Goal: Task Accomplishment & Management: Use online tool/utility

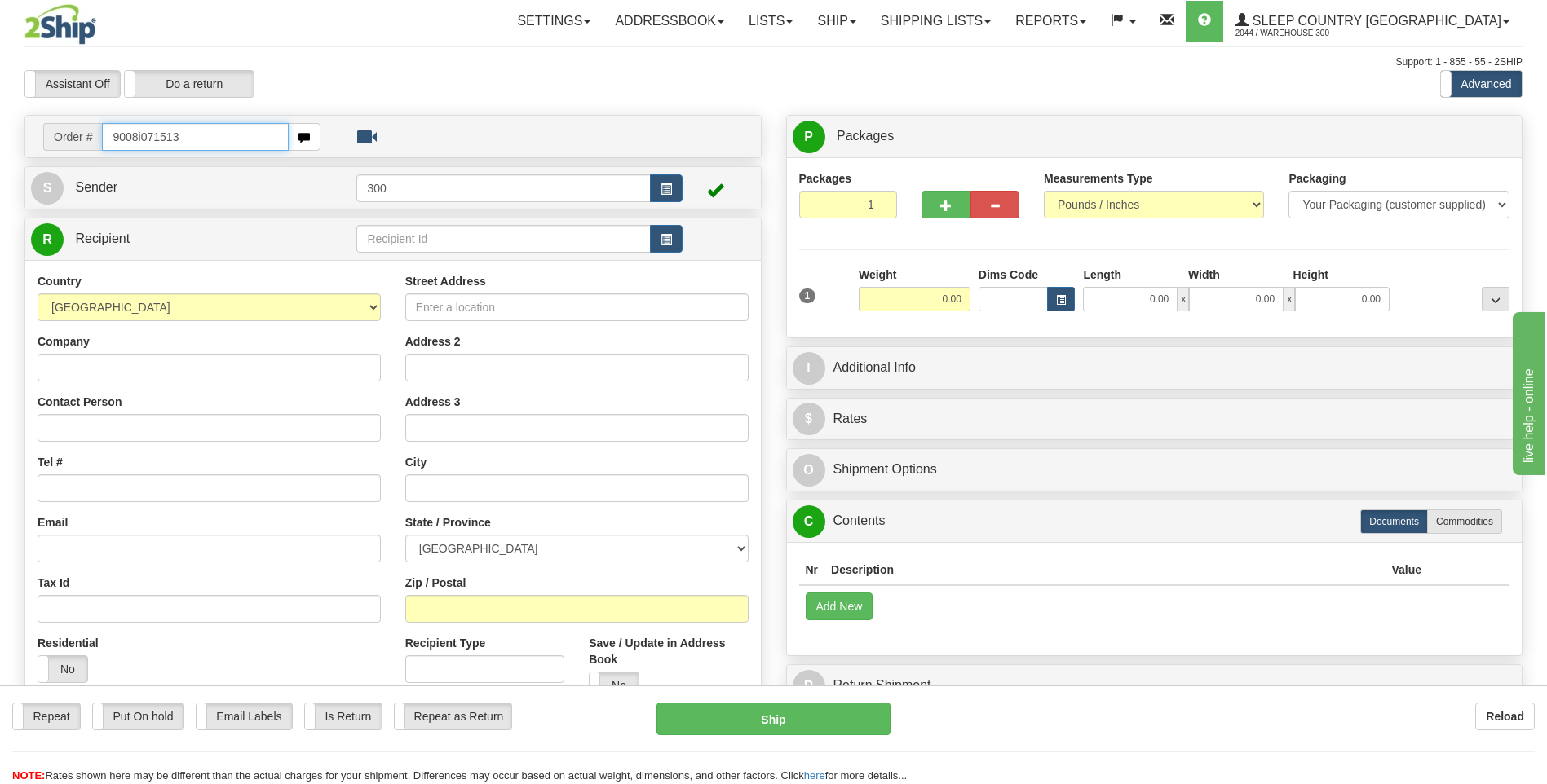
type input "9008i071513"
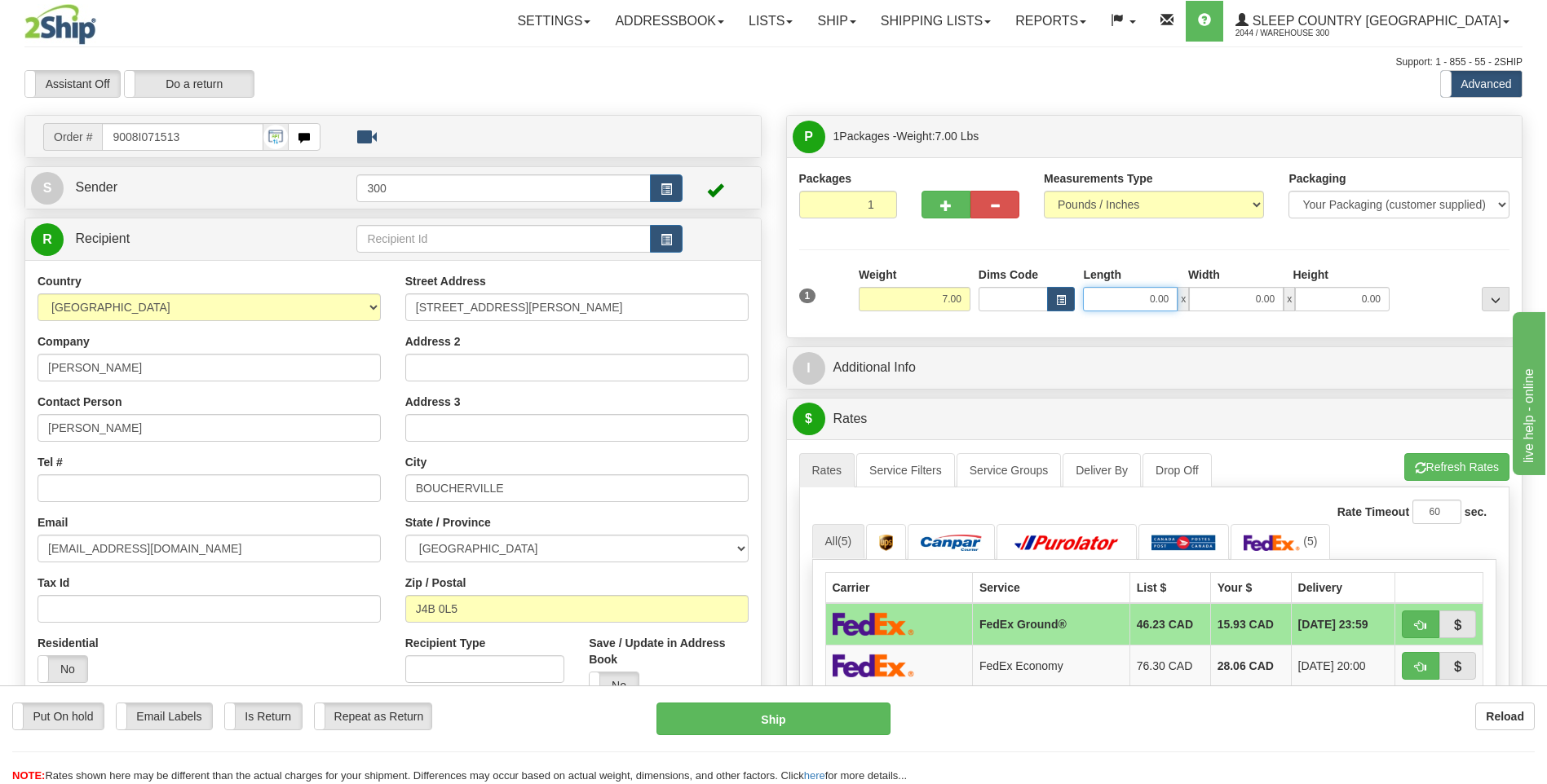
click at [1121, 303] on input "0.00" at bounding box center [1130, 298] width 95 height 24
type input "3.00"
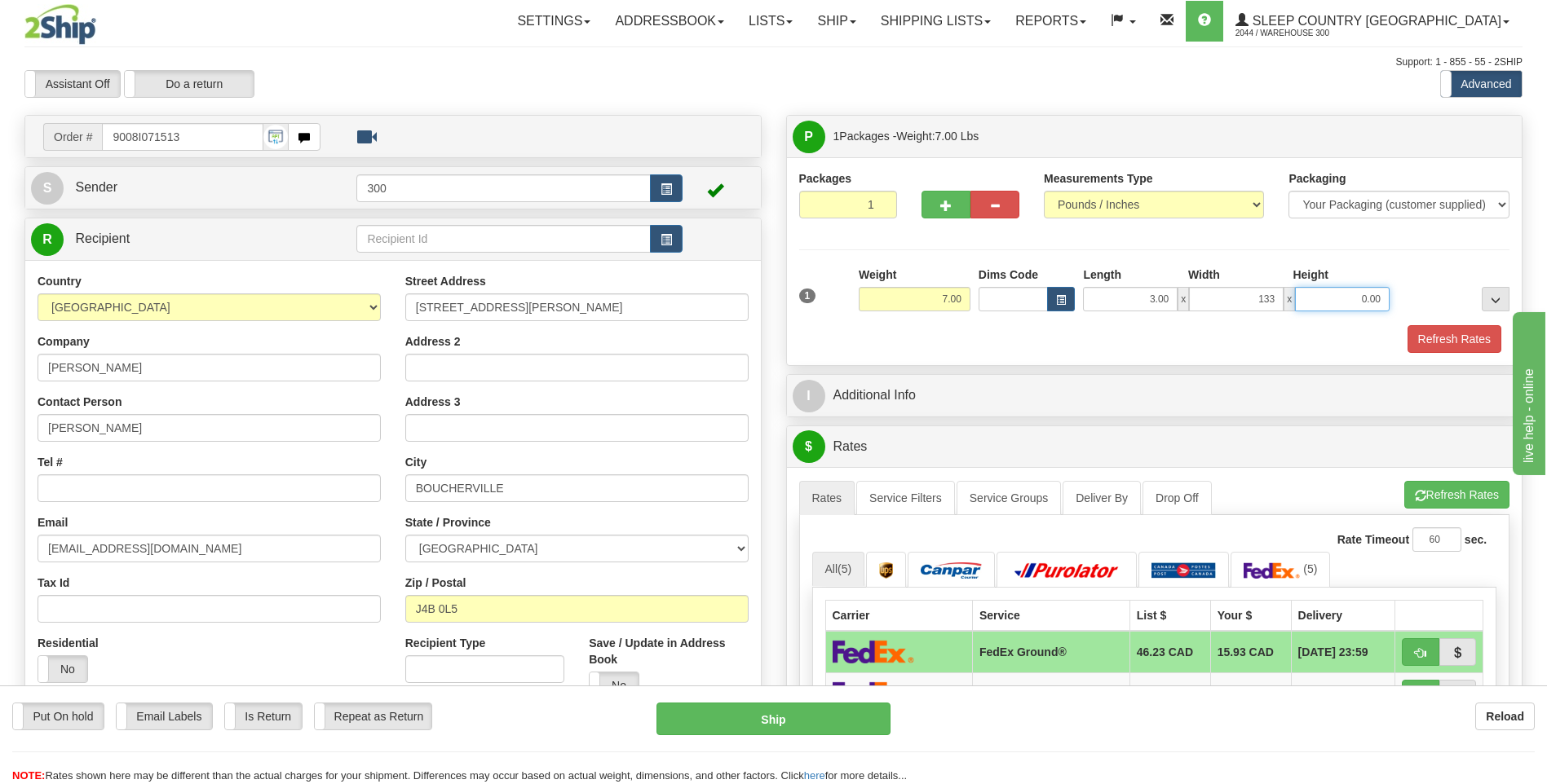
type input "133.00"
type input "11.00"
drag, startPoint x: 1239, startPoint y: 291, endPoint x: 1287, endPoint y: 296, distance: 48.3
click at [1287, 296] on div "3.00 x 133.00 x 11.00" at bounding box center [1236, 298] width 307 height 24
type input "13.00"
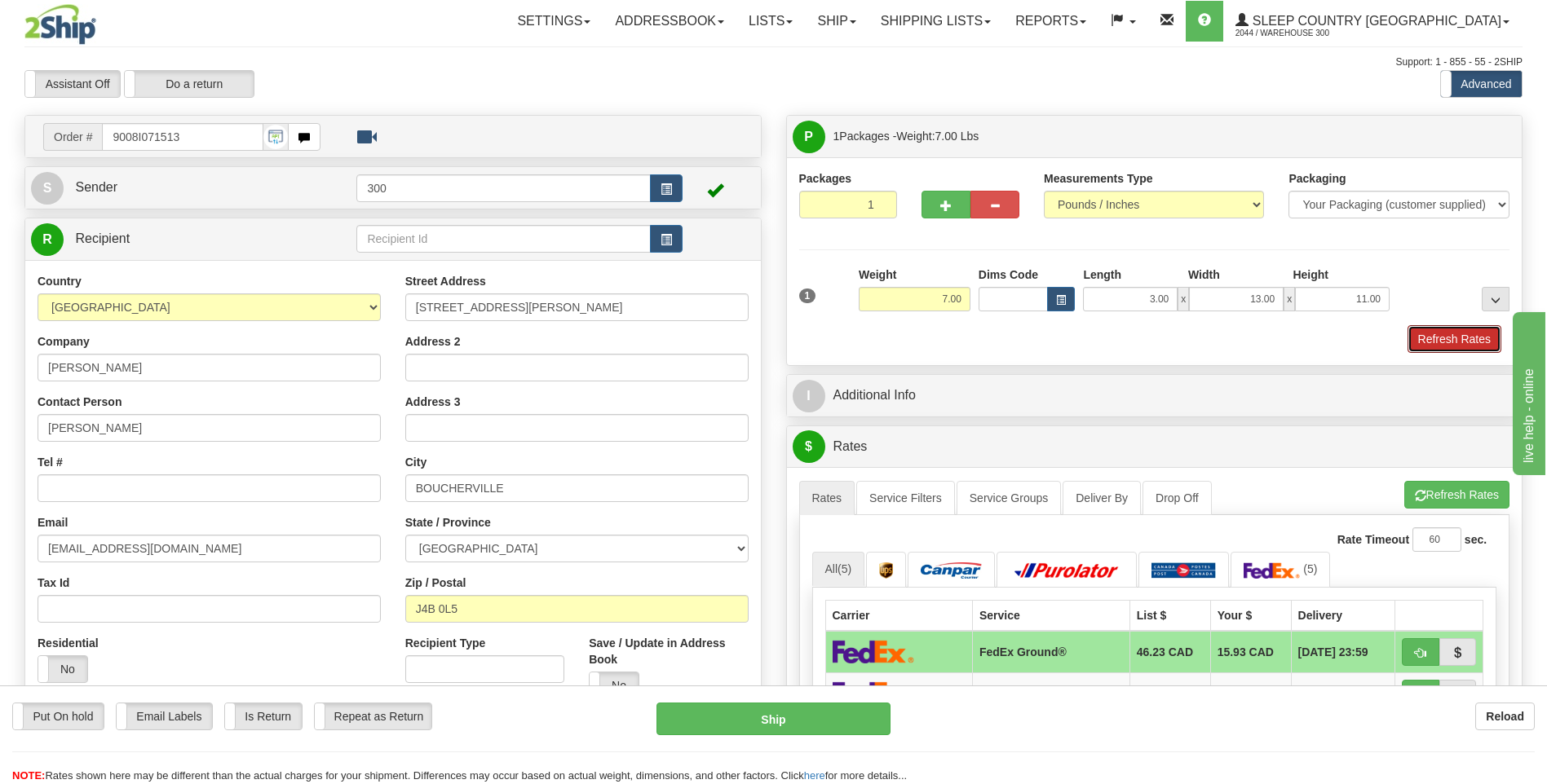
click at [1407, 325] on button "Refresh Rates" at bounding box center [1454, 339] width 94 height 28
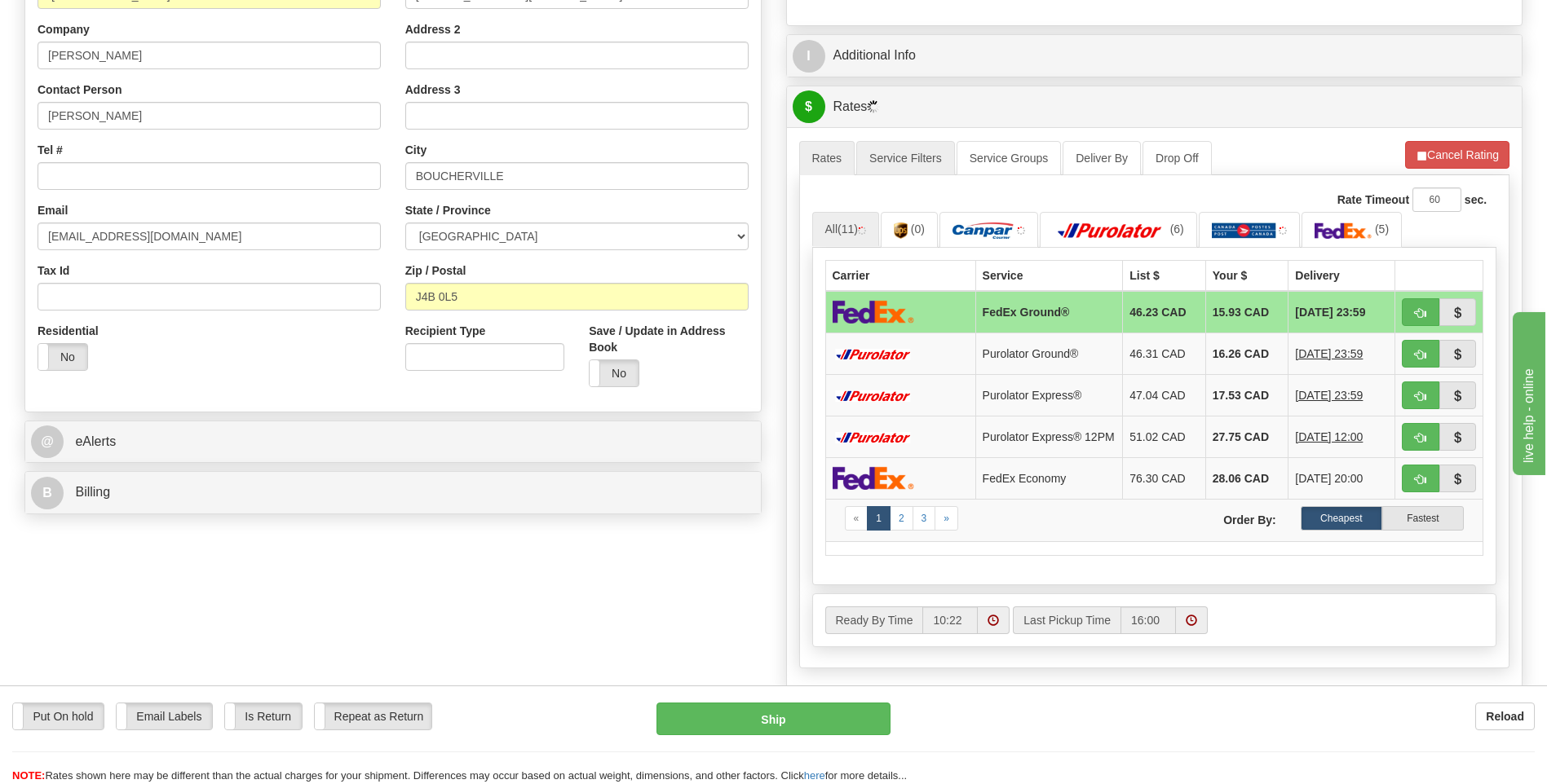
scroll to position [326, 0]
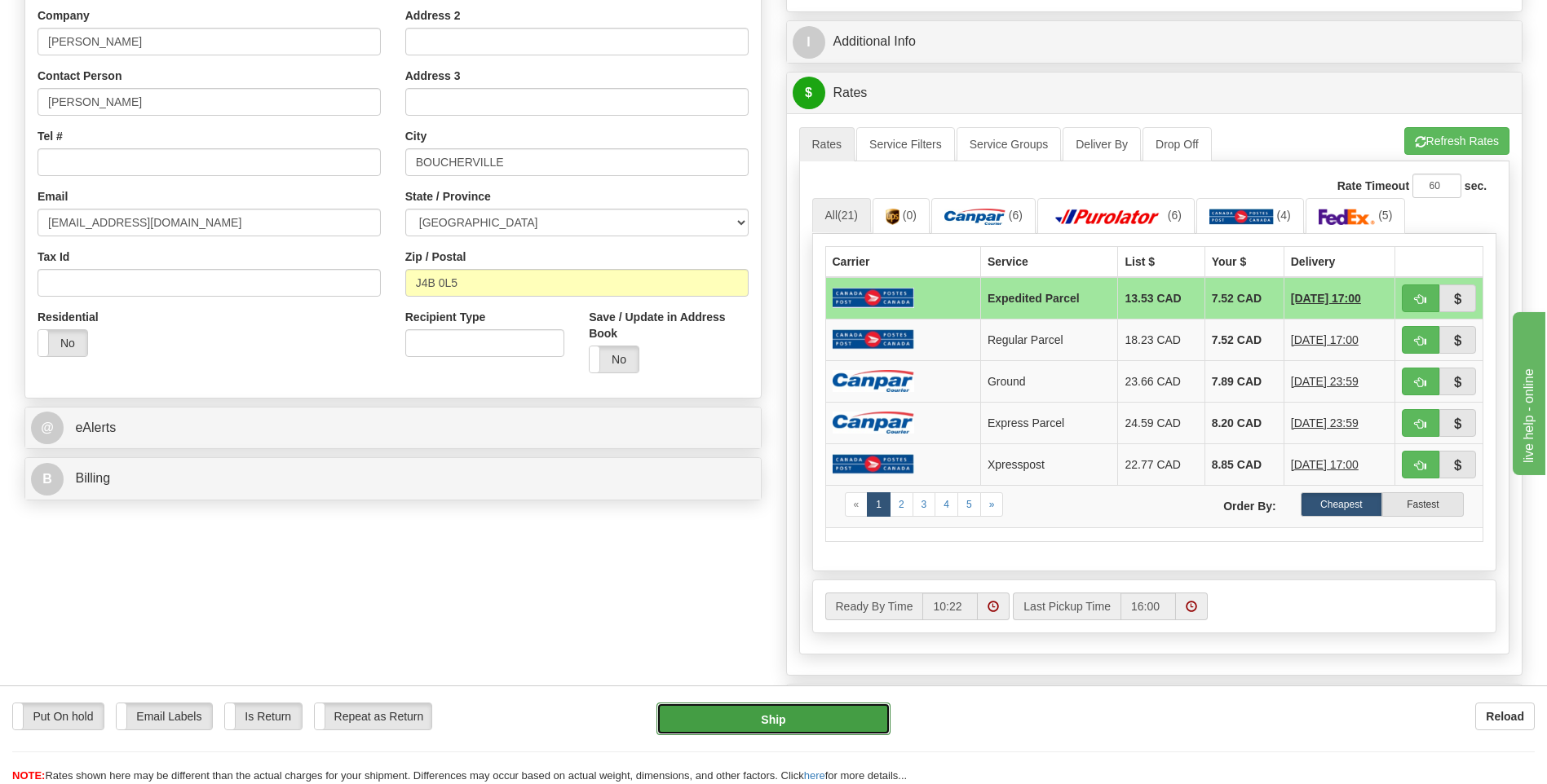
click at [767, 708] on button "Ship" at bounding box center [773, 719] width 233 height 32
type input "DOM.EP"
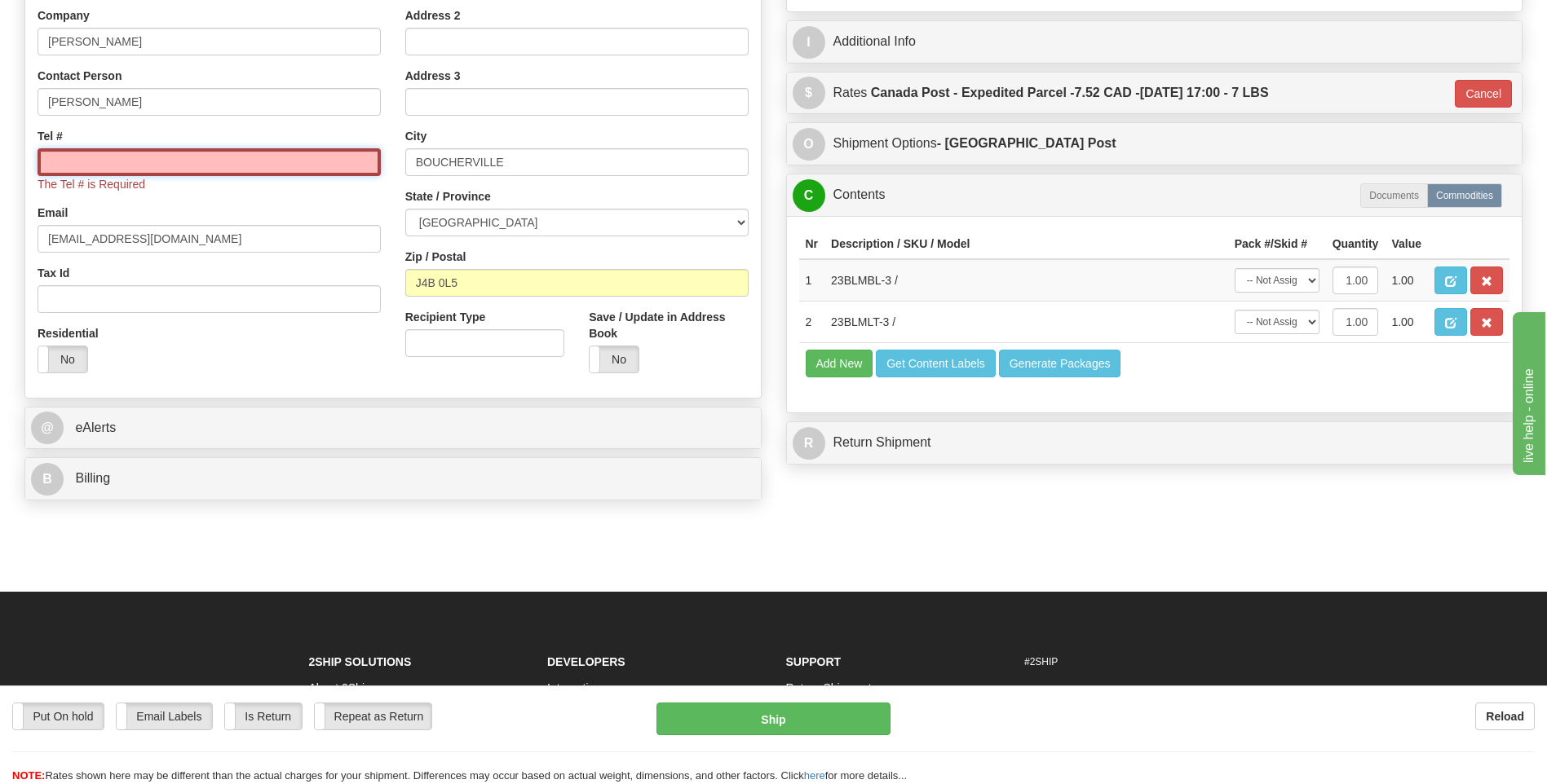
click at [259, 169] on input "Tel #" at bounding box center [209, 162] width 343 height 28
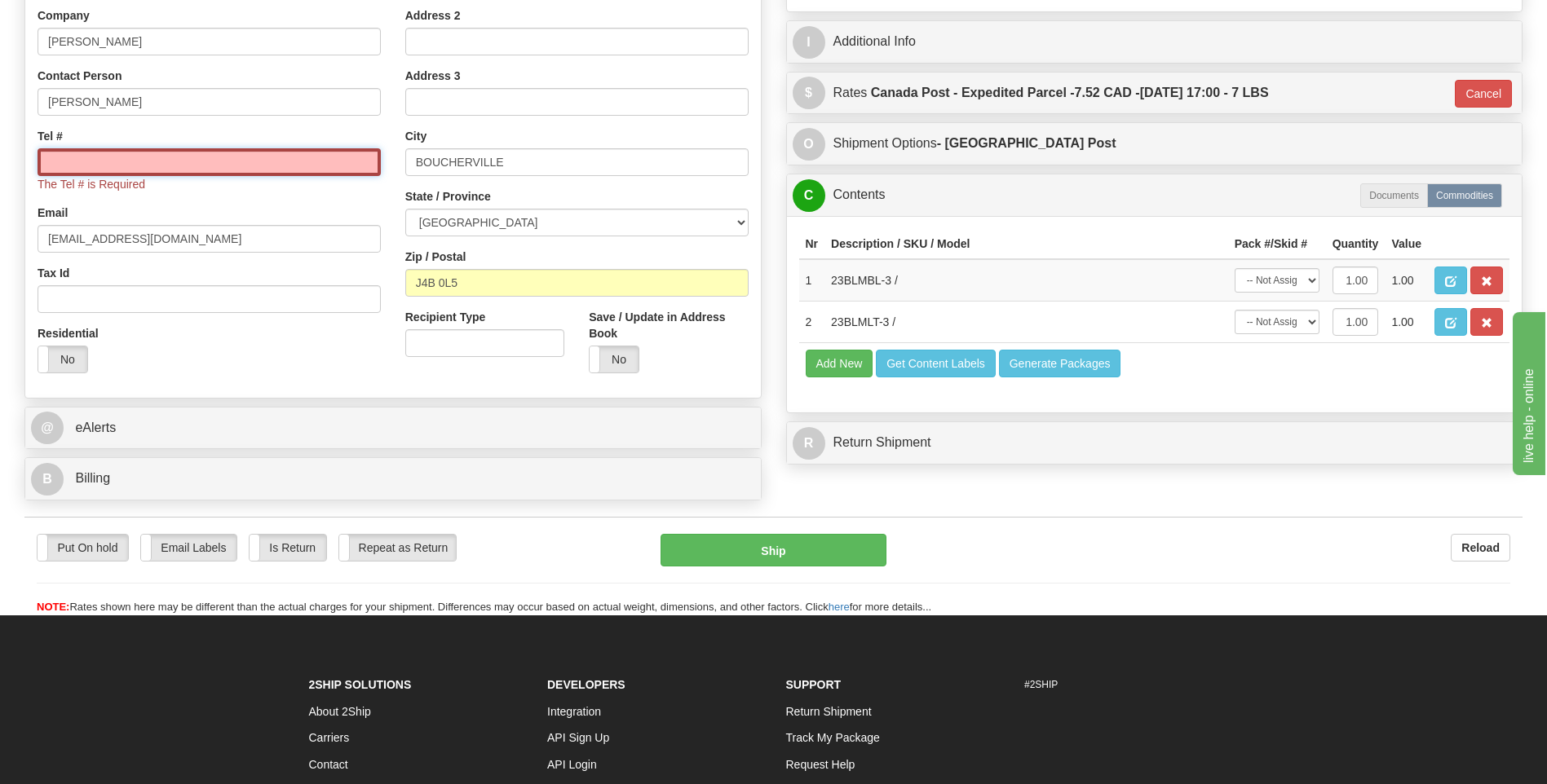
type input "5146956376"
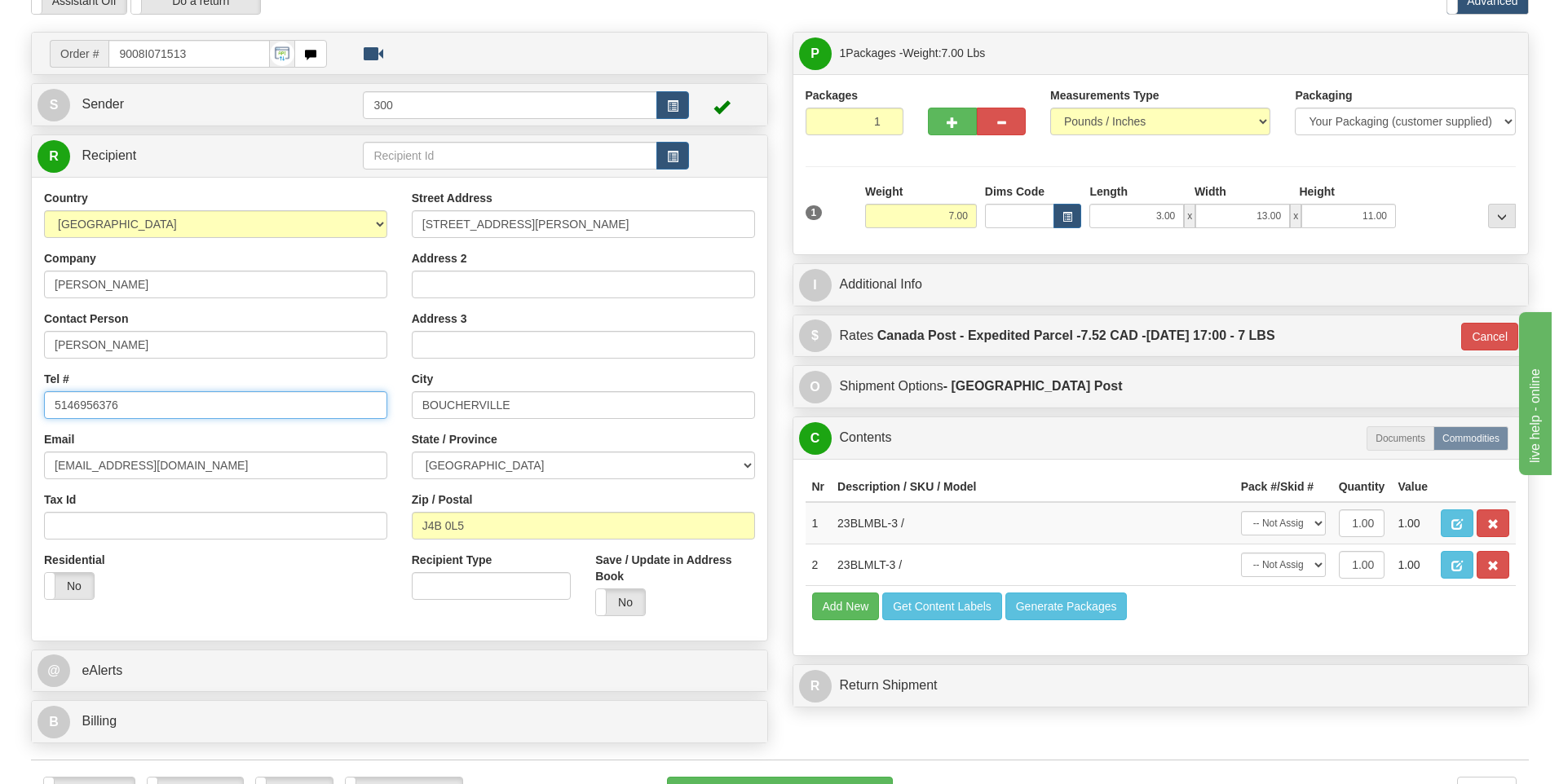
scroll to position [82, 0]
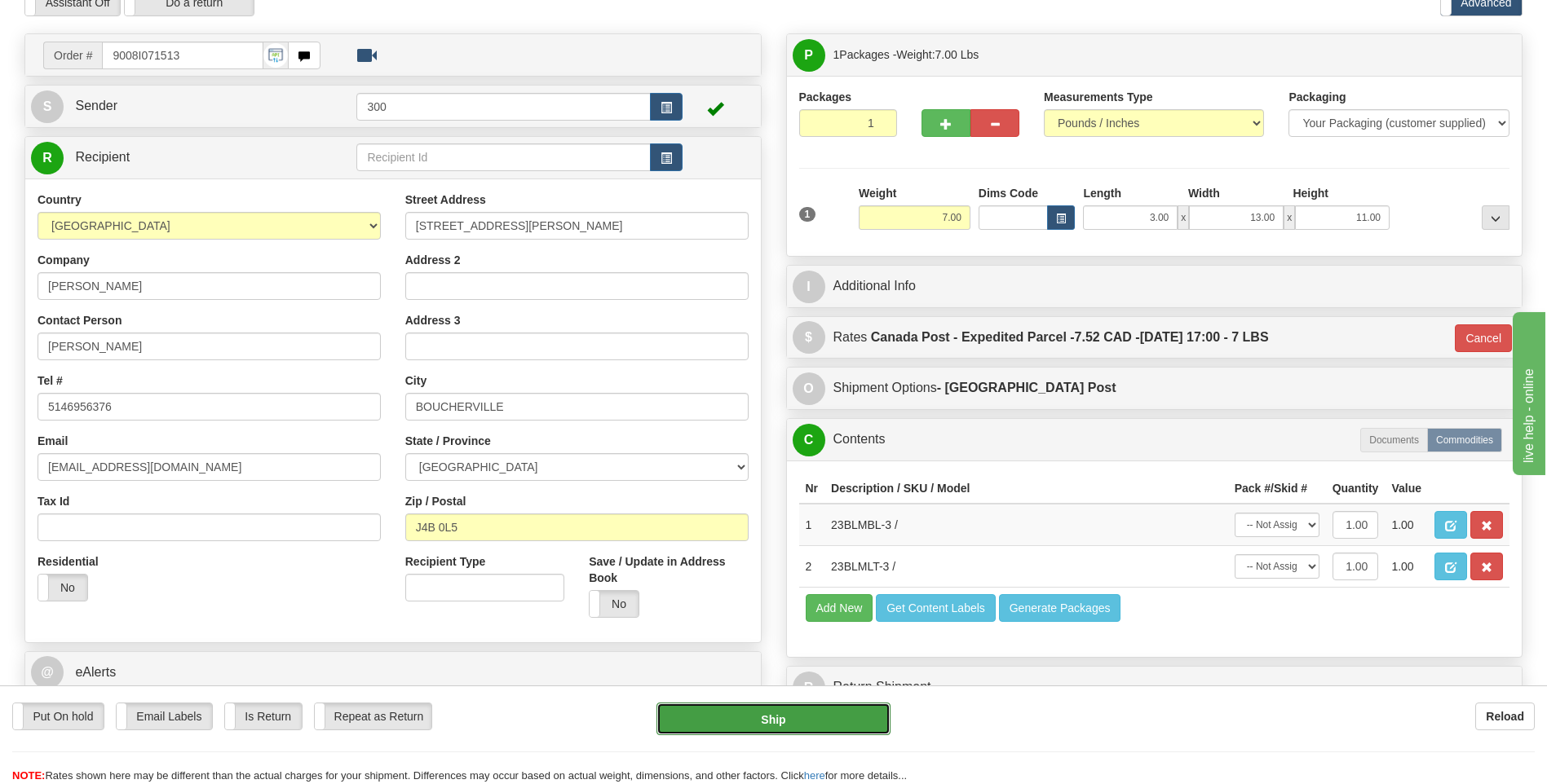
click at [761, 726] on button "Ship" at bounding box center [773, 719] width 233 height 32
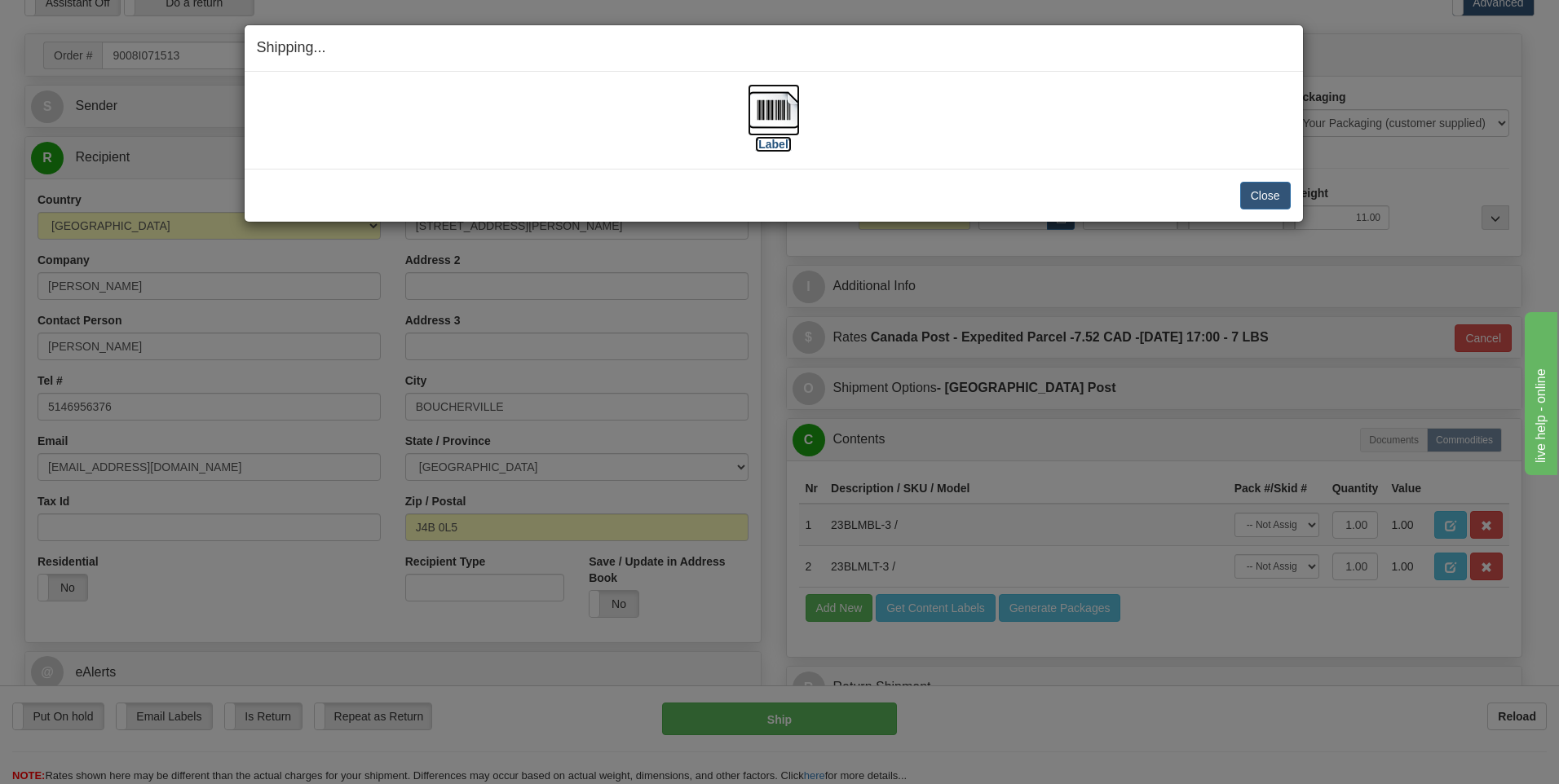
click at [781, 116] on img at bounding box center [774, 110] width 52 height 52
click at [1261, 194] on button "Close" at bounding box center [1266, 195] width 50 height 28
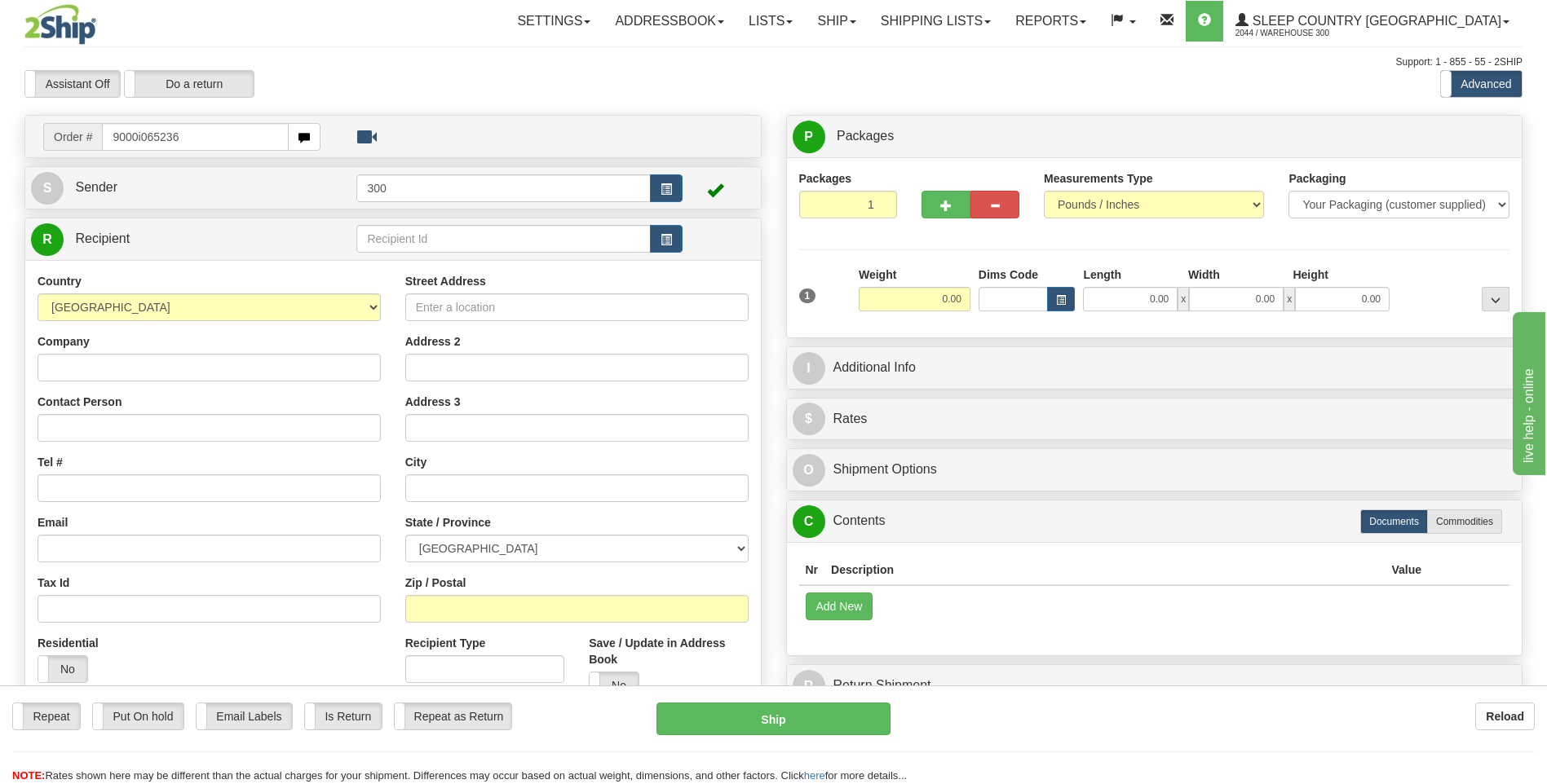
type input "9000i065236"
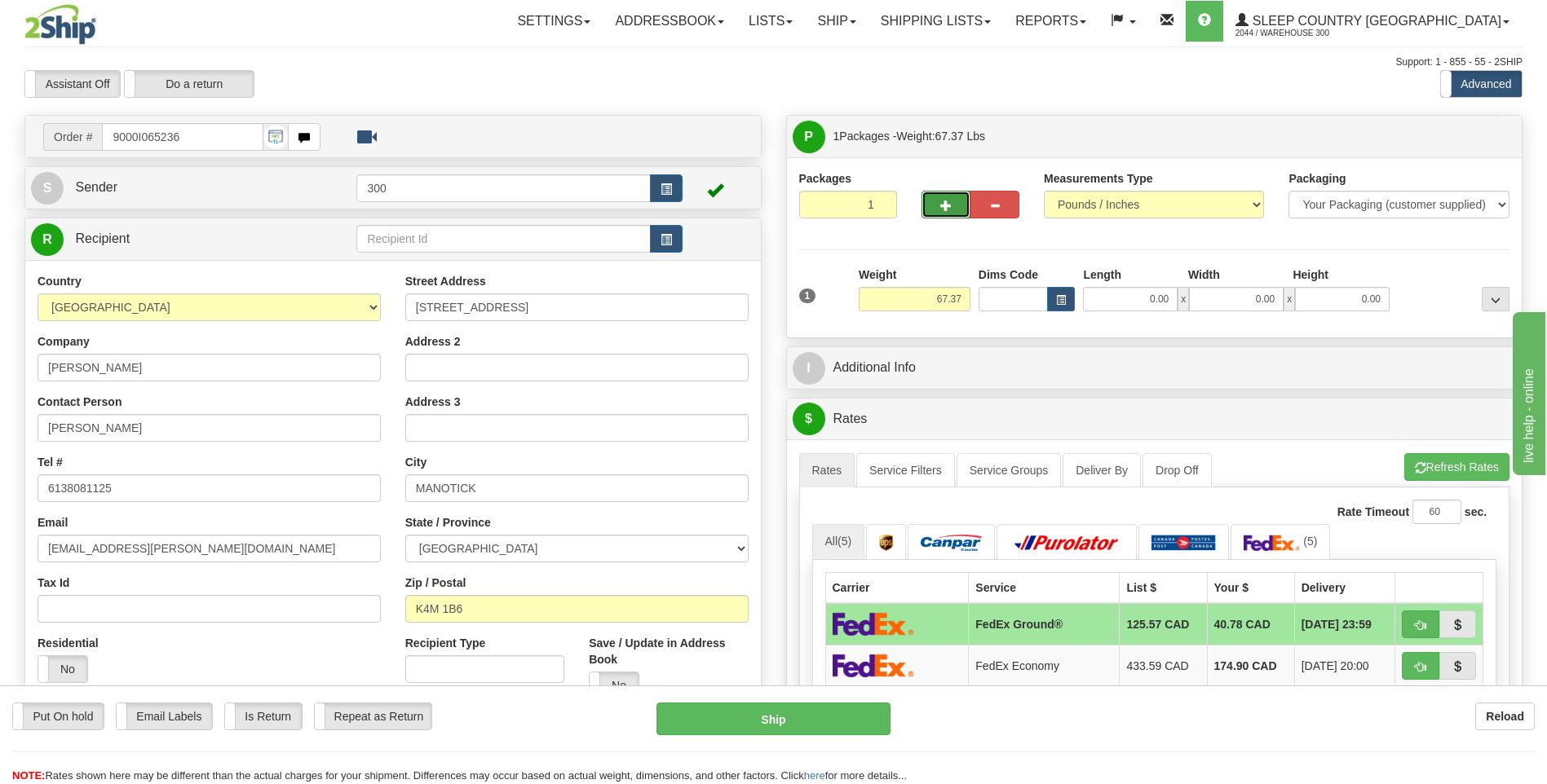
click at [940, 208] on span "button" at bounding box center [946, 206] width 12 height 11
type input "2"
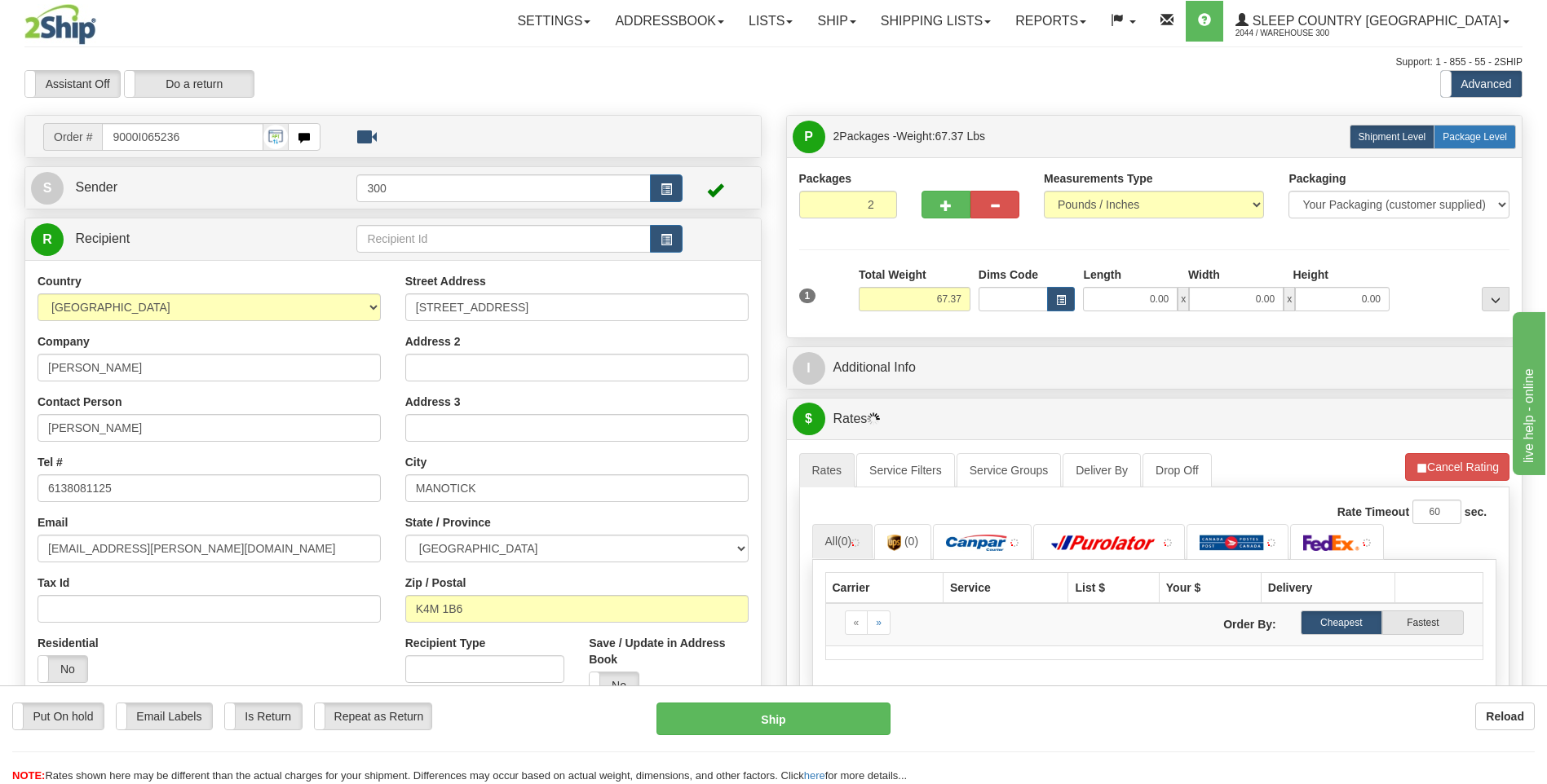
click at [1448, 142] on span "Package Level" at bounding box center [1474, 136] width 65 height 12
radio input "true"
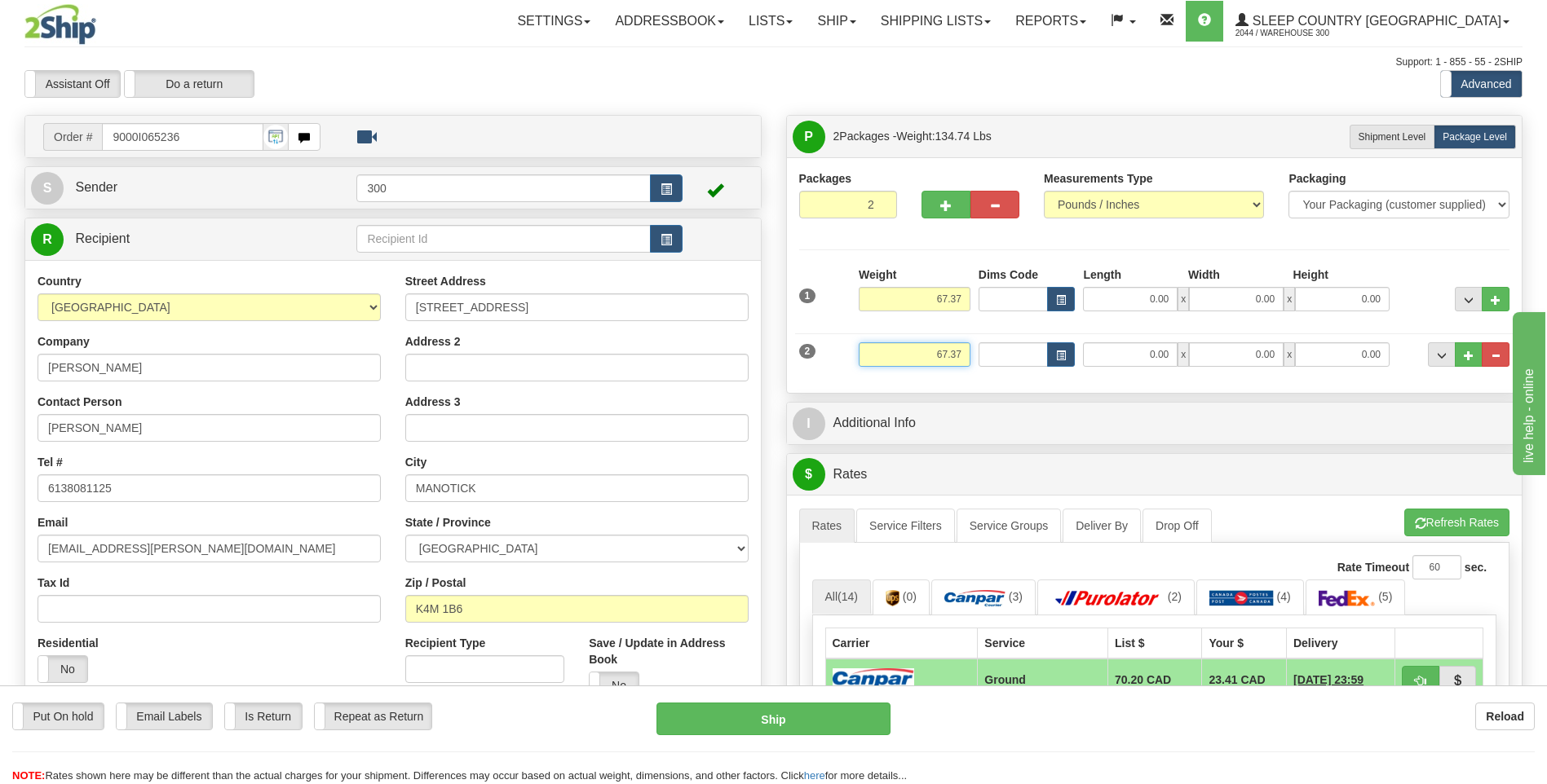
drag, startPoint x: 925, startPoint y: 356, endPoint x: 1010, endPoint y: 349, distance: 85.3
click at [1010, 349] on div "2 Weight 67.37 Dims Code Length Width Height" at bounding box center [1154, 352] width 719 height 55
type input "2.37"
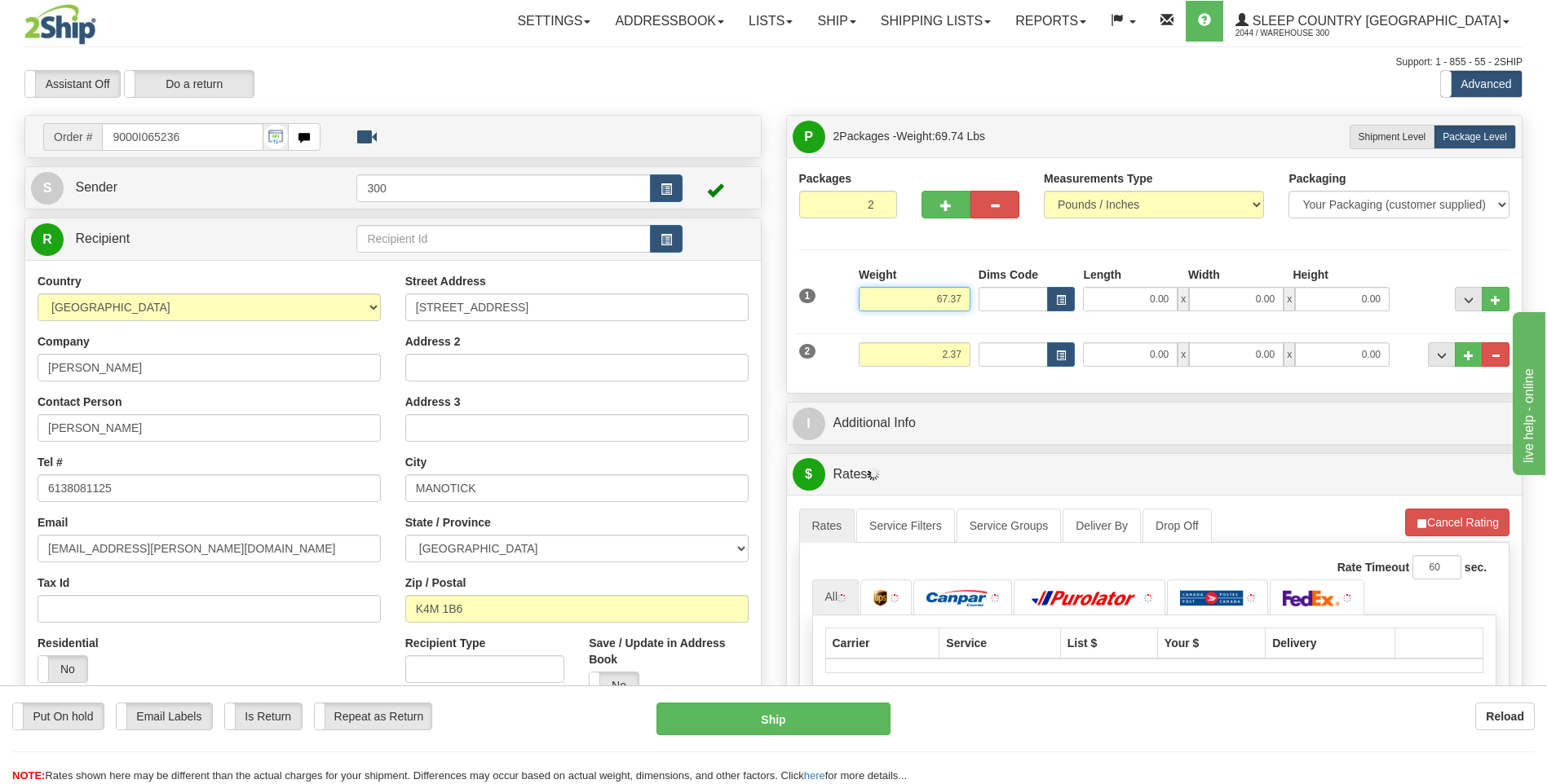
drag, startPoint x: 923, startPoint y: 303, endPoint x: 988, endPoint y: 293, distance: 65.8
click at [988, 293] on div "1 Weight 67.37 Dims Code x x" at bounding box center [1154, 295] width 719 height 58
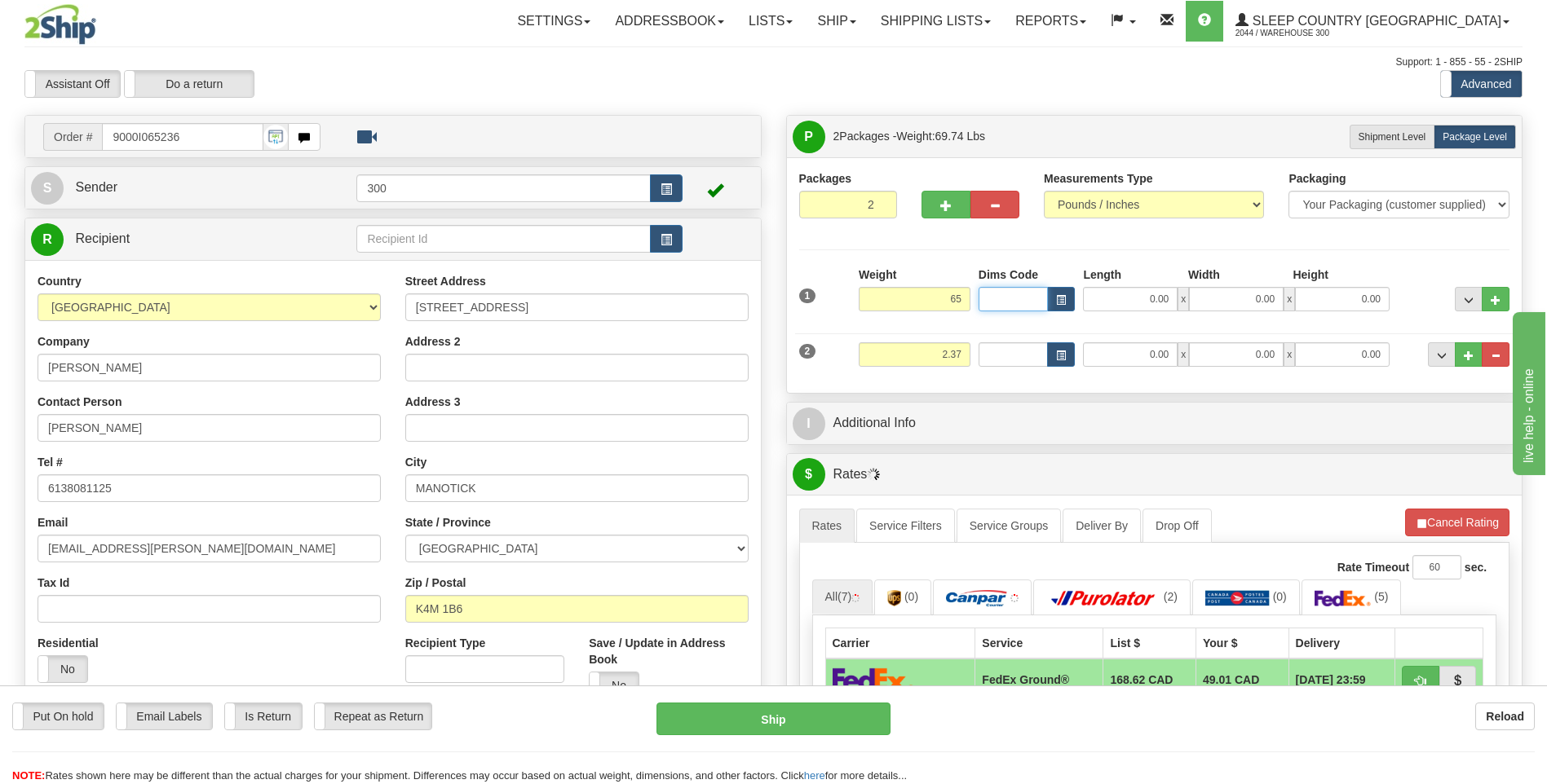
type input "65.00"
type input "18.00"
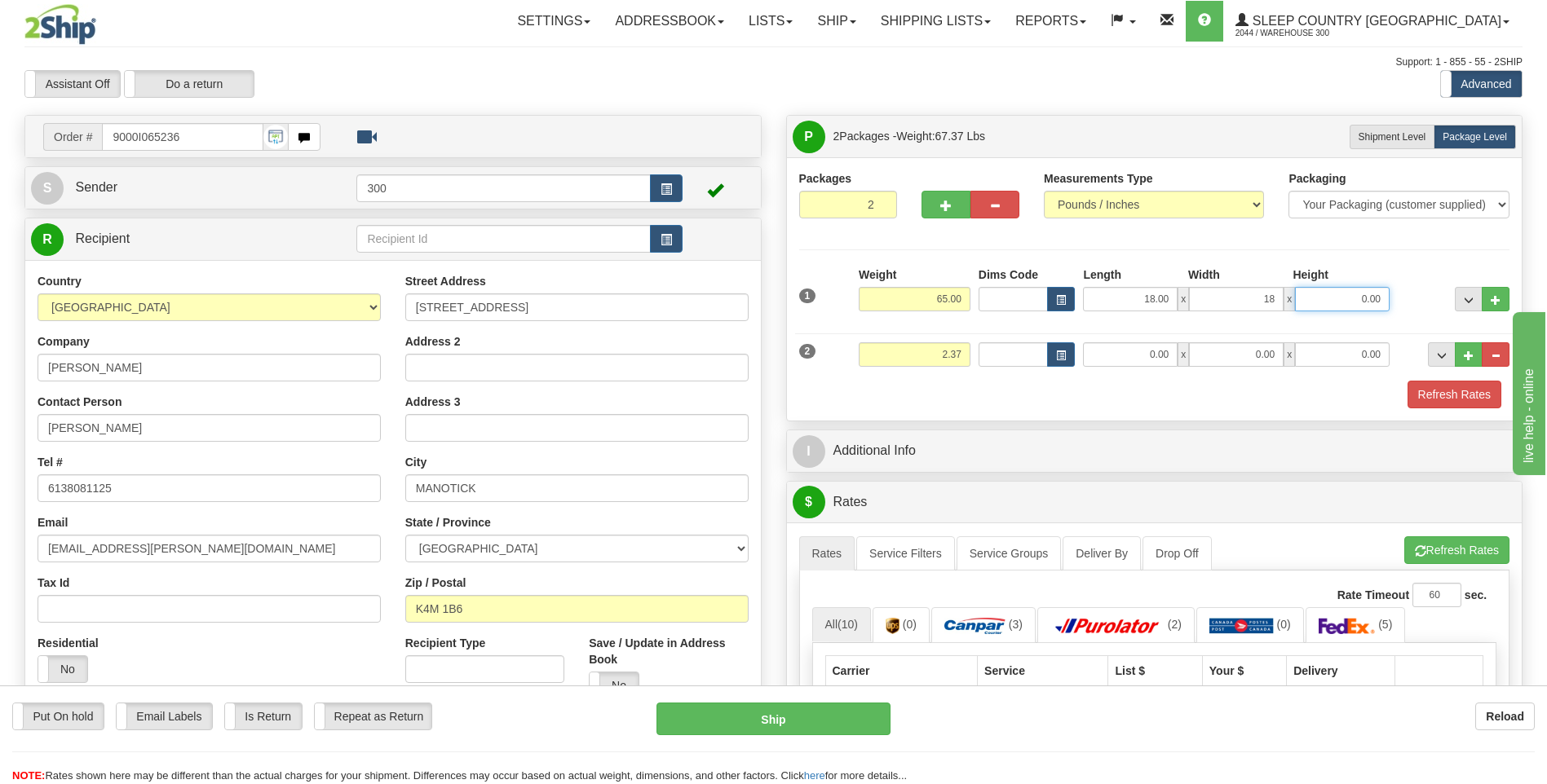
type input "18.00"
type input "42.00"
type input "3.00"
type input "13.00"
type input "11.00"
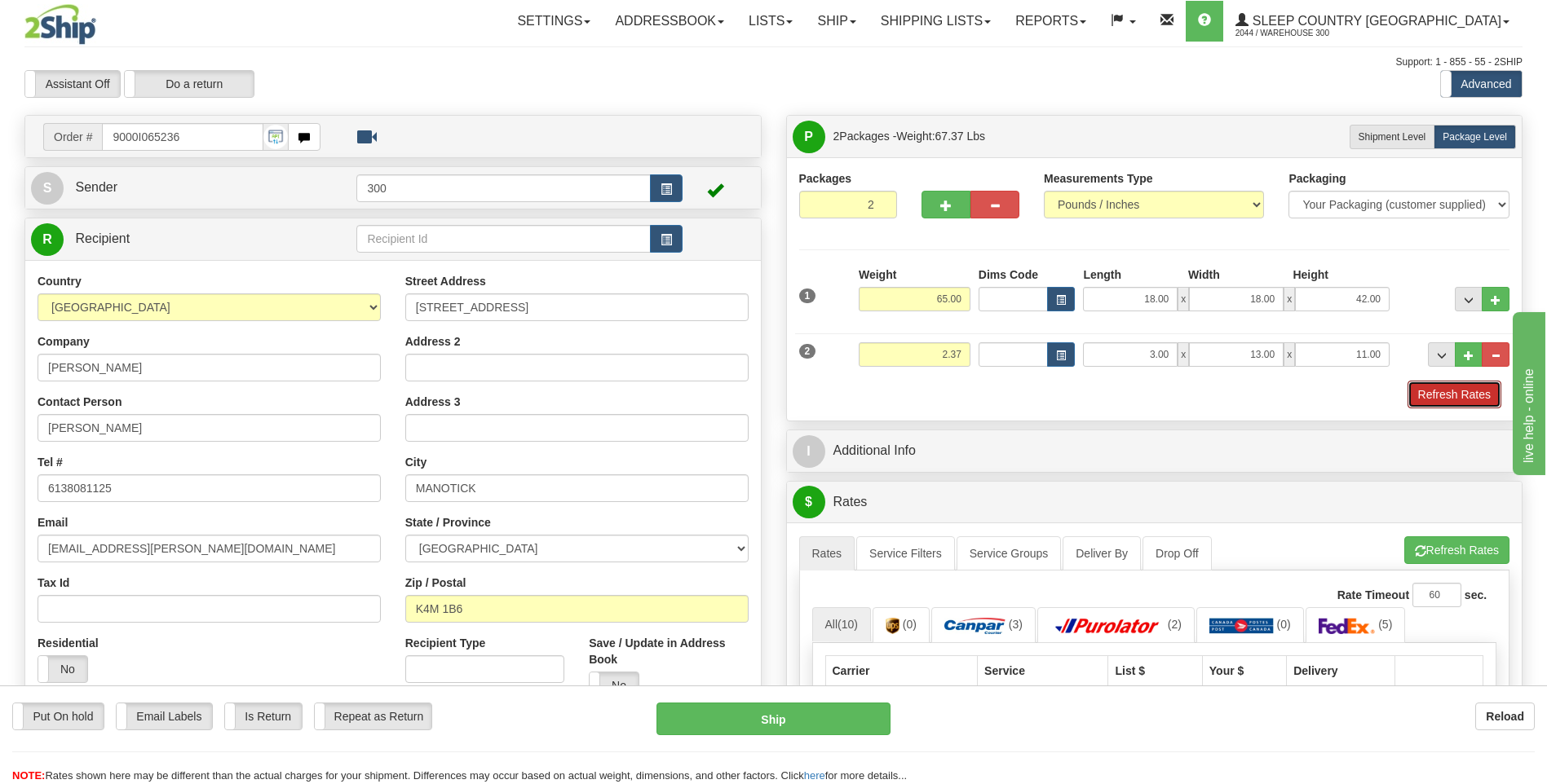
click at [1407, 381] on button "Refresh Rates" at bounding box center [1454, 394] width 94 height 28
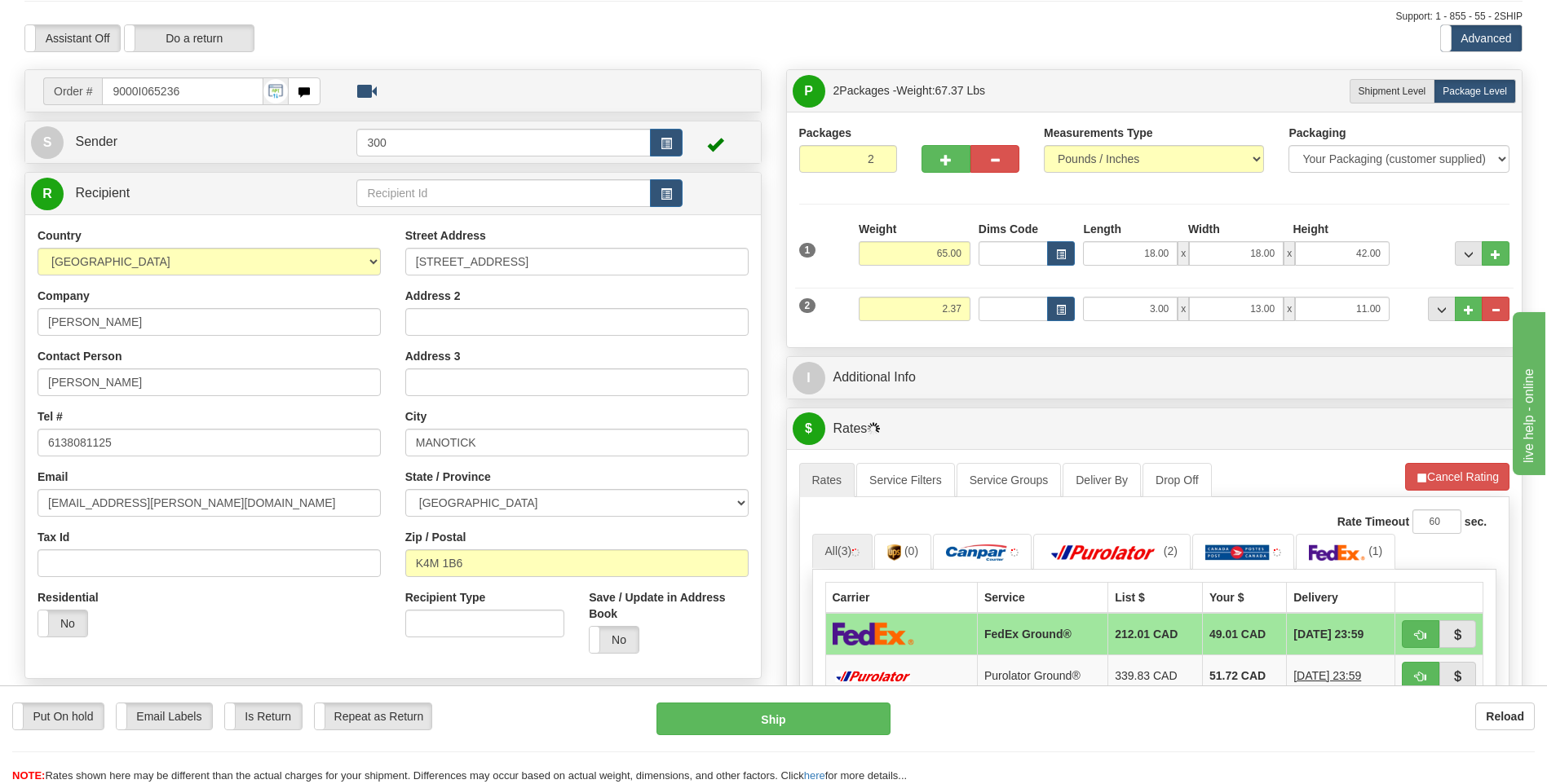
scroll to position [82, 0]
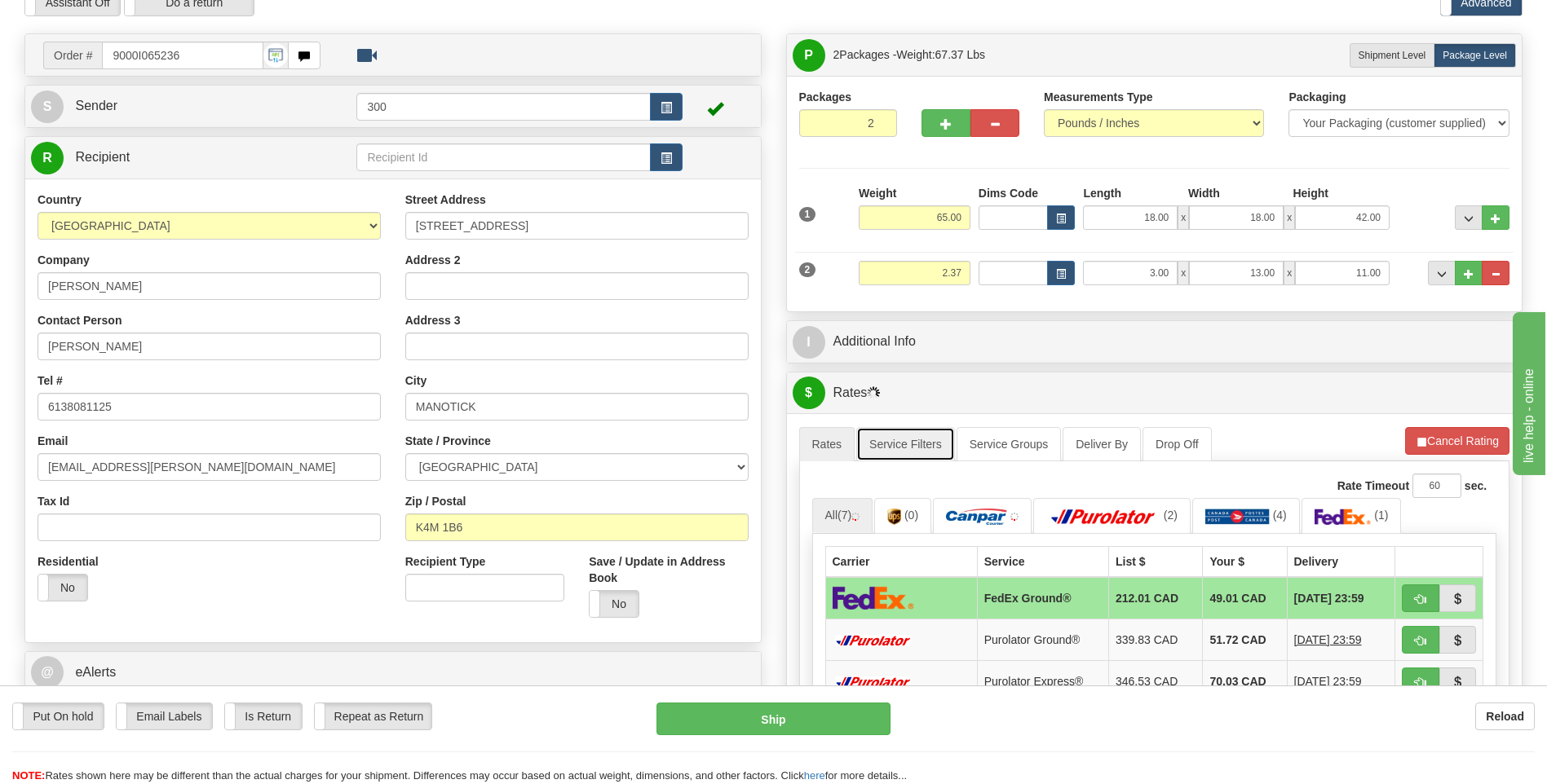
click at [905, 445] on link "Service Filters" at bounding box center [905, 444] width 99 height 34
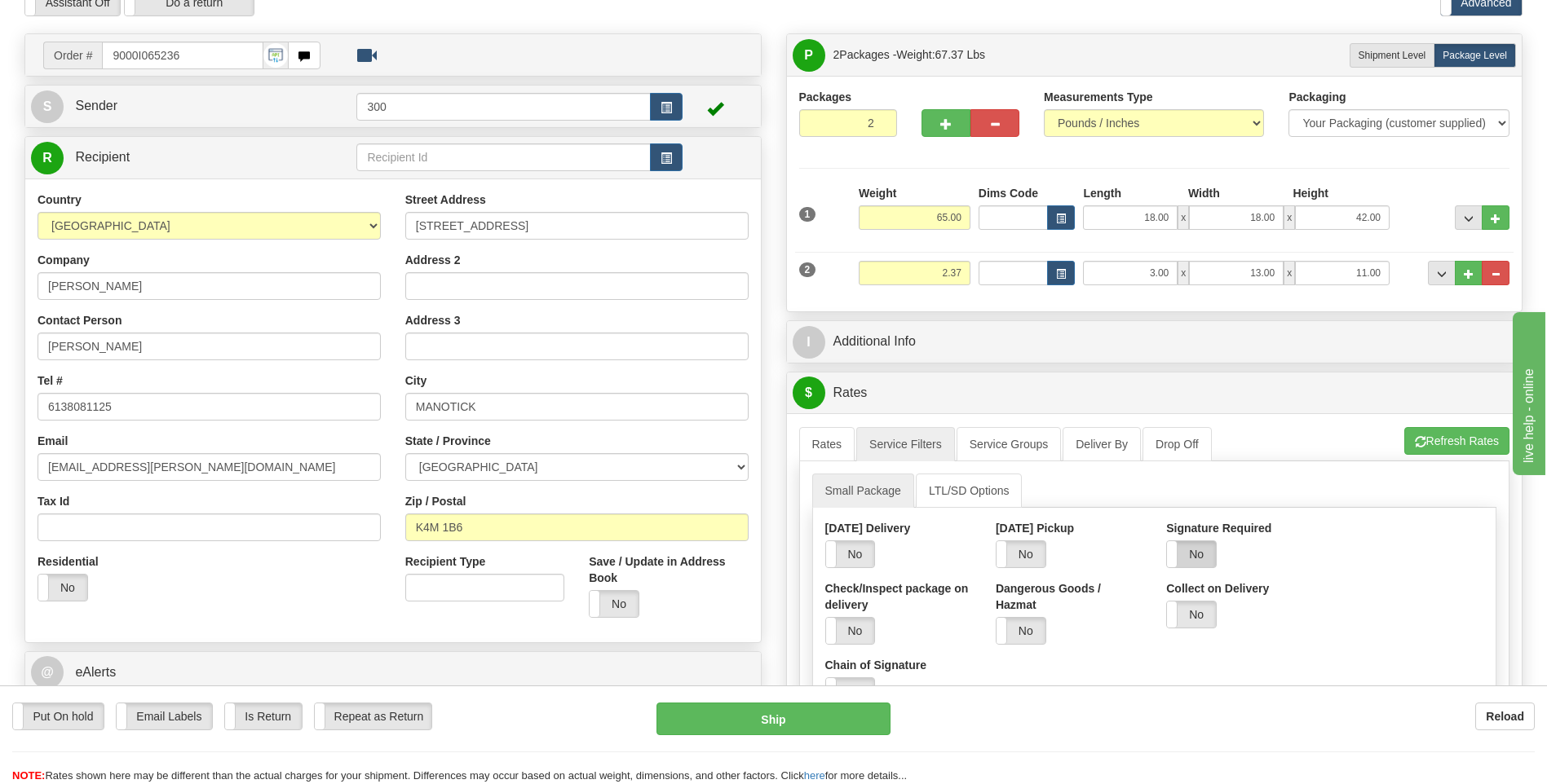
click at [1205, 559] on label "No" at bounding box center [1191, 554] width 49 height 26
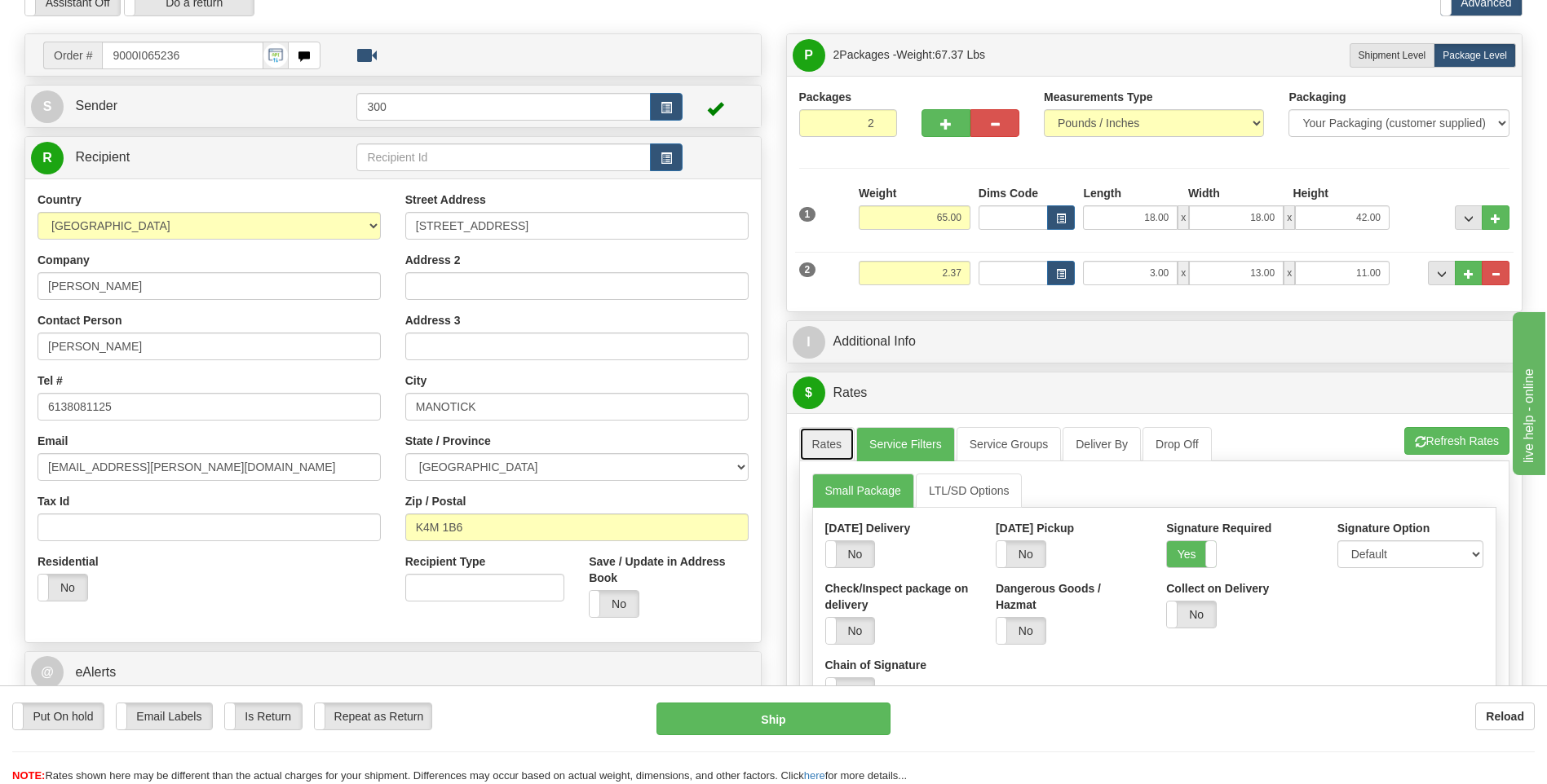
click at [834, 444] on link "Rates" at bounding box center [826, 444] width 56 height 34
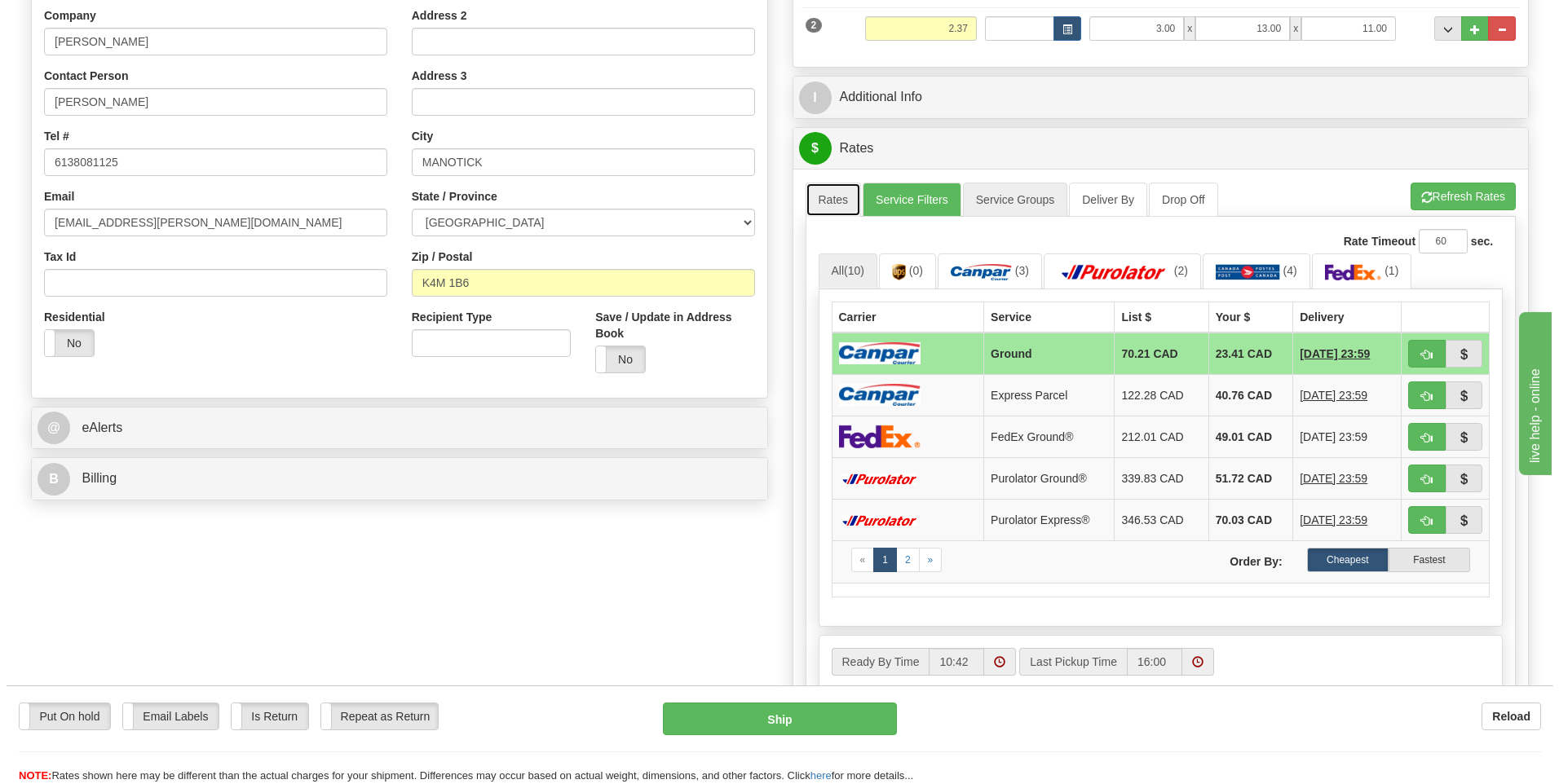
scroll to position [408, 0]
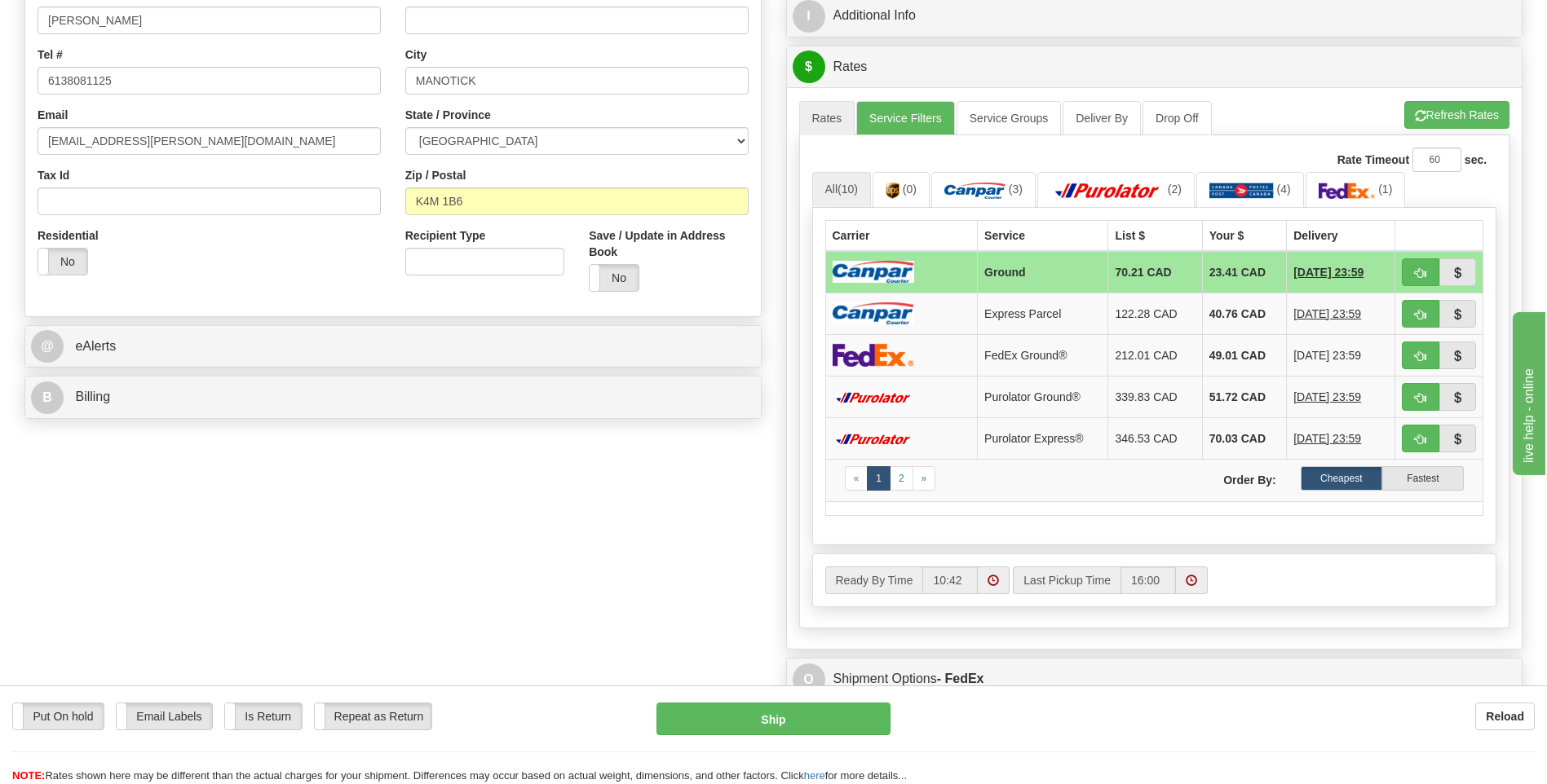
click at [1209, 744] on div "Put On hold Put On hold Email Labels Email Labels Edit Is Return Is Return Repe…" at bounding box center [774, 743] width 1547 height 82
click at [801, 725] on button "Ship" at bounding box center [773, 719] width 233 height 32
type input "1"
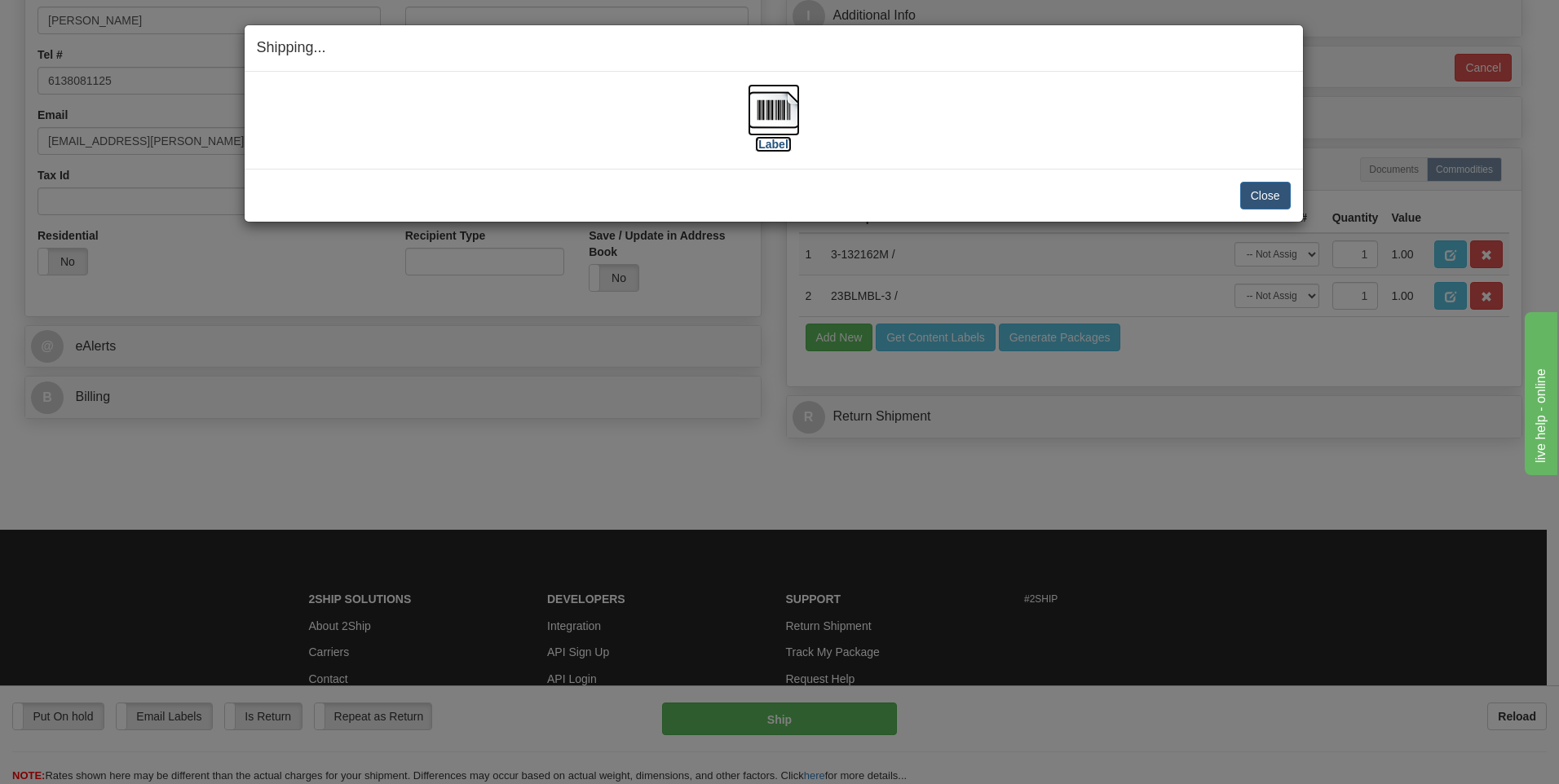
click at [777, 100] on img at bounding box center [774, 110] width 52 height 52
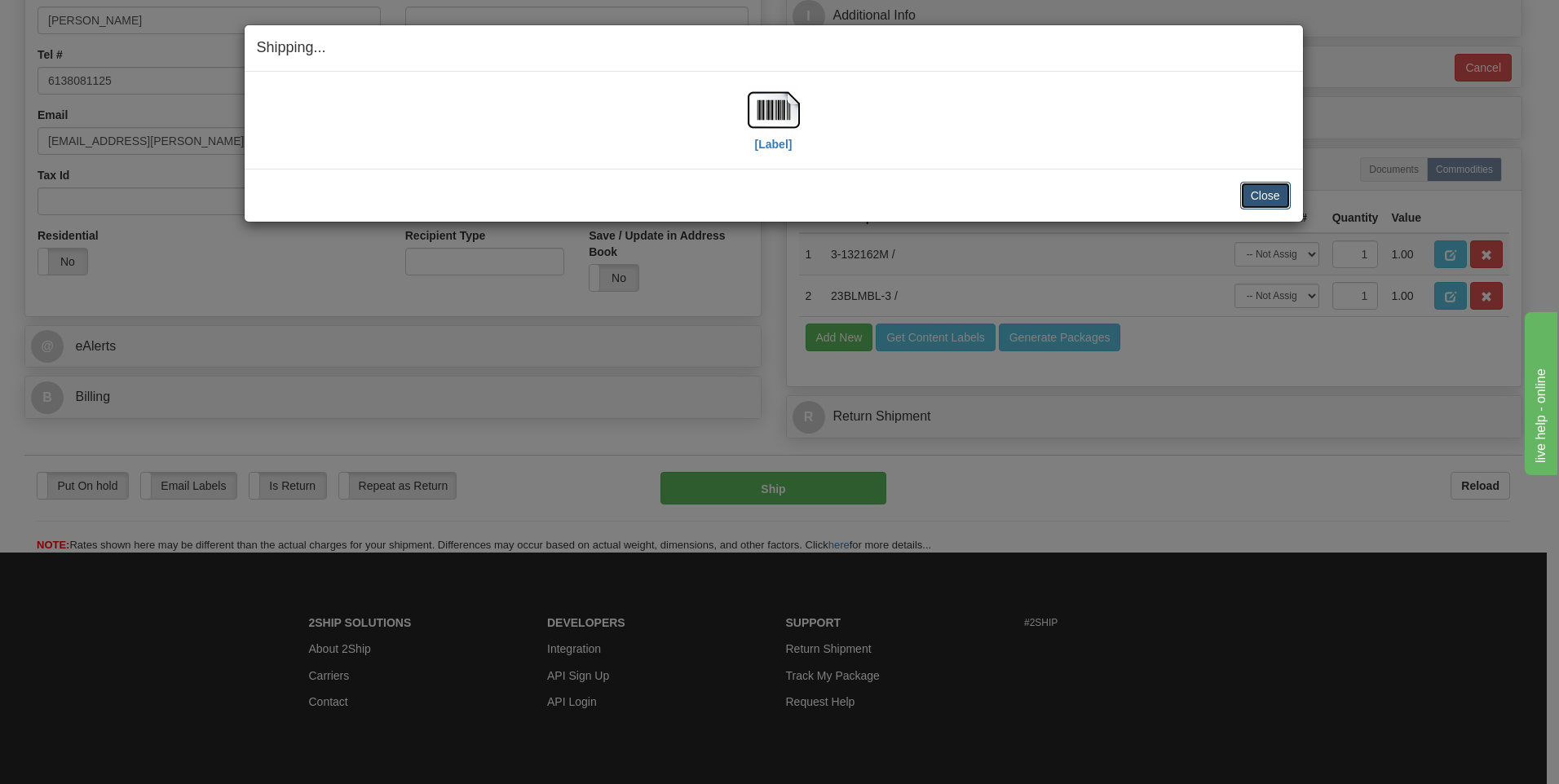
click at [1256, 193] on button "Close" at bounding box center [1266, 195] width 50 height 28
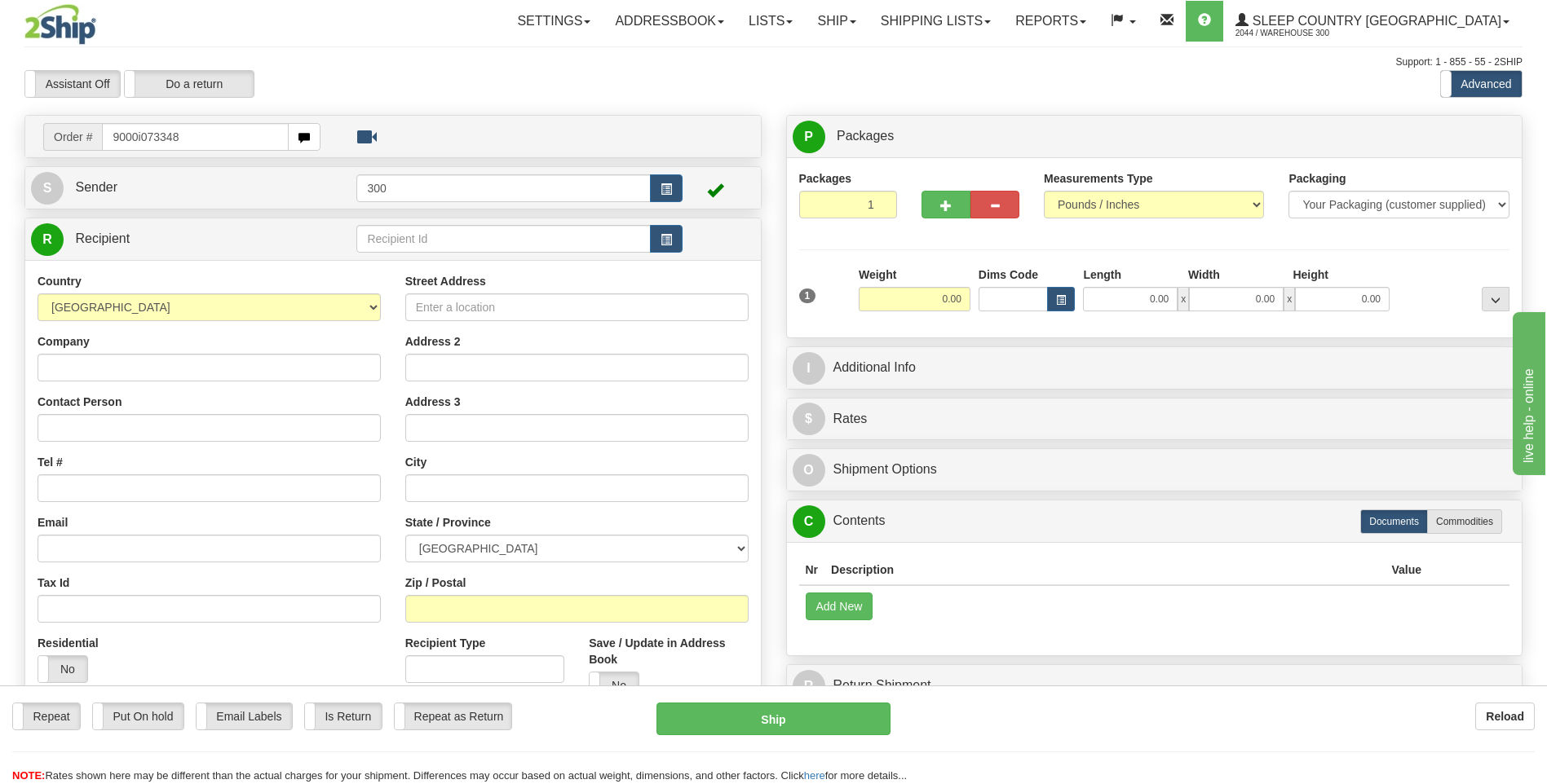
type input "9000i073348"
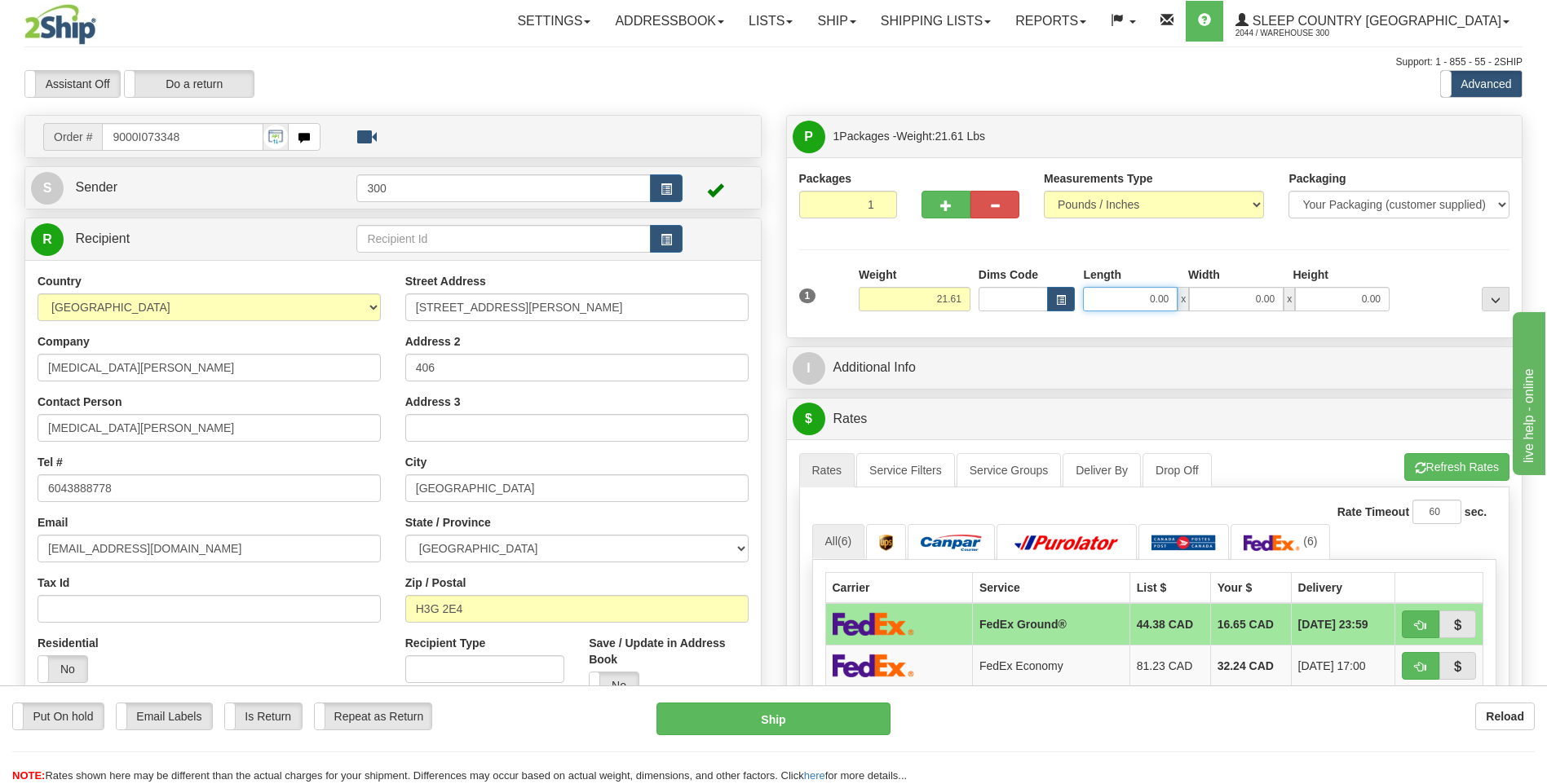
click at [1113, 306] on input "0.00" at bounding box center [1130, 298] width 95 height 24
type input "11.00"
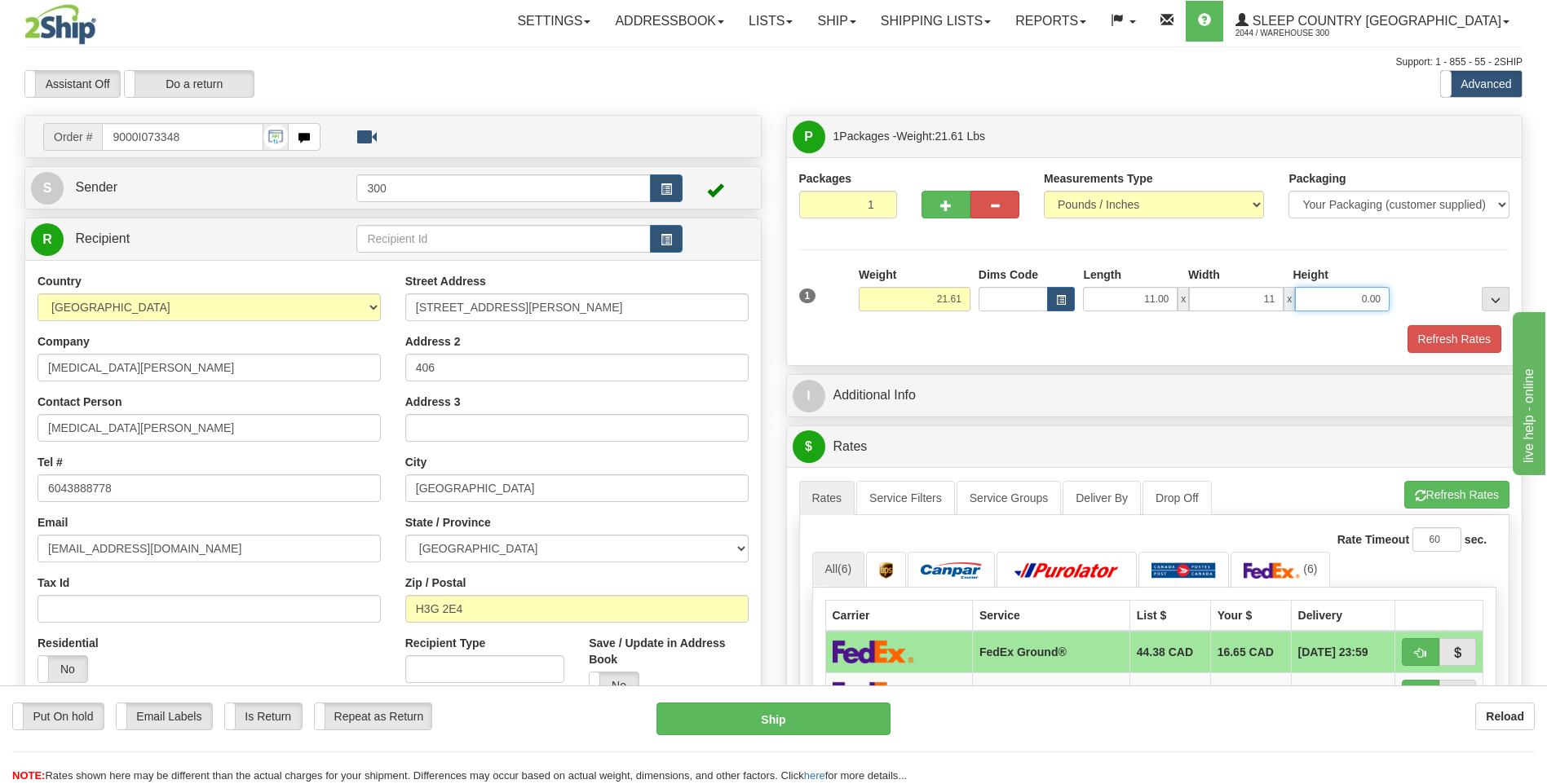
type input "11.00"
type input "23.00"
click at [1407, 325] on button "Refresh Rates" at bounding box center [1454, 339] width 94 height 28
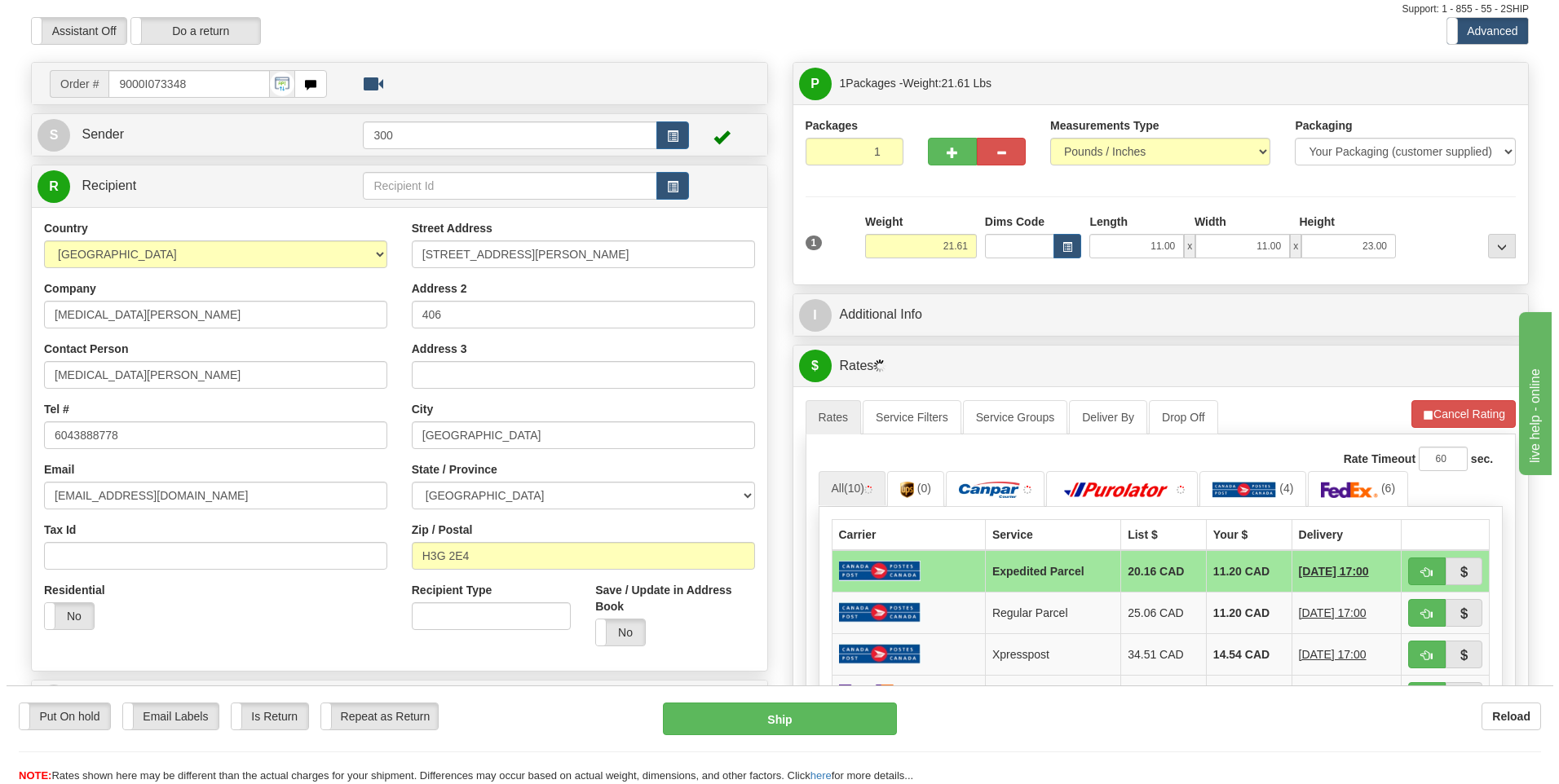
scroll to position [82, 0]
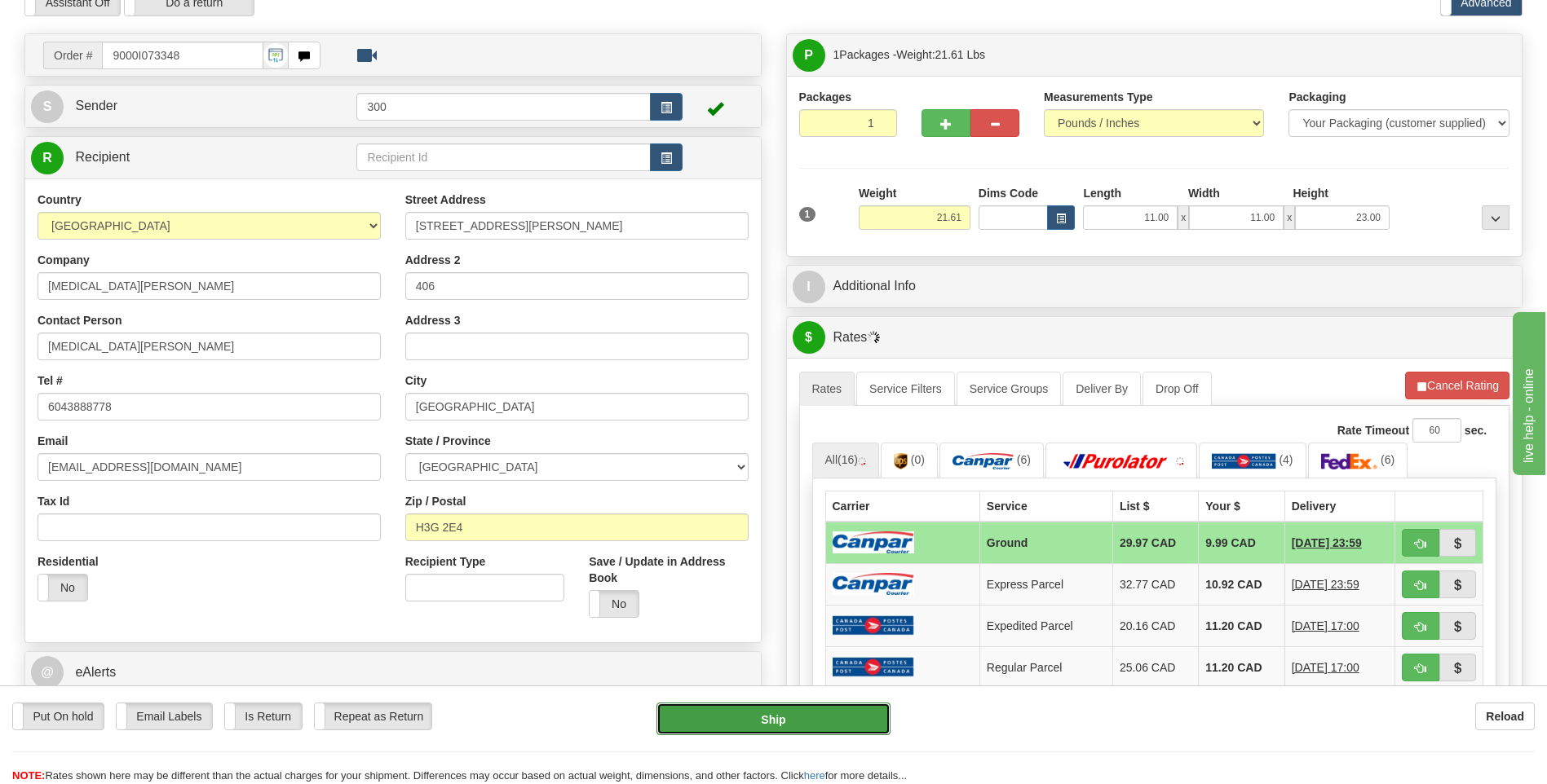
click at [735, 722] on button "Ship" at bounding box center [773, 719] width 233 height 32
type input "1"
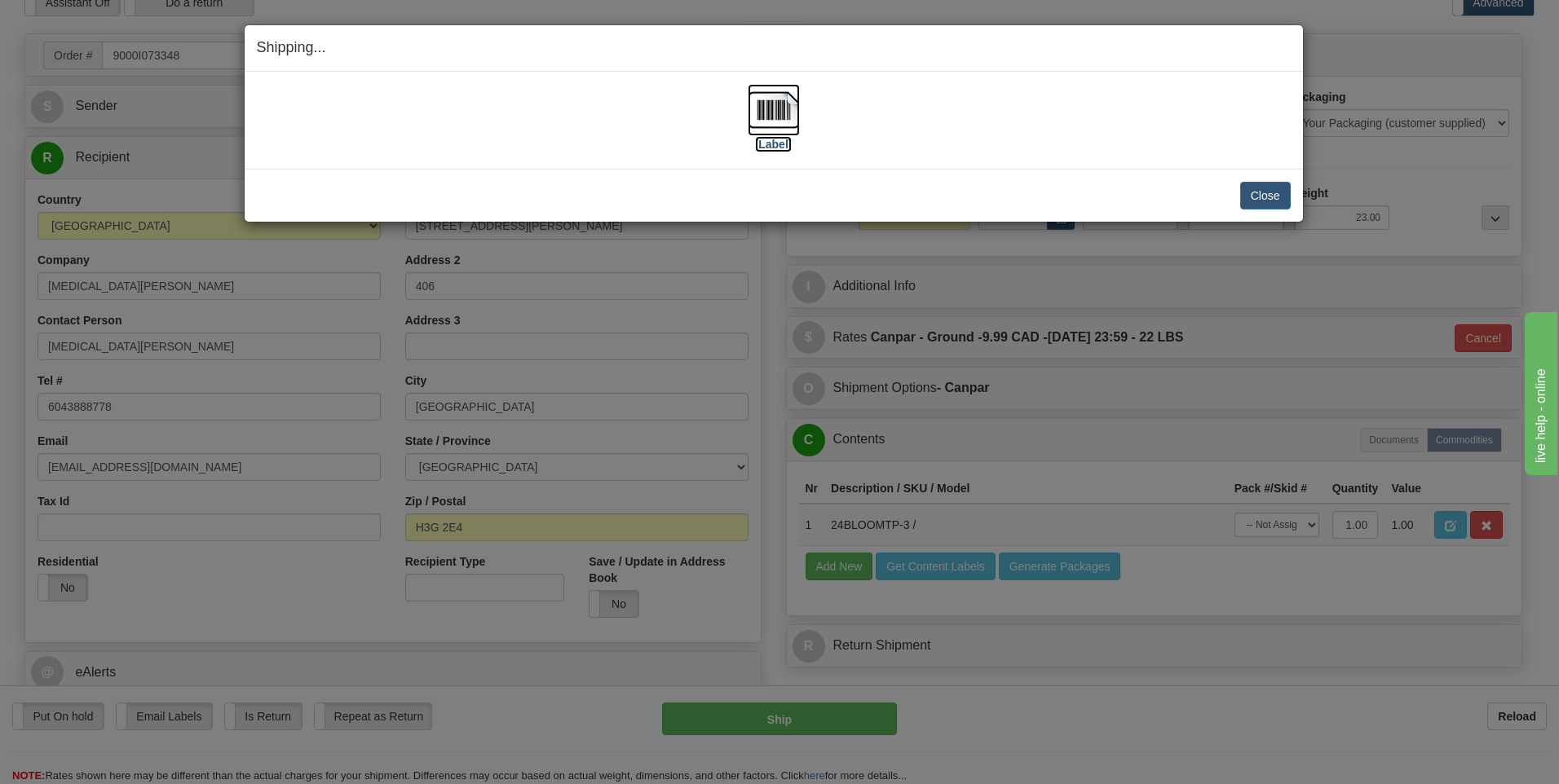
click at [781, 106] on img at bounding box center [774, 110] width 52 height 52
click at [1250, 194] on button "Close" at bounding box center [1266, 195] width 50 height 28
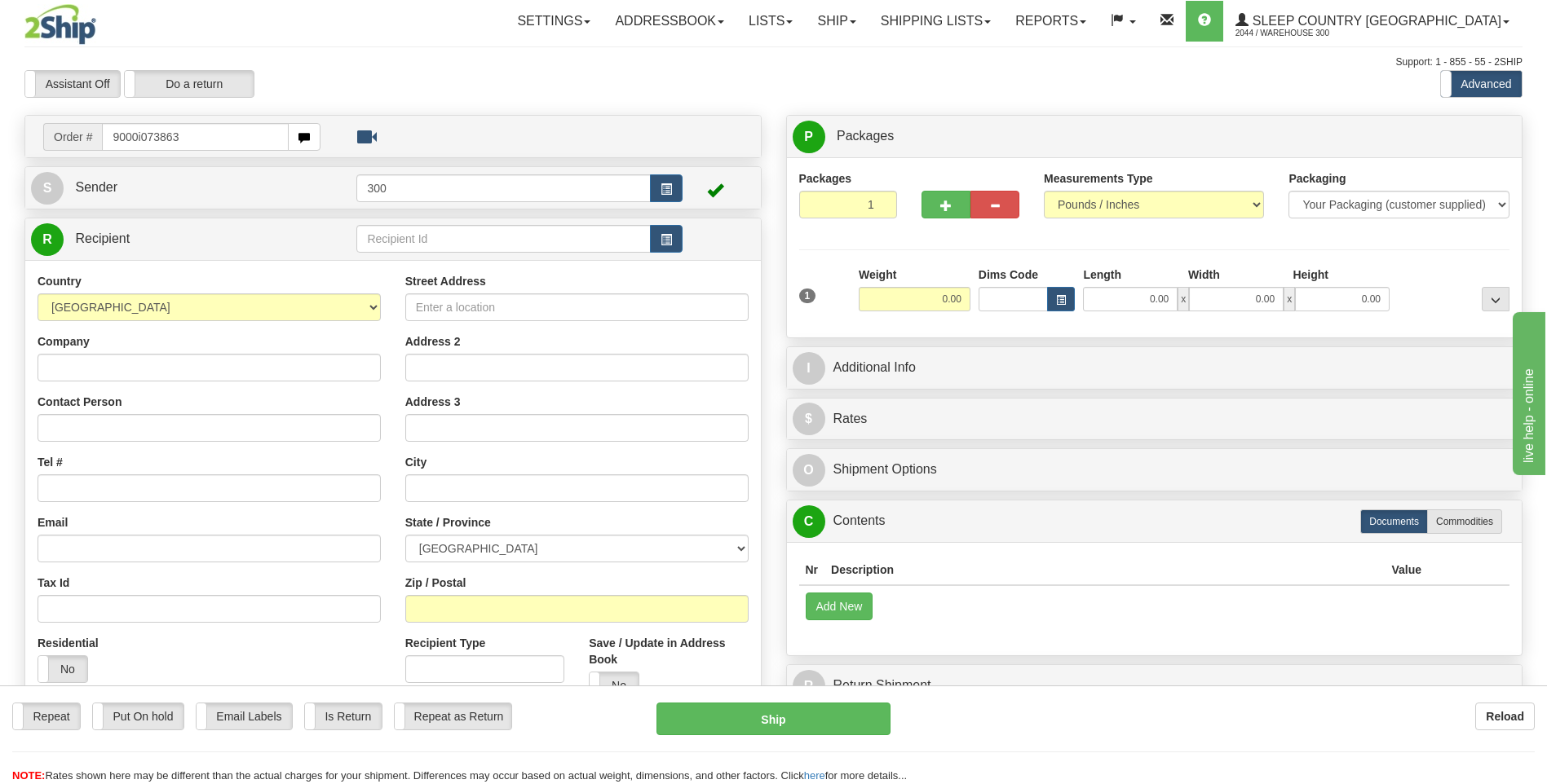
type input "9000i073863"
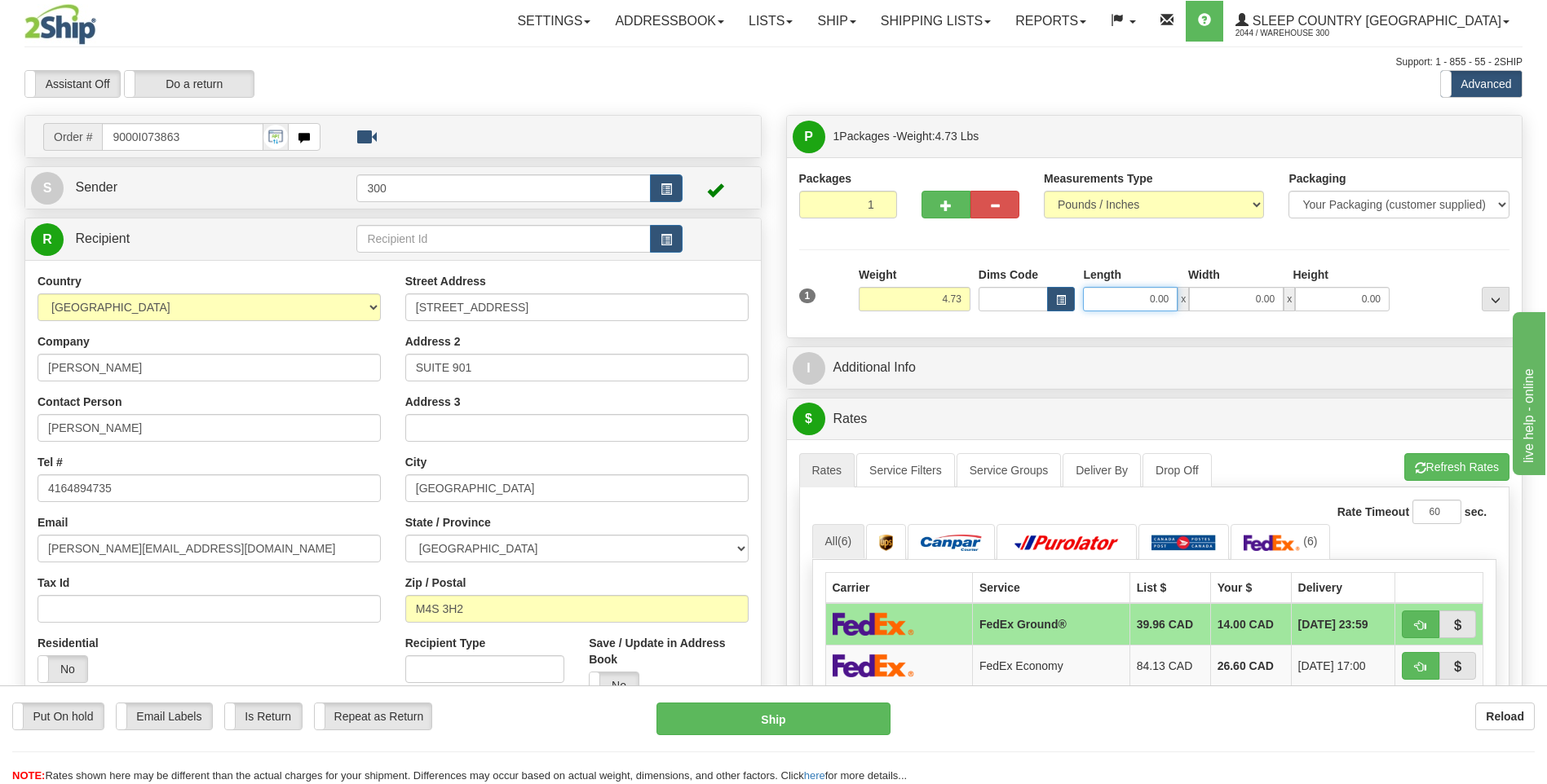
click at [1122, 296] on input "0.00" at bounding box center [1130, 298] width 95 height 24
type input "4.75"
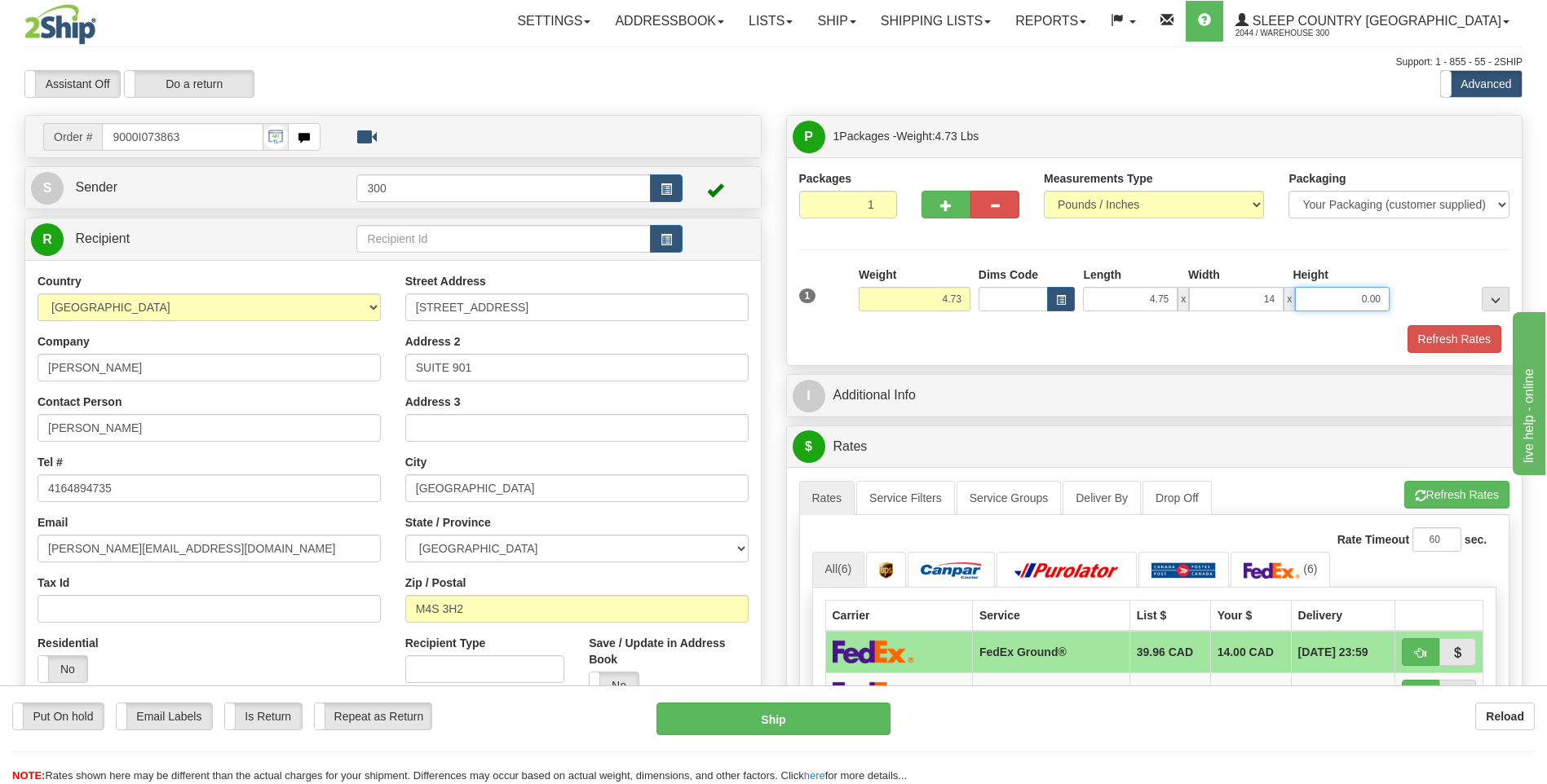
type input "14.00"
click at [1407, 325] on button "Refresh Rates" at bounding box center [1454, 339] width 94 height 28
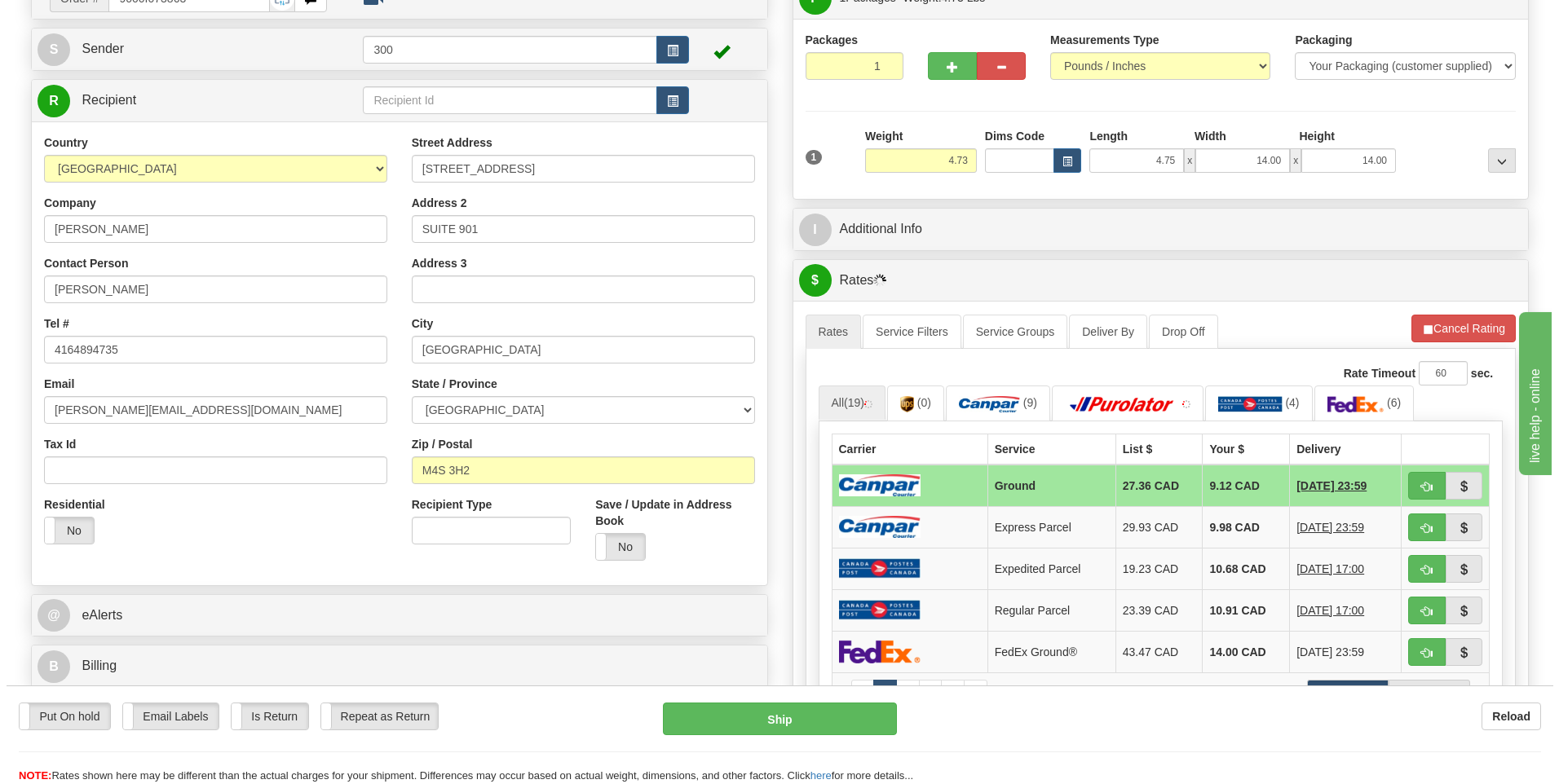
scroll to position [163, 0]
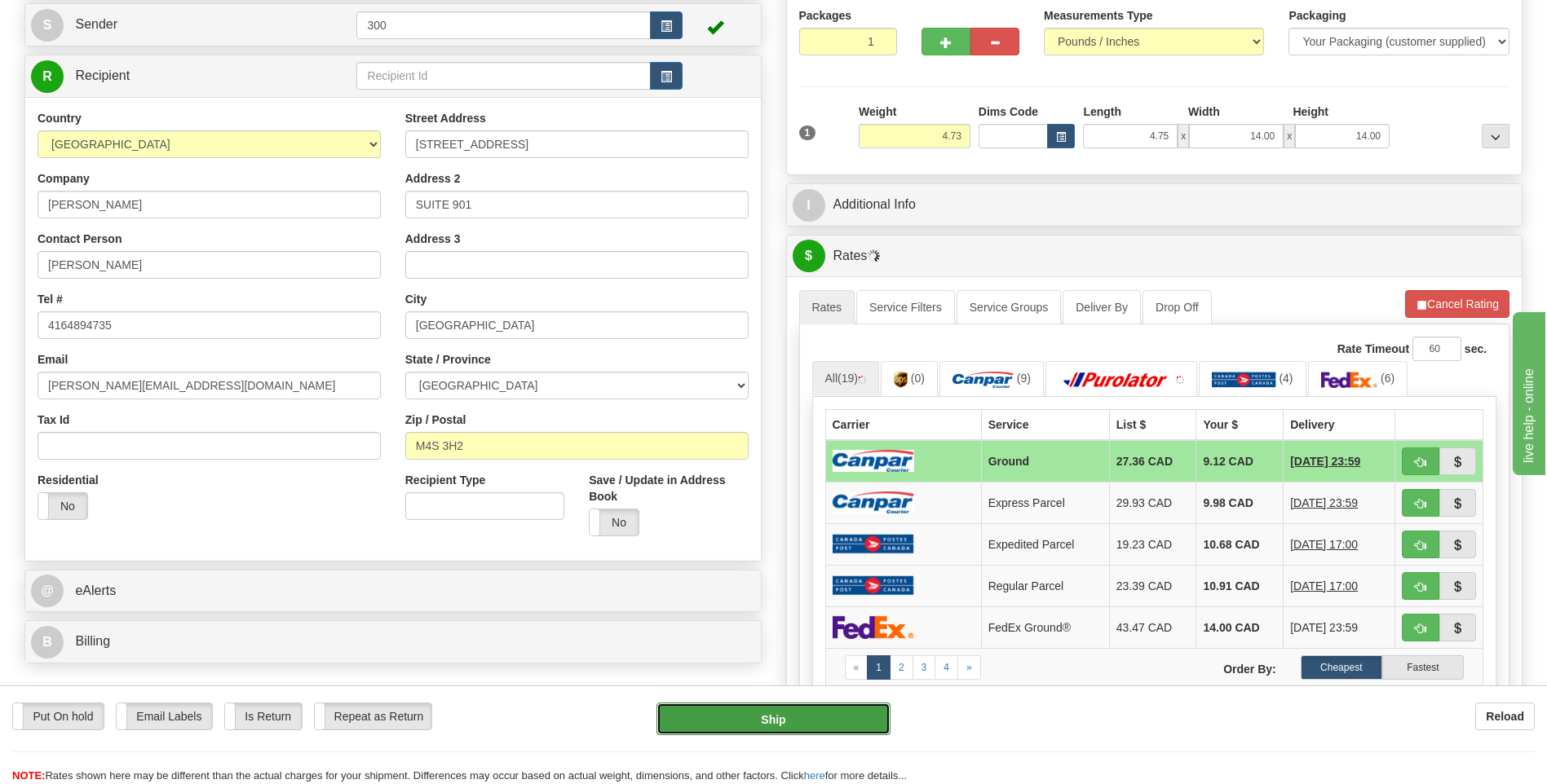
click at [764, 718] on button "Ship" at bounding box center [773, 719] width 233 height 32
type input "1"
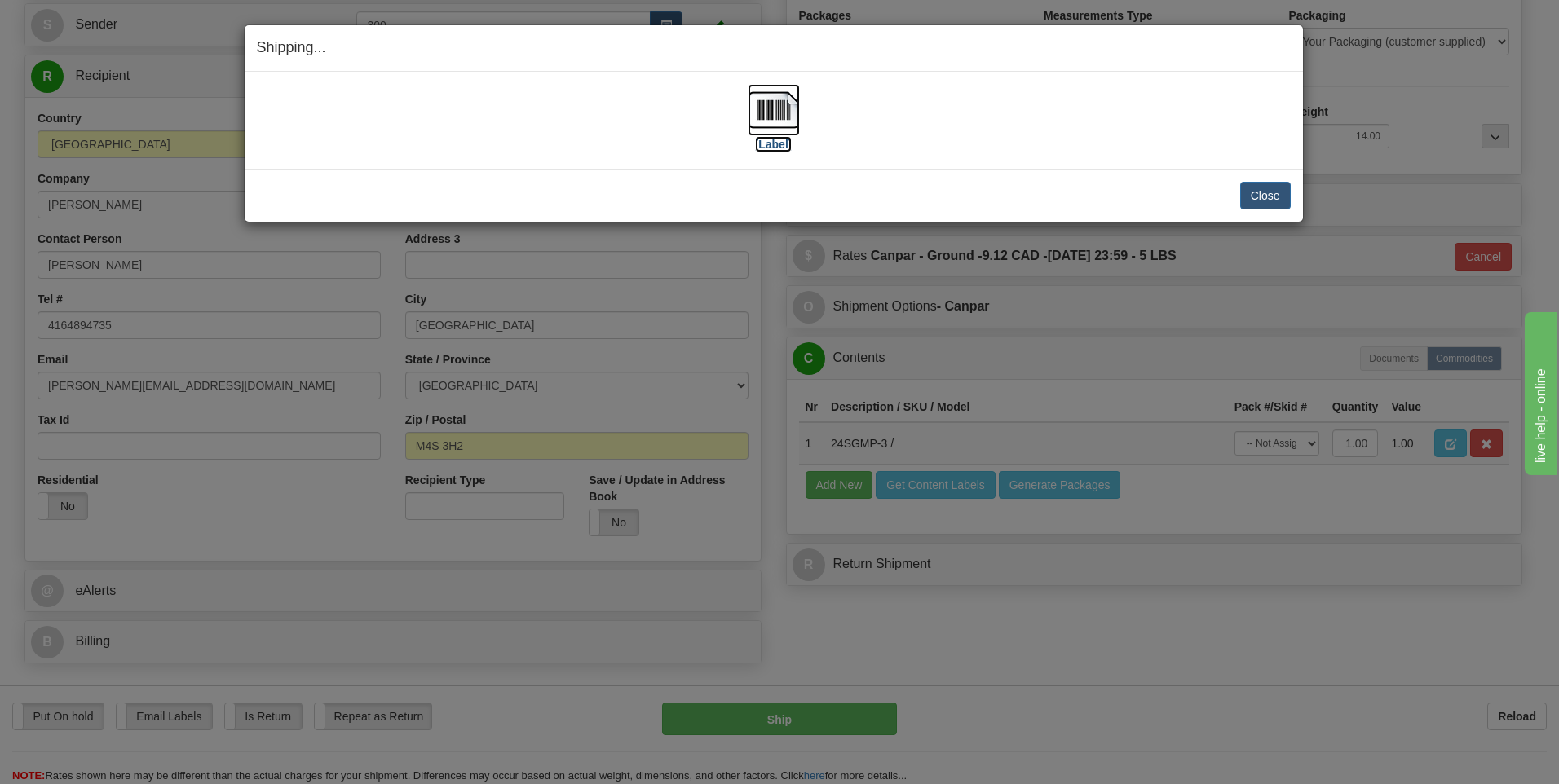
click at [784, 105] on img at bounding box center [774, 110] width 52 height 52
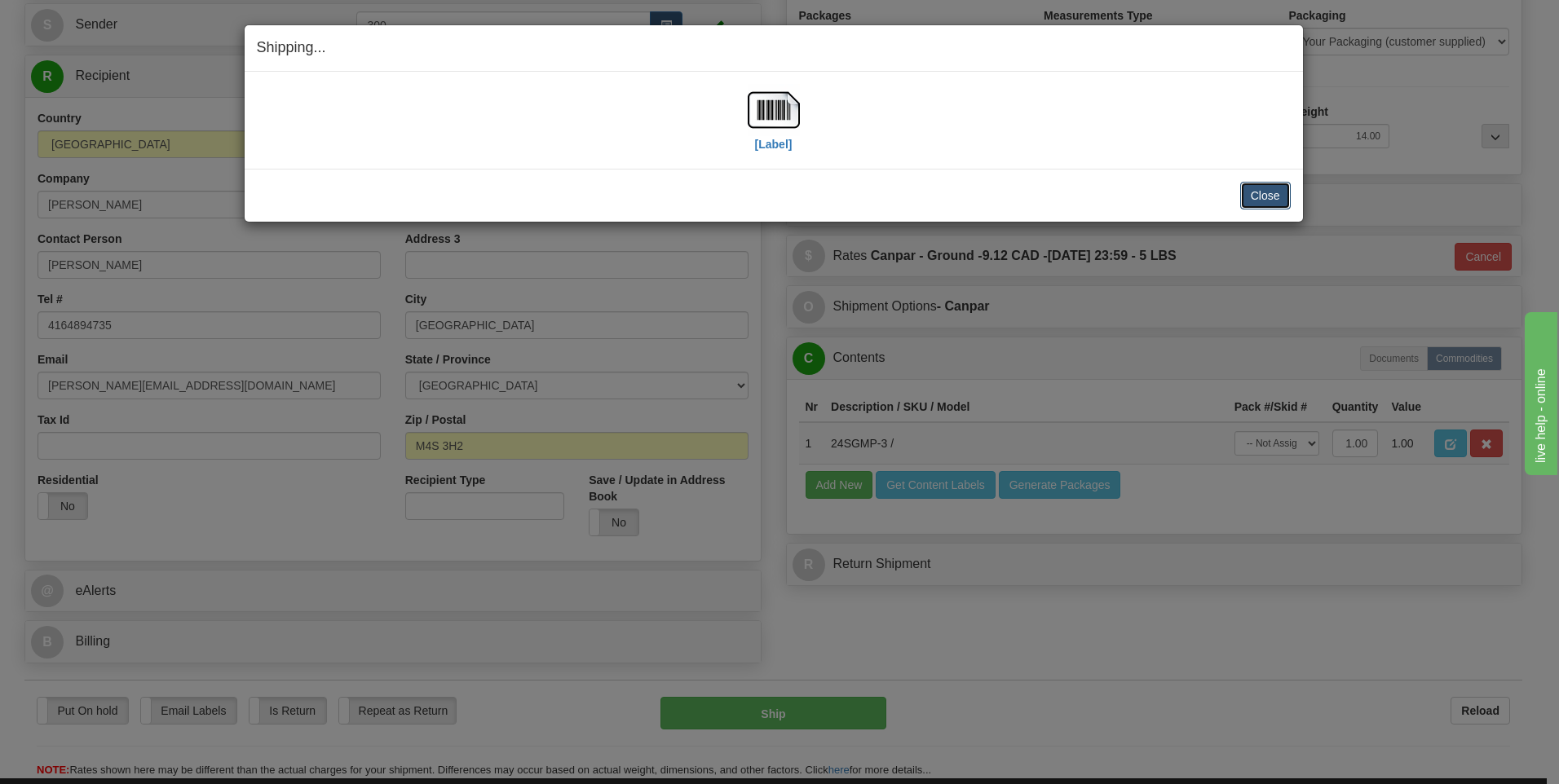
click at [1262, 200] on button "Close" at bounding box center [1266, 195] width 50 height 28
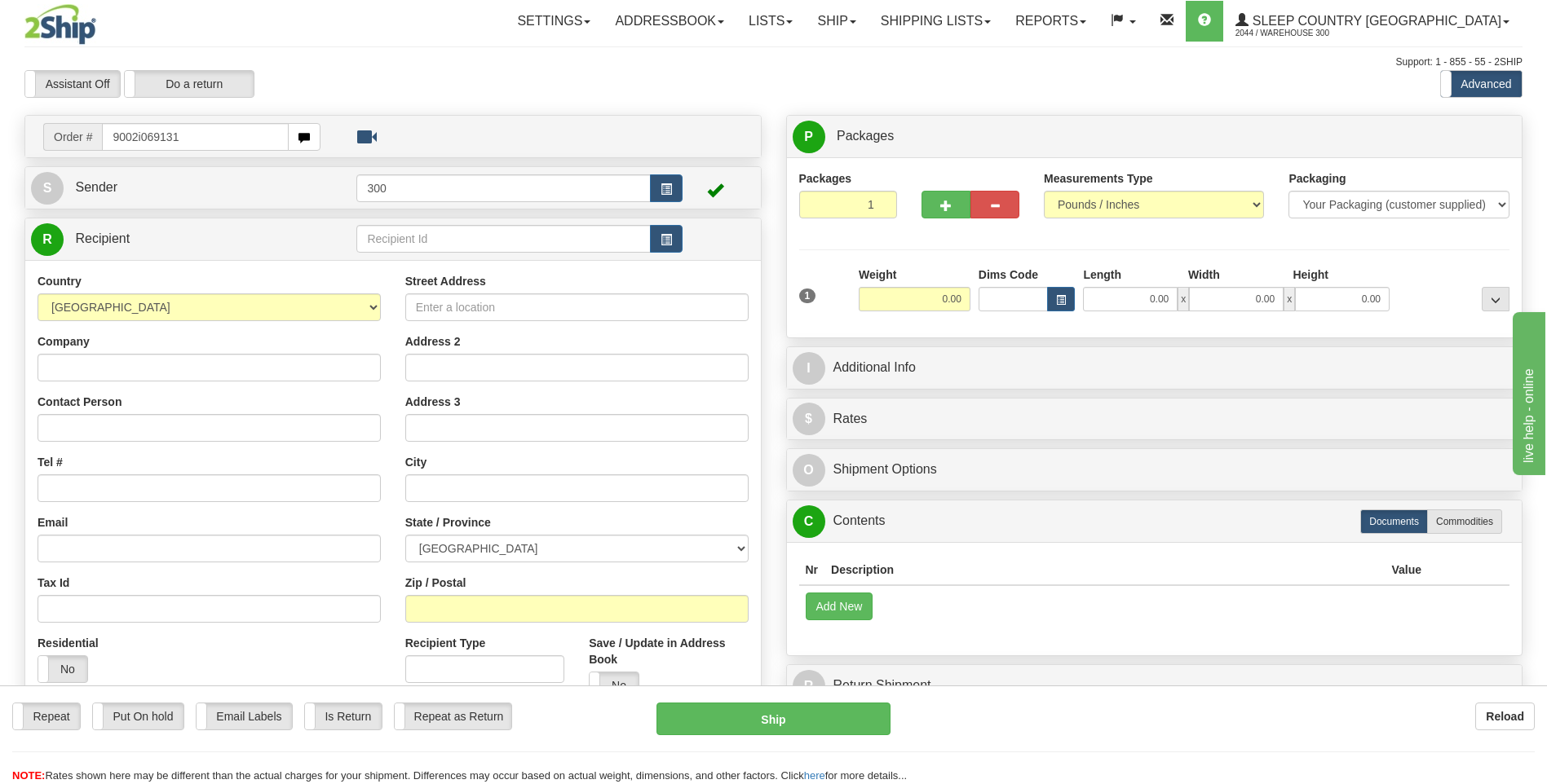
type input "9002i069131"
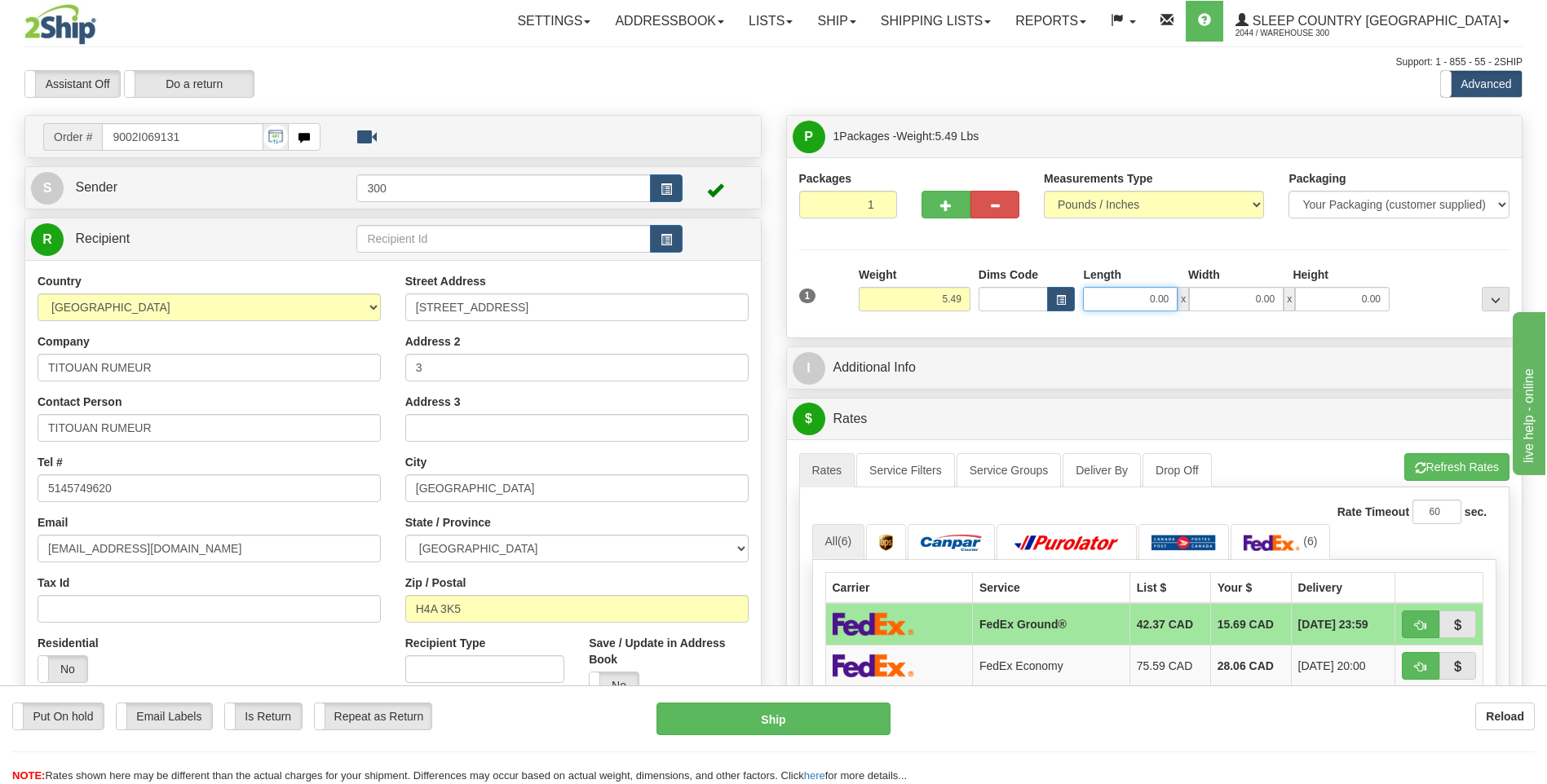
click at [1114, 300] on input "0.00" at bounding box center [1130, 298] width 95 height 24
type input "8.00"
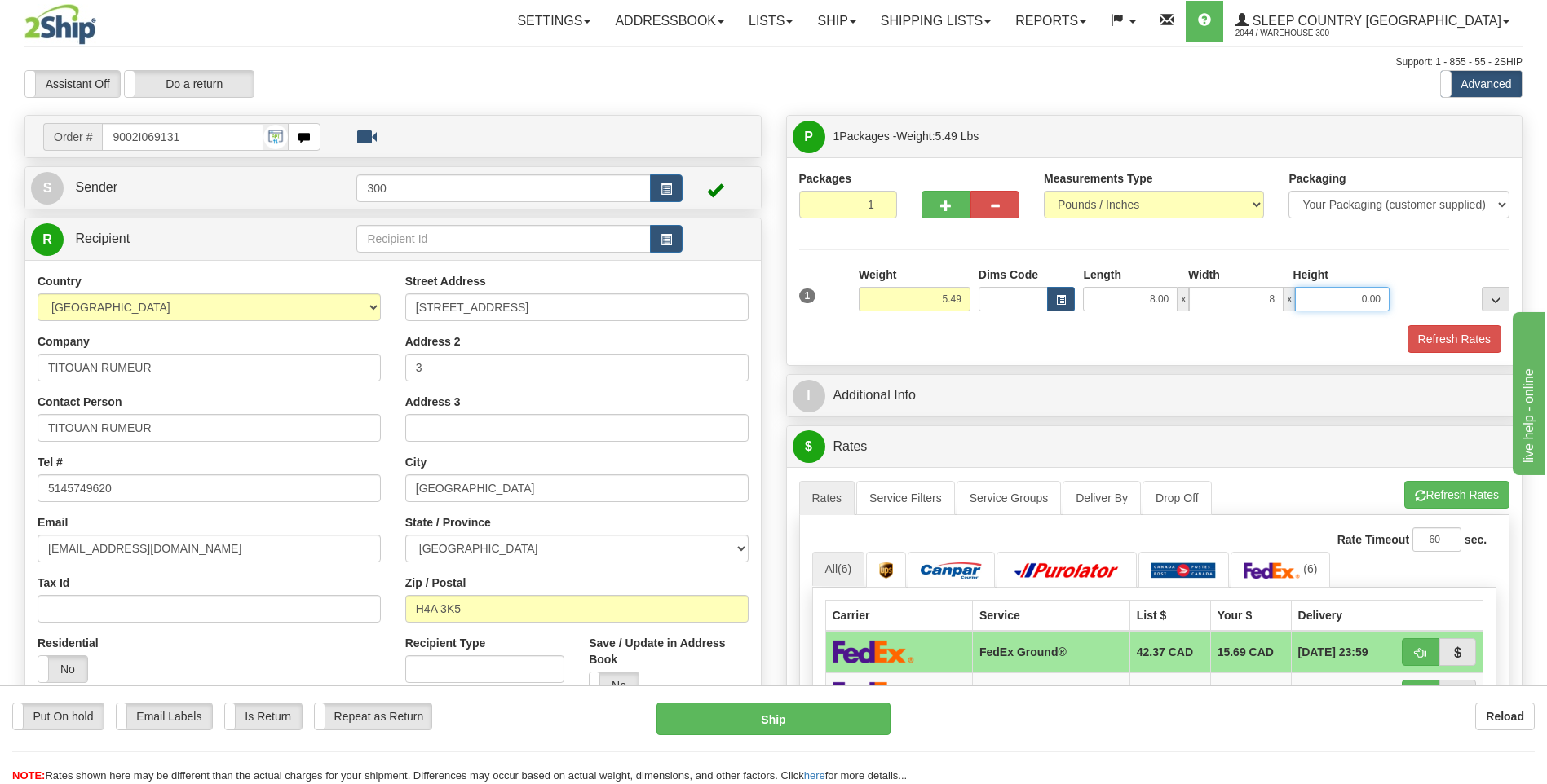
type input "8.00"
type input "16.00"
click at [1407, 325] on button "Refresh Rates" at bounding box center [1454, 339] width 94 height 28
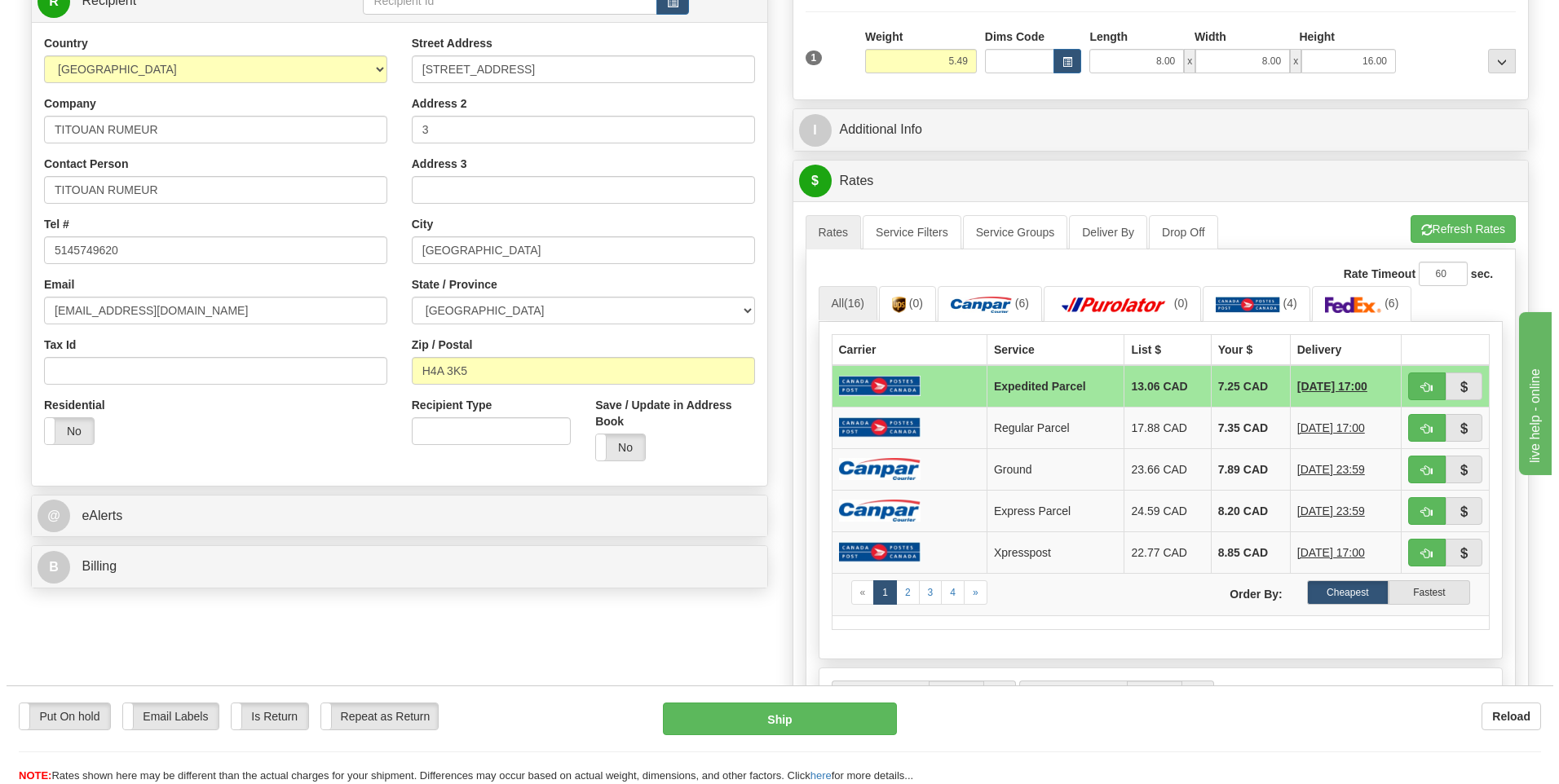
scroll to position [245, 0]
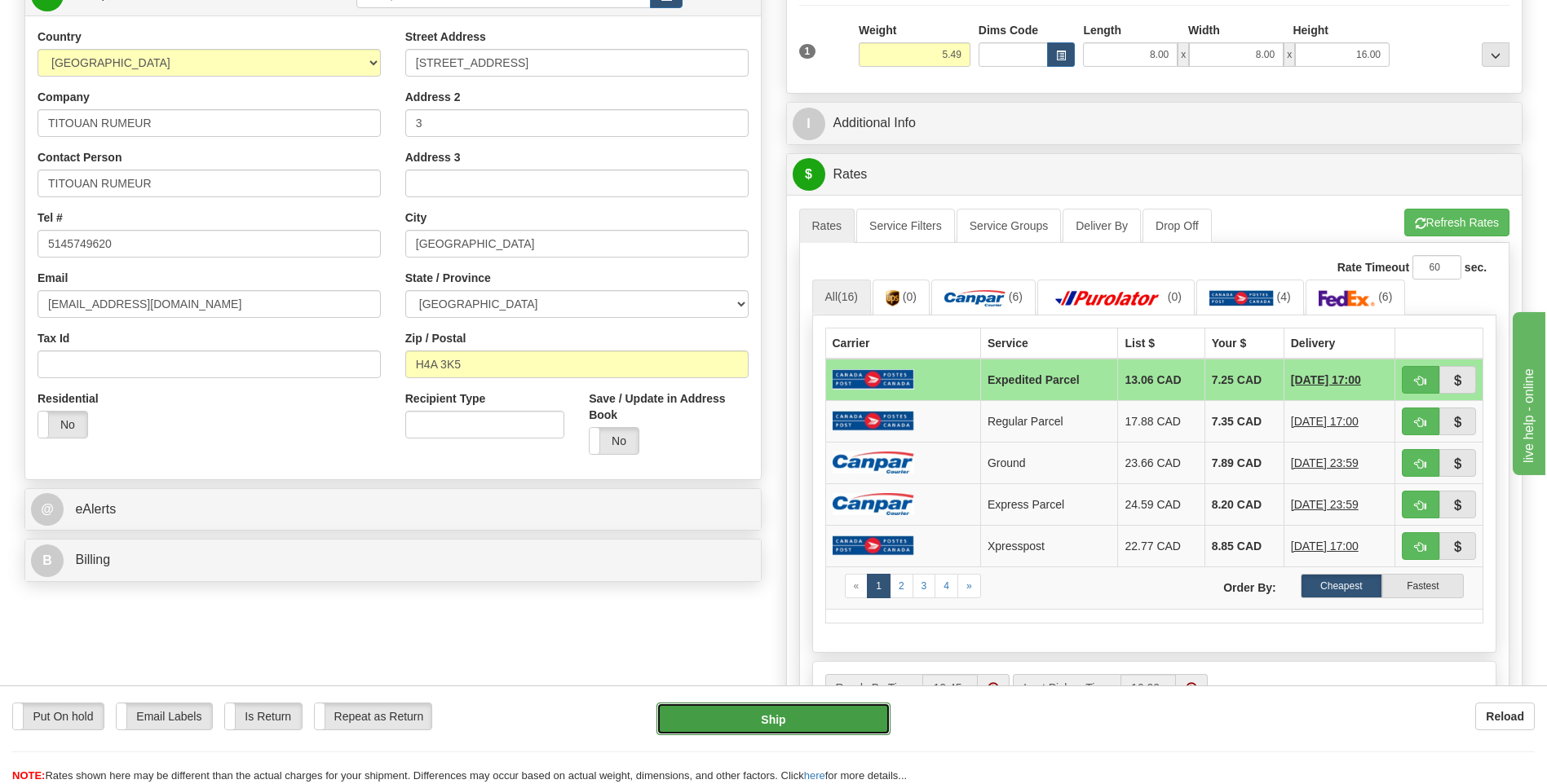
click at [736, 731] on button "Ship" at bounding box center [773, 719] width 233 height 32
type input "DOM.EP"
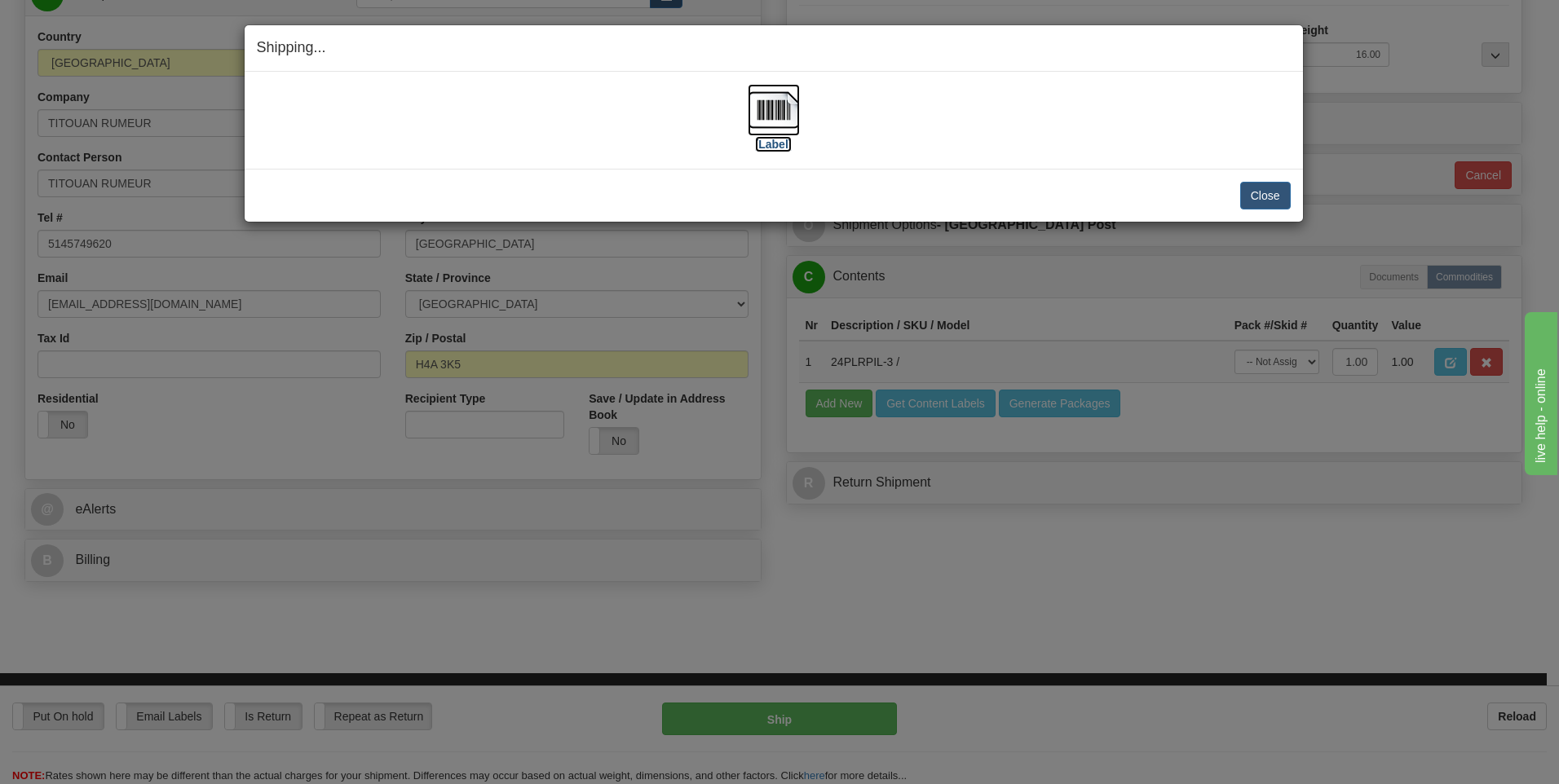
click at [769, 104] on img at bounding box center [774, 110] width 52 height 52
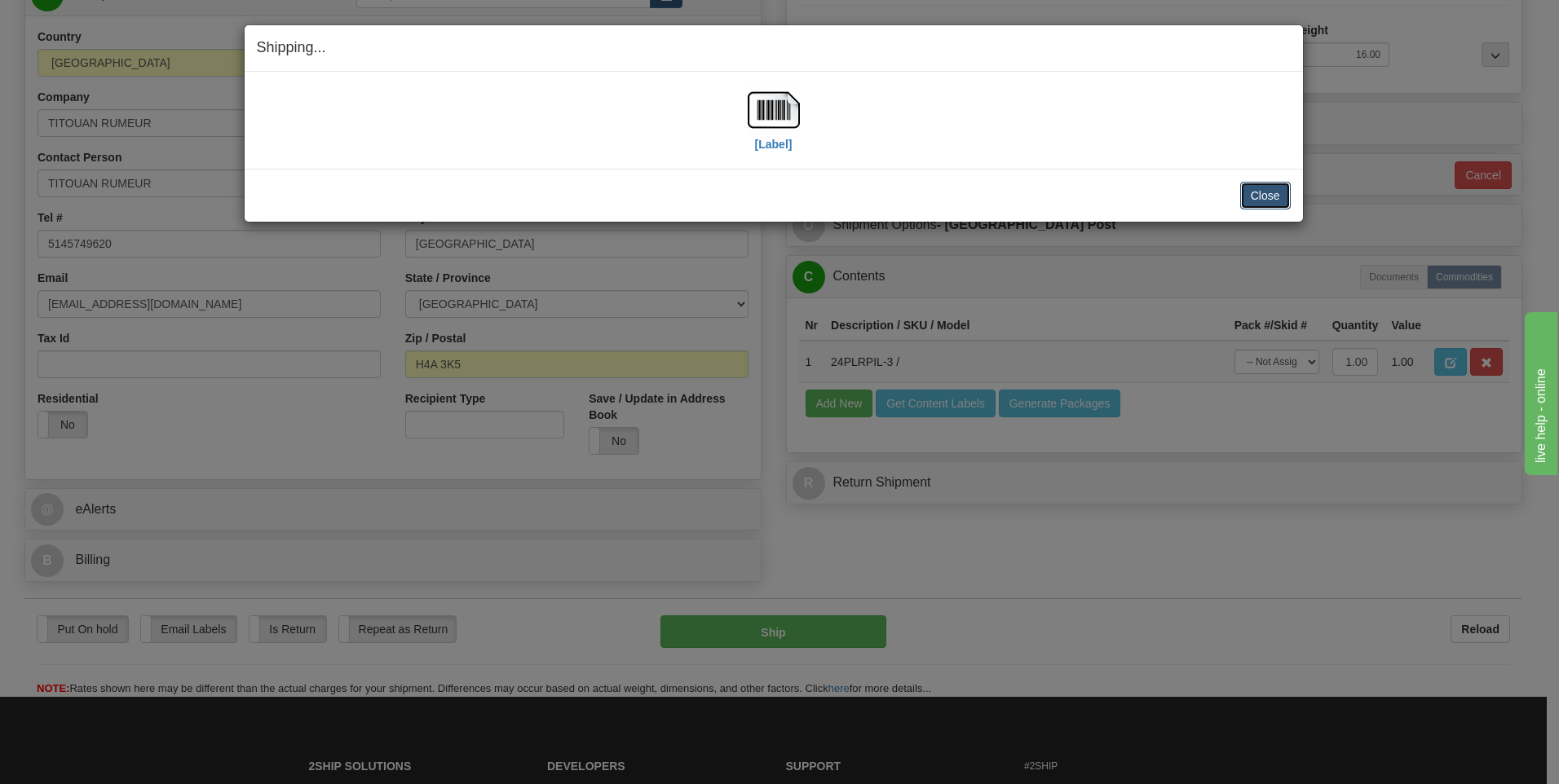
click at [1254, 200] on button "Close" at bounding box center [1266, 195] width 50 height 28
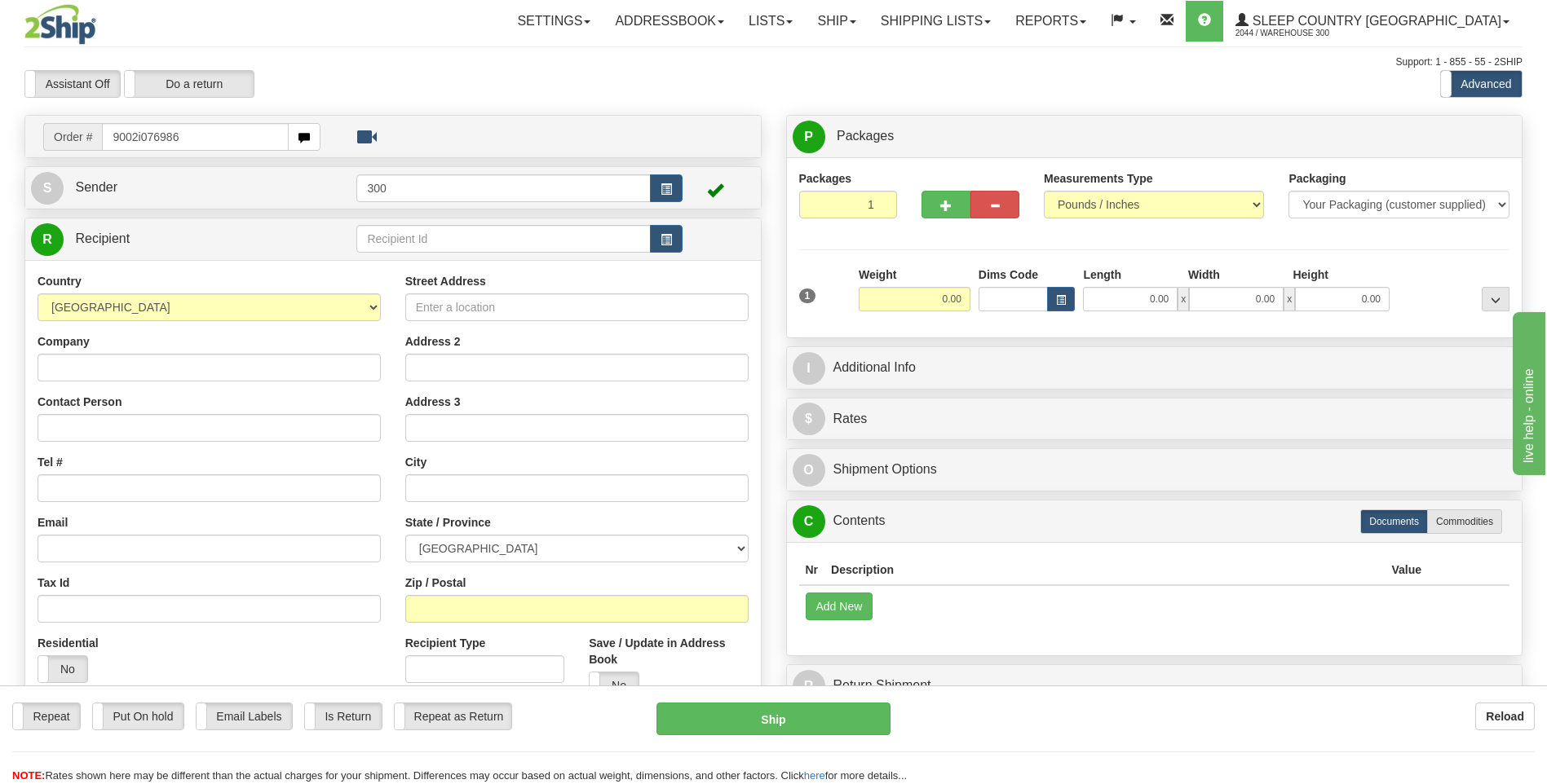
type input "9002i076986"
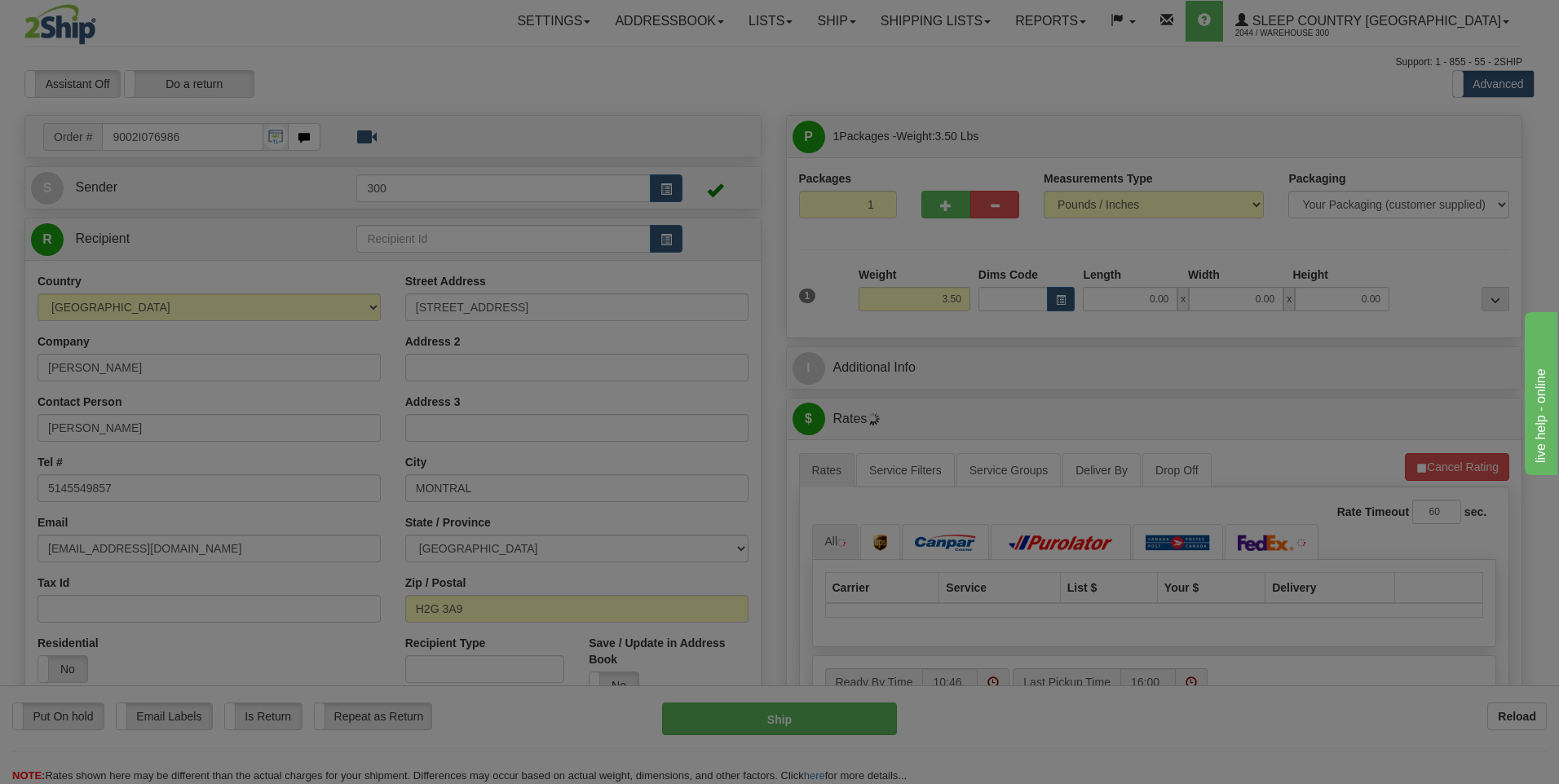
type input "MONTREAL"
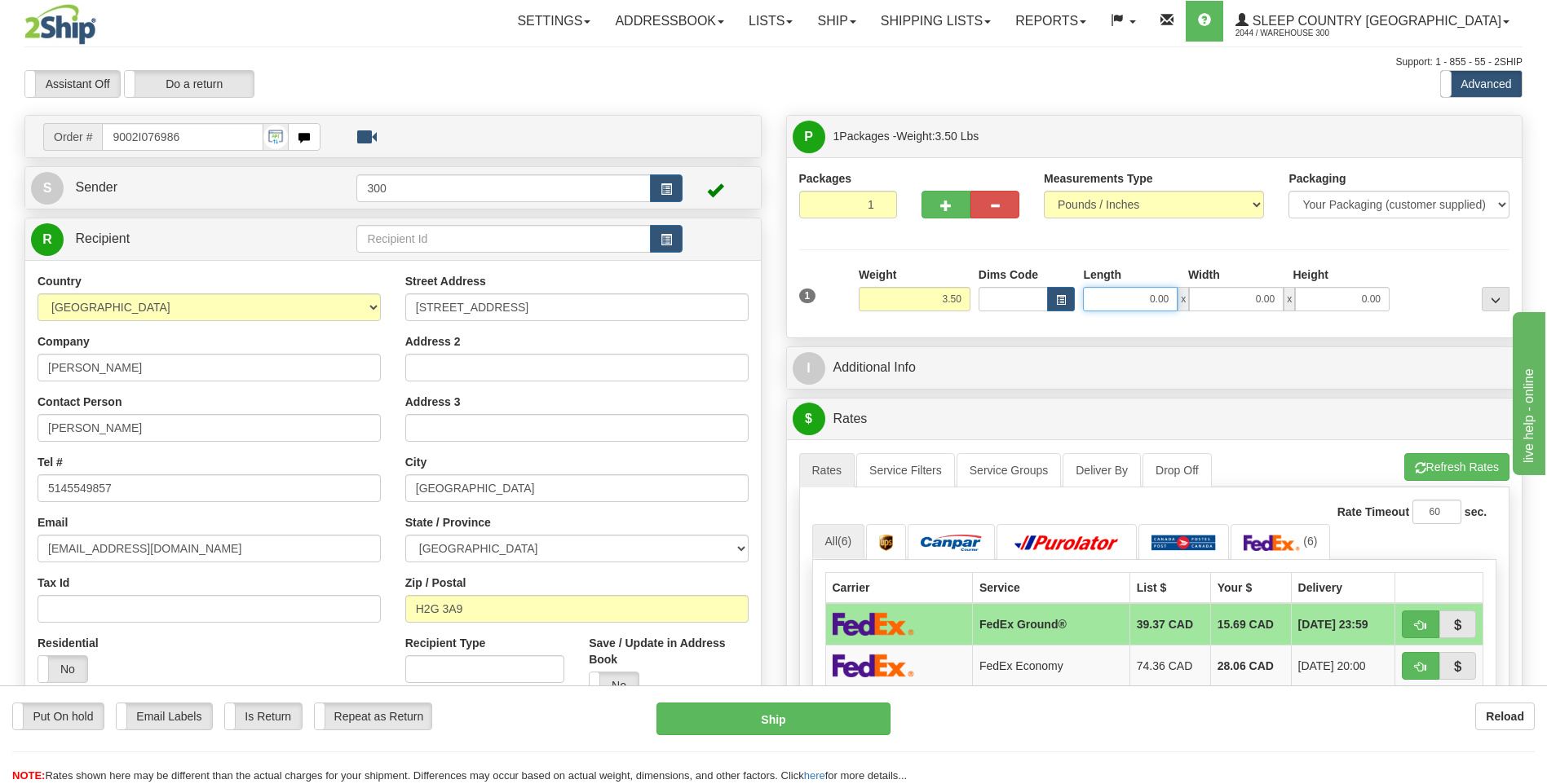
click at [1112, 304] on input "0.00" at bounding box center [1130, 298] width 95 height 24
type input "4.00"
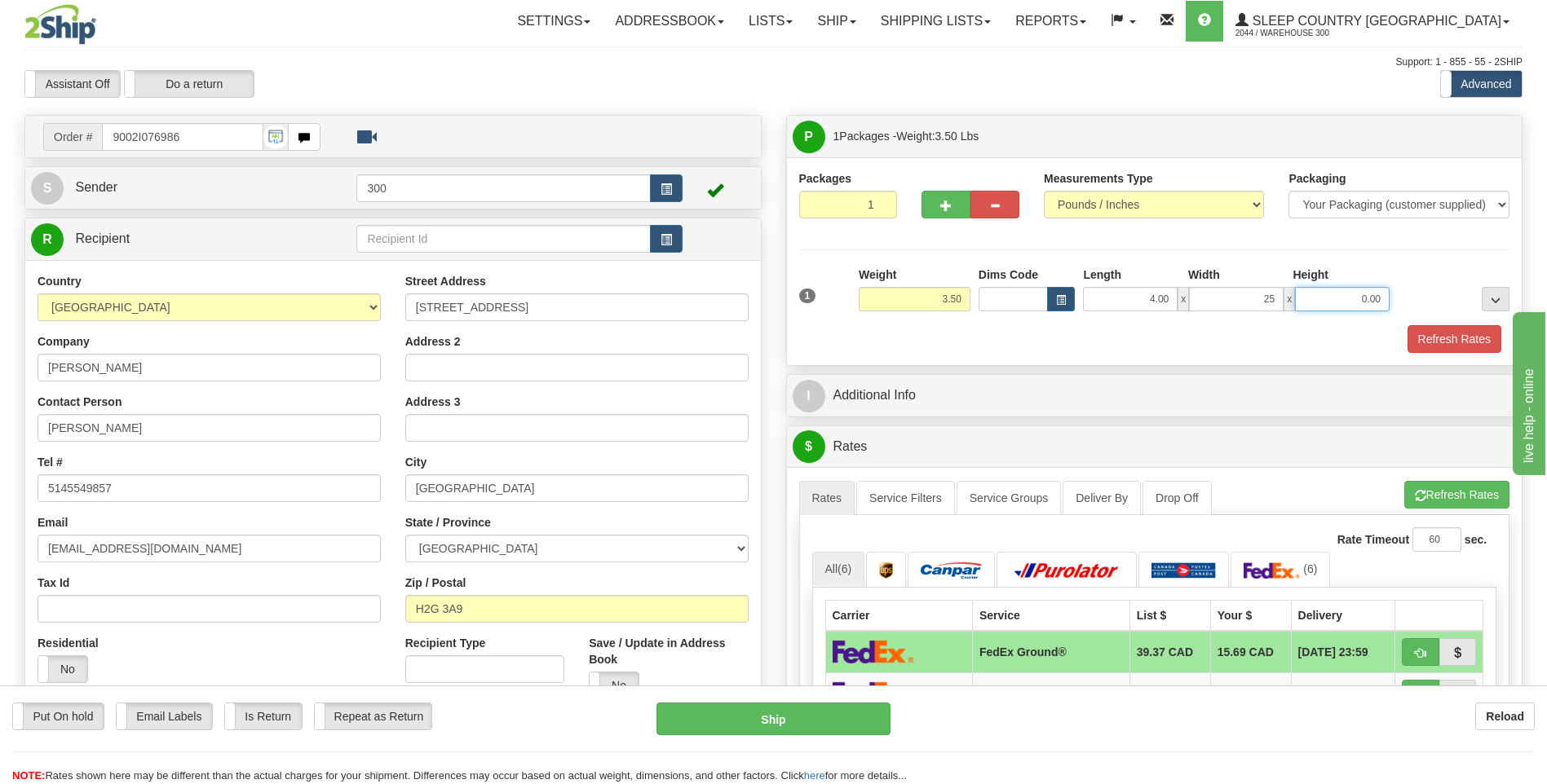
type input "25.00"
type input "17.00"
click at [1407, 325] on button "Refresh Rates" at bounding box center [1454, 339] width 94 height 28
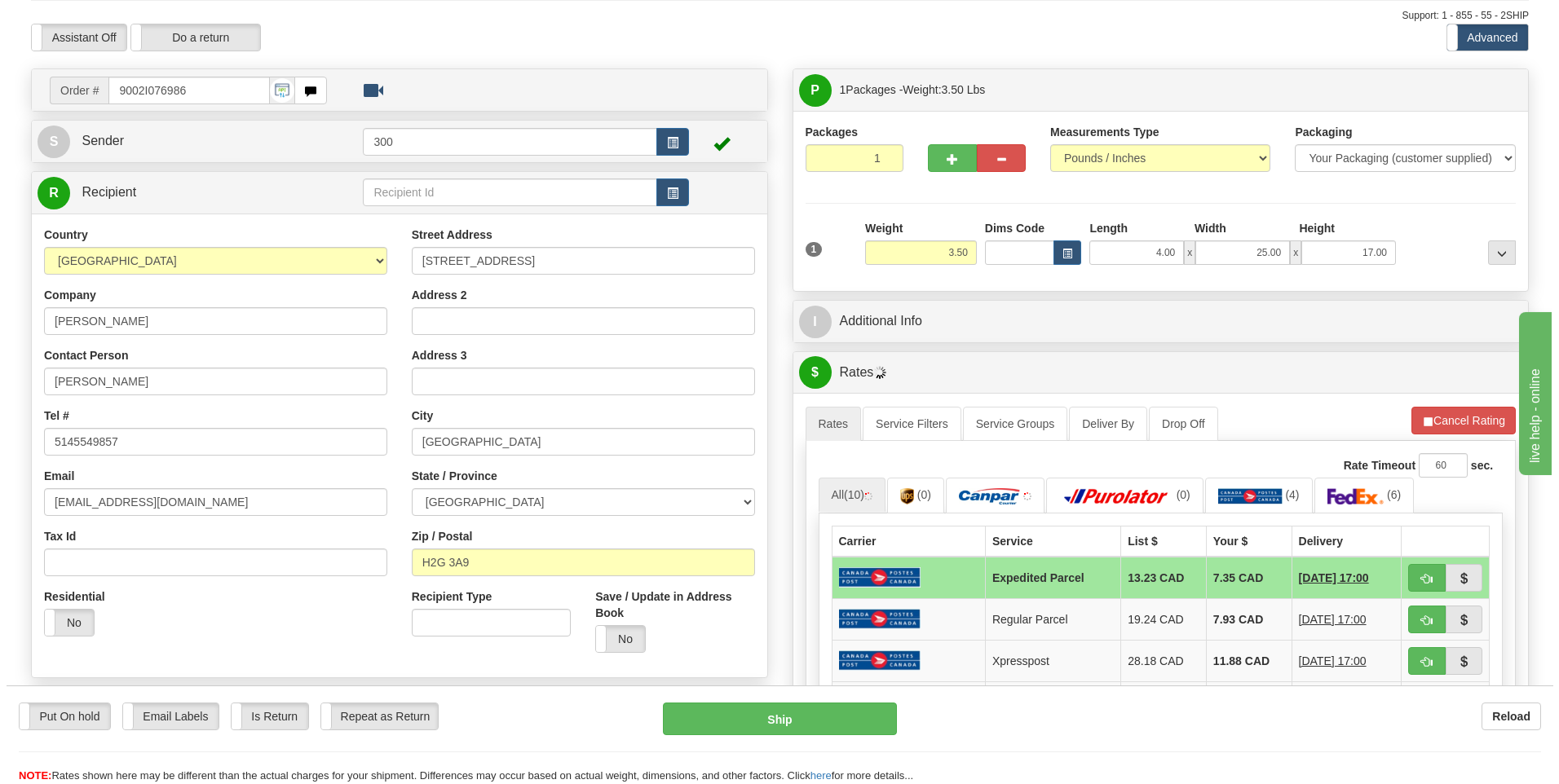
scroll to position [163, 0]
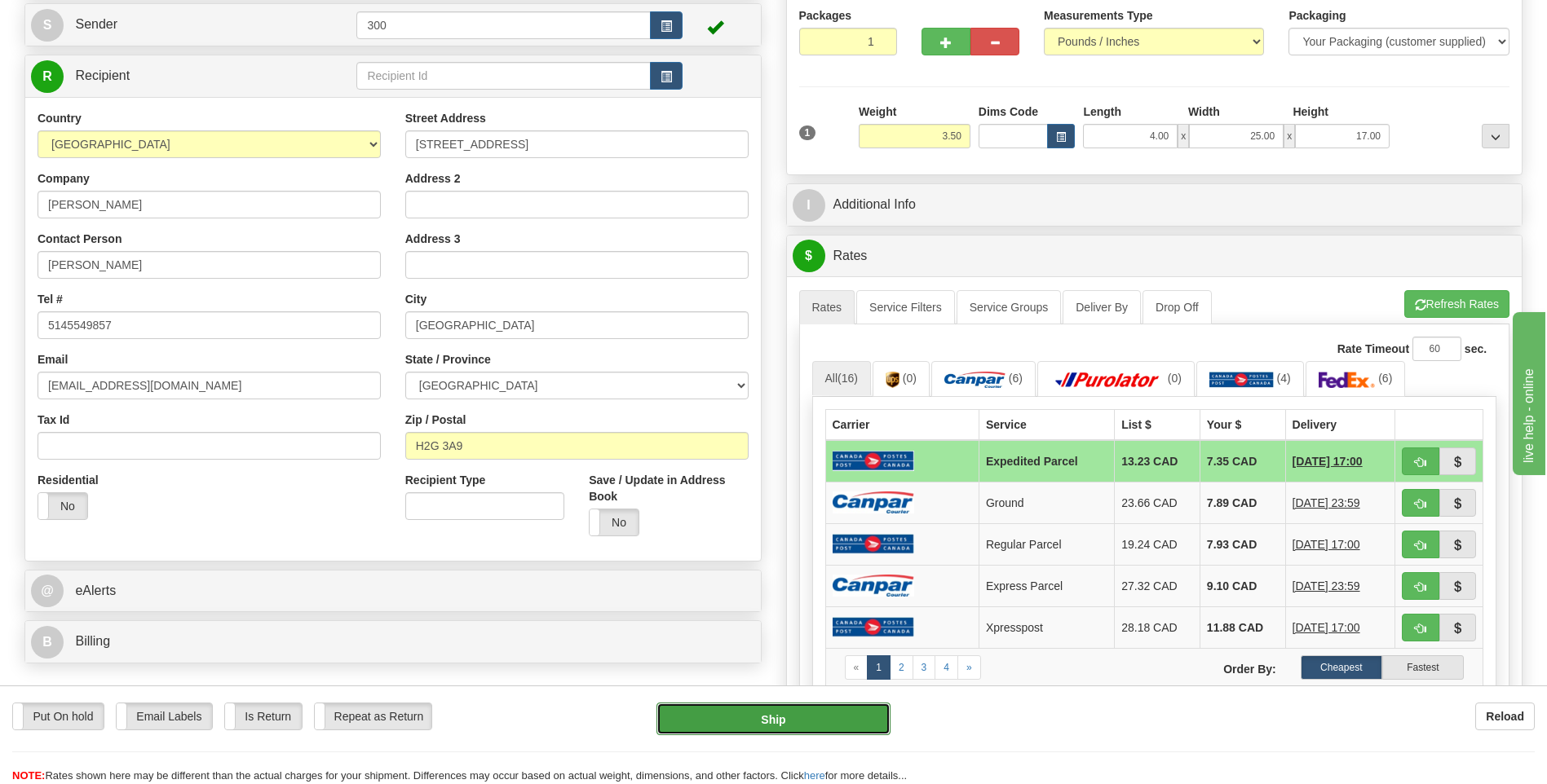
click at [744, 717] on button "Ship" at bounding box center [773, 719] width 233 height 32
type input "DOM.EP"
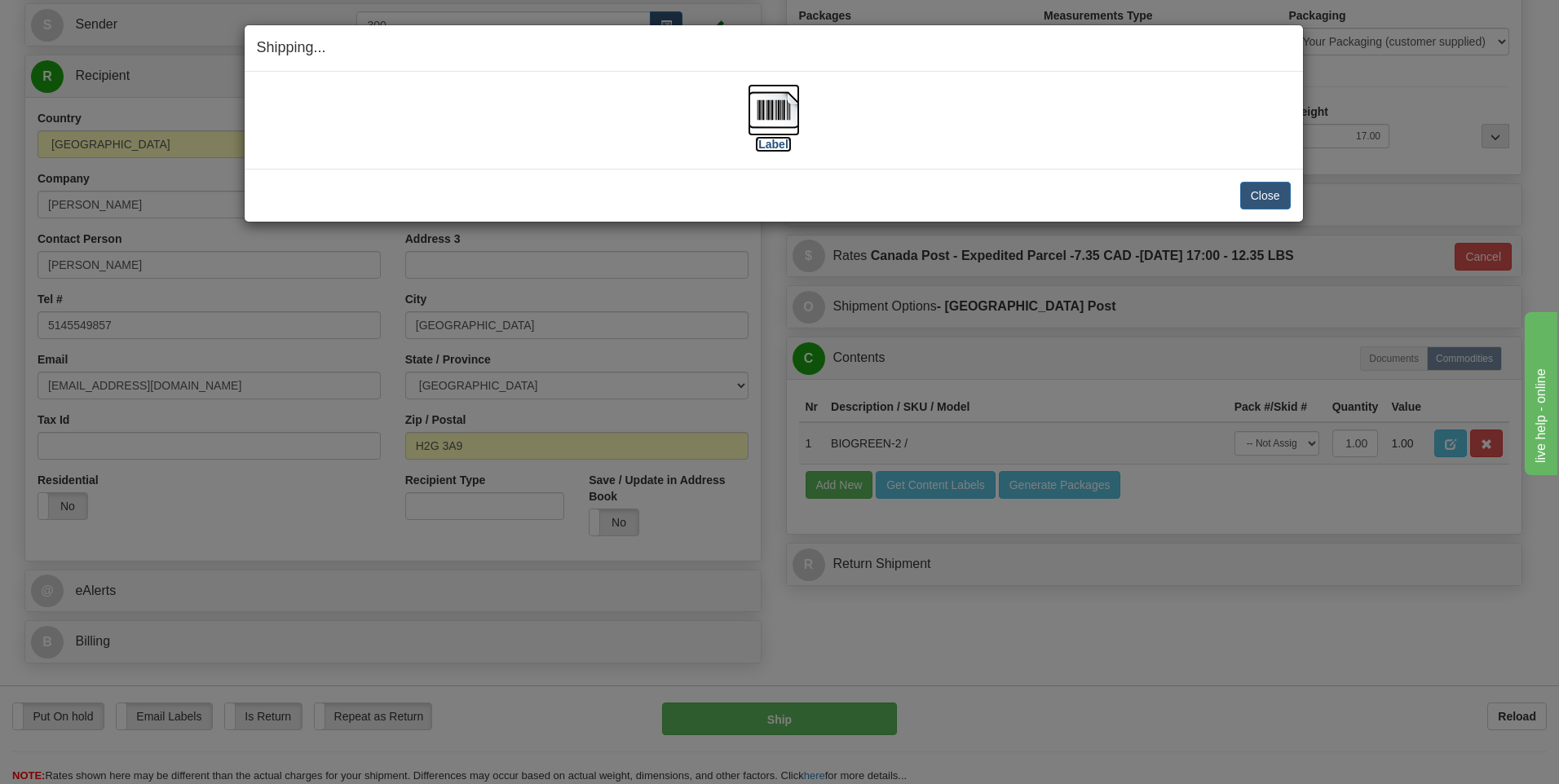
click at [769, 110] on img at bounding box center [774, 110] width 52 height 52
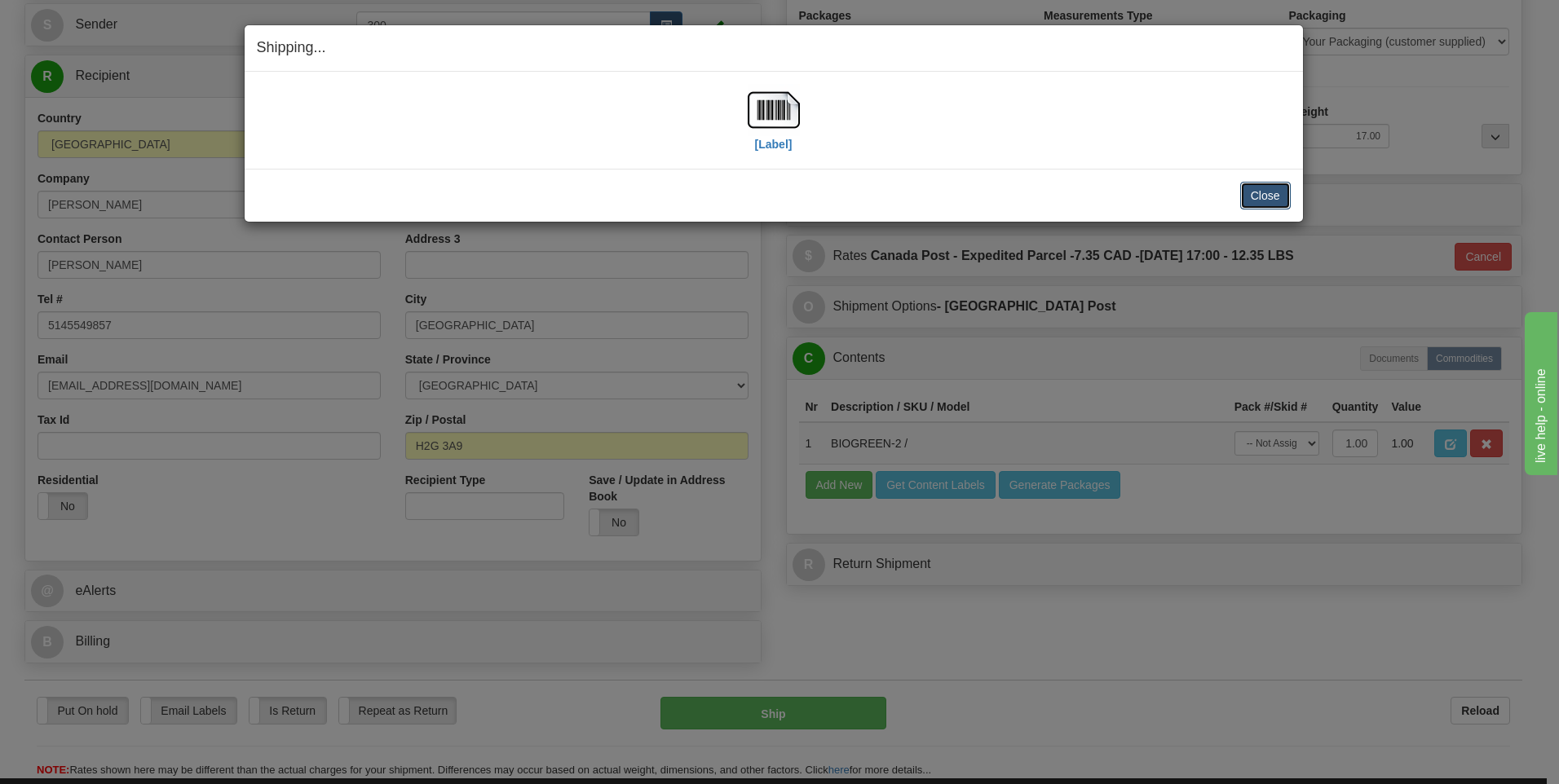
click at [1257, 188] on button "Close" at bounding box center [1266, 195] width 50 height 28
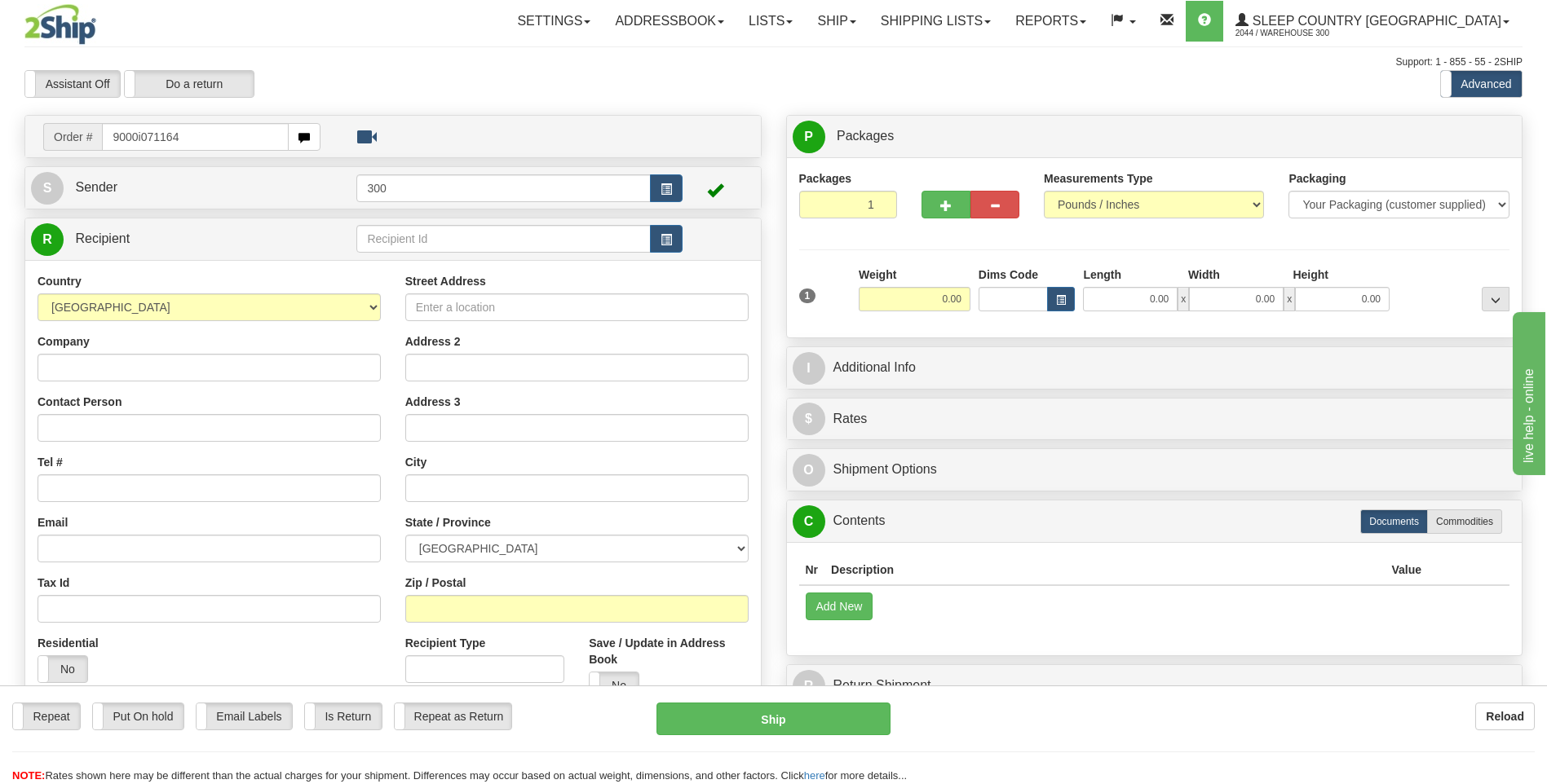
type input "9000i071164"
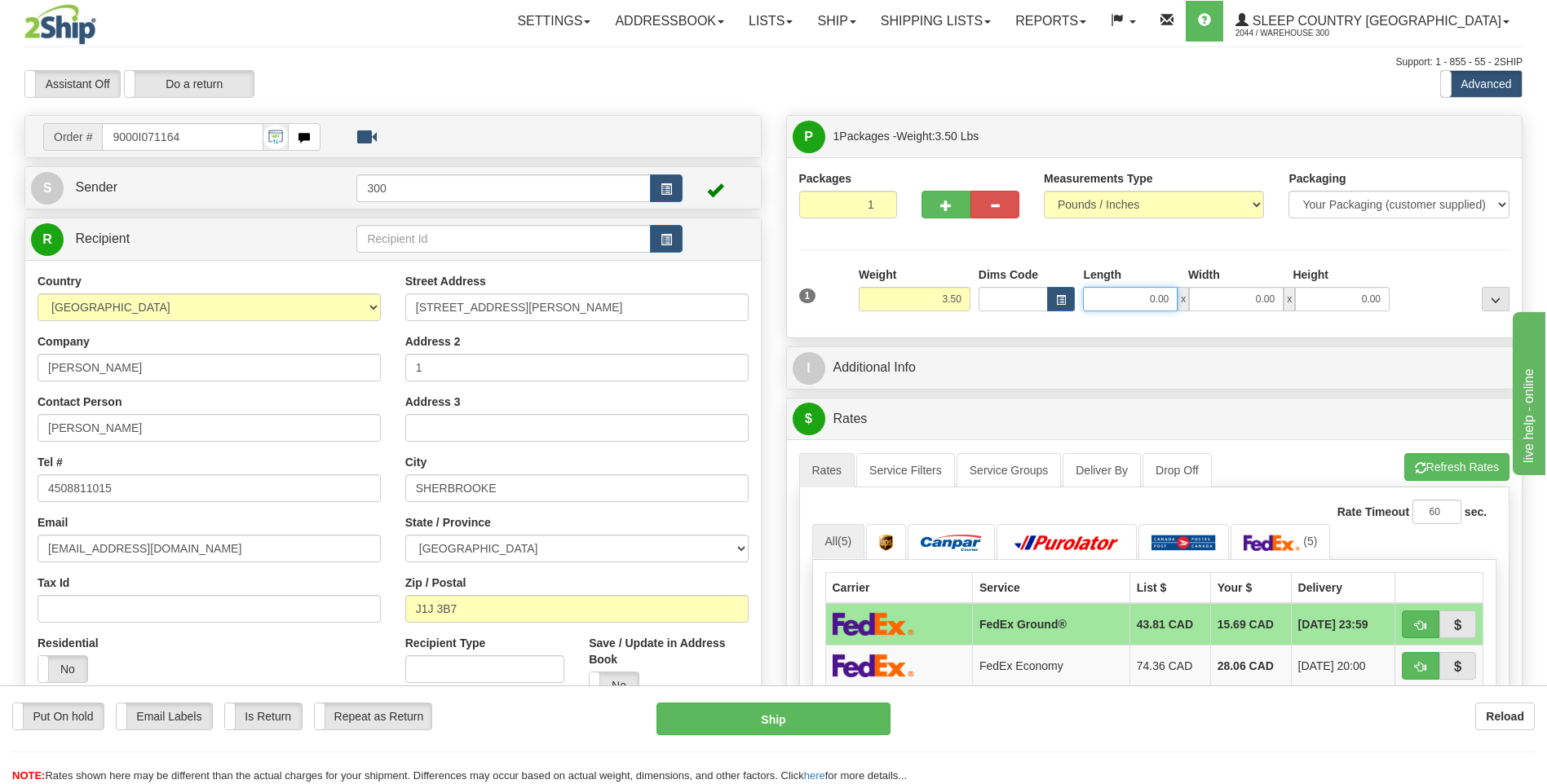
click at [1119, 296] on input "0.00" at bounding box center [1130, 298] width 95 height 24
type input "3.00"
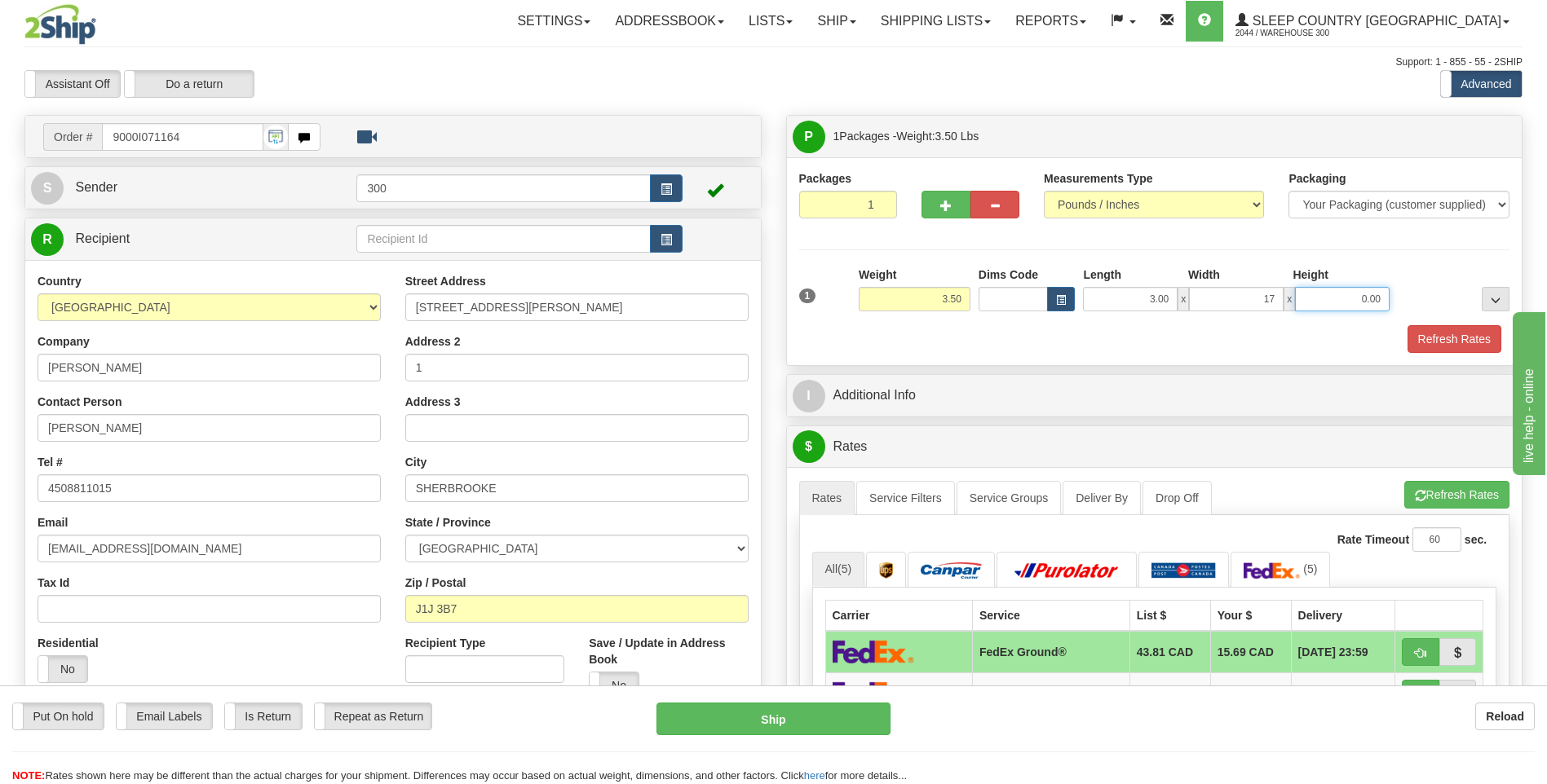
type input "17.00"
type input "25.00"
click at [1407, 325] on button "Refresh Rates" at bounding box center [1454, 339] width 94 height 28
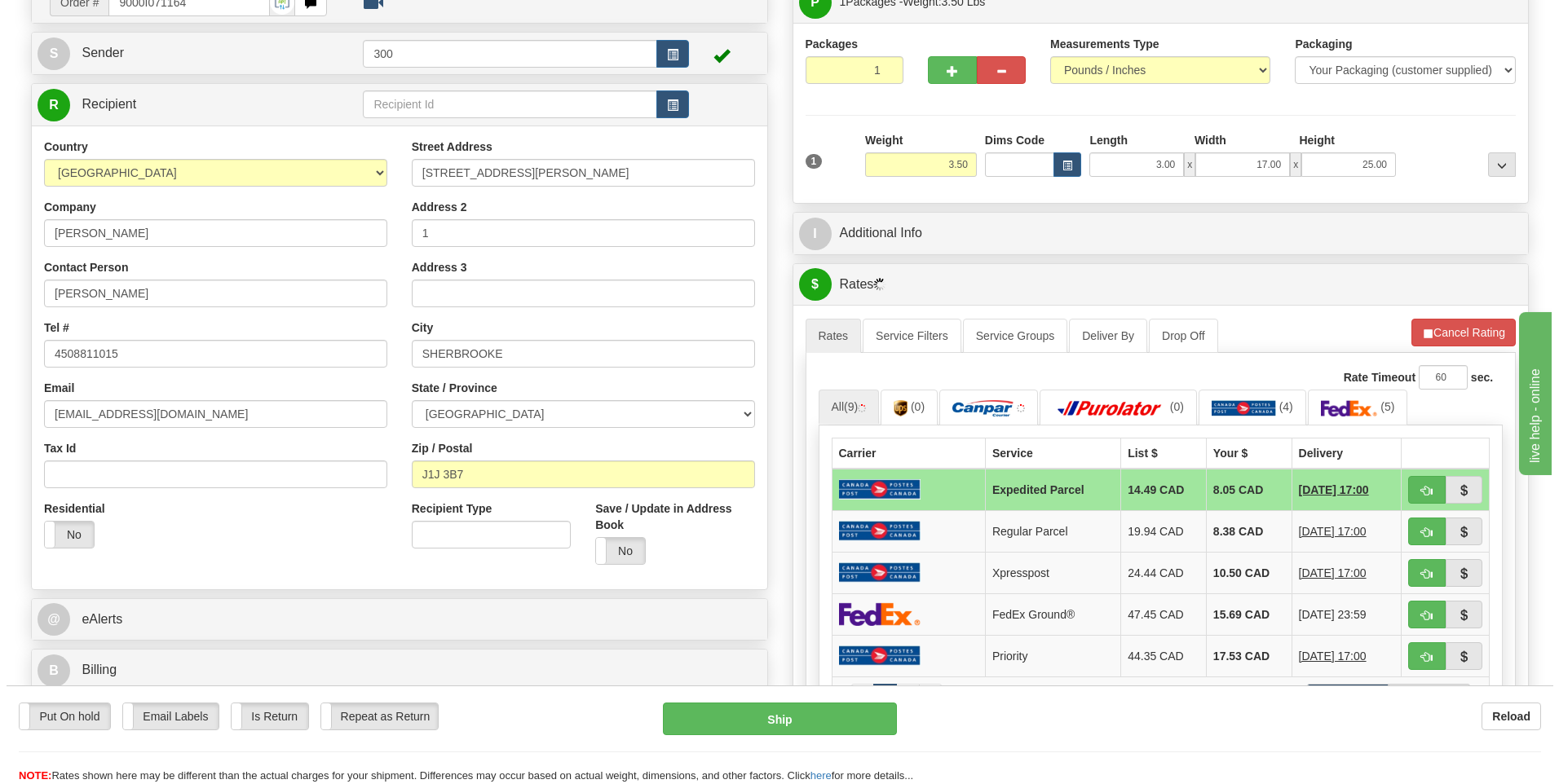
scroll to position [163, 0]
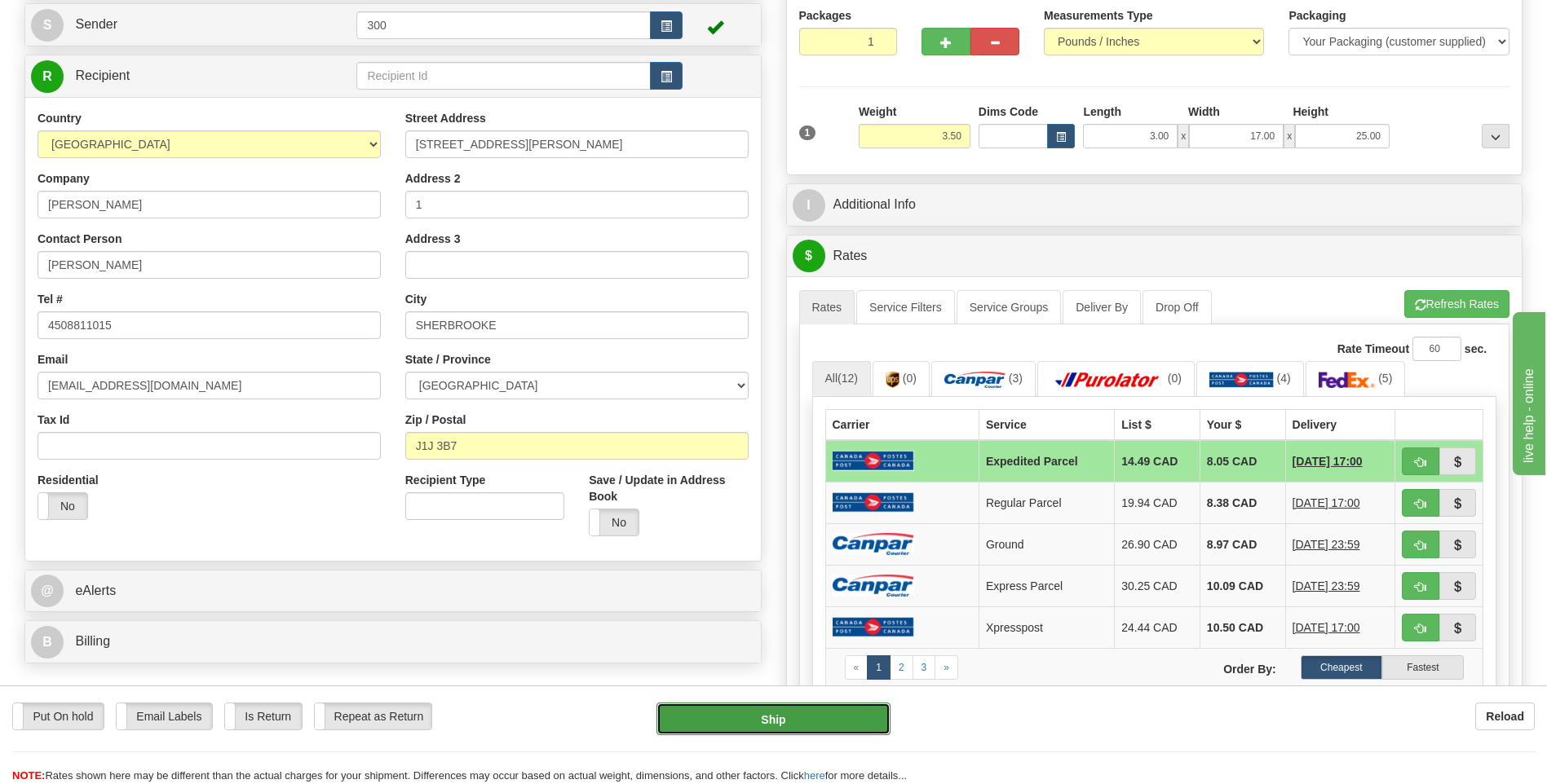
click at [785, 718] on button "Ship" at bounding box center [773, 719] width 233 height 32
type input "DOM.EP"
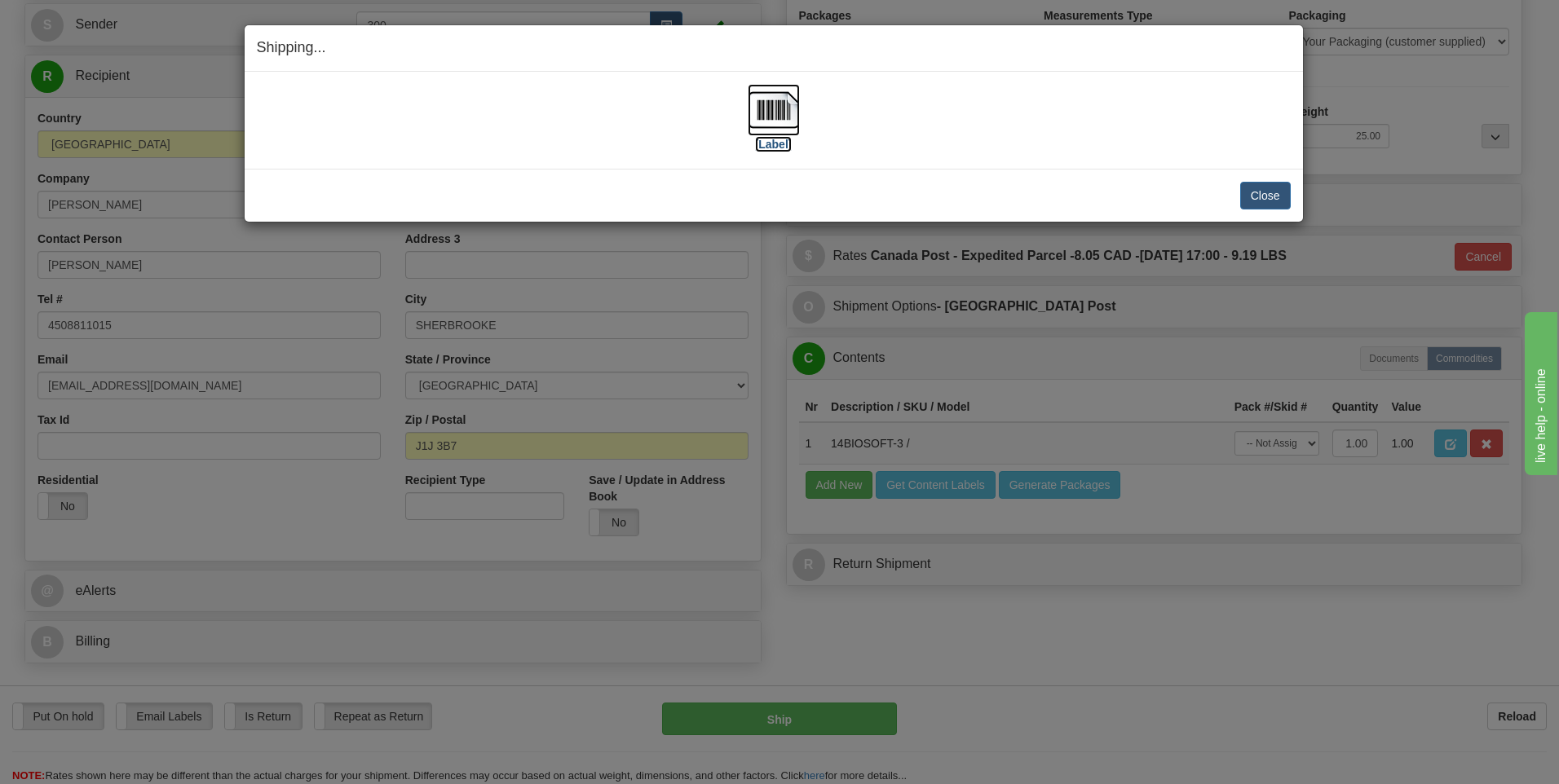
click at [780, 105] on img at bounding box center [774, 110] width 52 height 52
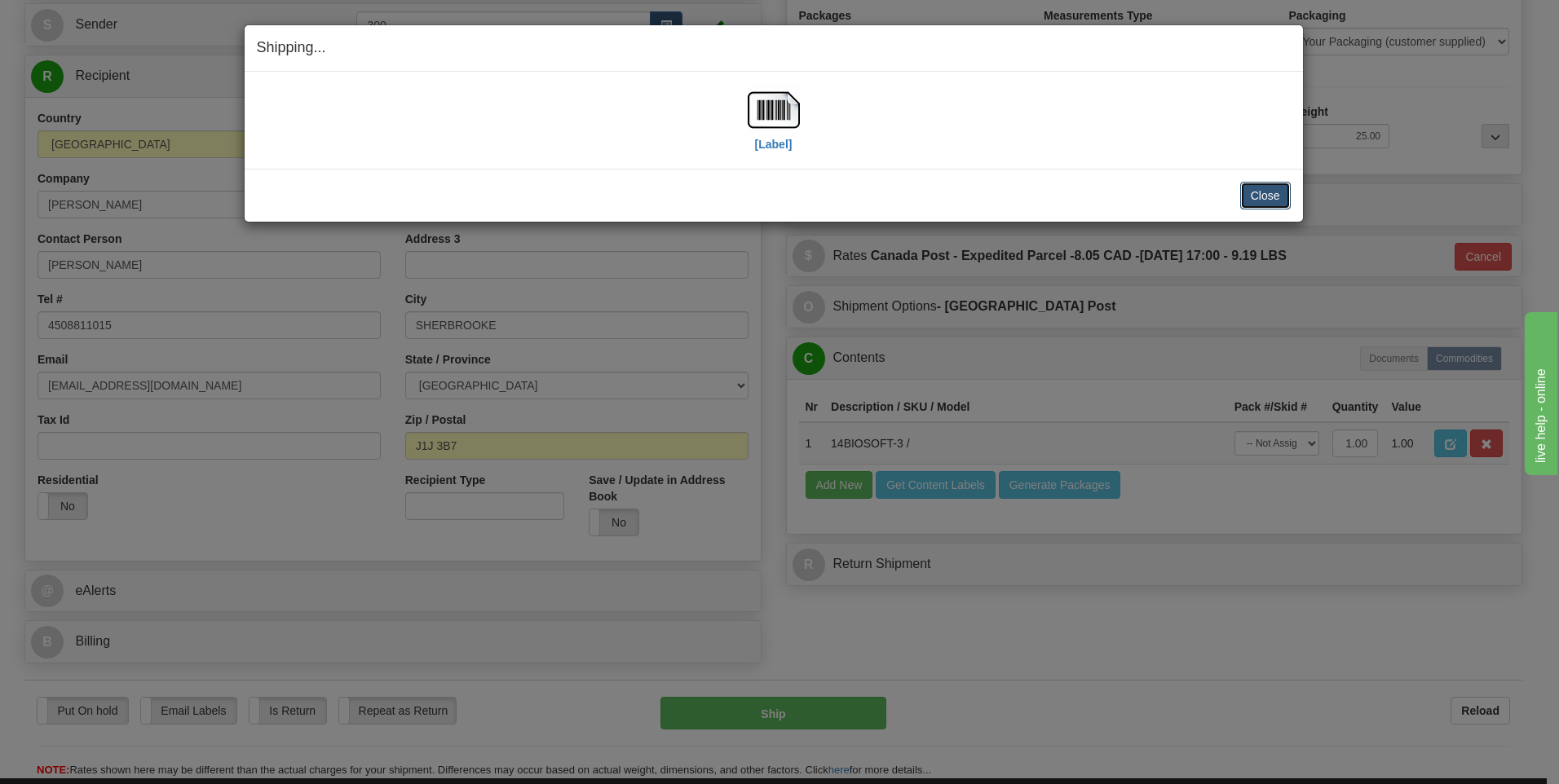
click at [1259, 194] on button "Close" at bounding box center [1266, 195] width 50 height 28
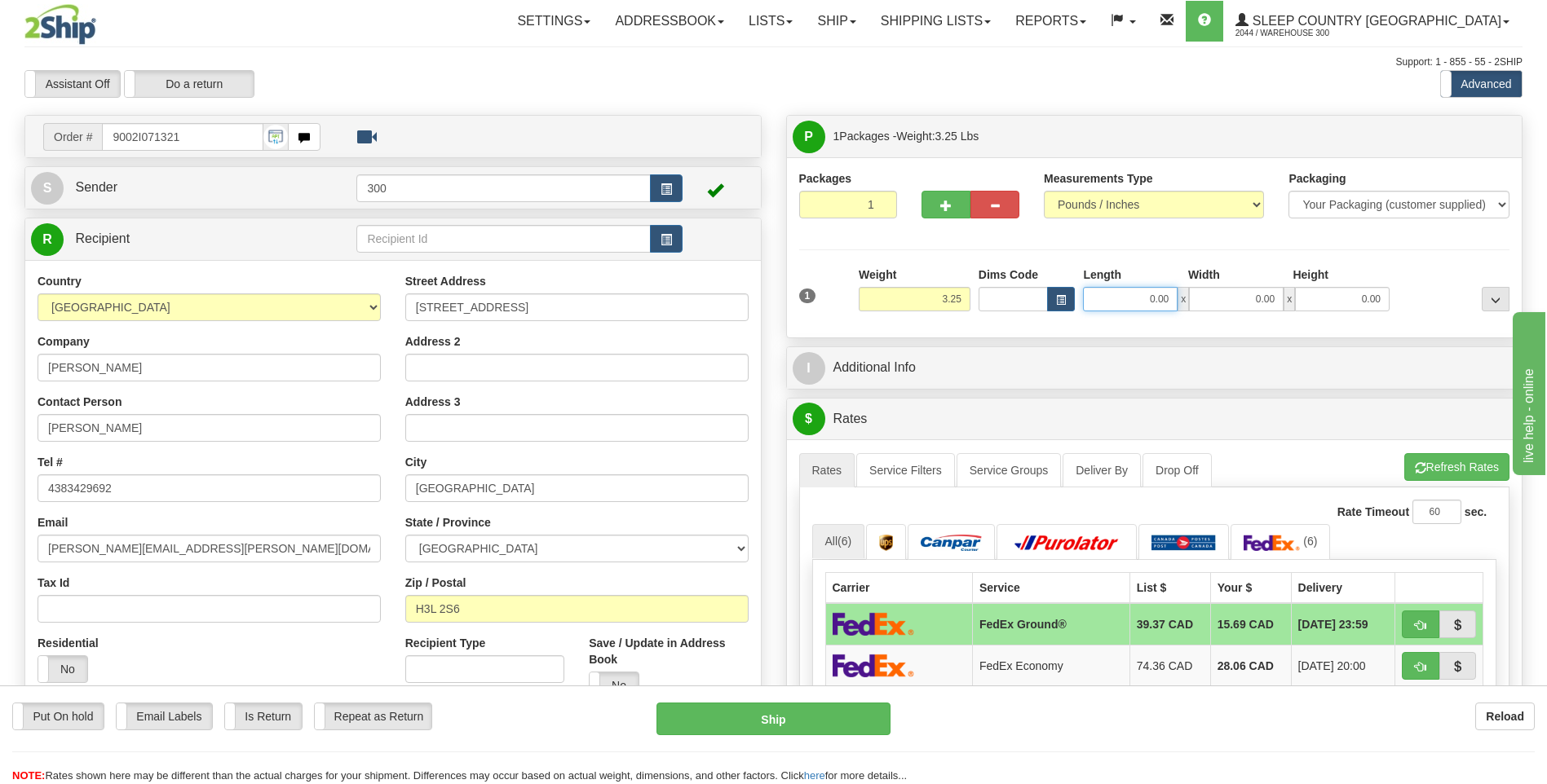
click at [1151, 299] on input "0.00" at bounding box center [1130, 298] width 95 height 24
type input "5.00"
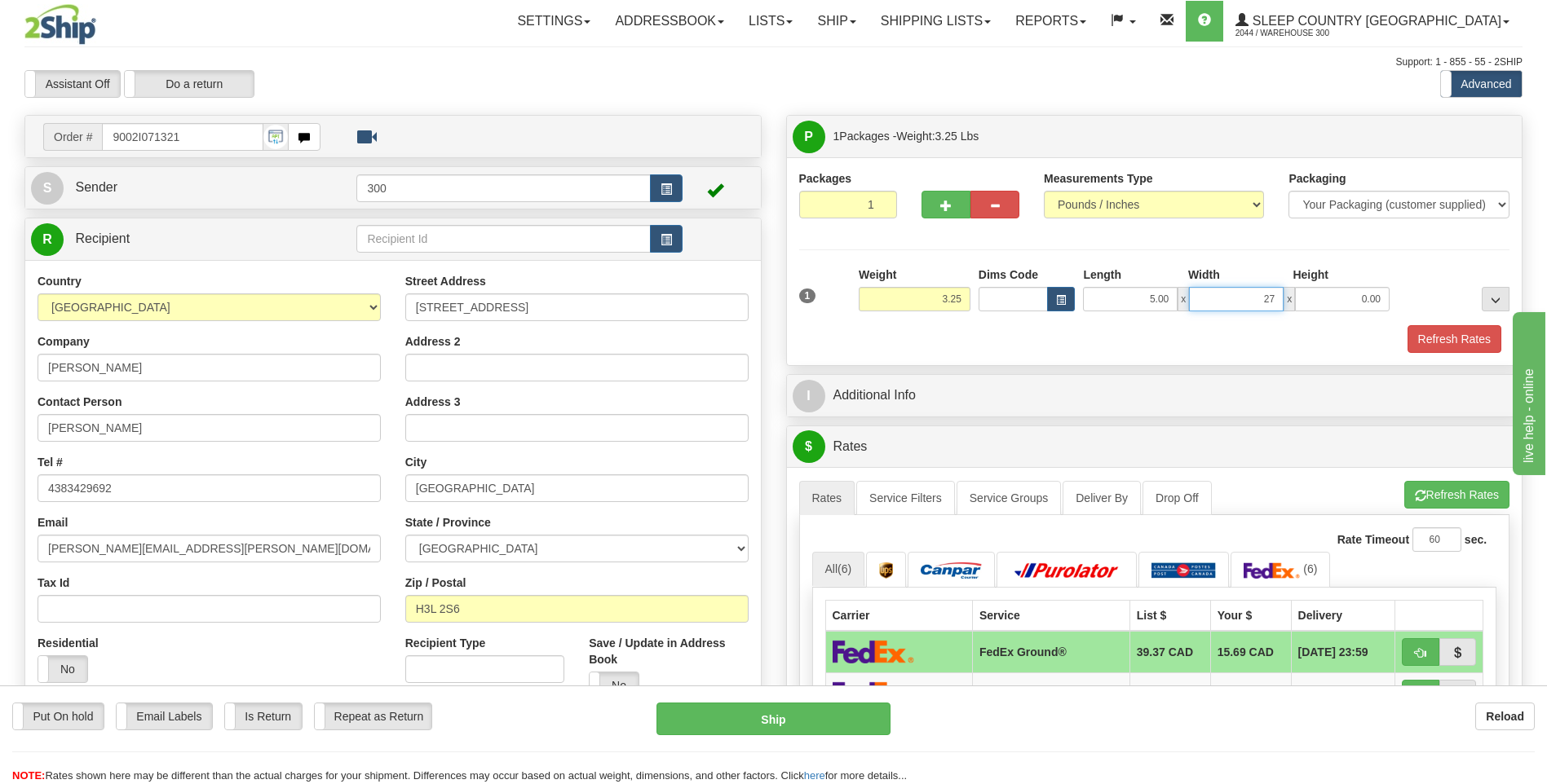
type input "27.00"
type input "17.00"
click at [1407, 325] on button "Refresh Rates" at bounding box center [1454, 339] width 94 height 28
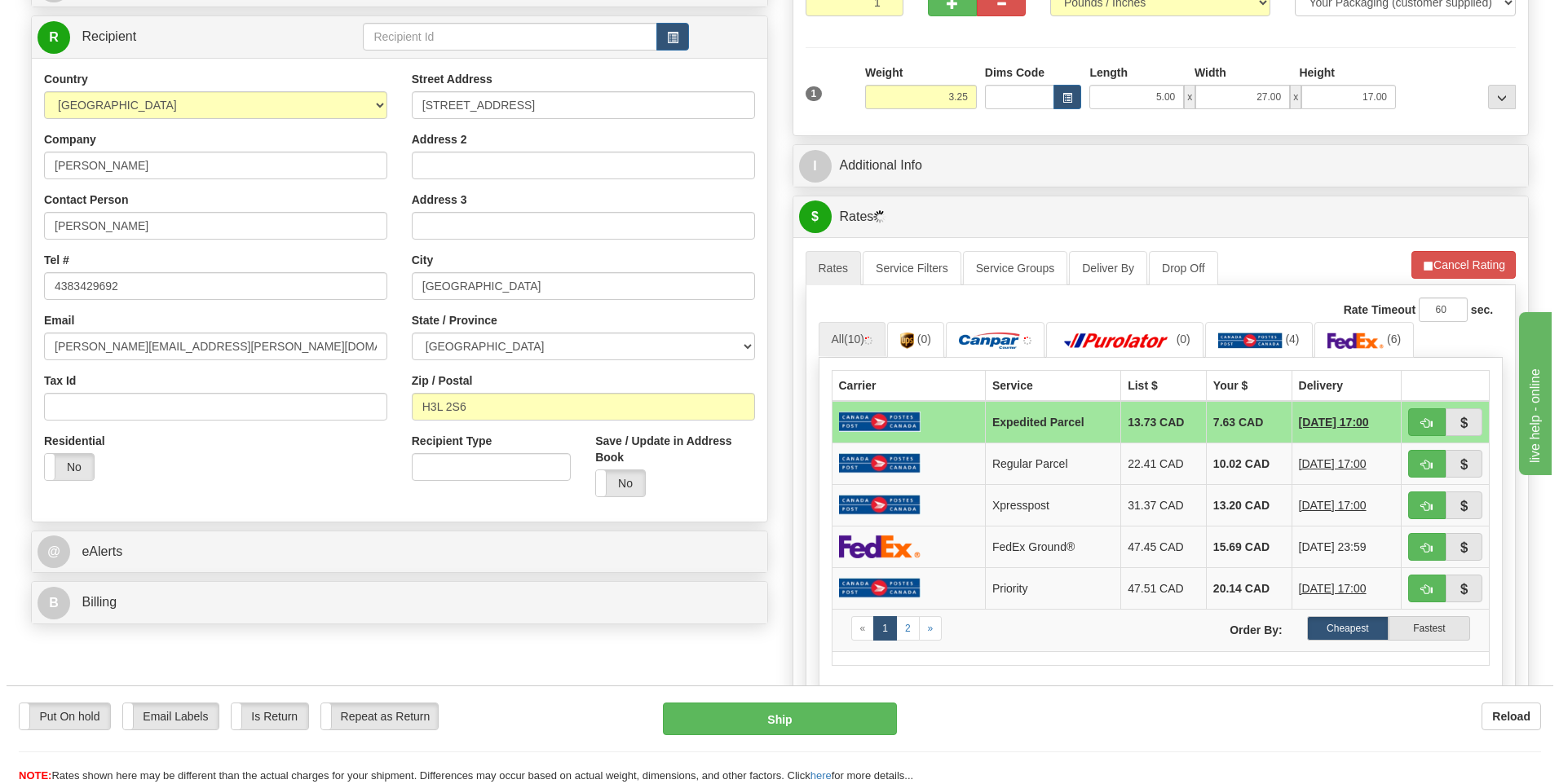
scroll to position [245, 0]
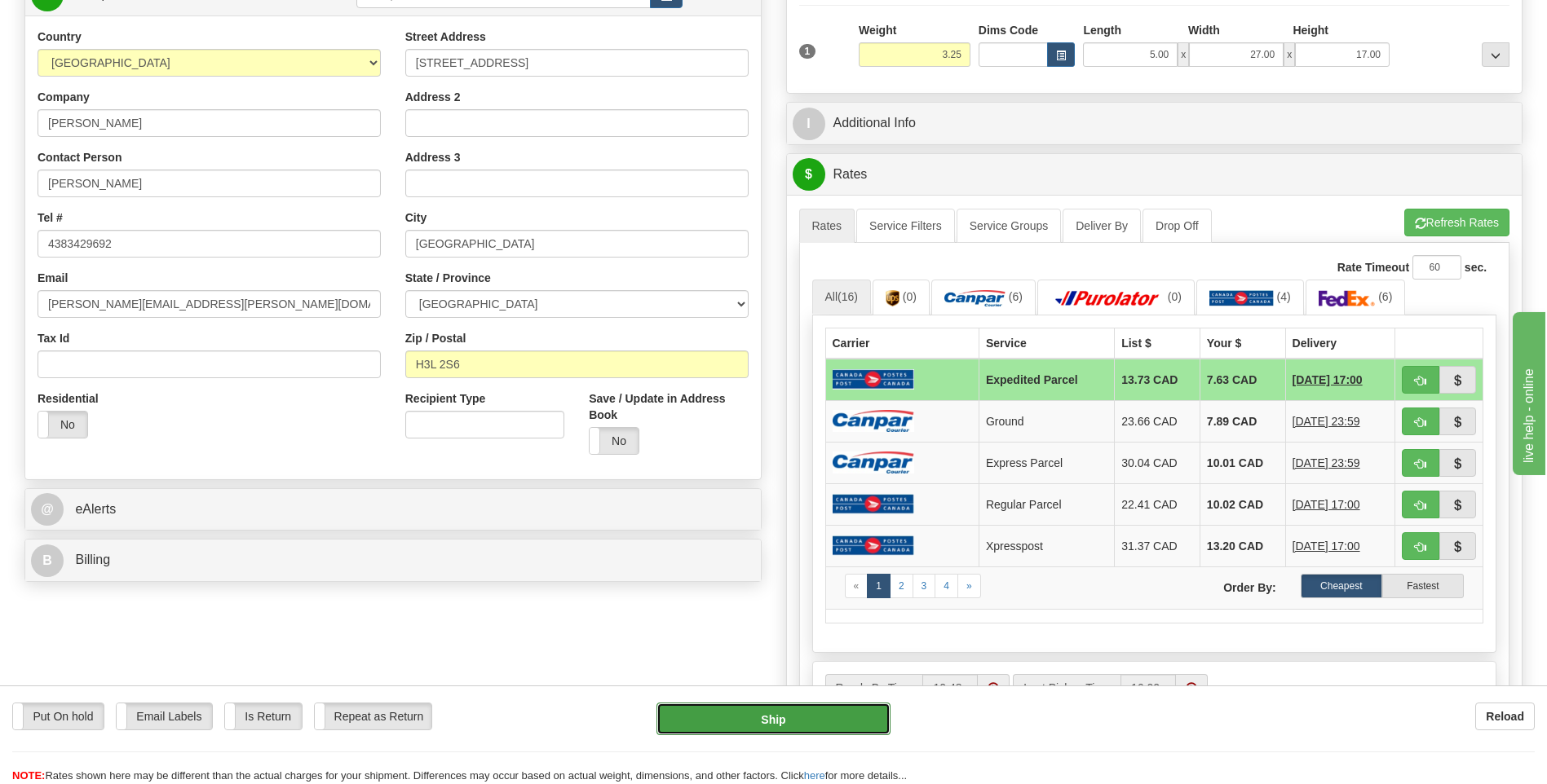
click at [734, 719] on button "Ship" at bounding box center [773, 719] width 233 height 32
type input "DOM.EP"
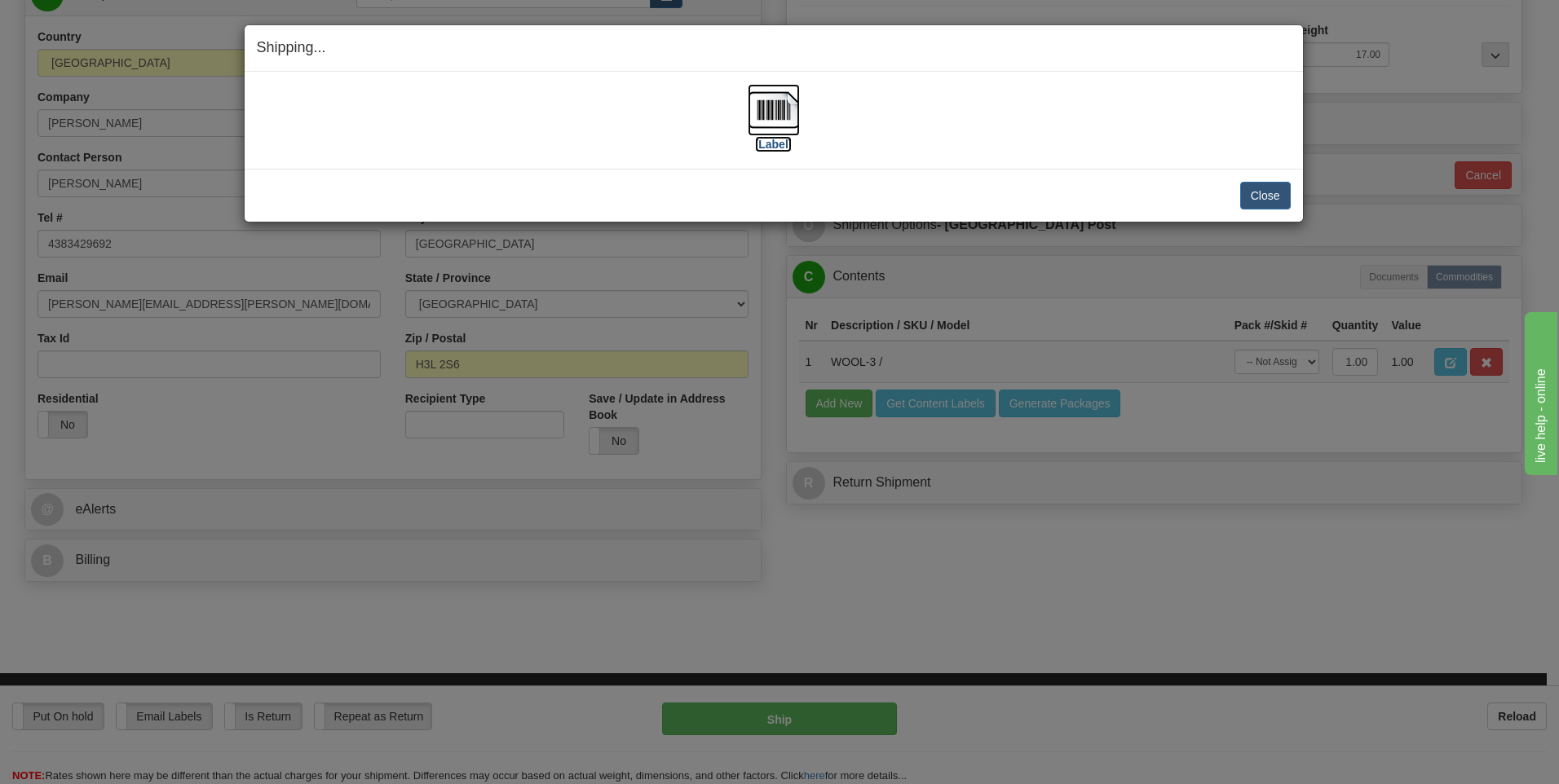
click at [758, 112] on img at bounding box center [774, 110] width 52 height 52
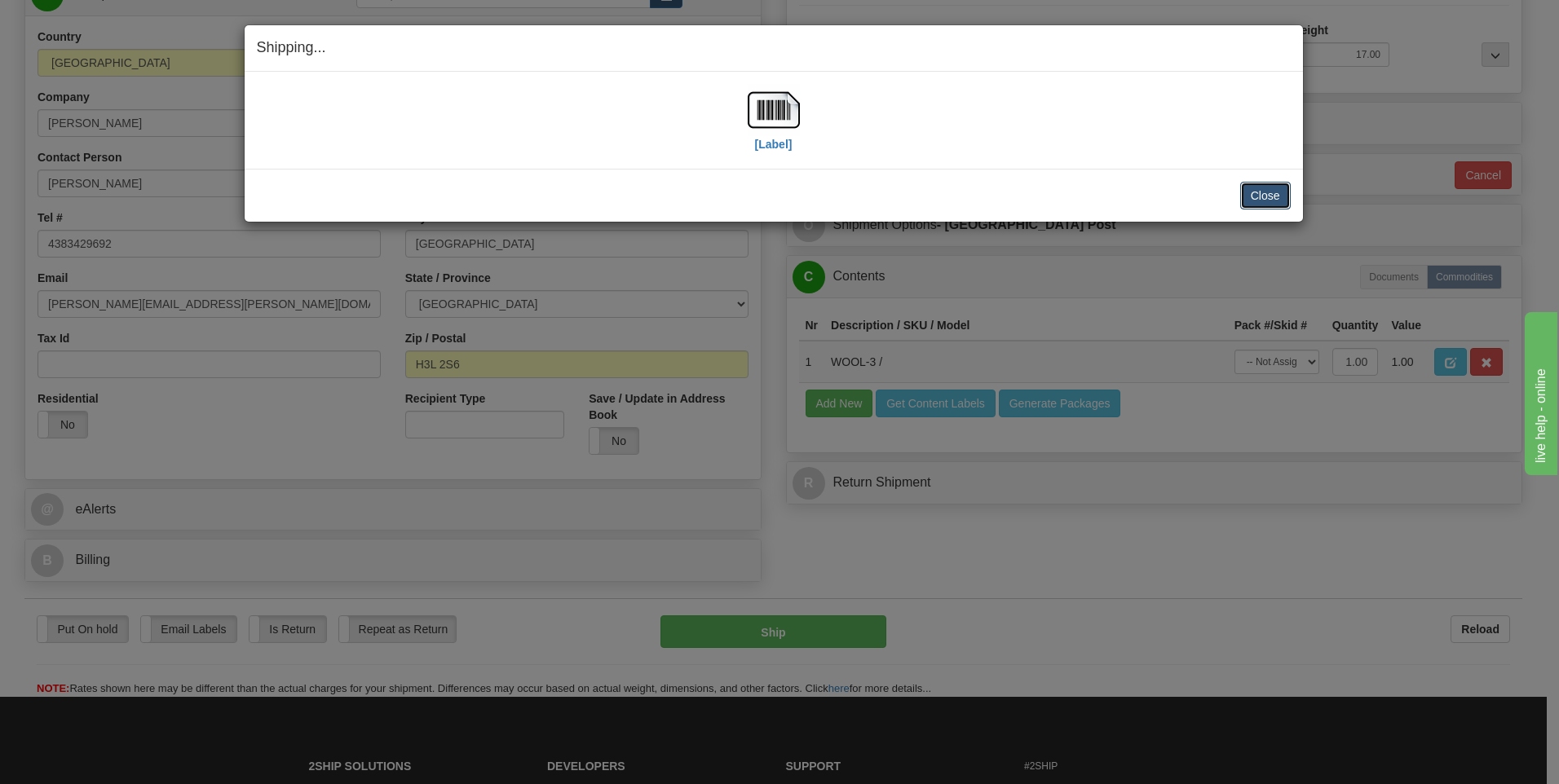
click at [1271, 187] on button "Close" at bounding box center [1266, 195] width 50 height 28
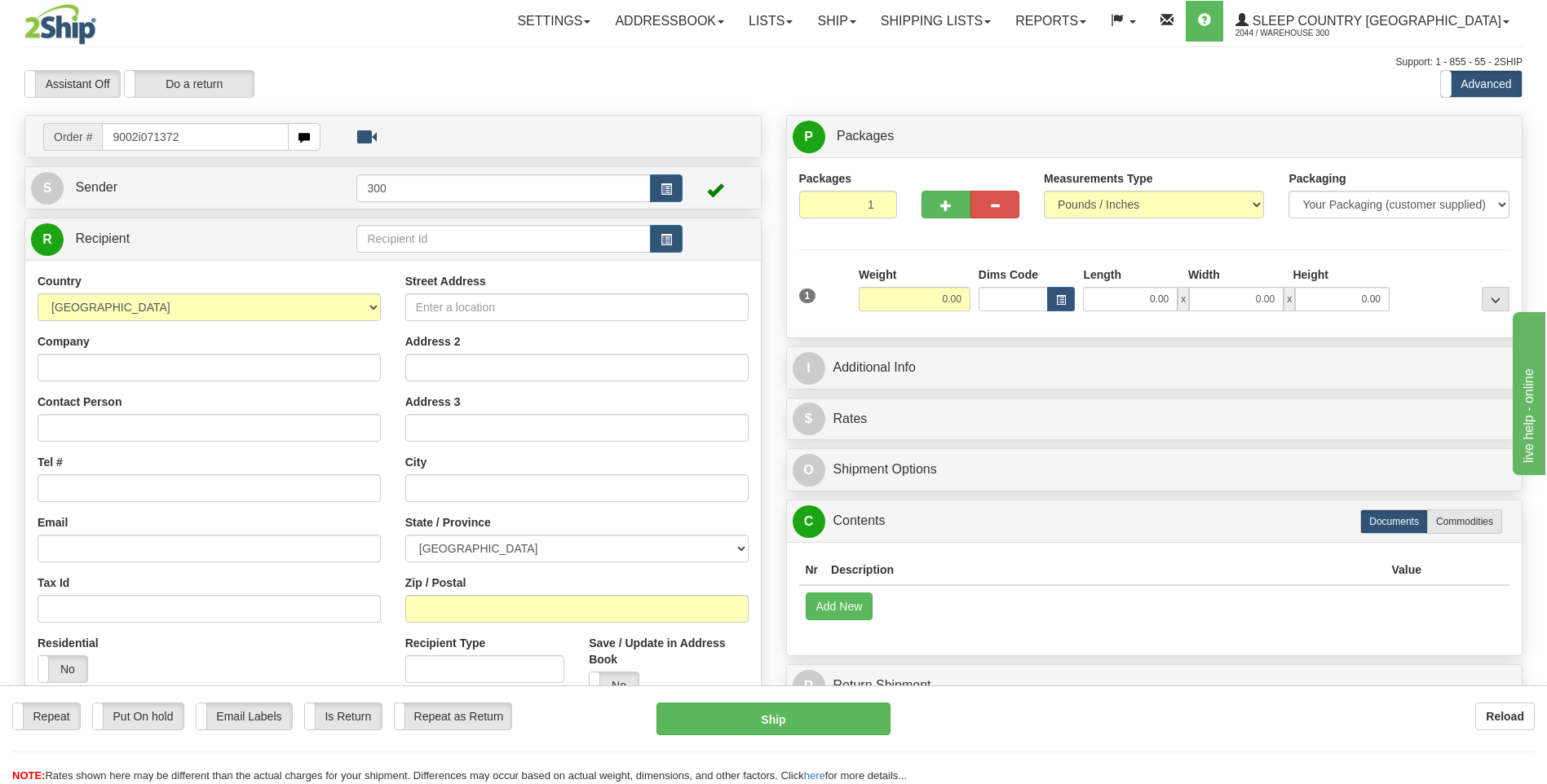
type input "9002i071372"
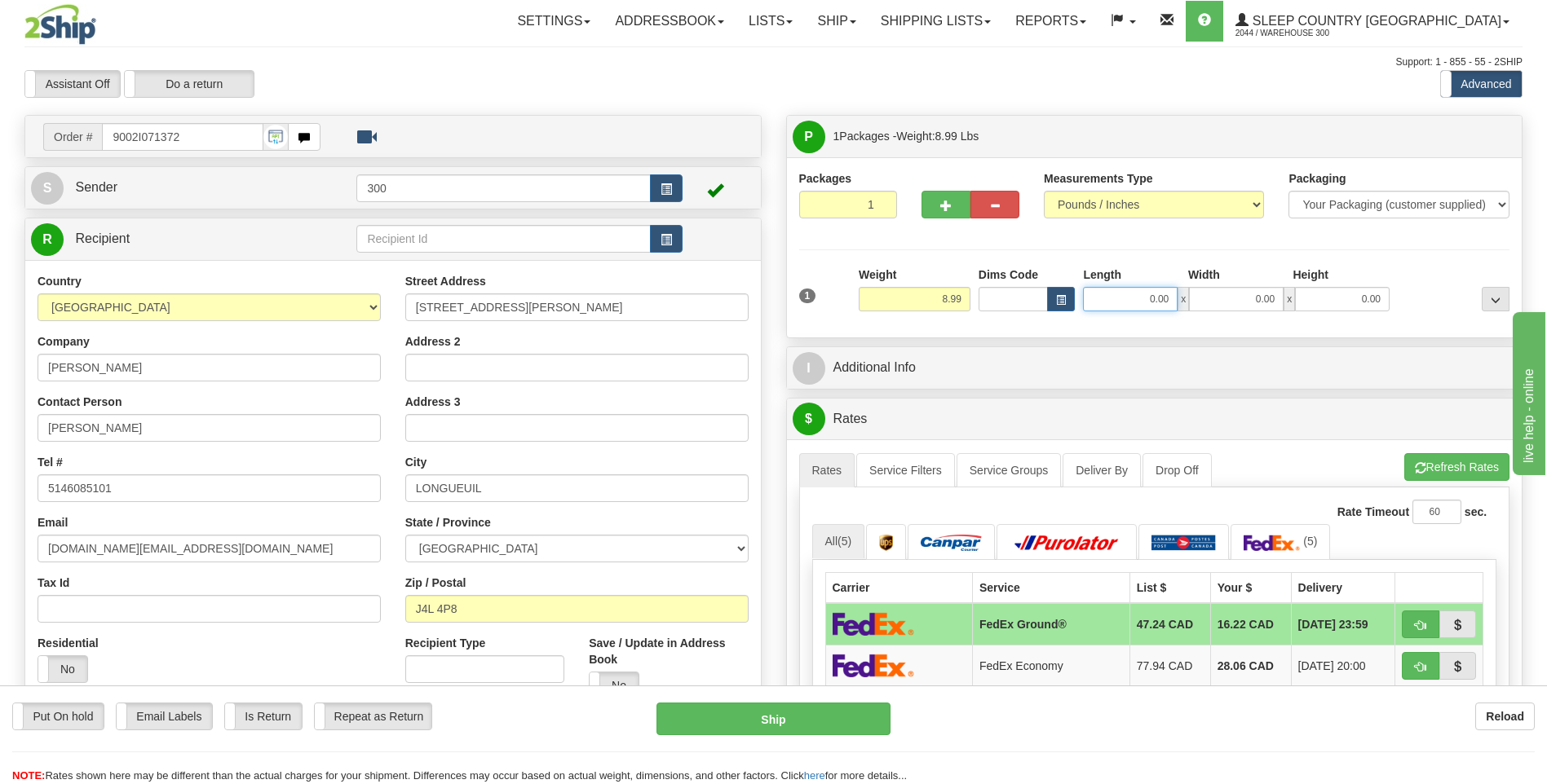
click at [1136, 296] on input "0.00" at bounding box center [1130, 298] width 95 height 24
type input "3.00"
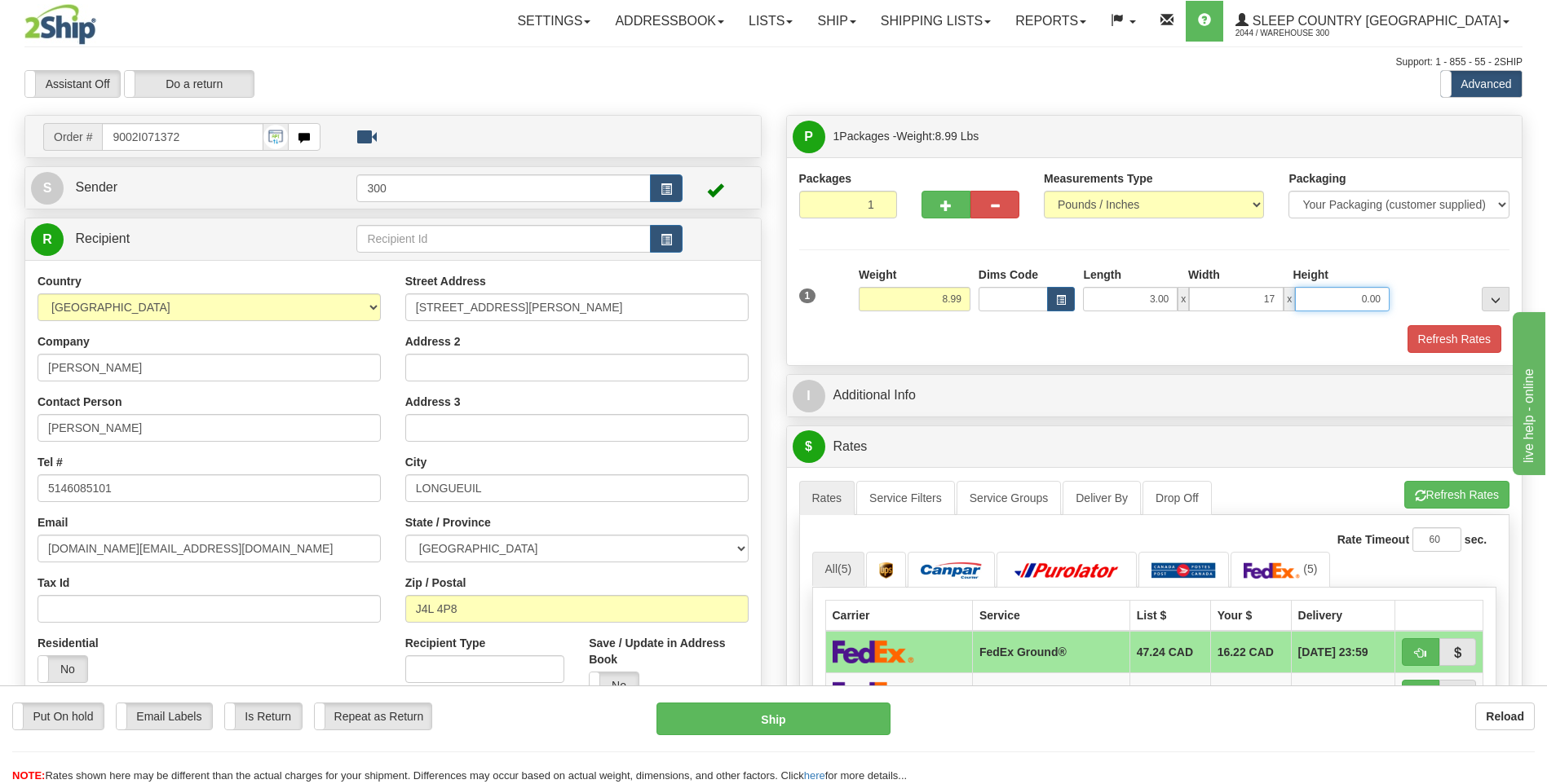
type input "17.00"
type input "25.00"
click at [1407, 325] on button "Refresh Rates" at bounding box center [1454, 339] width 94 height 28
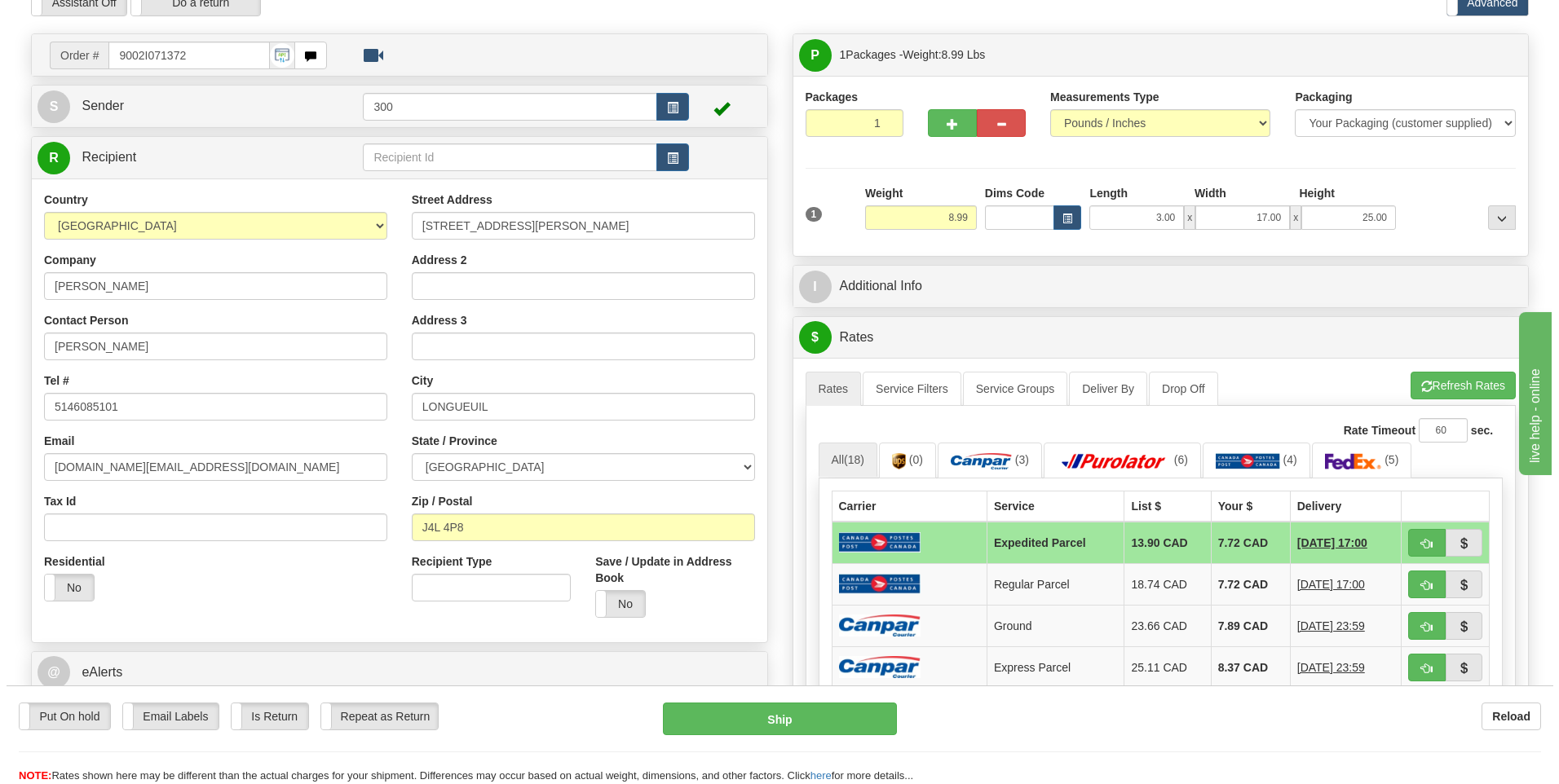
scroll to position [163, 0]
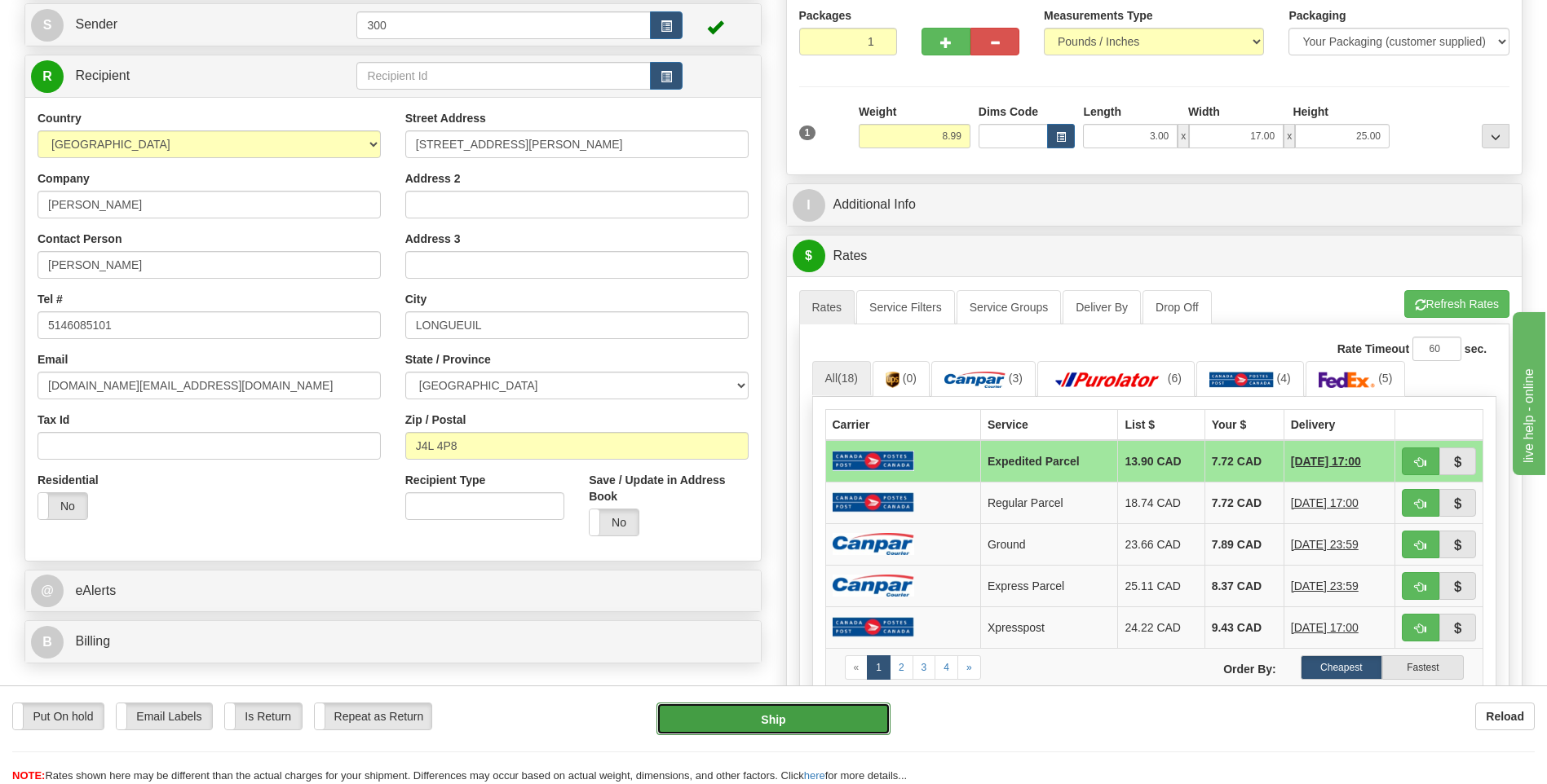
click at [807, 720] on button "Ship" at bounding box center [773, 719] width 233 height 32
type input "DOM.EP"
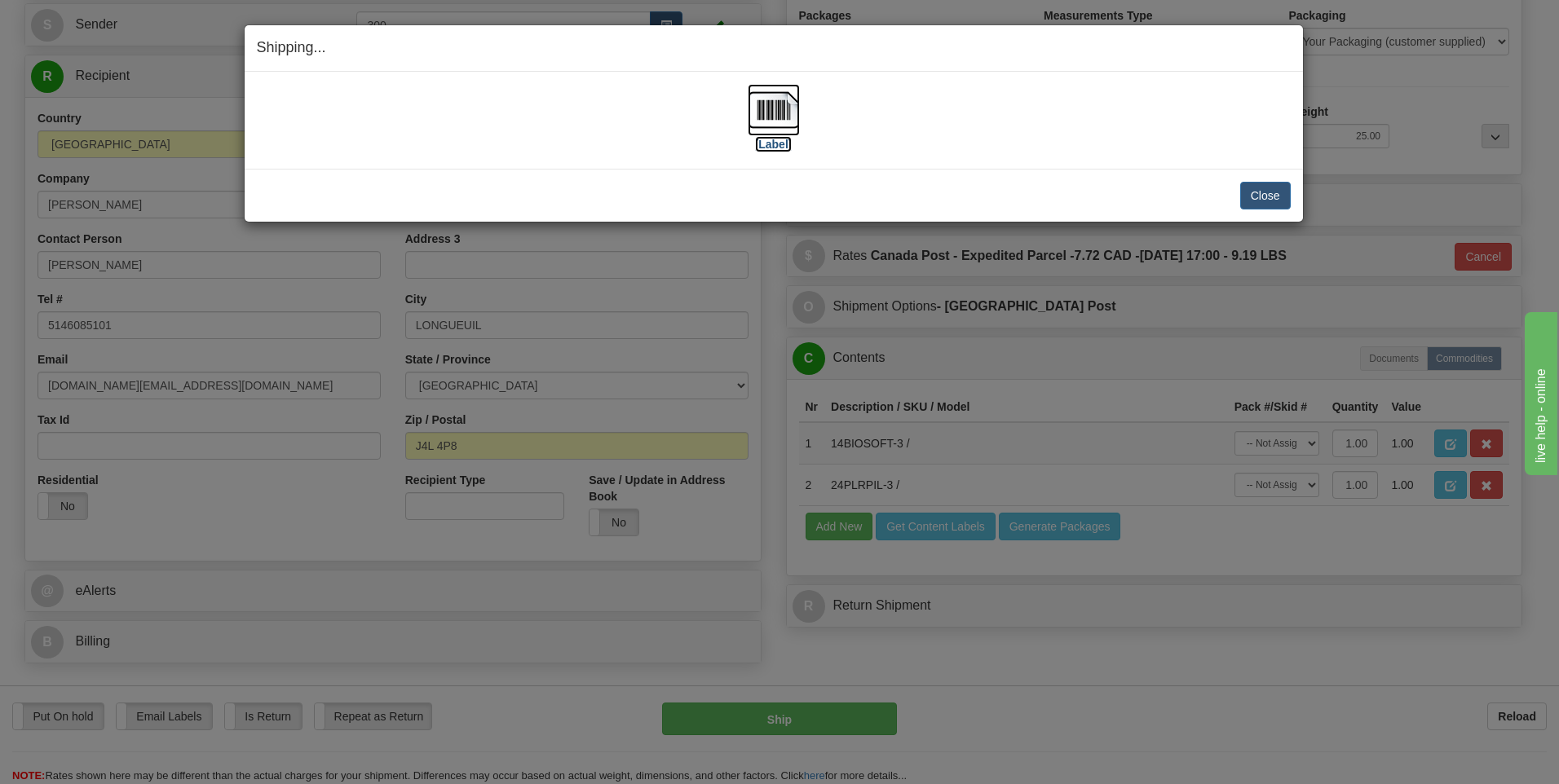
click at [784, 105] on img at bounding box center [774, 110] width 52 height 52
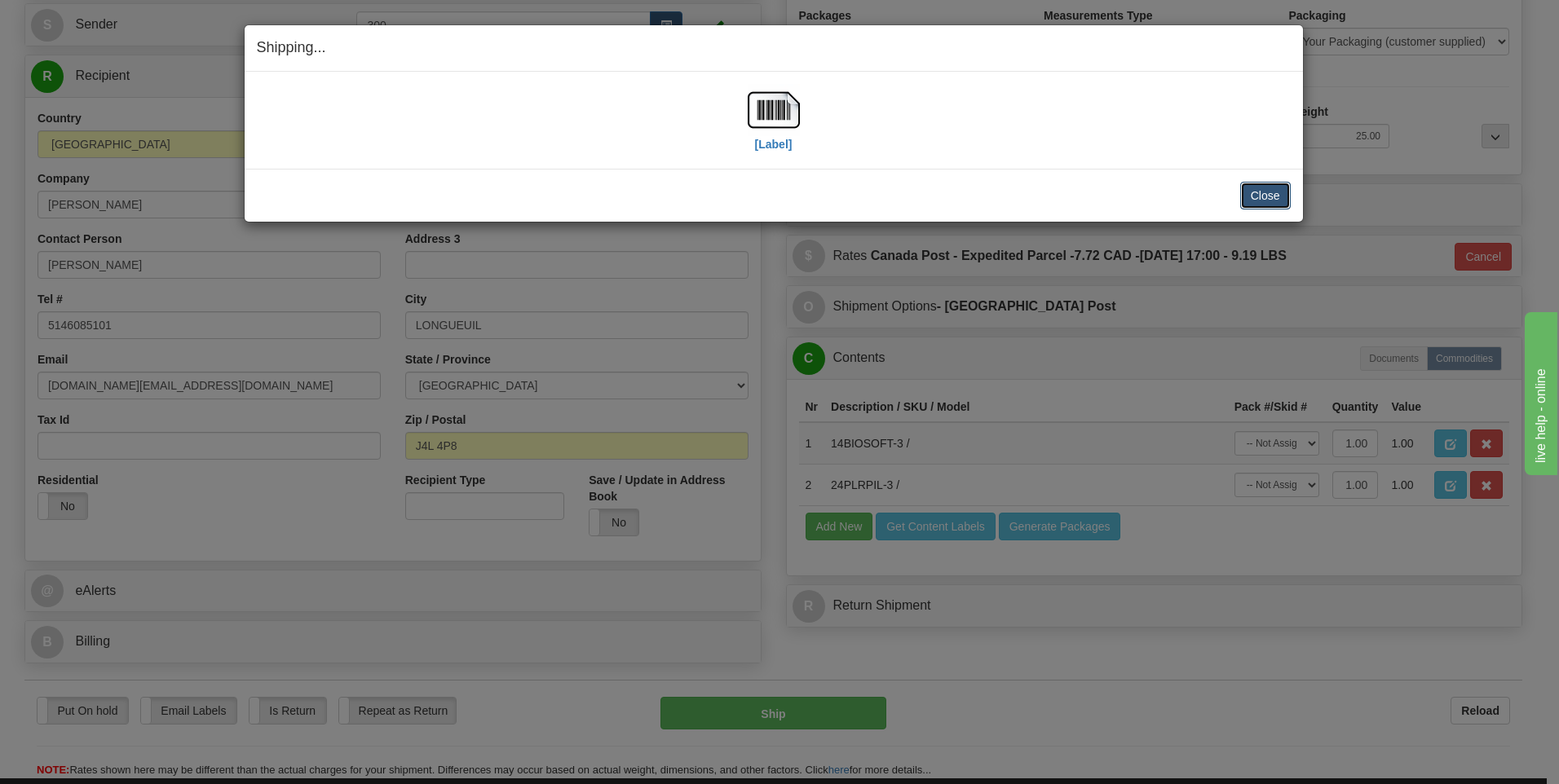
click at [1266, 195] on button "Close" at bounding box center [1266, 195] width 50 height 28
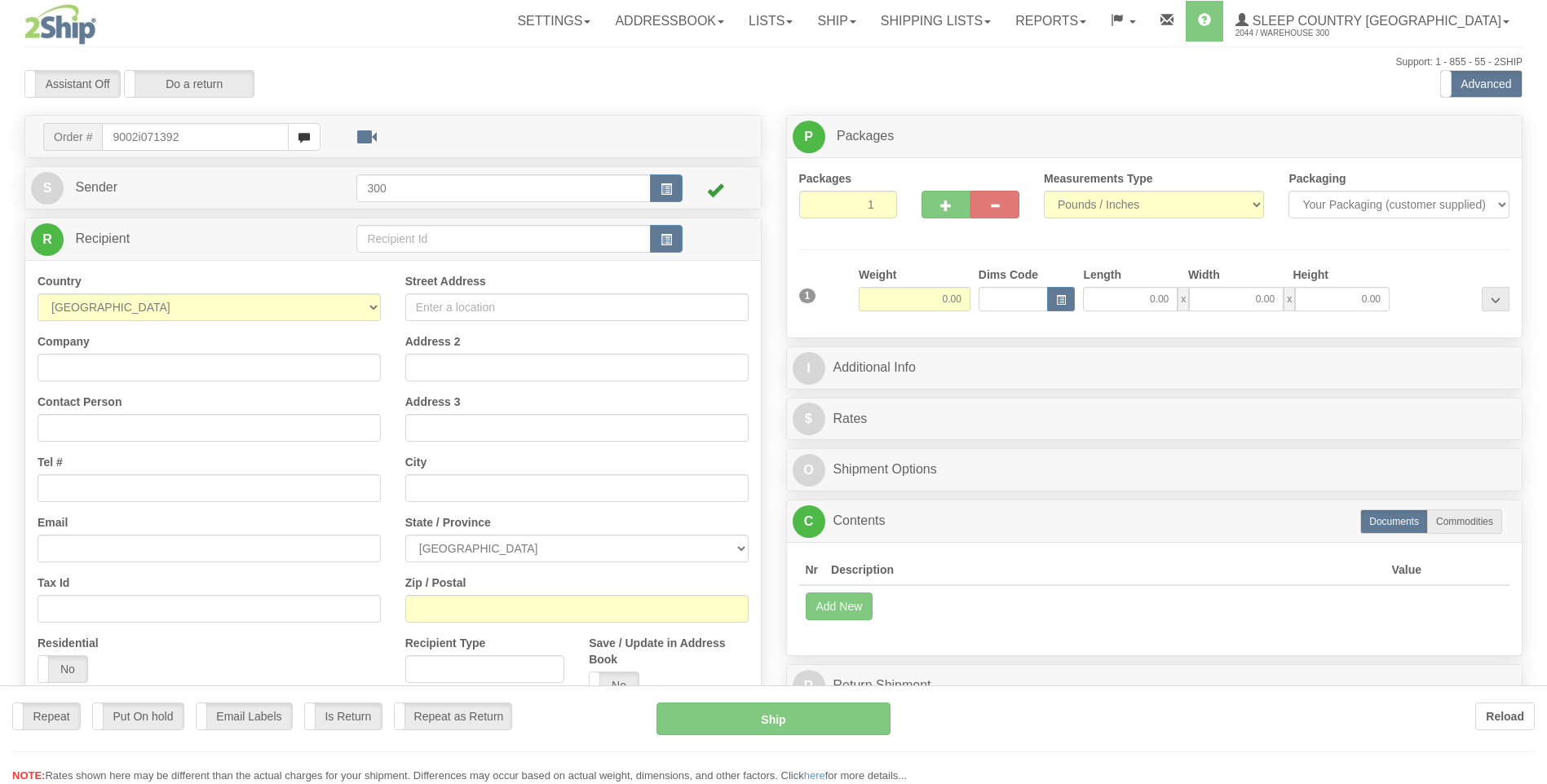
type input "9002i071392"
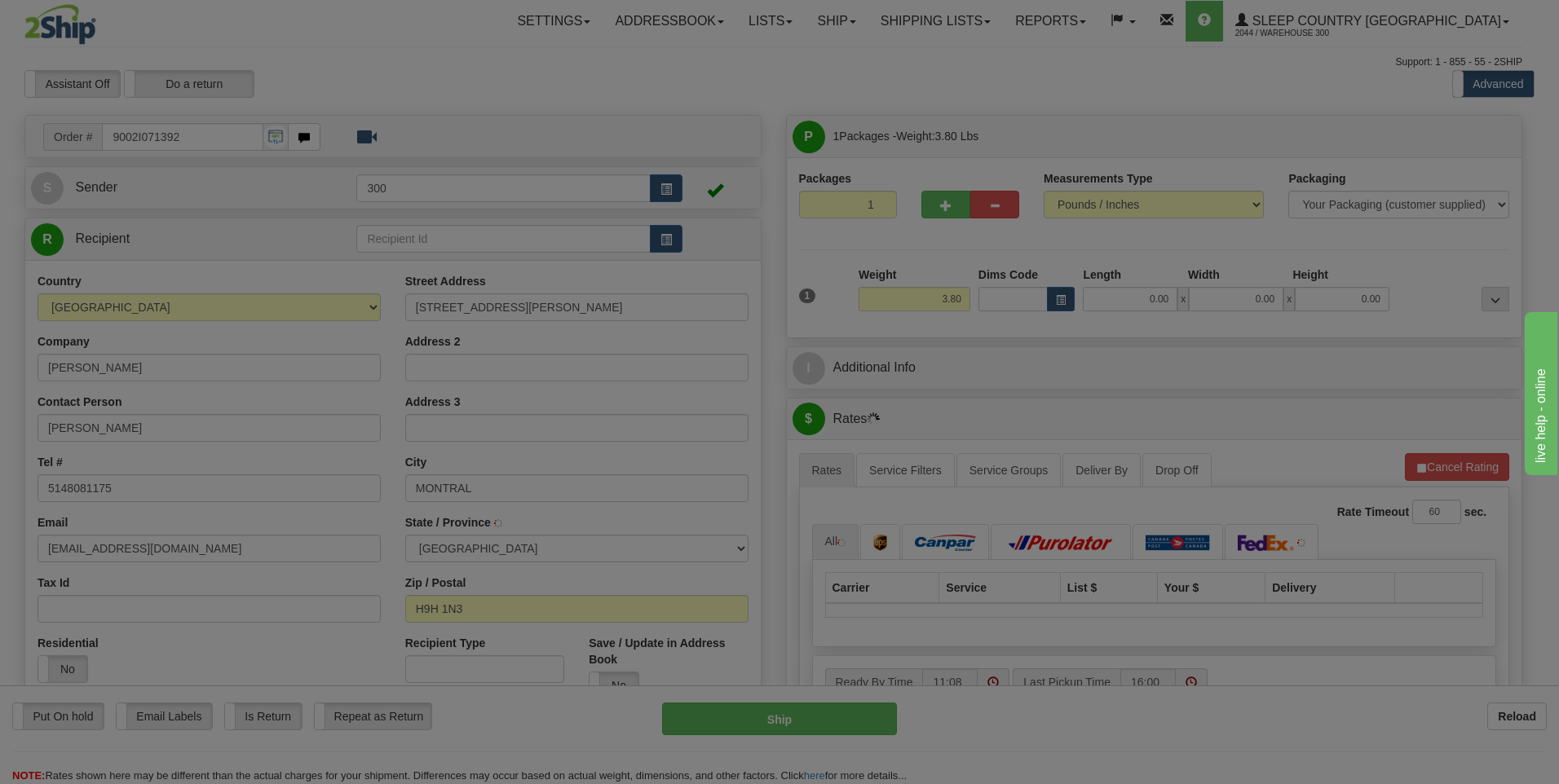
type input "PIERREFONDS"
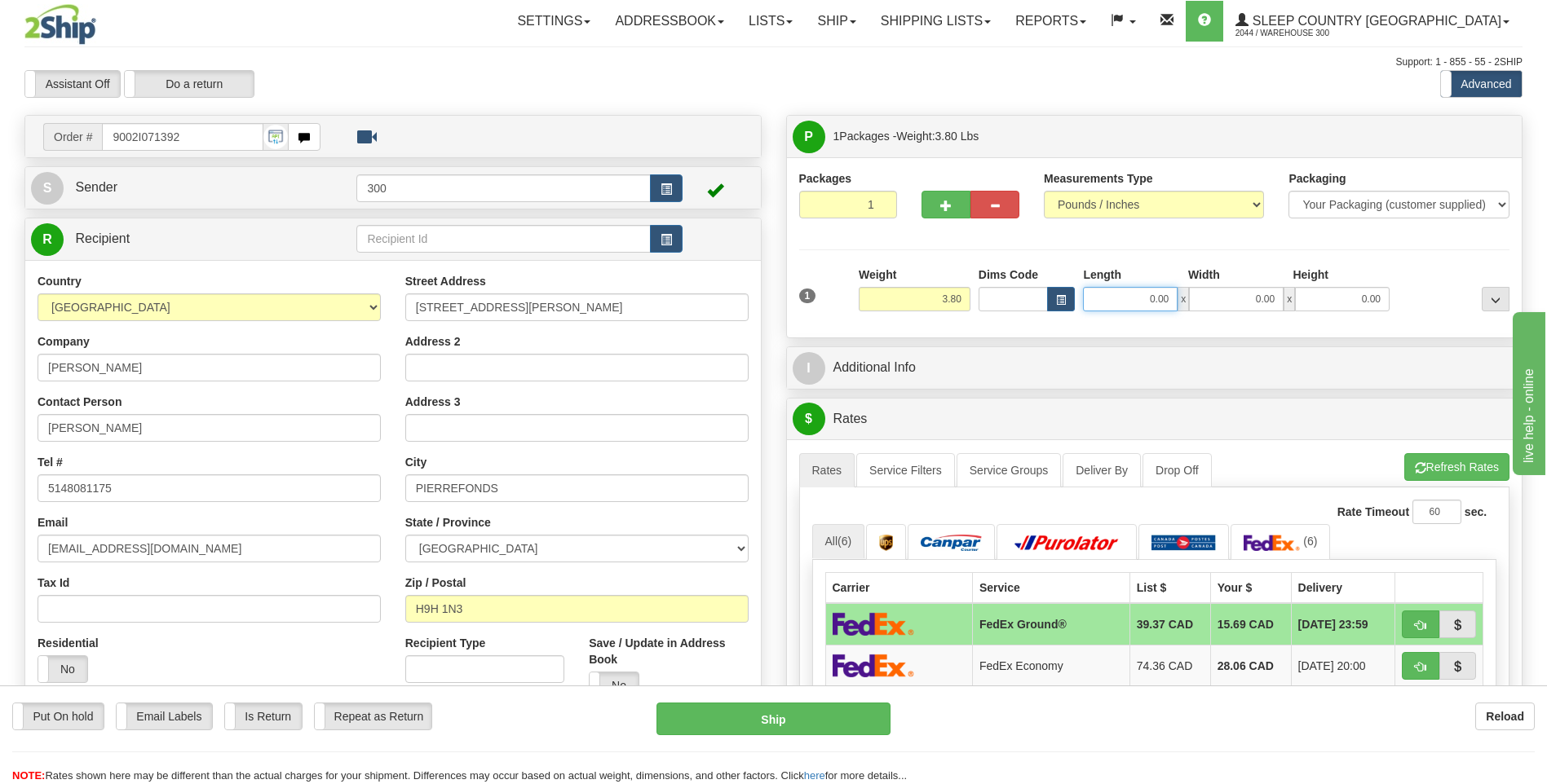
click at [1103, 298] on input "0.00" at bounding box center [1130, 298] width 95 height 24
type input "7.00"
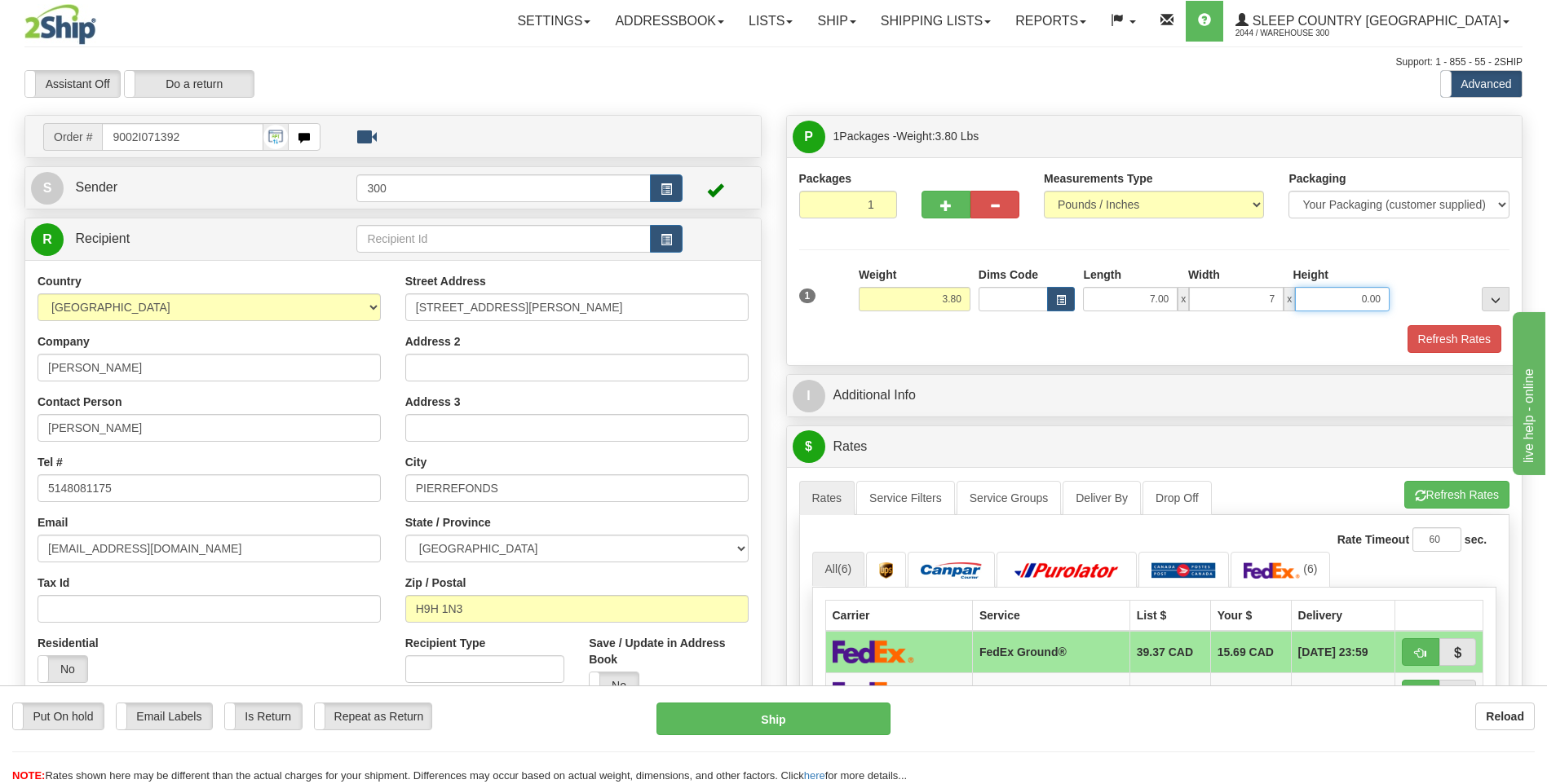
type input "7.00"
type input "15.00"
click at [1407, 325] on button "Refresh Rates" at bounding box center [1454, 339] width 94 height 28
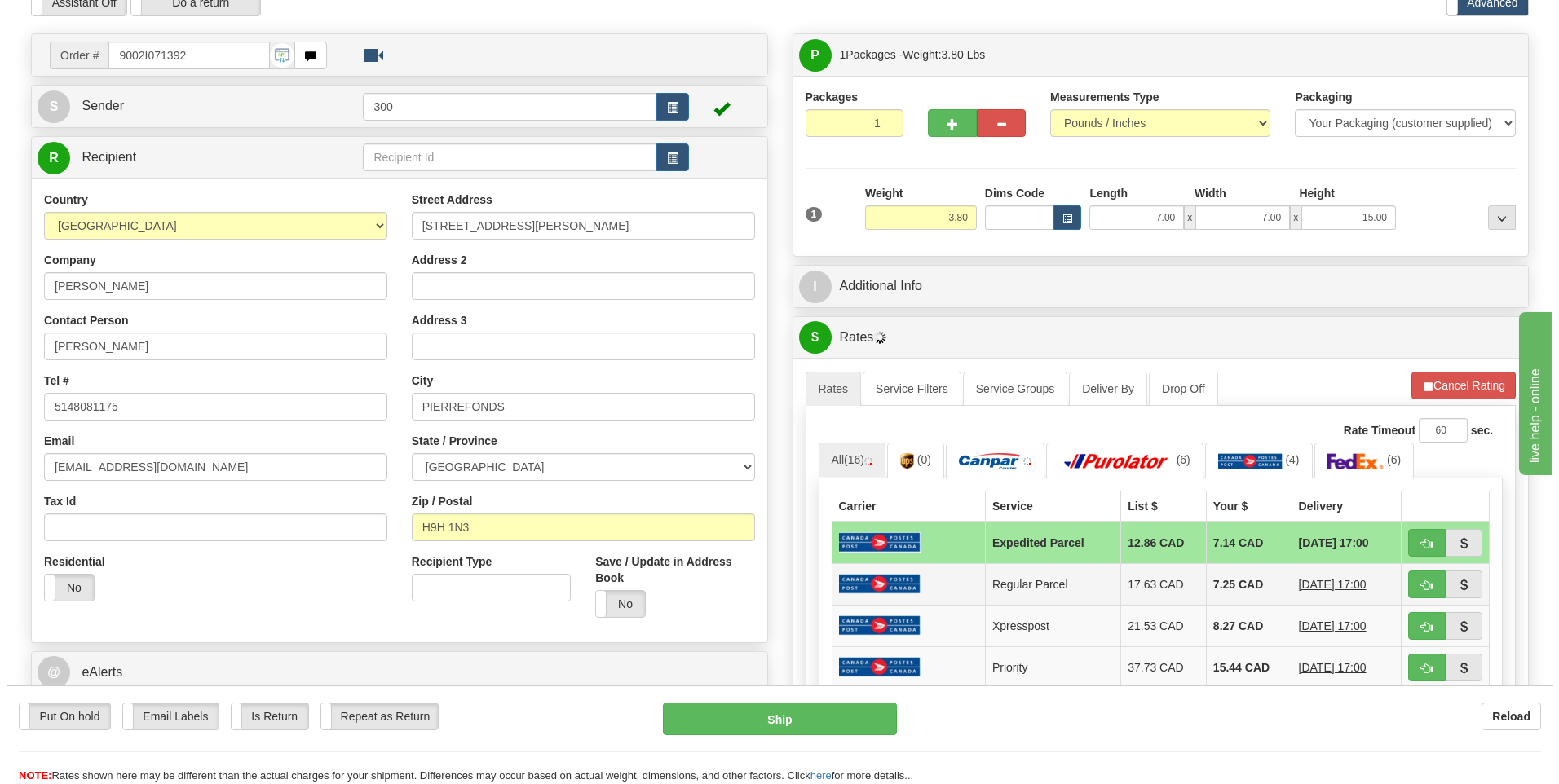
scroll to position [163, 0]
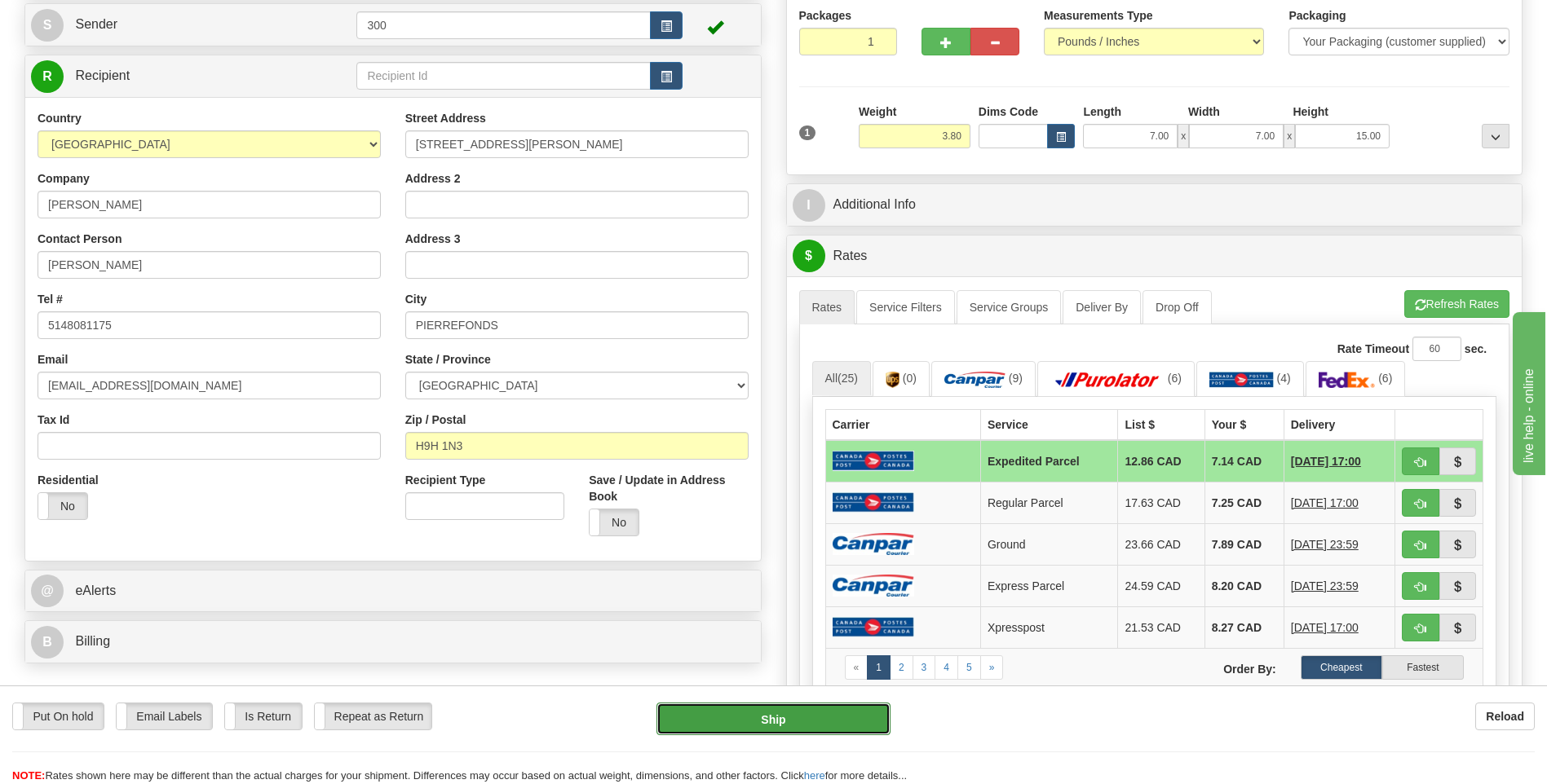
click at [755, 711] on button "Ship" at bounding box center [773, 719] width 233 height 32
type input "DOM.EP"
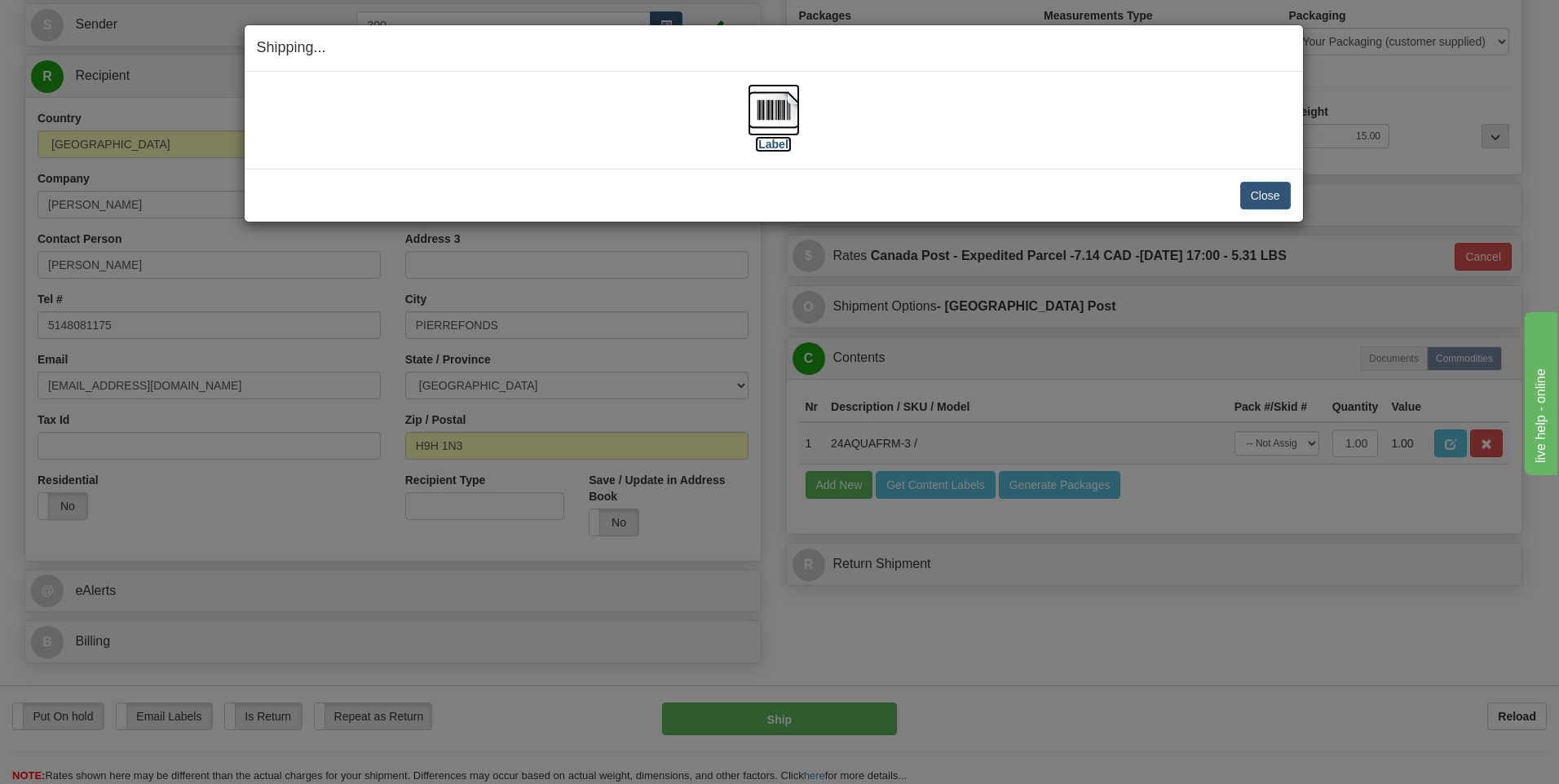
click at [772, 113] on img at bounding box center [774, 110] width 52 height 52
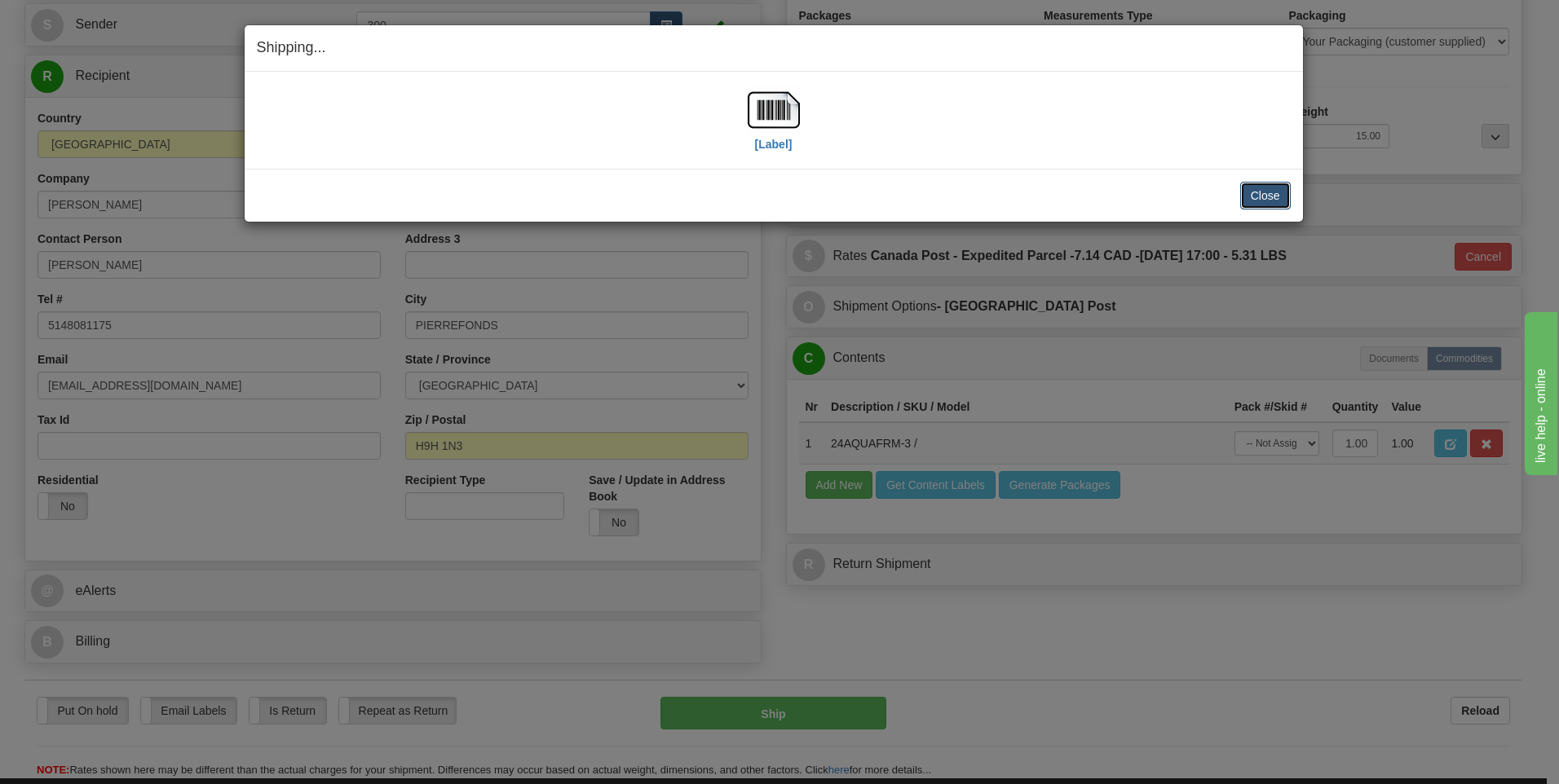
click at [1260, 204] on button "Close" at bounding box center [1266, 195] width 50 height 28
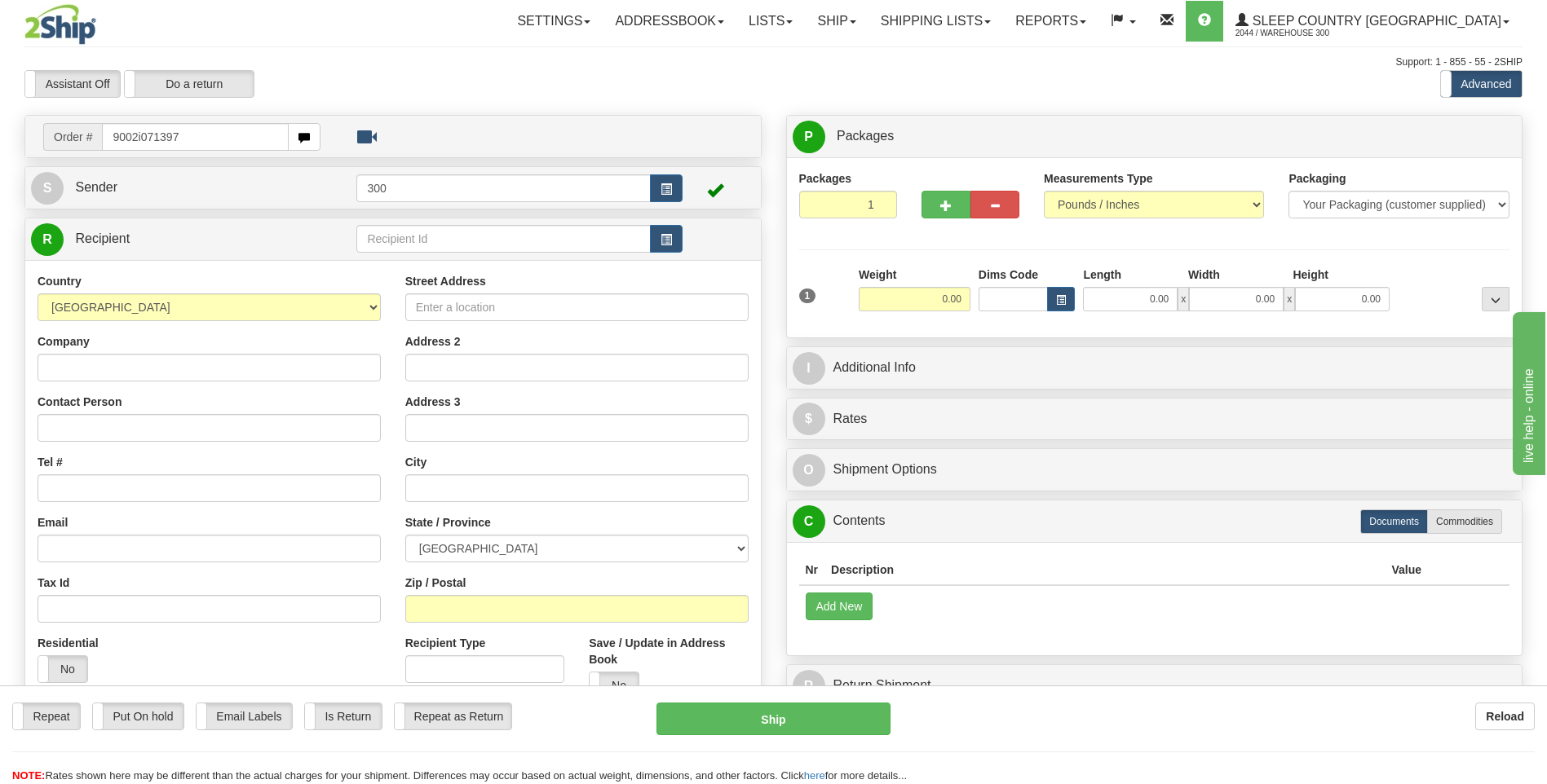
type input "9002i071397"
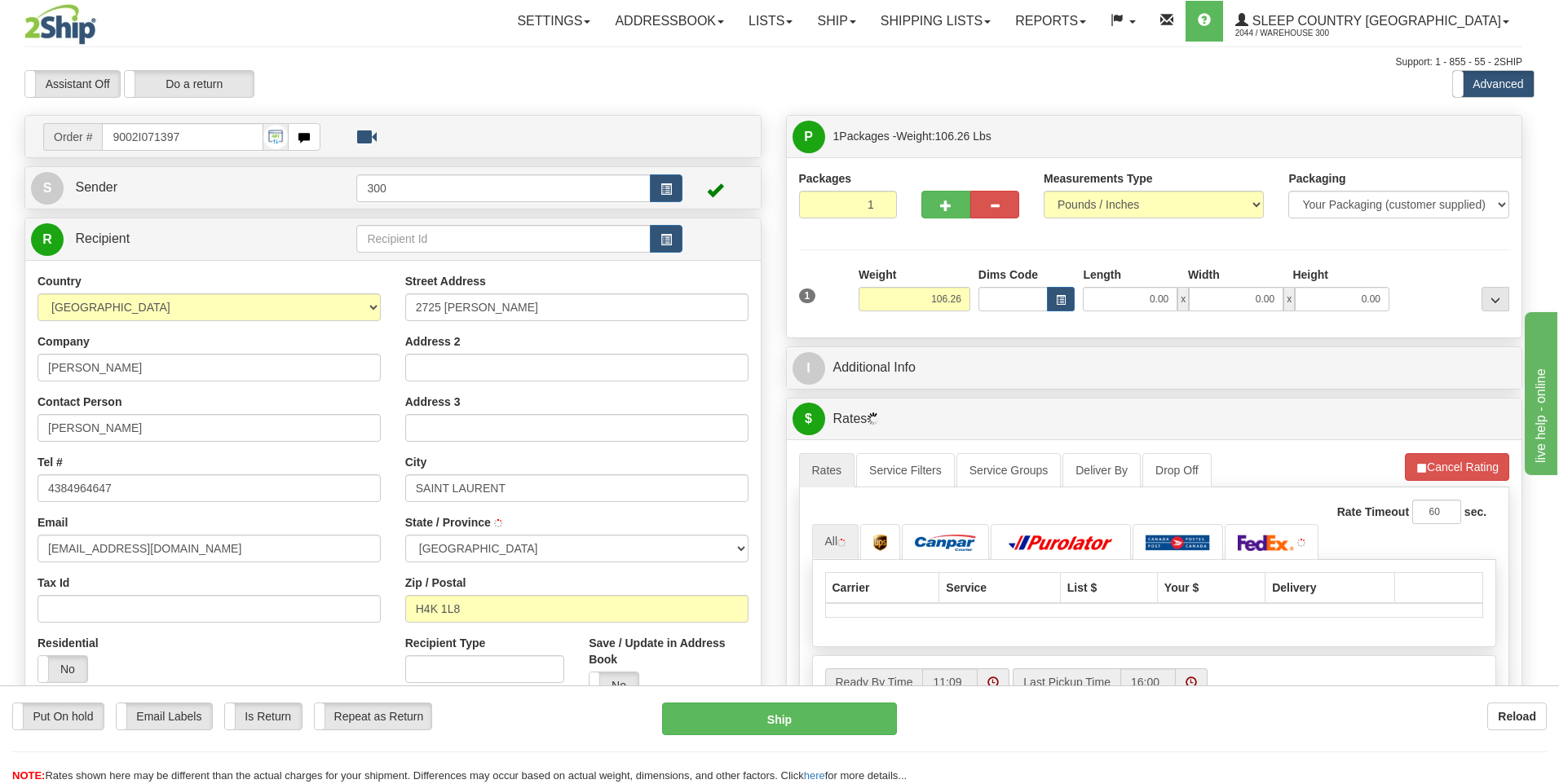
type input "SAINT-LAURENT"
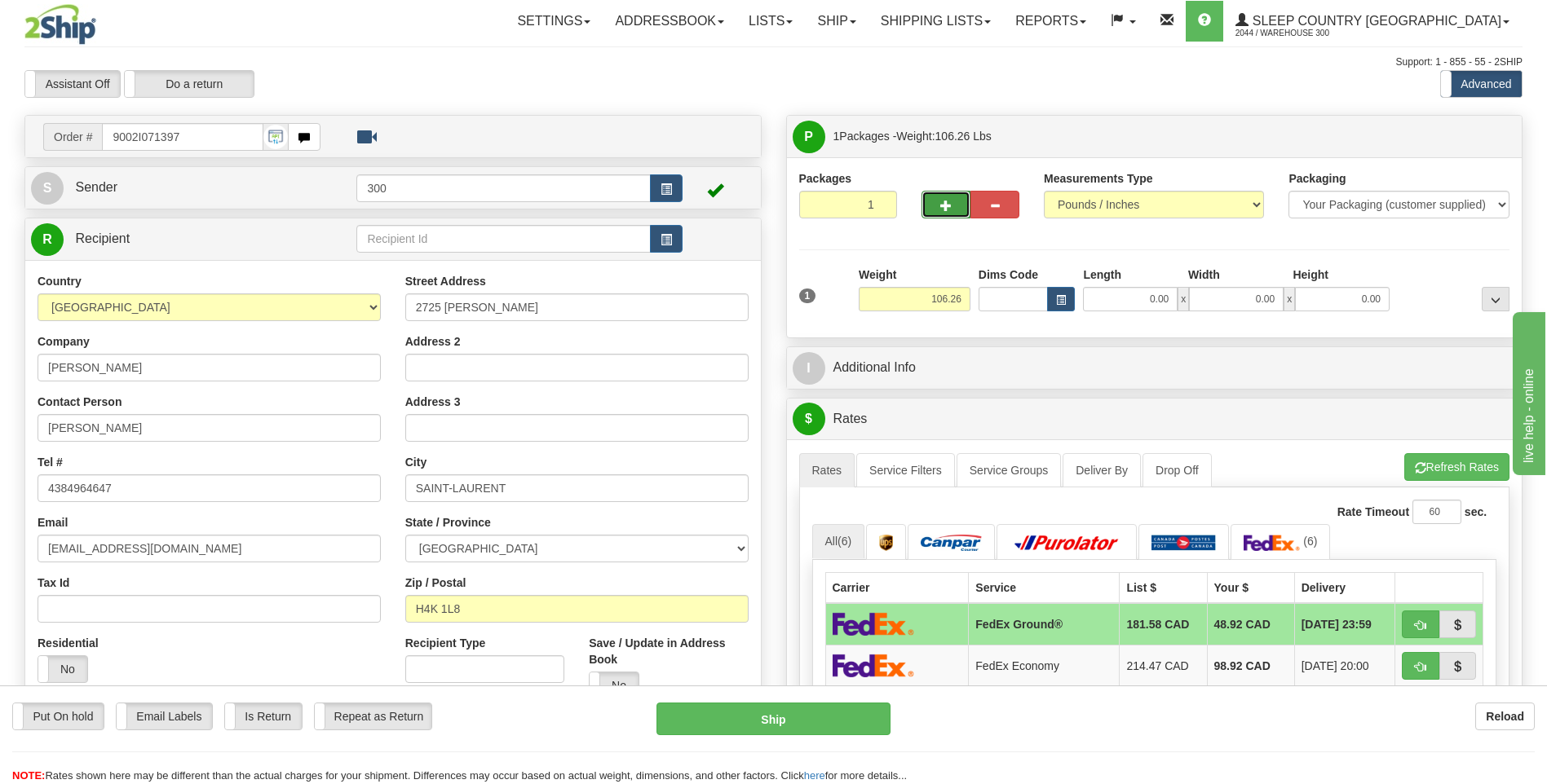
click at [934, 201] on button "button" at bounding box center [946, 204] width 49 height 28
type input "2"
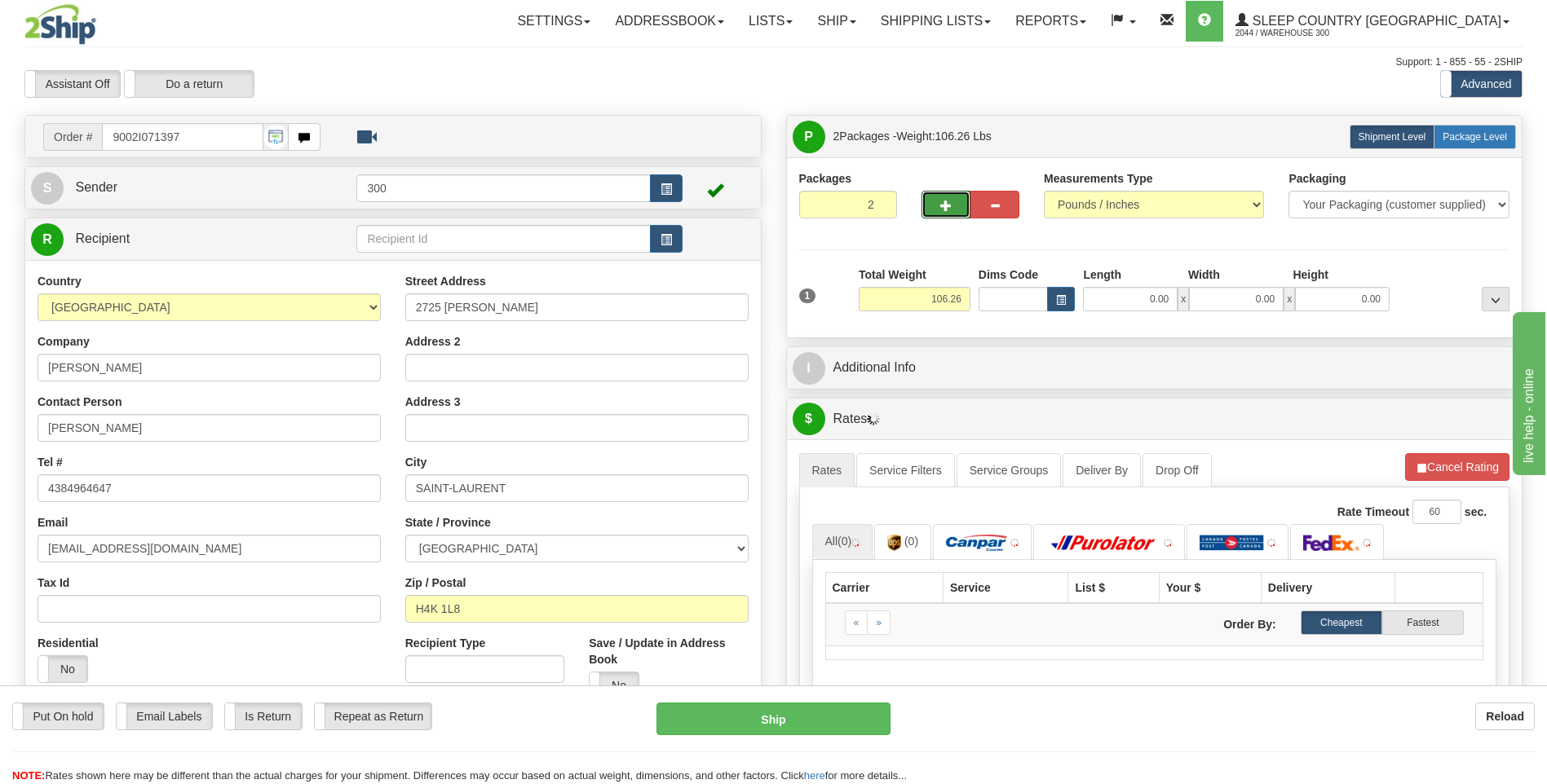
click at [1484, 137] on span "Package Level" at bounding box center [1474, 136] width 65 height 12
radio input "true"
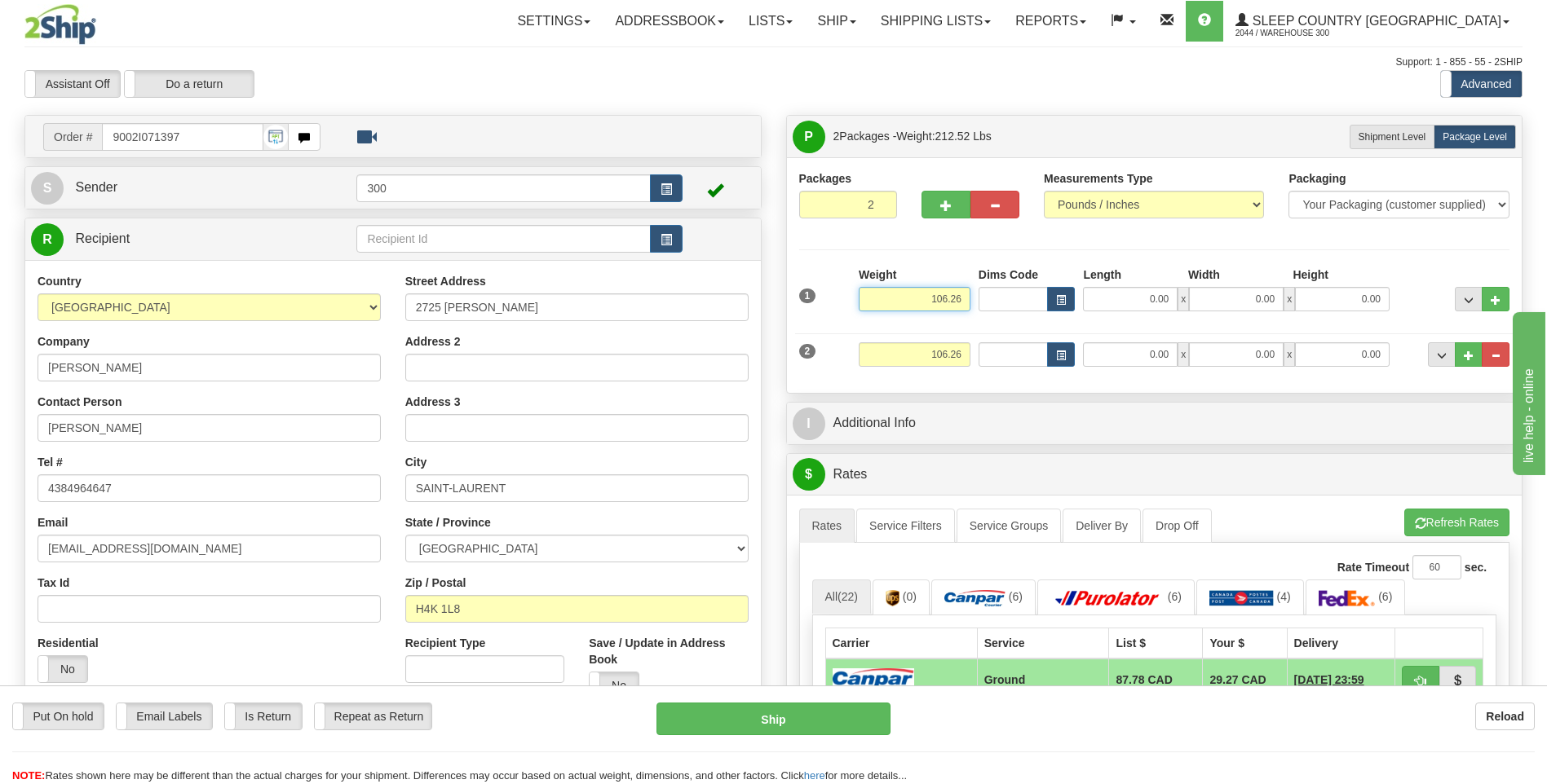
drag, startPoint x: 911, startPoint y: 297, endPoint x: 979, endPoint y: 291, distance: 68.3
click at [979, 291] on div "1 Weight 106.26 Dims Code x" at bounding box center [1154, 295] width 719 height 58
drag, startPoint x: 921, startPoint y: 357, endPoint x: 1002, endPoint y: 350, distance: 81.3
click at [1002, 350] on div "2 Weight 106.26 Dims Code Length Width 0.00" at bounding box center [1154, 352] width 719 height 55
type input "53.26"
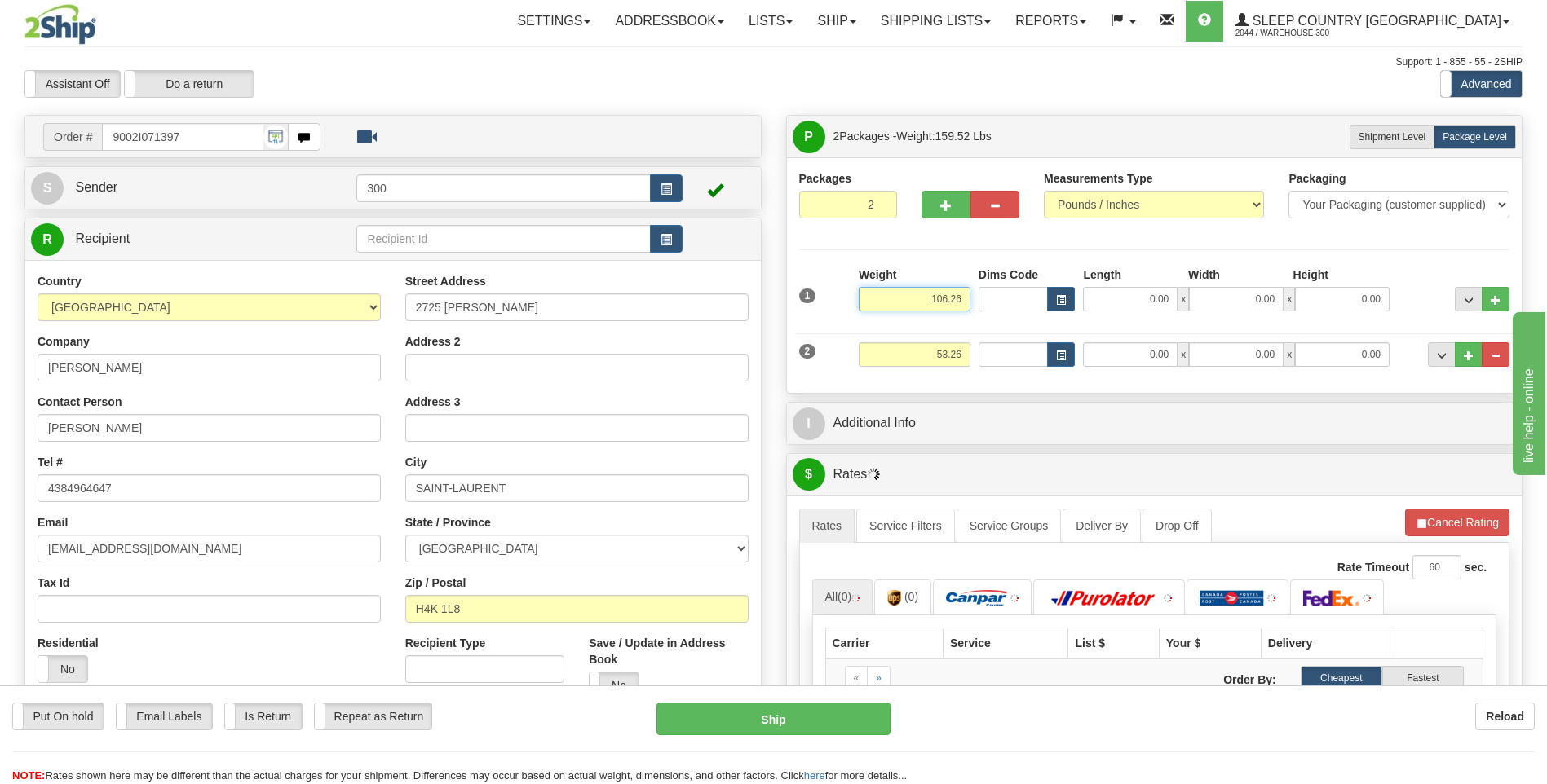
drag, startPoint x: 921, startPoint y: 297, endPoint x: 1023, endPoint y: 297, distance: 102.0
click at [990, 297] on div "1 Weight 106.26 Dims Code x" at bounding box center [1154, 295] width 719 height 58
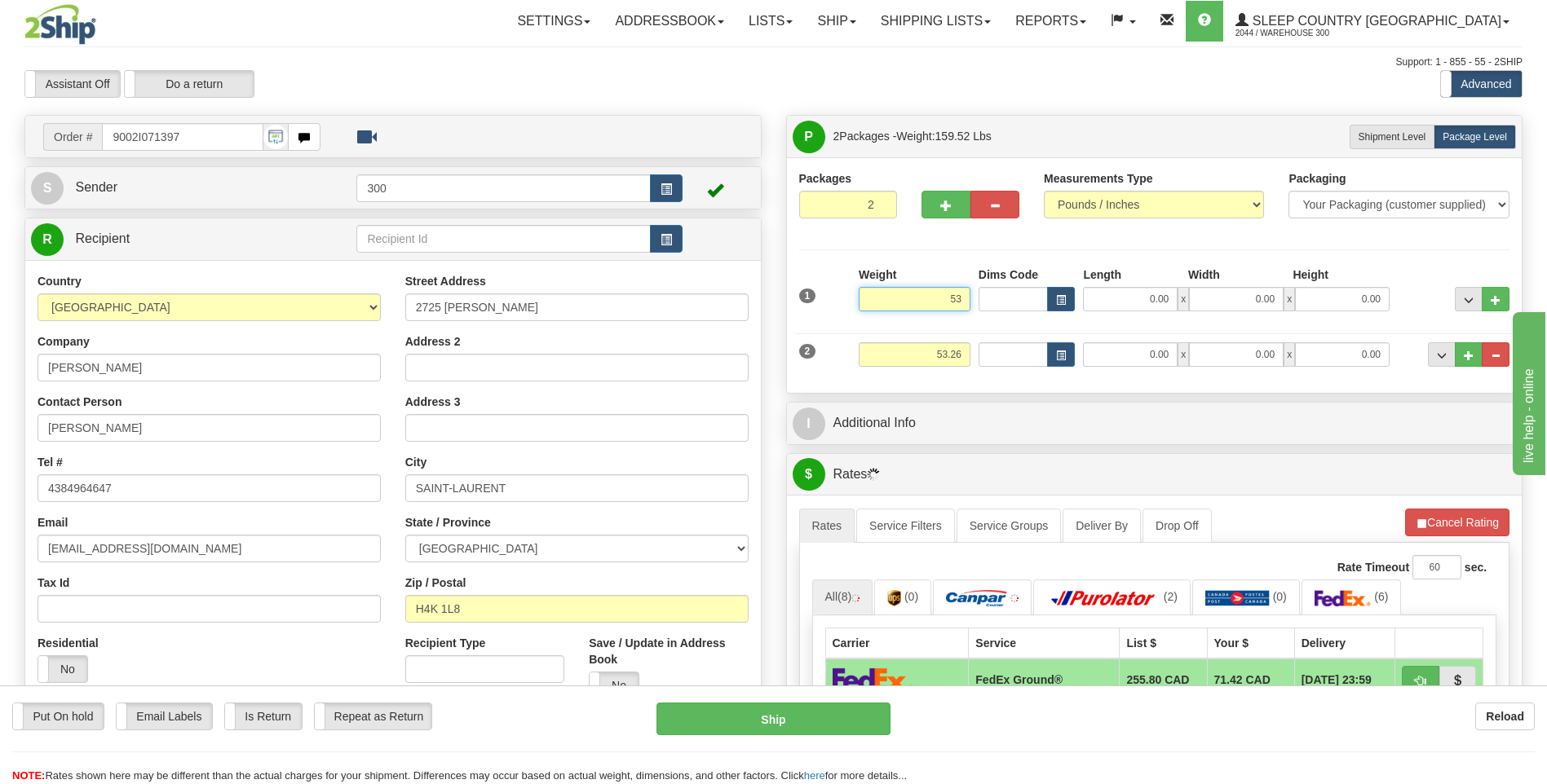
type input "53.00"
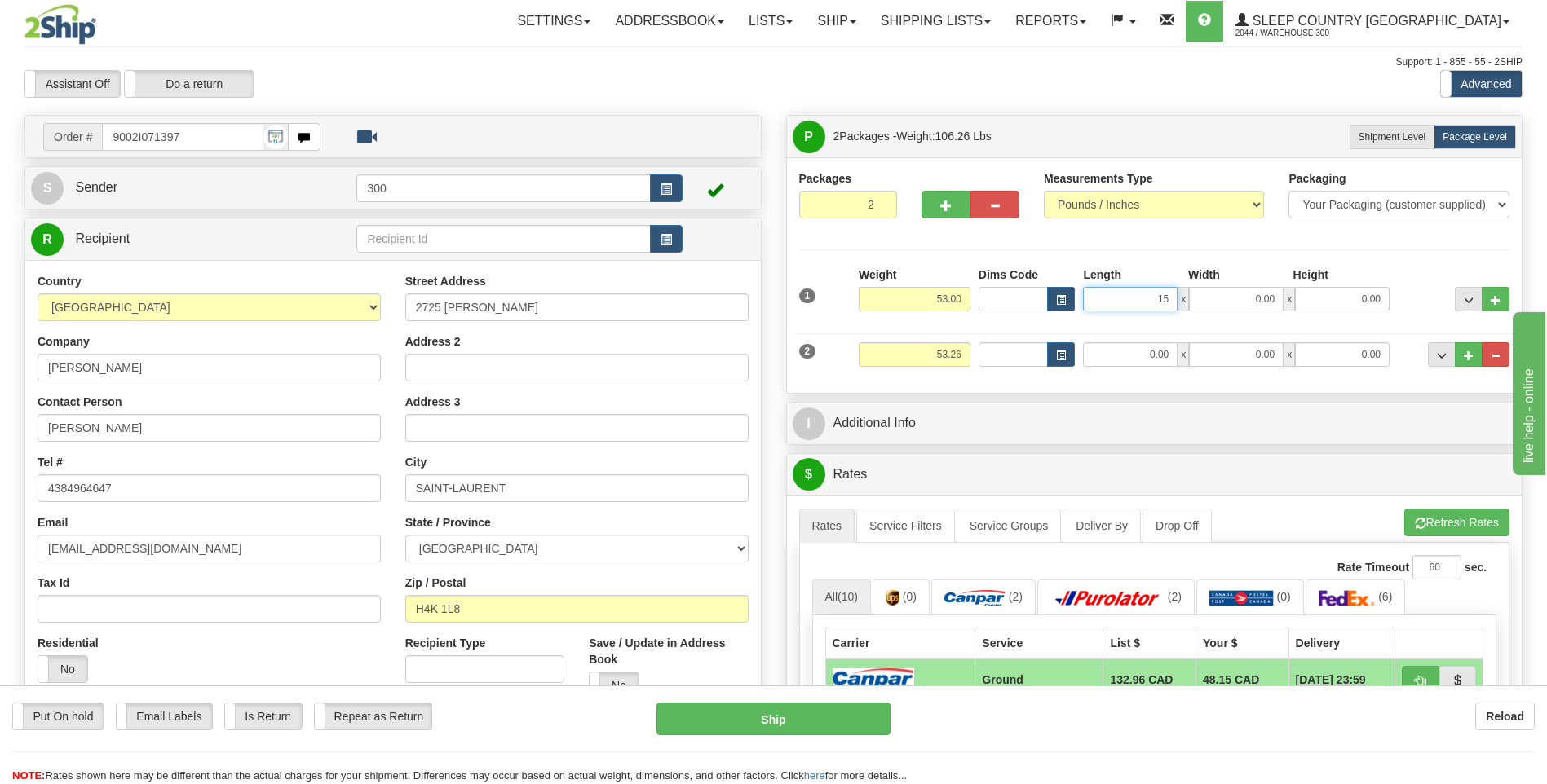
type input "15.00"
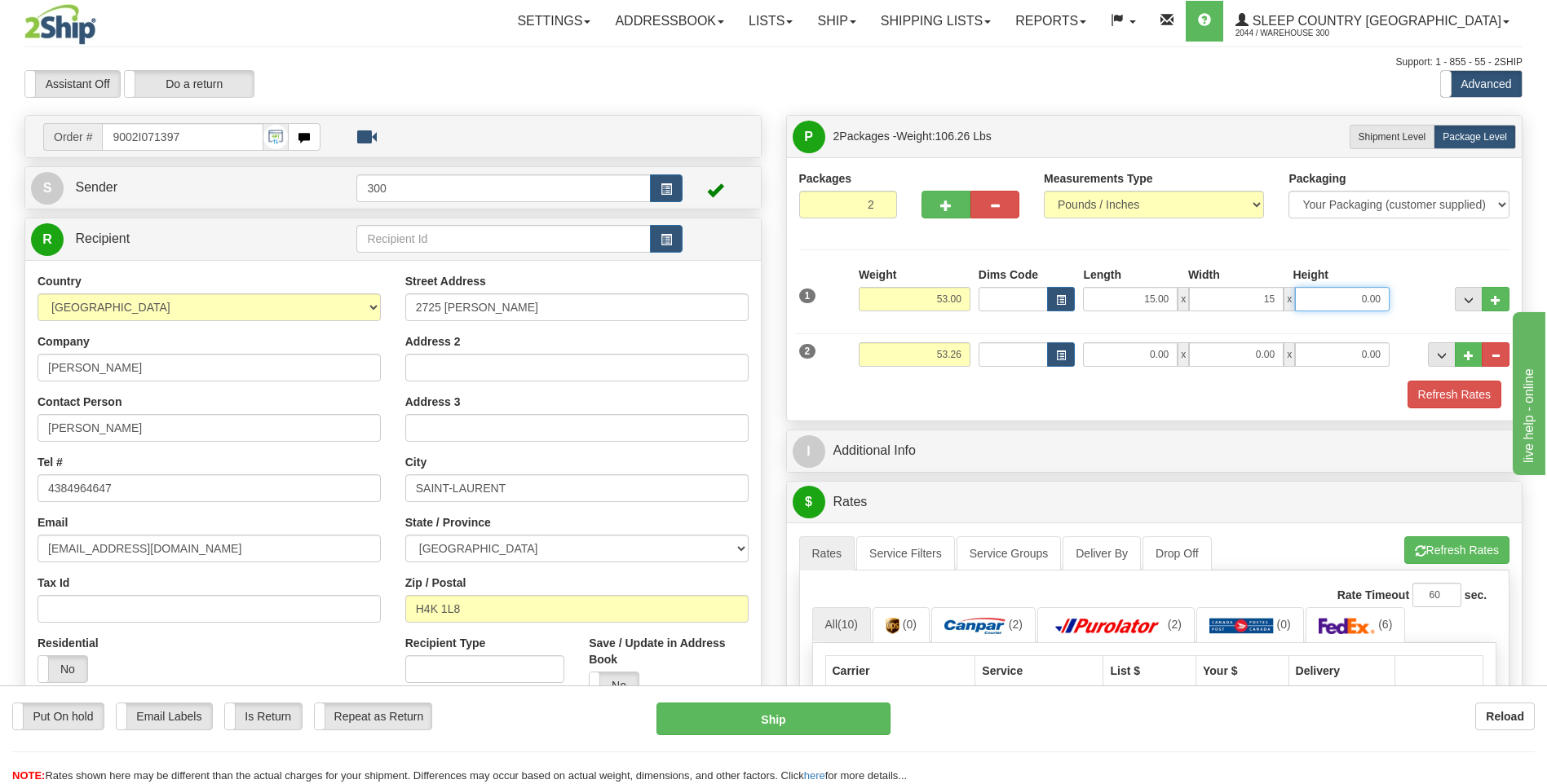
type input "15.00"
type input "42.00"
type input "16.00"
type input "78.00"
type input "10.00"
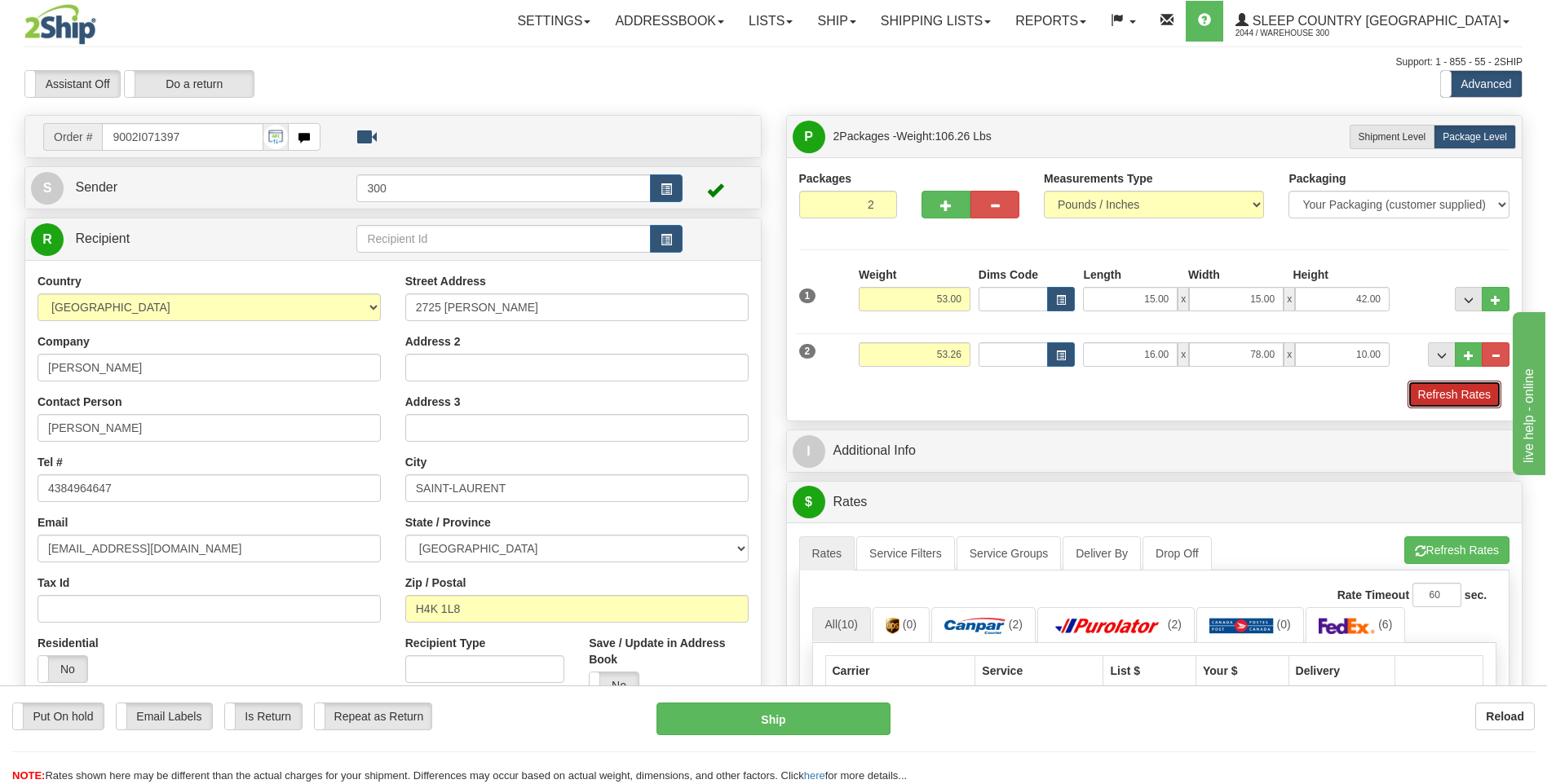
click at [1407, 381] on button "Refresh Rates" at bounding box center [1454, 394] width 94 height 28
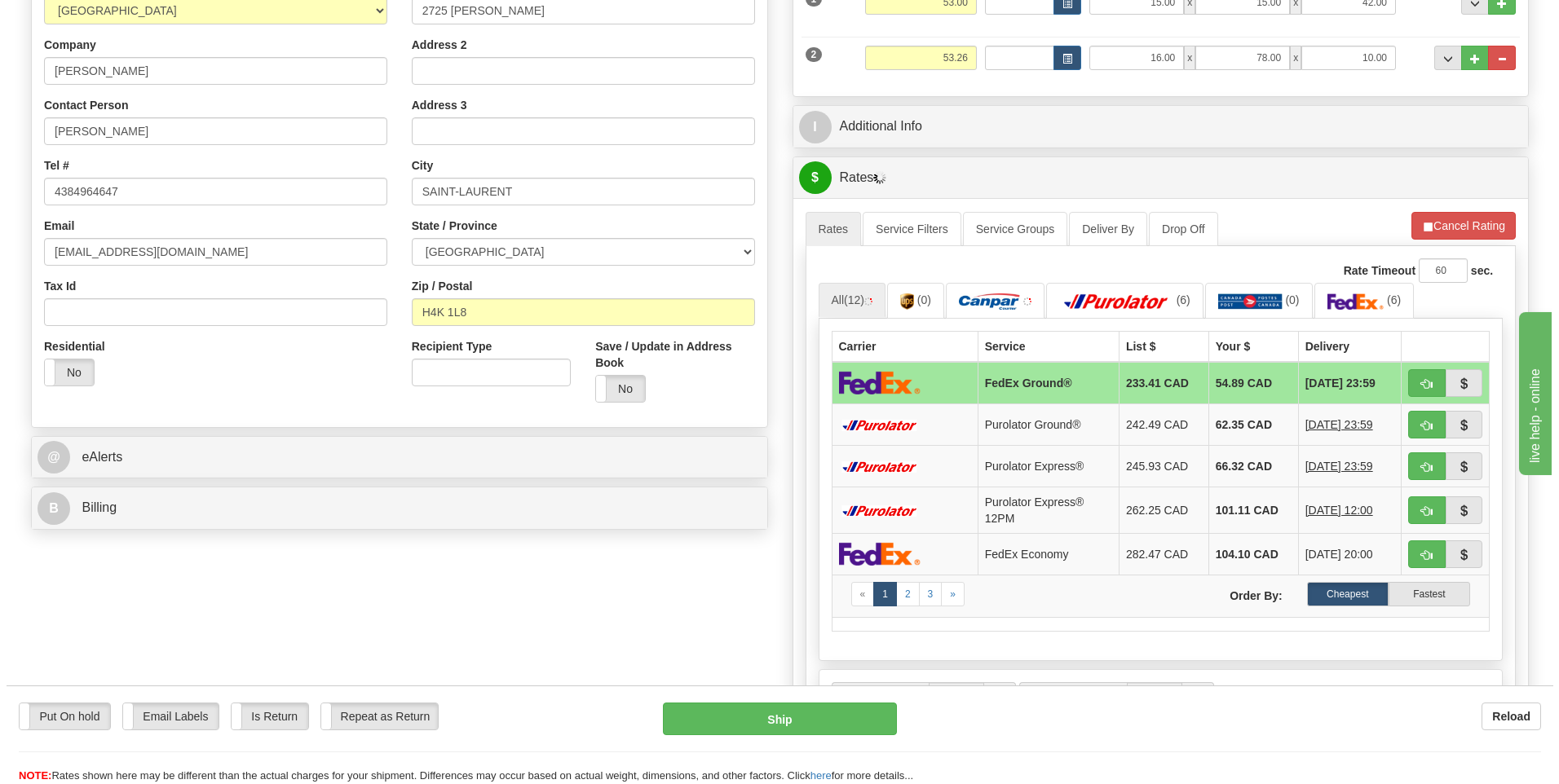
scroll to position [326, 0]
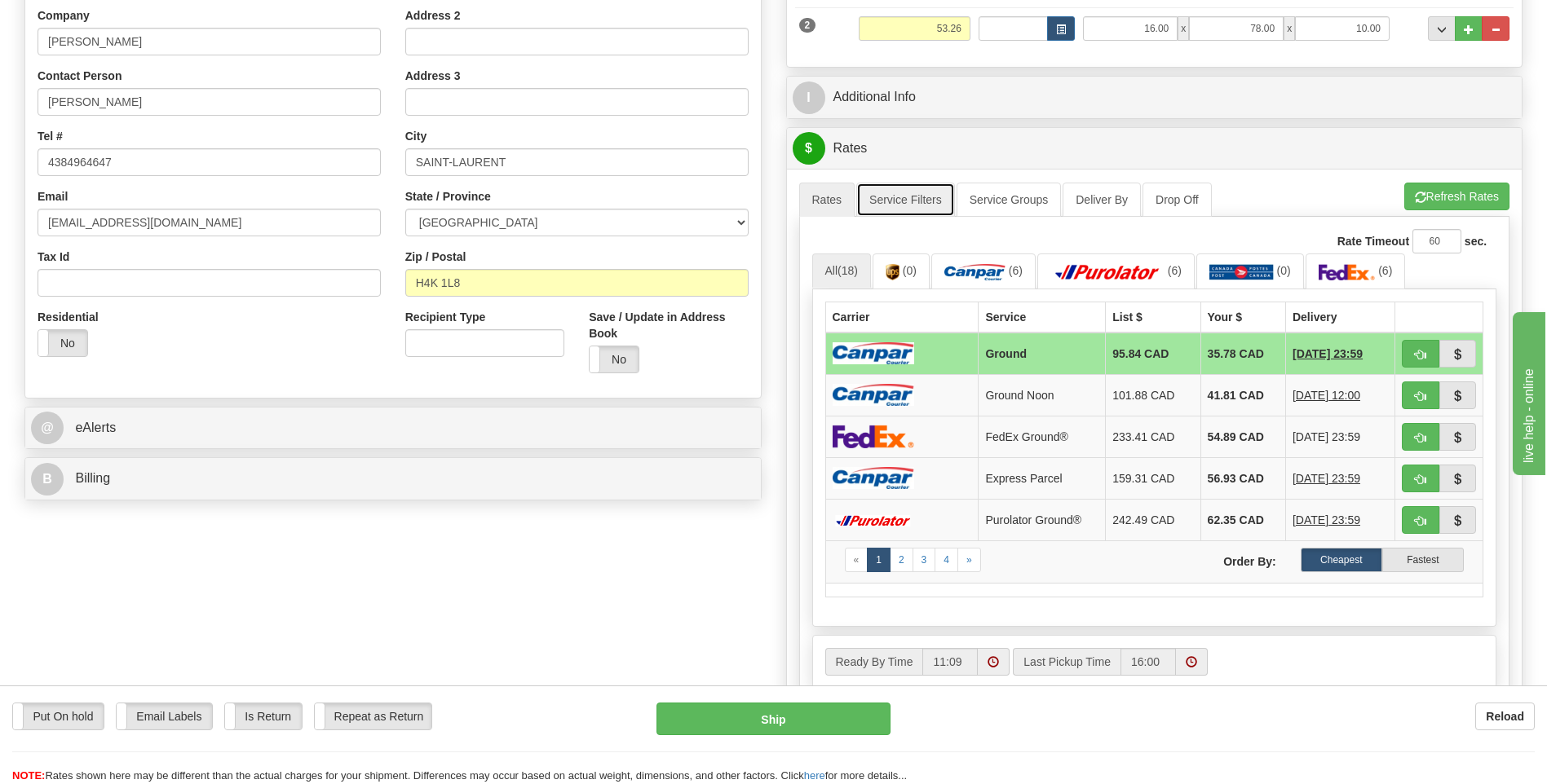
click at [894, 198] on link "Service Filters" at bounding box center [905, 200] width 99 height 34
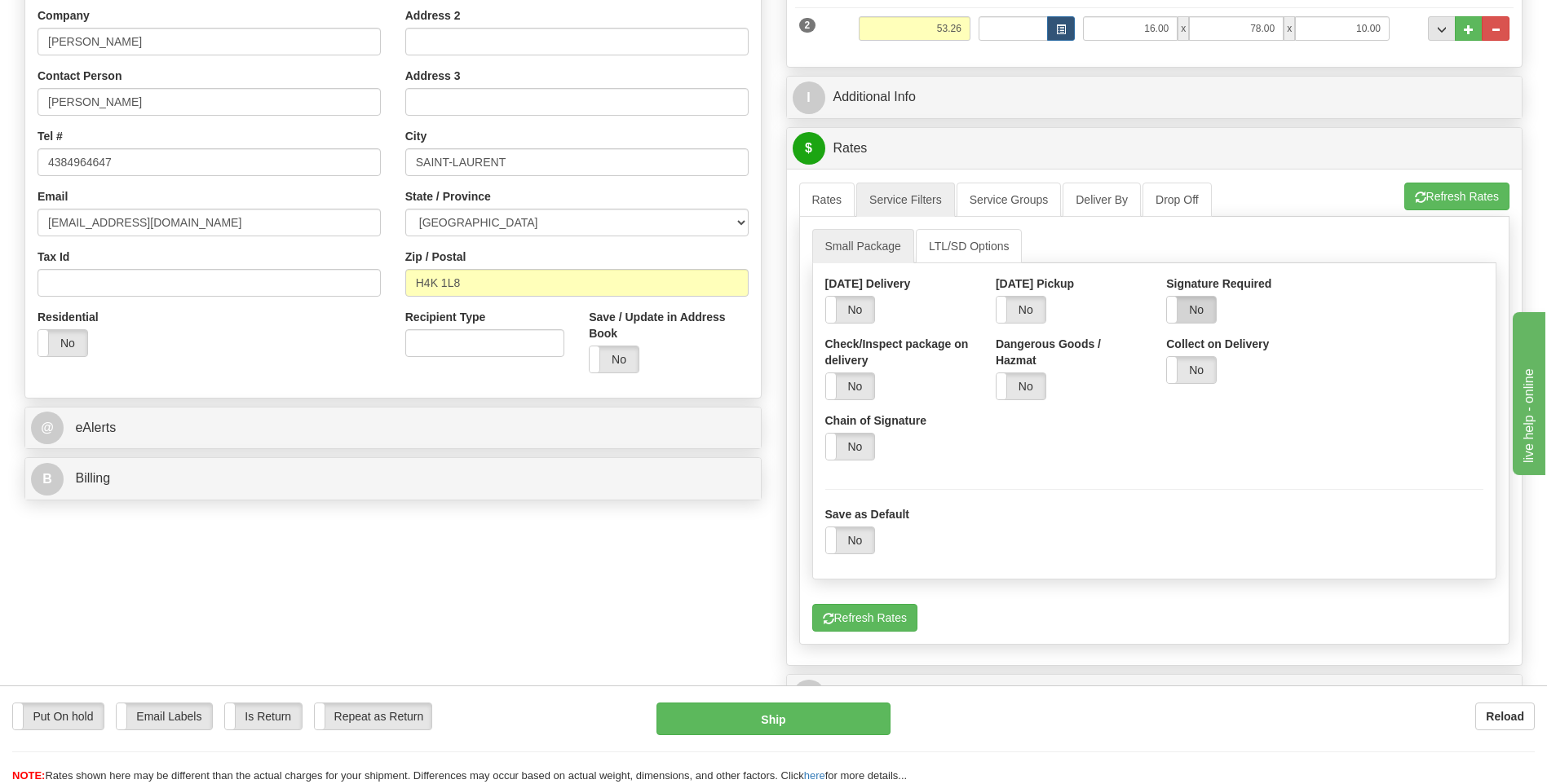
click at [1195, 321] on label "No" at bounding box center [1191, 309] width 49 height 26
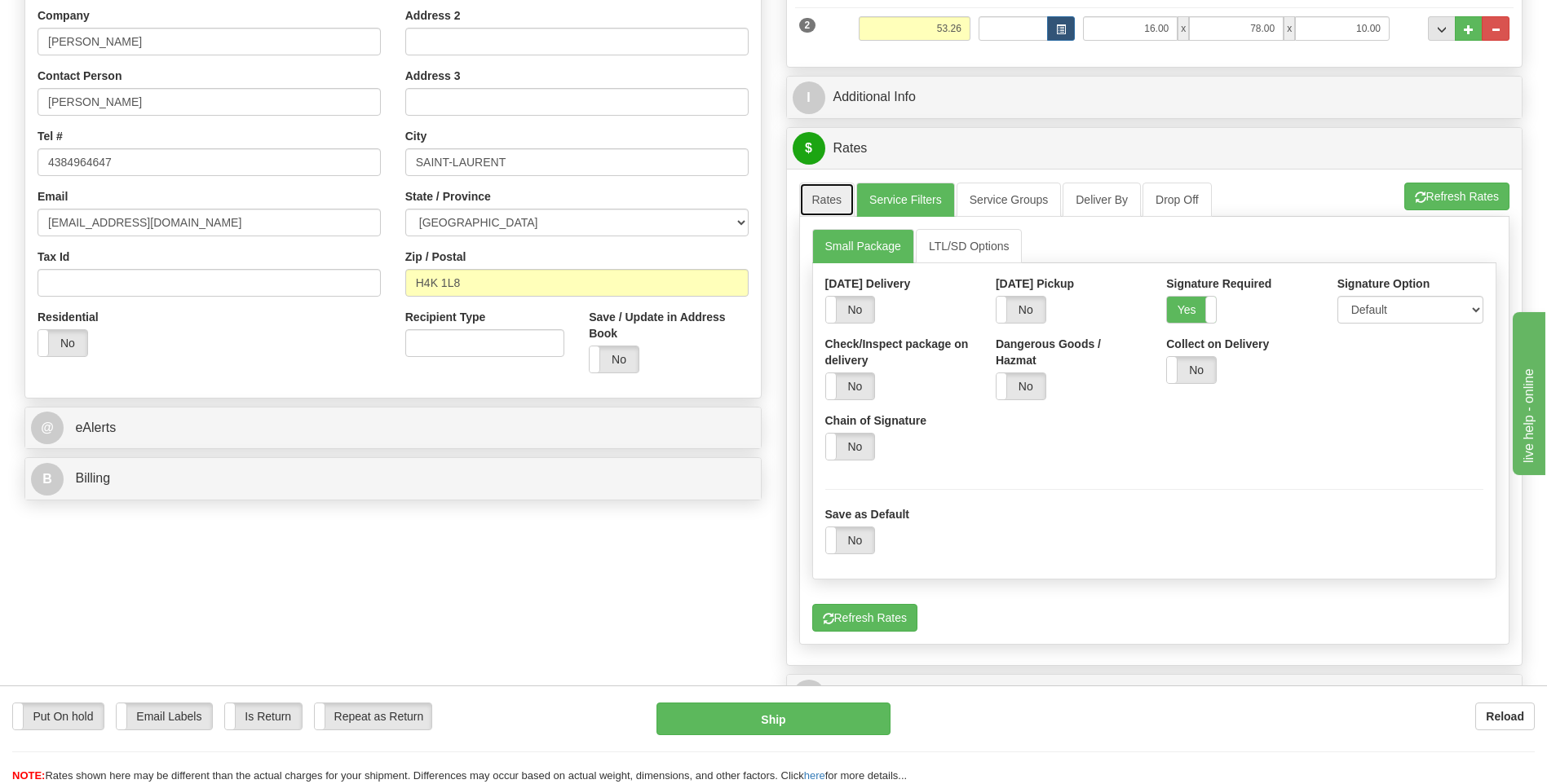
click at [811, 197] on link "Rates" at bounding box center [826, 200] width 56 height 34
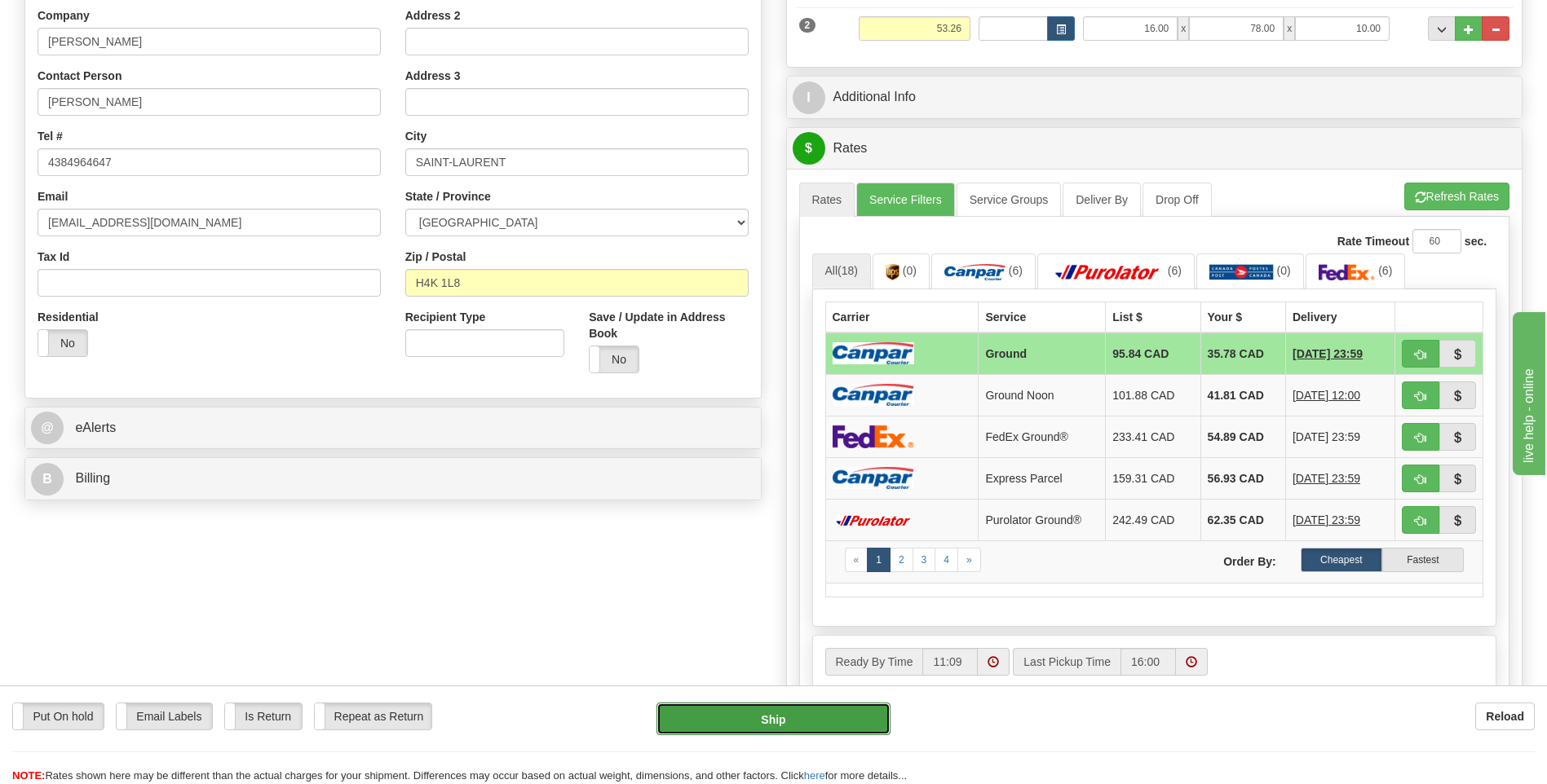
click at [774, 726] on button "Ship" at bounding box center [773, 719] width 233 height 32
type input "1"
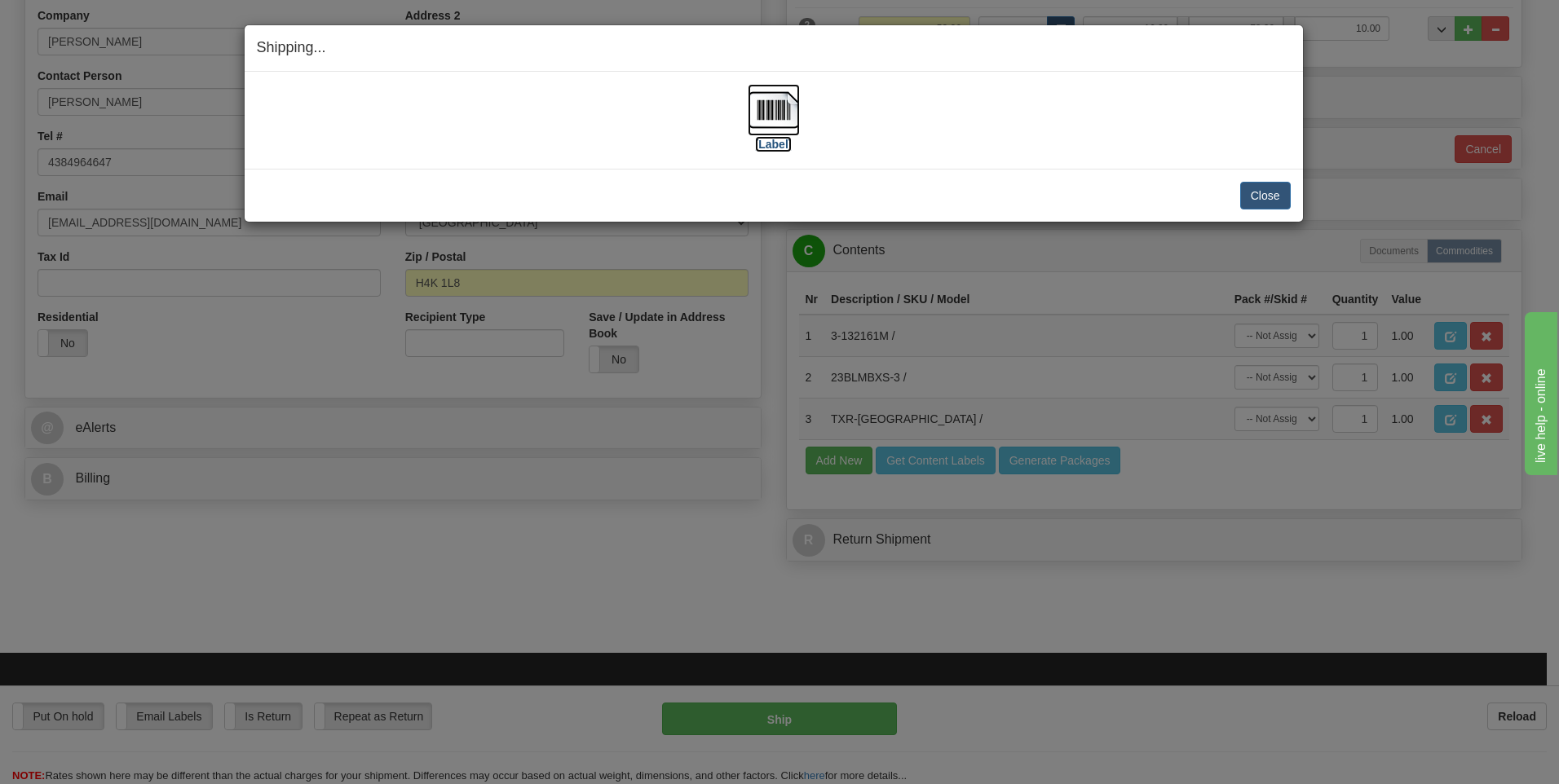
click at [767, 108] on img at bounding box center [774, 110] width 52 height 52
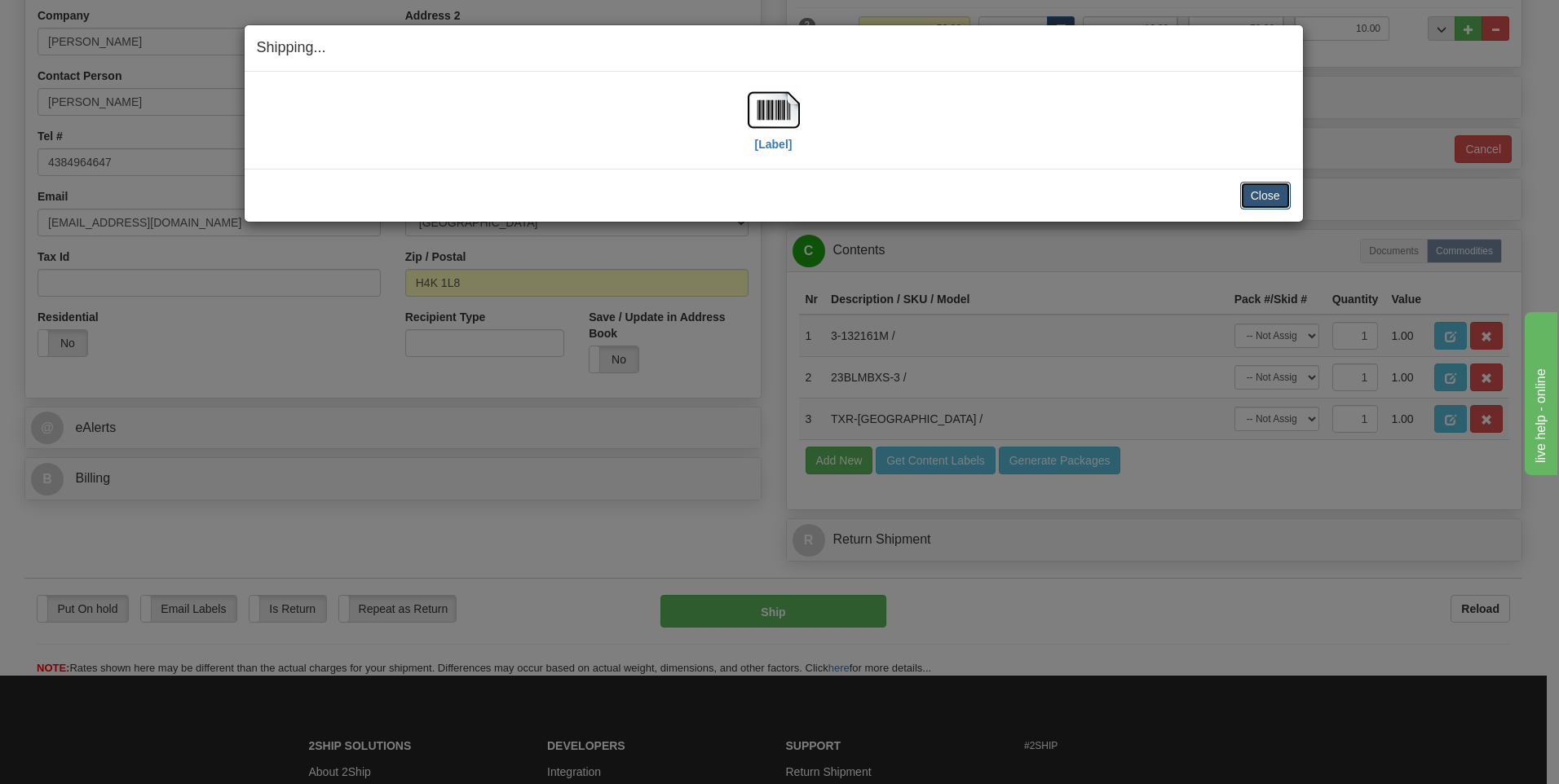
click at [1259, 185] on button "Close" at bounding box center [1266, 195] width 50 height 28
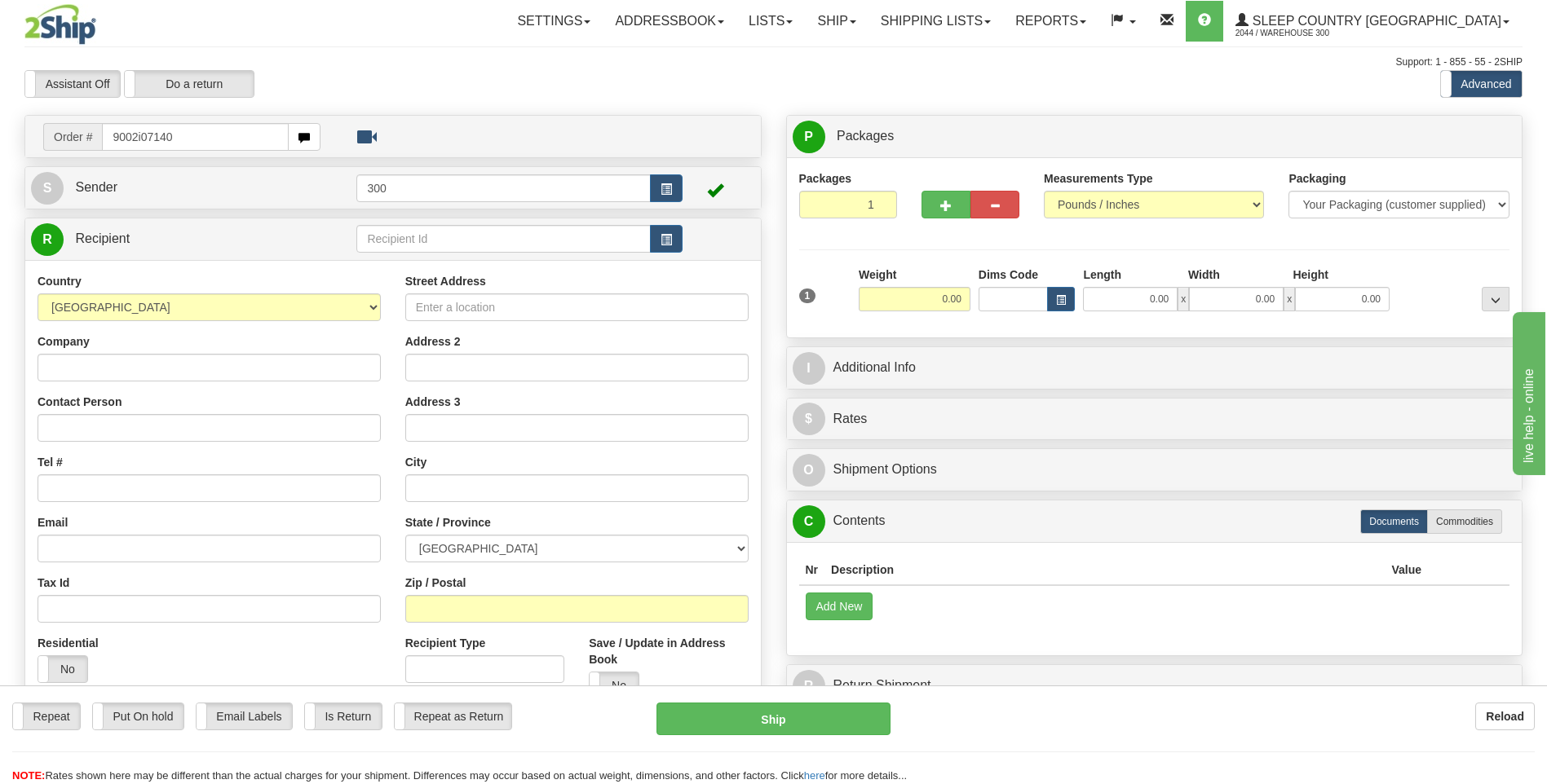
type input "9002i071403"
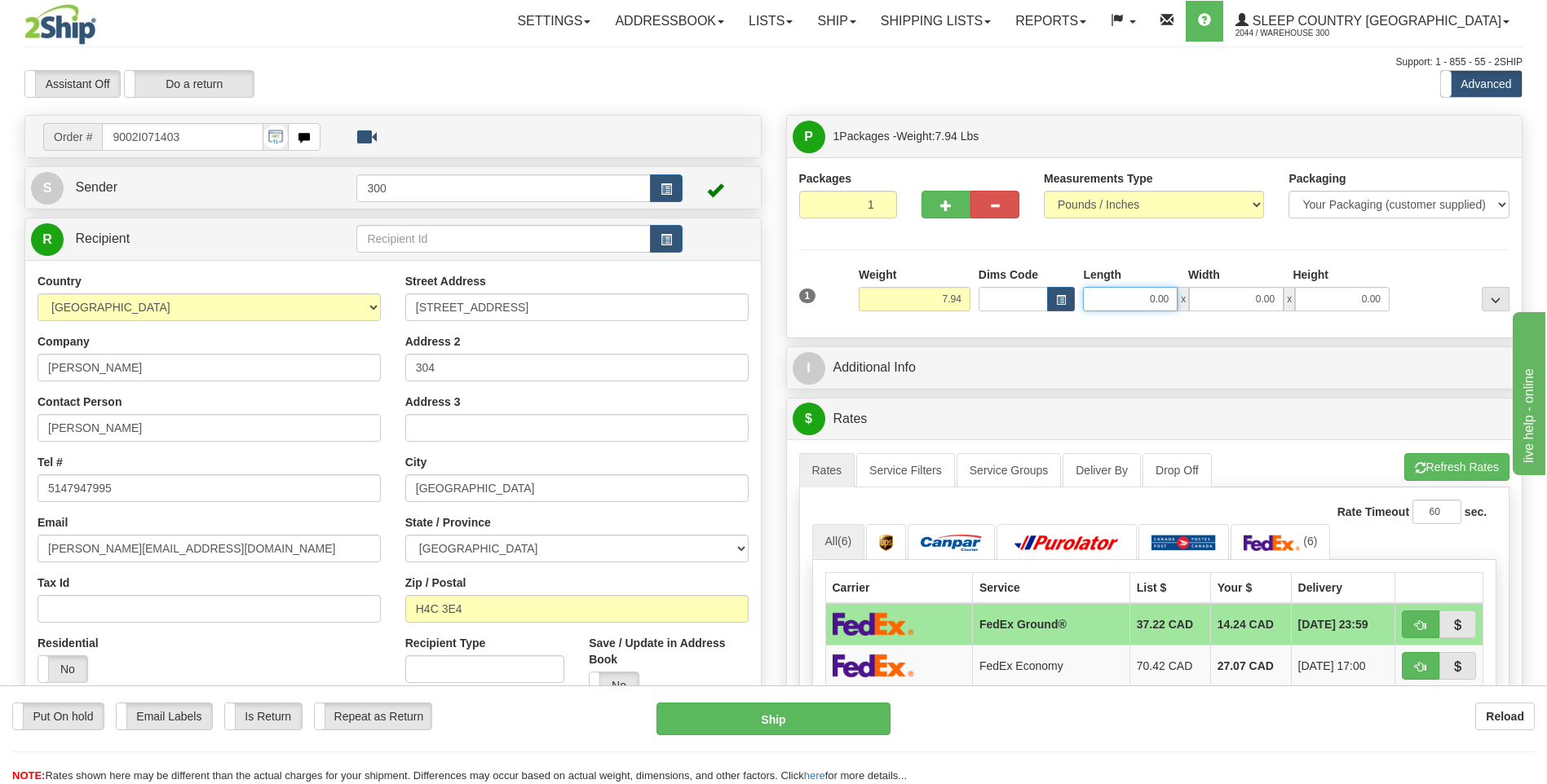
click at [1109, 297] on input "0.00" at bounding box center [1130, 298] width 95 height 24
type input "8.00"
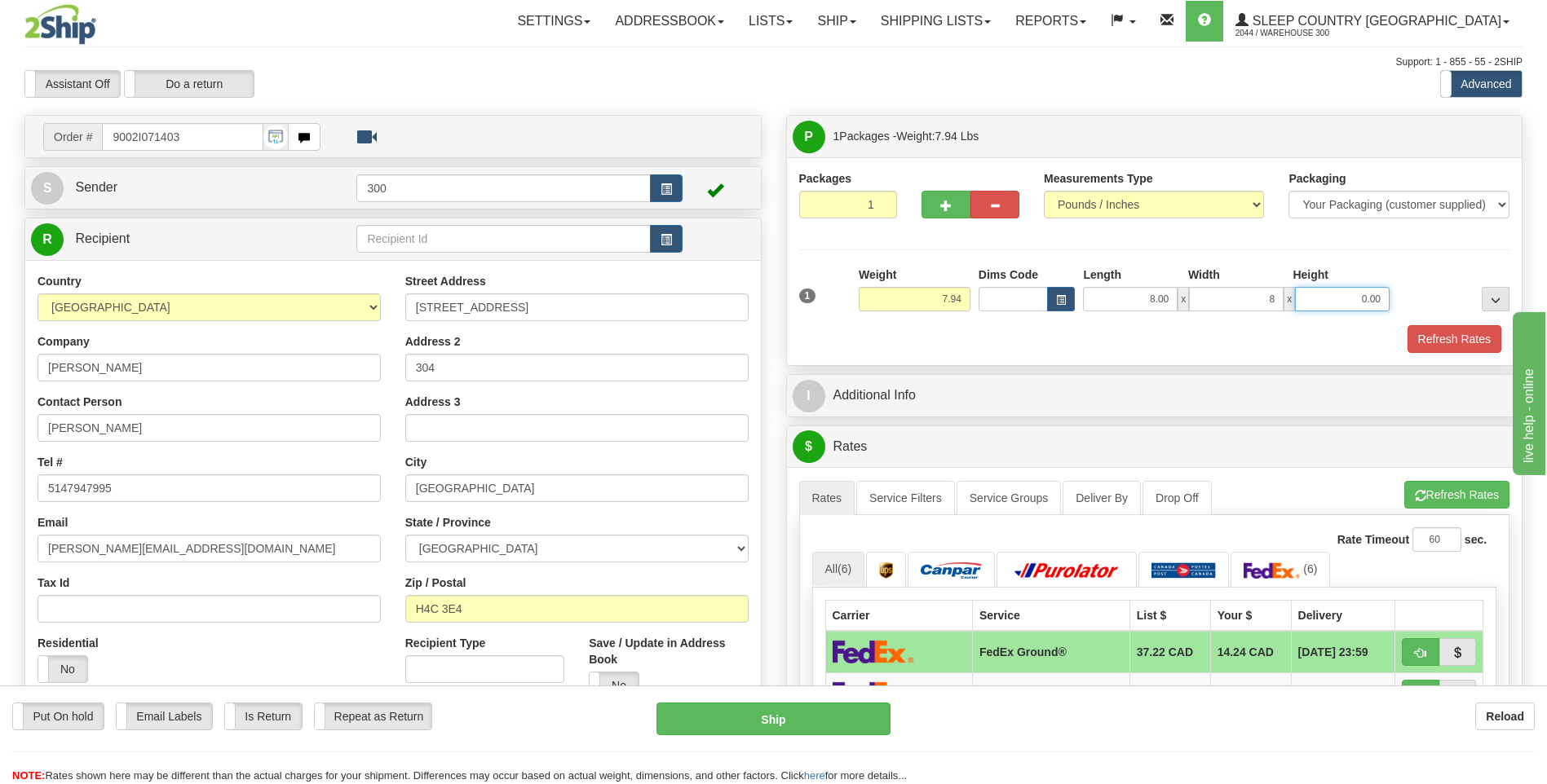
type input "8.00"
type input "16.00"
click at [1407, 325] on button "Refresh Rates" at bounding box center [1454, 339] width 94 height 28
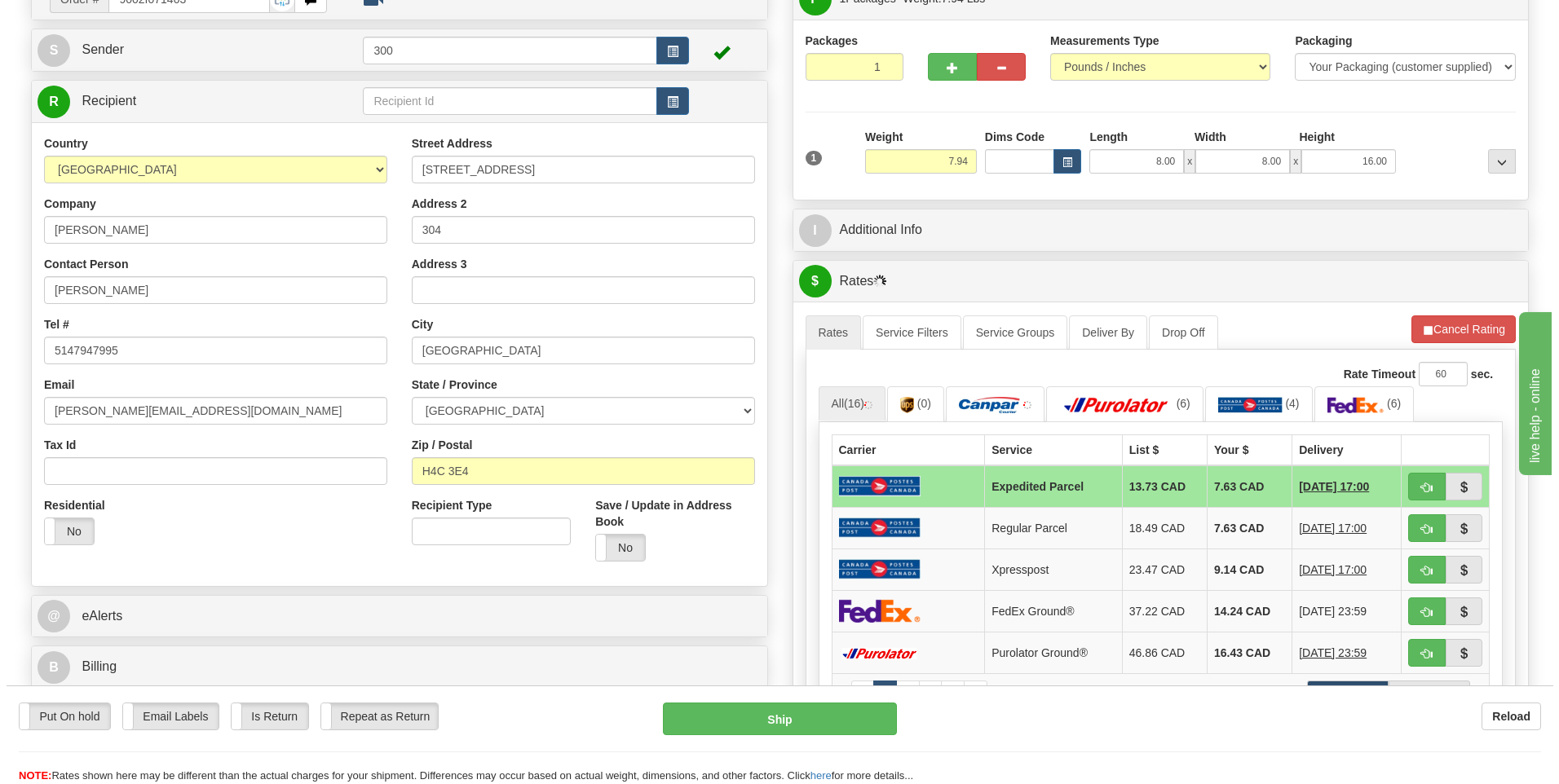
scroll to position [163, 0]
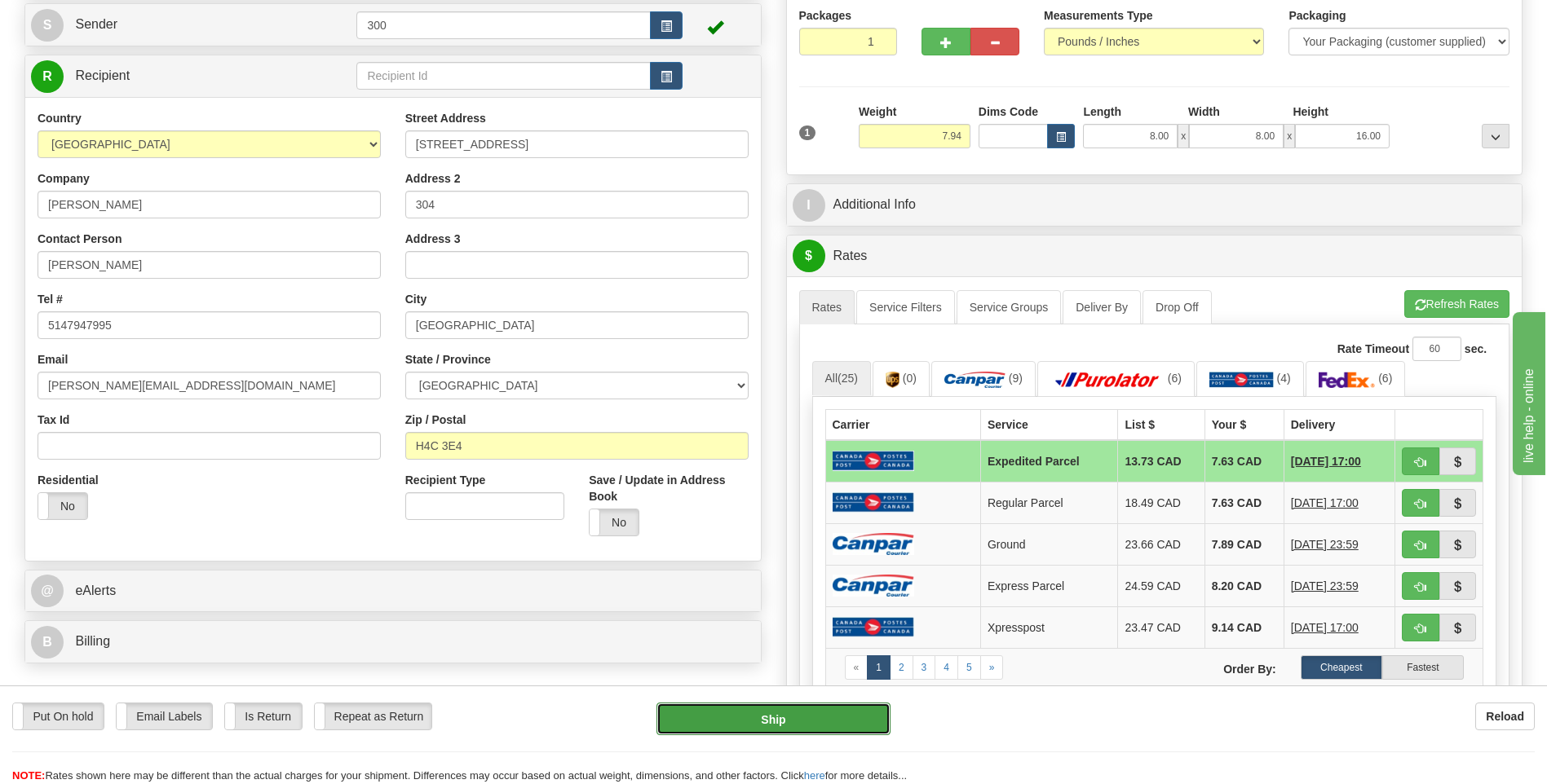
click at [782, 714] on button "Ship" at bounding box center [773, 719] width 233 height 32
type input "DOM.EP"
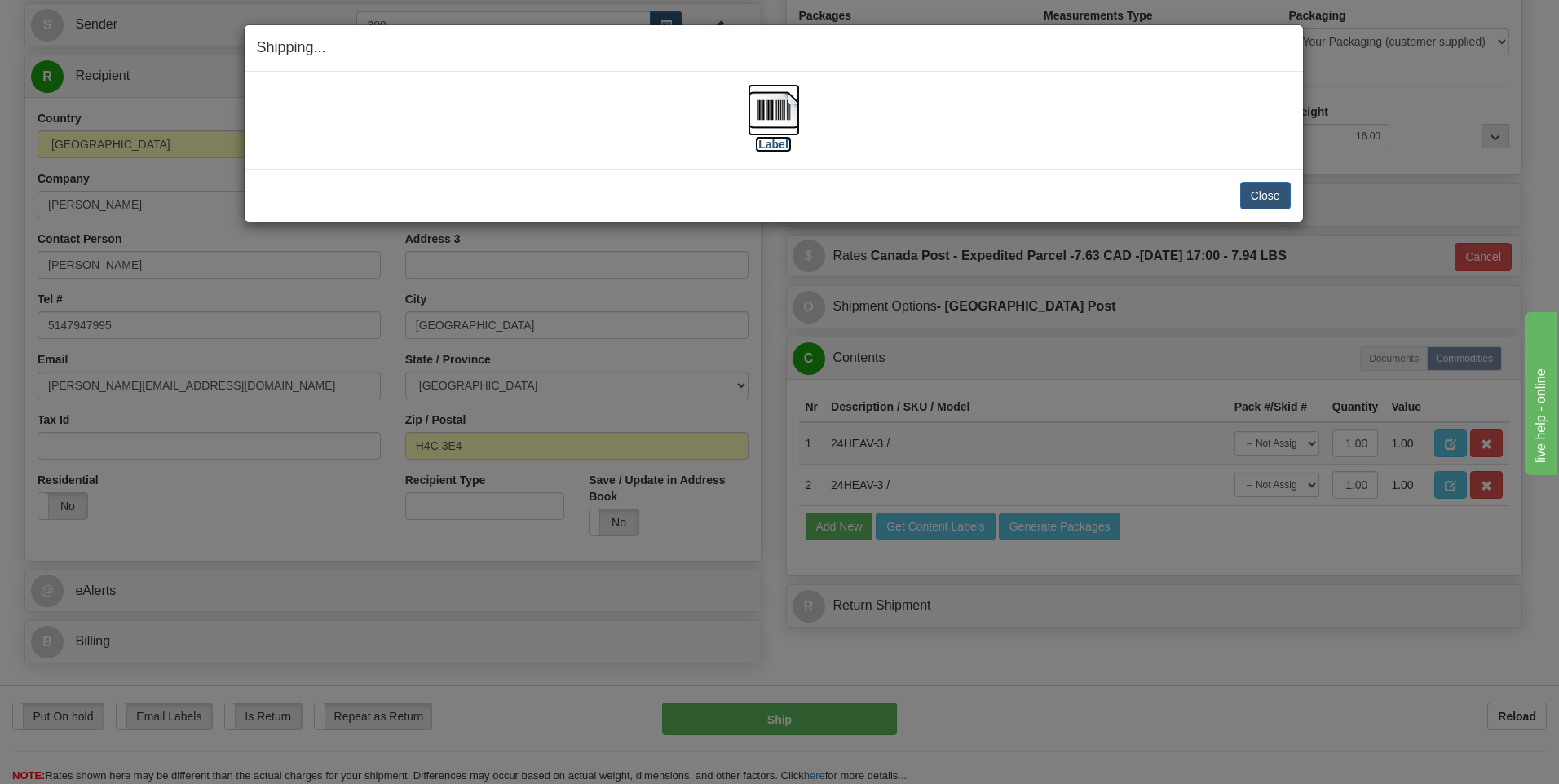
click at [766, 98] on img at bounding box center [774, 110] width 52 height 52
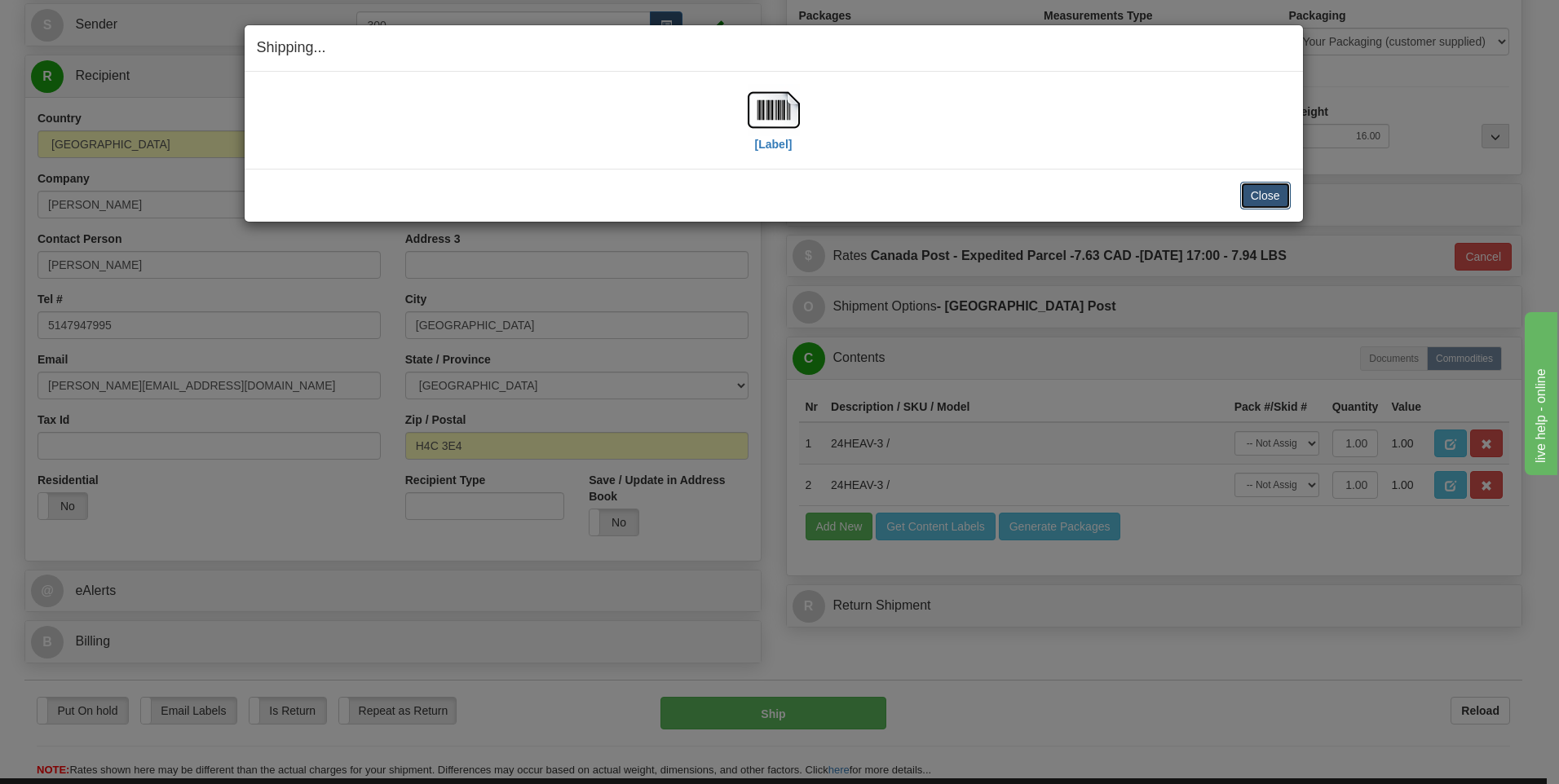
click at [1254, 197] on button "Close" at bounding box center [1266, 195] width 50 height 28
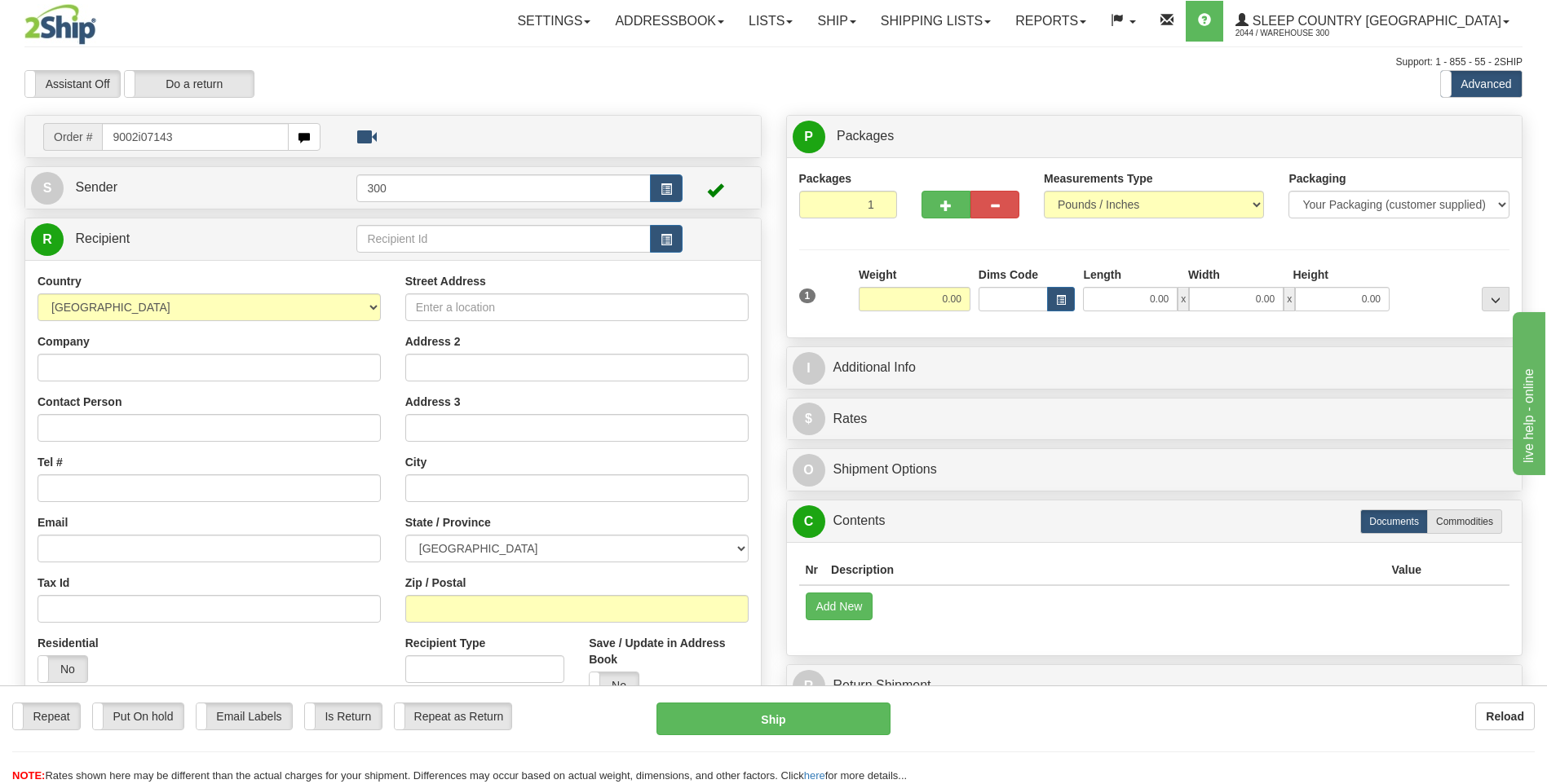
type input "9002i071430"
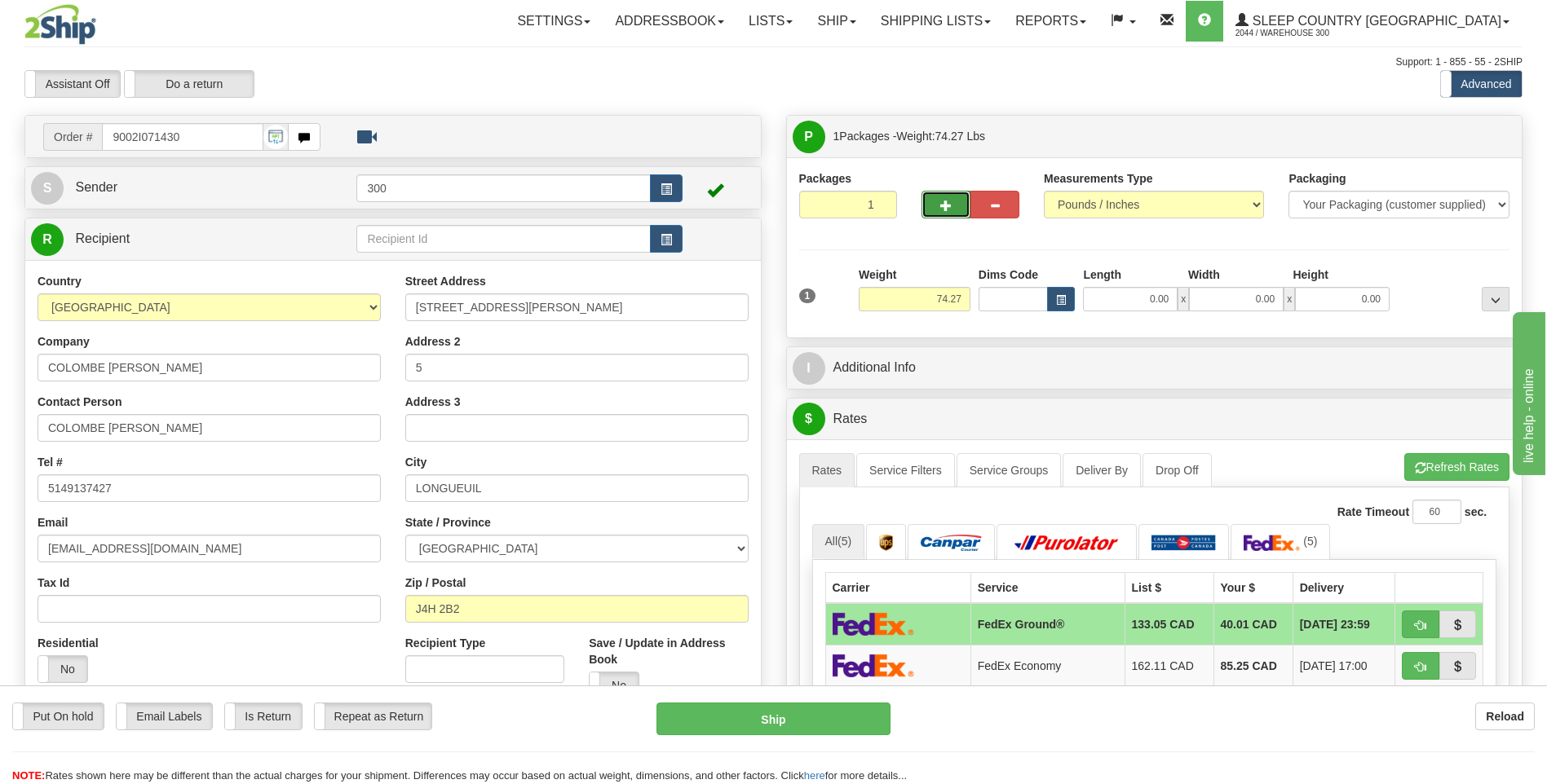
click at [936, 202] on button "button" at bounding box center [946, 204] width 49 height 28
type input "2"
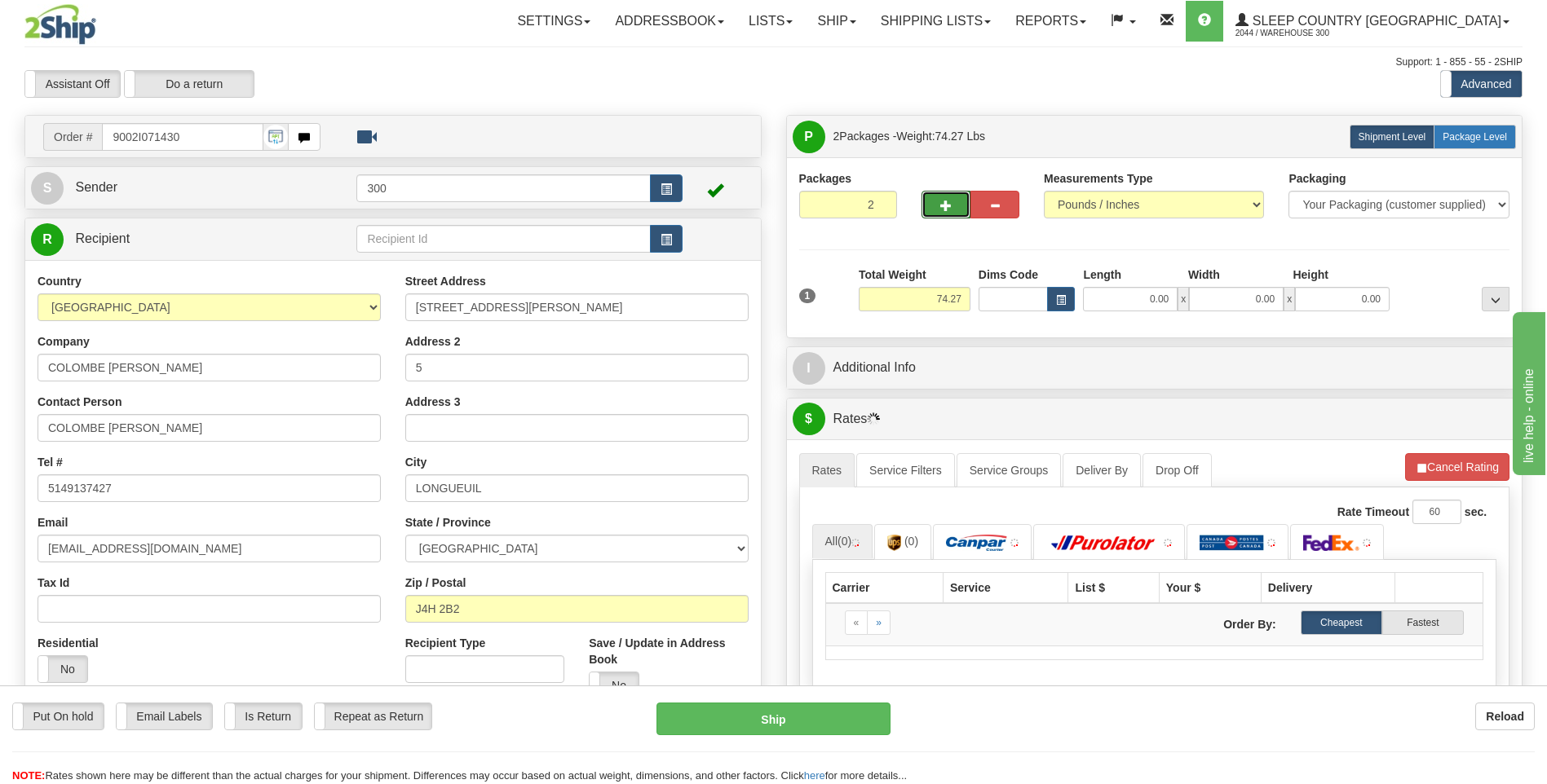
click at [1461, 139] on span "Package Level" at bounding box center [1474, 136] width 65 height 12
radio input "true"
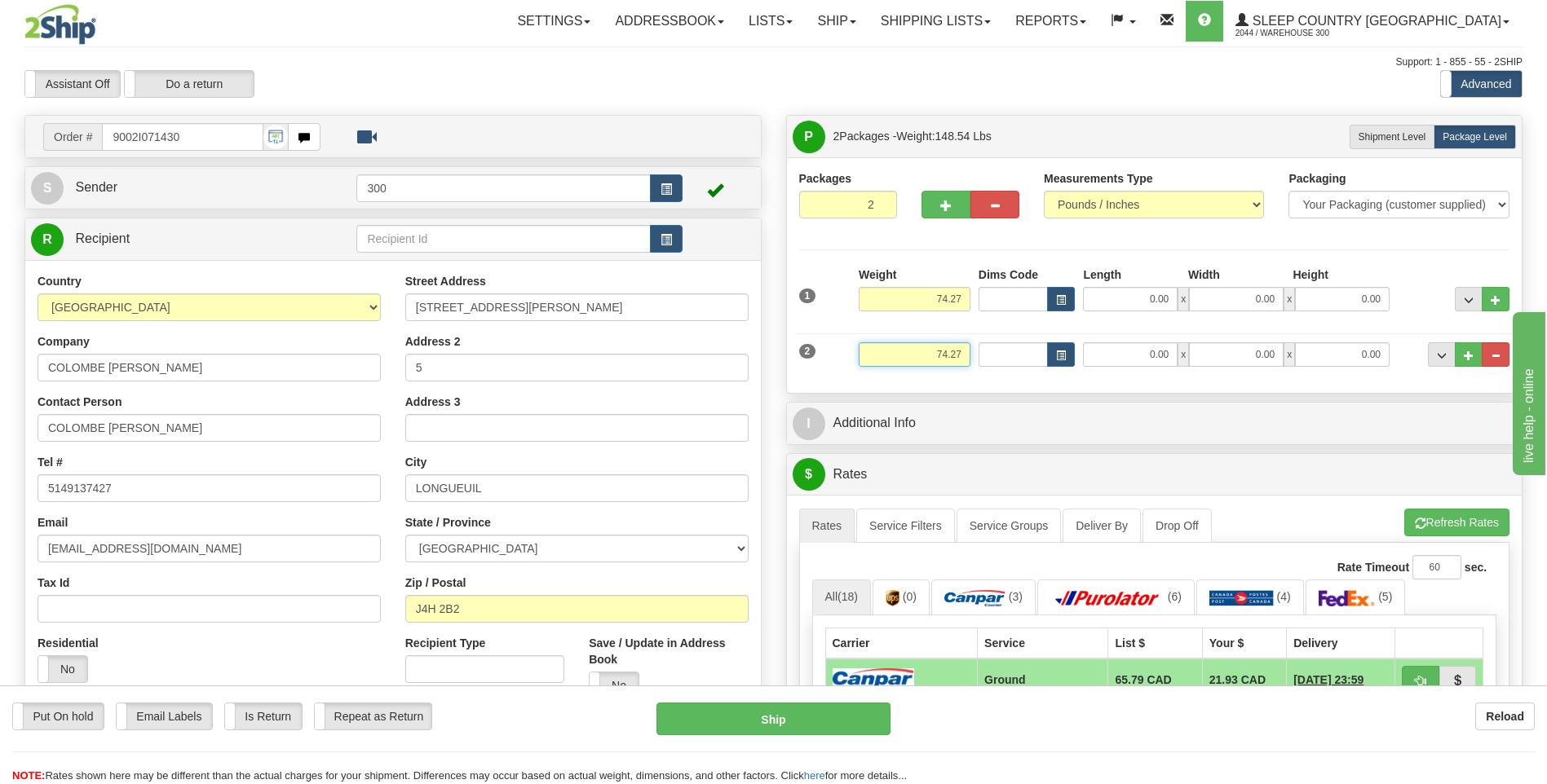
drag, startPoint x: 934, startPoint y: 352, endPoint x: 1033, endPoint y: 360, distance: 99.3
click at [1033, 360] on div "2 Weight 74.27 Dims Code Length Width Height" at bounding box center [1154, 352] width 719 height 55
type input "14.27"
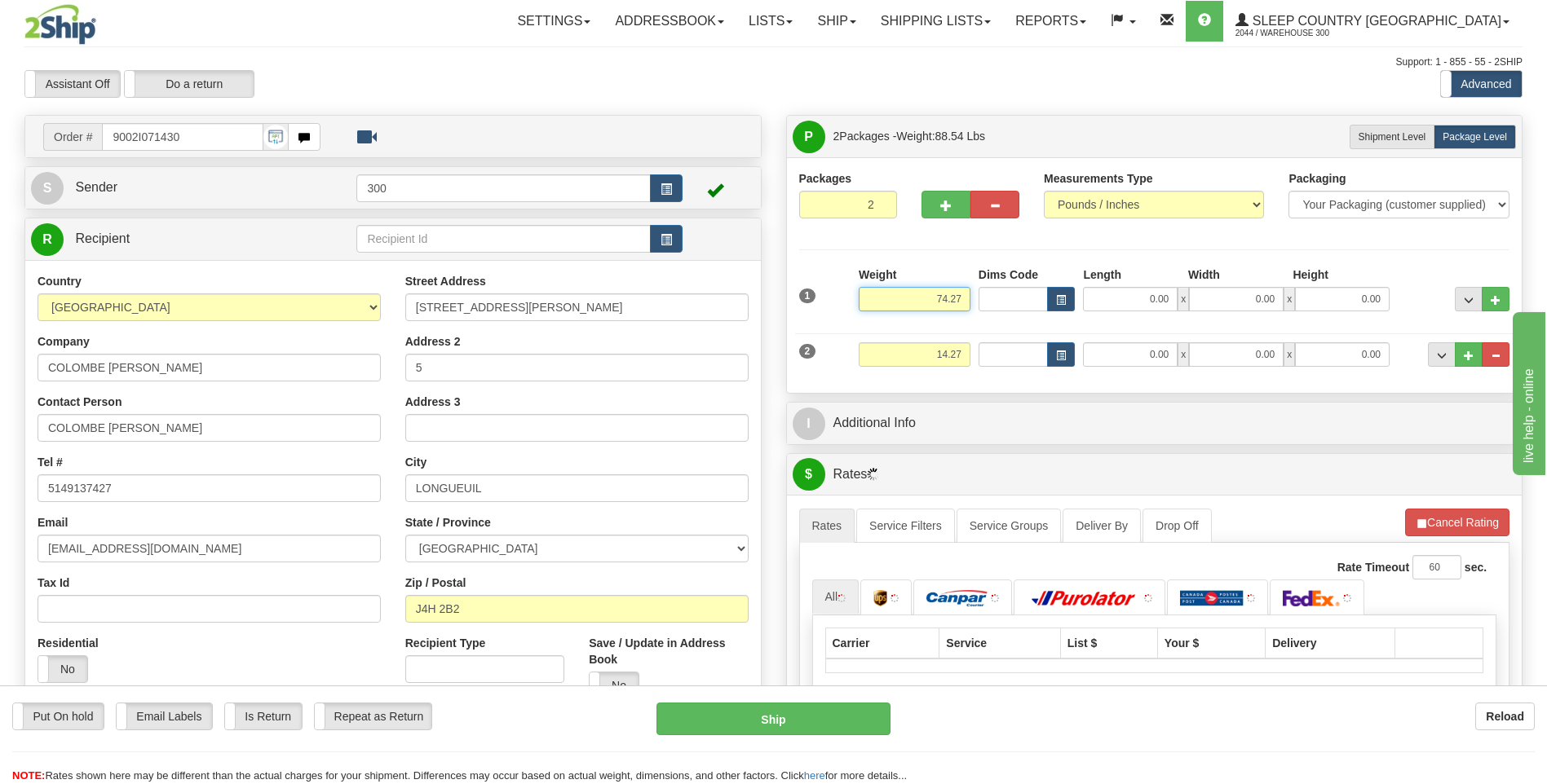
drag, startPoint x: 934, startPoint y: 302, endPoint x: 999, endPoint y: 302, distance: 65.0
click at [999, 302] on div "1 Weight 74.27 Dims Code x x" at bounding box center [1154, 295] width 719 height 58
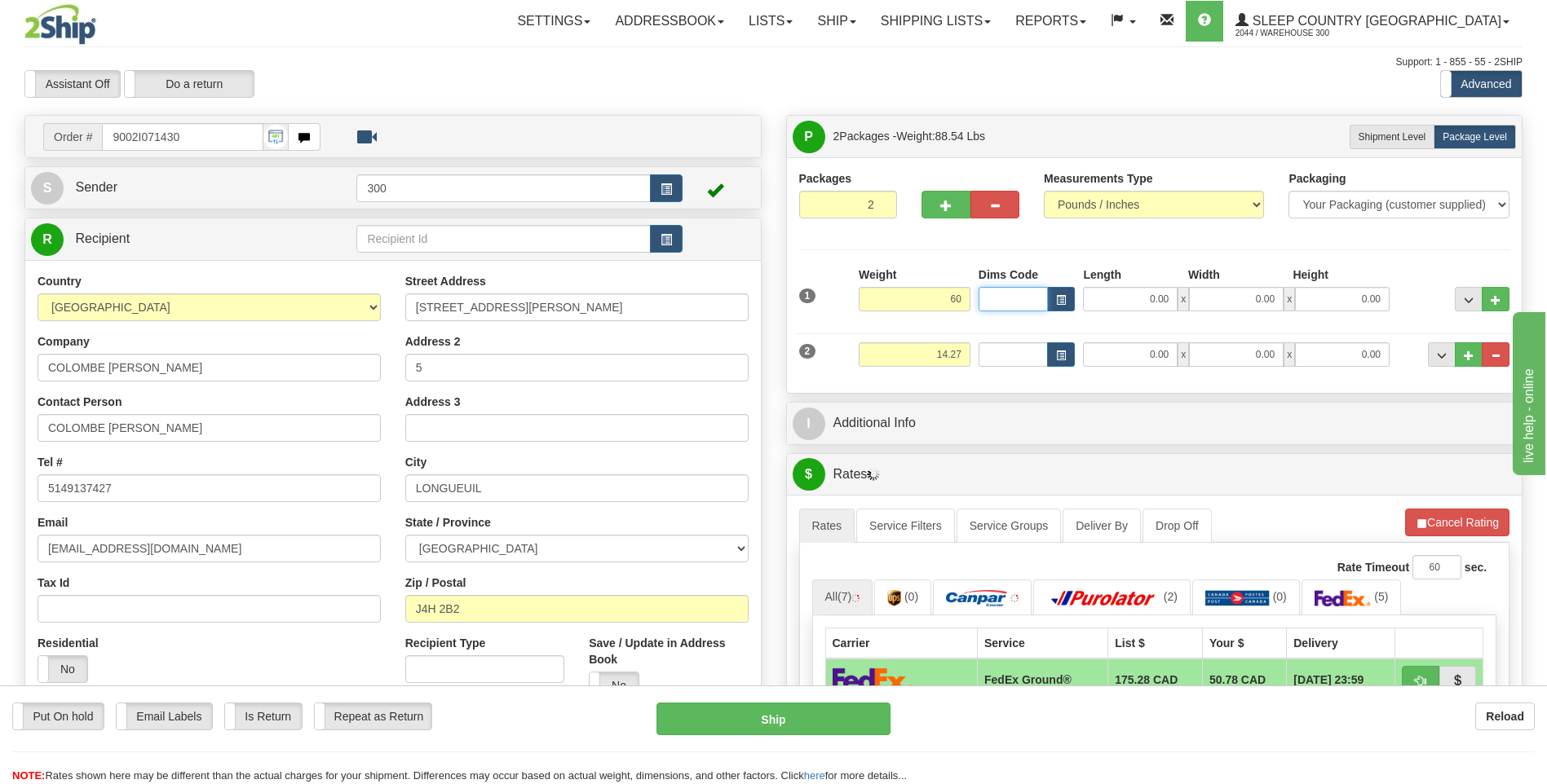
type input "60.00"
type input "18.00"
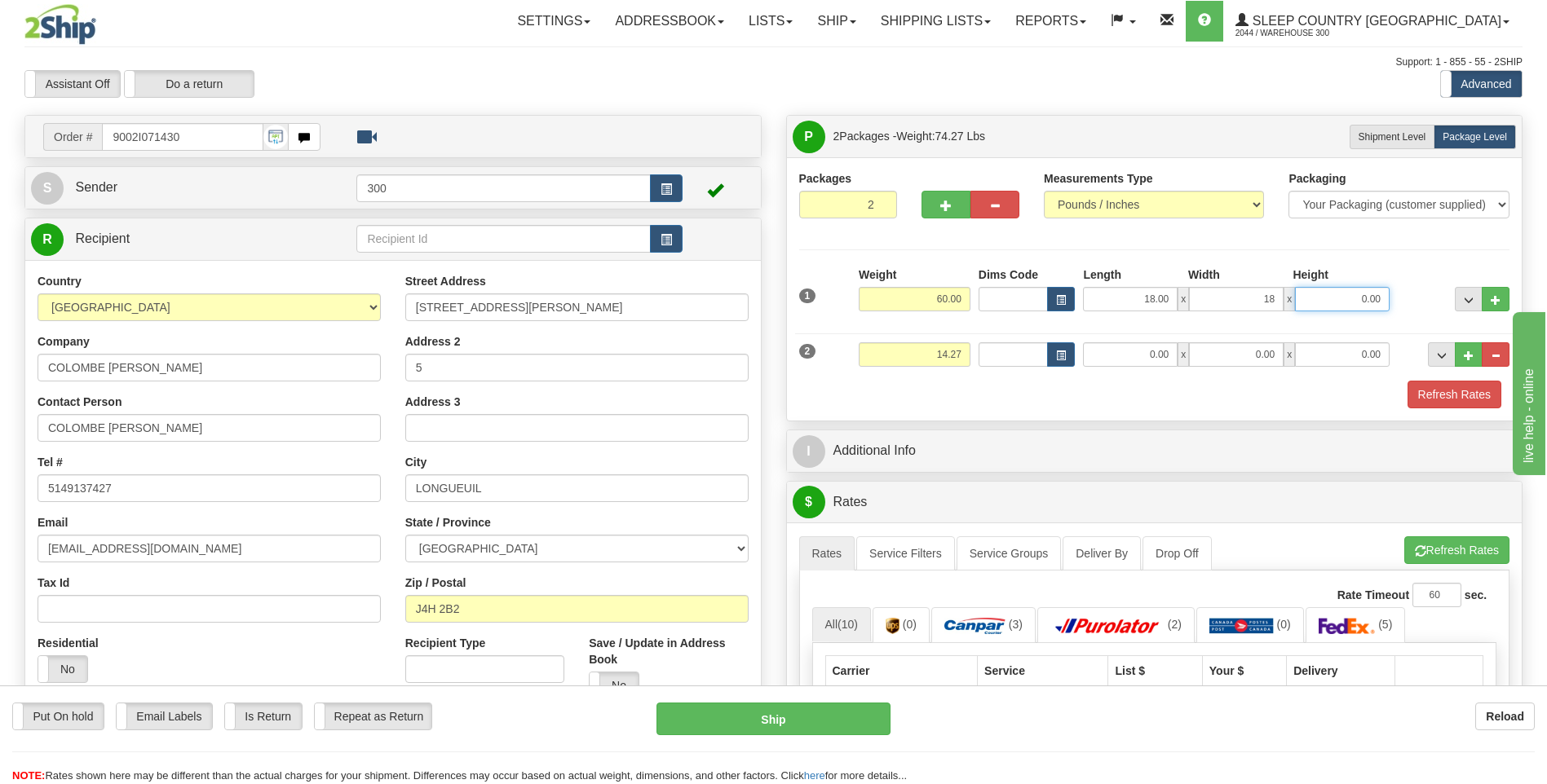
type input "18.00"
type input "42.00"
type input "7.00"
type input "0.00"
drag, startPoint x: 1157, startPoint y: 355, endPoint x: 1187, endPoint y: 361, distance: 30.6
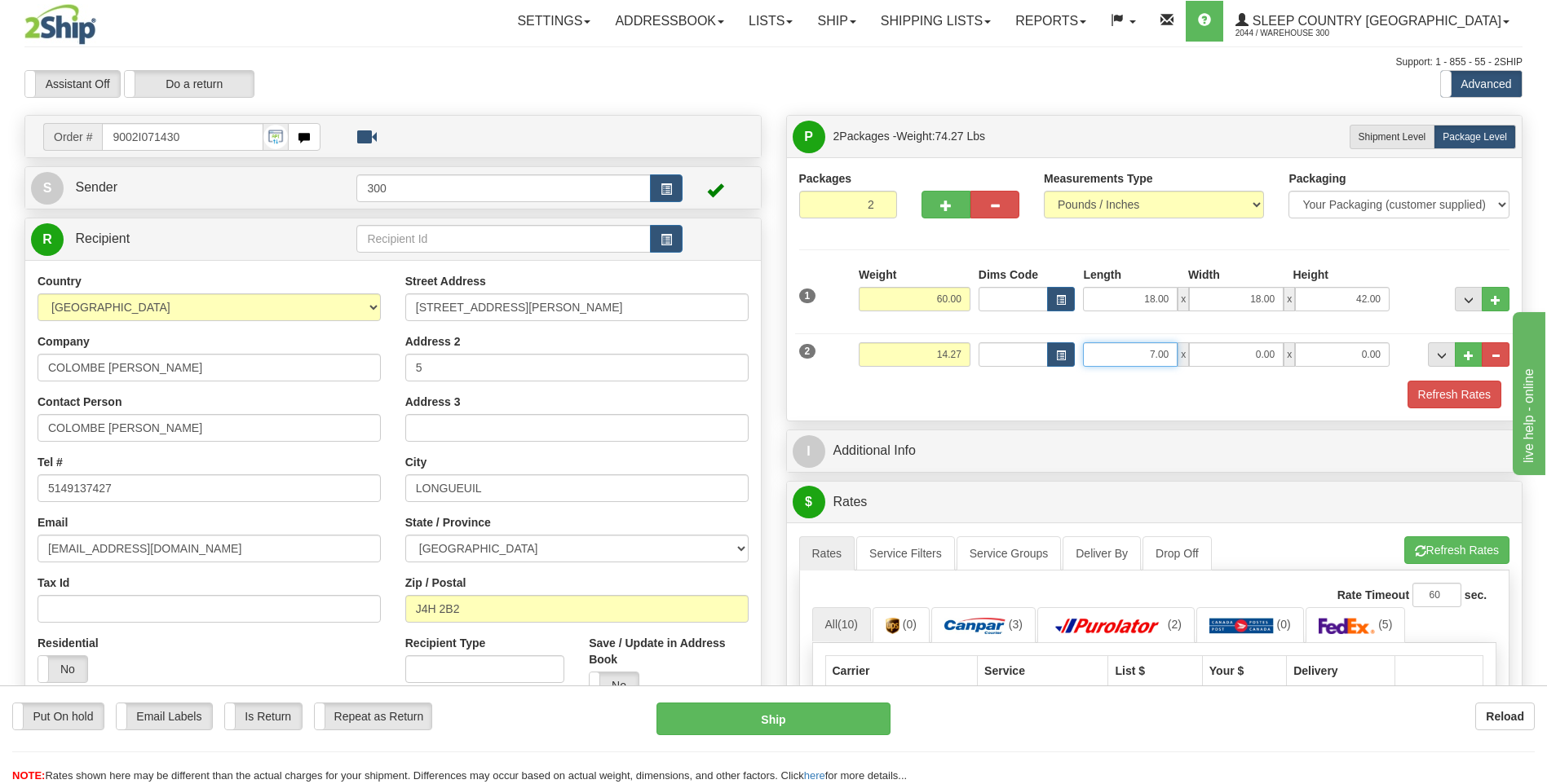
click at [1182, 361] on div "7.00 x 0.00 x 0.00" at bounding box center [1236, 354] width 307 height 24
type input "4.75"
type input "25.00"
type input "17.00"
click at [1407, 381] on button "Refresh Rates" at bounding box center [1454, 394] width 94 height 28
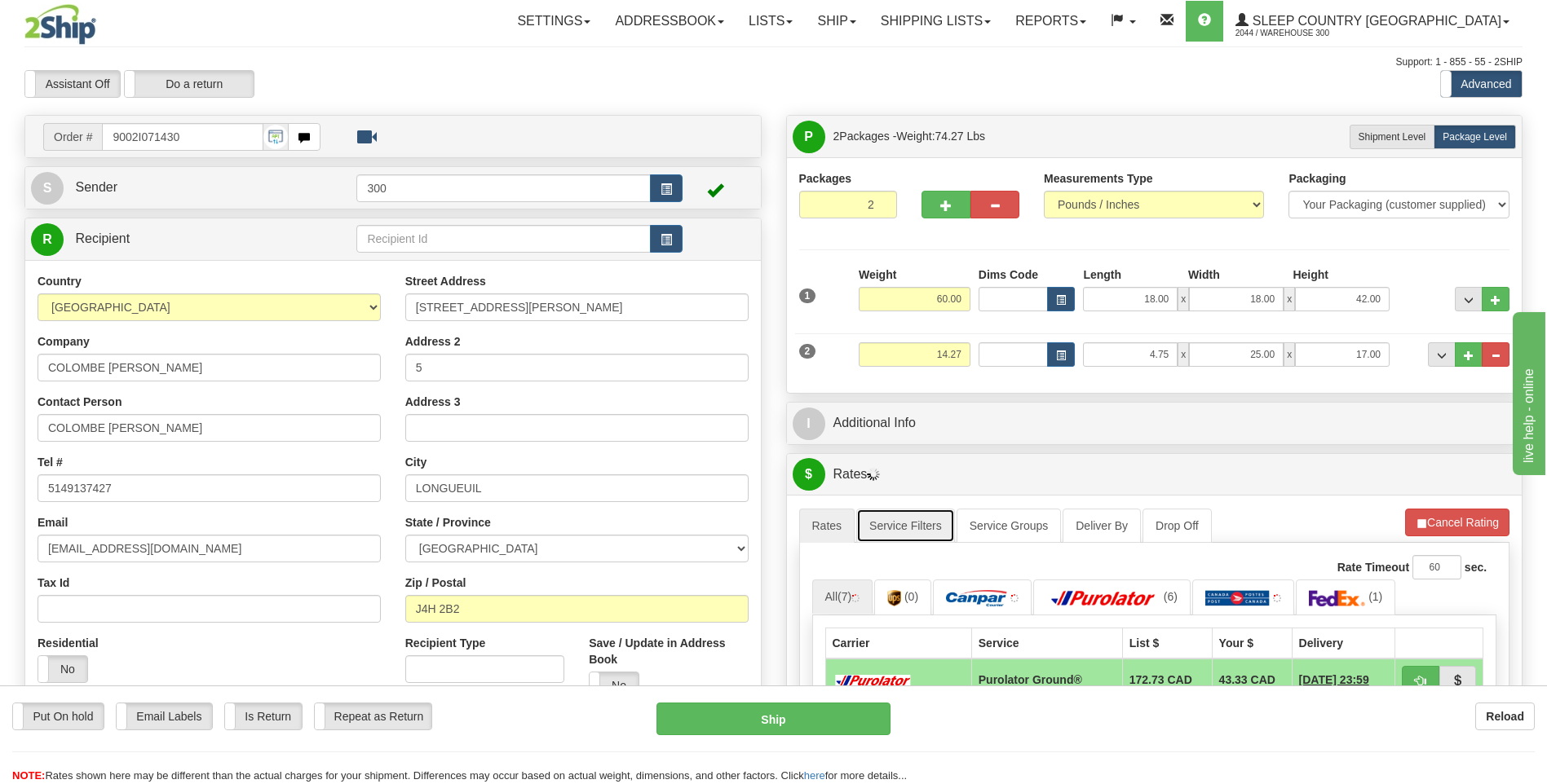
click at [909, 533] on link "Service Filters" at bounding box center [905, 526] width 99 height 34
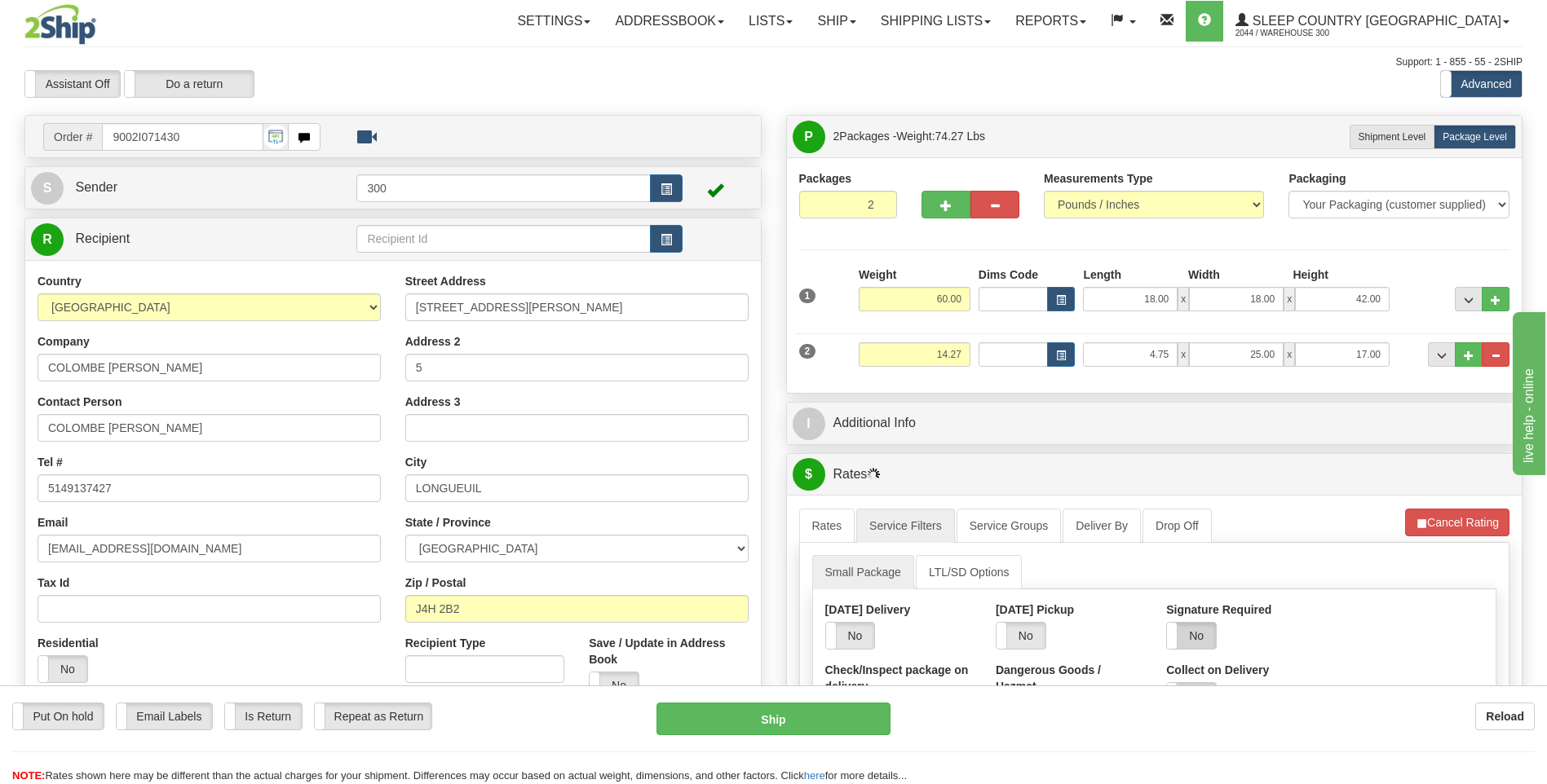
click at [1191, 636] on label "No" at bounding box center [1191, 635] width 49 height 26
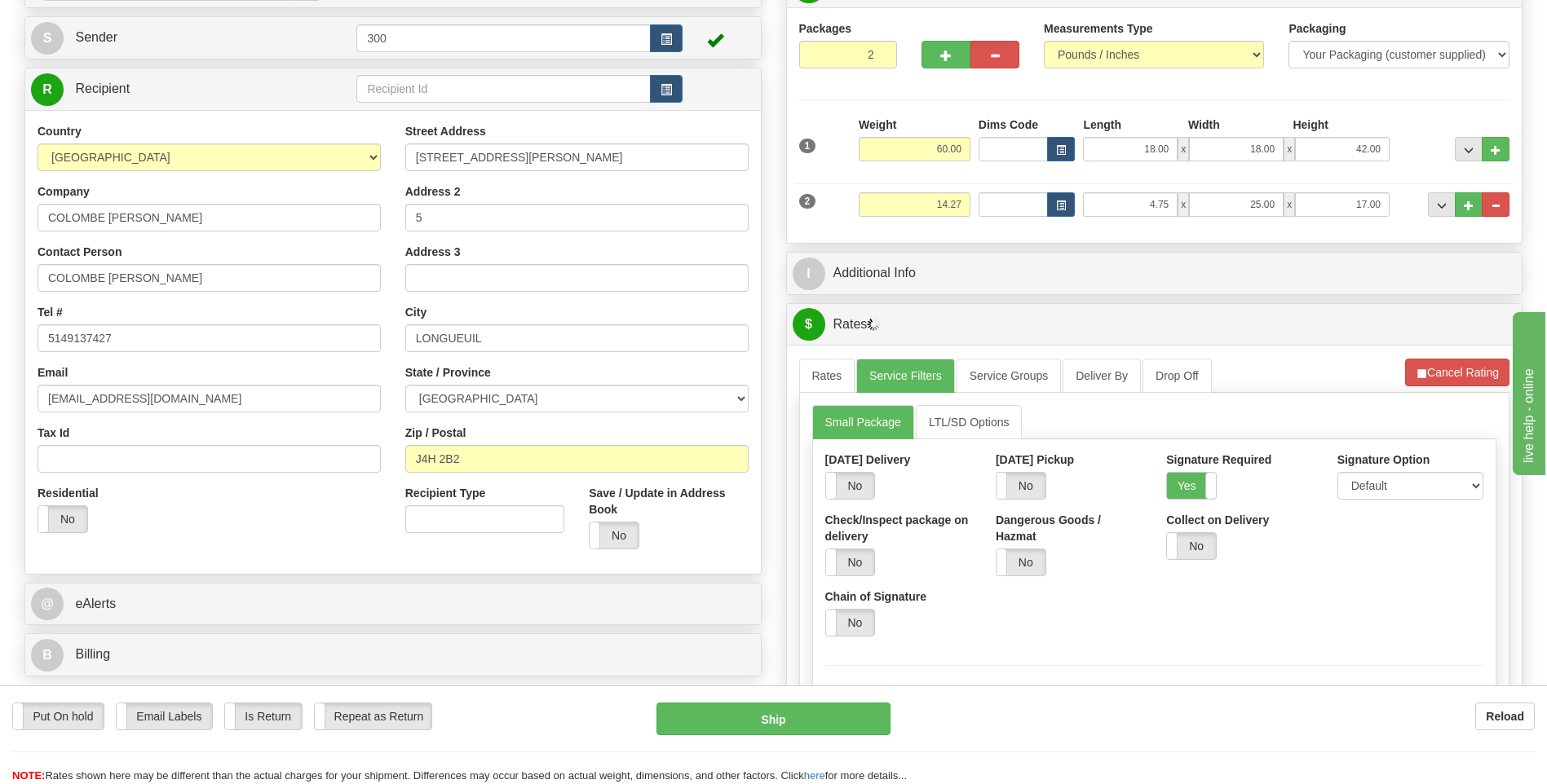
scroll to position [163, 0]
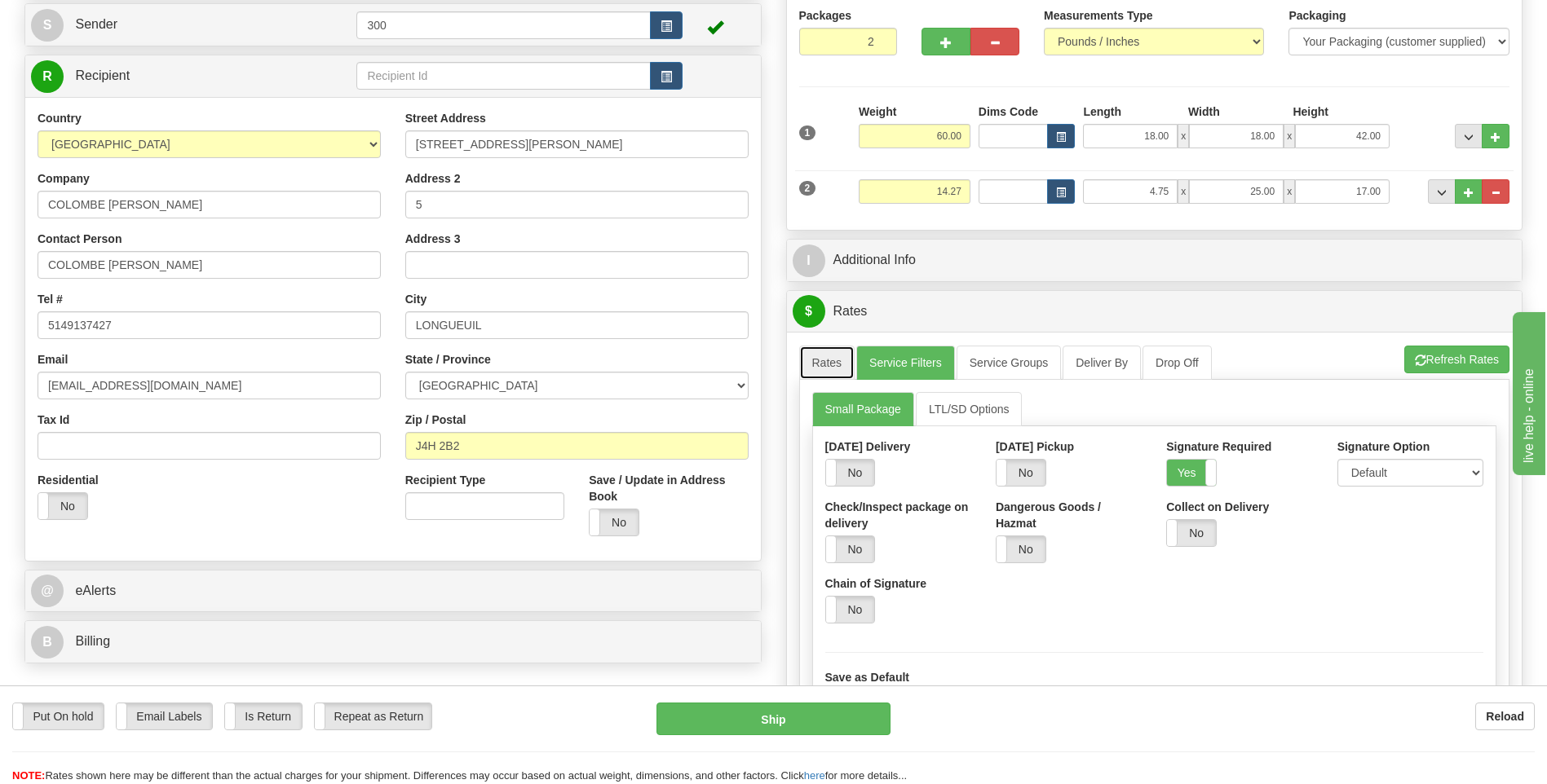
click at [829, 368] on link "Rates" at bounding box center [826, 363] width 56 height 34
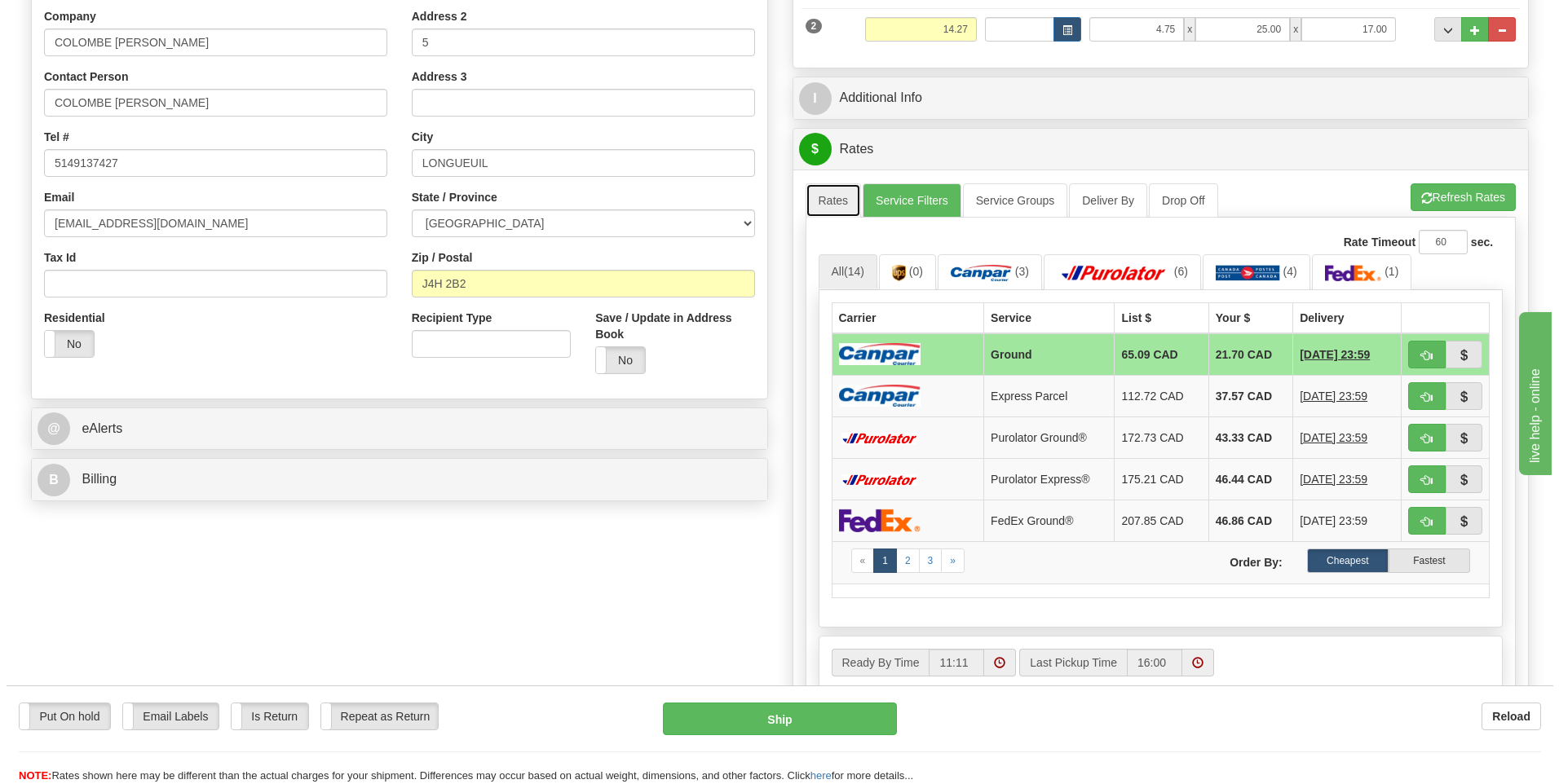
scroll to position [326, 0]
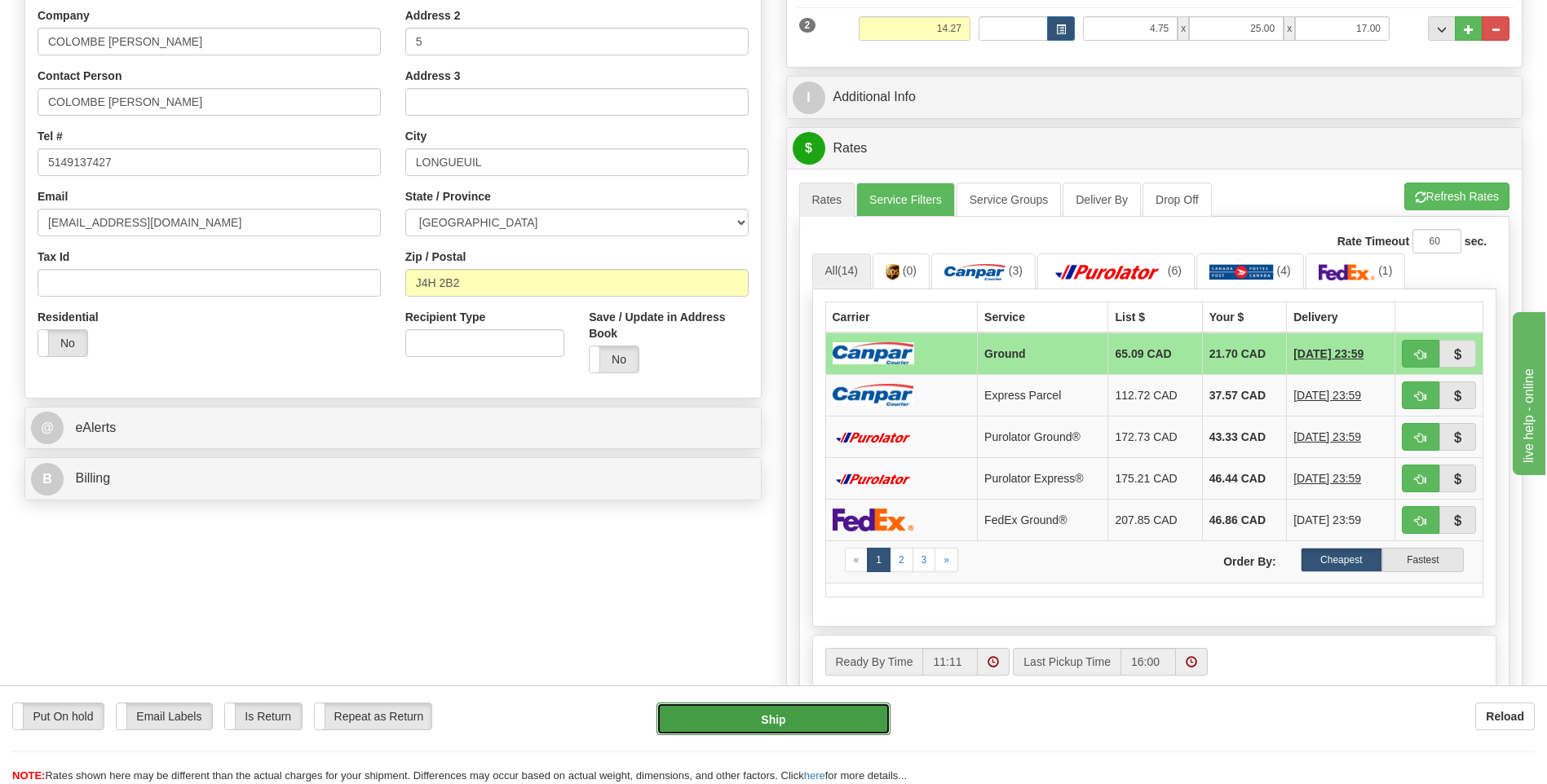
click at [769, 711] on button "Ship" at bounding box center [773, 719] width 233 height 32
type input "1"
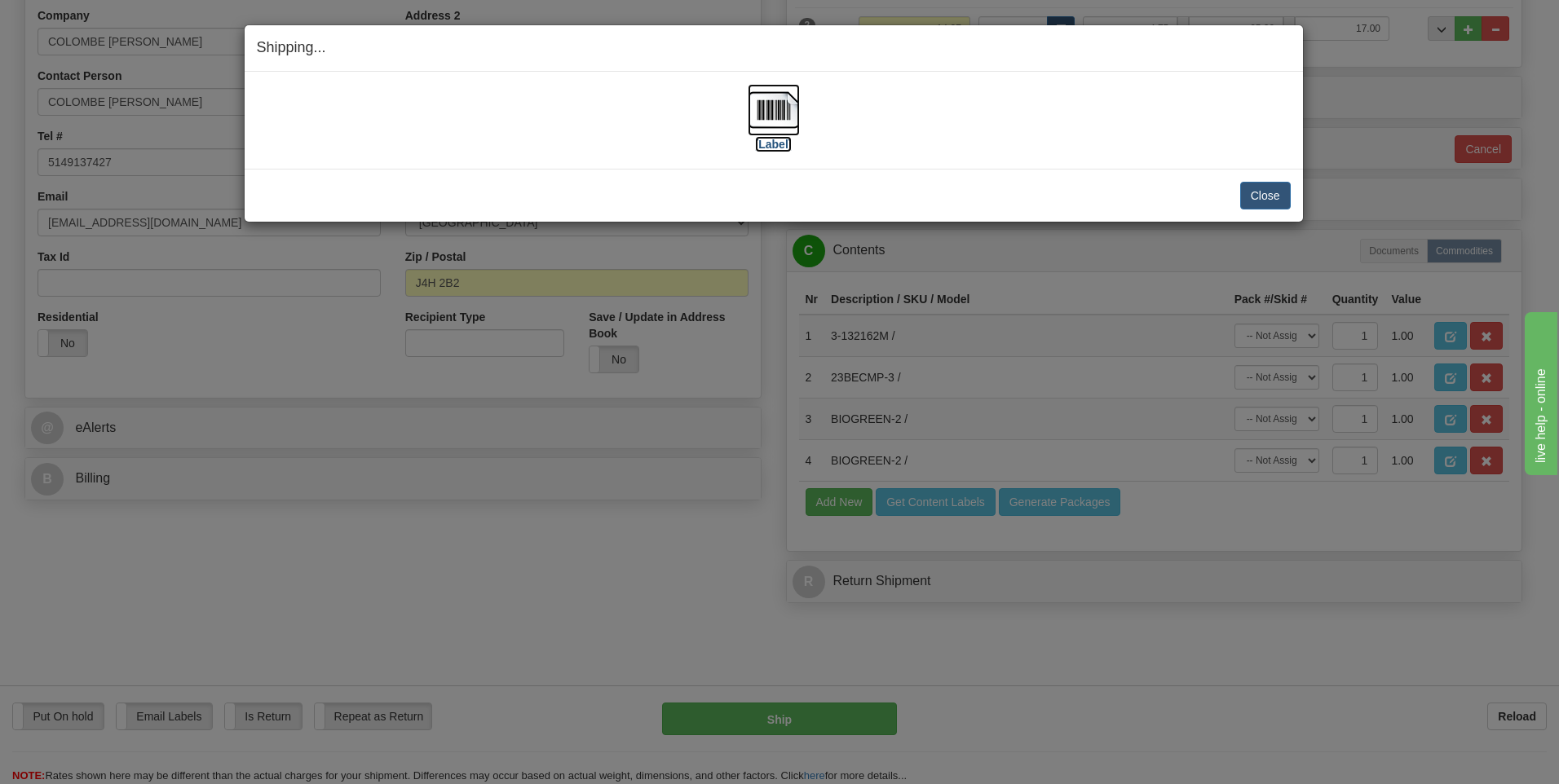
click at [770, 116] on img at bounding box center [774, 110] width 52 height 52
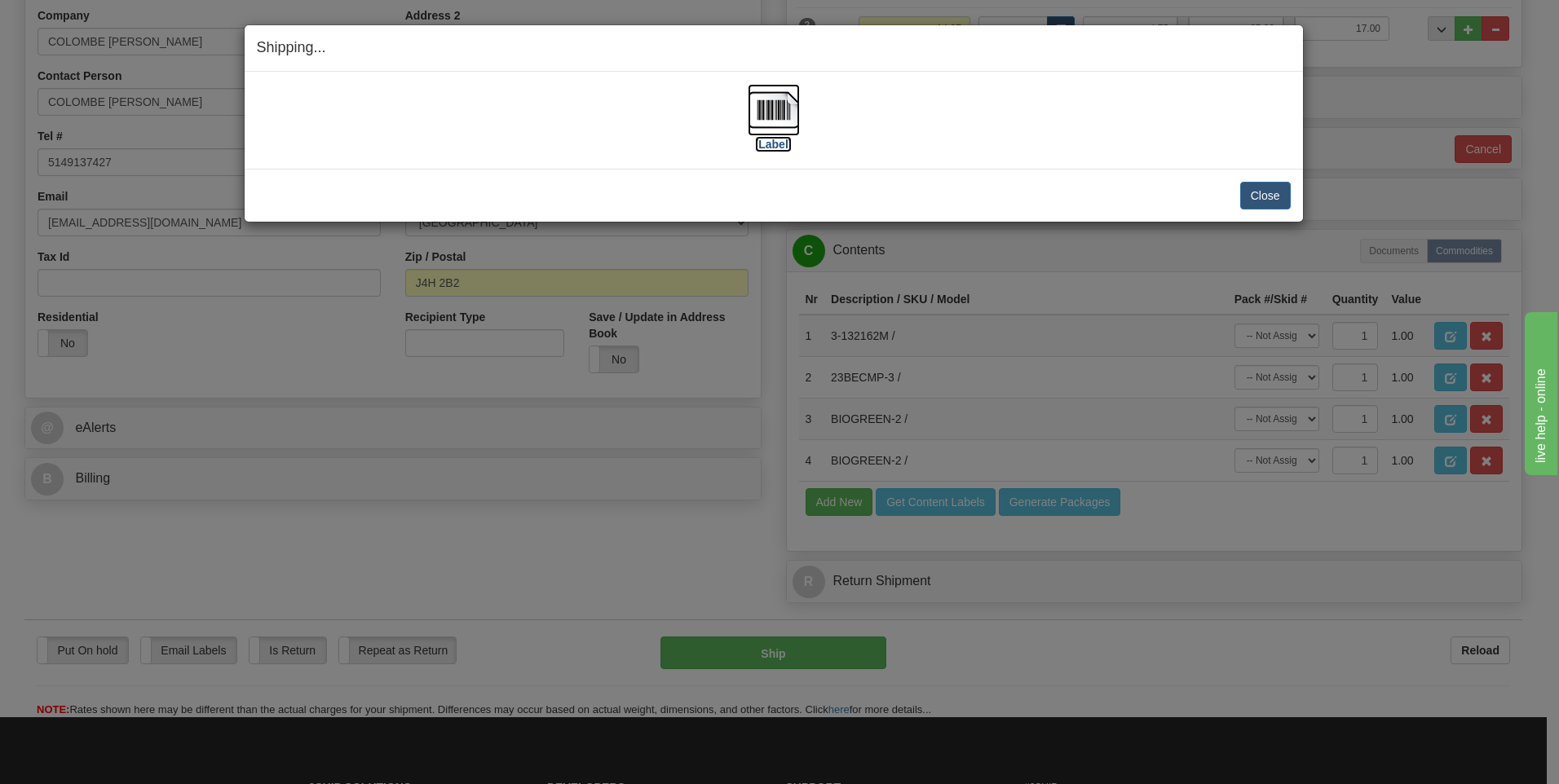
click at [776, 108] on img at bounding box center [774, 110] width 52 height 52
click at [1268, 200] on button "Close" at bounding box center [1266, 195] width 50 height 28
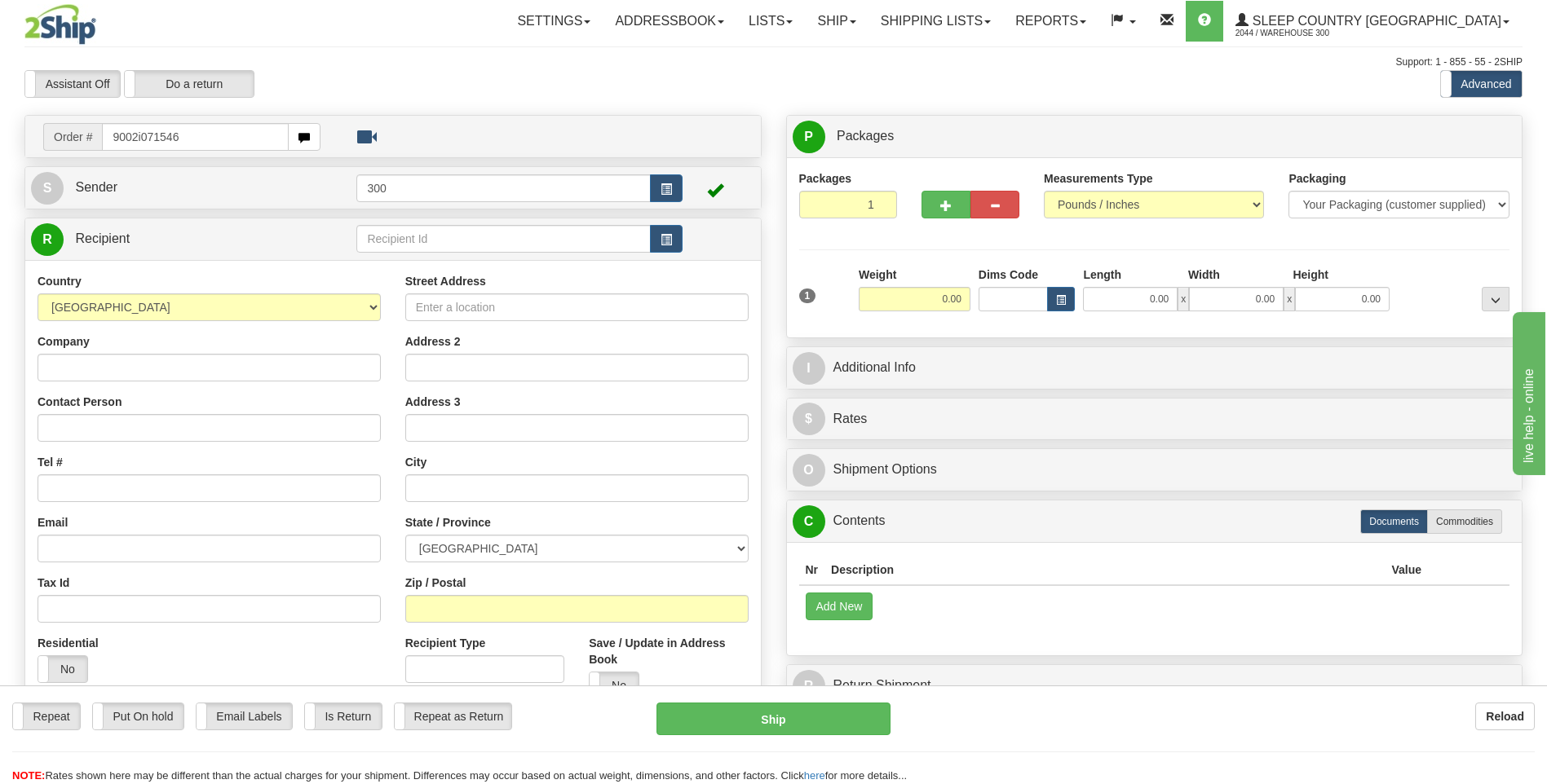
type input "9002i071546"
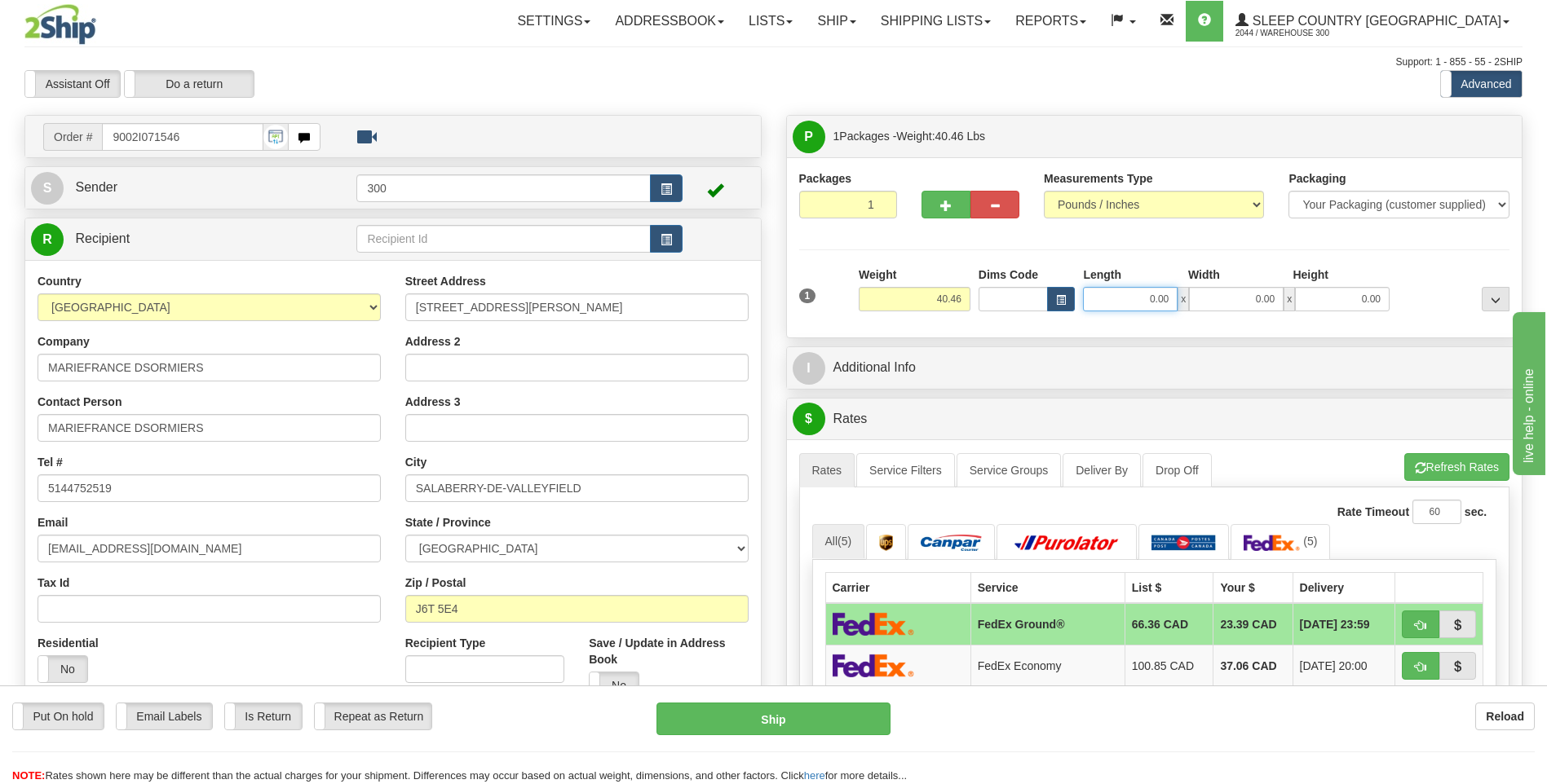
click at [1128, 300] on input "0.00" at bounding box center [1130, 298] width 95 height 24
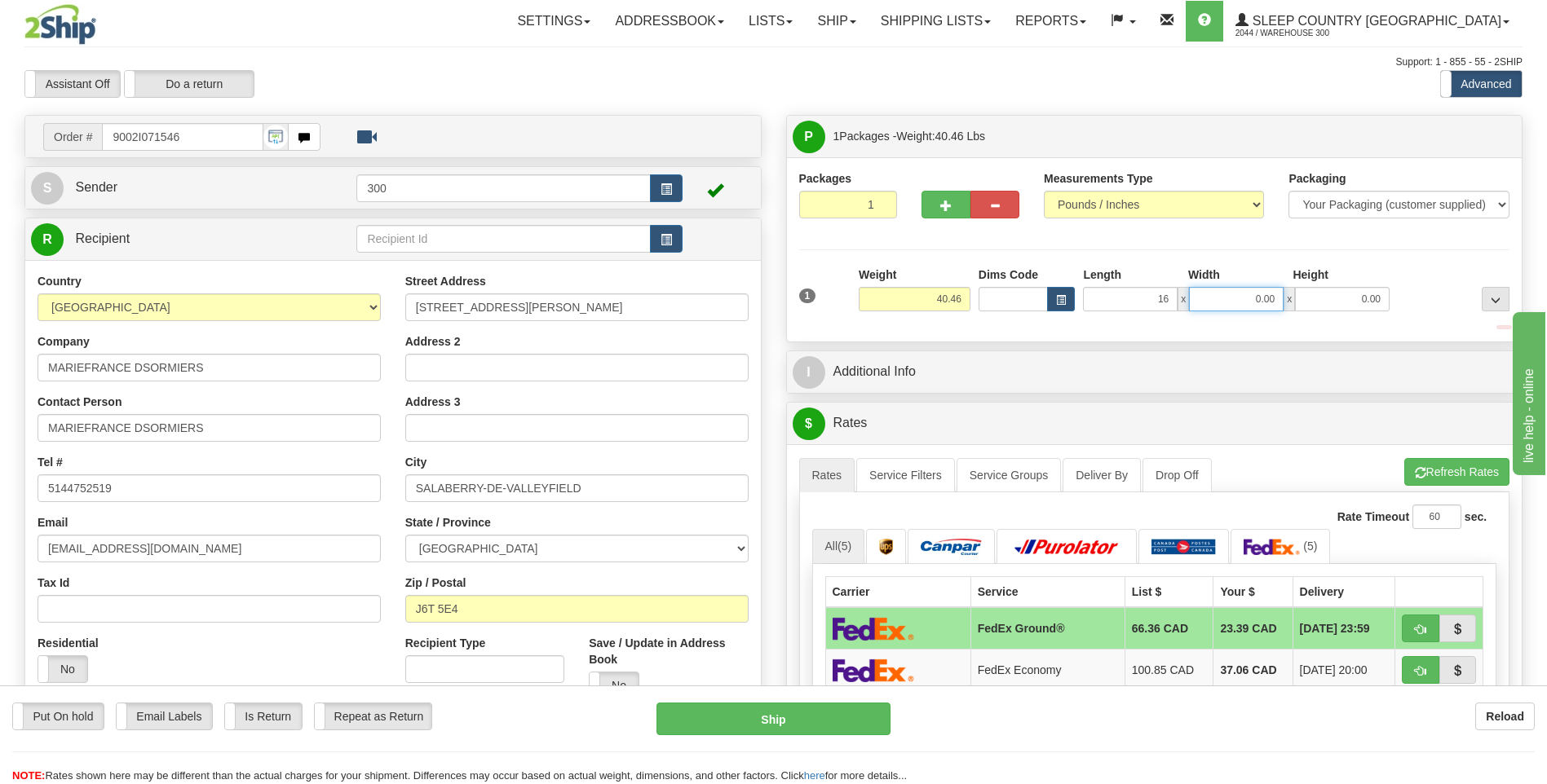
type input "16.00"
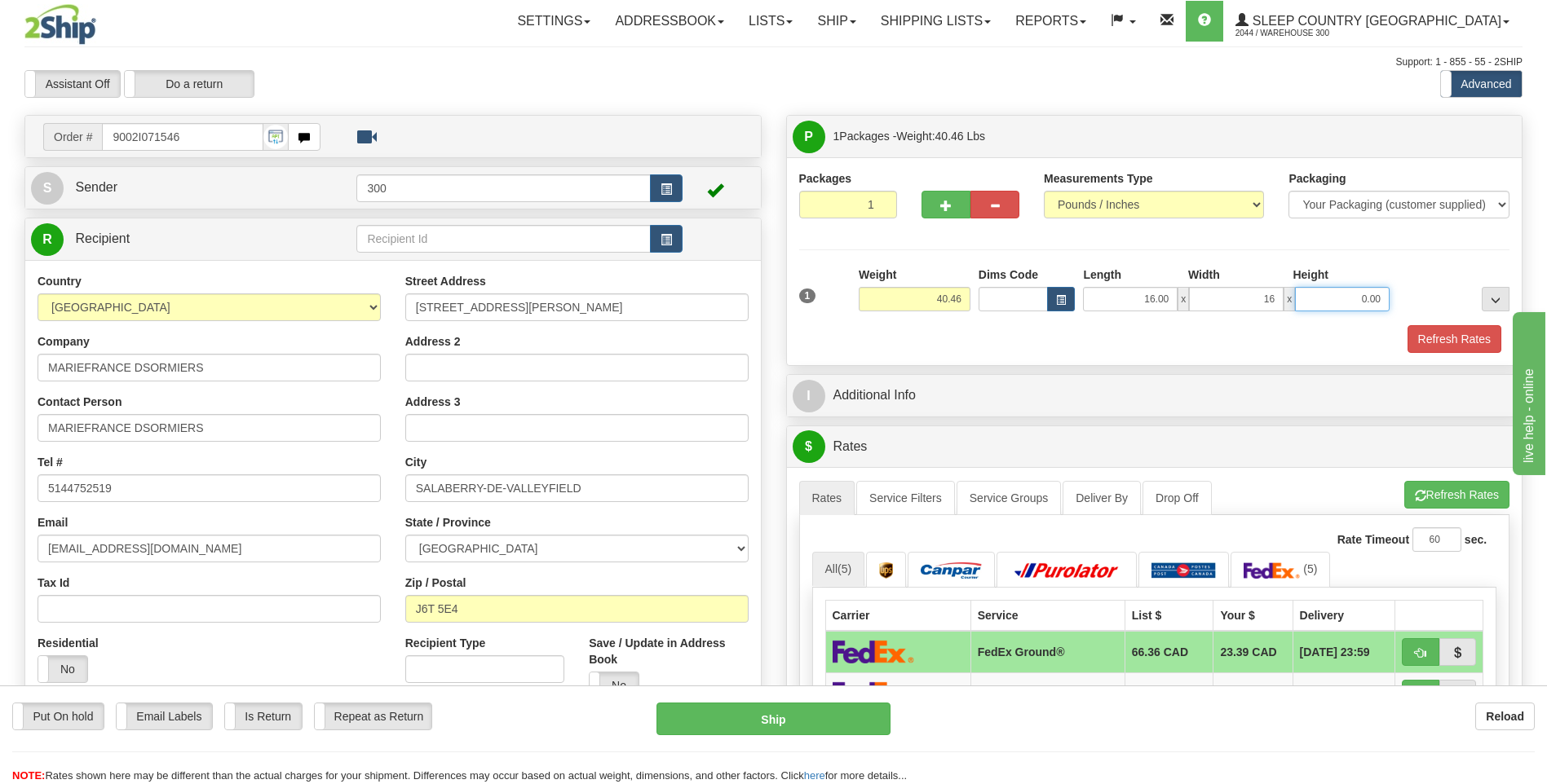
type input "16.00"
type input "40.00"
click at [1407, 325] on button "Refresh Rates" at bounding box center [1454, 339] width 94 height 28
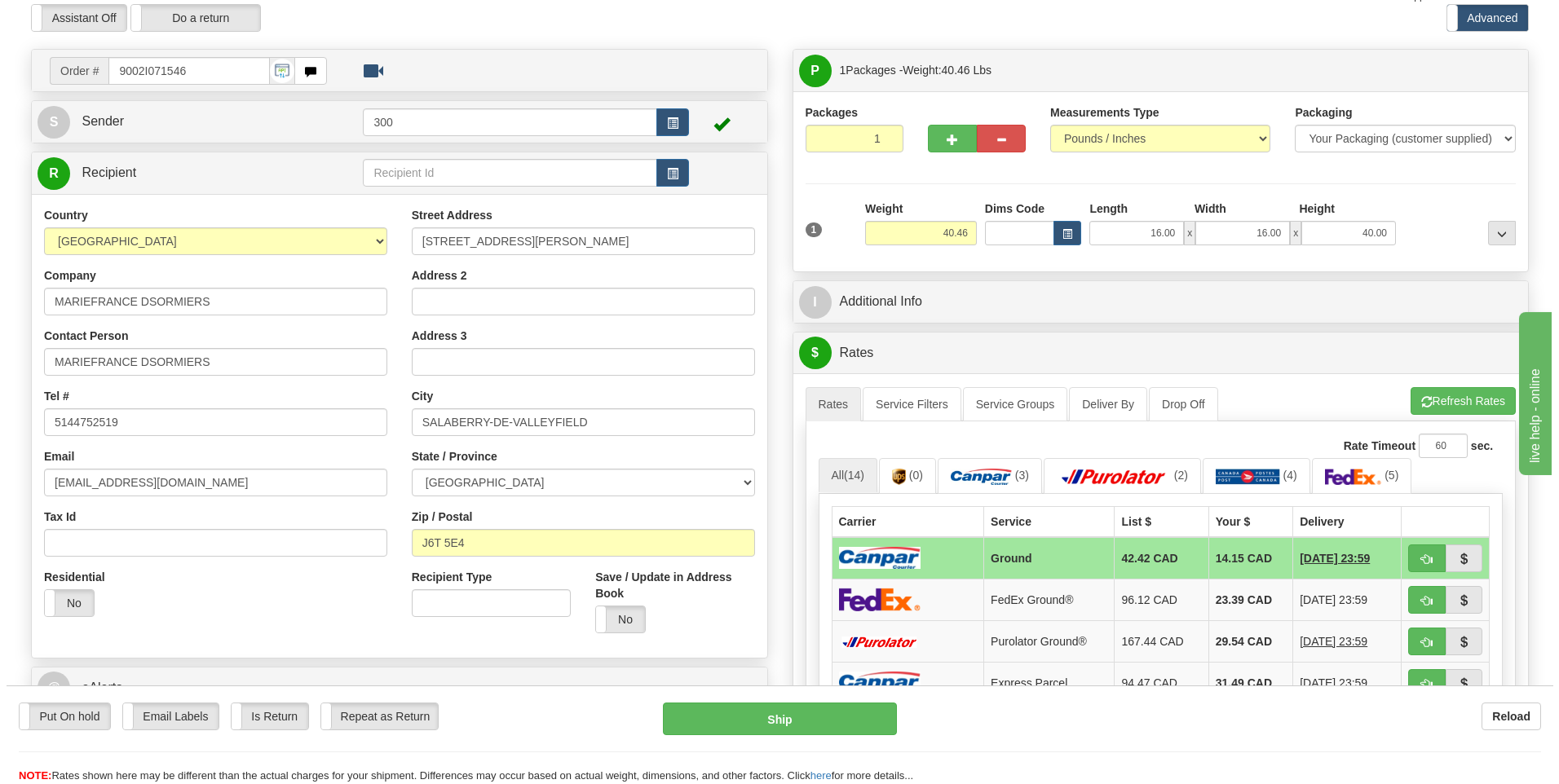
scroll to position [163, 0]
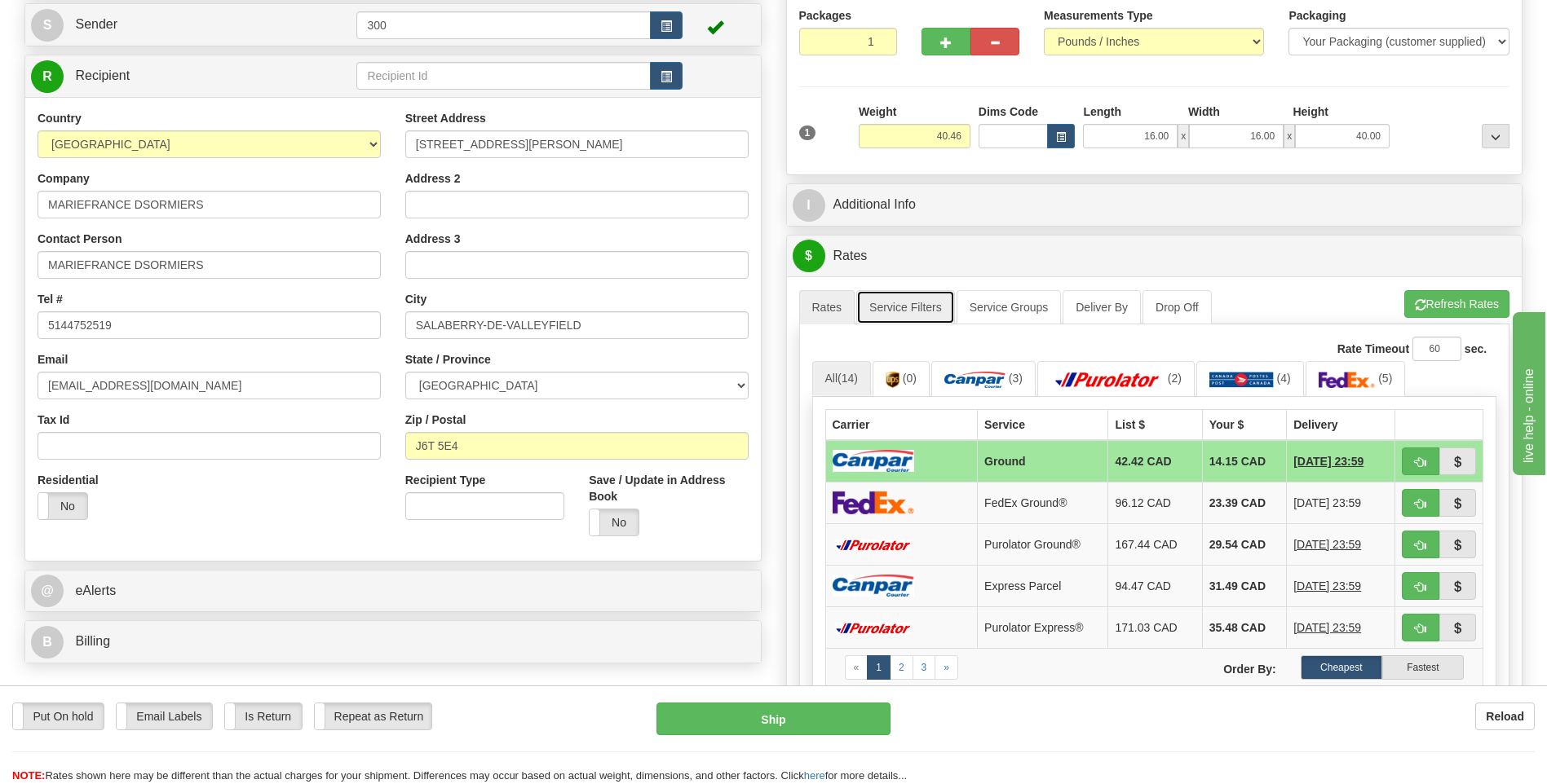
click at [896, 311] on link "Service Filters" at bounding box center [905, 307] width 99 height 34
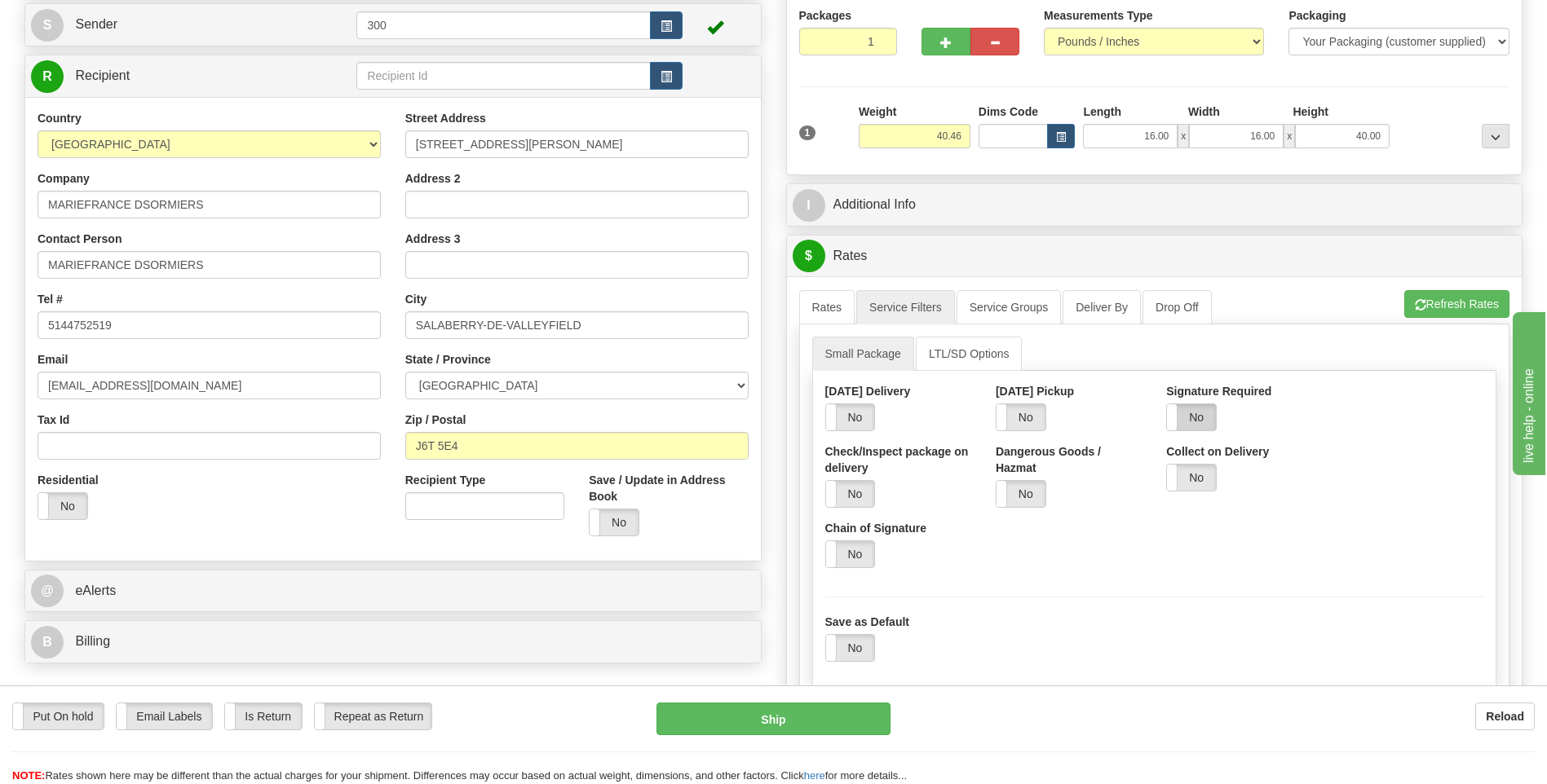
click at [1212, 416] on label "No" at bounding box center [1191, 417] width 49 height 26
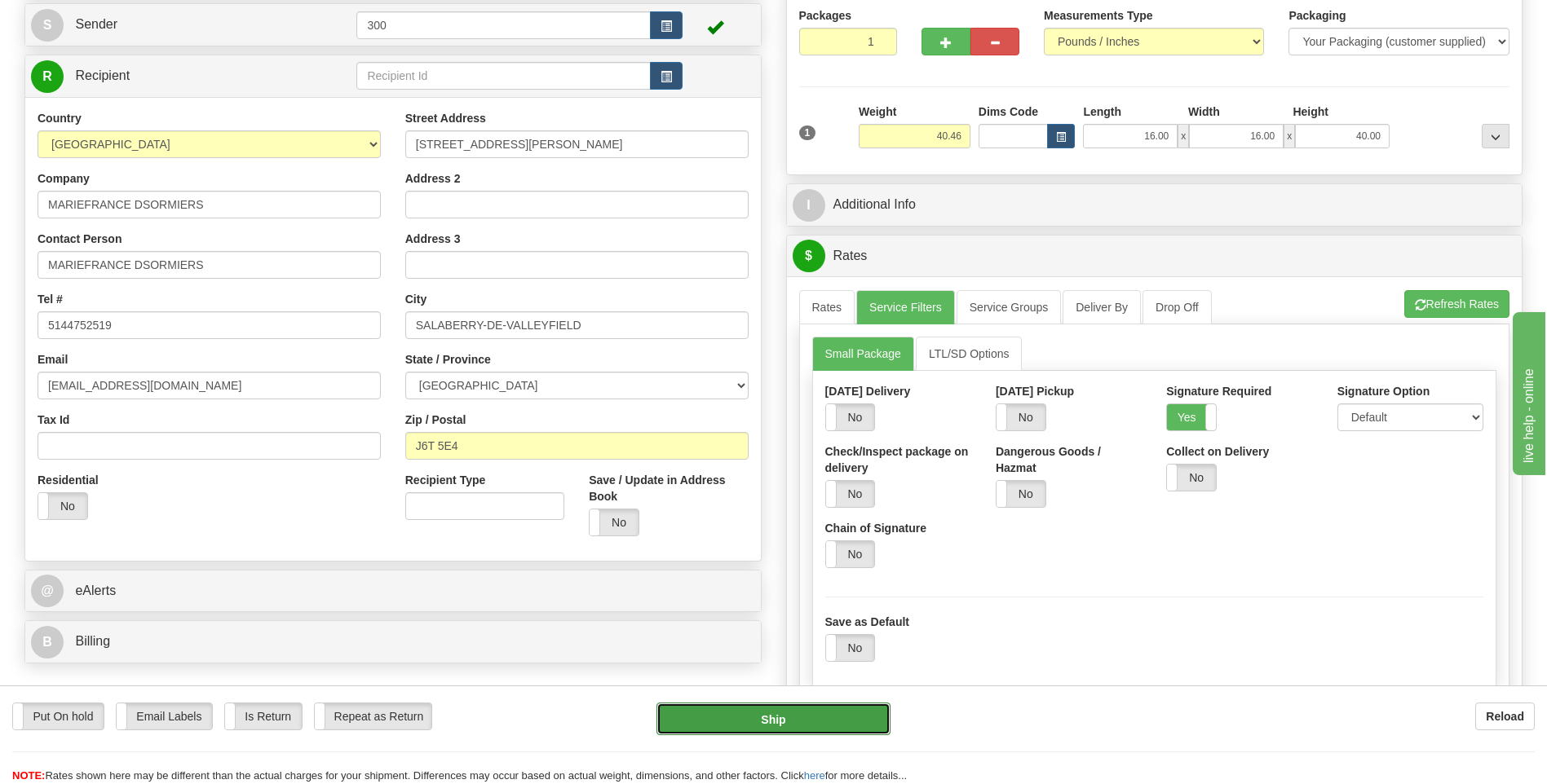
click at [784, 719] on button "Ship" at bounding box center [773, 719] width 233 height 32
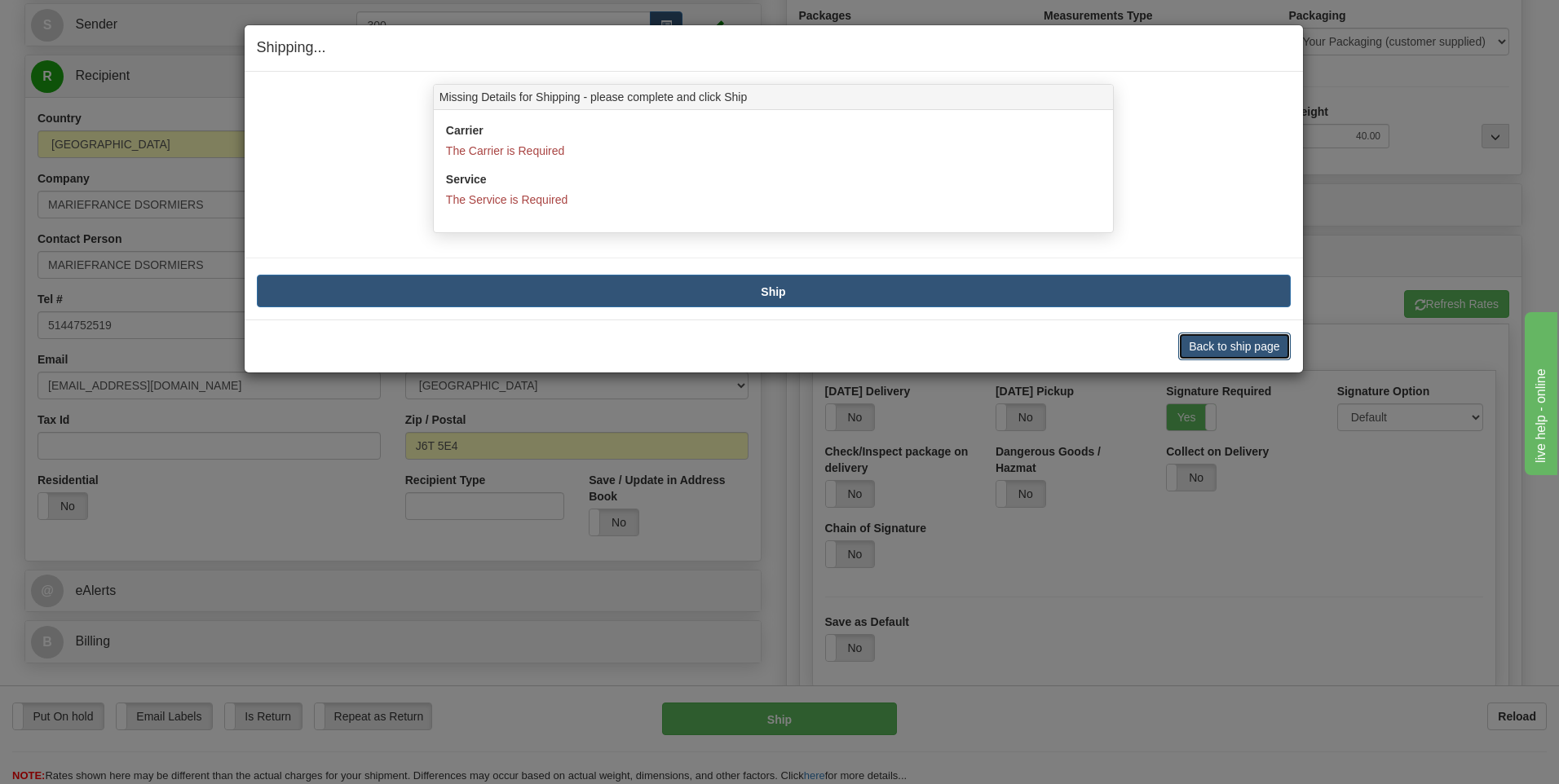
click at [1232, 354] on button "Back to ship page" at bounding box center [1234, 346] width 112 height 28
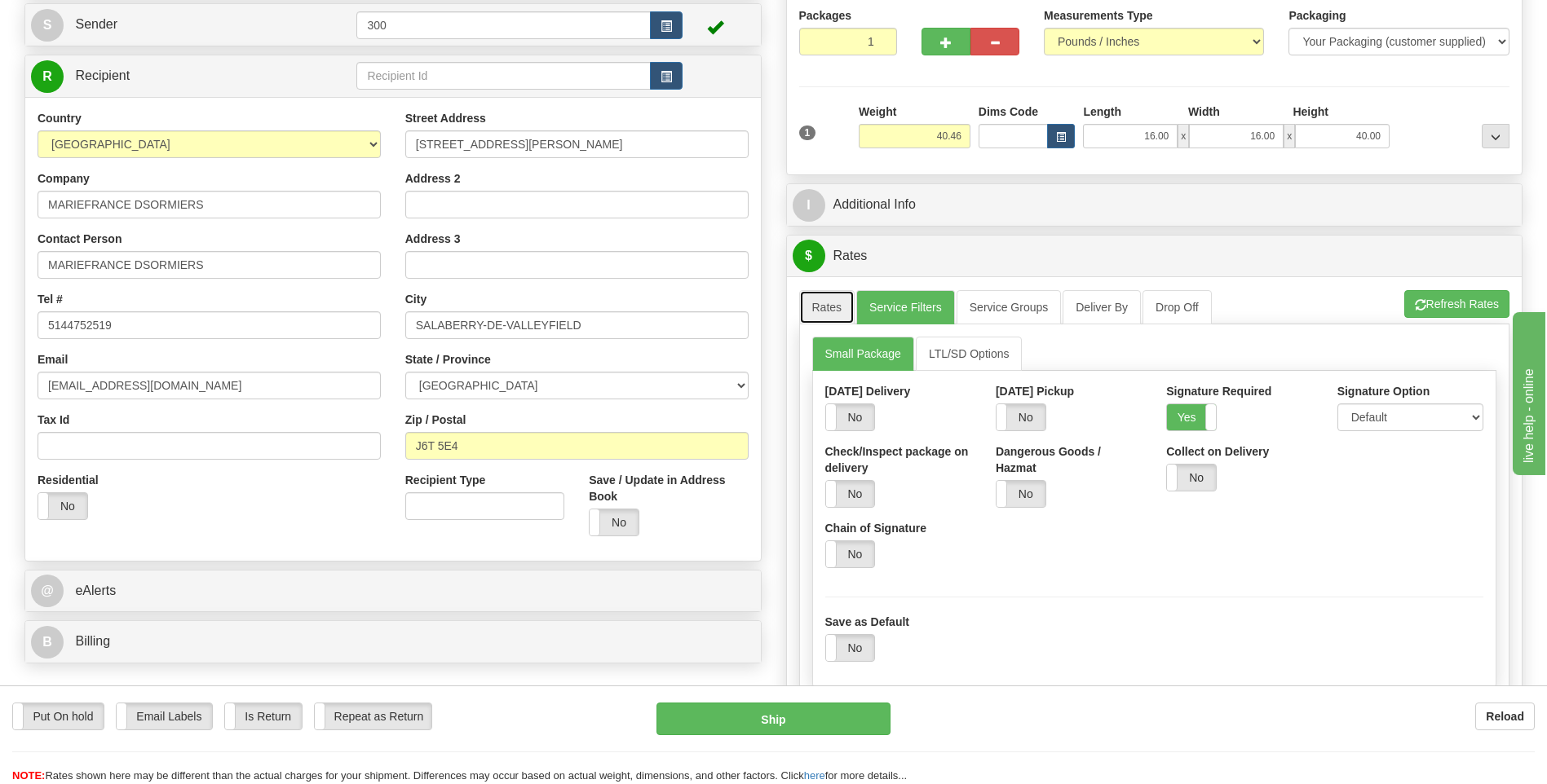
click at [826, 307] on link "Rates" at bounding box center [826, 307] width 56 height 34
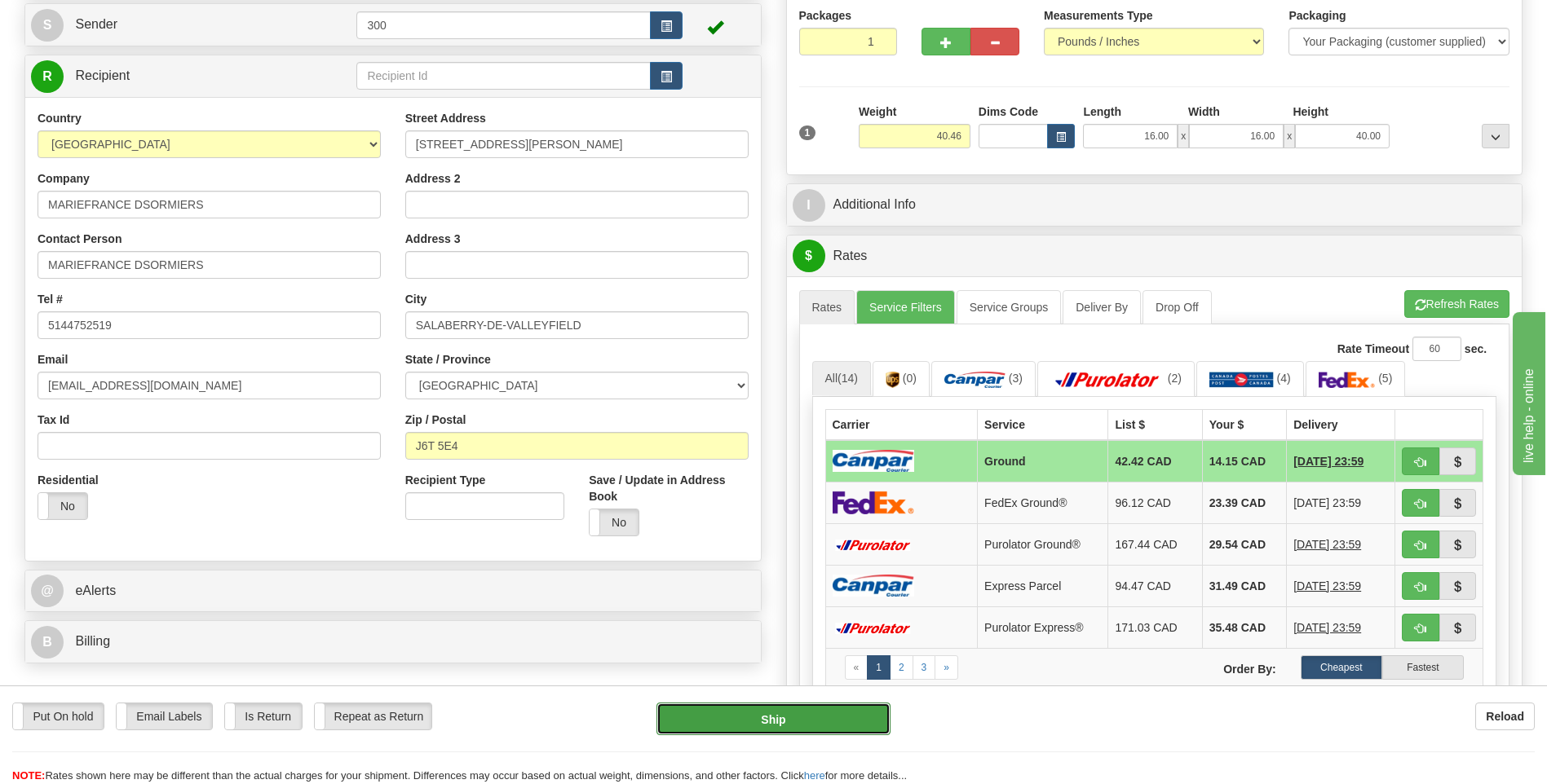
click at [752, 725] on button "Ship" at bounding box center [773, 719] width 233 height 32
type input "1"
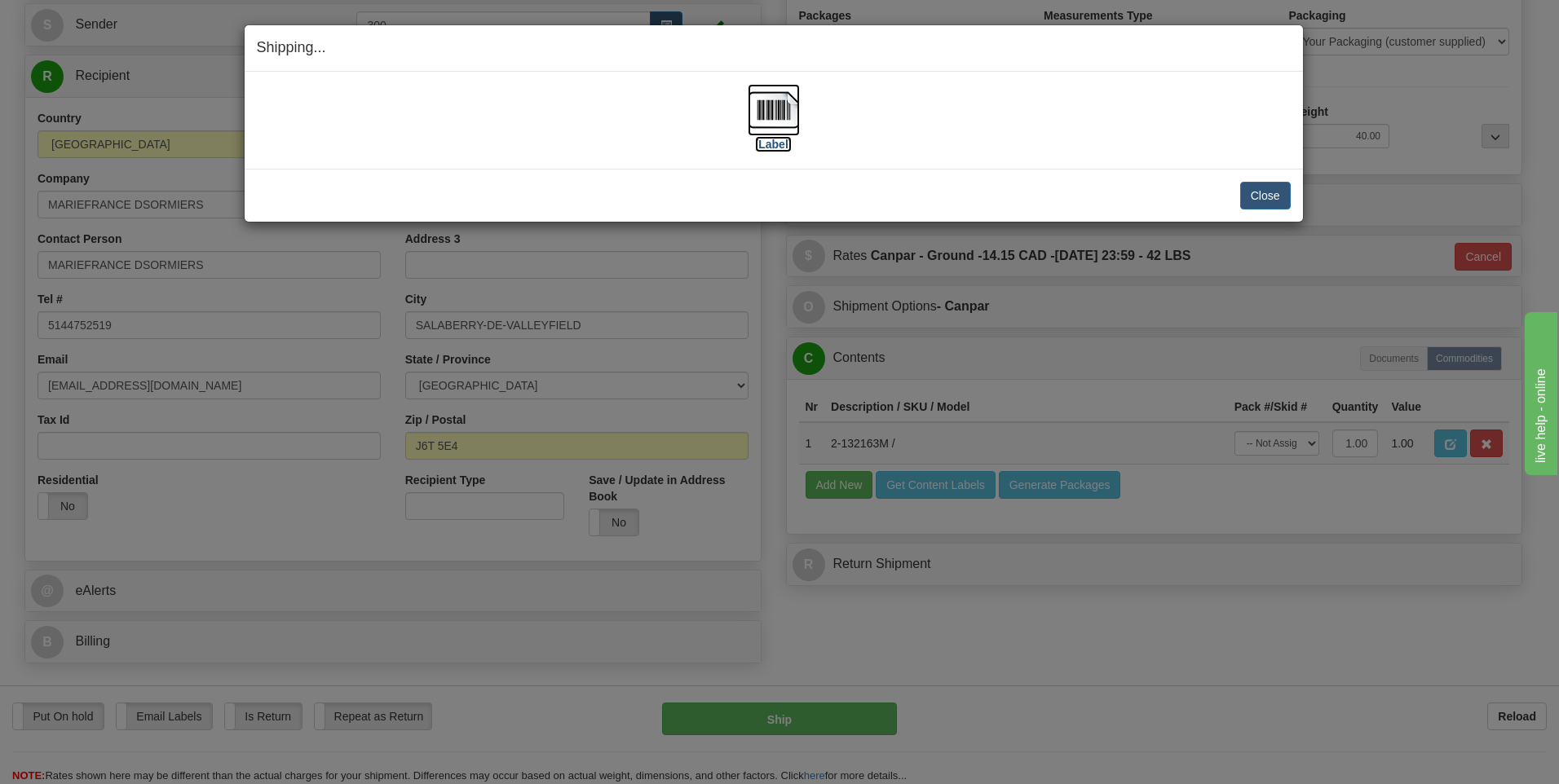
click at [768, 115] on img at bounding box center [774, 110] width 52 height 52
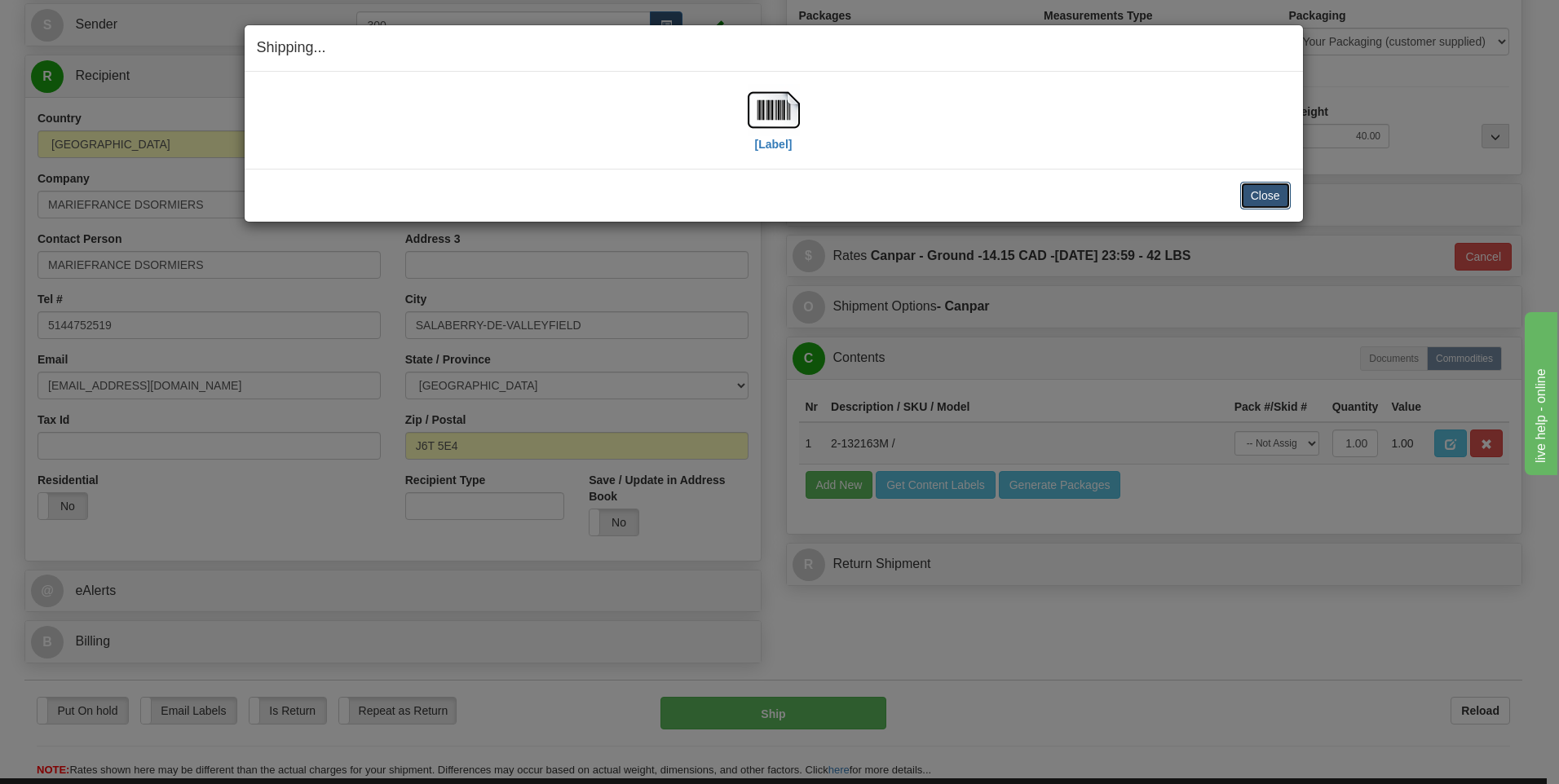
click at [1259, 195] on button "Close" at bounding box center [1266, 195] width 50 height 28
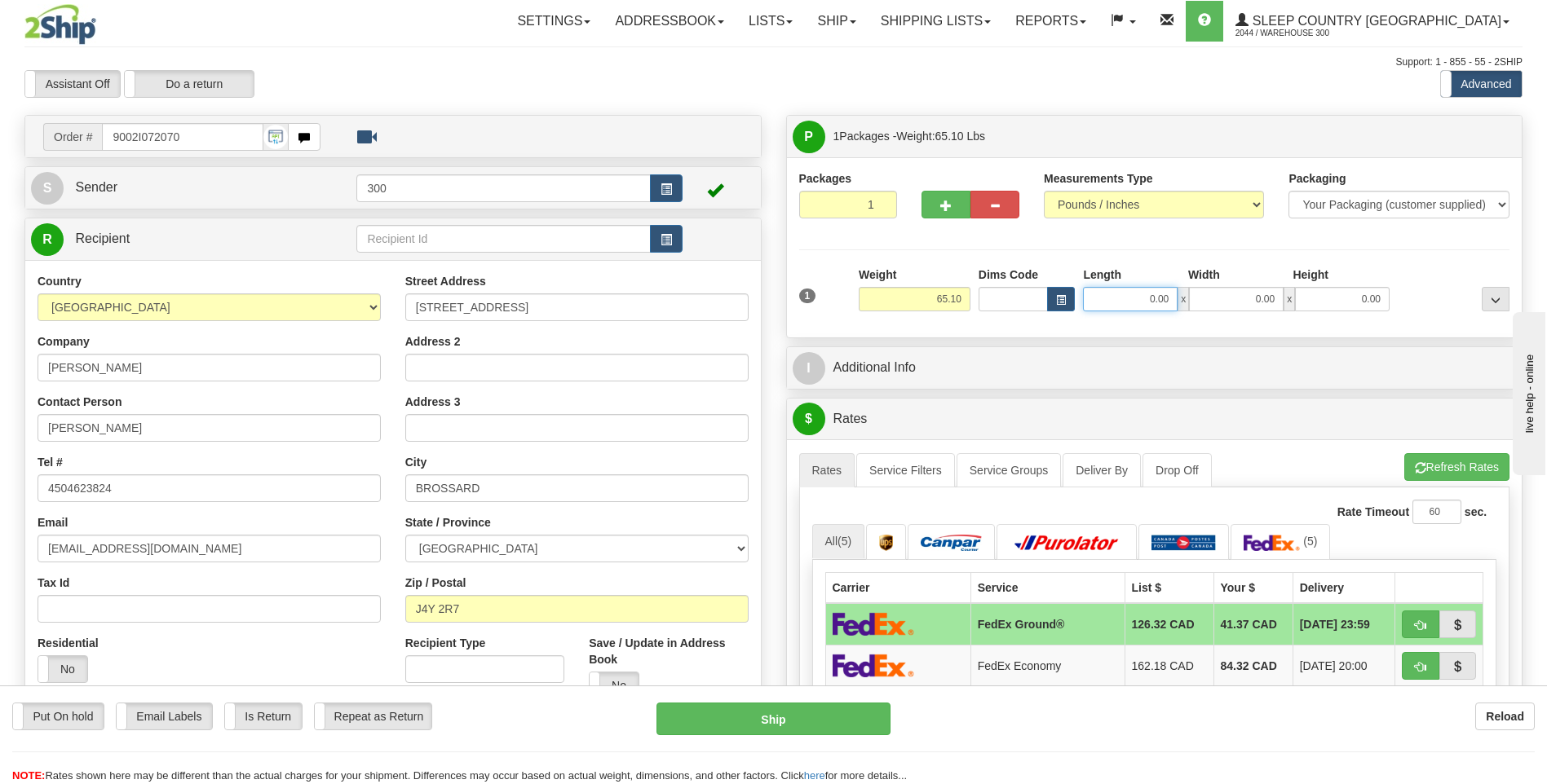
click at [1123, 300] on input "0.00" at bounding box center [1130, 298] width 95 height 24
type input "16.00"
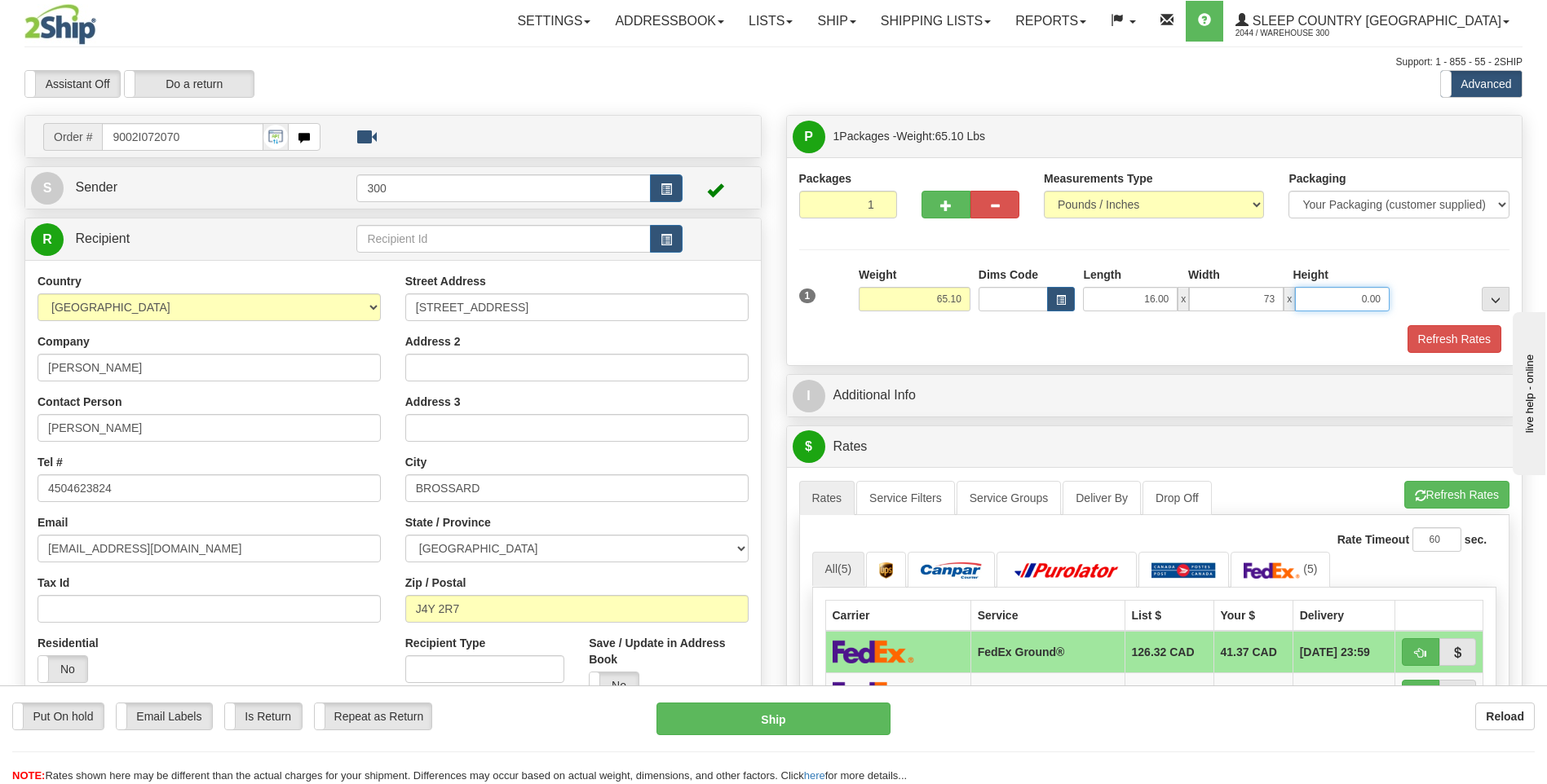
type input "73.00"
type input "10.00"
click at [1407, 325] on button "Refresh Rates" at bounding box center [1454, 339] width 94 height 28
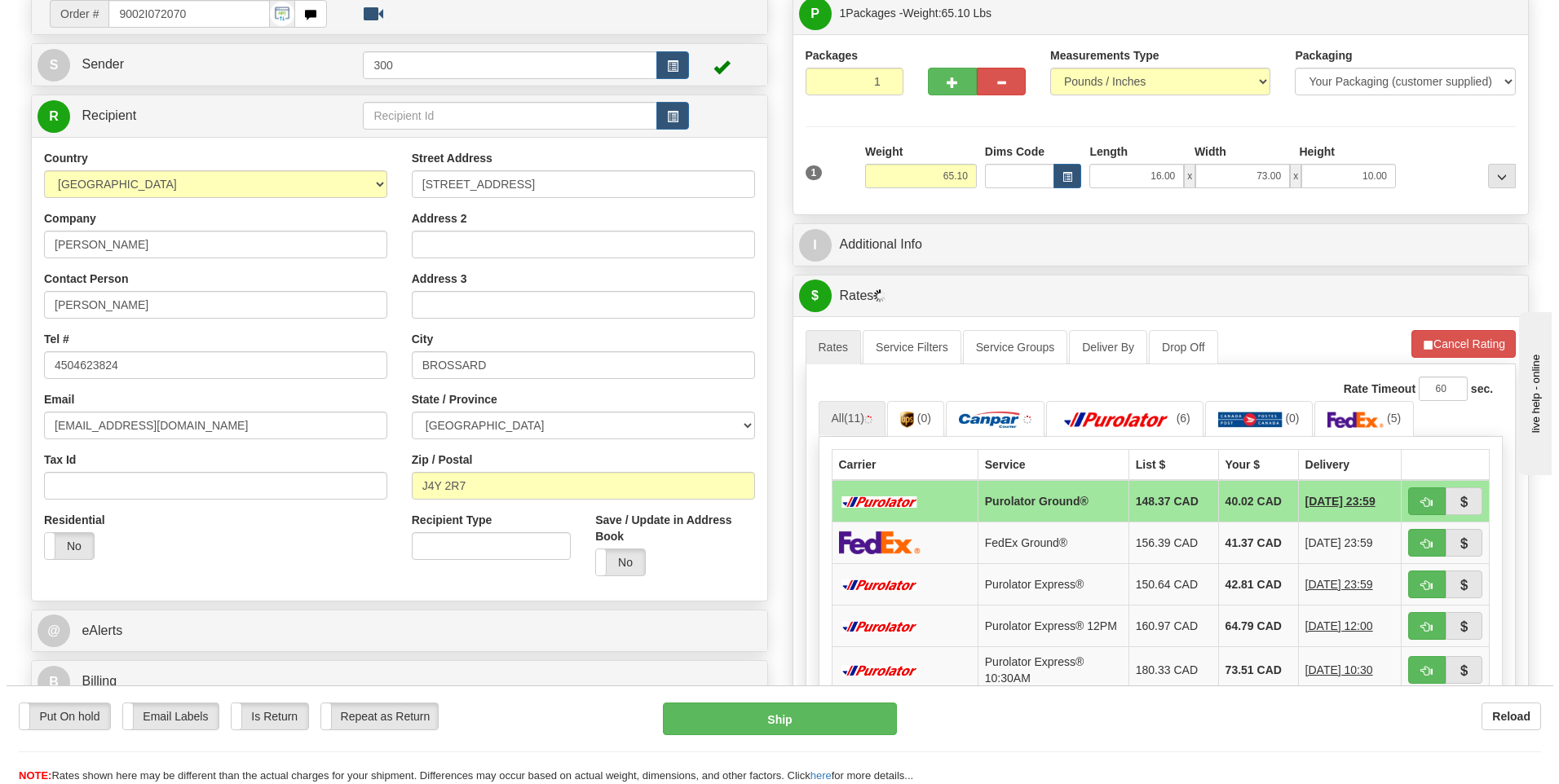
scroll to position [163, 0]
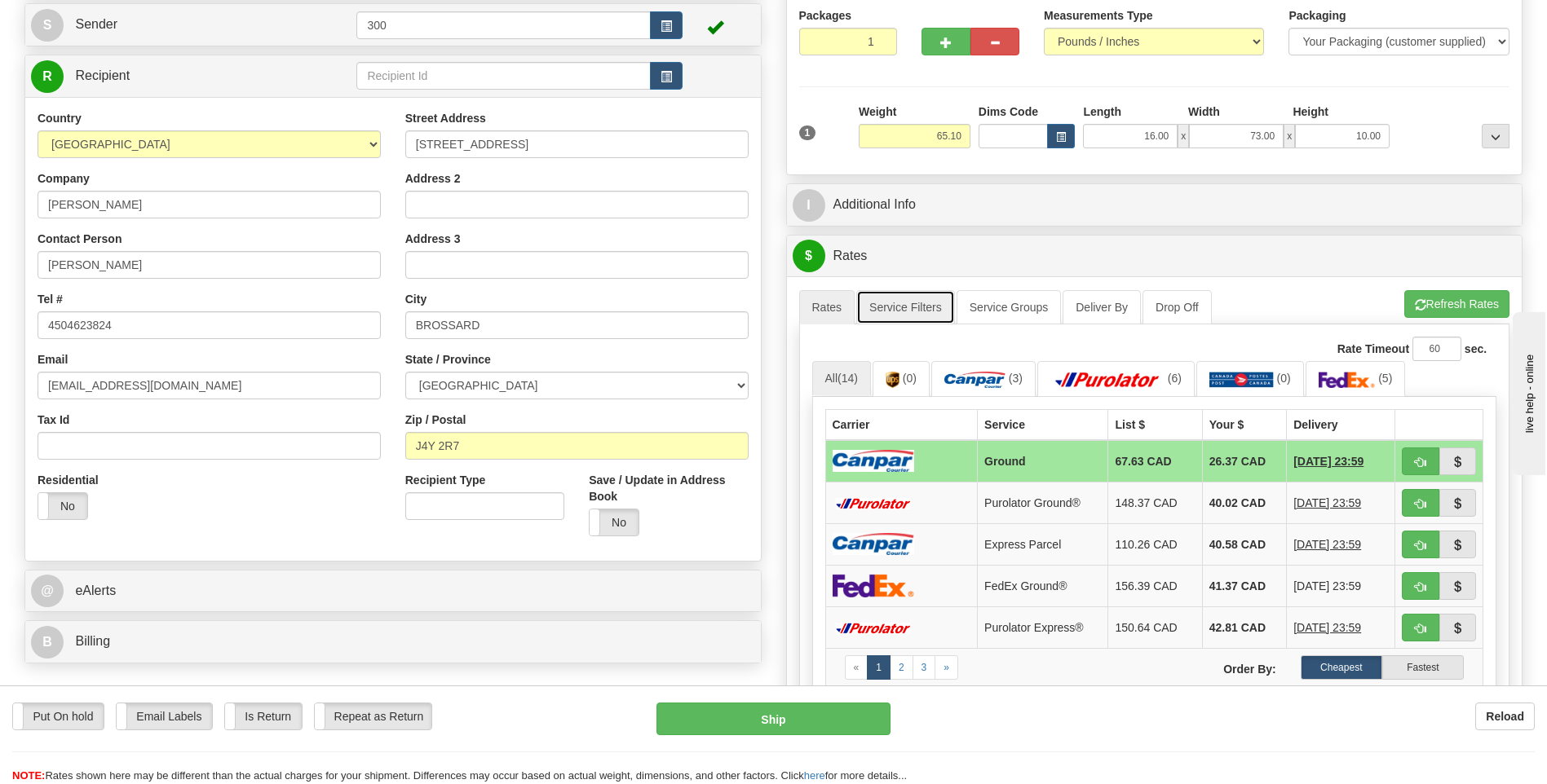
click at [878, 307] on link "Service Filters" at bounding box center [905, 307] width 99 height 34
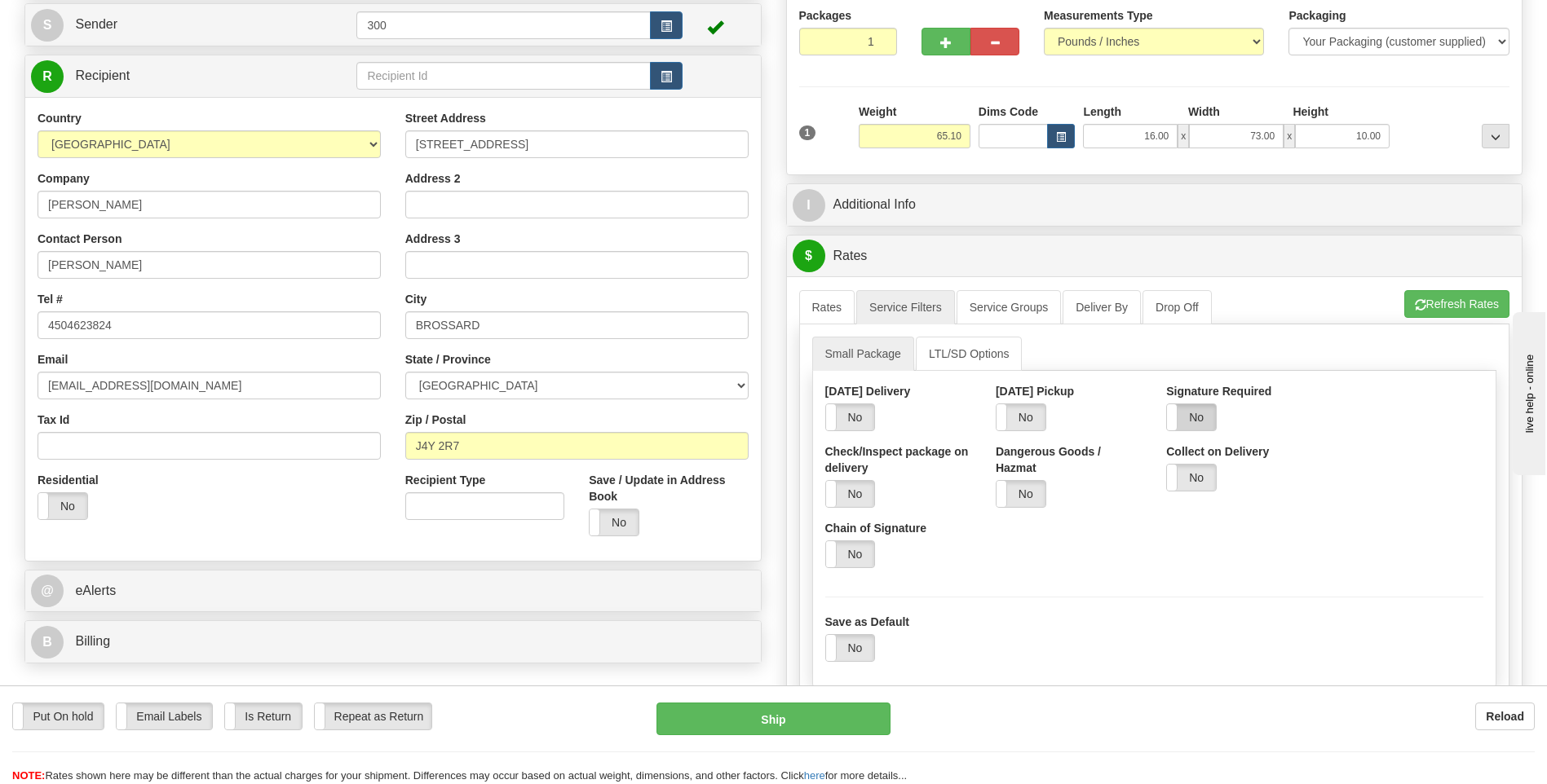
click at [1197, 424] on label "No" at bounding box center [1191, 417] width 49 height 26
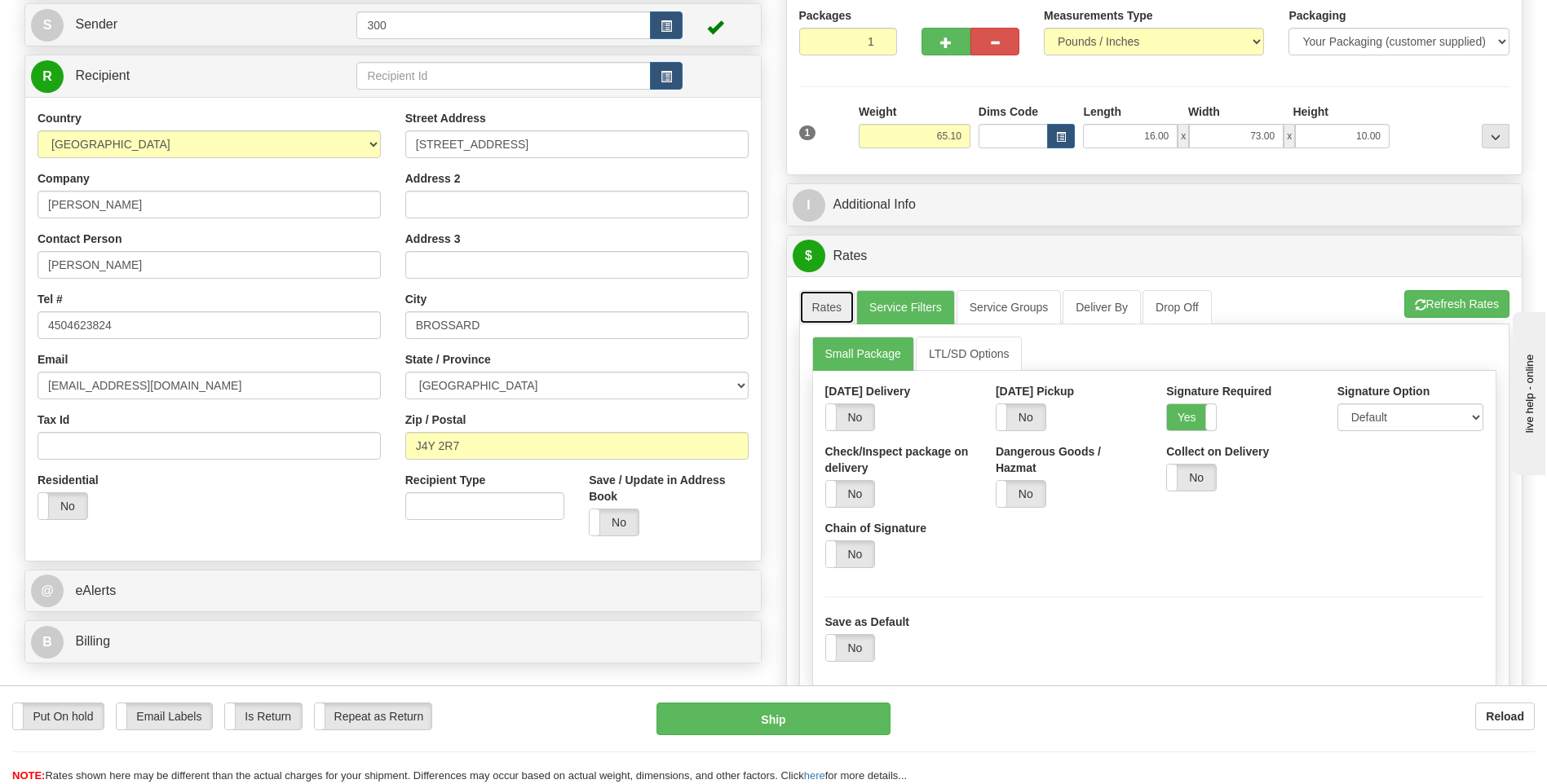
click at [829, 305] on link "Rates" at bounding box center [826, 307] width 56 height 34
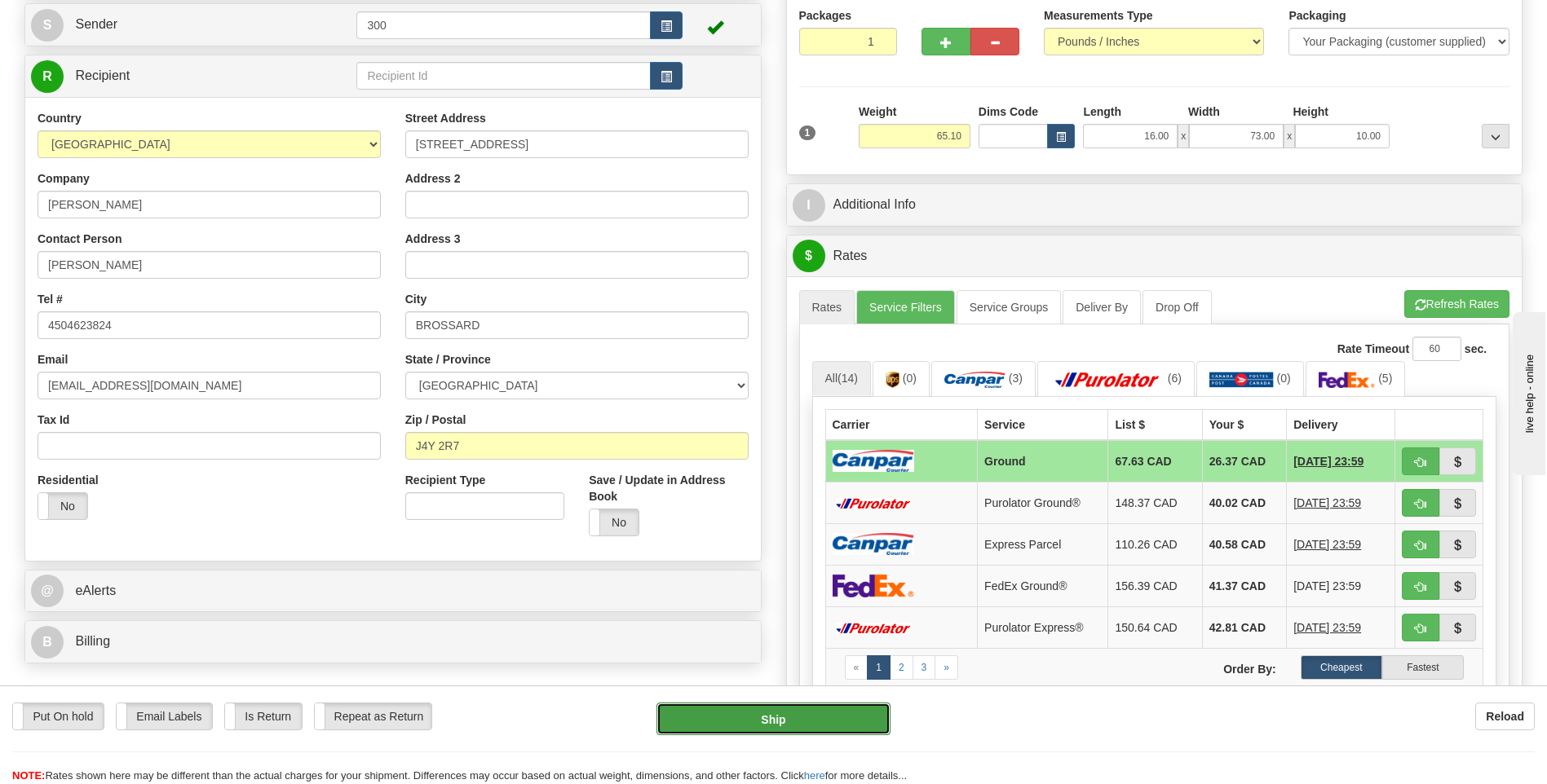
click at [768, 726] on button "Ship" at bounding box center [773, 719] width 233 height 32
type input "1"
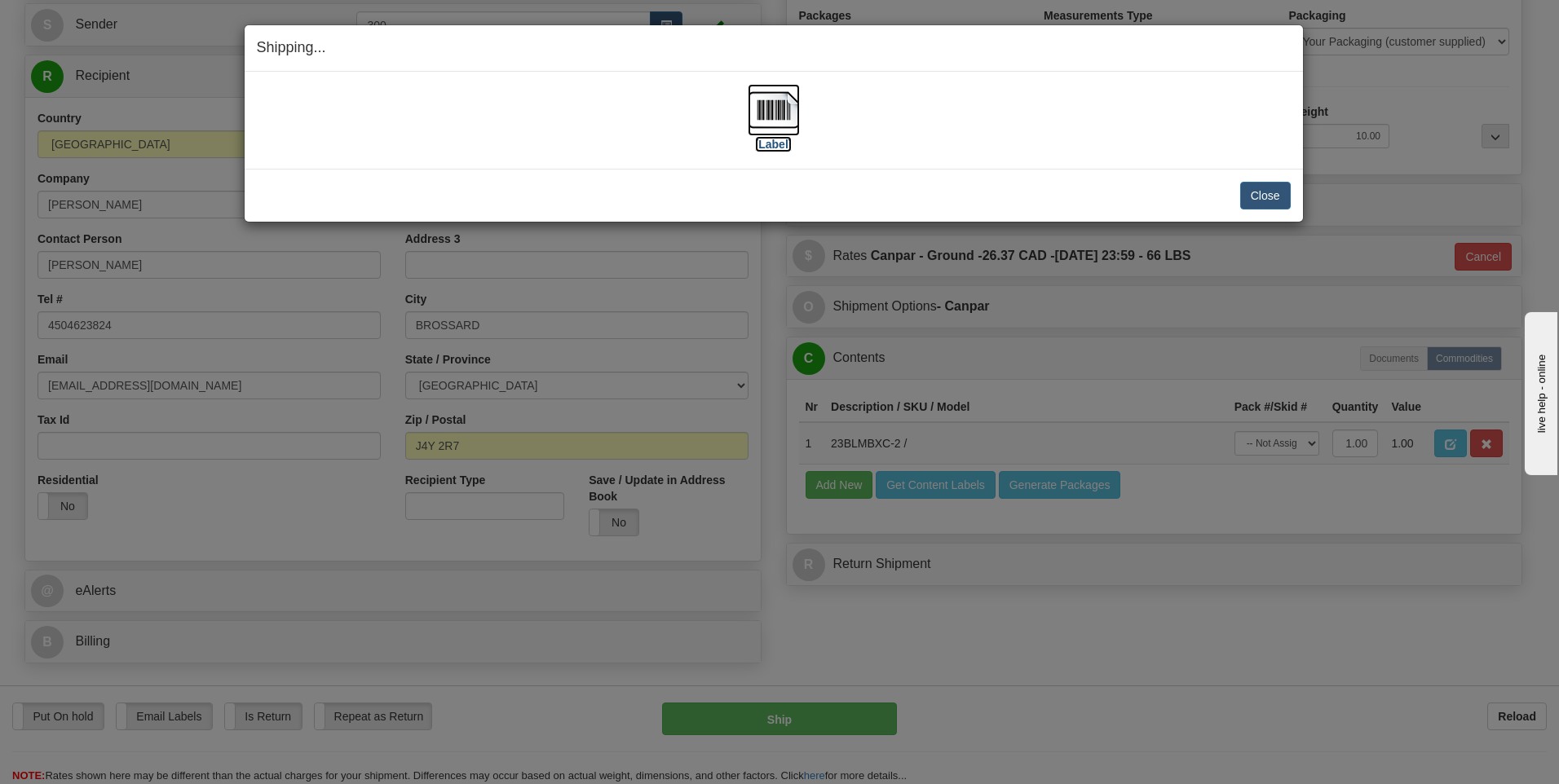
click at [752, 106] on img at bounding box center [774, 110] width 52 height 52
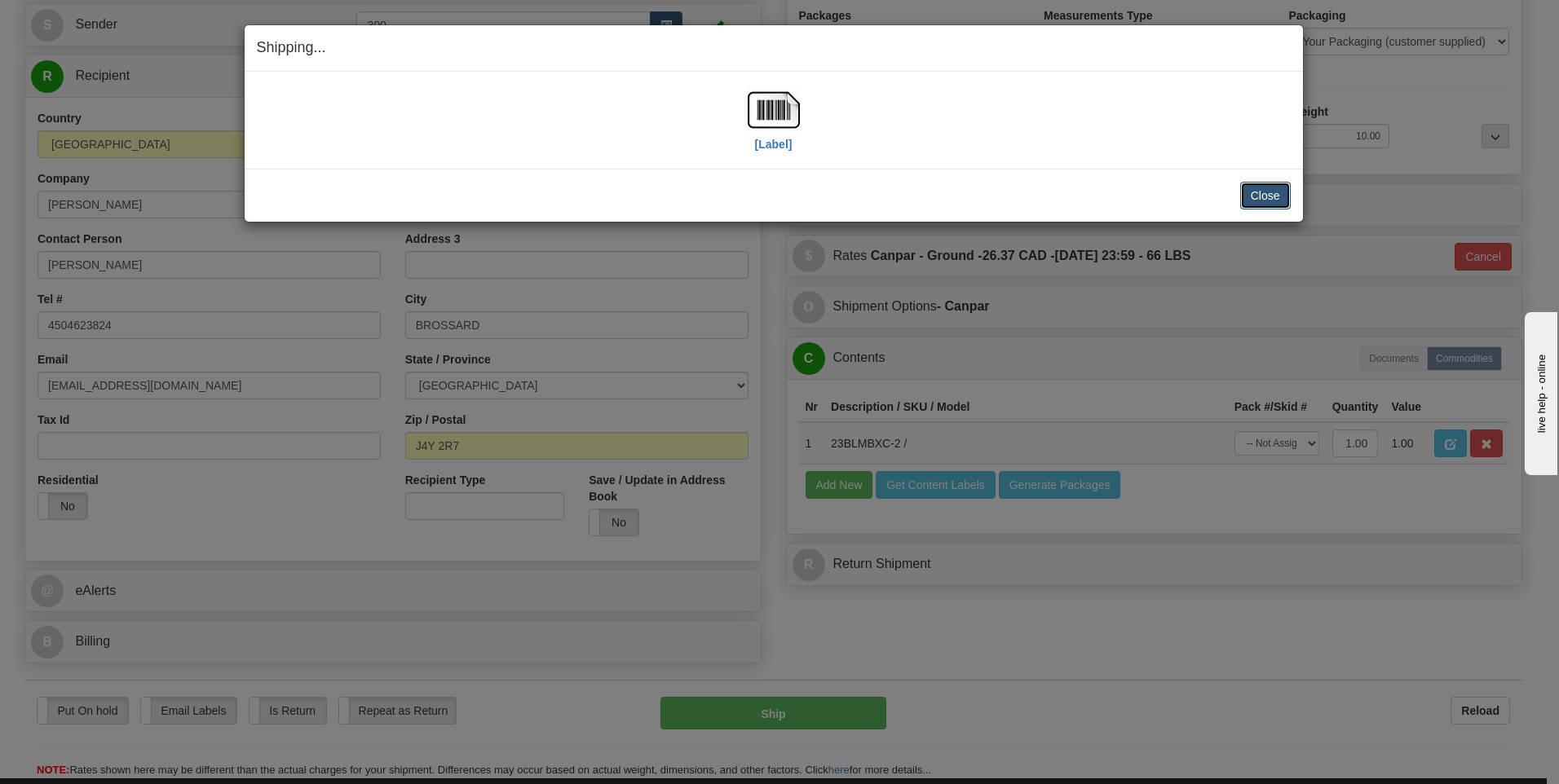
click at [1260, 190] on button "Close" at bounding box center [1266, 195] width 50 height 28
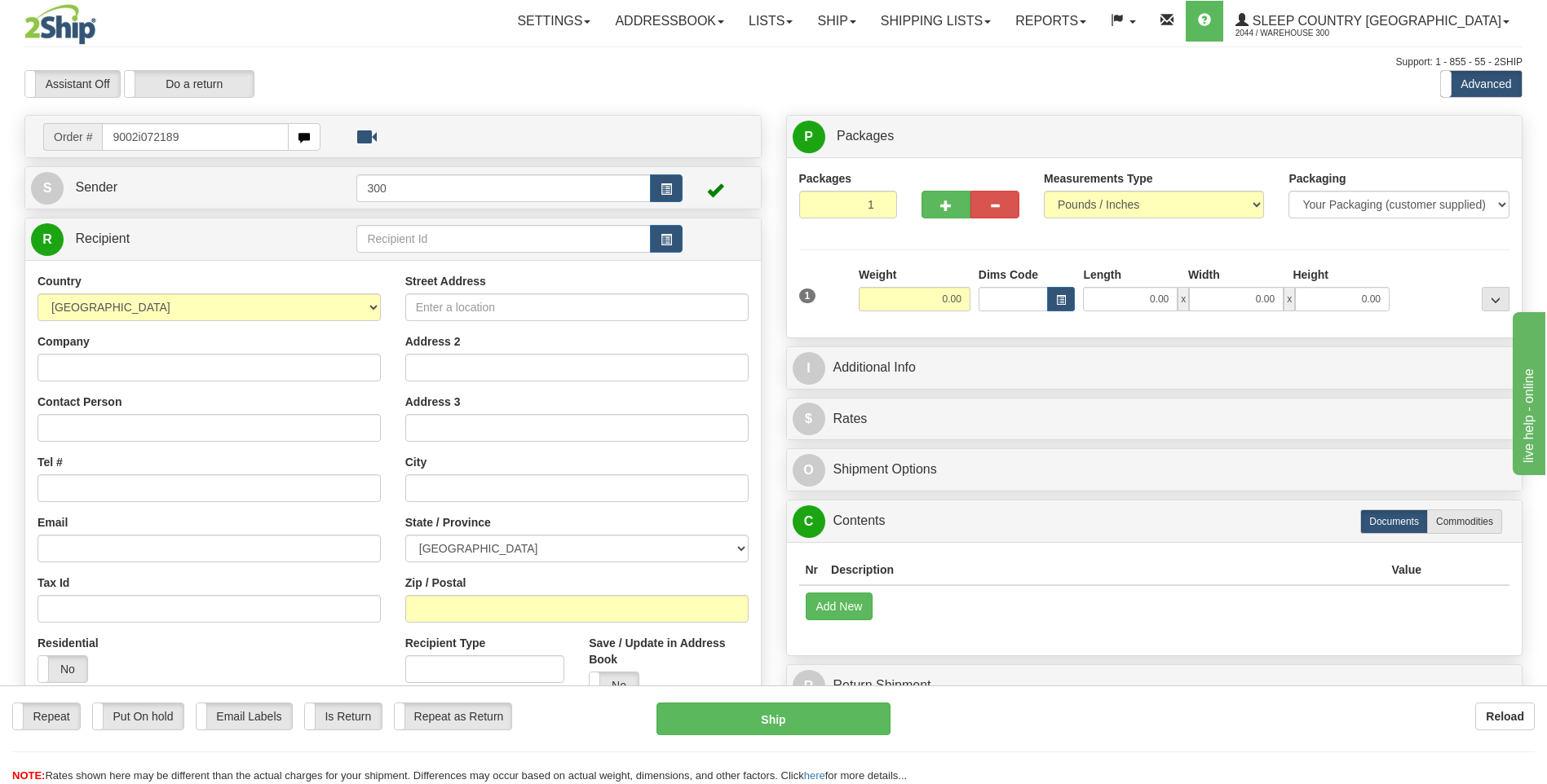
type input "9002i072189"
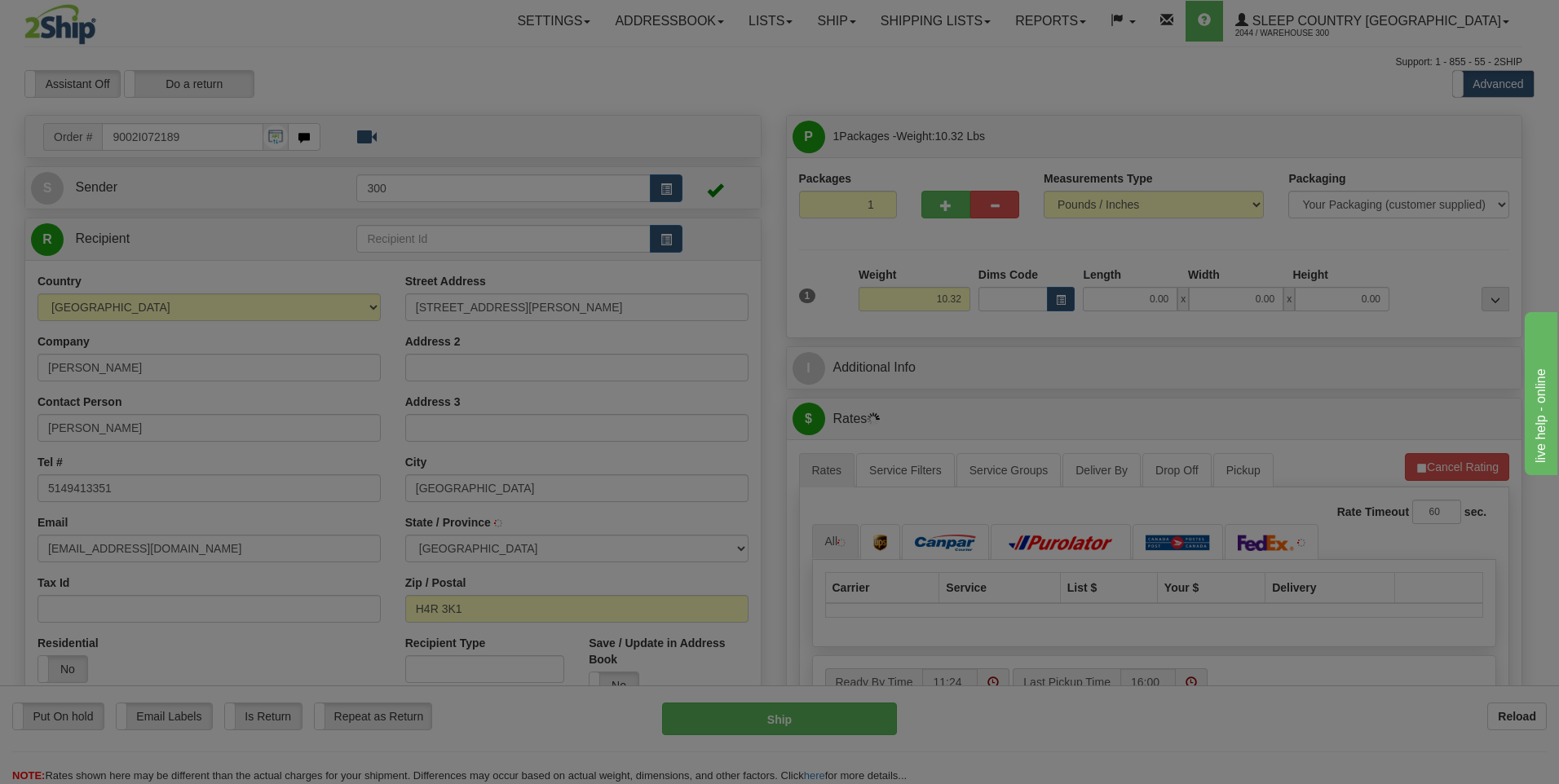
type input "SAINT-LAURENT"
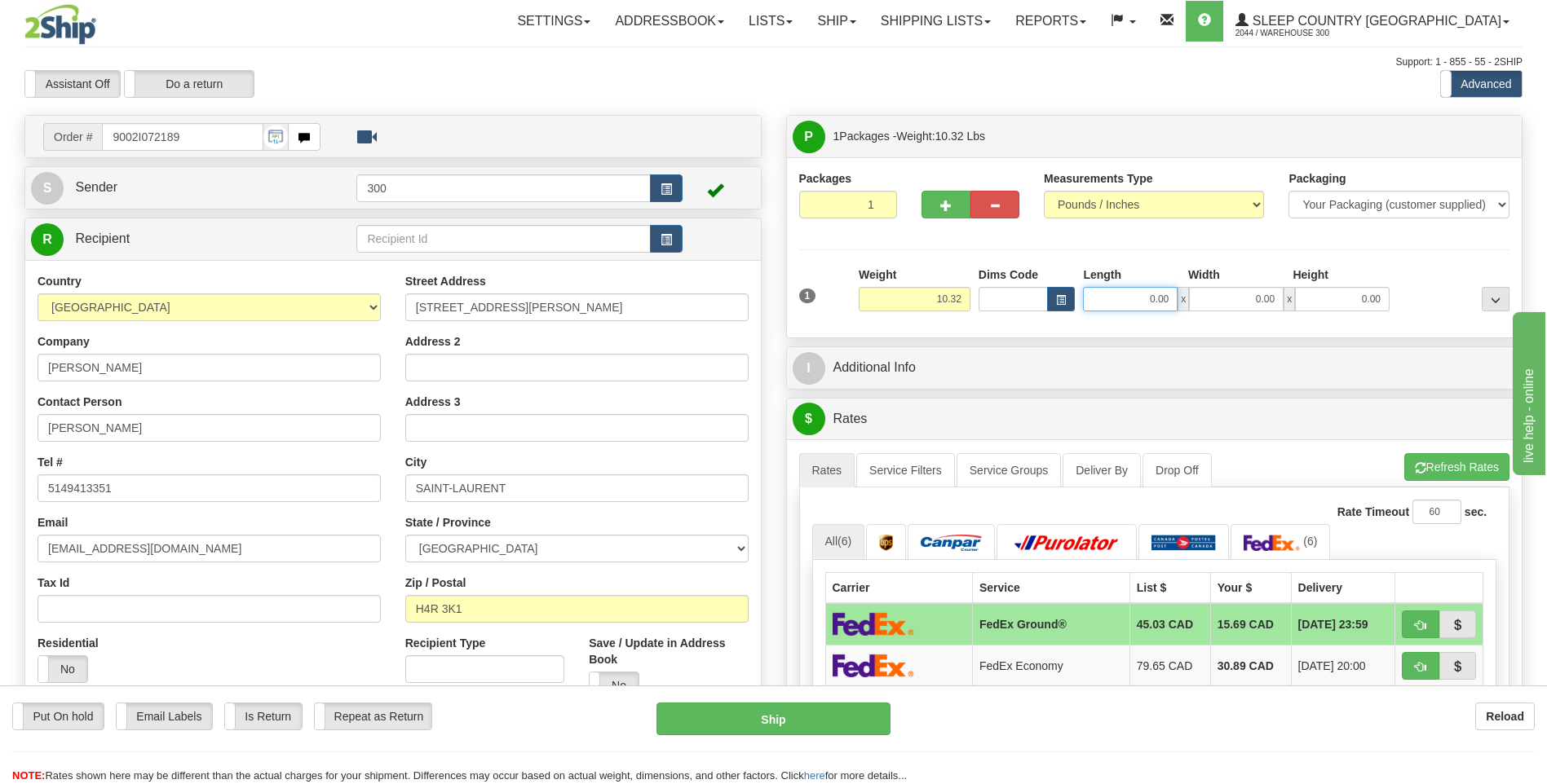
click at [1138, 301] on input "0.00" at bounding box center [1130, 298] width 95 height 24
type input "9.00"
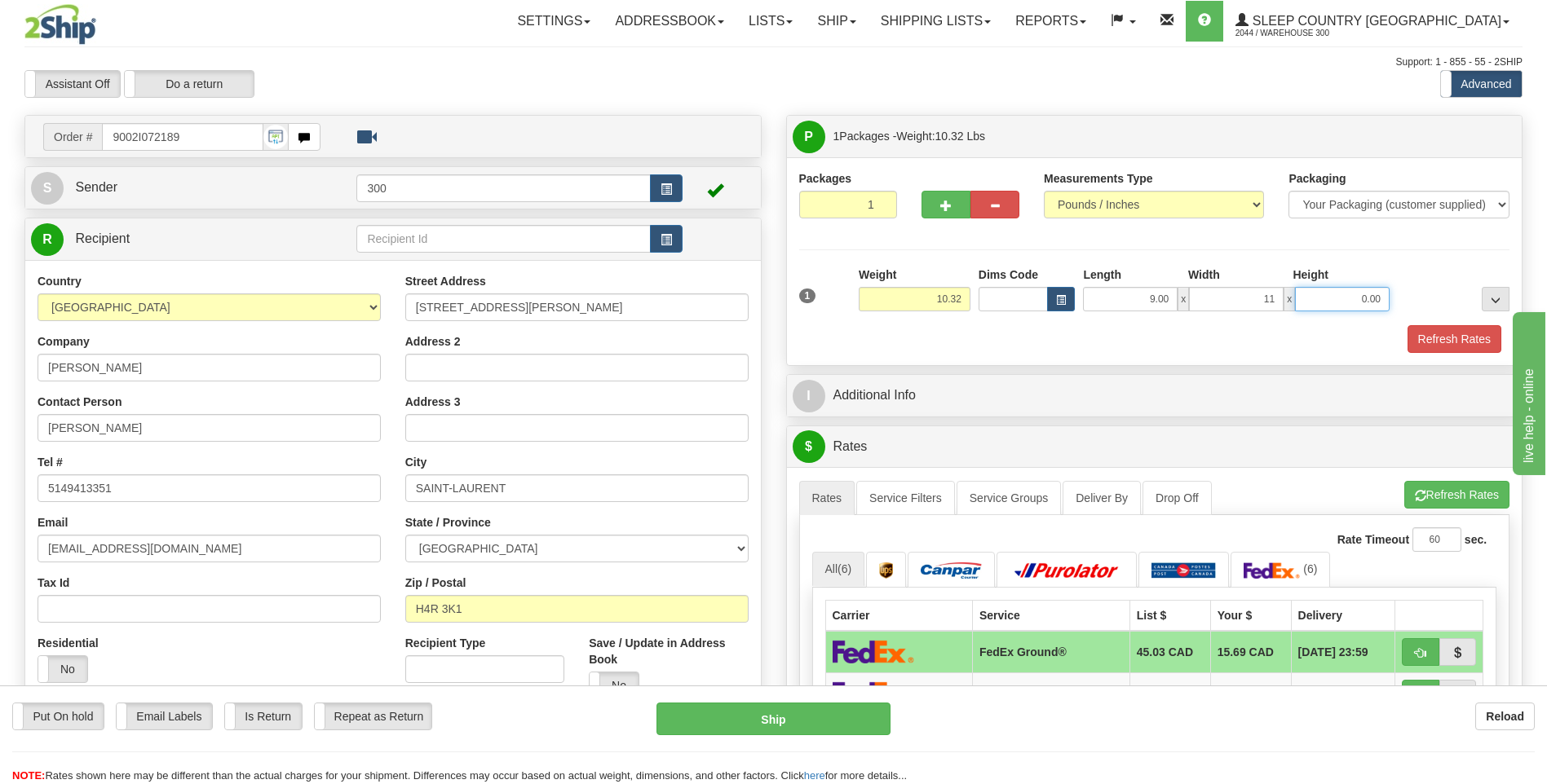
type input "11.00"
type input "17.00"
click at [1407, 325] on button "Refresh Rates" at bounding box center [1454, 339] width 94 height 28
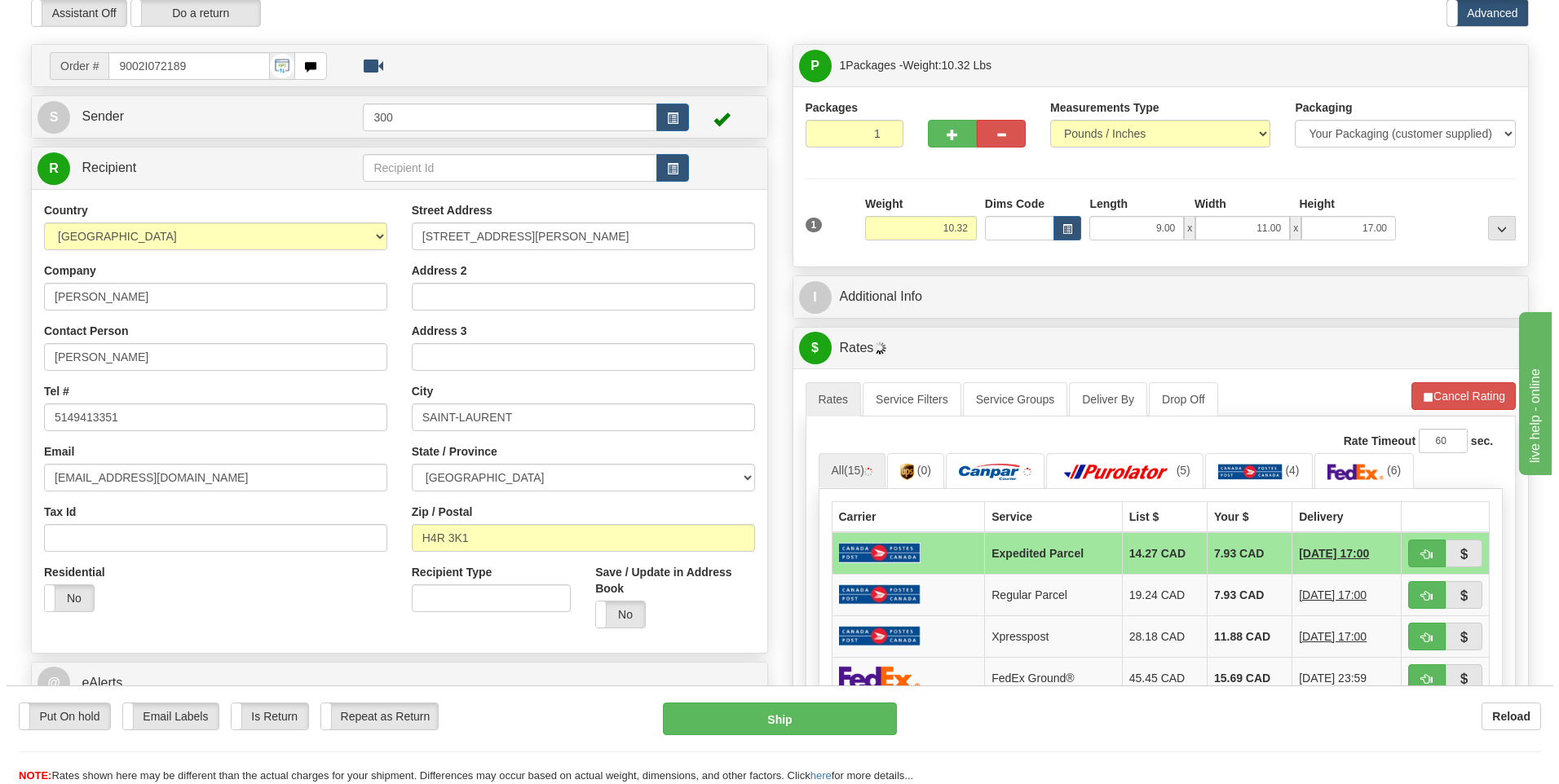
scroll to position [163, 0]
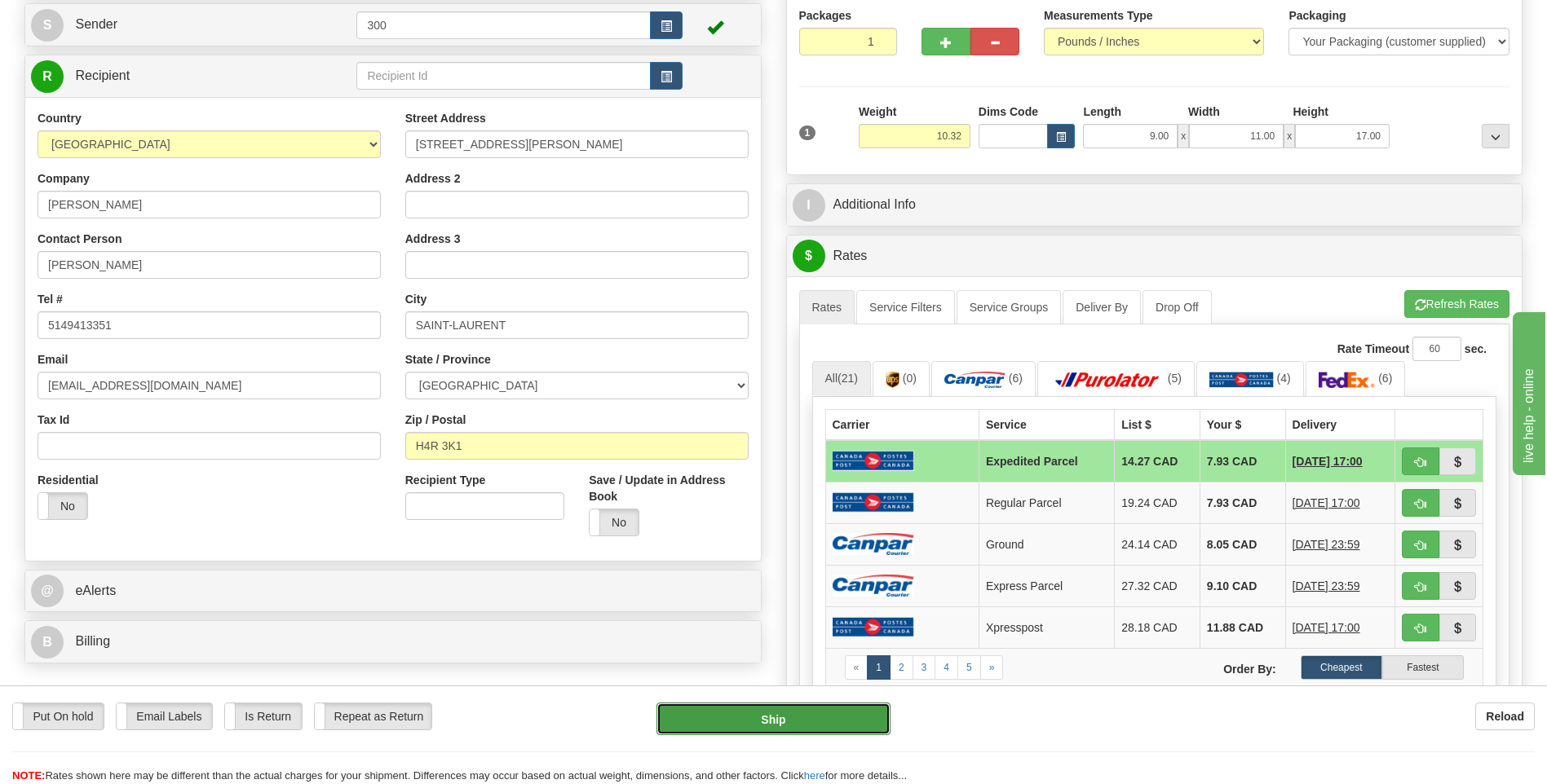
click at [781, 728] on button "Ship" at bounding box center [773, 719] width 233 height 32
type input "DOM.EP"
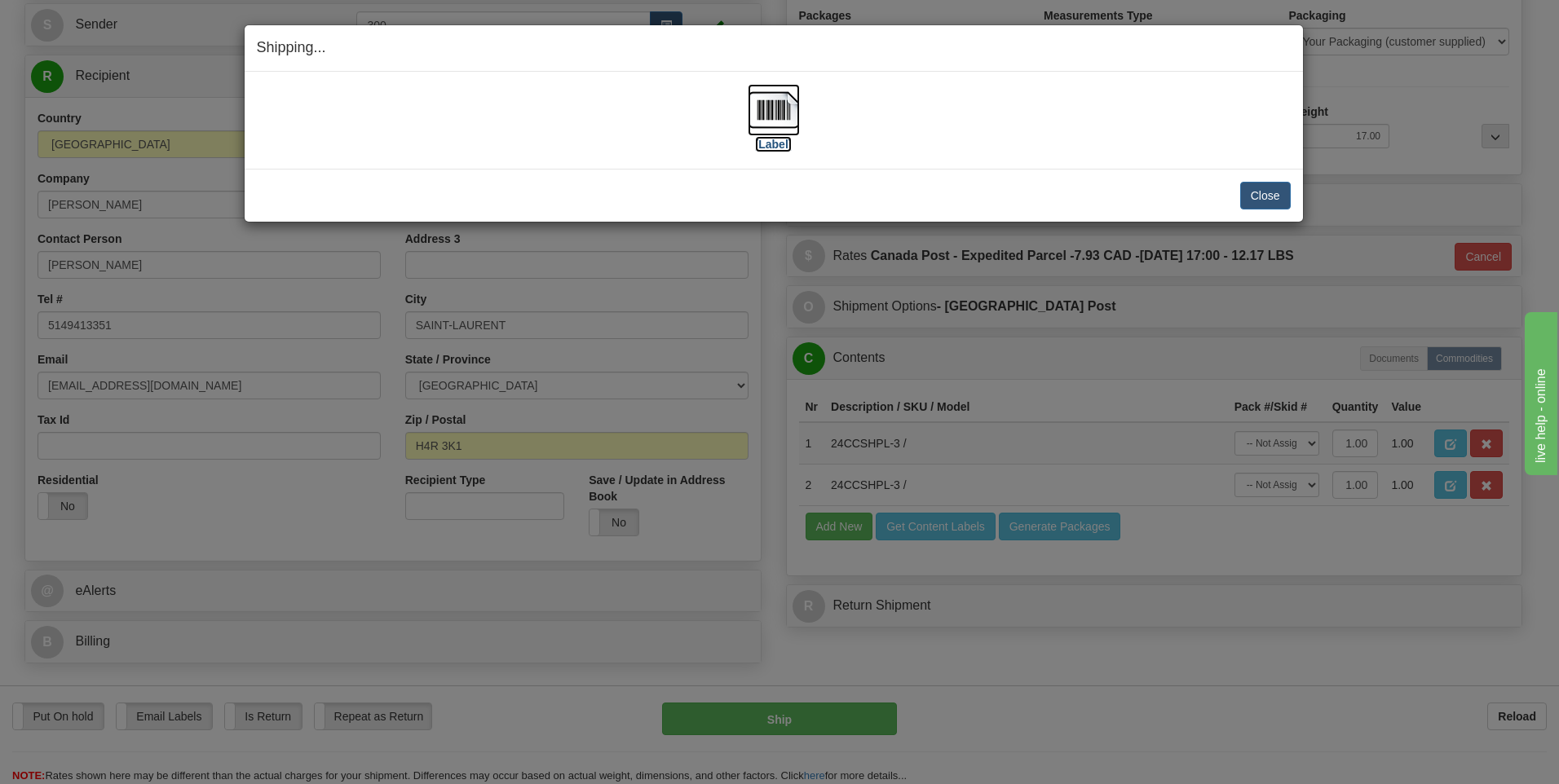
click at [783, 113] on img at bounding box center [774, 110] width 52 height 52
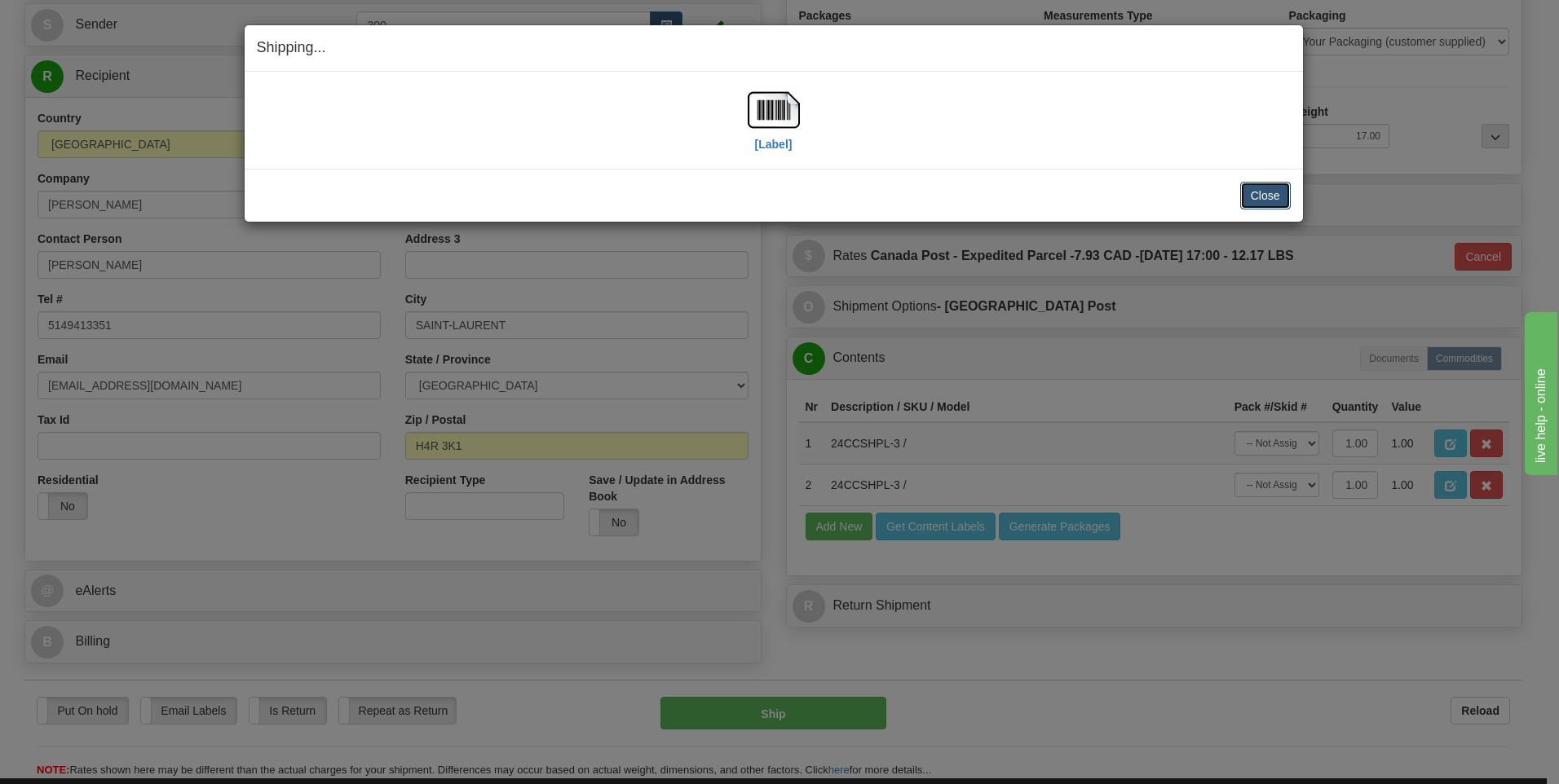
click at [1258, 194] on button "Close" at bounding box center [1266, 195] width 50 height 28
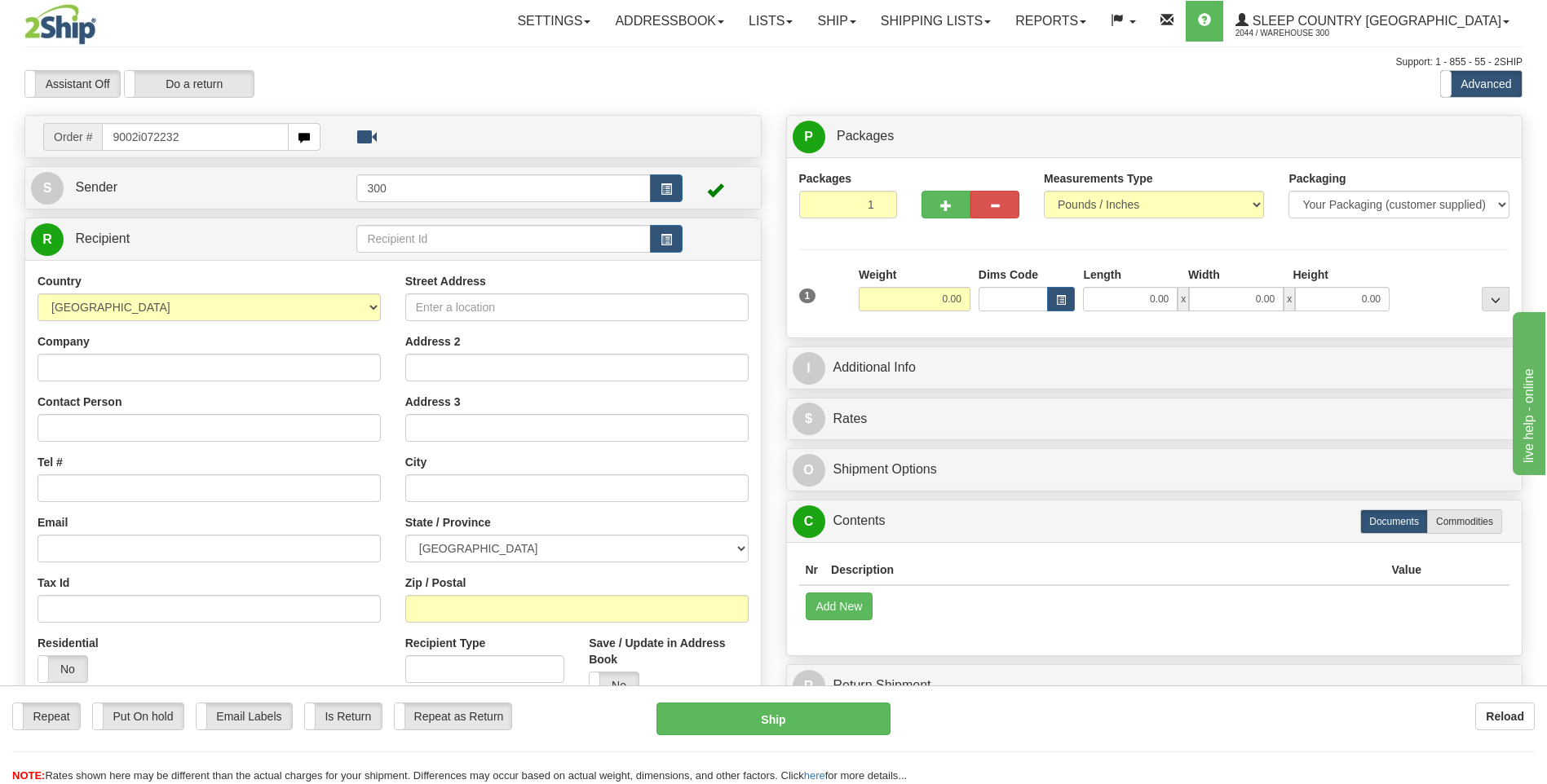
type input "9002i072232"
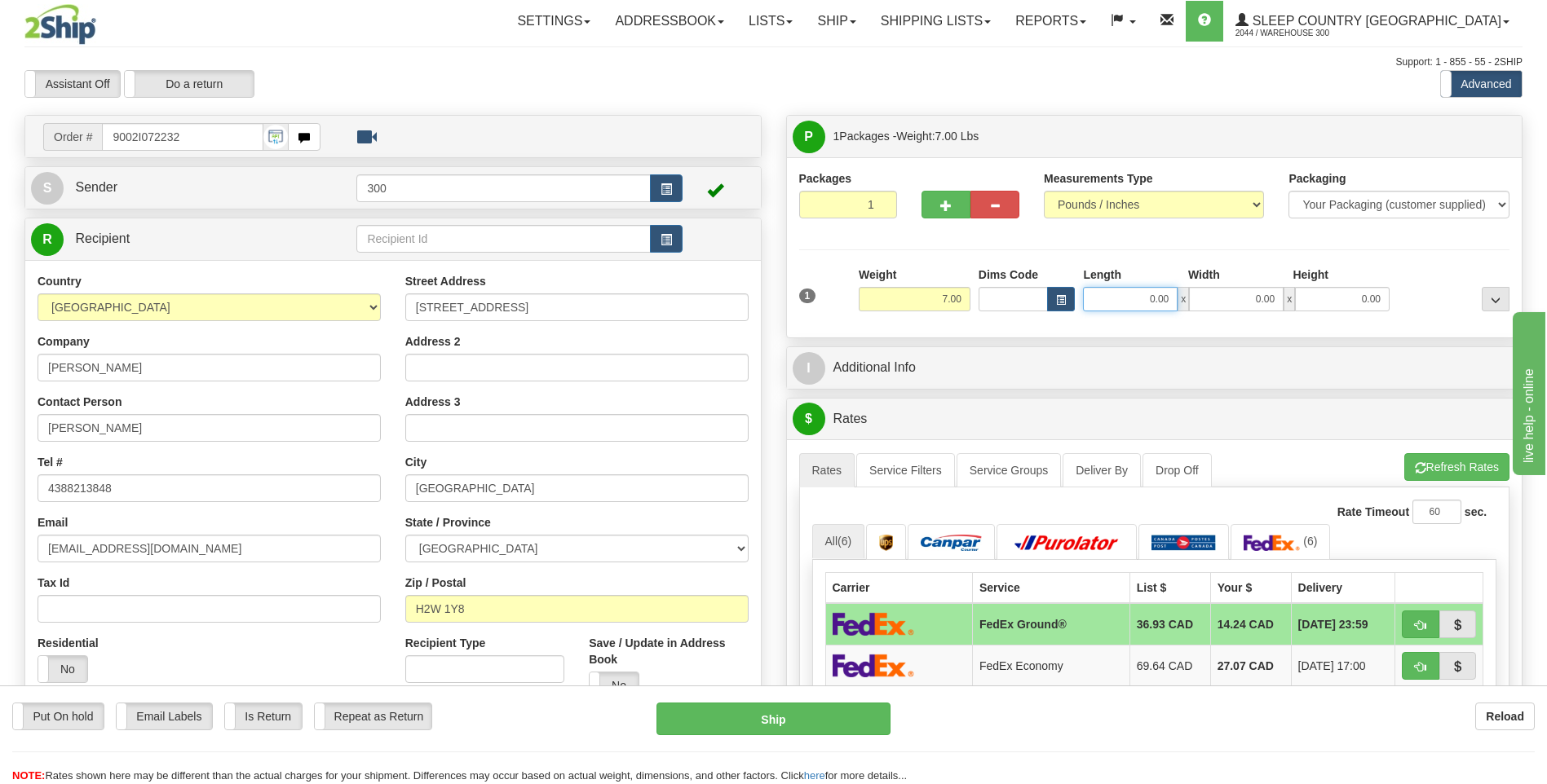
click at [1128, 304] on input "0.00" at bounding box center [1130, 298] width 95 height 24
type input "4.00"
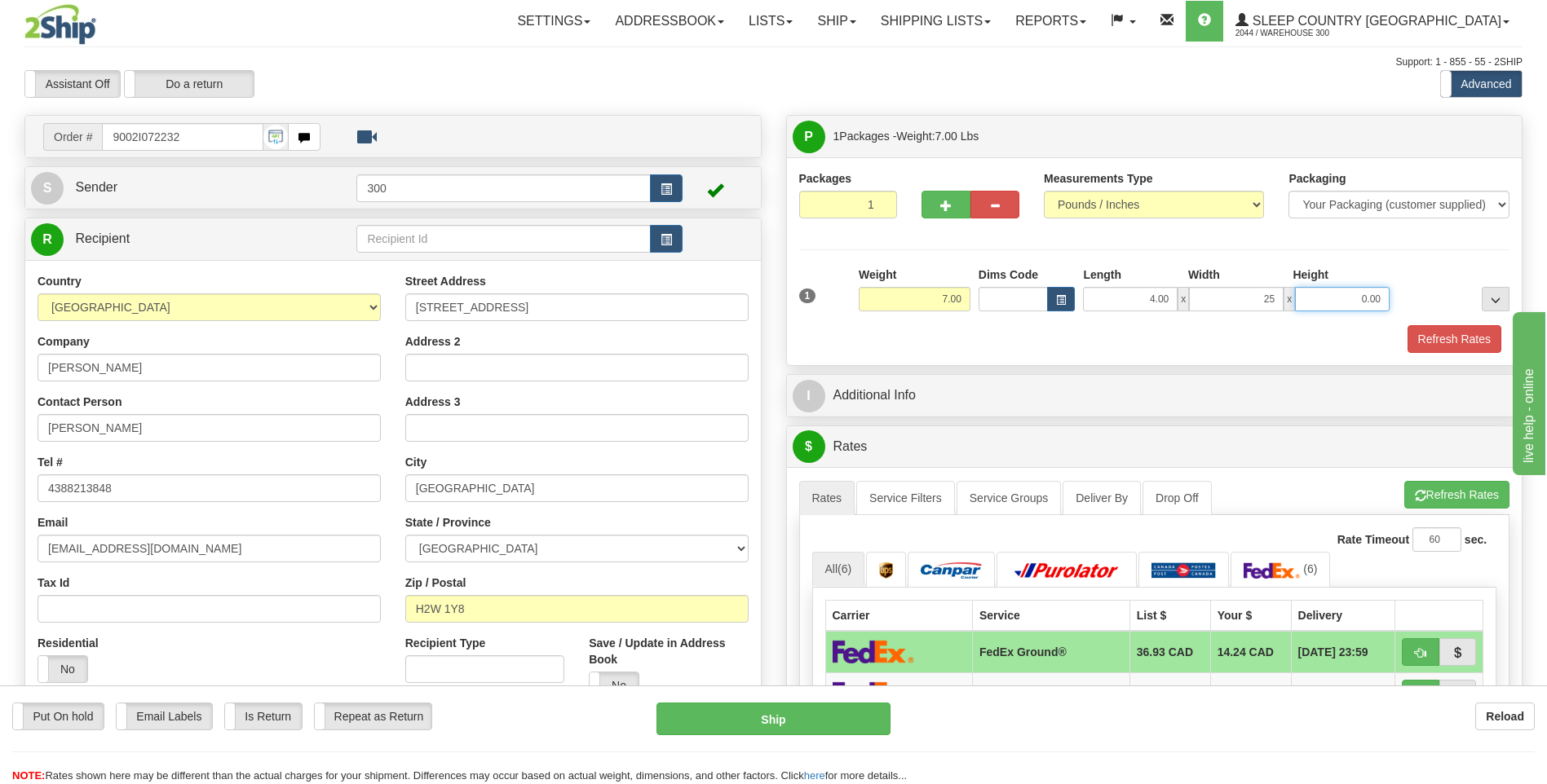
type input "25.00"
type input "17.00"
click at [1407, 325] on button "Refresh Rates" at bounding box center [1454, 339] width 94 height 28
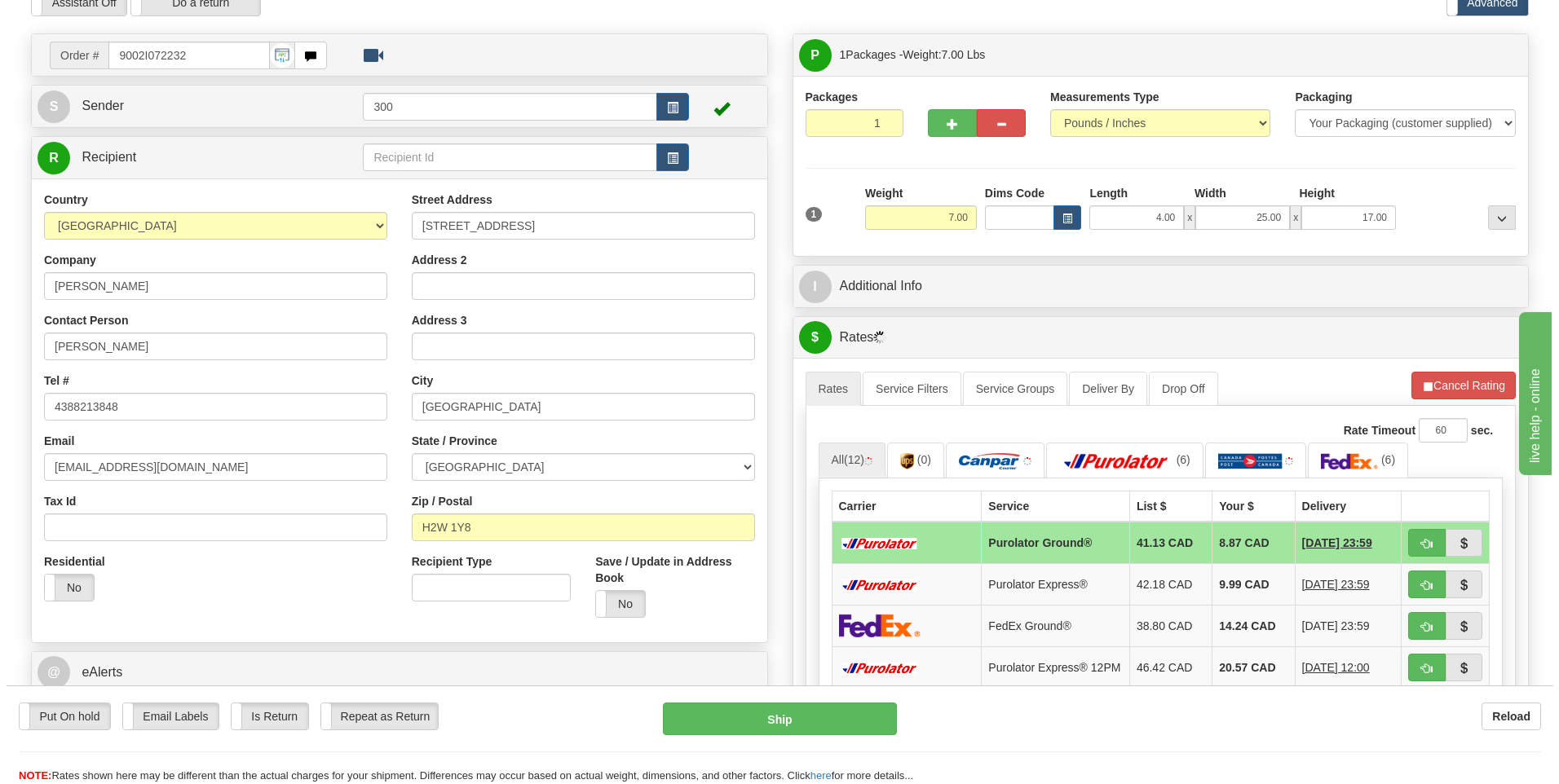
scroll to position [163, 0]
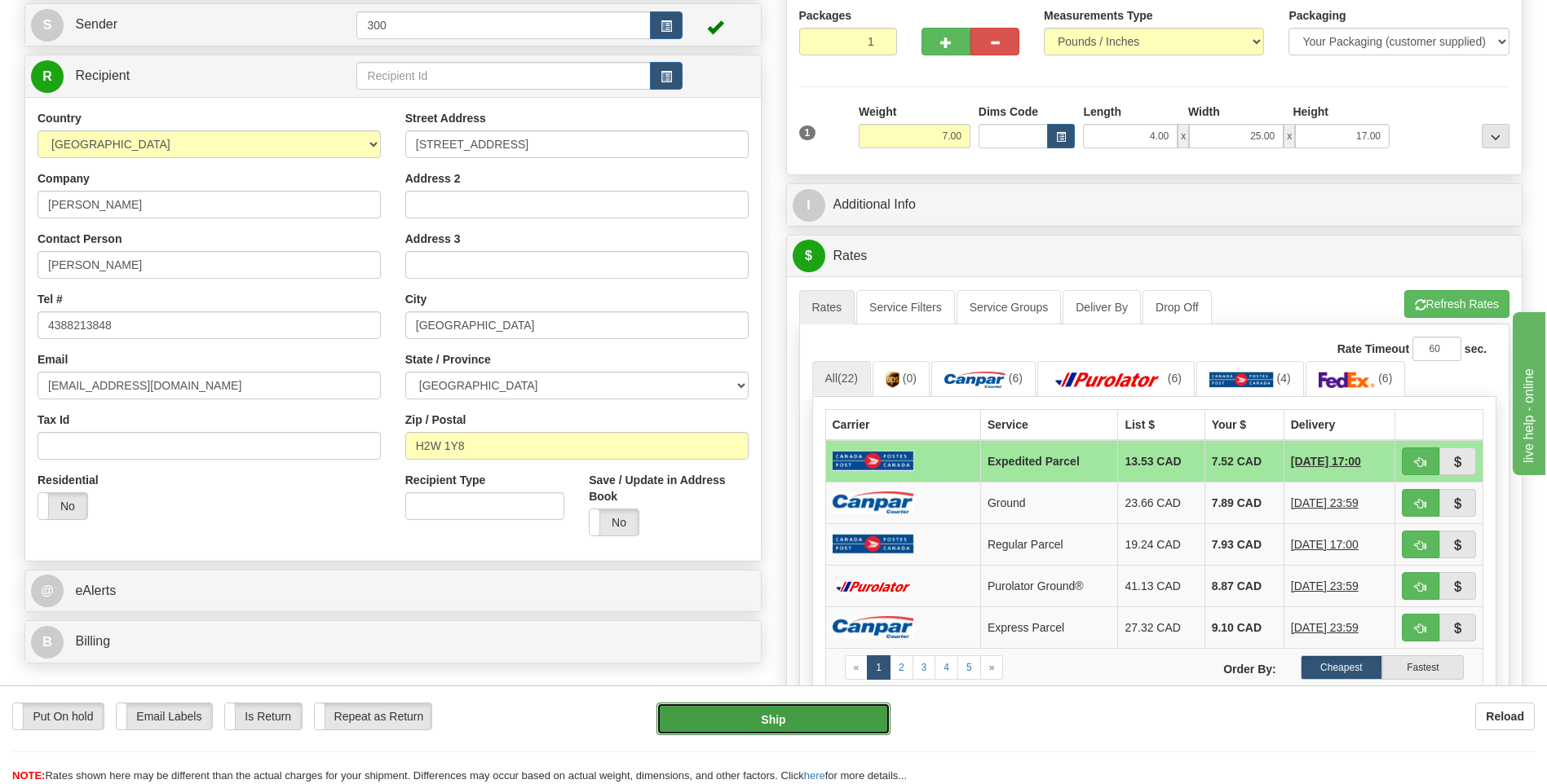
click at [783, 723] on button "Ship" at bounding box center [773, 719] width 233 height 32
type input "DOM.EP"
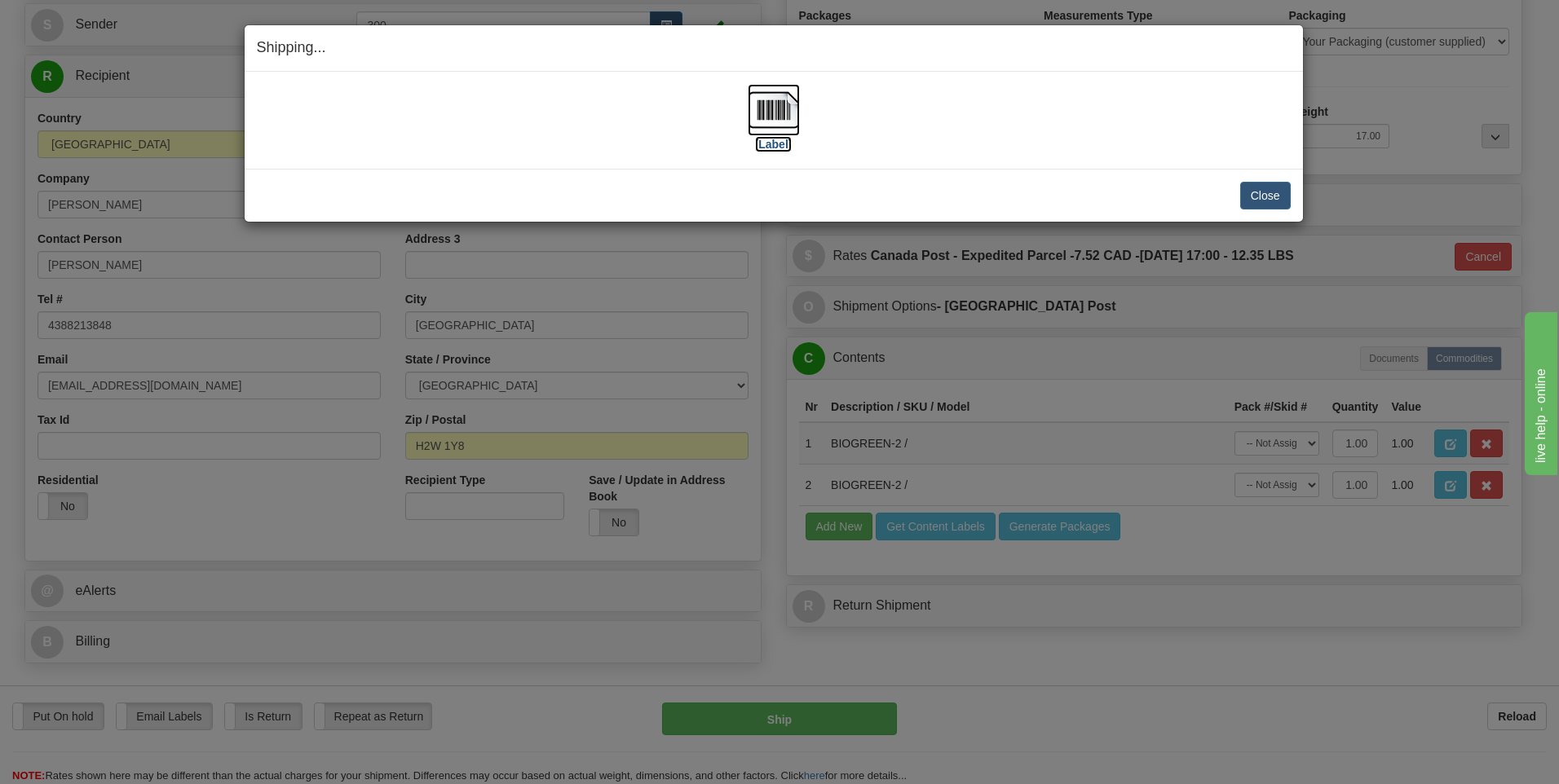
click at [772, 113] on img at bounding box center [774, 110] width 52 height 52
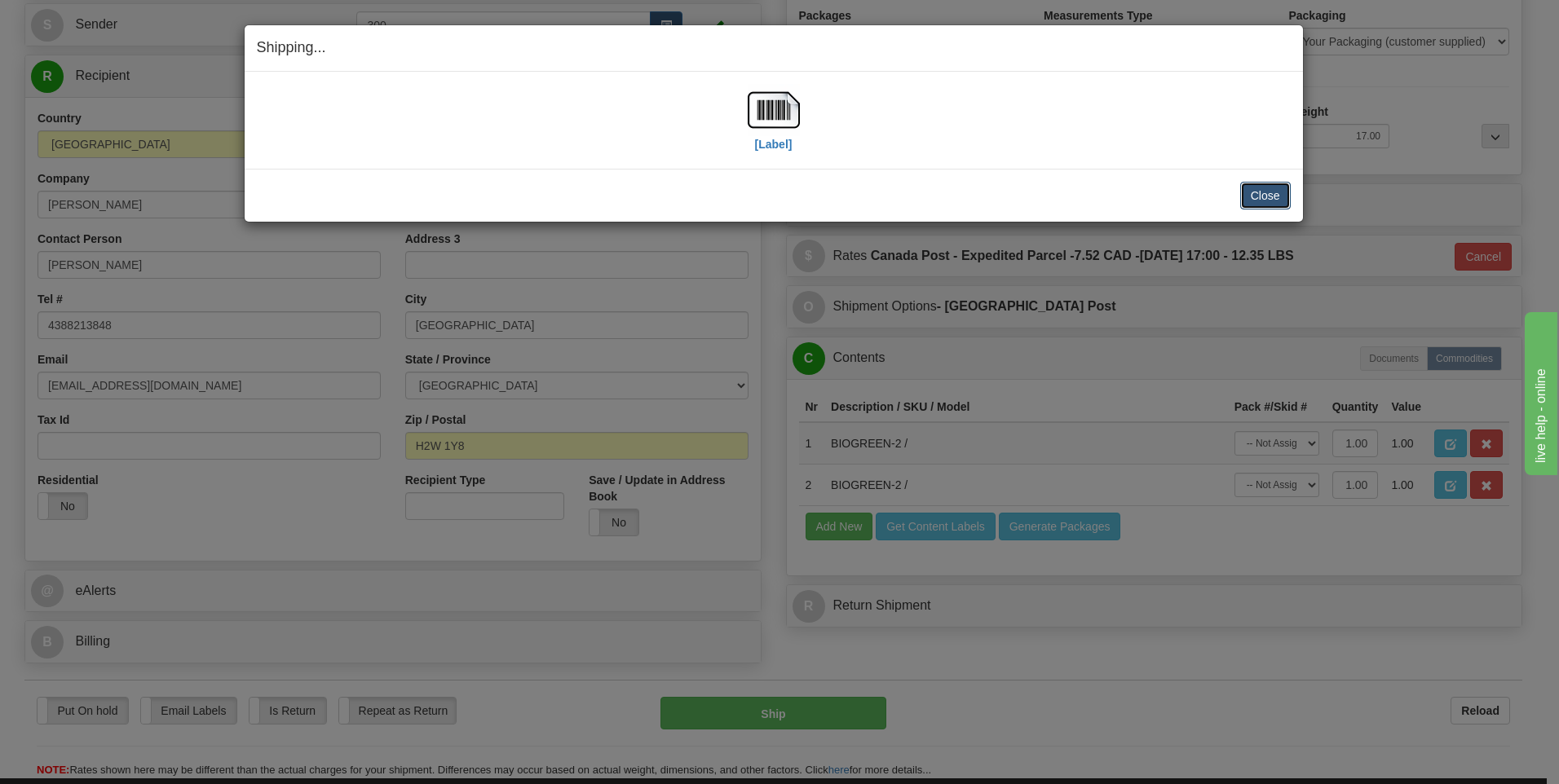
click at [1277, 196] on button "Close" at bounding box center [1266, 195] width 50 height 28
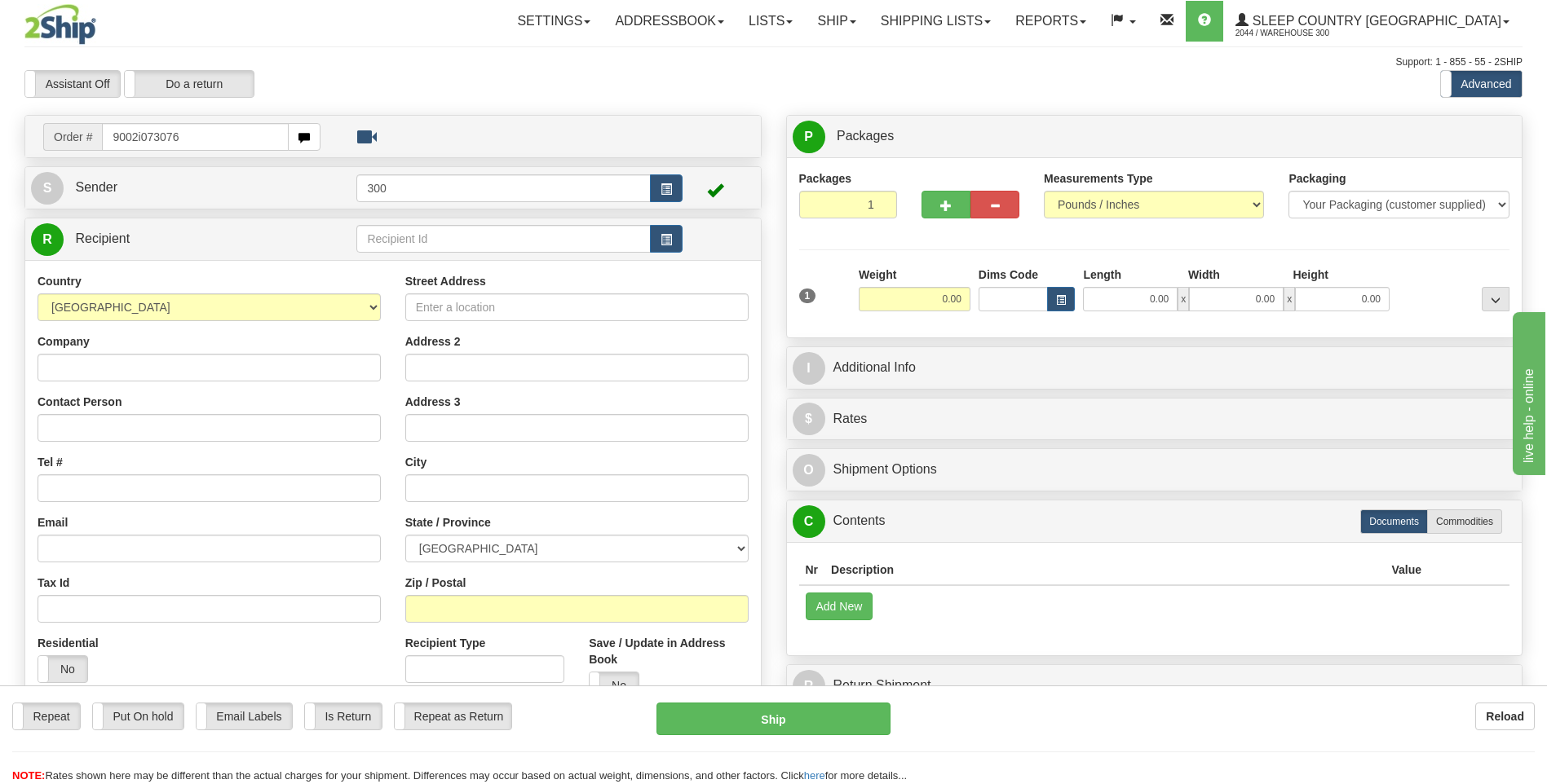
type input "9002i073076"
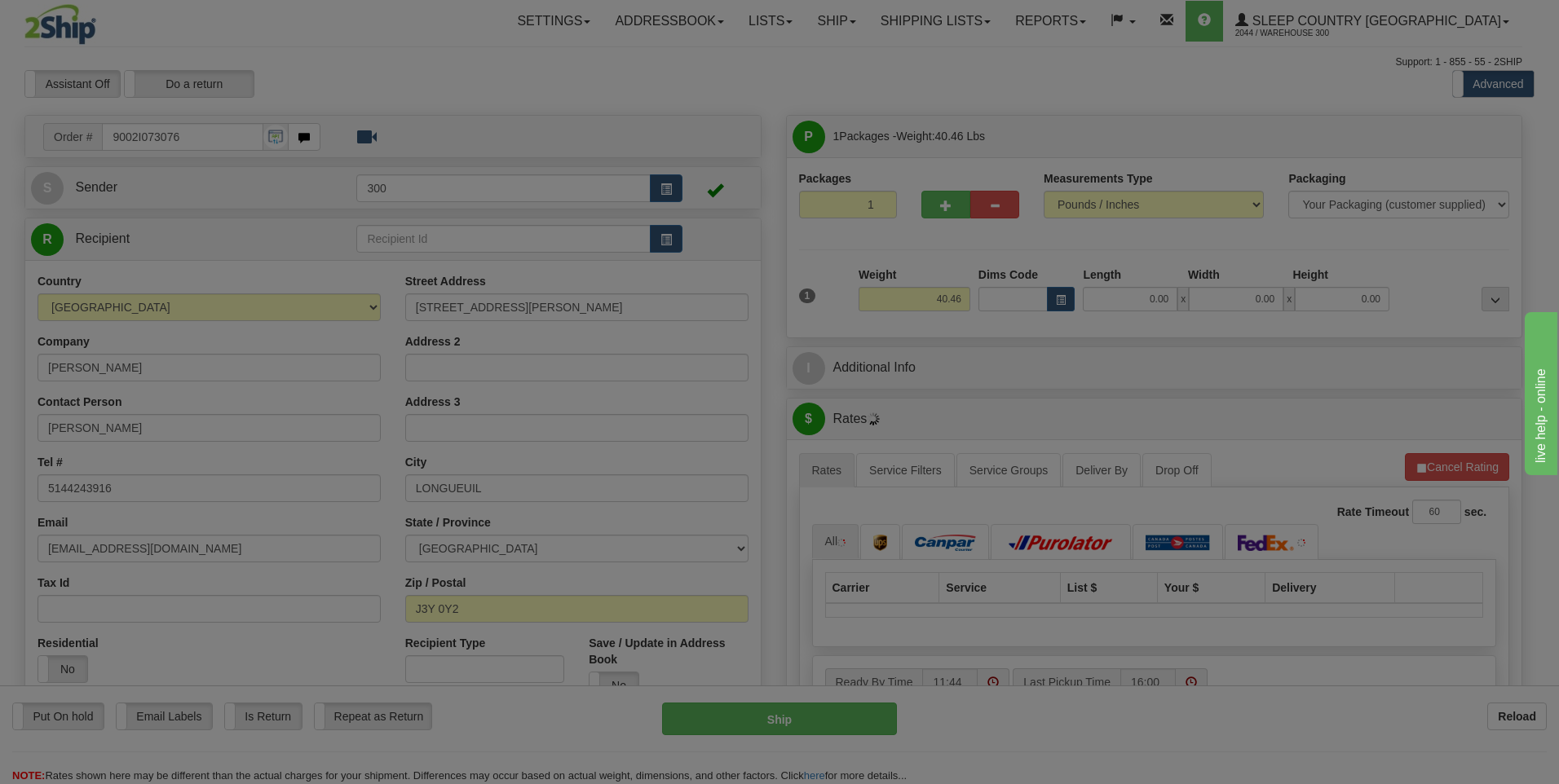
type input "SAINT-HUBERT"
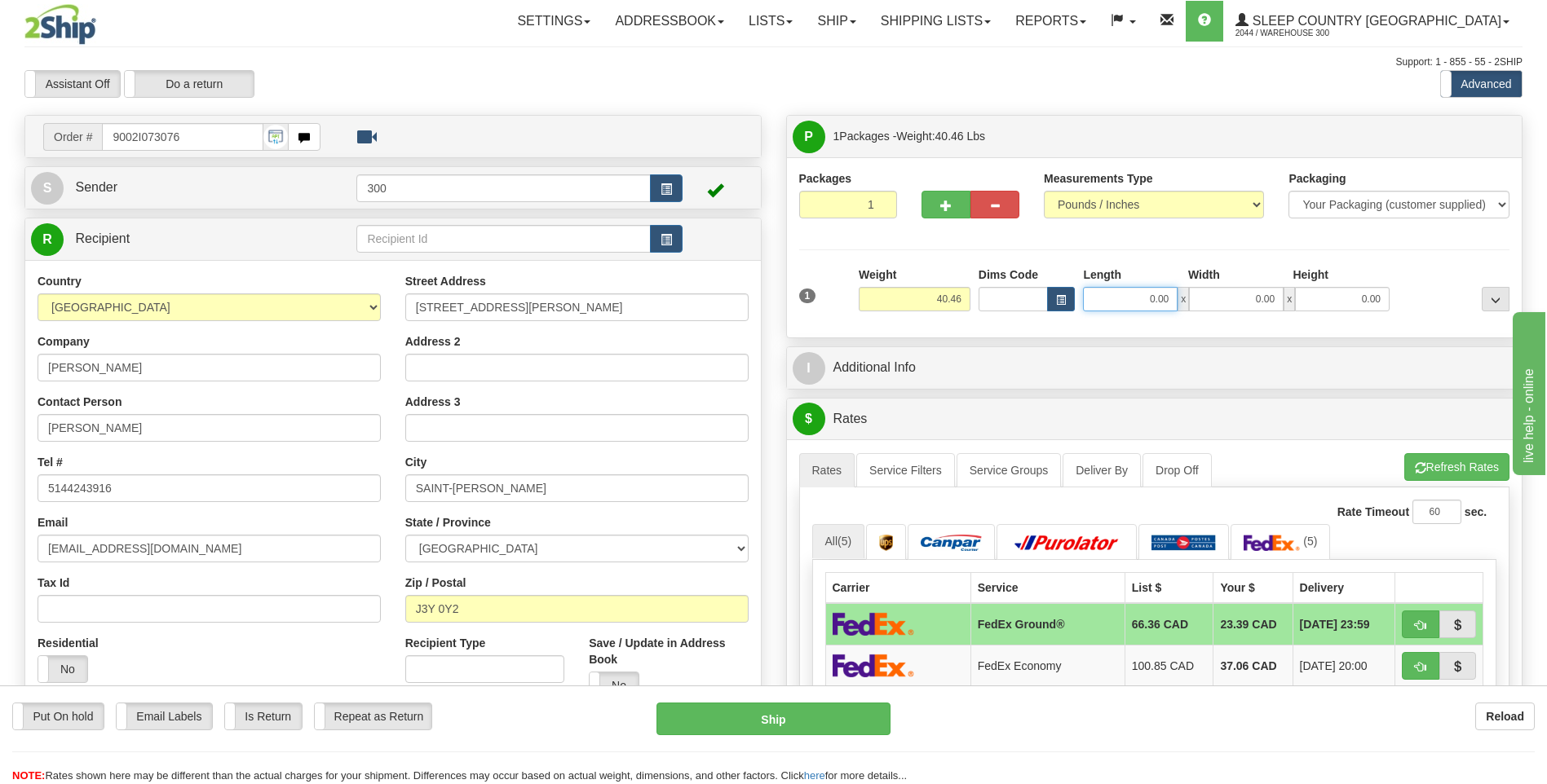
click at [1128, 296] on input "0.00" at bounding box center [1130, 298] width 95 height 24
type input "16.00"
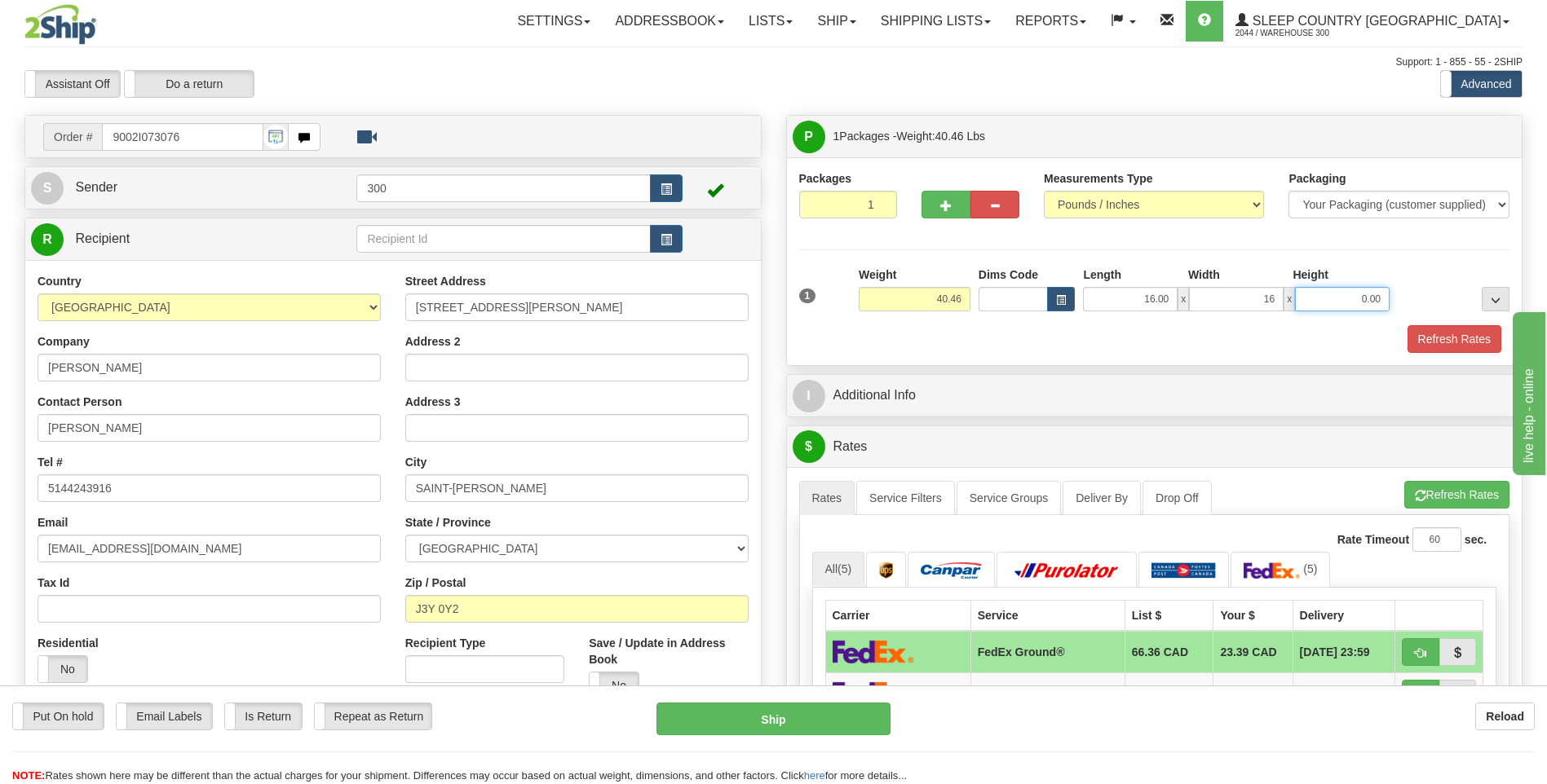
type input "16.00"
type input "40.00"
click at [1435, 340] on button "Refresh Rates" at bounding box center [1454, 339] width 94 height 28
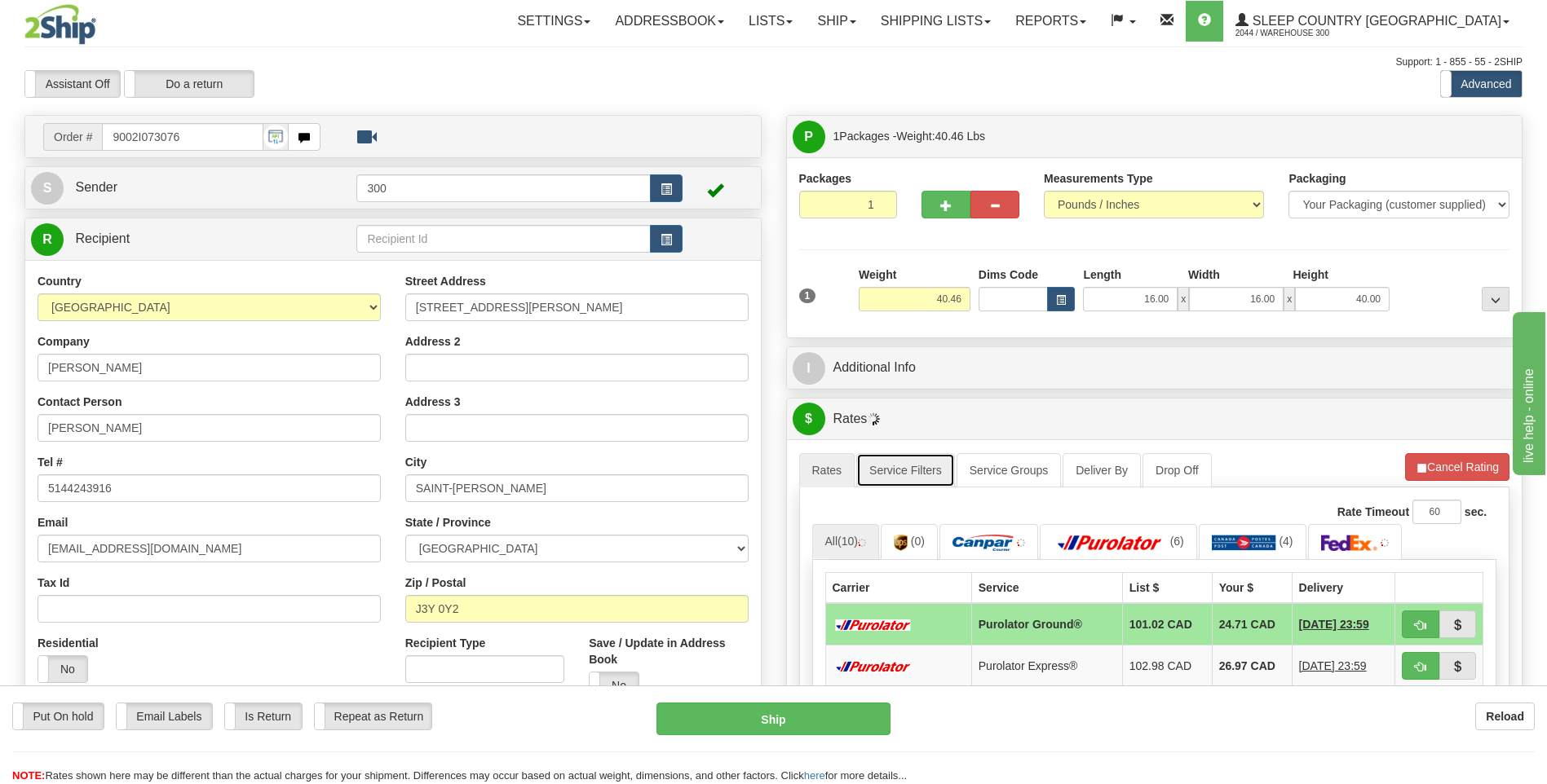
click at [916, 470] on link "Service Filters" at bounding box center [905, 470] width 99 height 34
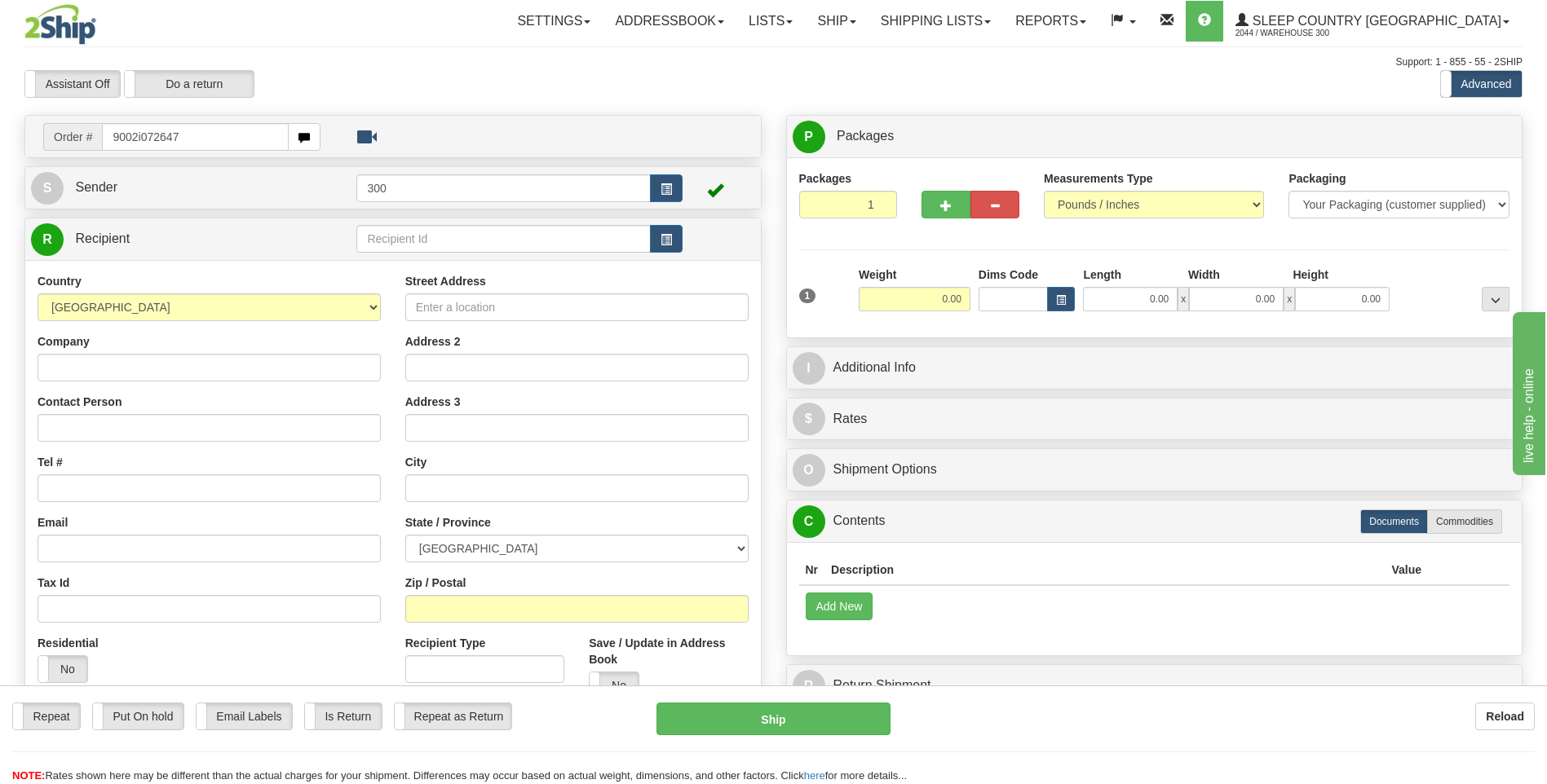
type input "9002i072647"
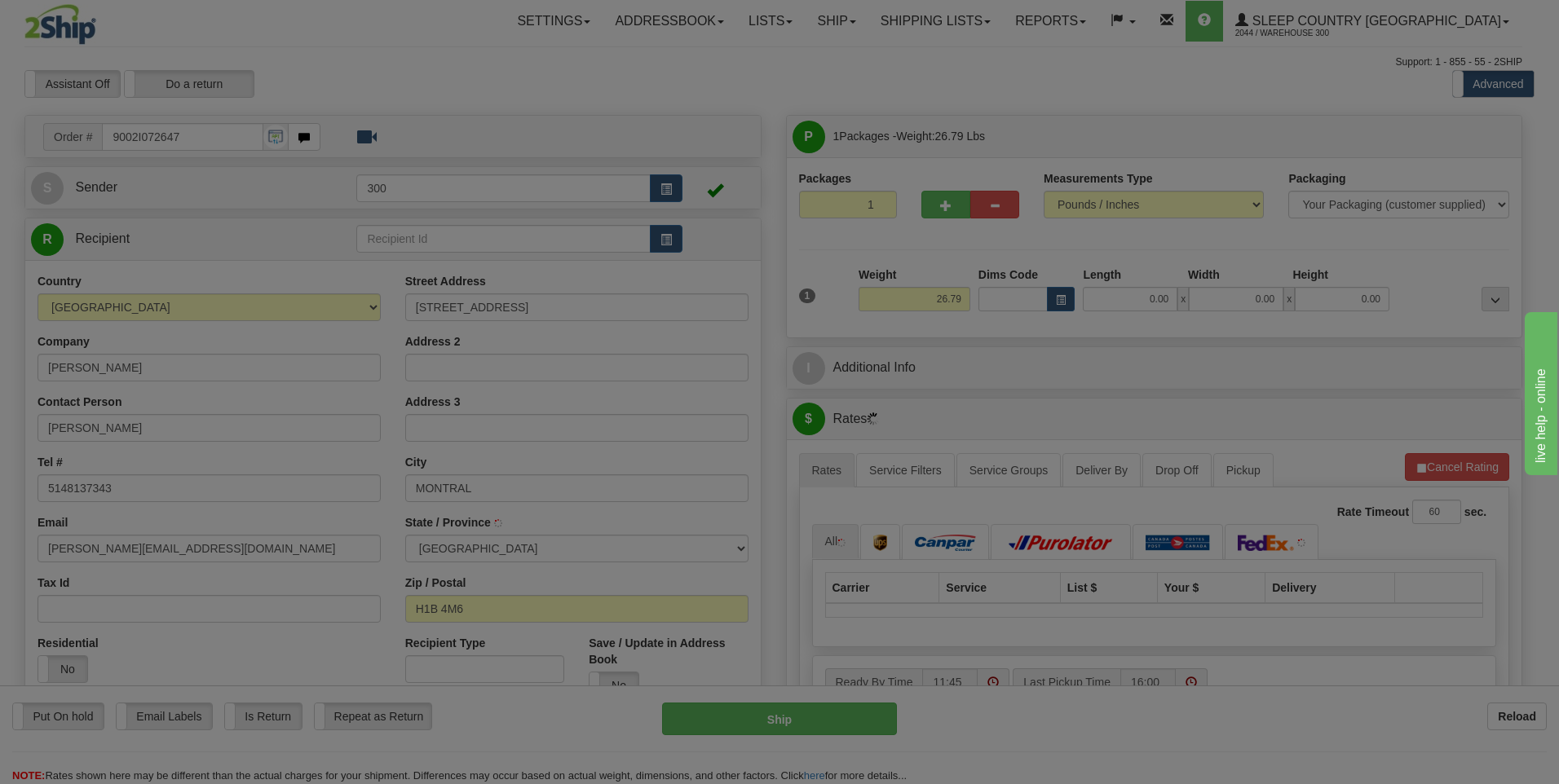
type input "POINTE-AUX-TREMBLES"
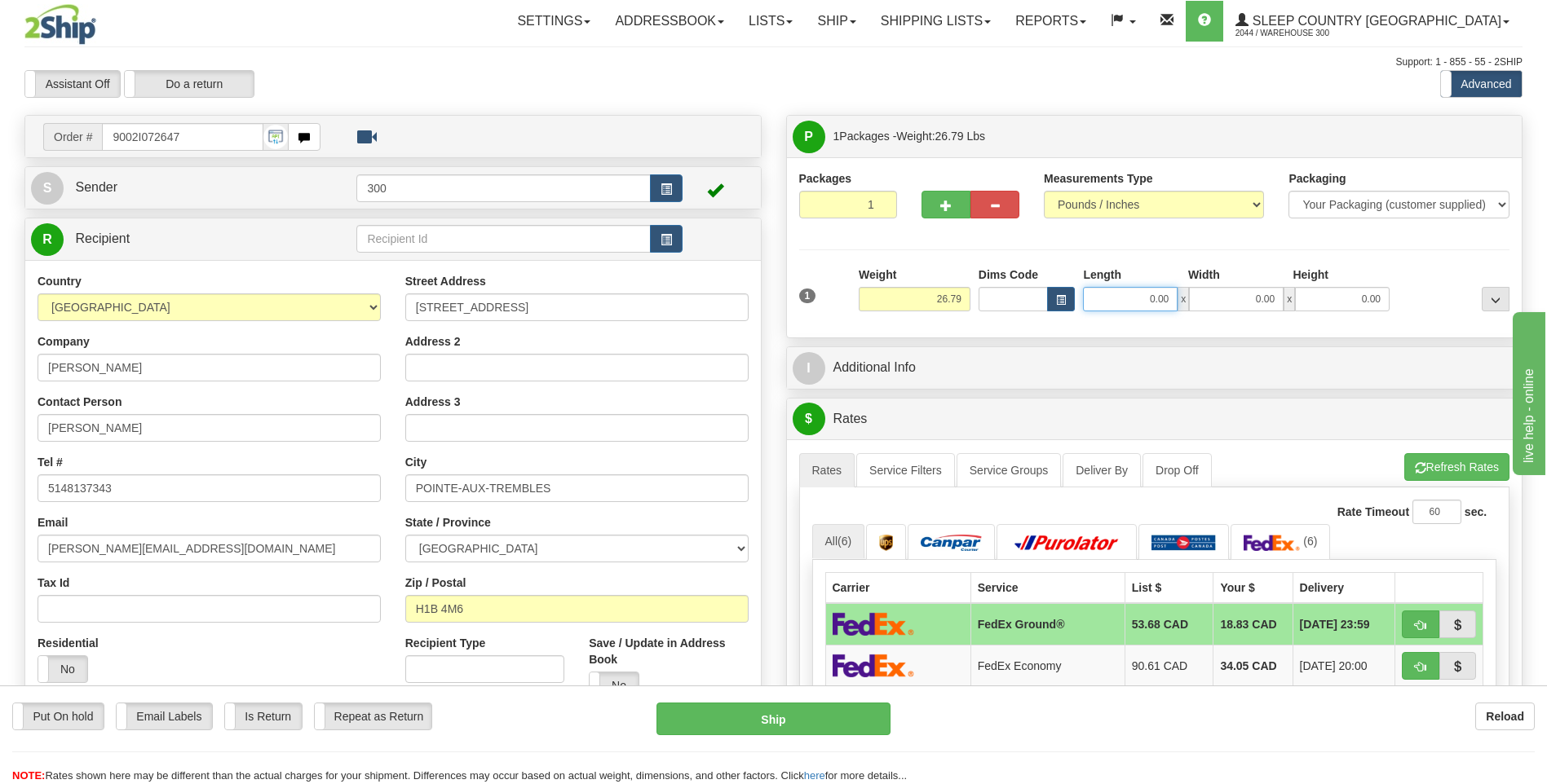
click at [1136, 297] on input "0.00" at bounding box center [1130, 298] width 95 height 24
type input "13.00"
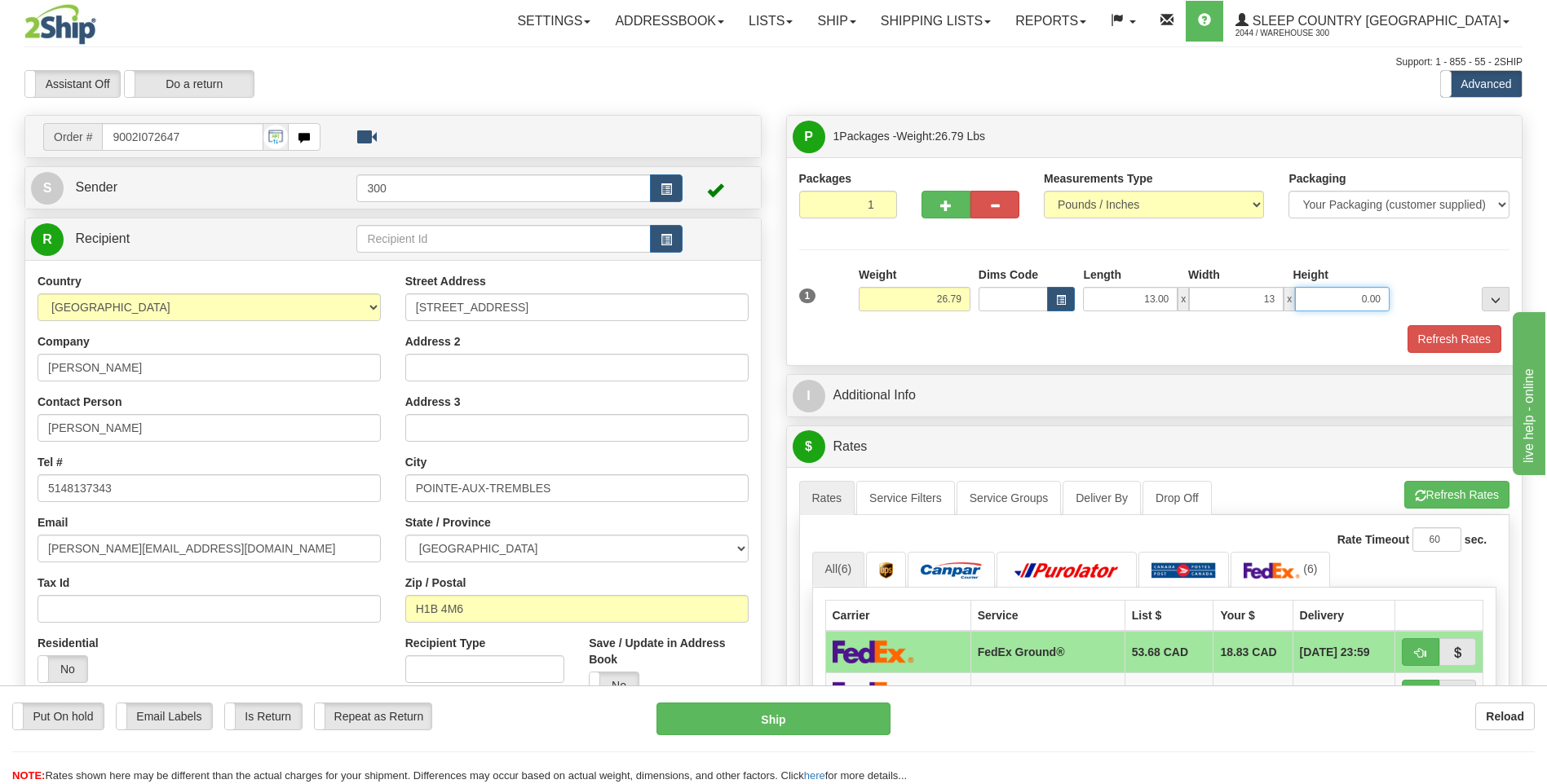
type input "13.00"
type input "40.00"
click at [1407, 325] on button "Refresh Rates" at bounding box center [1454, 339] width 94 height 28
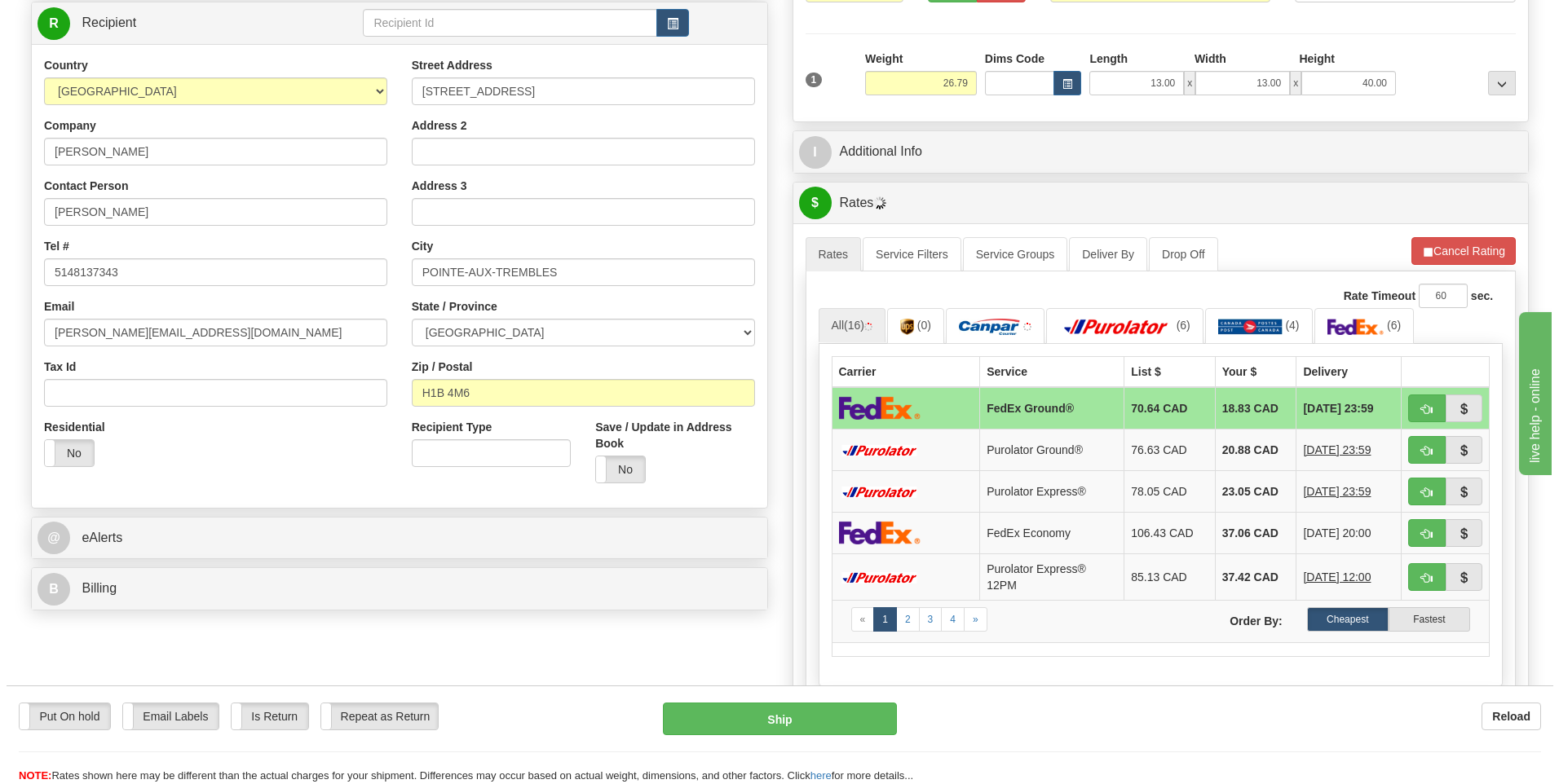
scroll to position [245, 0]
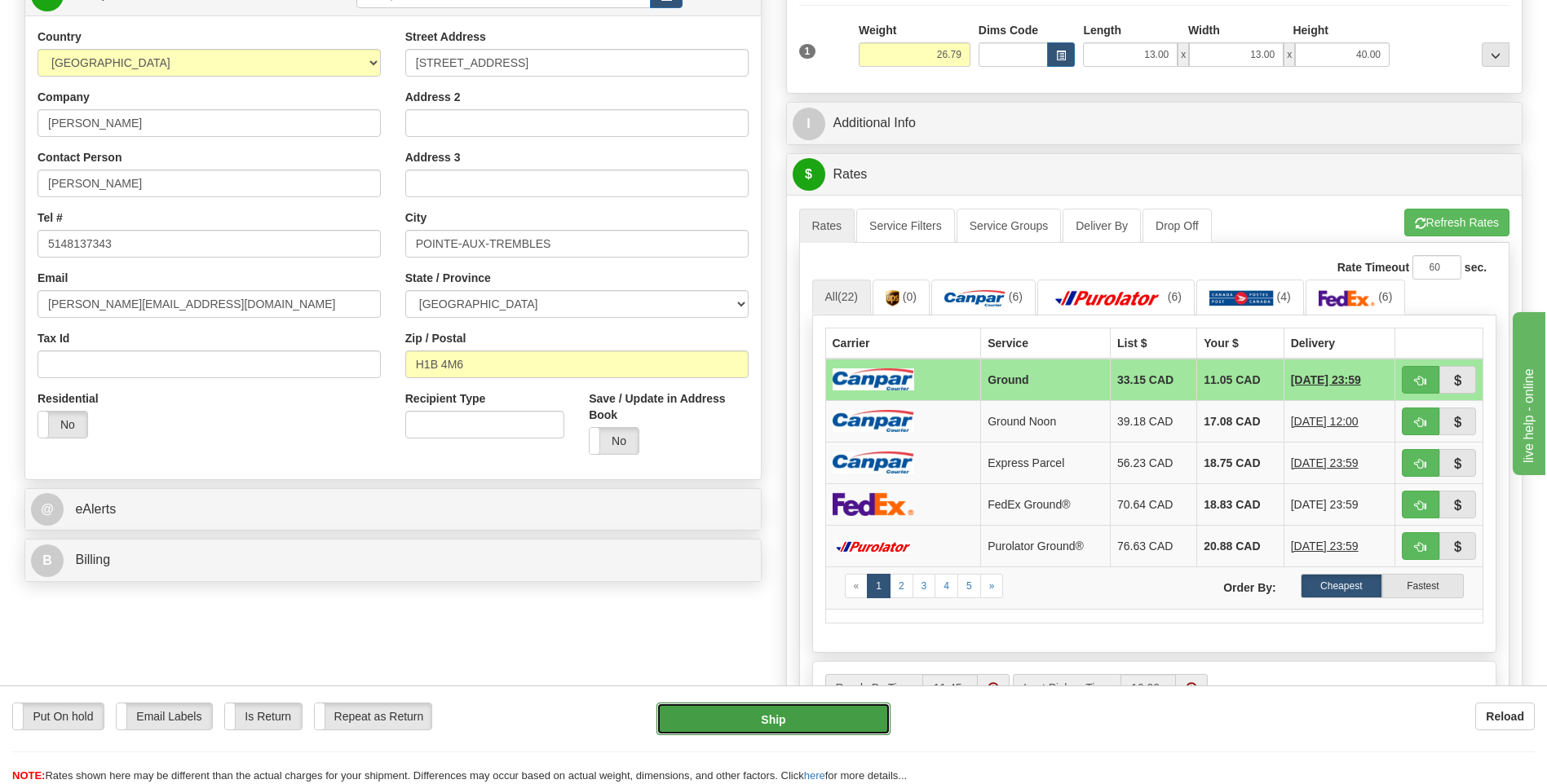
click at [768, 722] on button "Ship" at bounding box center [773, 719] width 233 height 32
type input "1"
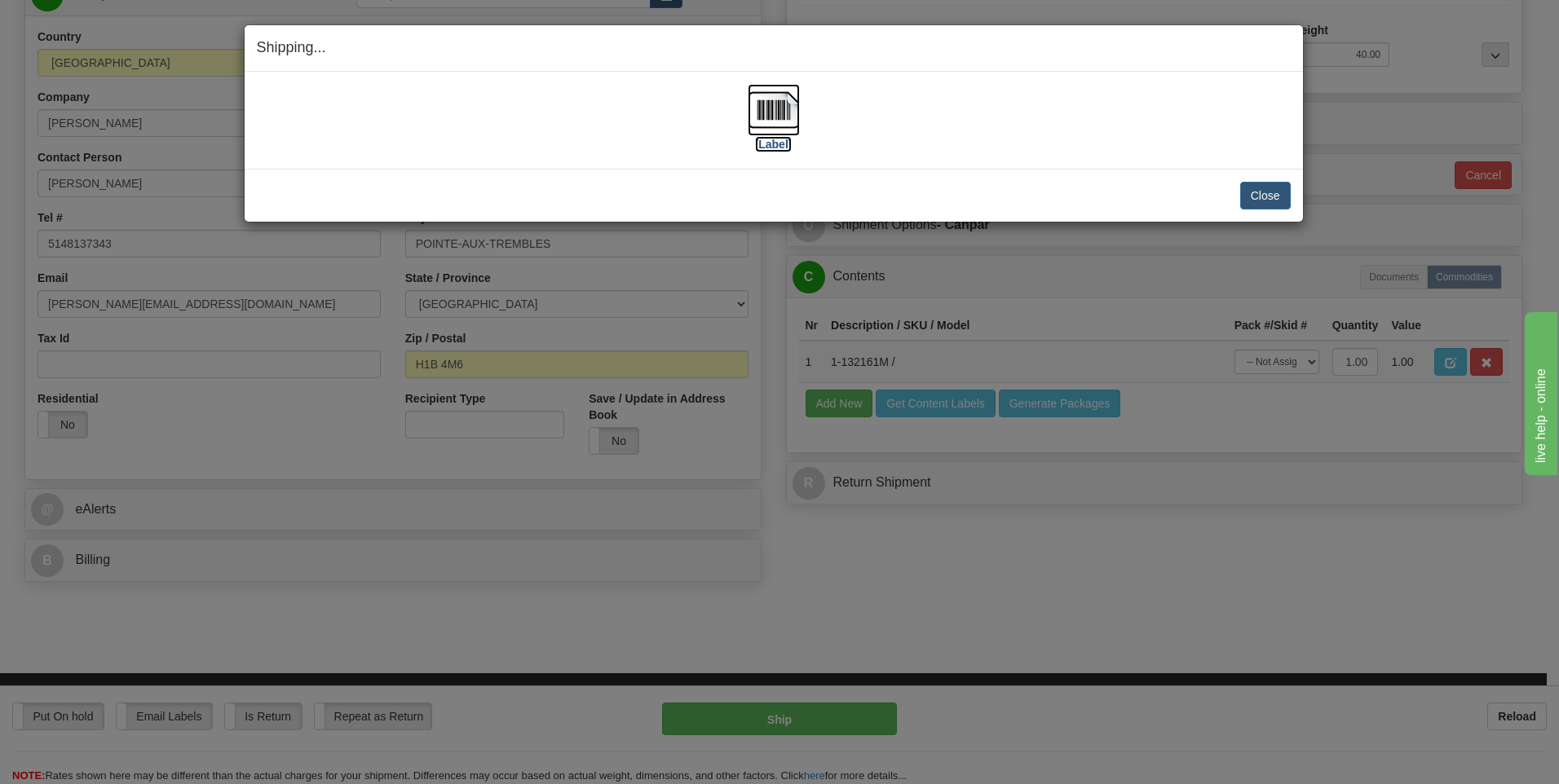
click at [772, 112] on img at bounding box center [774, 110] width 52 height 52
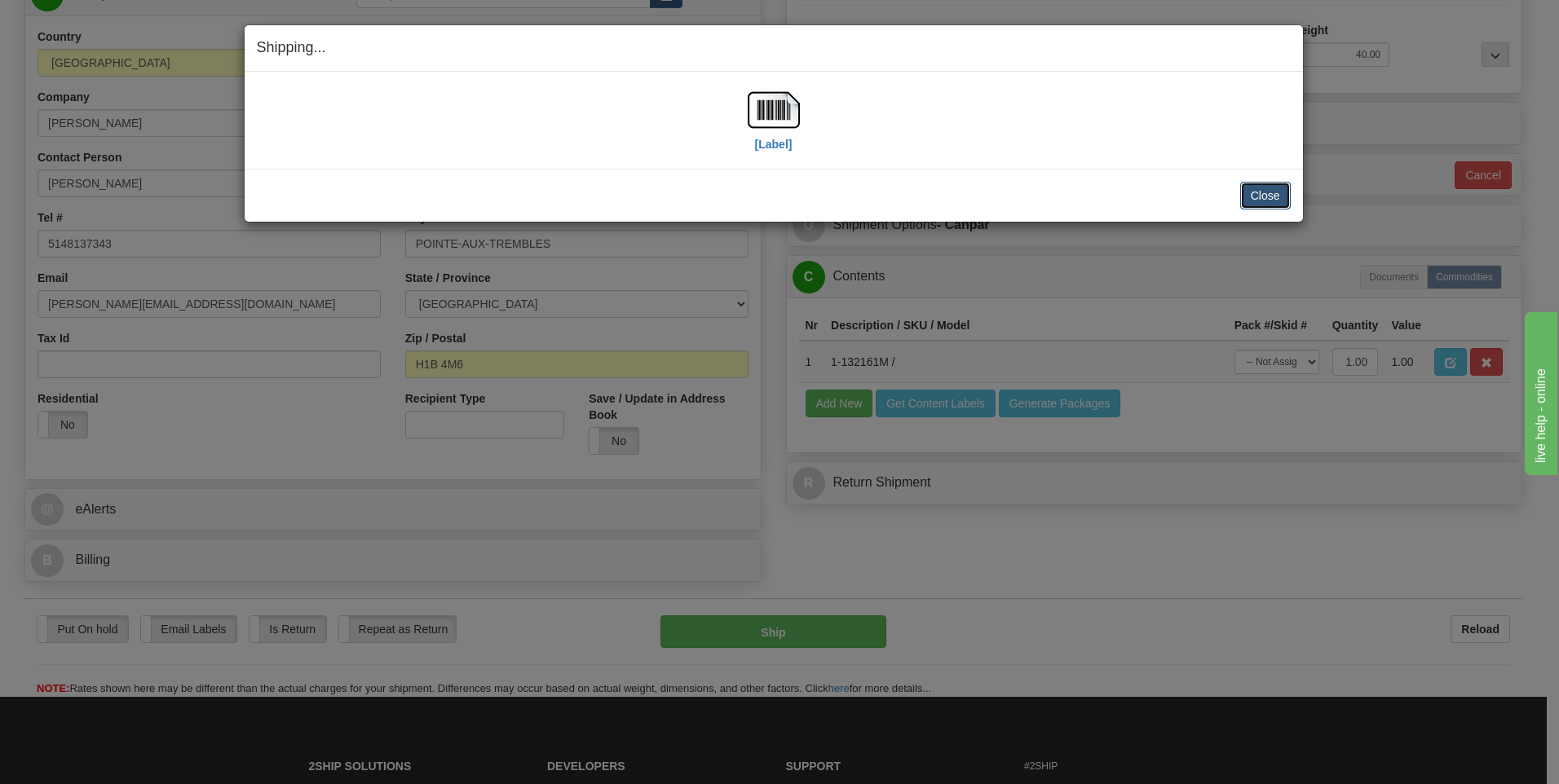
click at [1268, 200] on button "Close" at bounding box center [1266, 195] width 50 height 28
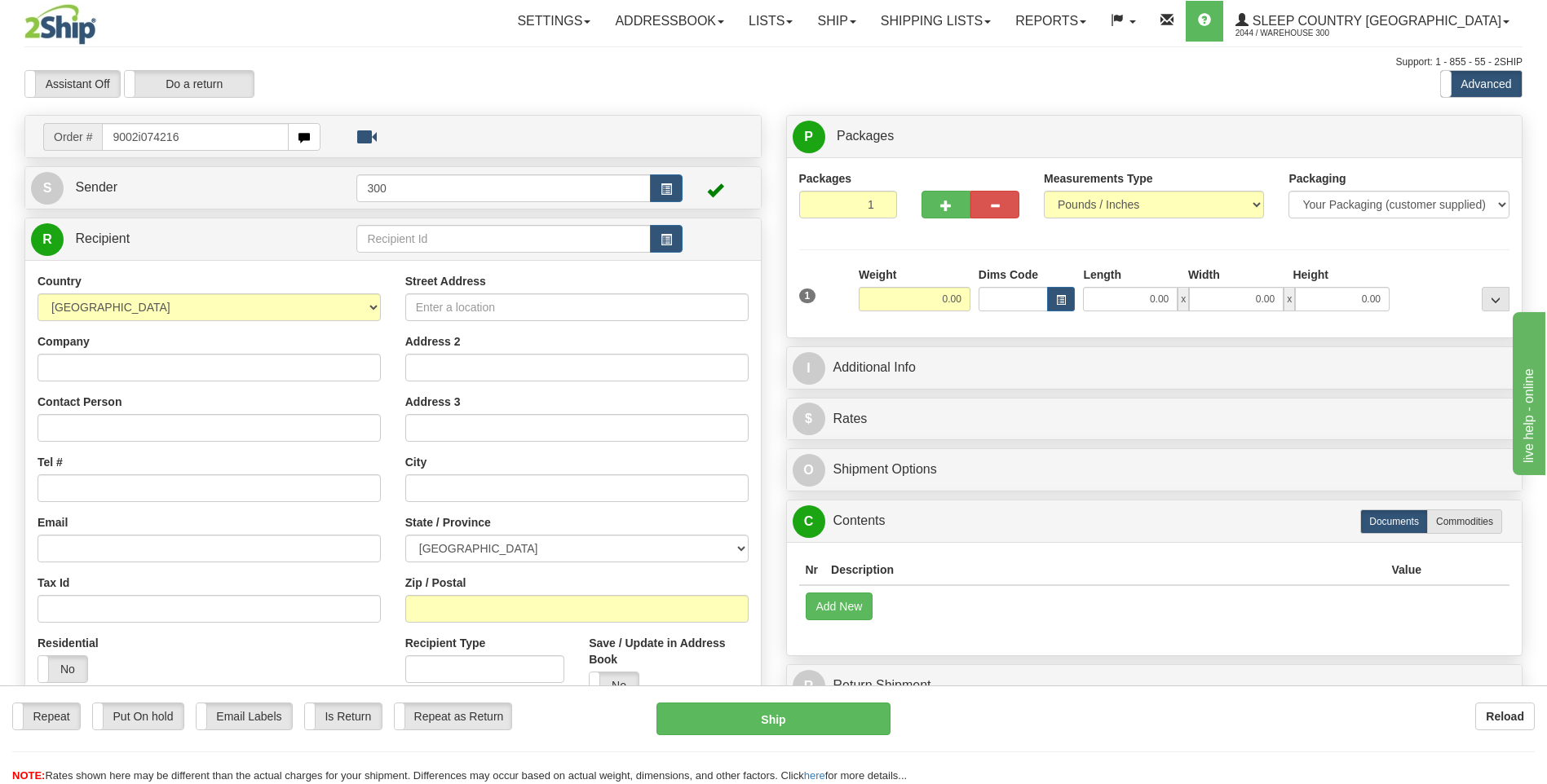
type input "9002i074216"
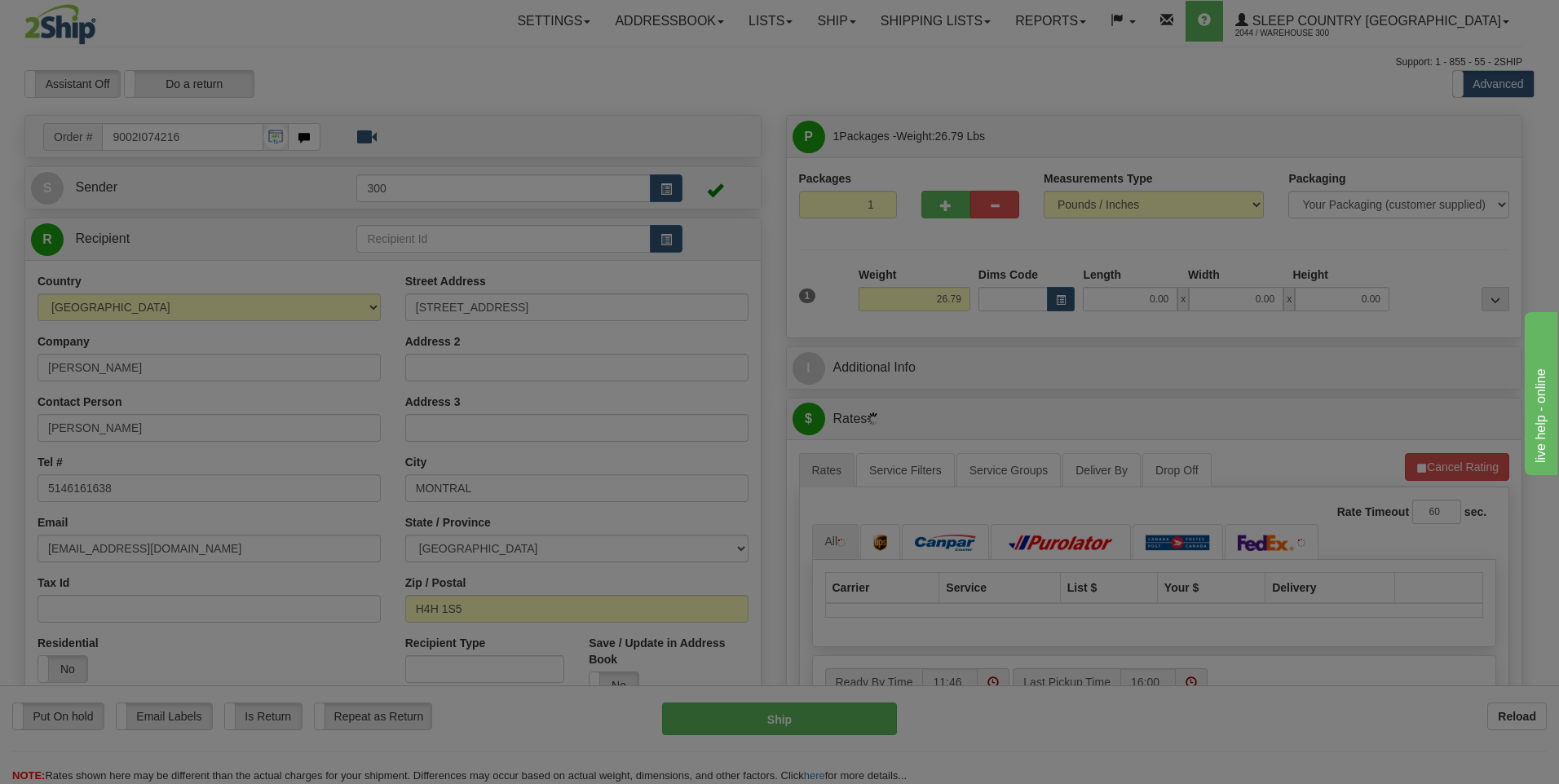
type input "[GEOGRAPHIC_DATA]"
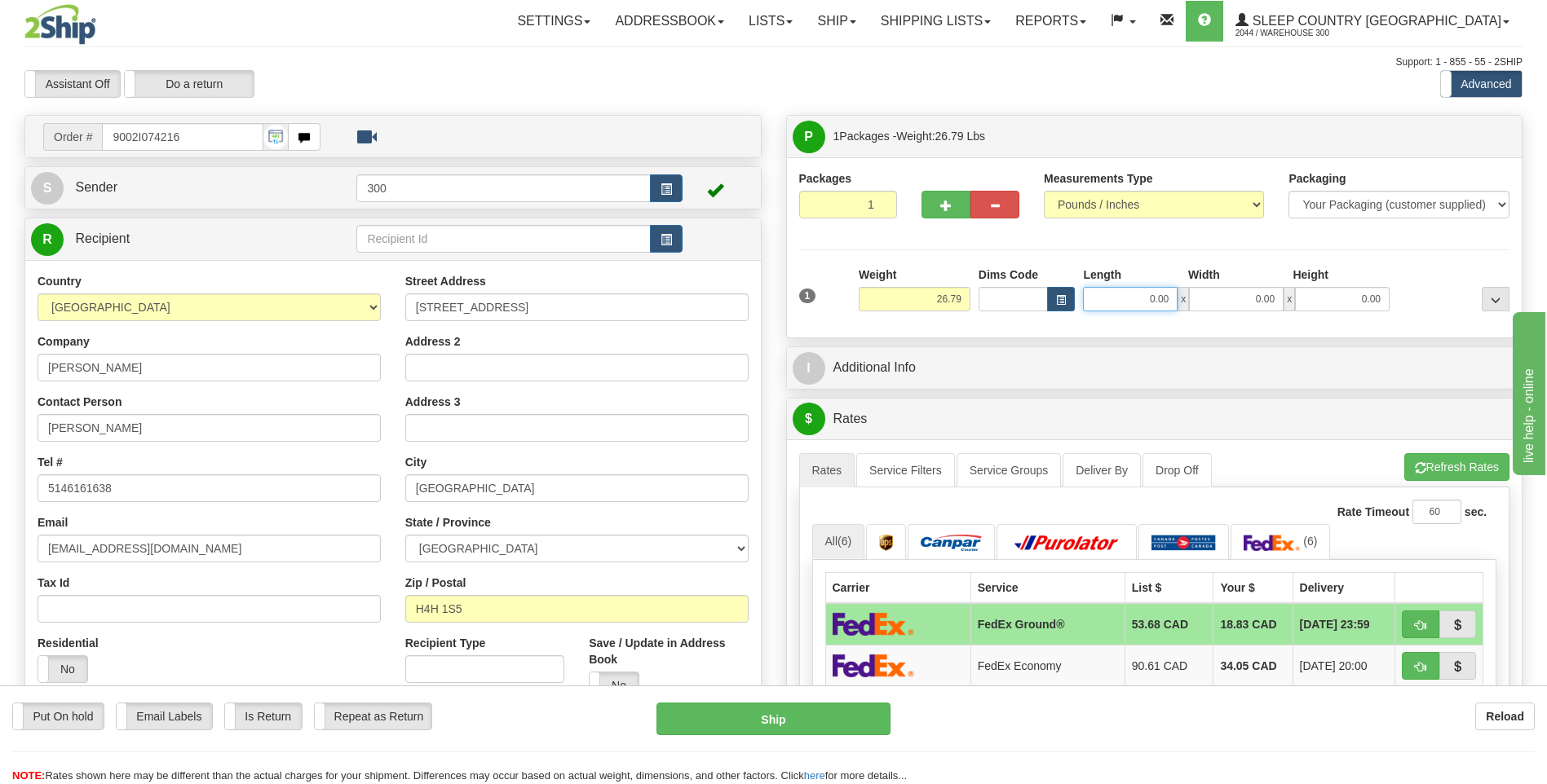
click at [1132, 303] on input "0.00" at bounding box center [1130, 298] width 95 height 24
type input "13.00"
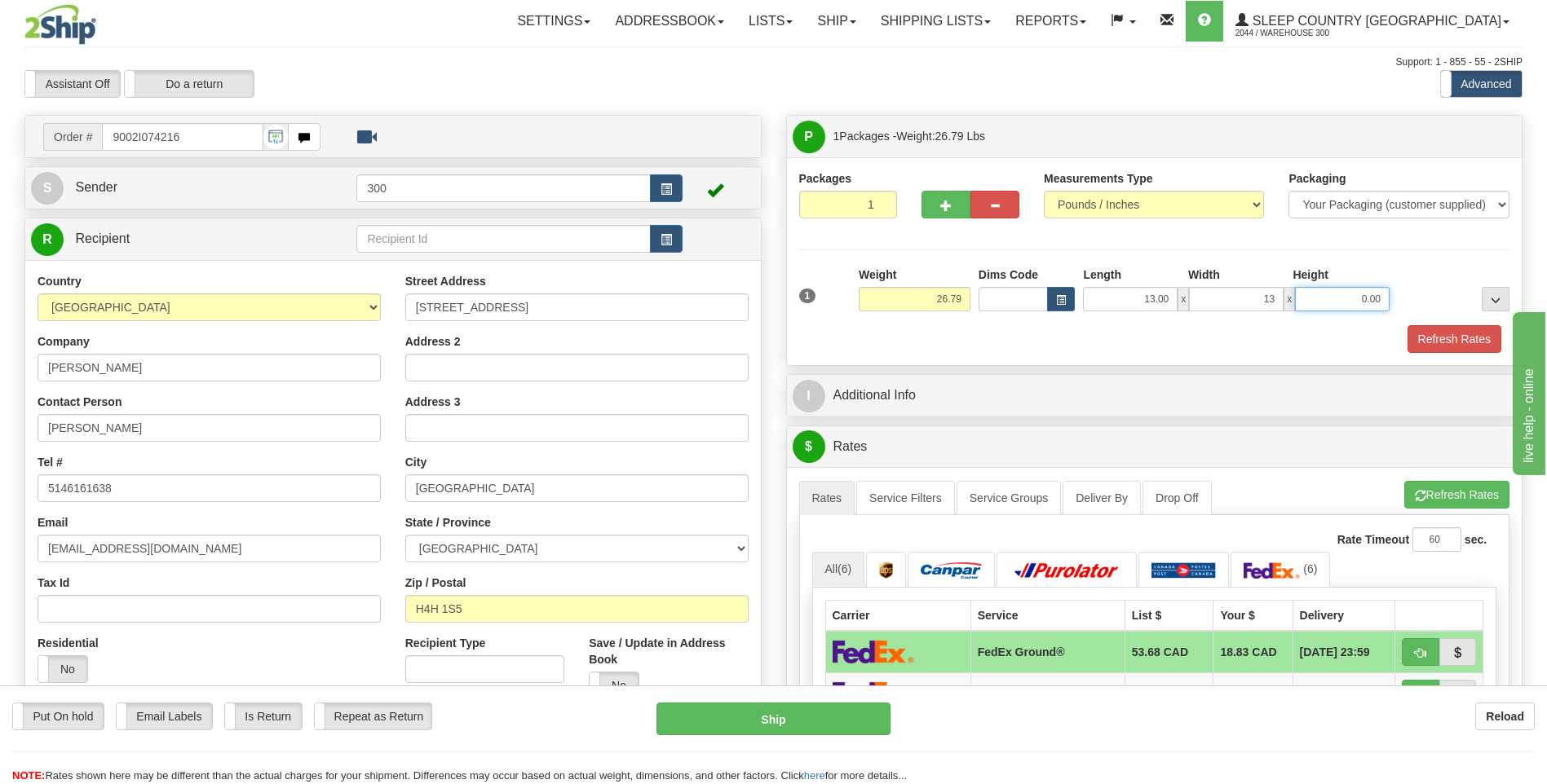
type input "13.00"
type input "40.00"
click at [1407, 325] on button "Refresh Rates" at bounding box center [1454, 339] width 94 height 28
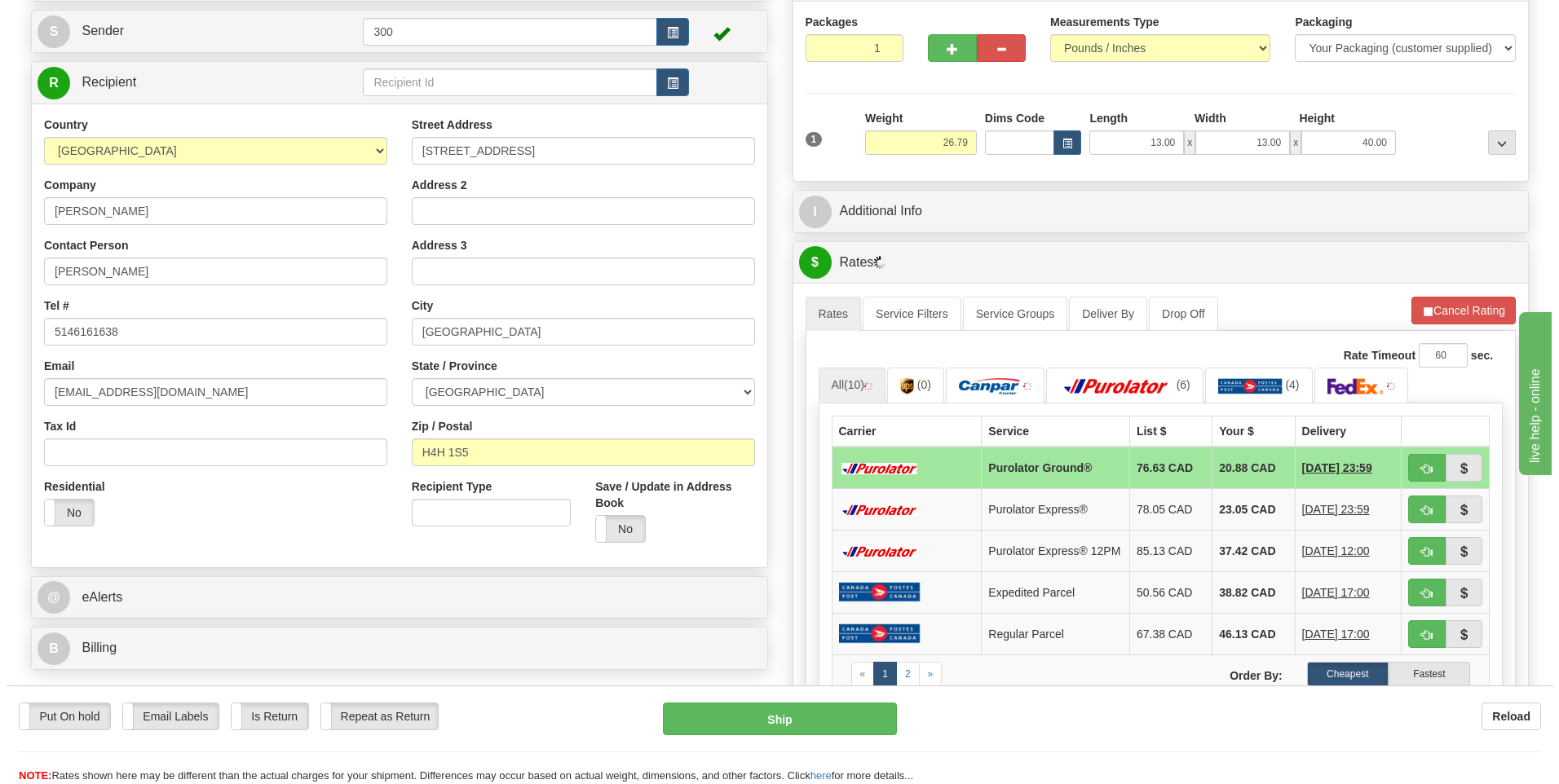
scroll to position [163, 0]
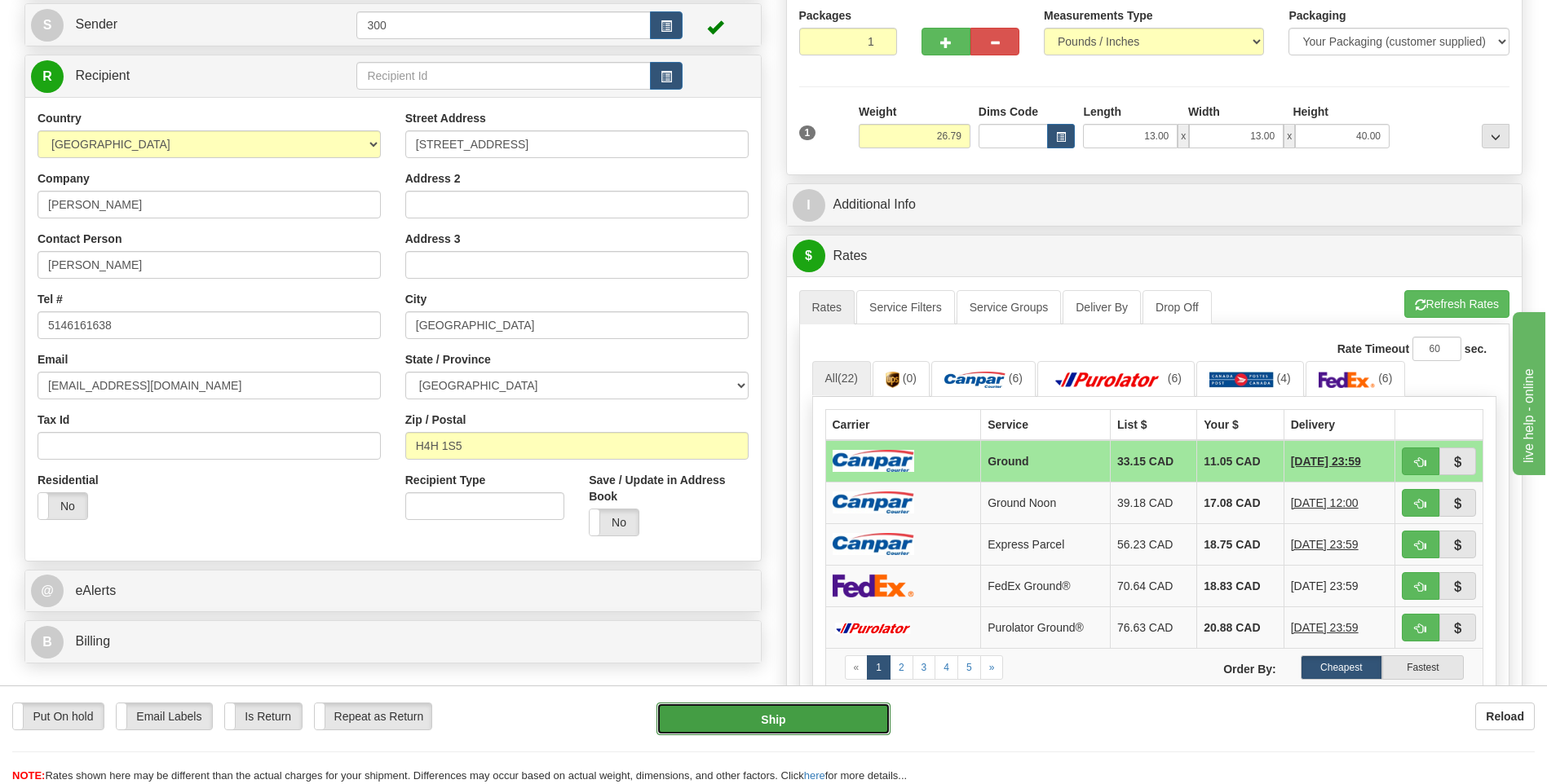
click at [735, 722] on button "Ship" at bounding box center [773, 719] width 233 height 32
type input "1"
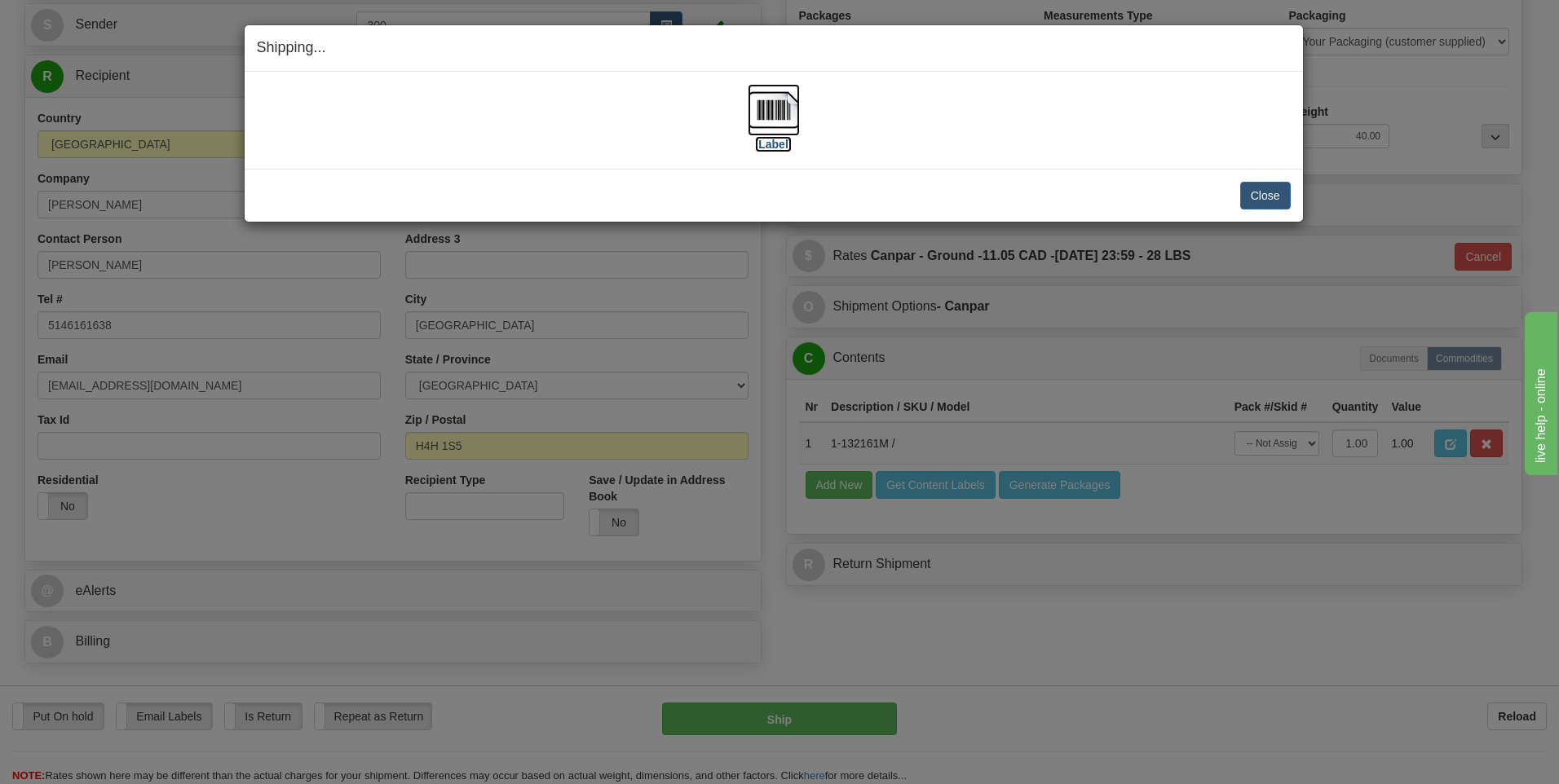
click at [785, 111] on img at bounding box center [774, 110] width 52 height 52
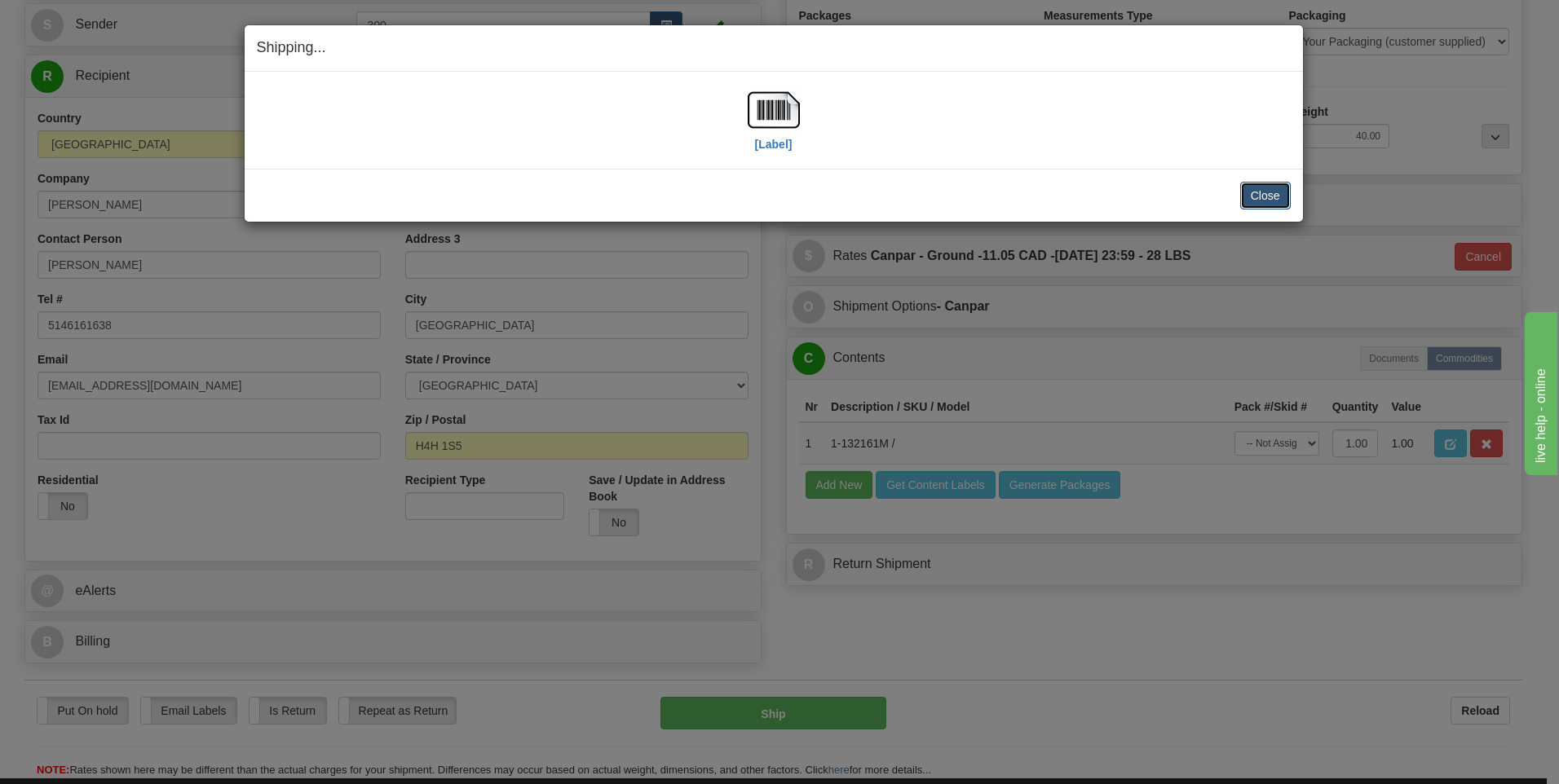
click at [1259, 187] on button "Close" at bounding box center [1266, 195] width 50 height 28
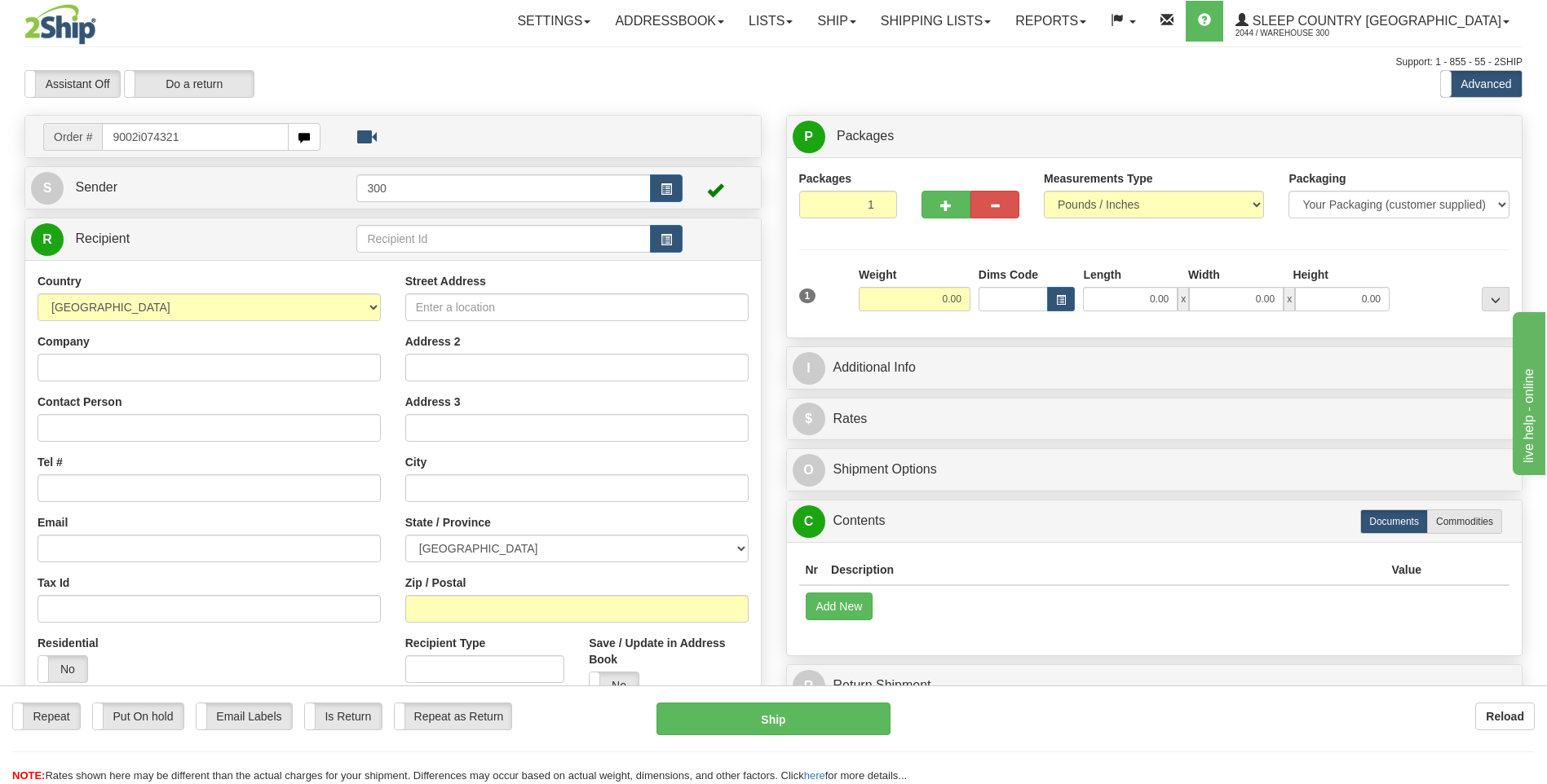
type input "9002i074321"
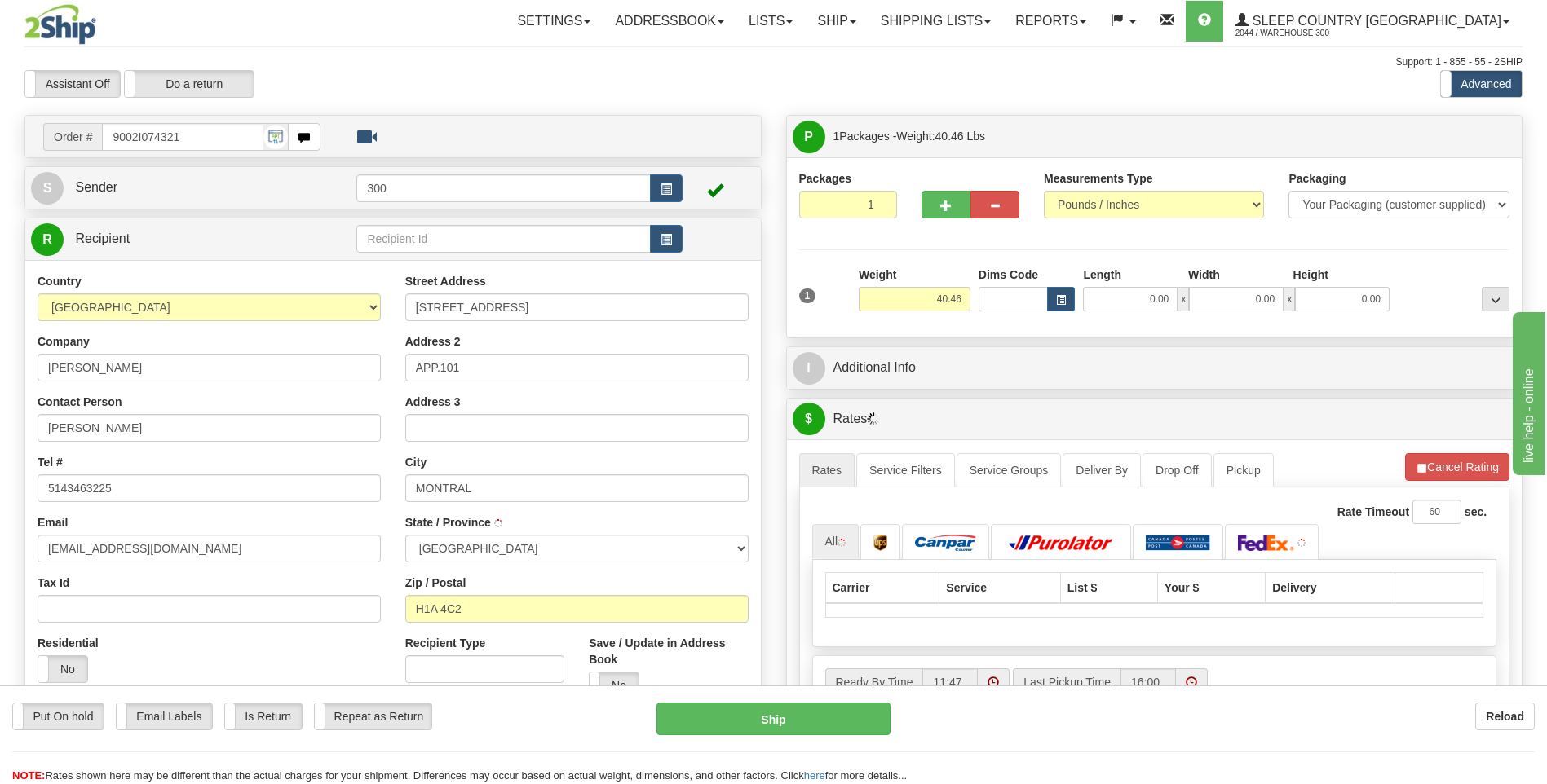
type input "POINTE-AUX-TREMBLES"
click at [1114, 298] on input "0.00" at bounding box center [1130, 298] width 95 height 24
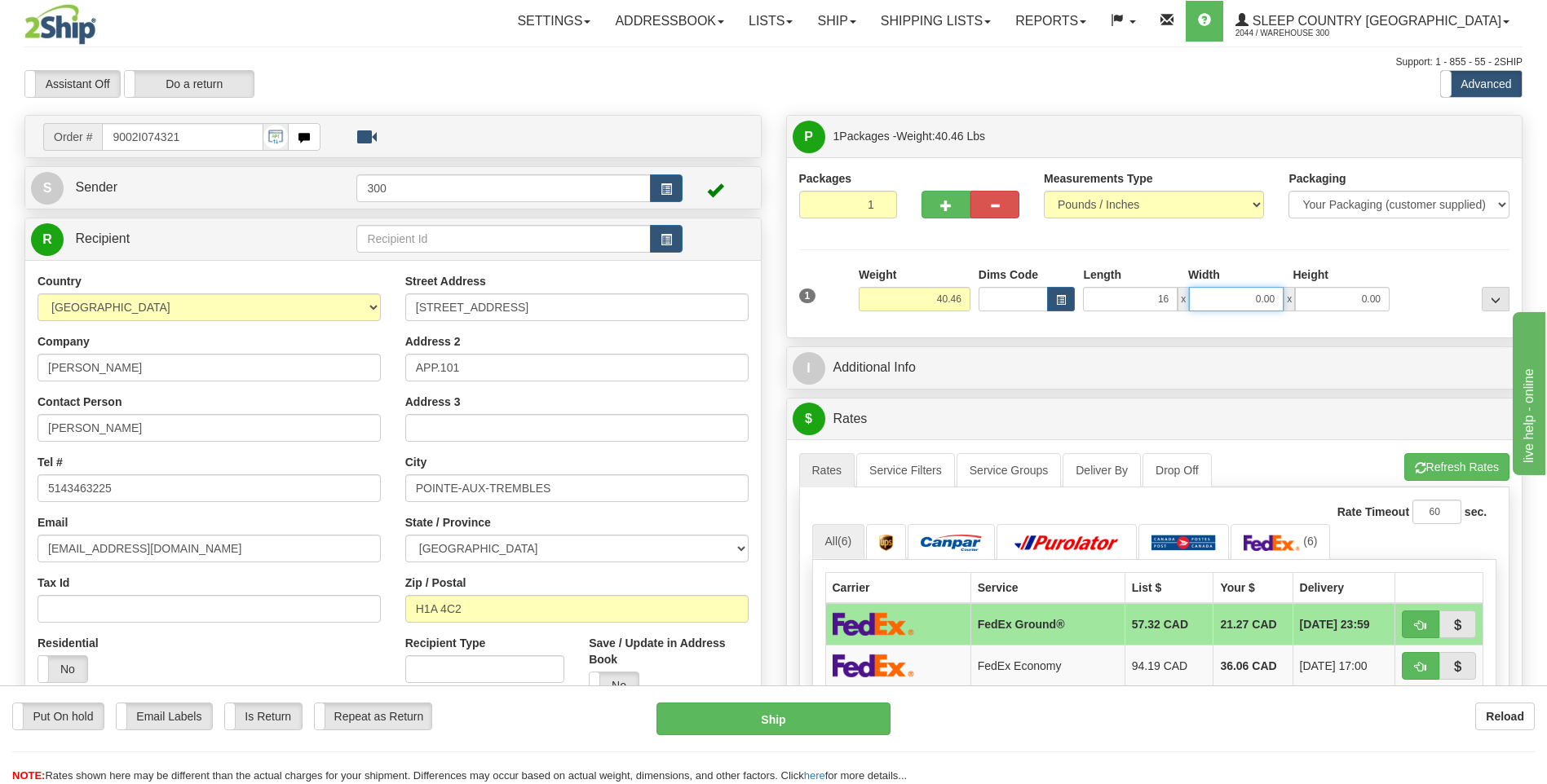
type input "16.00"
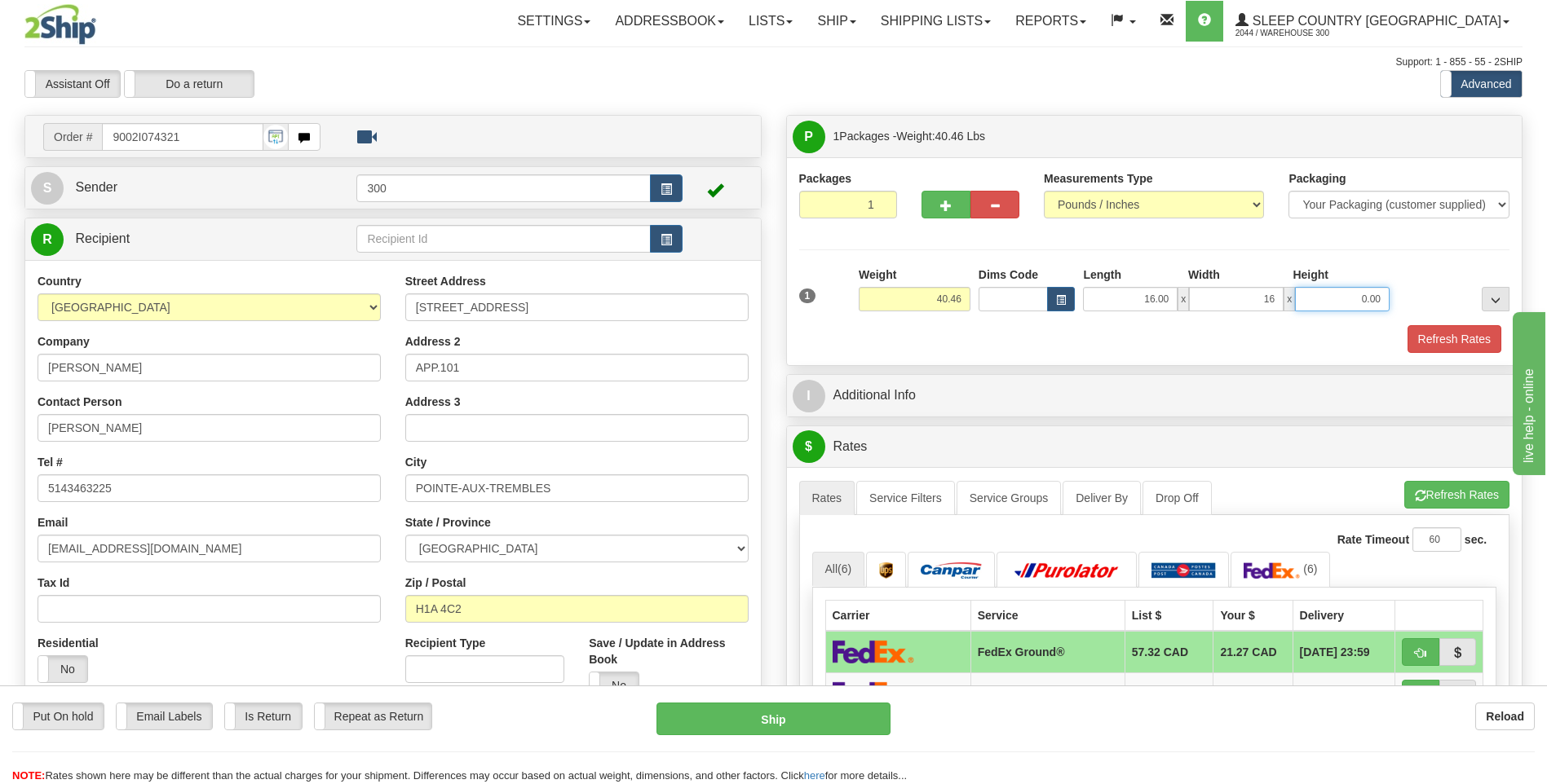
type input "16.00"
type input "40.00"
click at [1407, 325] on button "Refresh Rates" at bounding box center [1454, 339] width 94 height 28
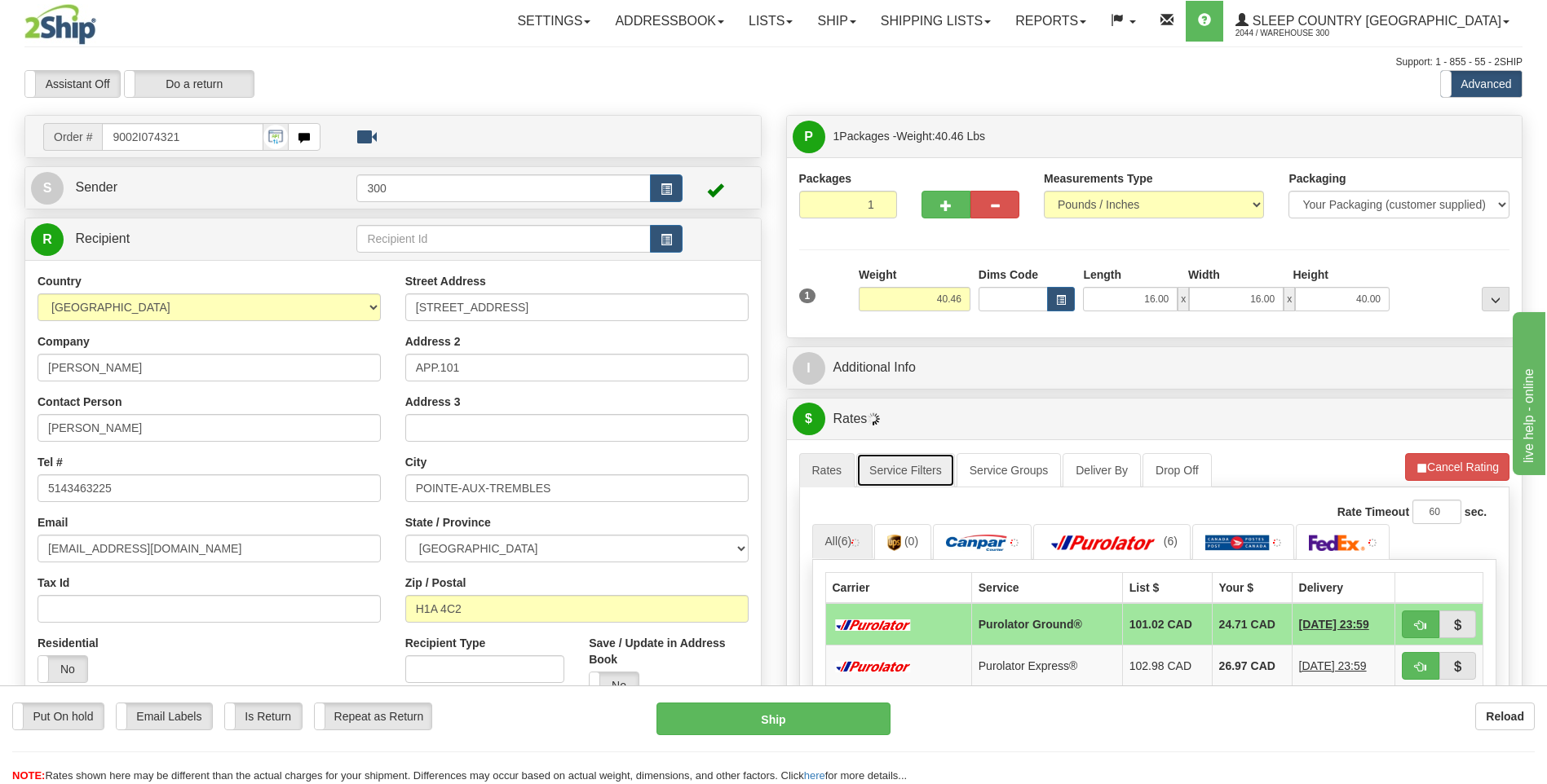
click at [892, 476] on link "Service Filters" at bounding box center [905, 470] width 99 height 34
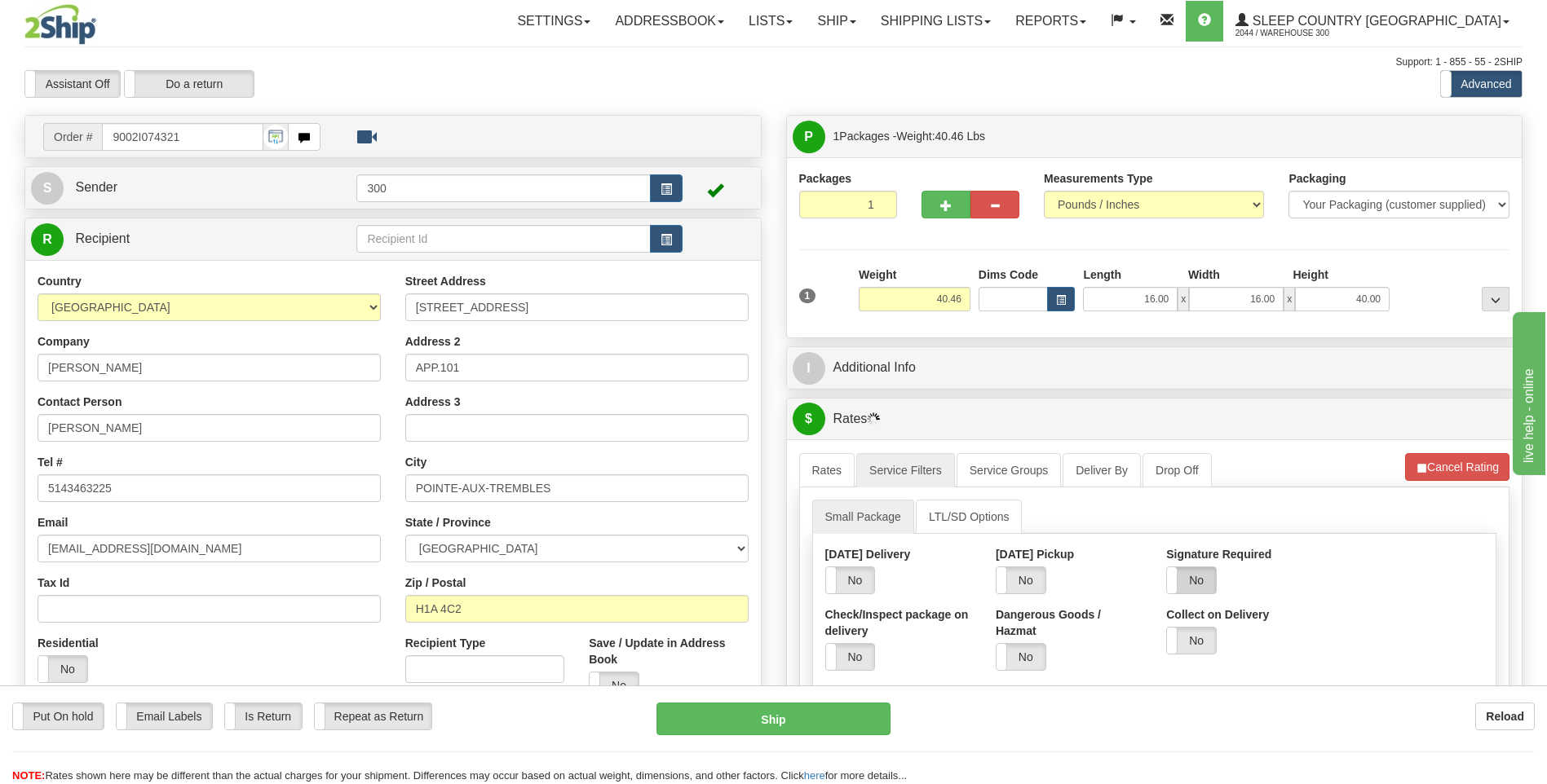
click at [1196, 581] on label "No" at bounding box center [1191, 580] width 49 height 26
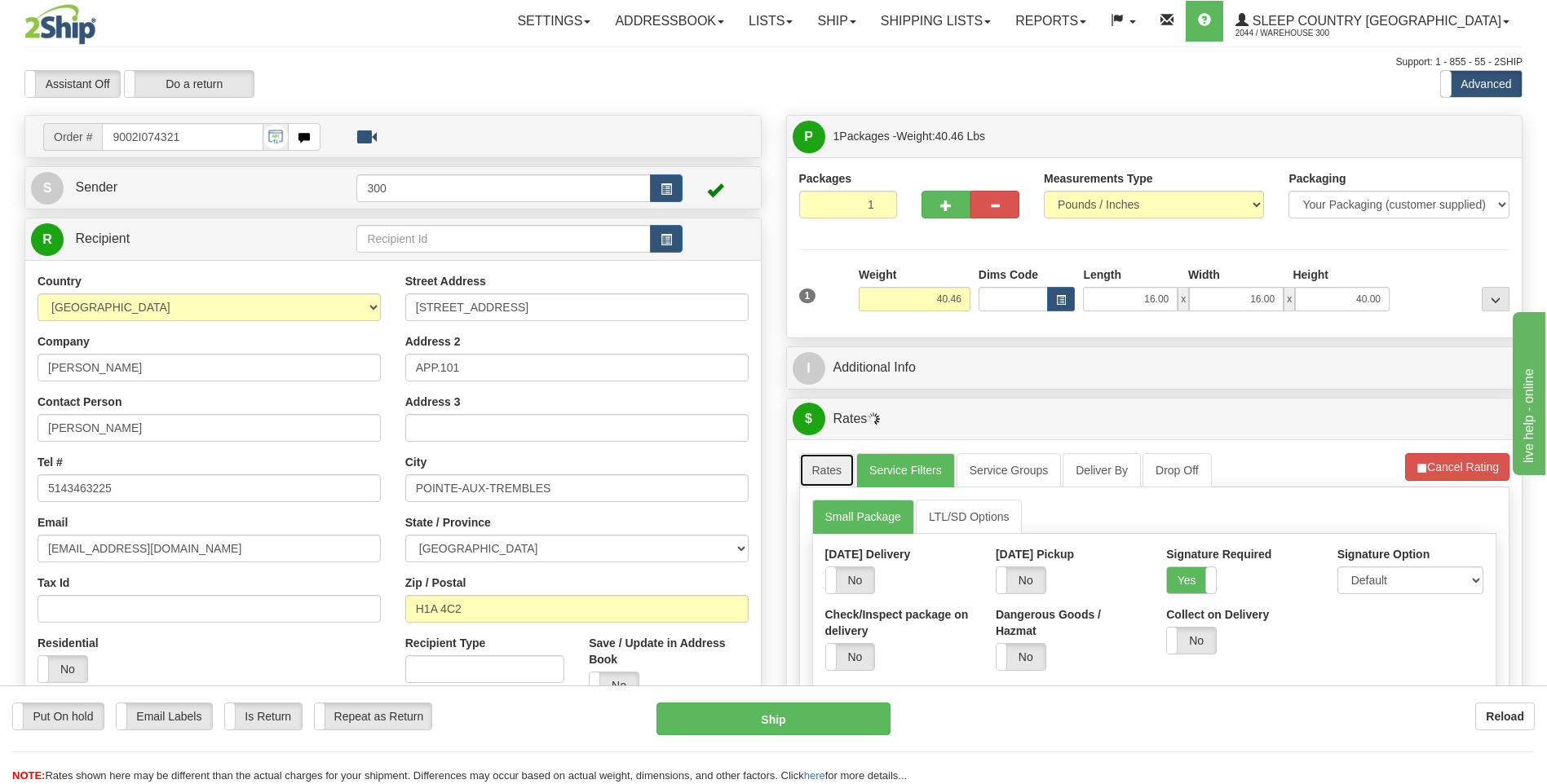
click at [825, 473] on link "Rates" at bounding box center [826, 470] width 56 height 34
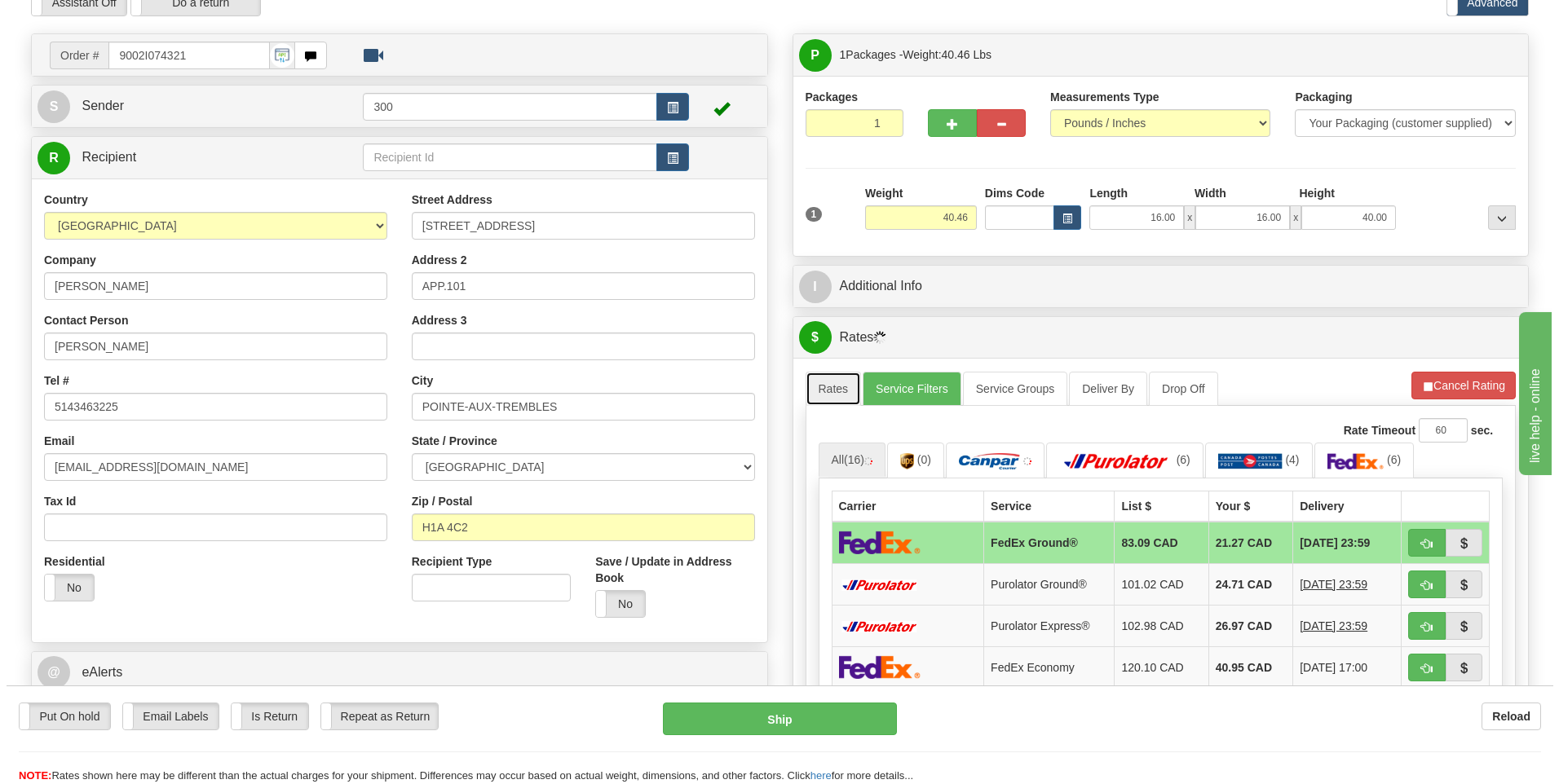
scroll to position [163, 0]
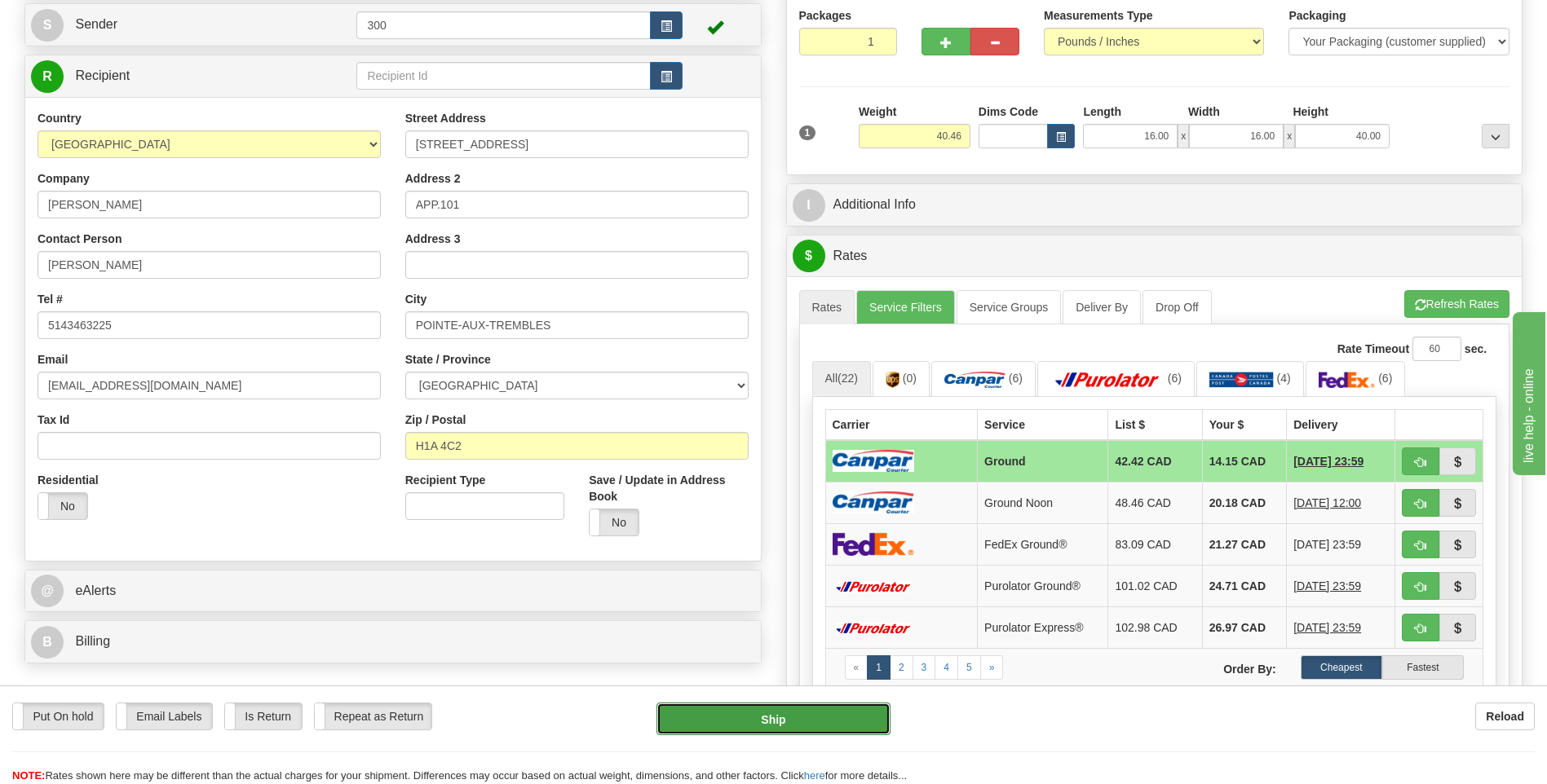
click at [739, 719] on button "Ship" at bounding box center [773, 719] width 233 height 32
type input "1"
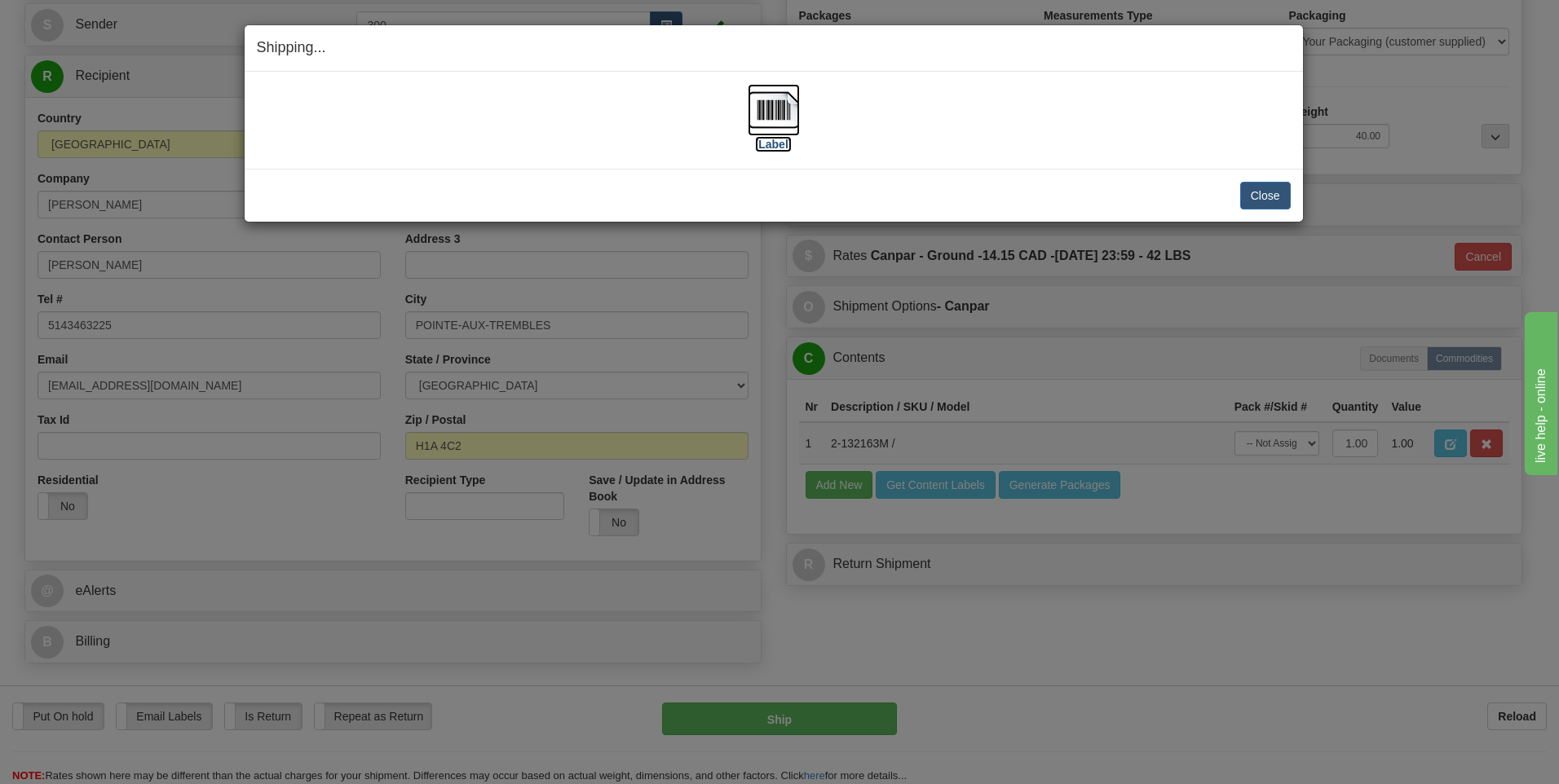
click at [785, 113] on img at bounding box center [774, 110] width 52 height 52
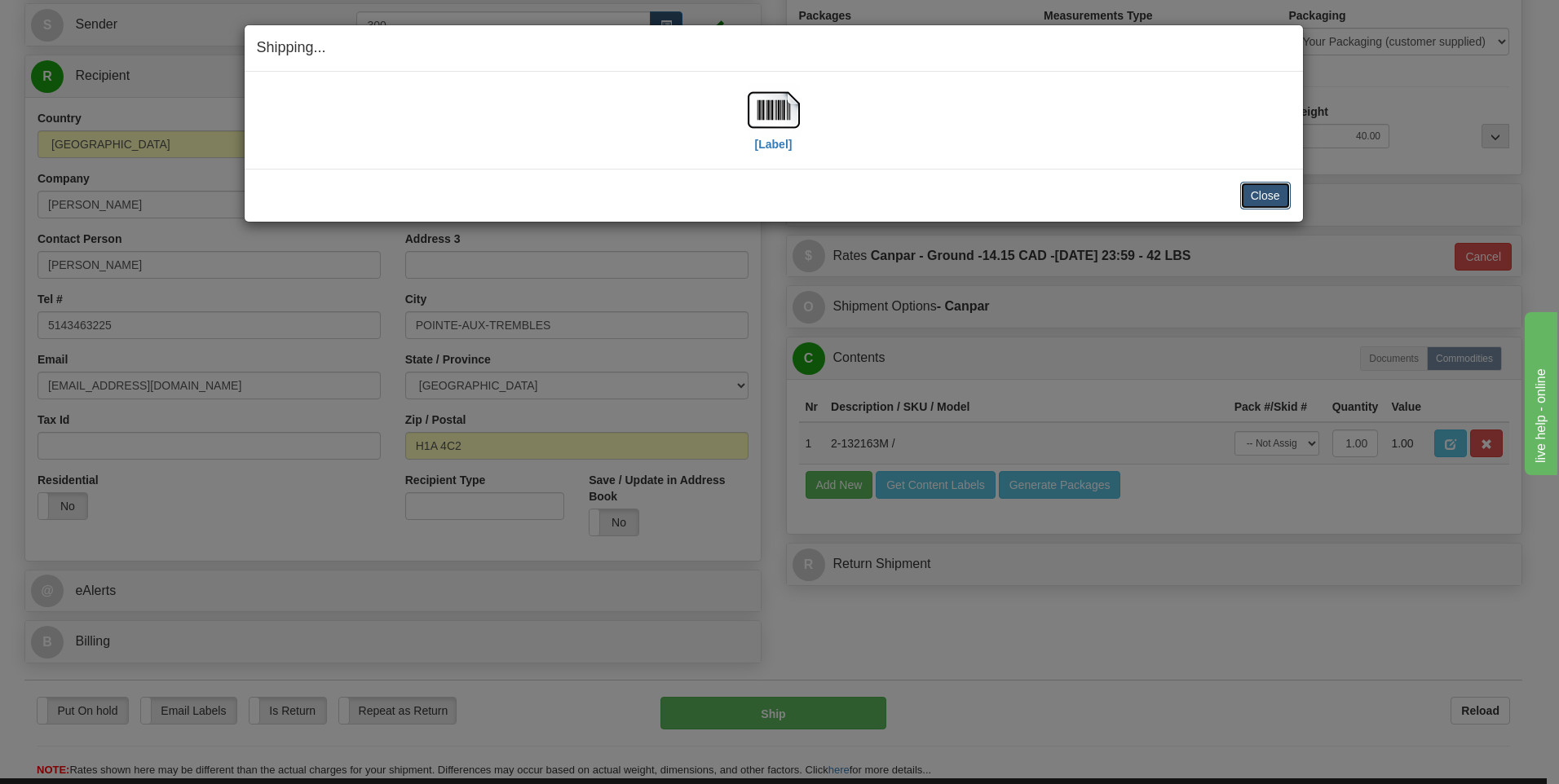
click at [1268, 190] on button "Close" at bounding box center [1266, 195] width 50 height 28
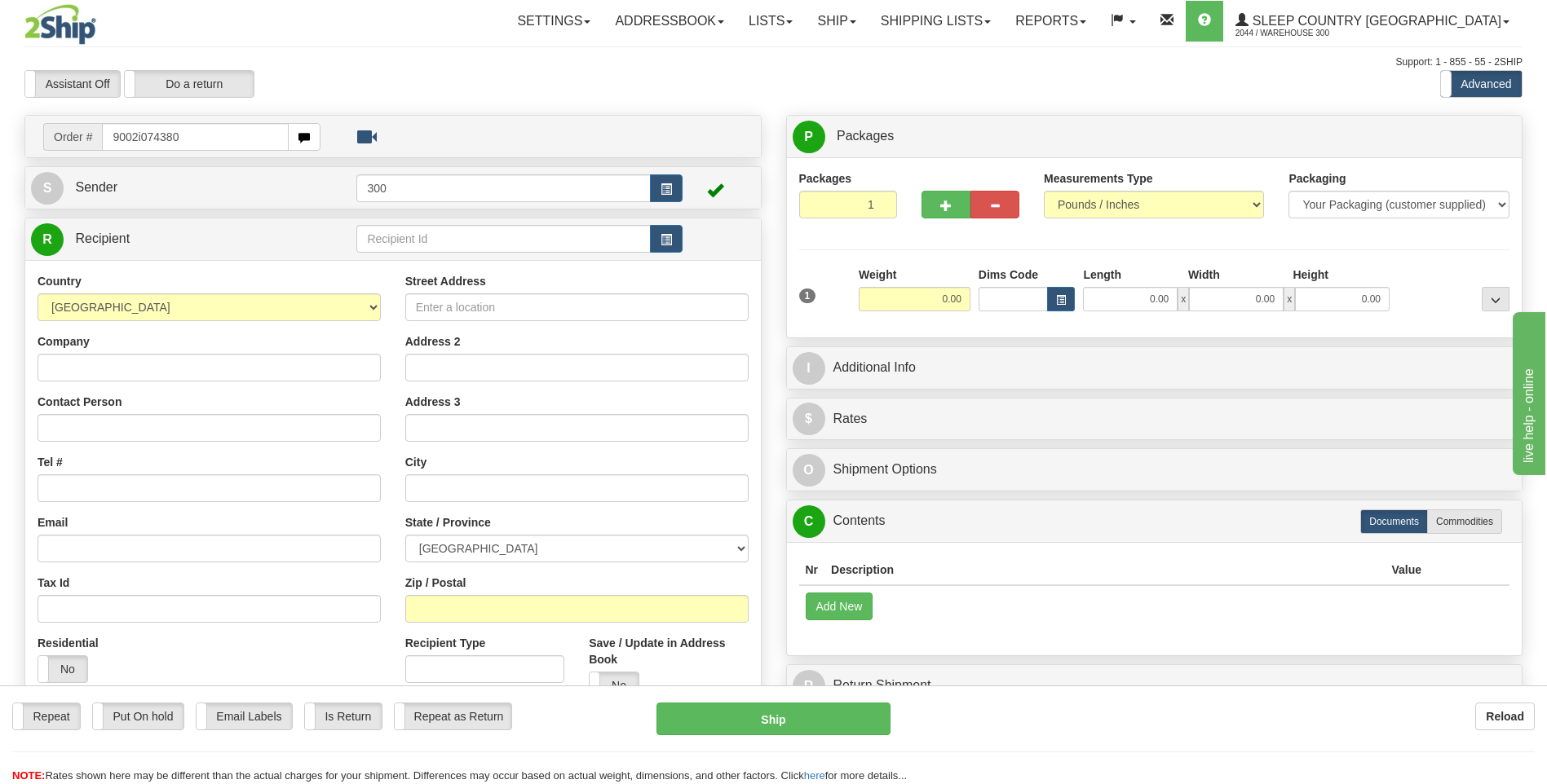
type input "9002i074380"
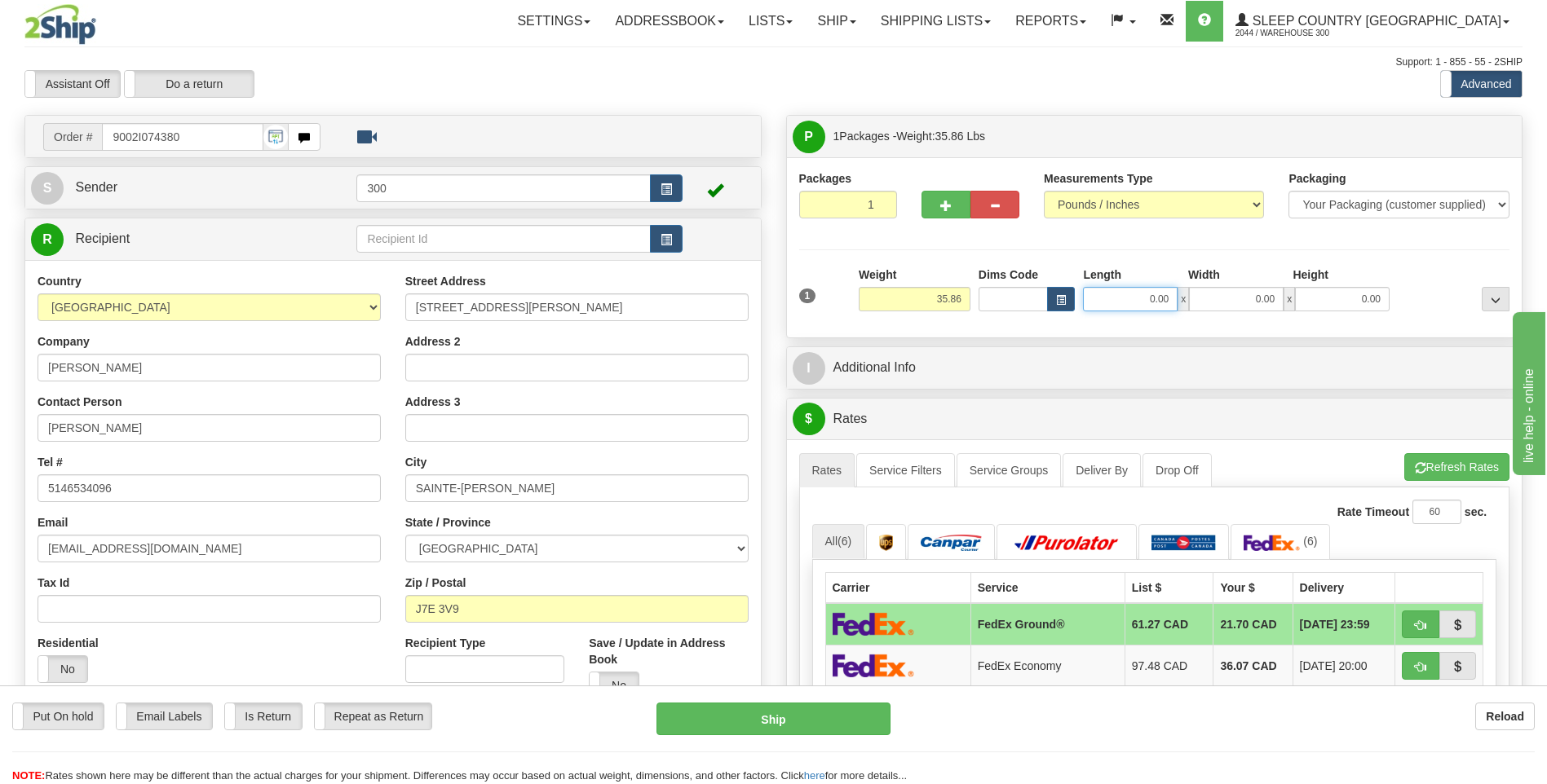
click at [1146, 294] on input "0.00" at bounding box center [1130, 298] width 95 height 24
type input "15.00"
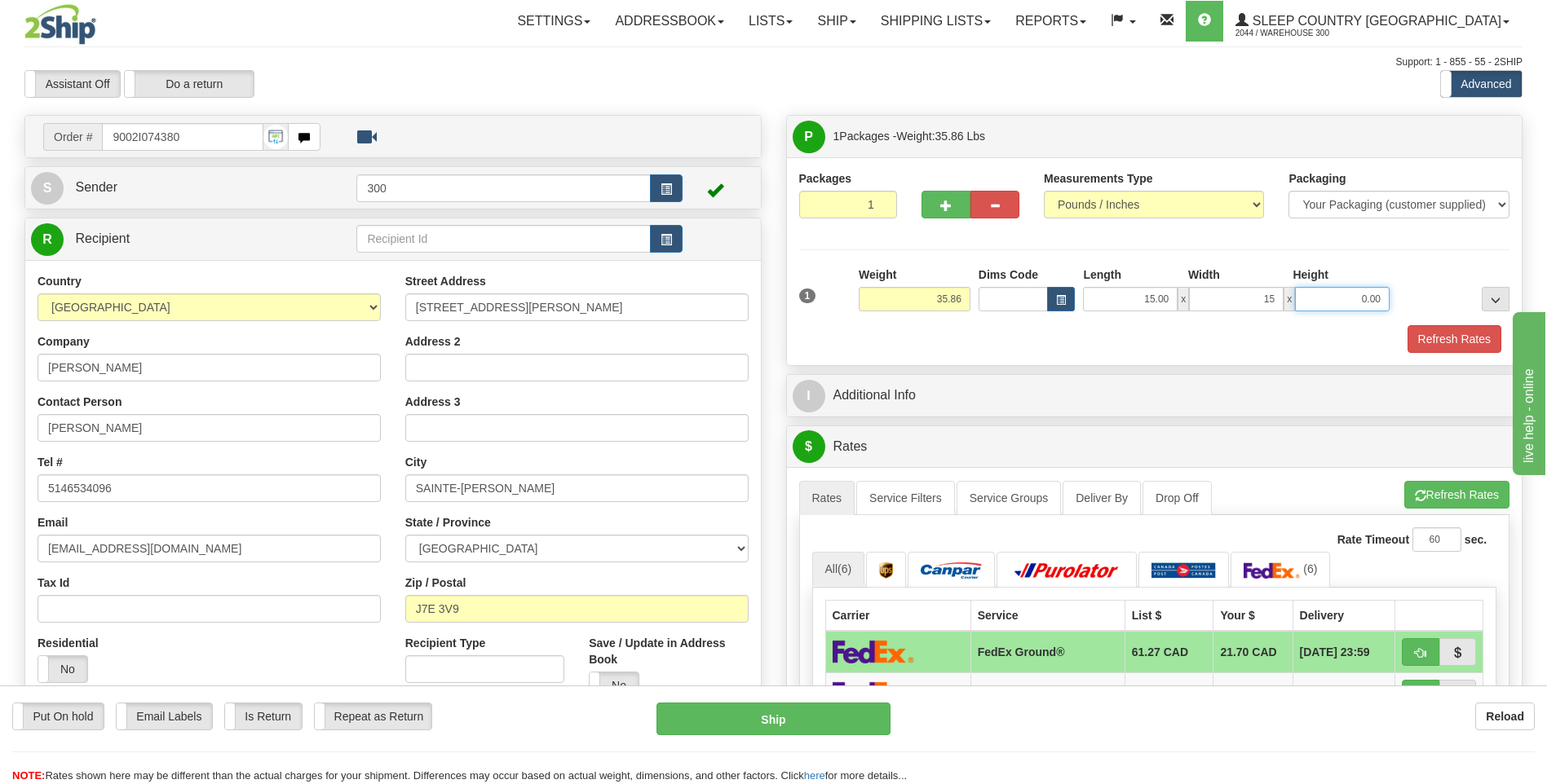
type input "15.00"
type input "42.00"
click at [1407, 325] on button "Refresh Rates" at bounding box center [1454, 339] width 94 height 28
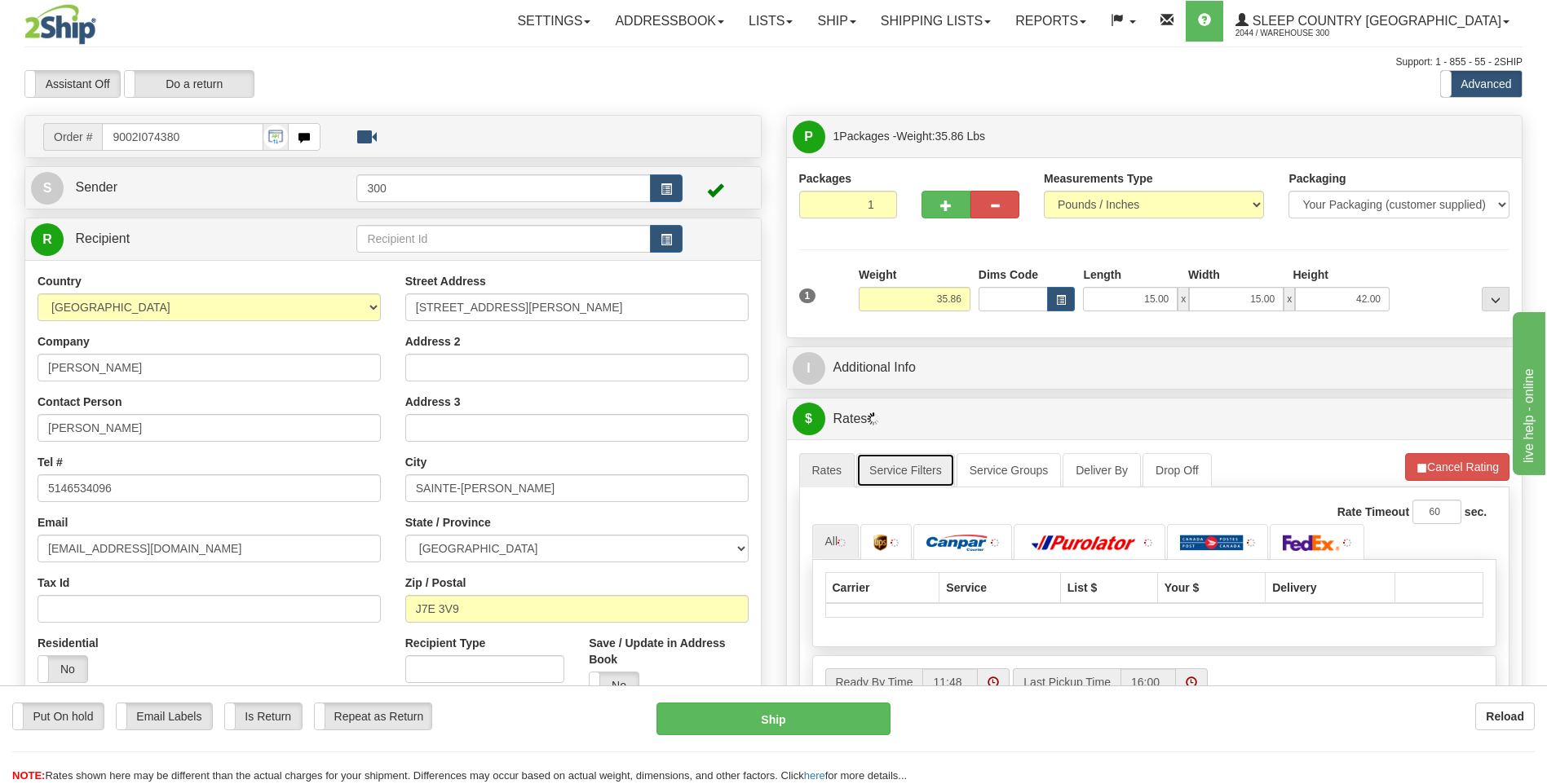
click at [902, 482] on link "Service Filters" at bounding box center [905, 470] width 99 height 34
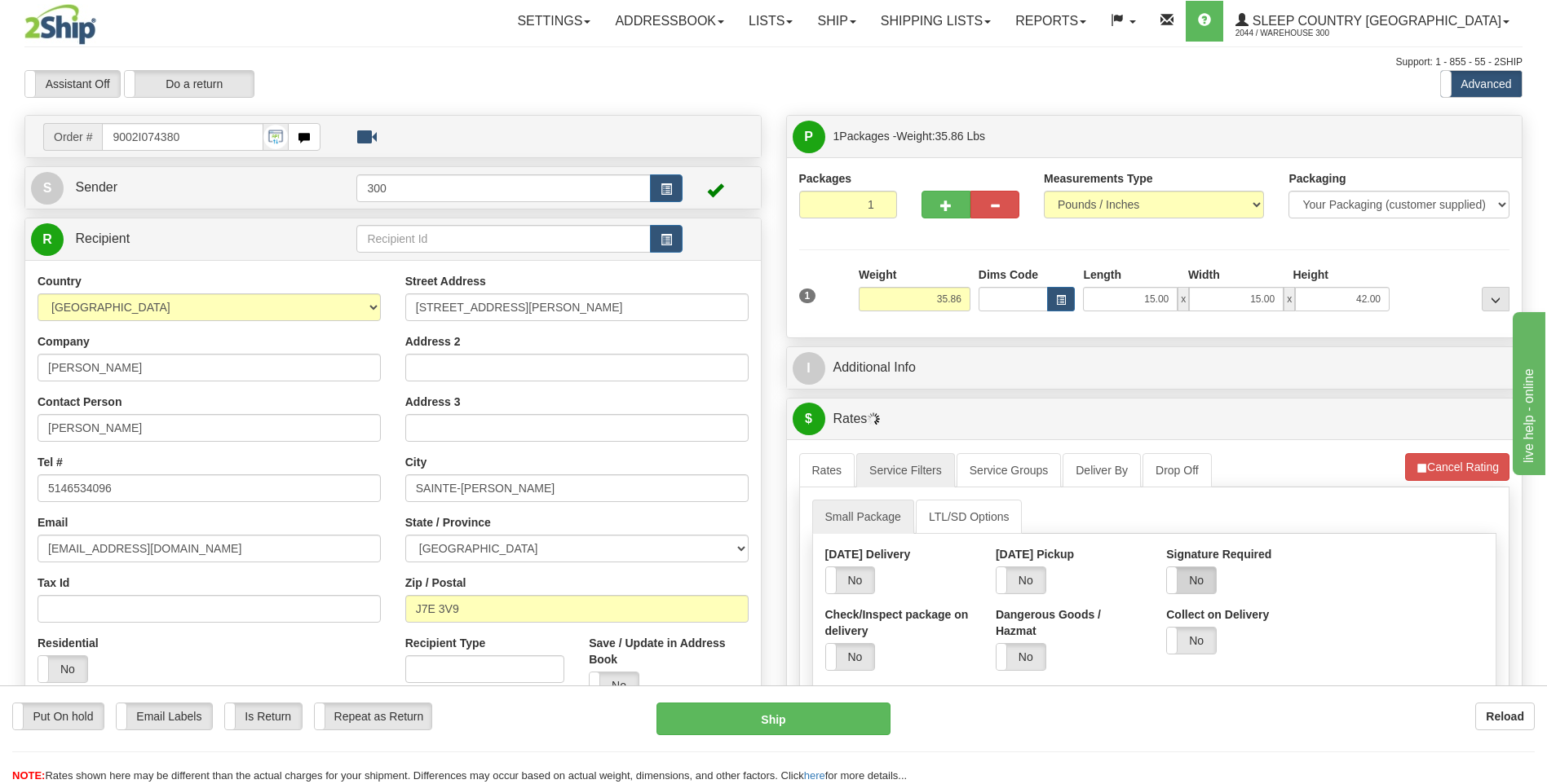
click at [1202, 581] on label "No" at bounding box center [1191, 580] width 49 height 26
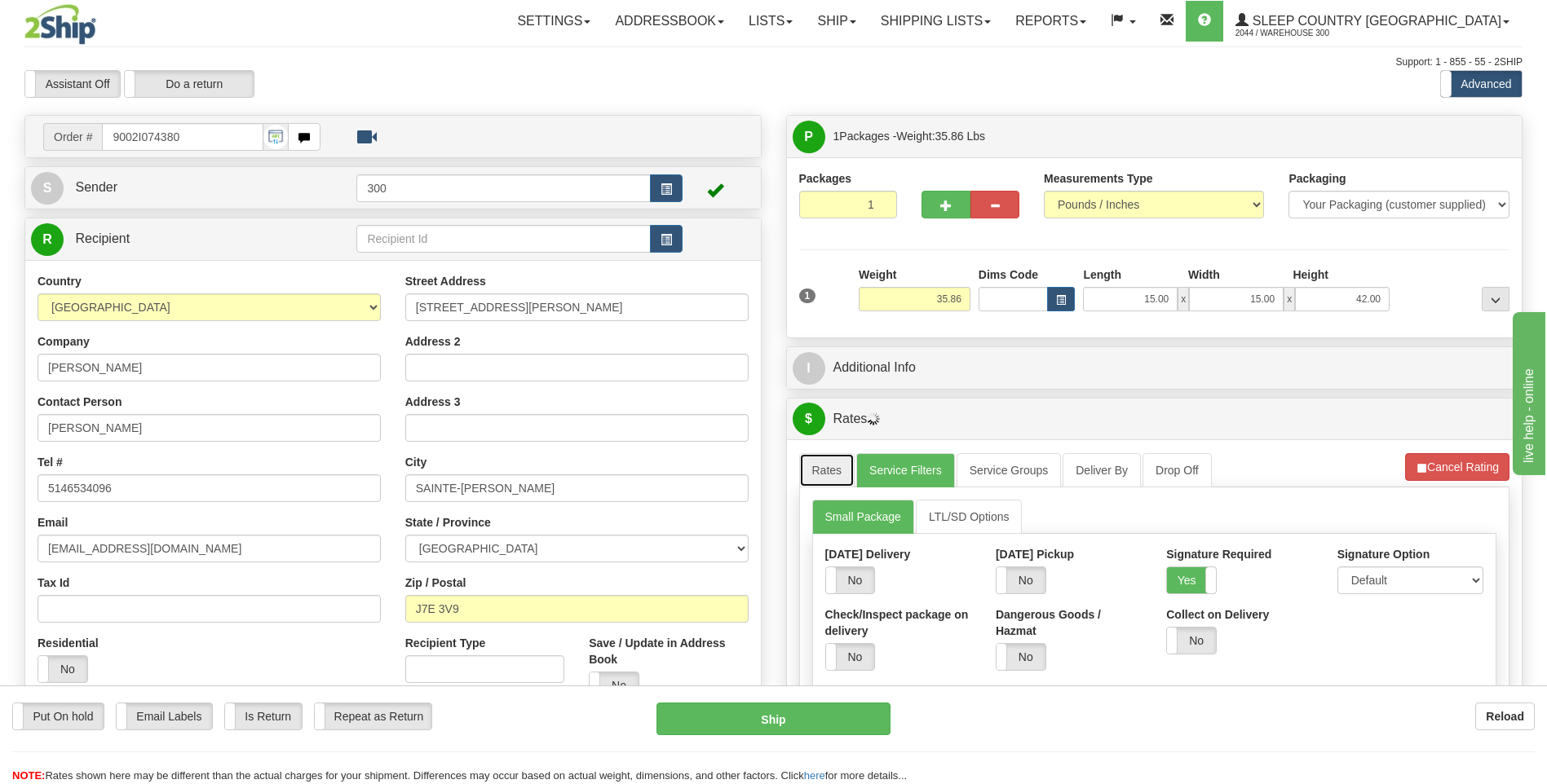
click at [826, 476] on link "Rates" at bounding box center [826, 470] width 56 height 34
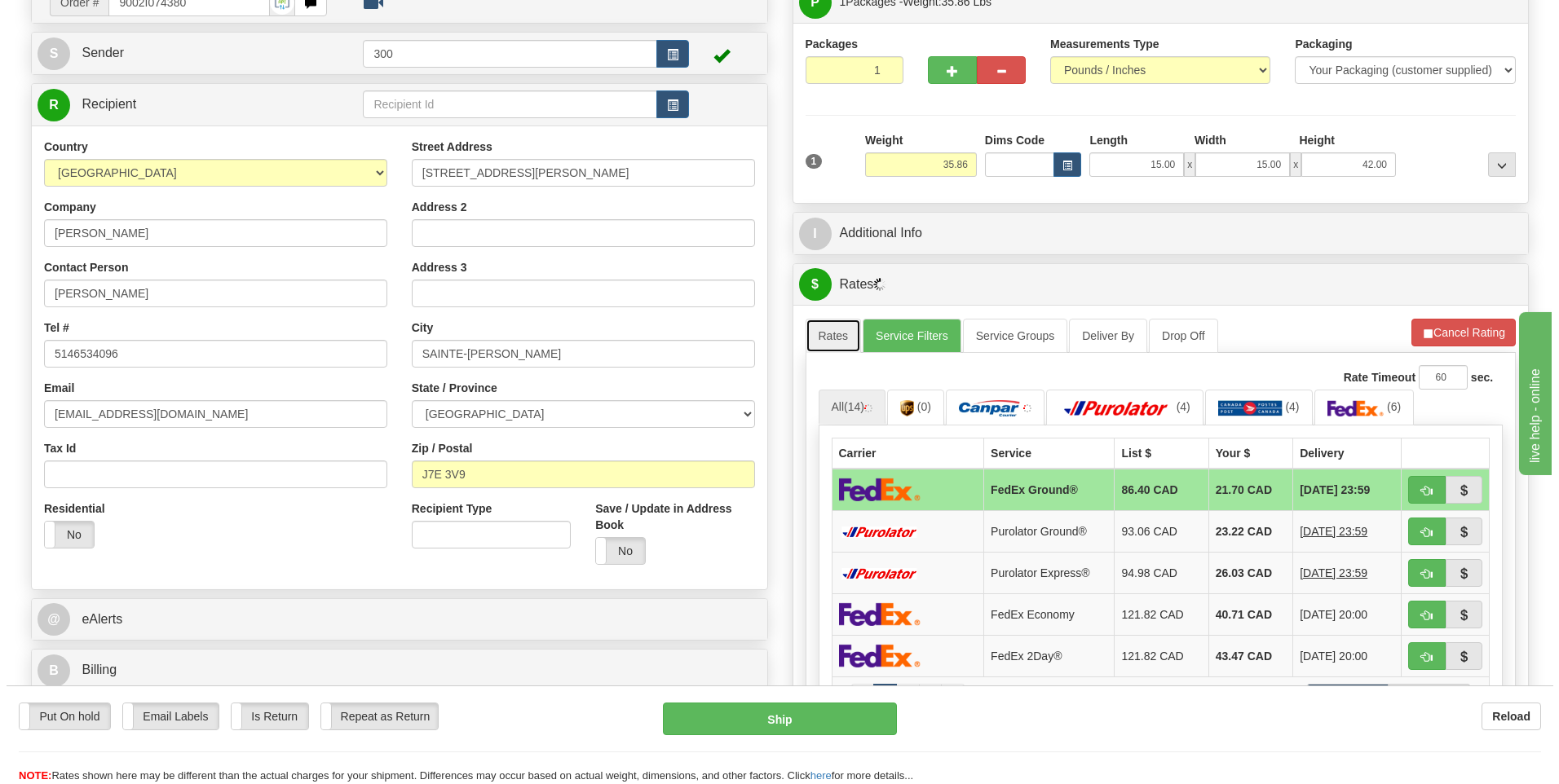
scroll to position [163, 0]
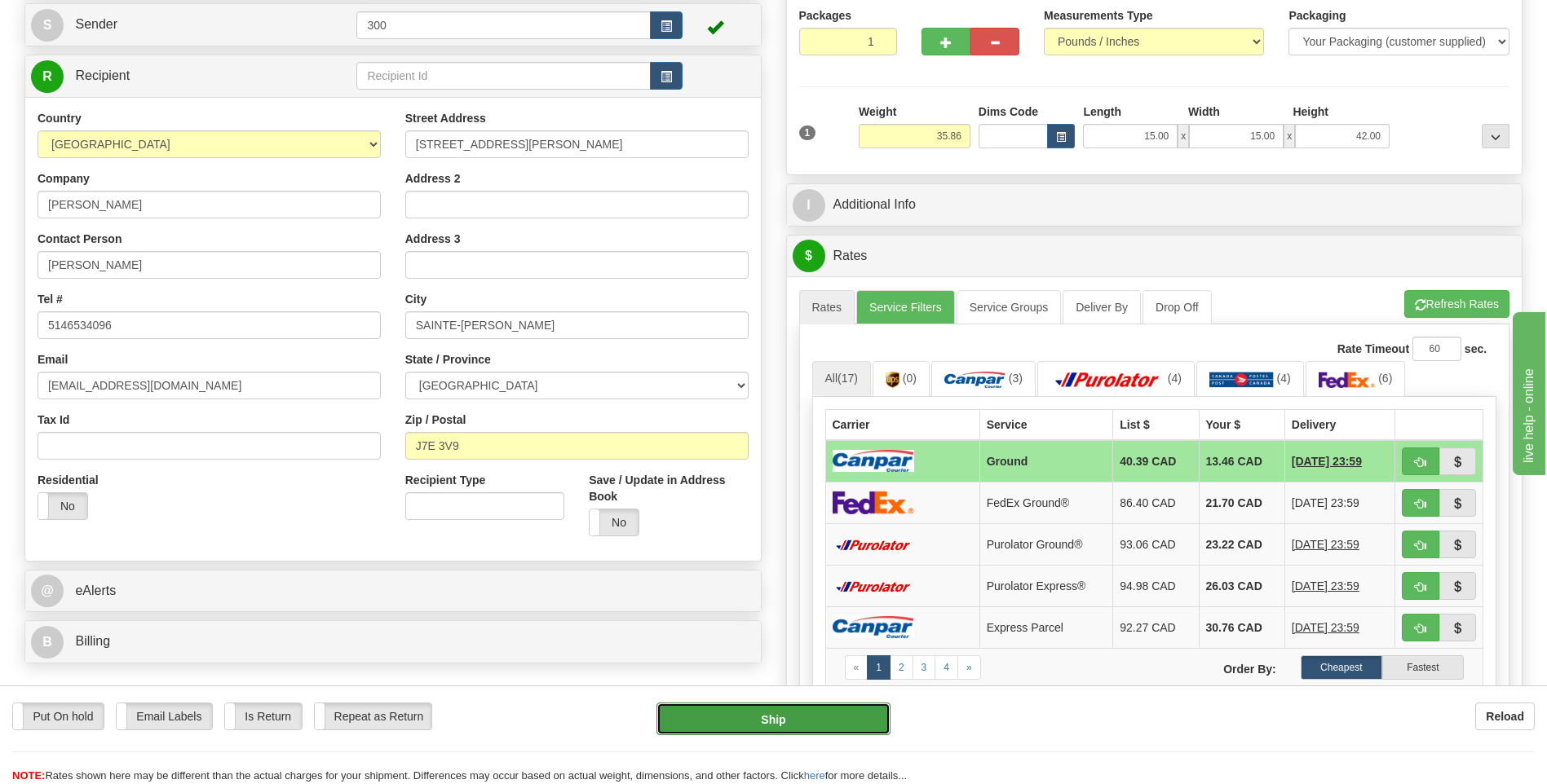
click at [762, 719] on button "Ship" at bounding box center [773, 719] width 233 height 32
type input "1"
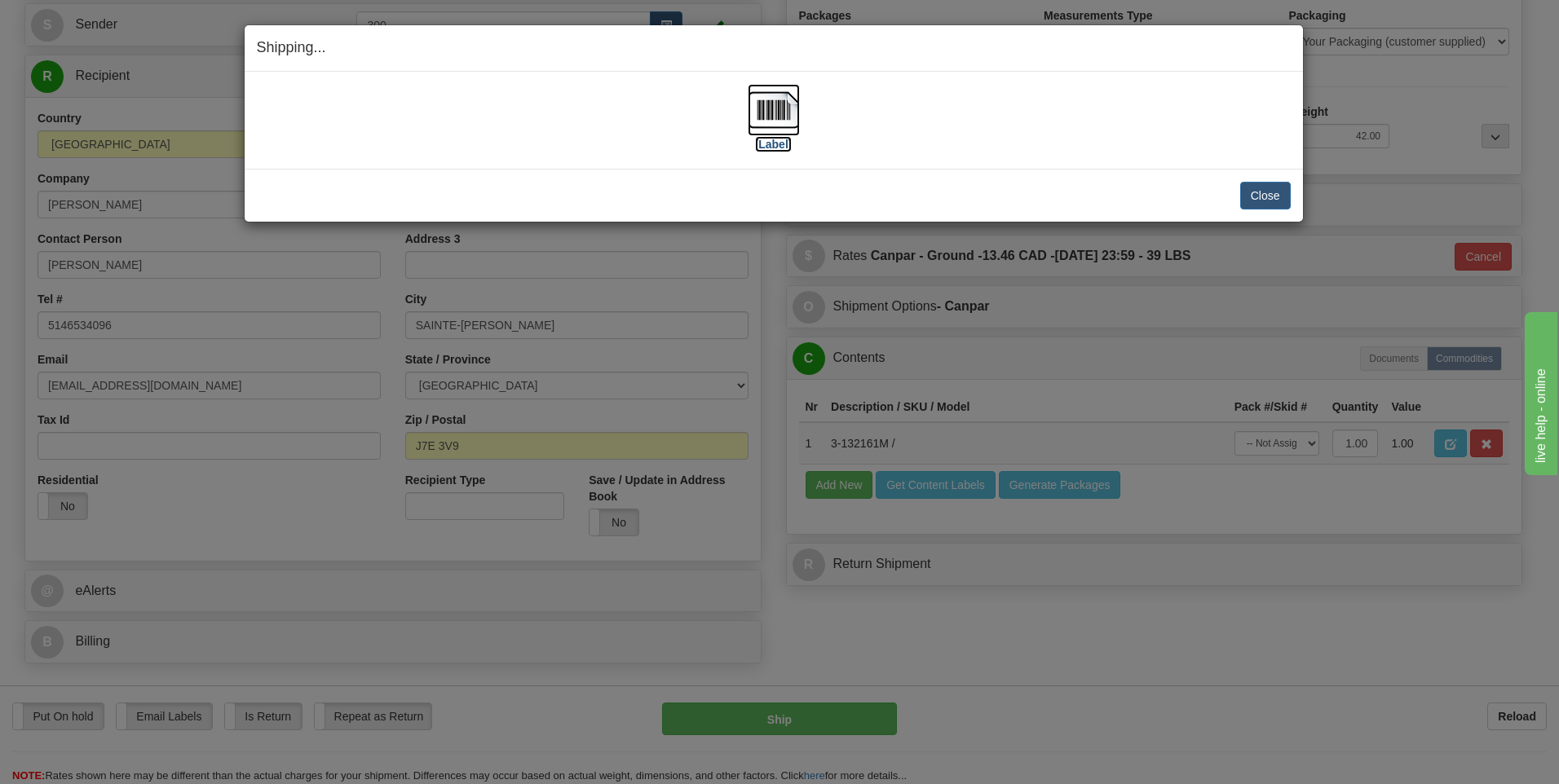
click at [768, 107] on img at bounding box center [774, 110] width 52 height 52
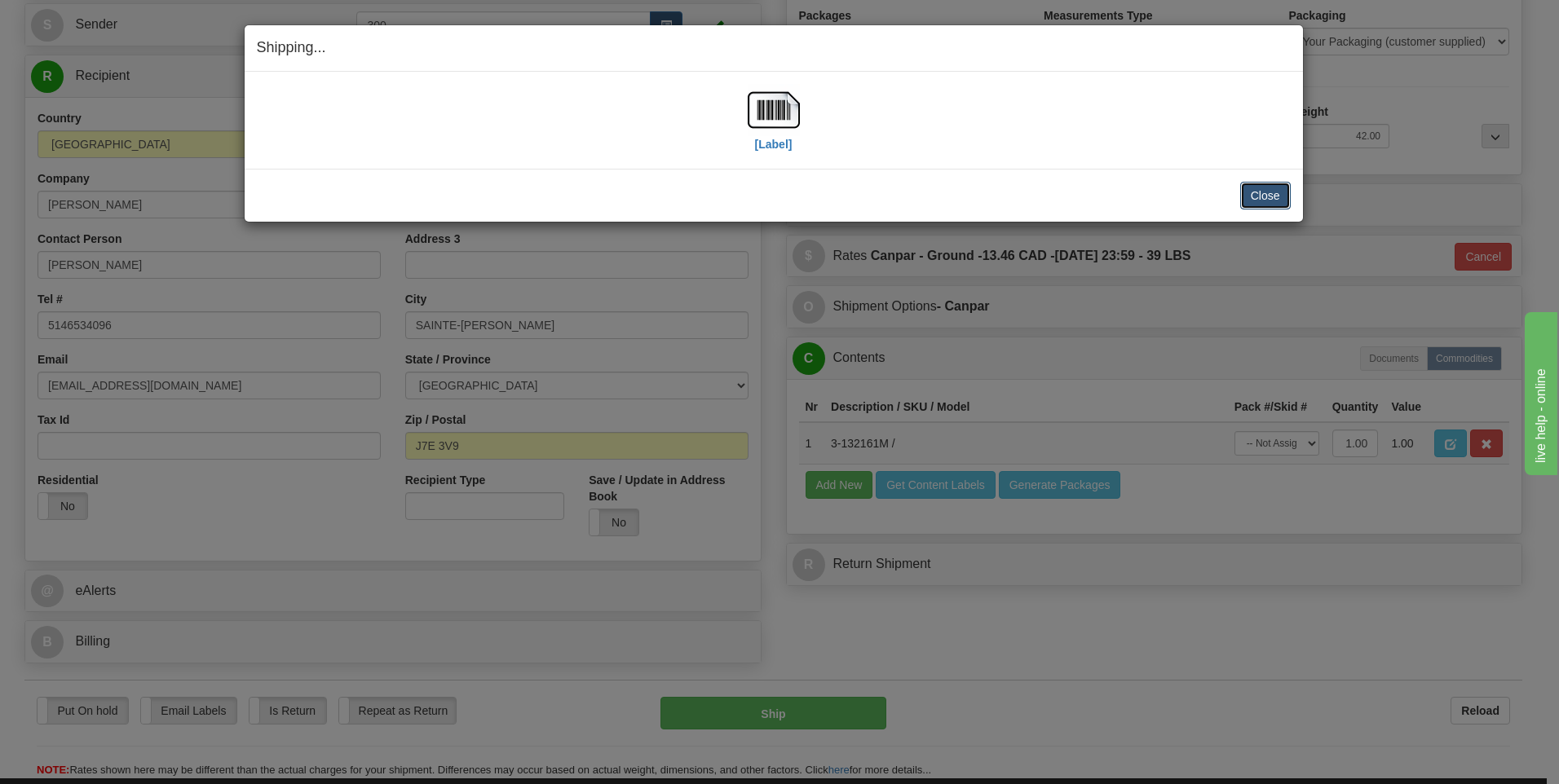
click at [1266, 204] on button "Close" at bounding box center [1266, 195] width 50 height 28
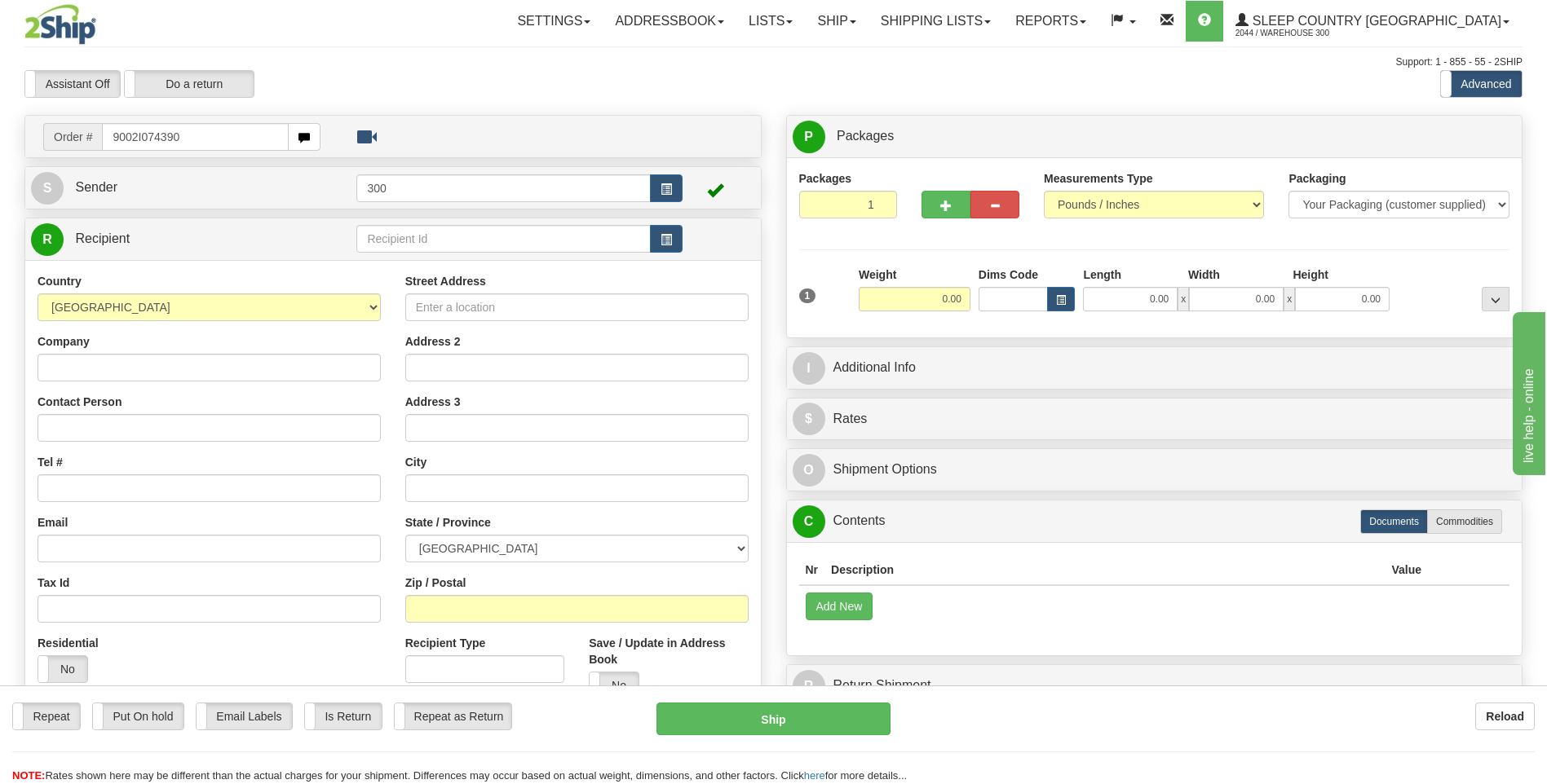
type input "9002I074390"
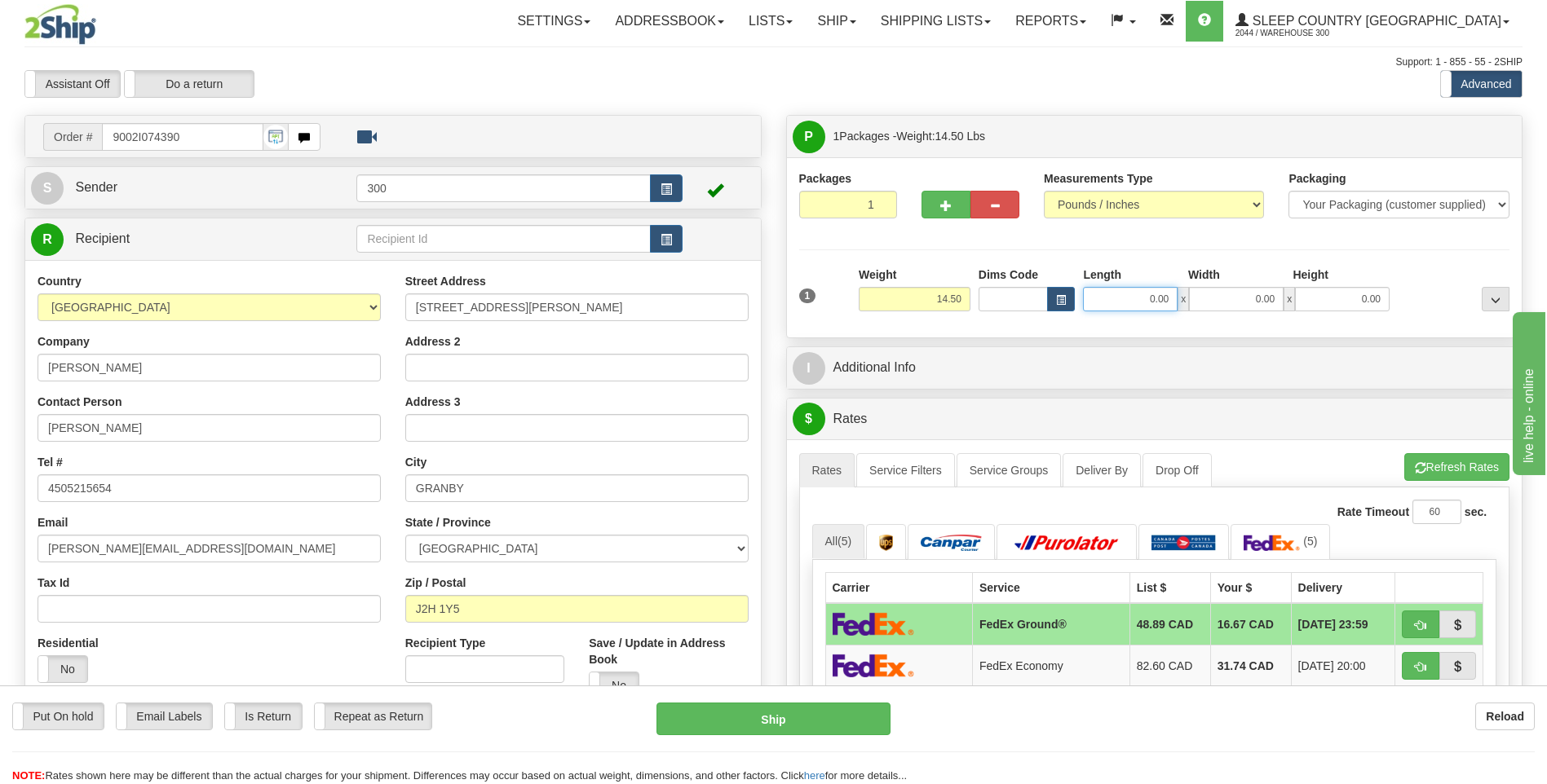
click at [1136, 293] on input "0.00" at bounding box center [1130, 298] width 95 height 24
type input "7.00"
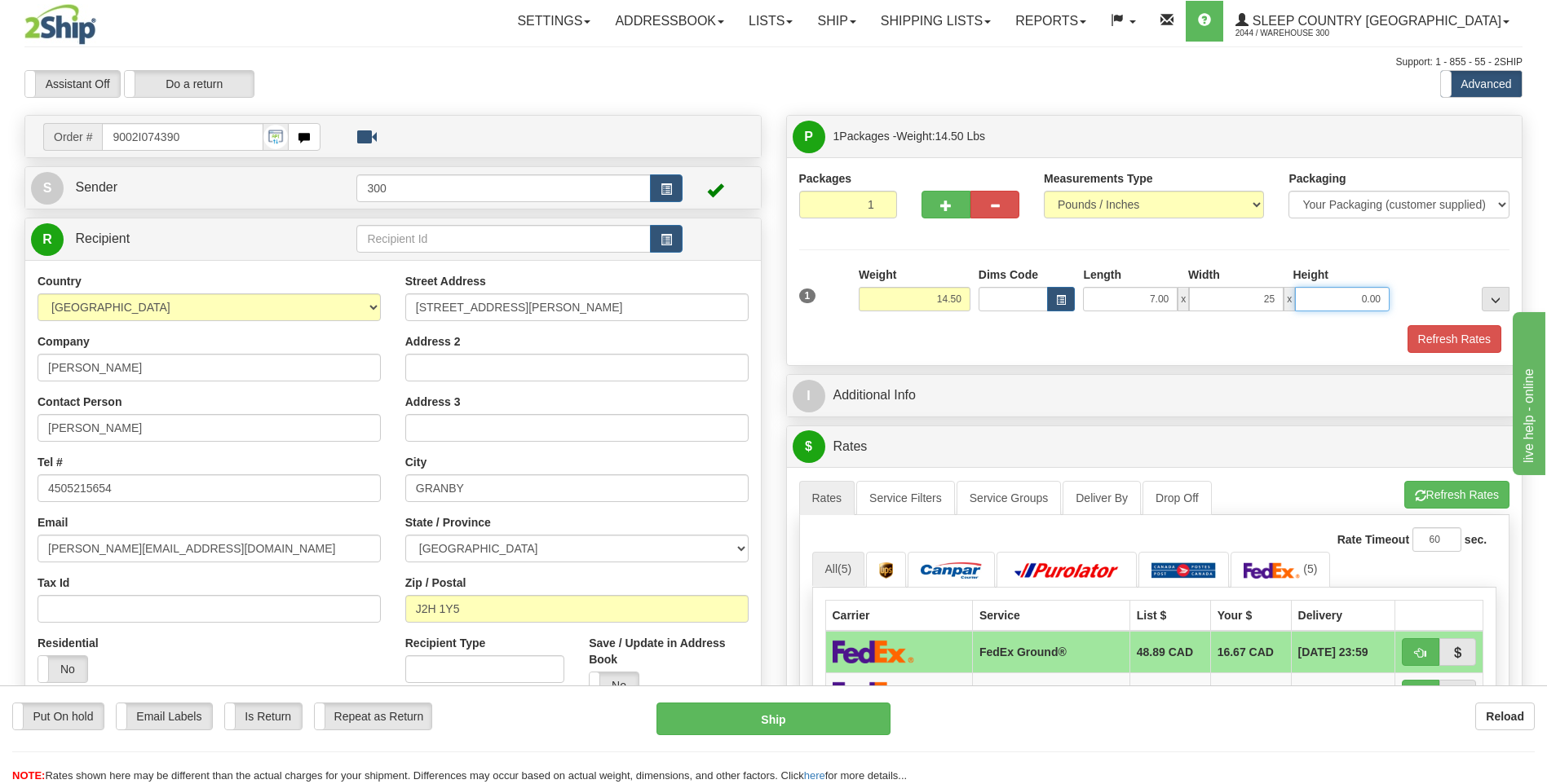
type input "25.00"
type input "16.00"
click at [1460, 337] on button "Refresh Rates" at bounding box center [1454, 339] width 94 height 28
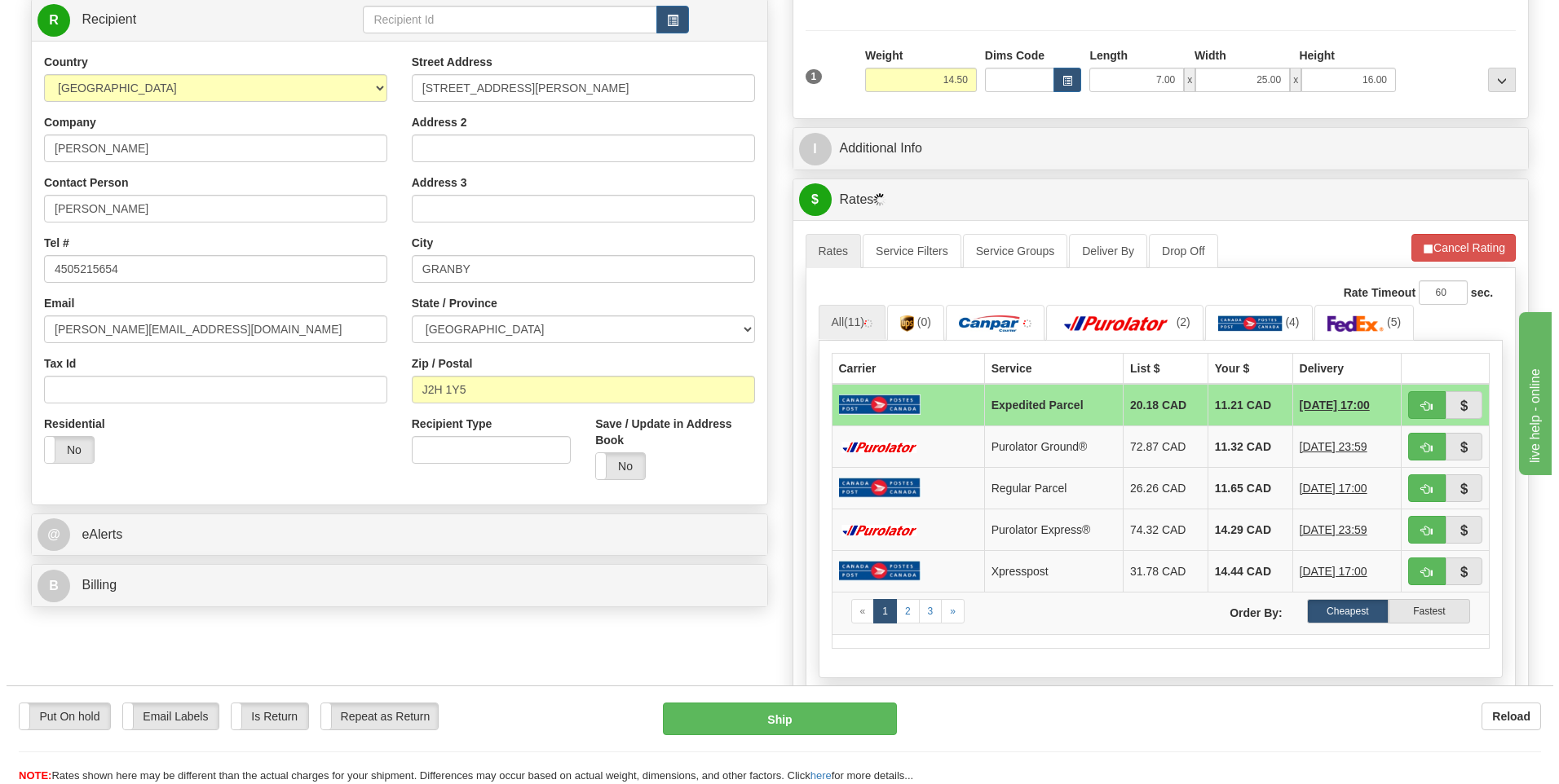
scroll to position [245, 0]
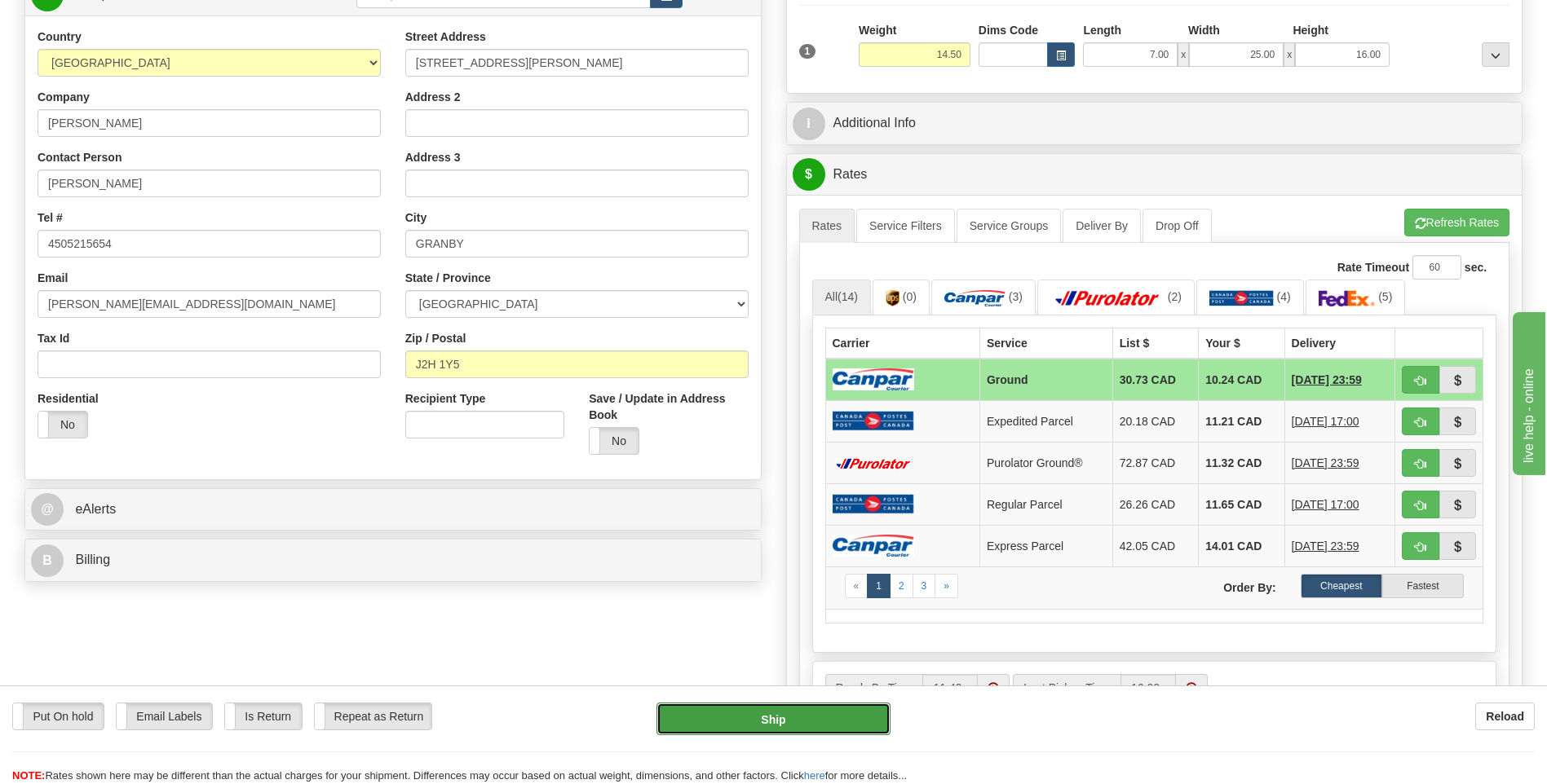
click at [753, 722] on button "Ship" at bounding box center [773, 719] width 233 height 32
type input "1"
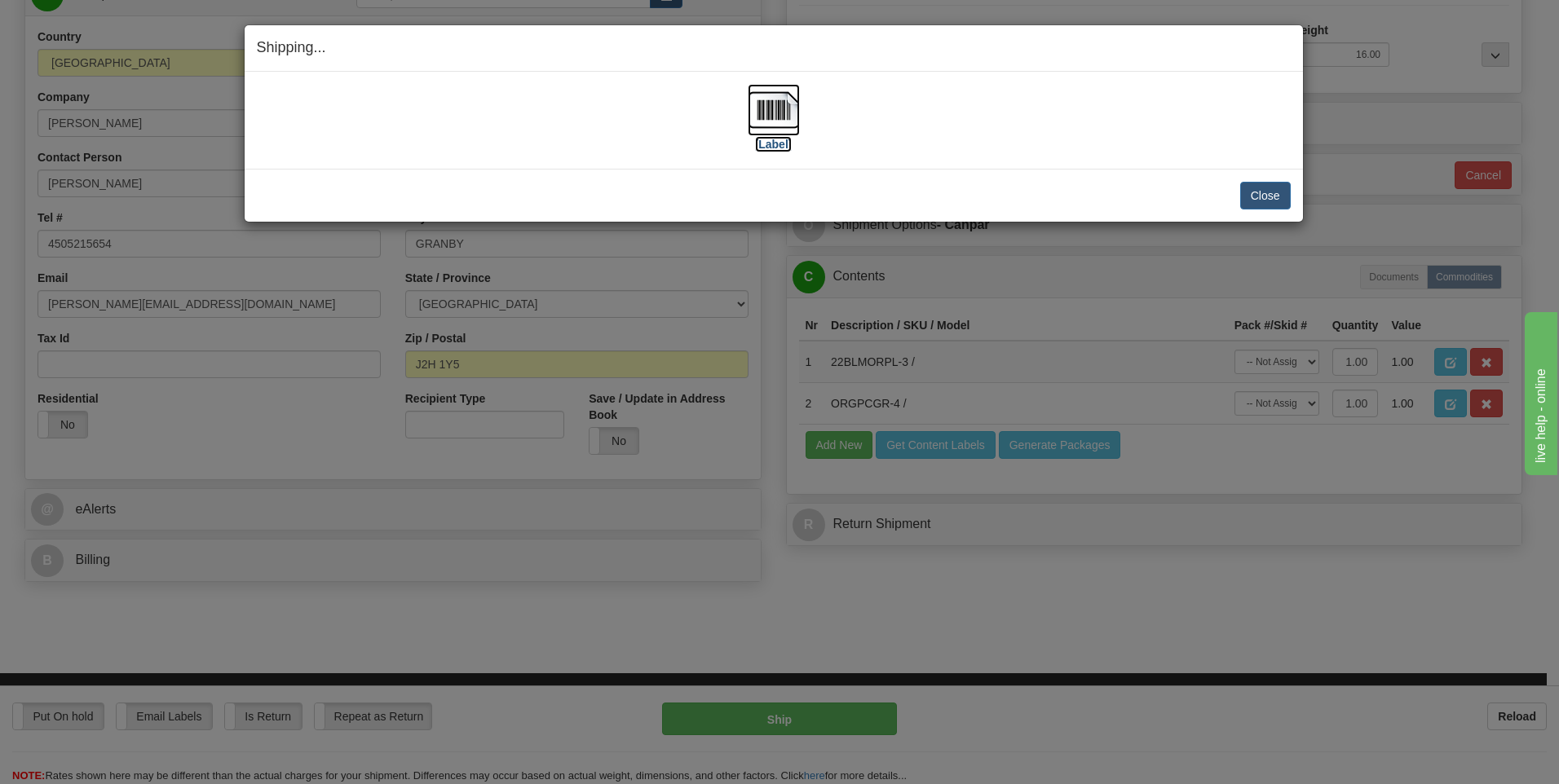
click at [784, 110] on img at bounding box center [774, 110] width 52 height 52
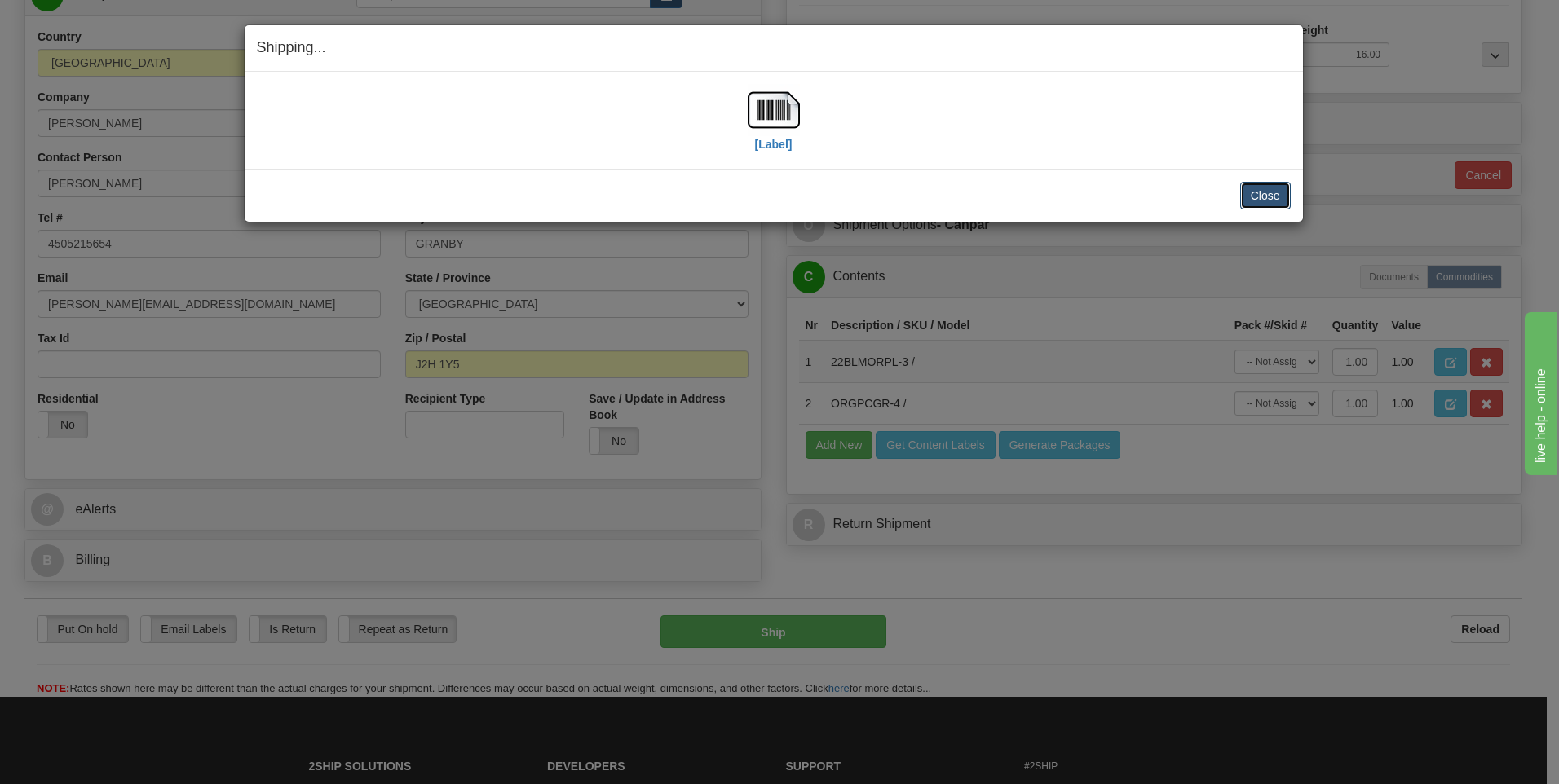
click at [1255, 188] on button "Close" at bounding box center [1266, 195] width 50 height 28
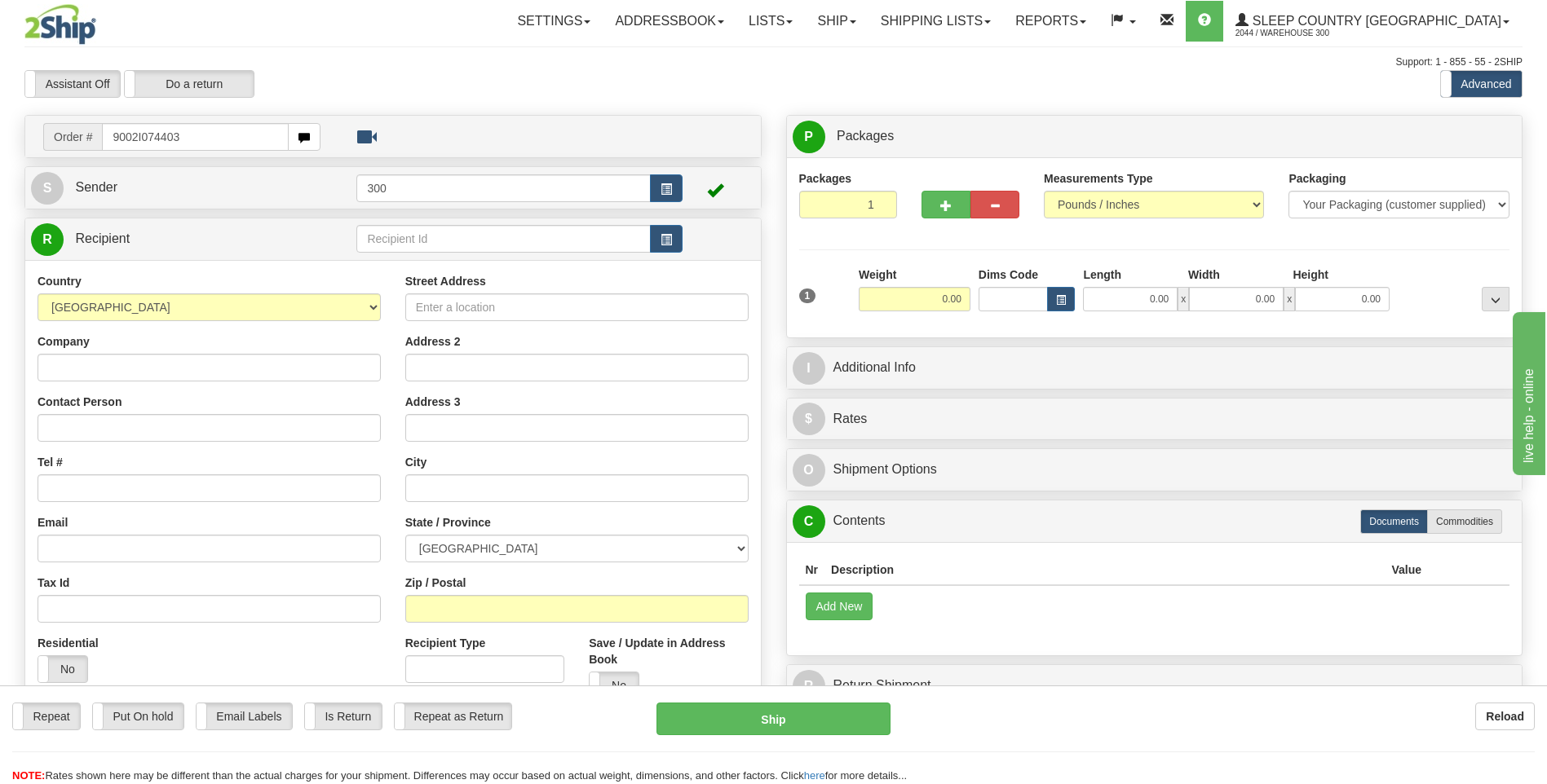
type input "9002I074403"
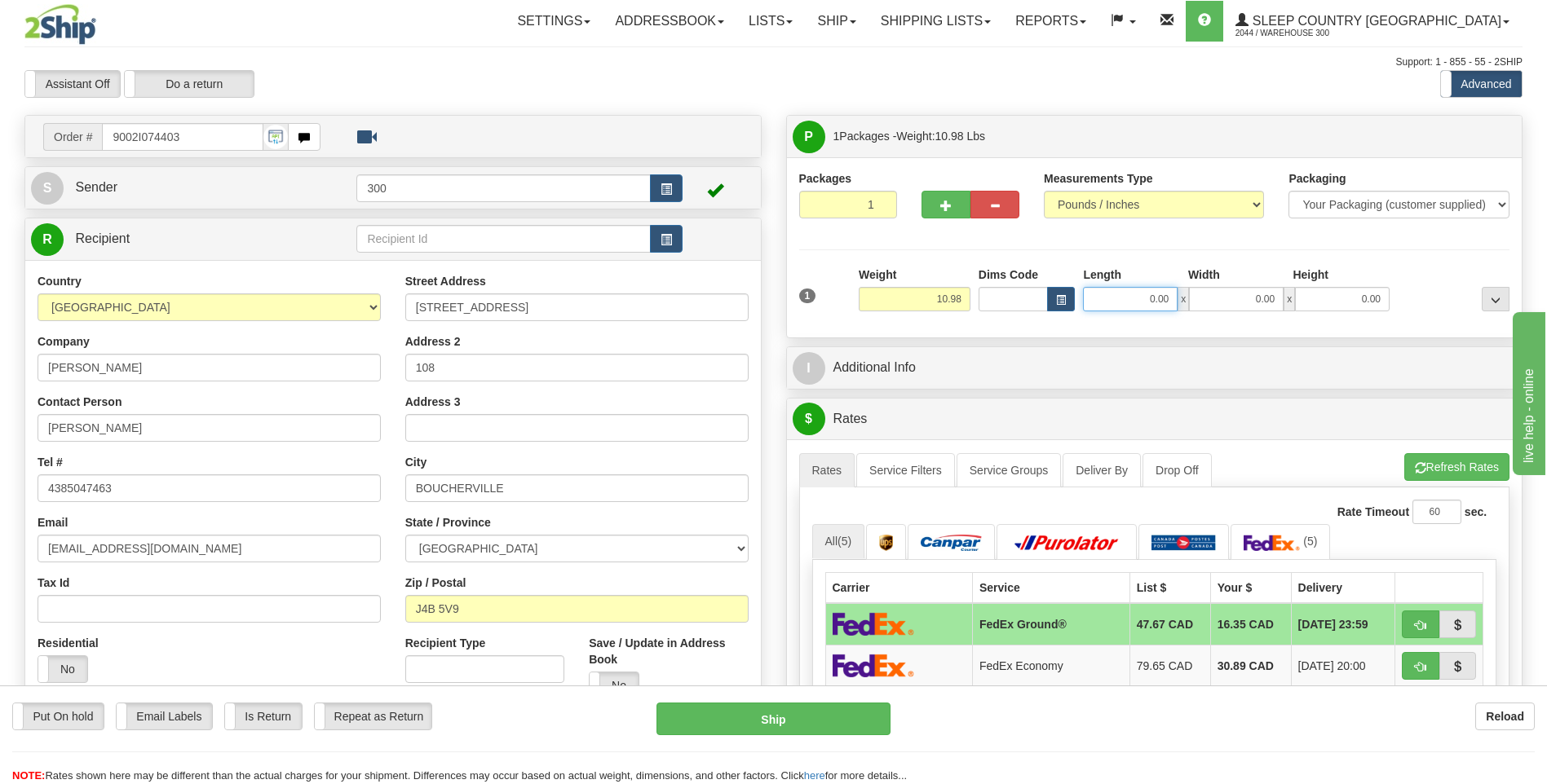
click at [1114, 293] on input "0.00" at bounding box center [1130, 298] width 95 height 24
type input "8.00"
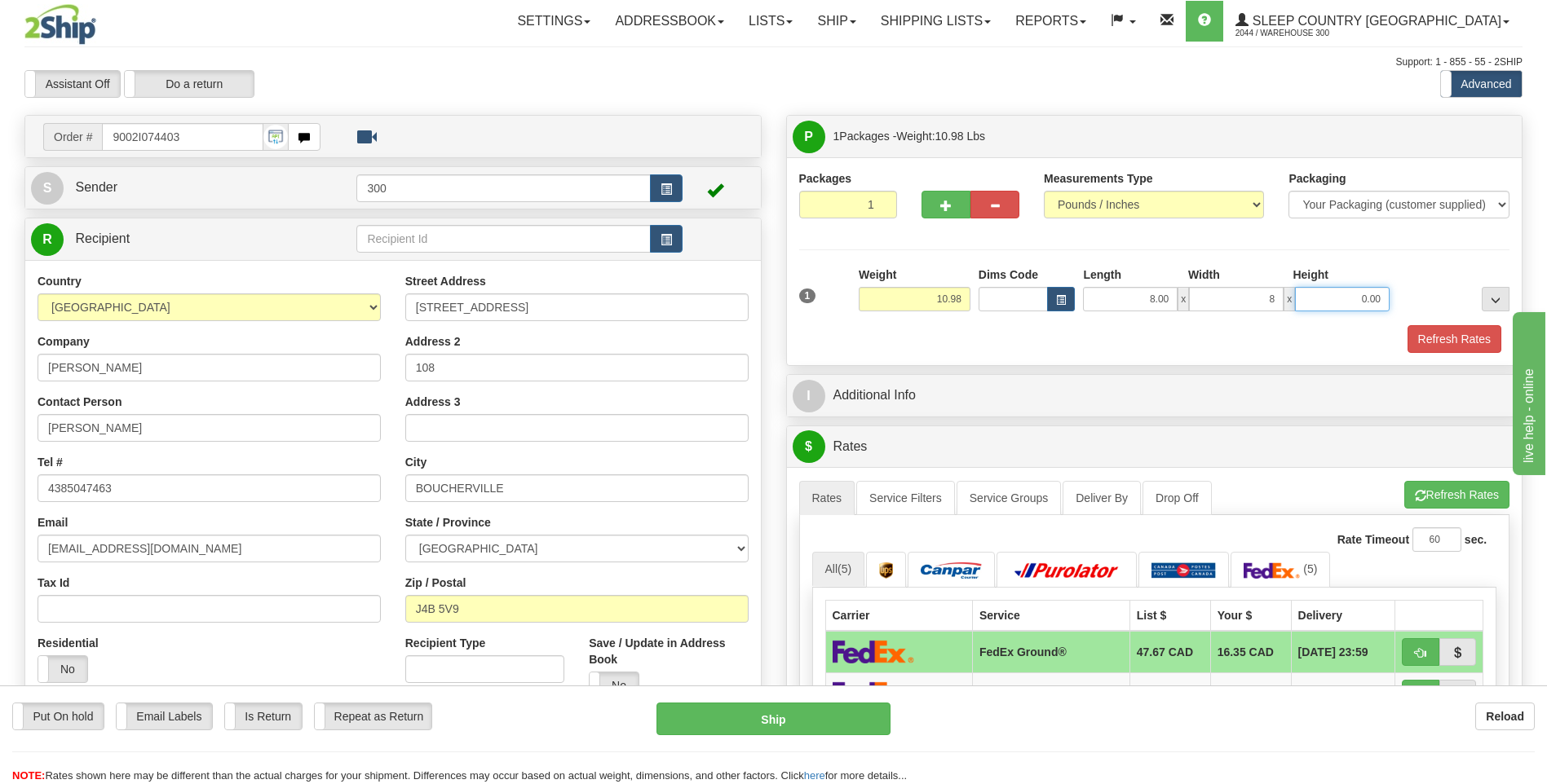
type input "8.00"
click button "Delete" at bounding box center [0, 0] width 0 height 0
type input "16.00"
click button "Delete" at bounding box center [0, 0] width 0 height 0
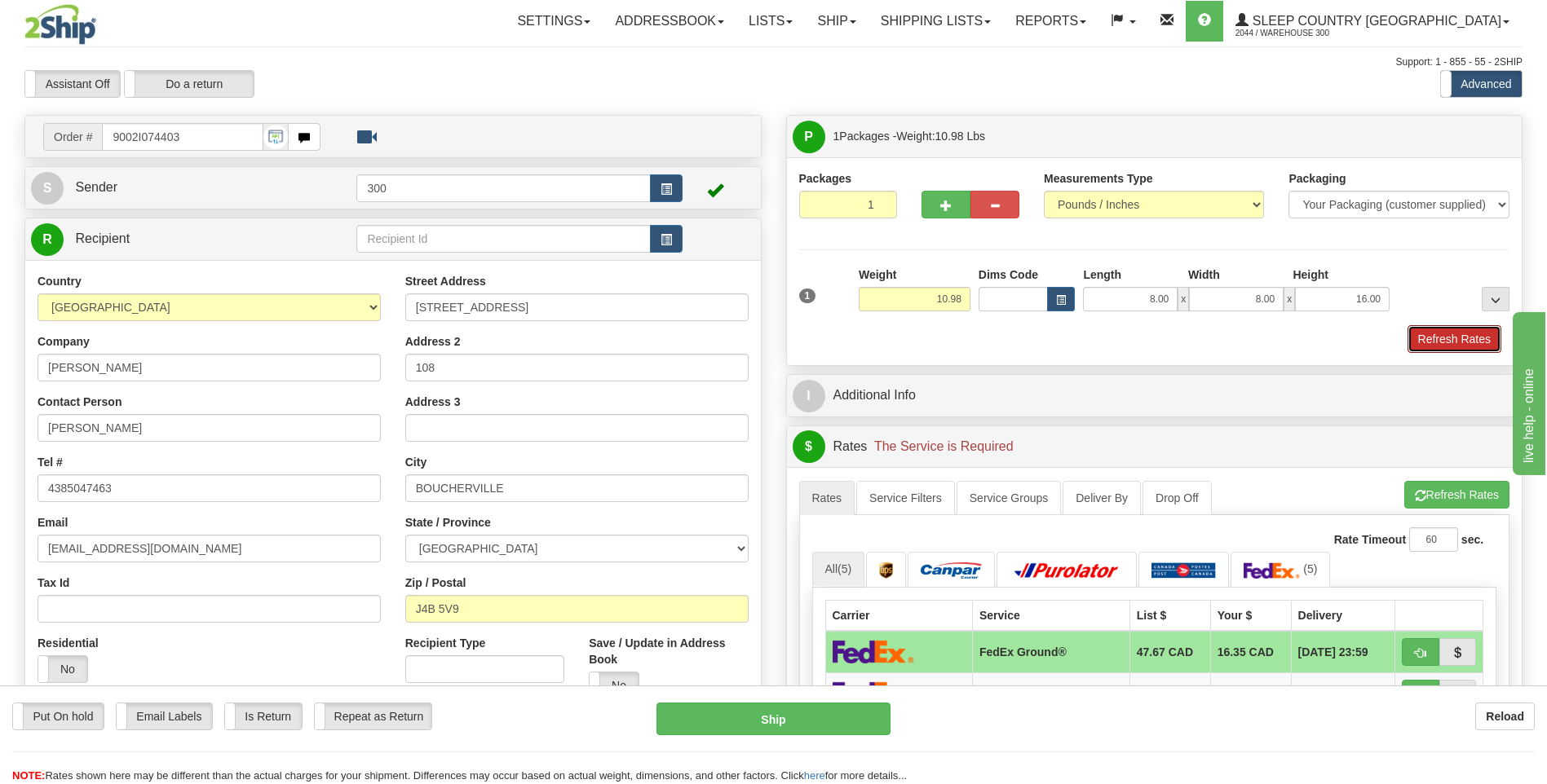
click at [1407, 325] on button "Refresh Rates" at bounding box center [1454, 339] width 94 height 28
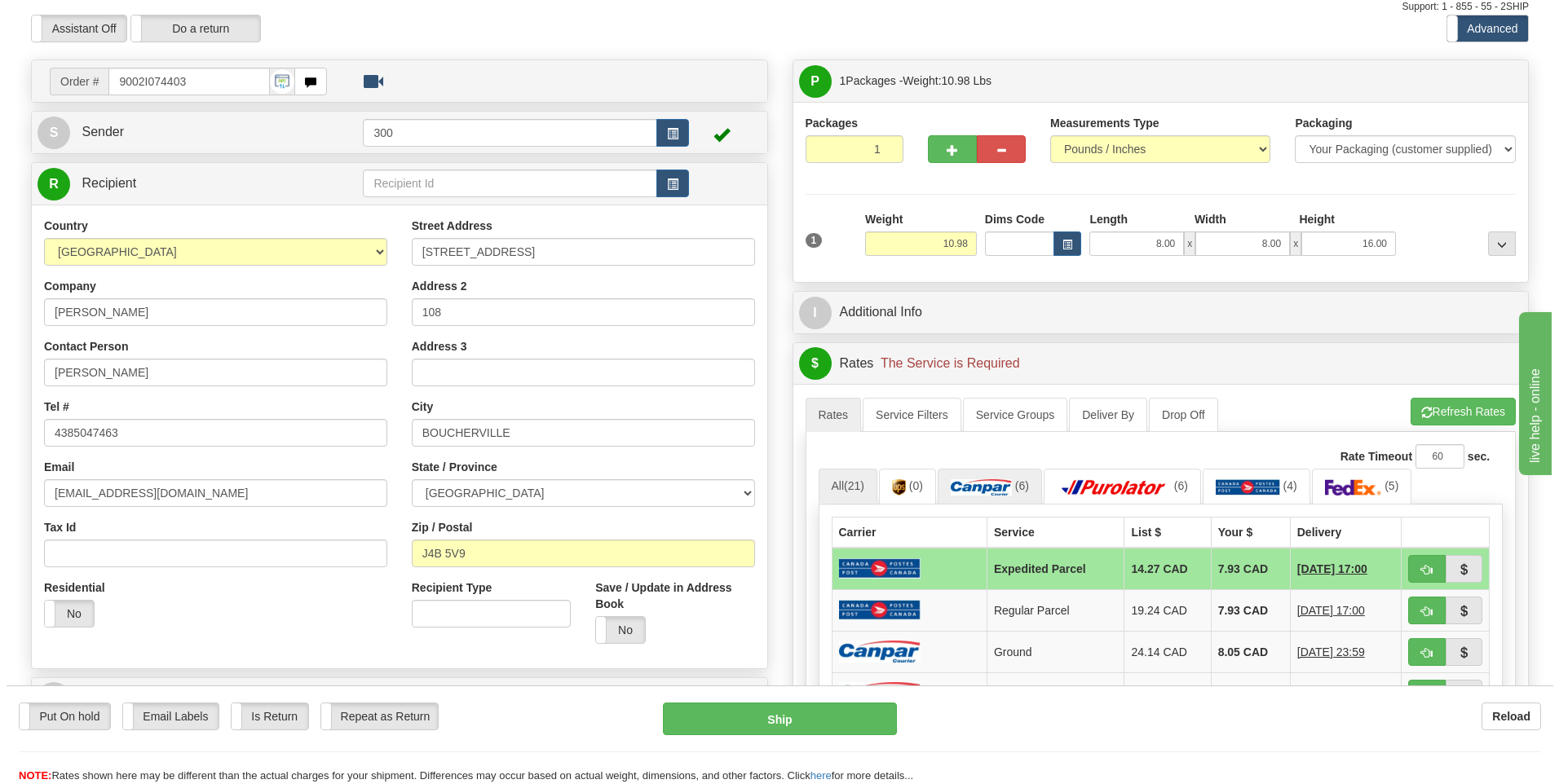
scroll to position [163, 0]
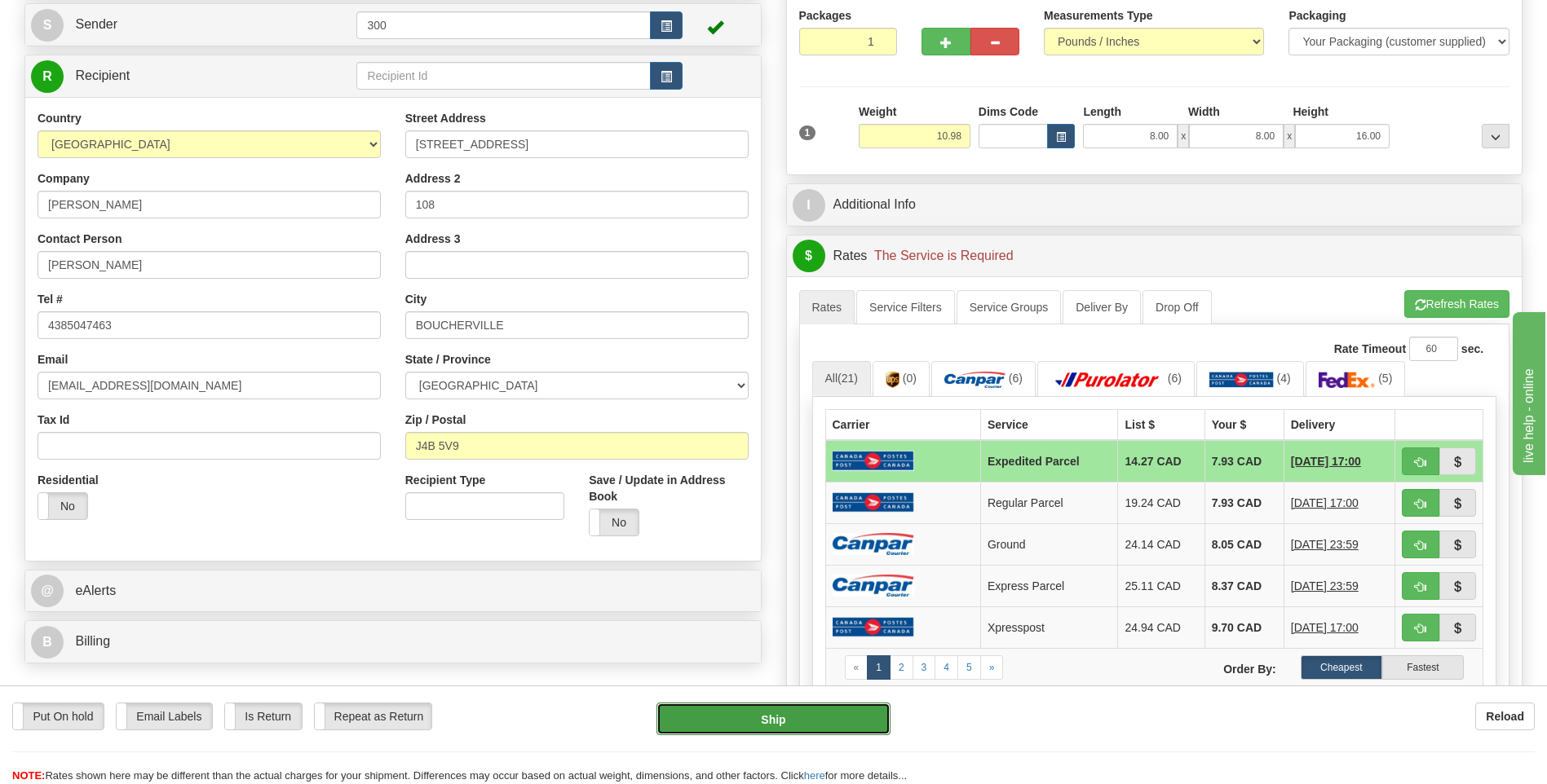
click at [735, 715] on button "Ship" at bounding box center [773, 719] width 233 height 32
type input "DOM.EP"
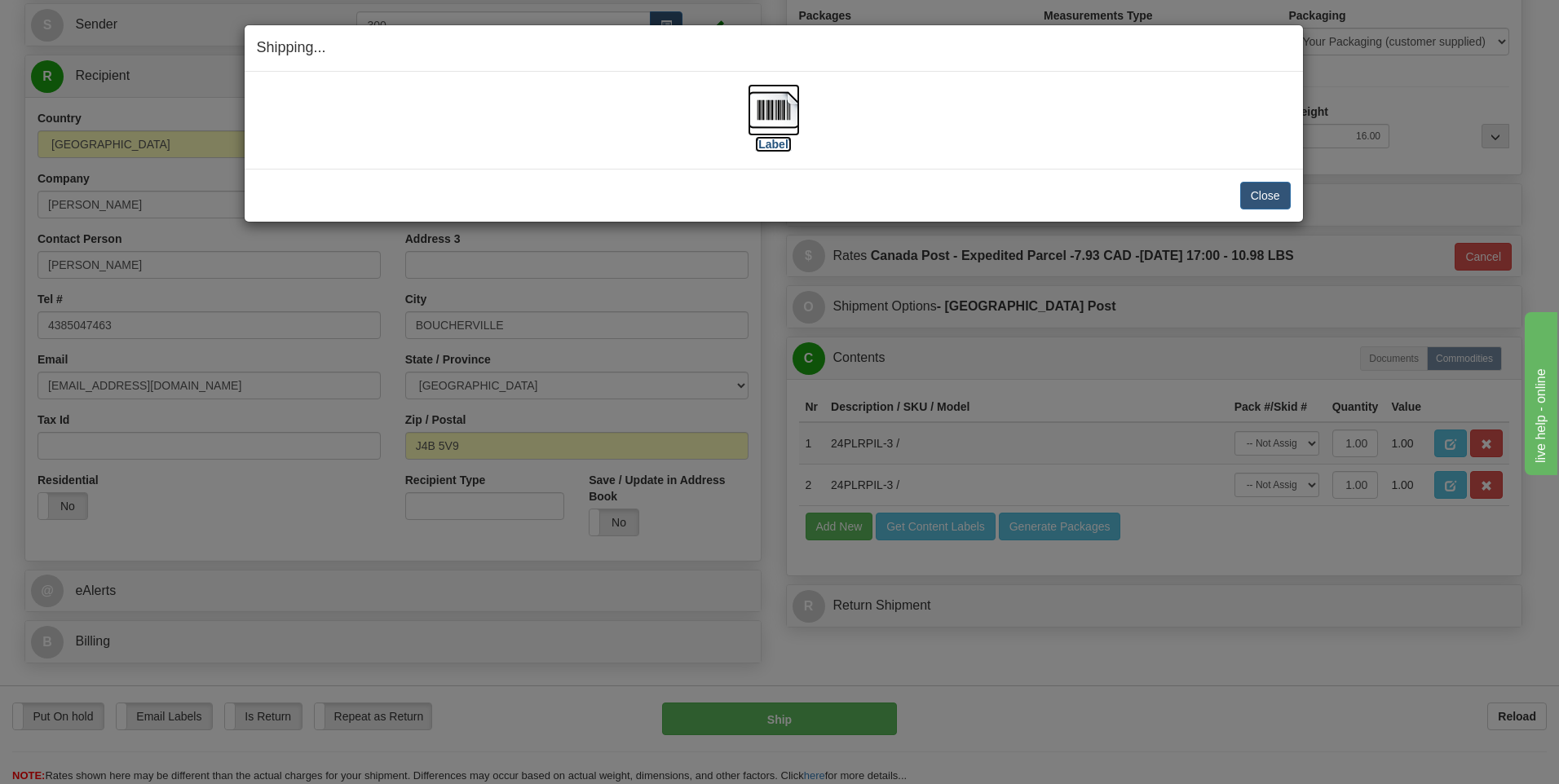
click at [772, 111] on img at bounding box center [774, 110] width 52 height 52
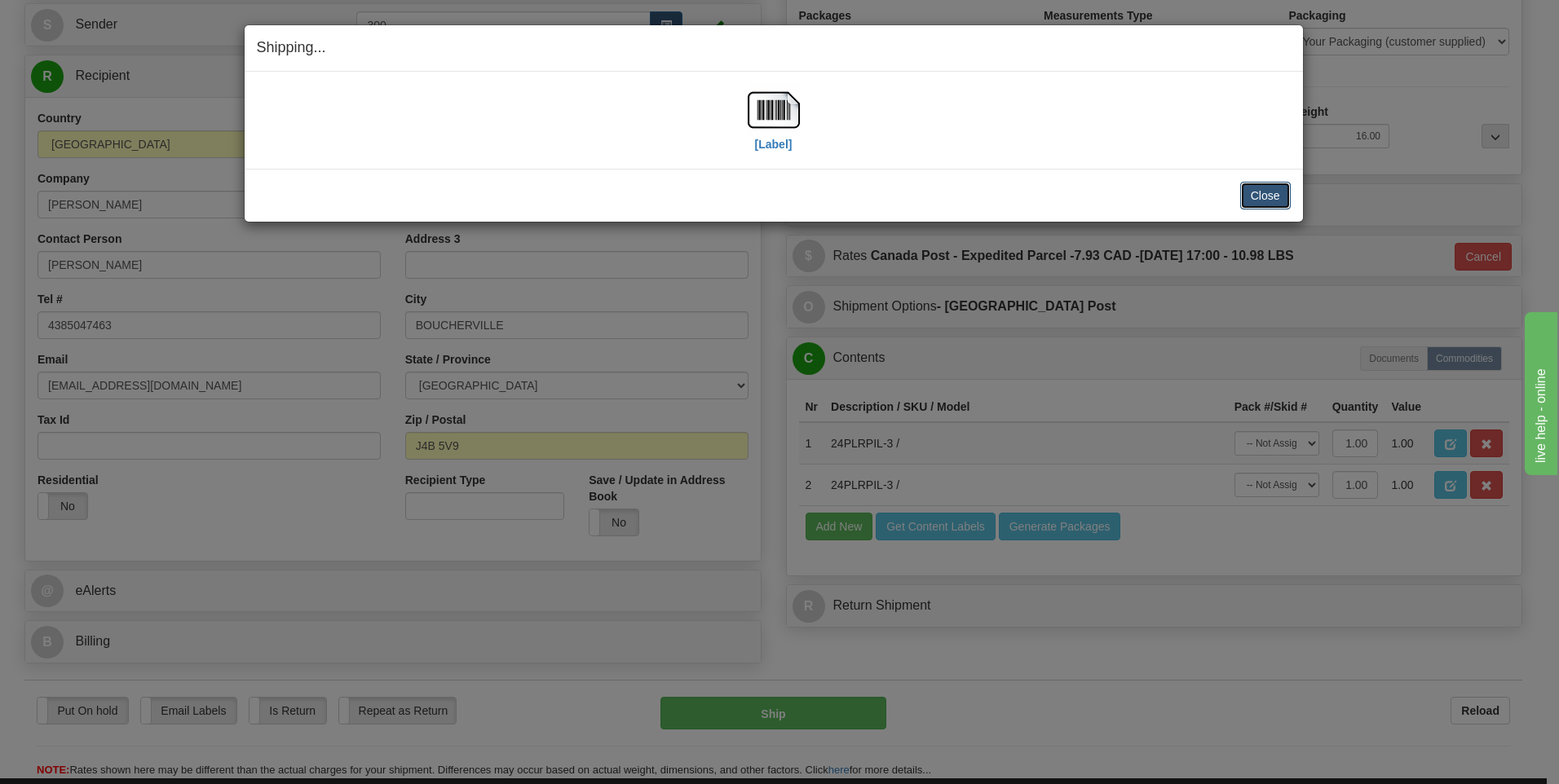
click at [1264, 201] on button "Close" at bounding box center [1266, 195] width 50 height 28
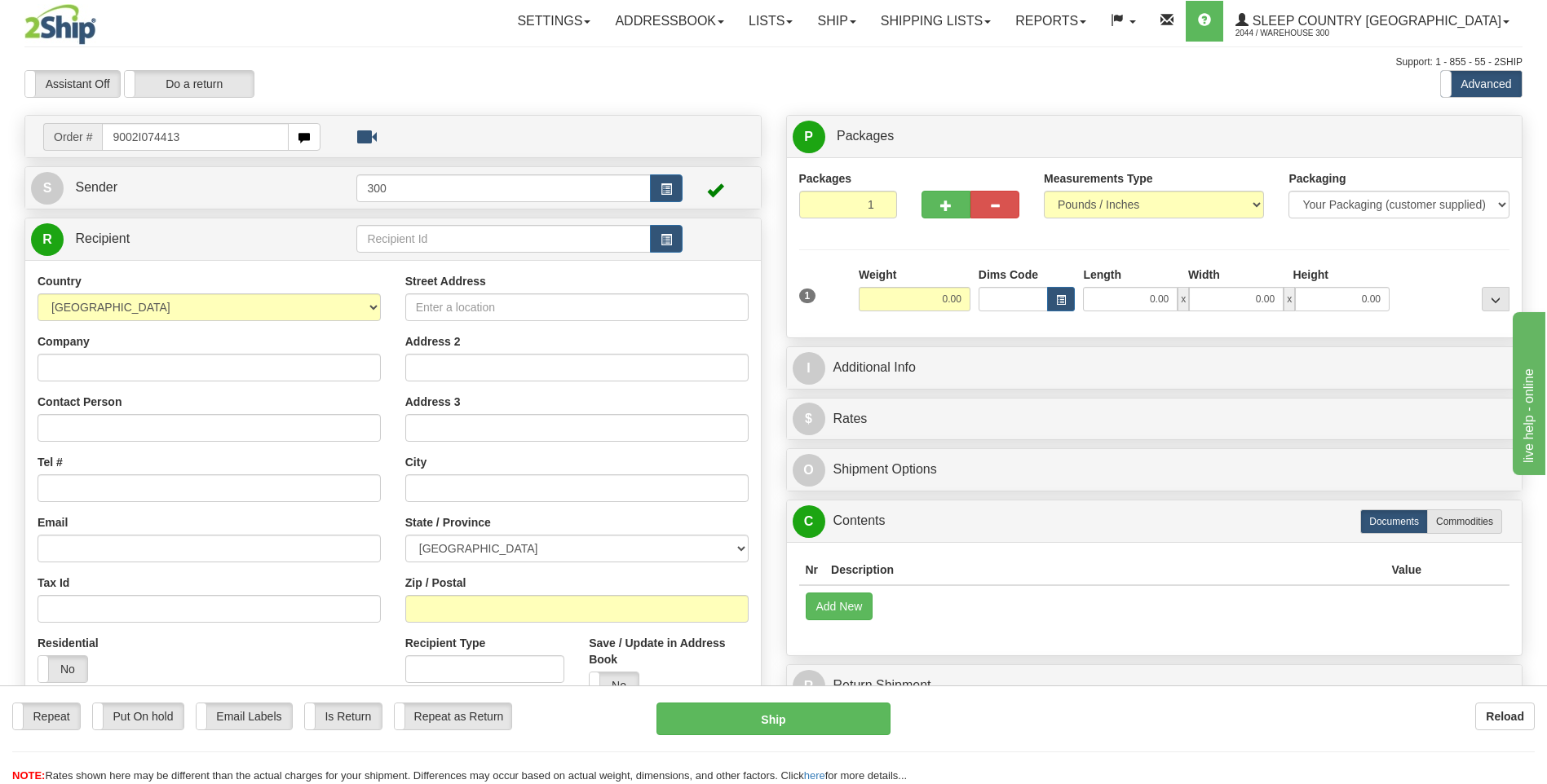
type input "9002I074413"
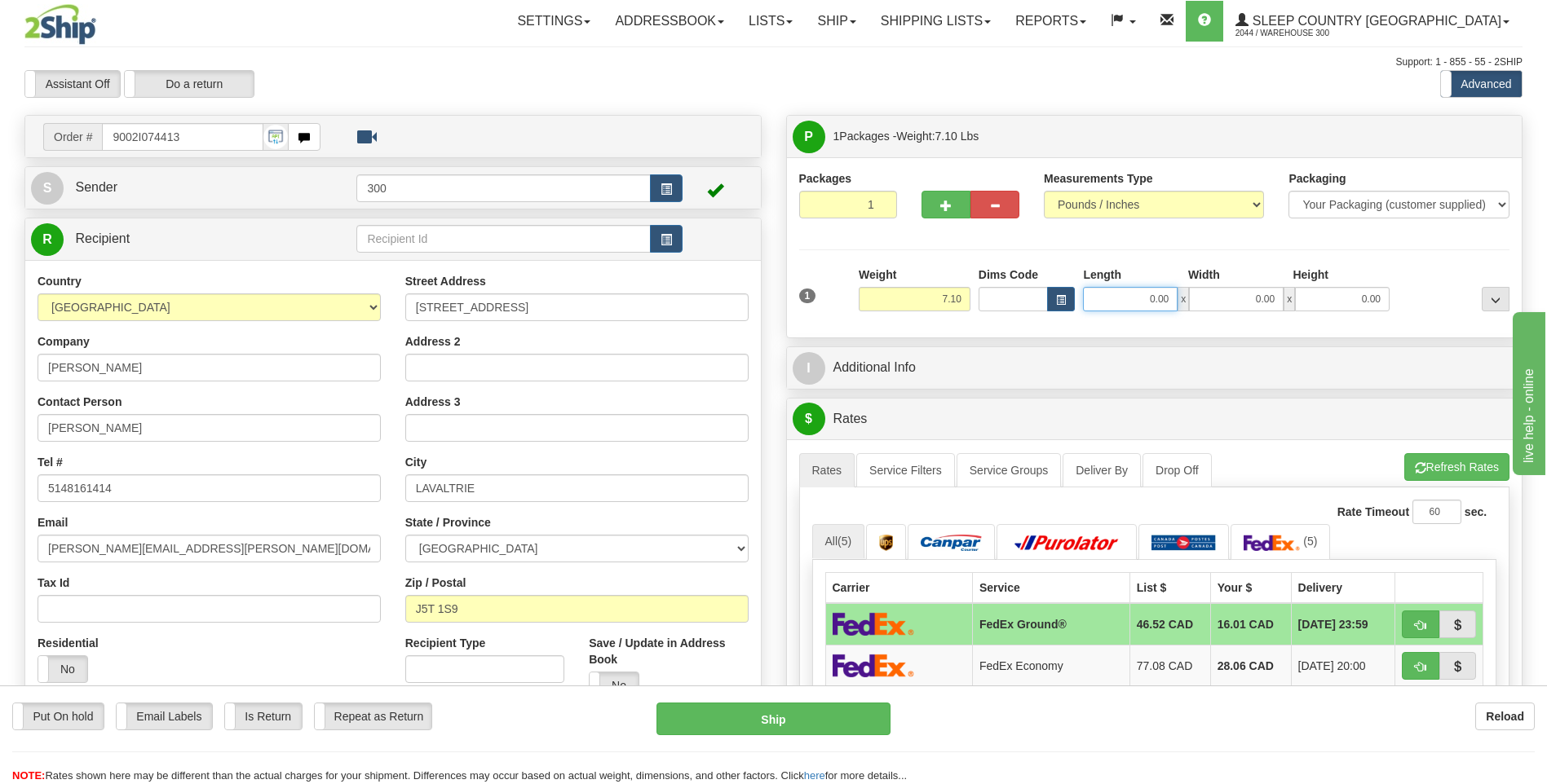
click at [1119, 302] on input "0.00" at bounding box center [1130, 298] width 95 height 24
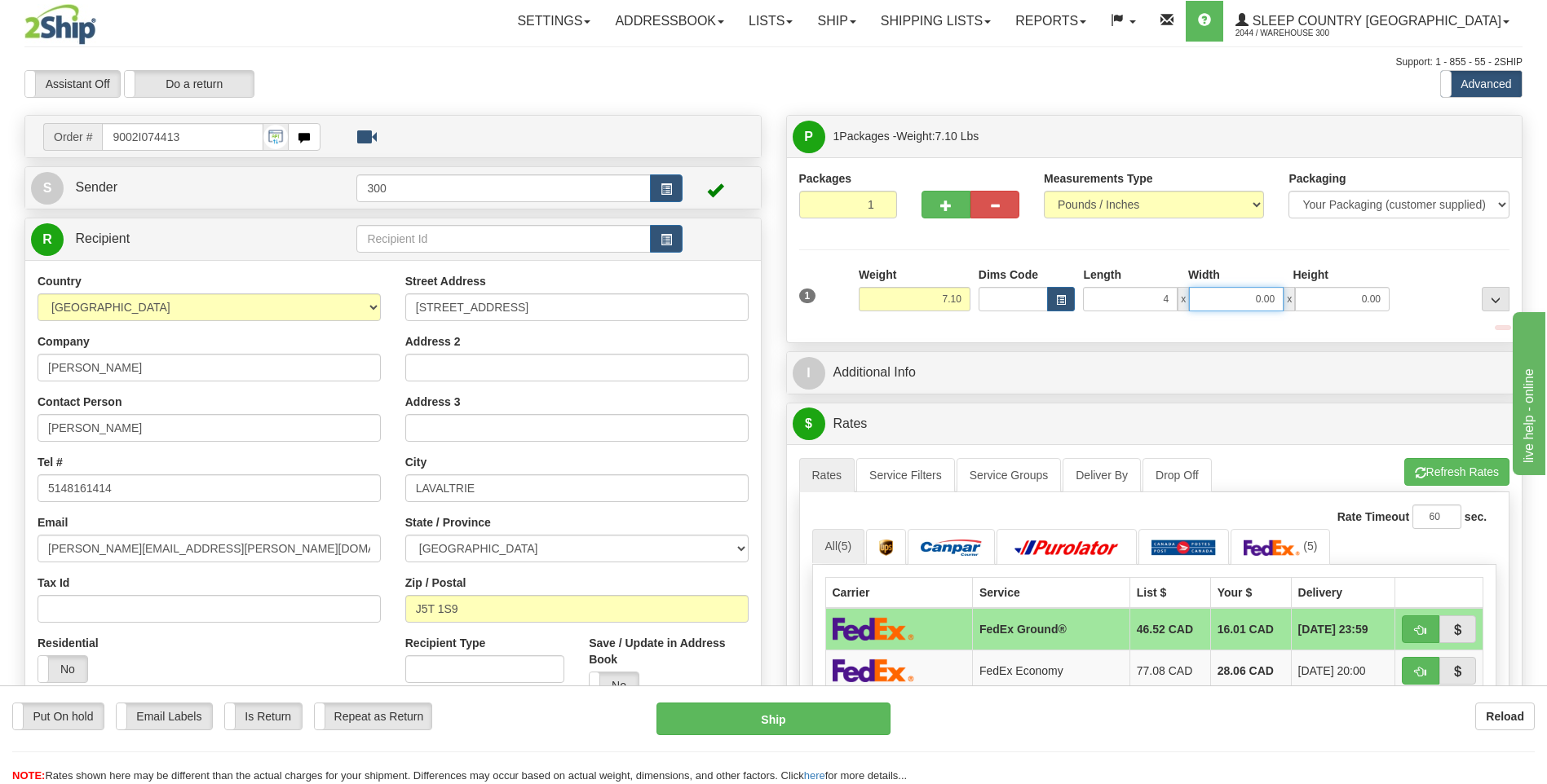
type input "4.00"
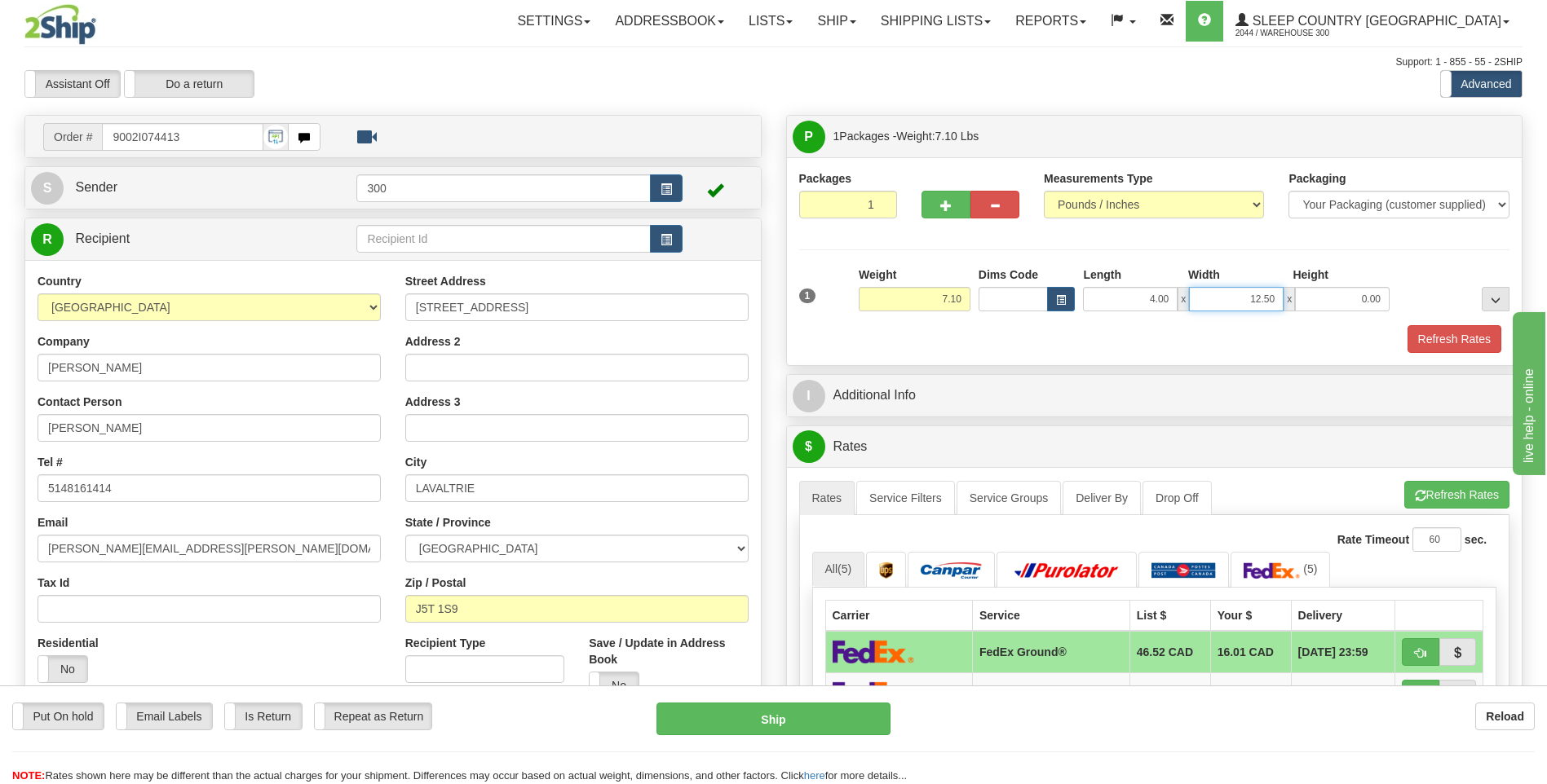
drag, startPoint x: 1221, startPoint y: 297, endPoint x: 1327, endPoint y: 292, distance: 106.1
click at [1322, 297] on div "4.00 x 12.50 x 0.00" at bounding box center [1236, 298] width 307 height 24
type input "12.50"
type input "10.00"
drag, startPoint x: 1240, startPoint y: 302, endPoint x: 1294, endPoint y: 291, distance: 55.1
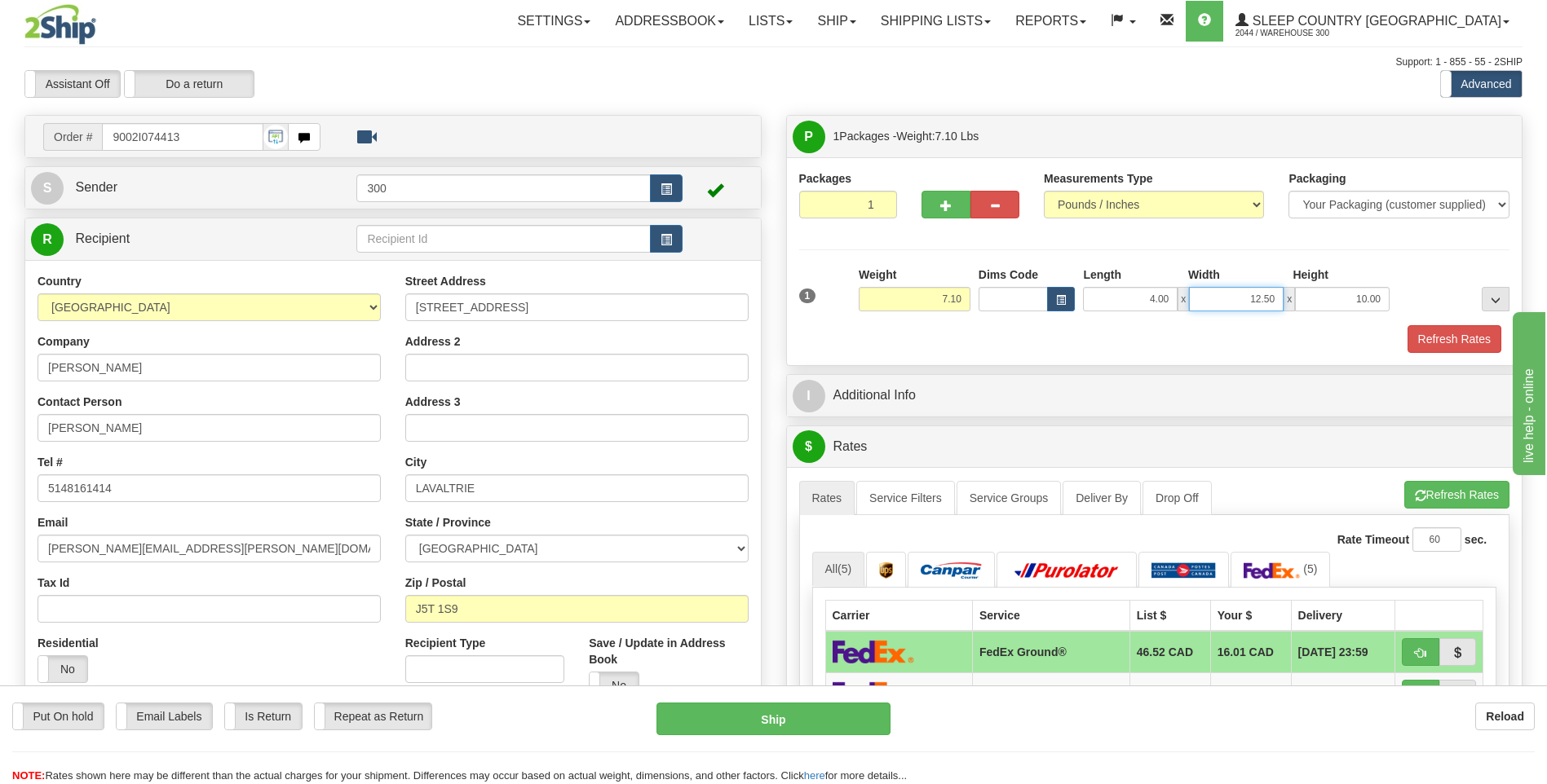
click at [1294, 291] on div "4.00 x 12.50 x 10.00" at bounding box center [1236, 298] width 307 height 24
click button "Delete" at bounding box center [0, 0] width 0 height 0
drag, startPoint x: 1232, startPoint y: 300, endPoint x: 1341, endPoint y: 287, distance: 109.8
click at [1338, 289] on div "4.00 x 1200.00 x 10.00" at bounding box center [1236, 298] width 307 height 24
type input "12.00"
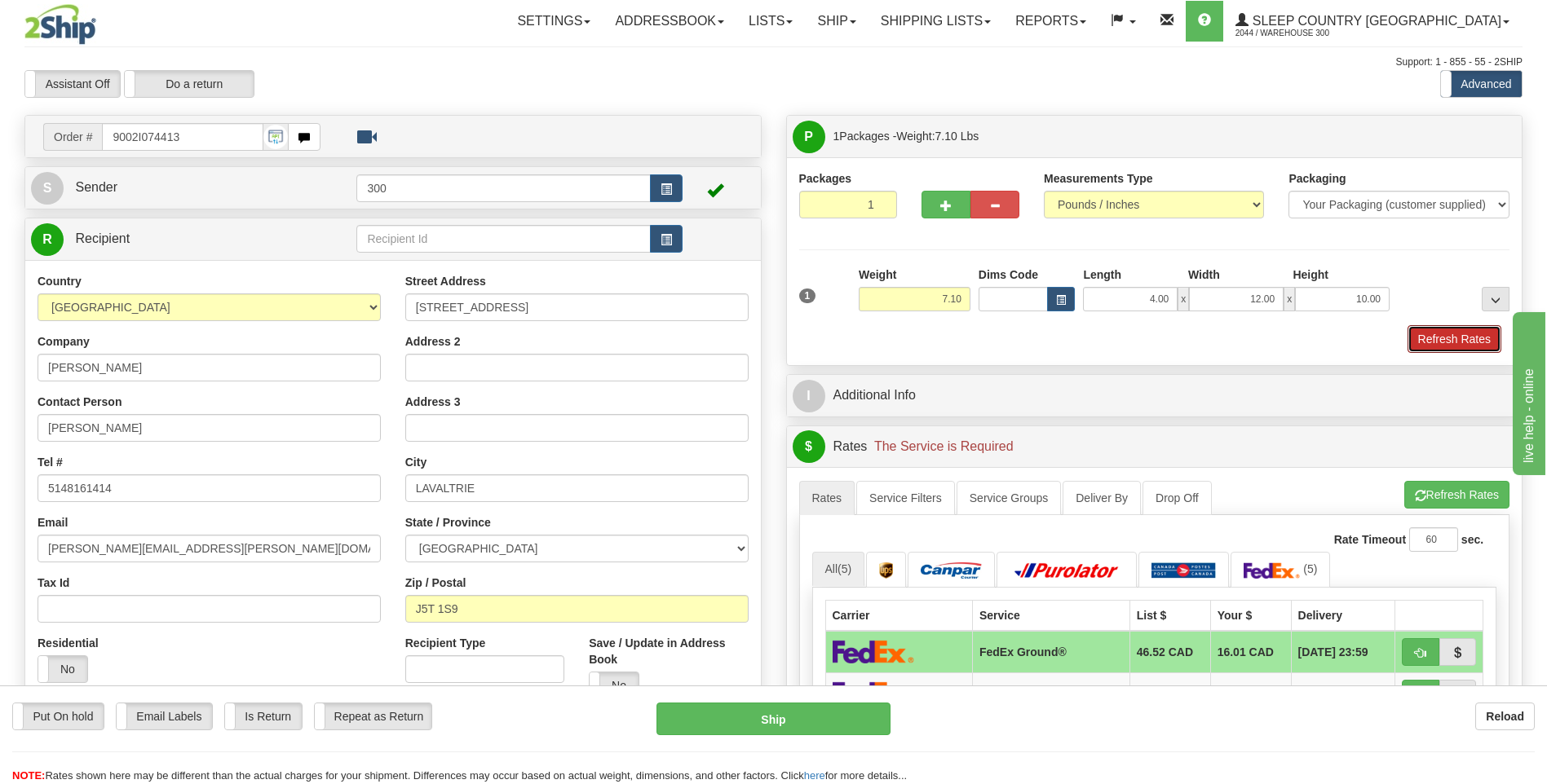
click at [1407, 325] on button "Refresh Rates" at bounding box center [1454, 339] width 94 height 28
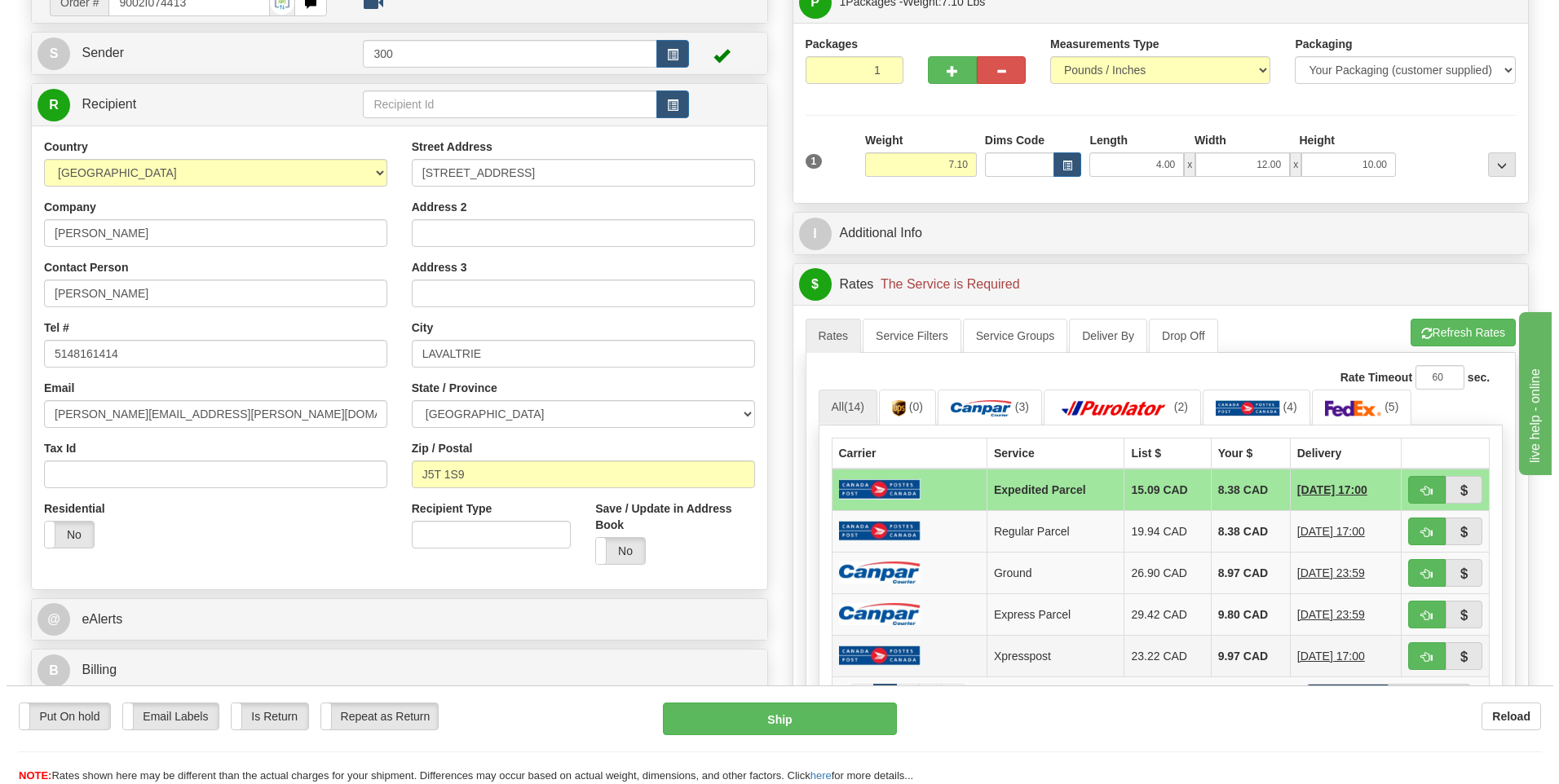
scroll to position [163, 0]
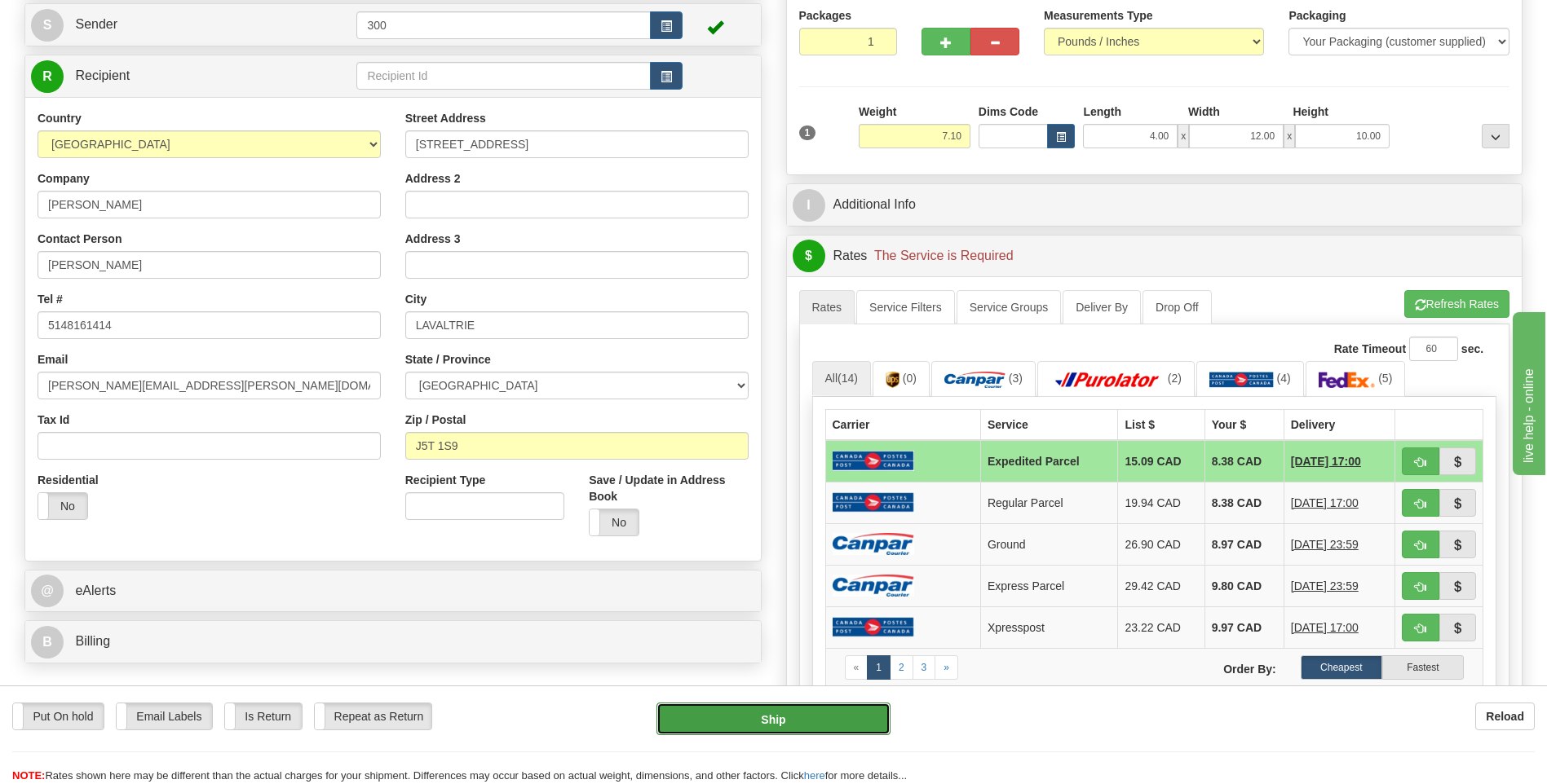
click at [790, 724] on button "Ship" at bounding box center [773, 719] width 233 height 32
type input "DOM.EP"
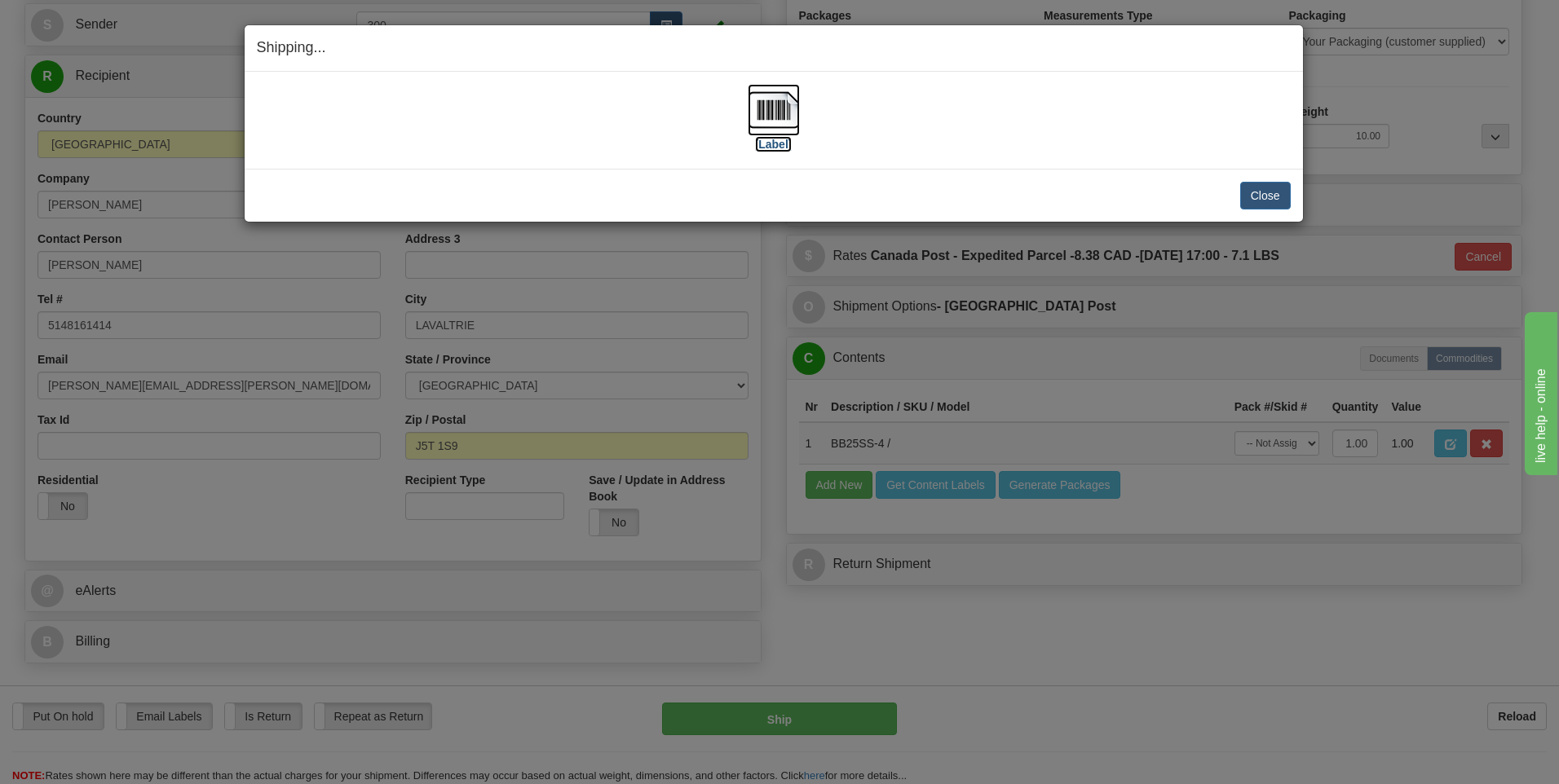
click at [776, 101] on img at bounding box center [774, 110] width 52 height 52
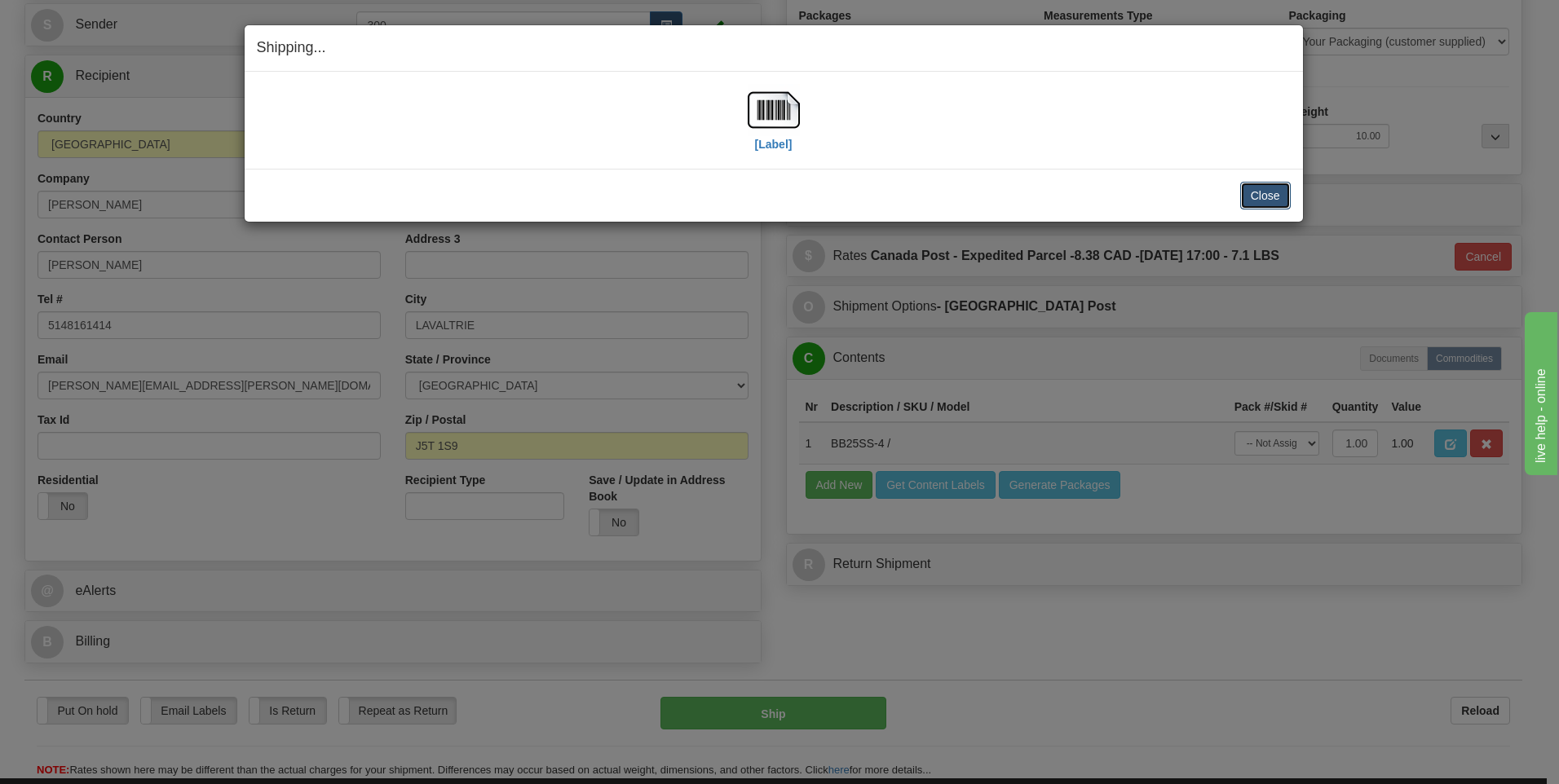
click at [1269, 202] on button "Close" at bounding box center [1266, 195] width 50 height 28
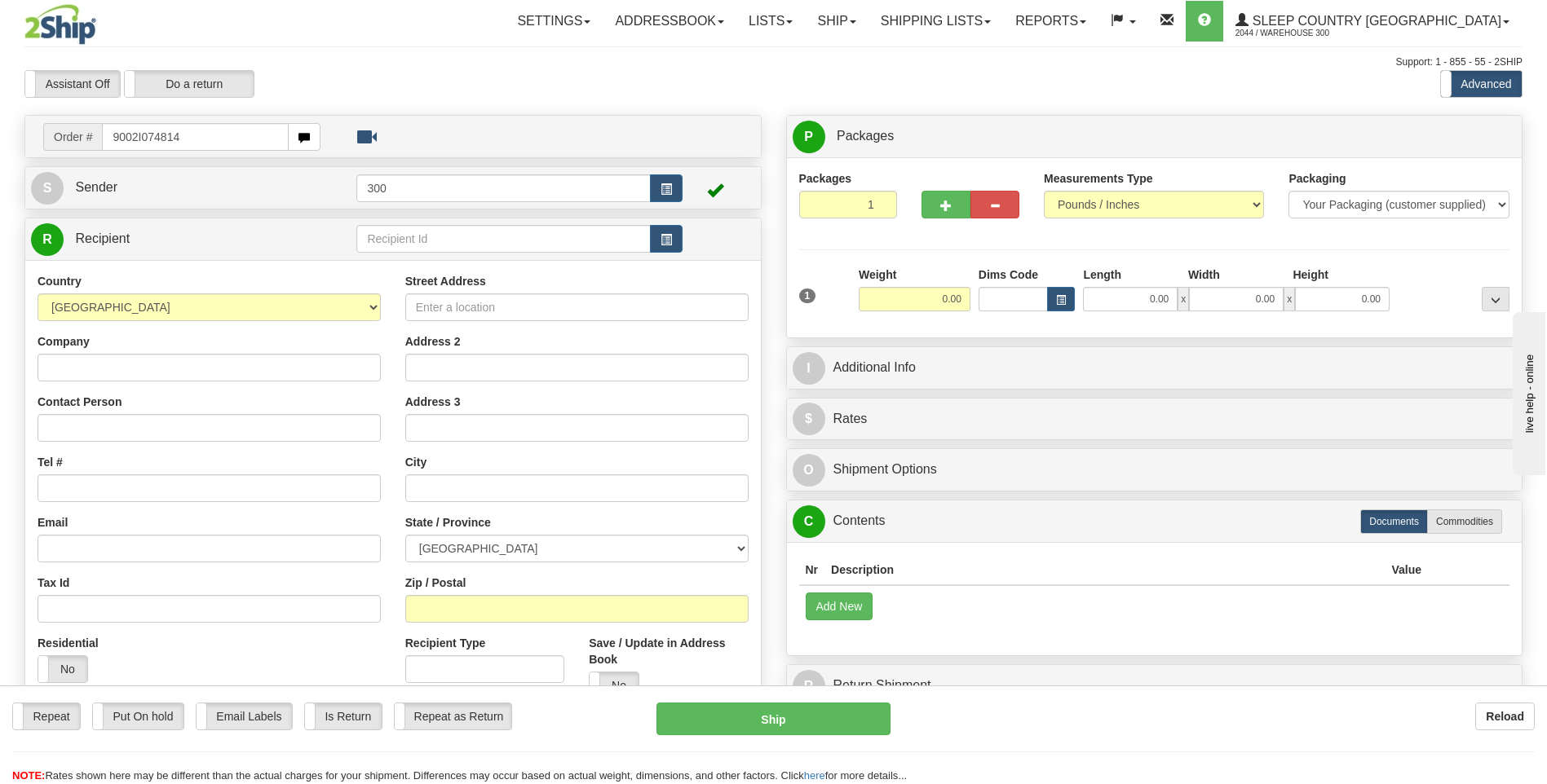
type input "9002I074814"
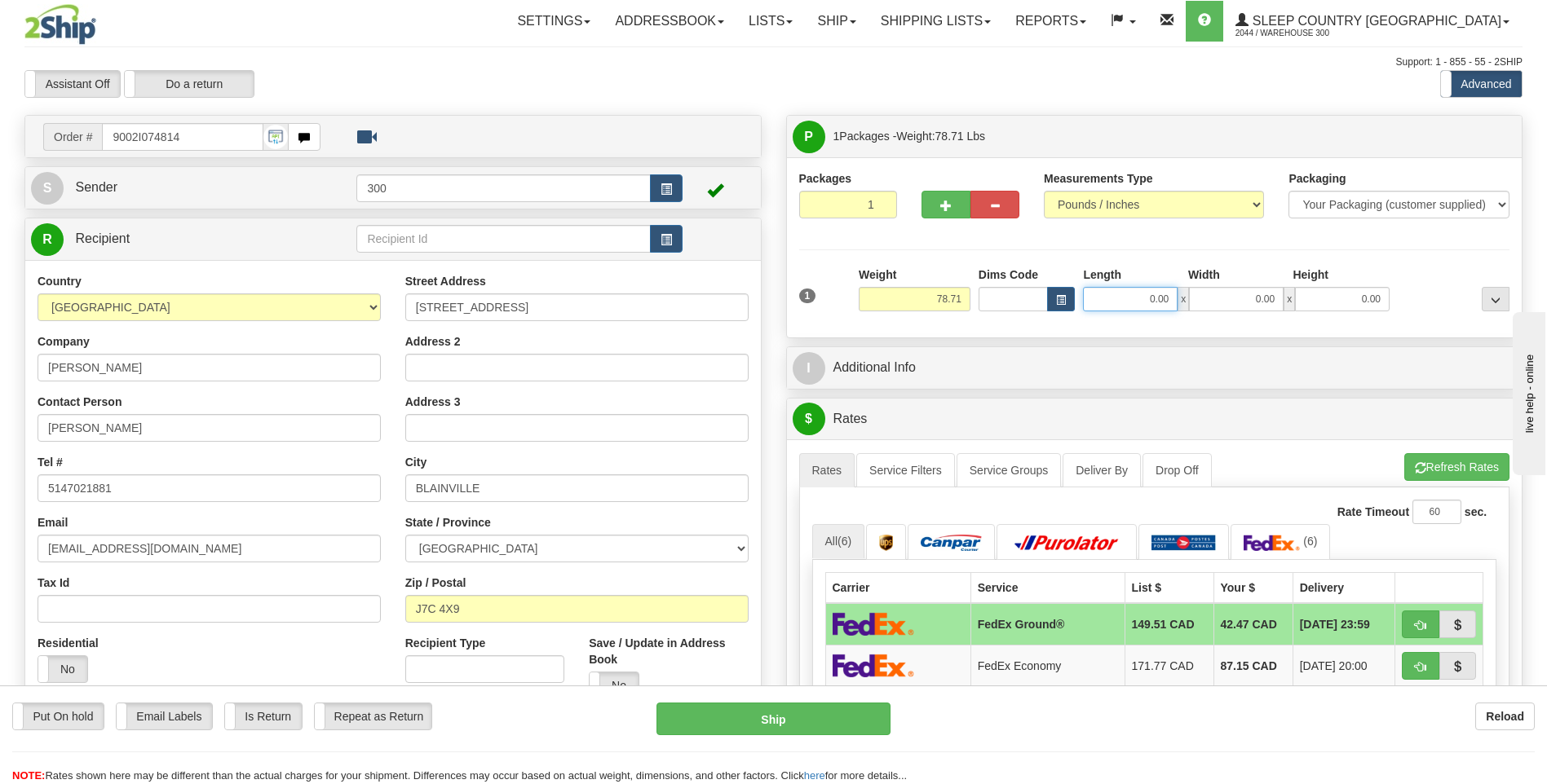
click at [1135, 302] on input "0.00" at bounding box center [1130, 298] width 95 height 24
type input "21.00"
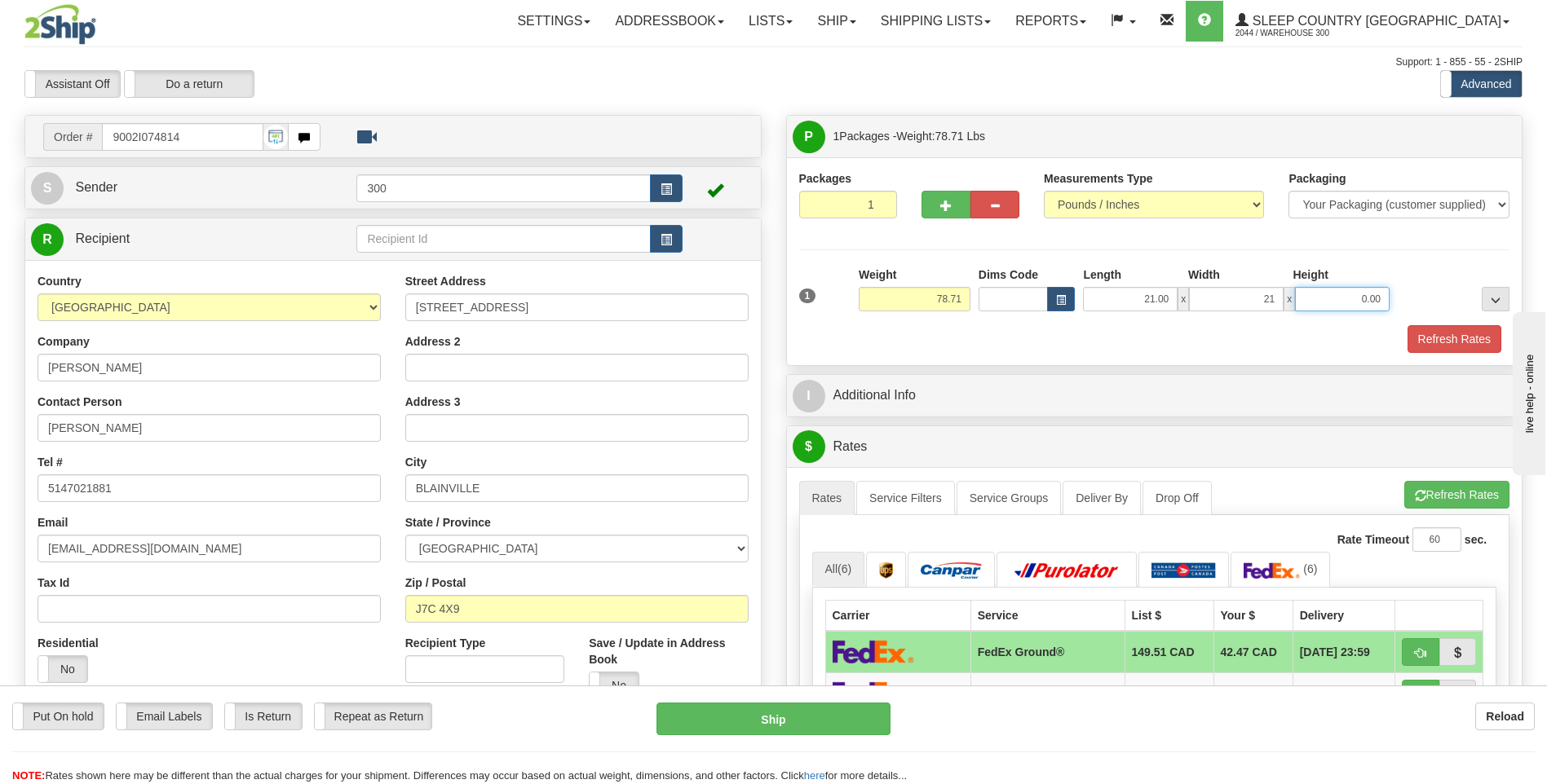
type input "21.00"
type input "42.00"
click at [1450, 346] on button "Refresh Rates" at bounding box center [1454, 339] width 94 height 28
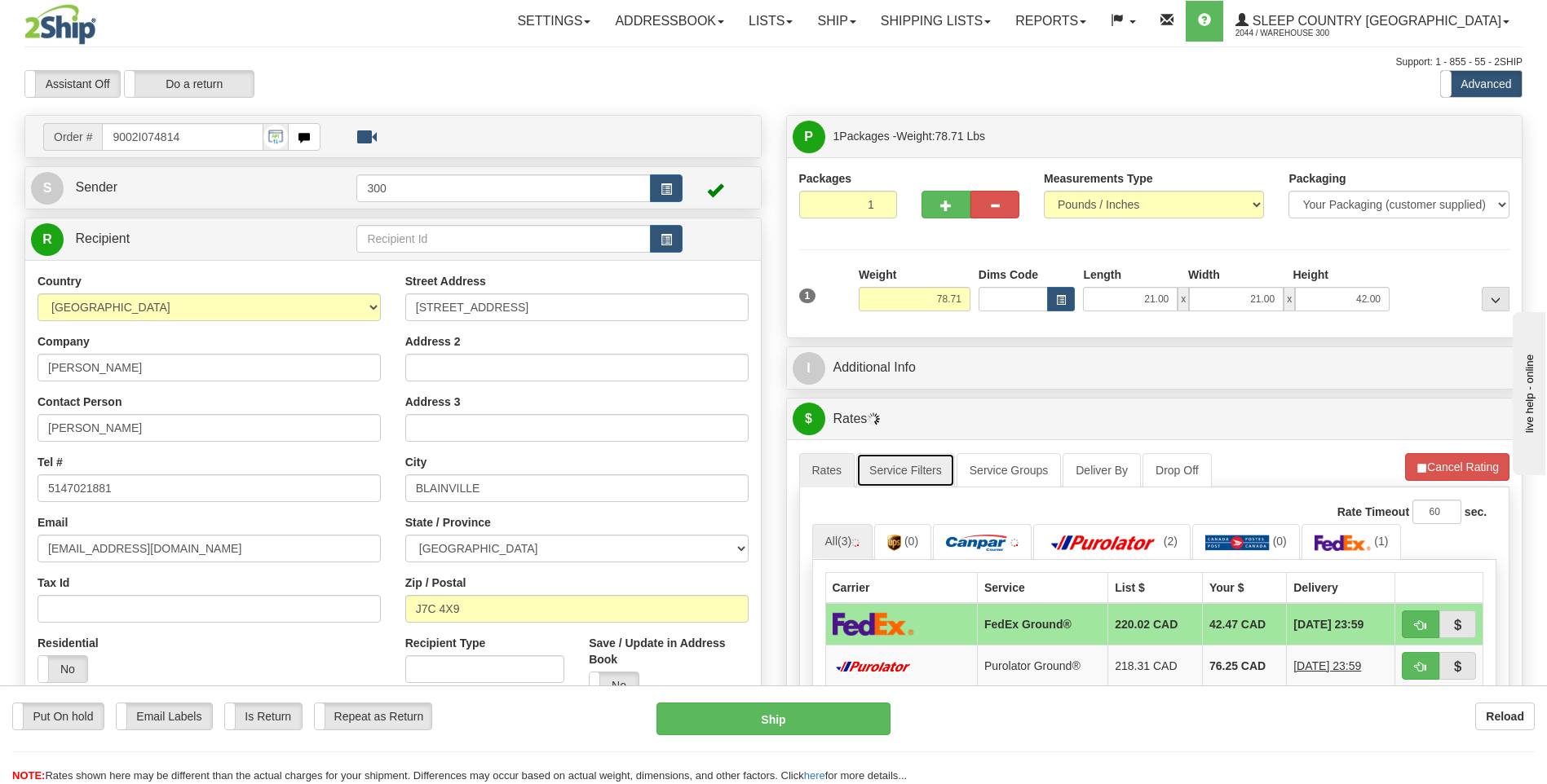
click at [898, 467] on link "Service Filters" at bounding box center [905, 470] width 99 height 34
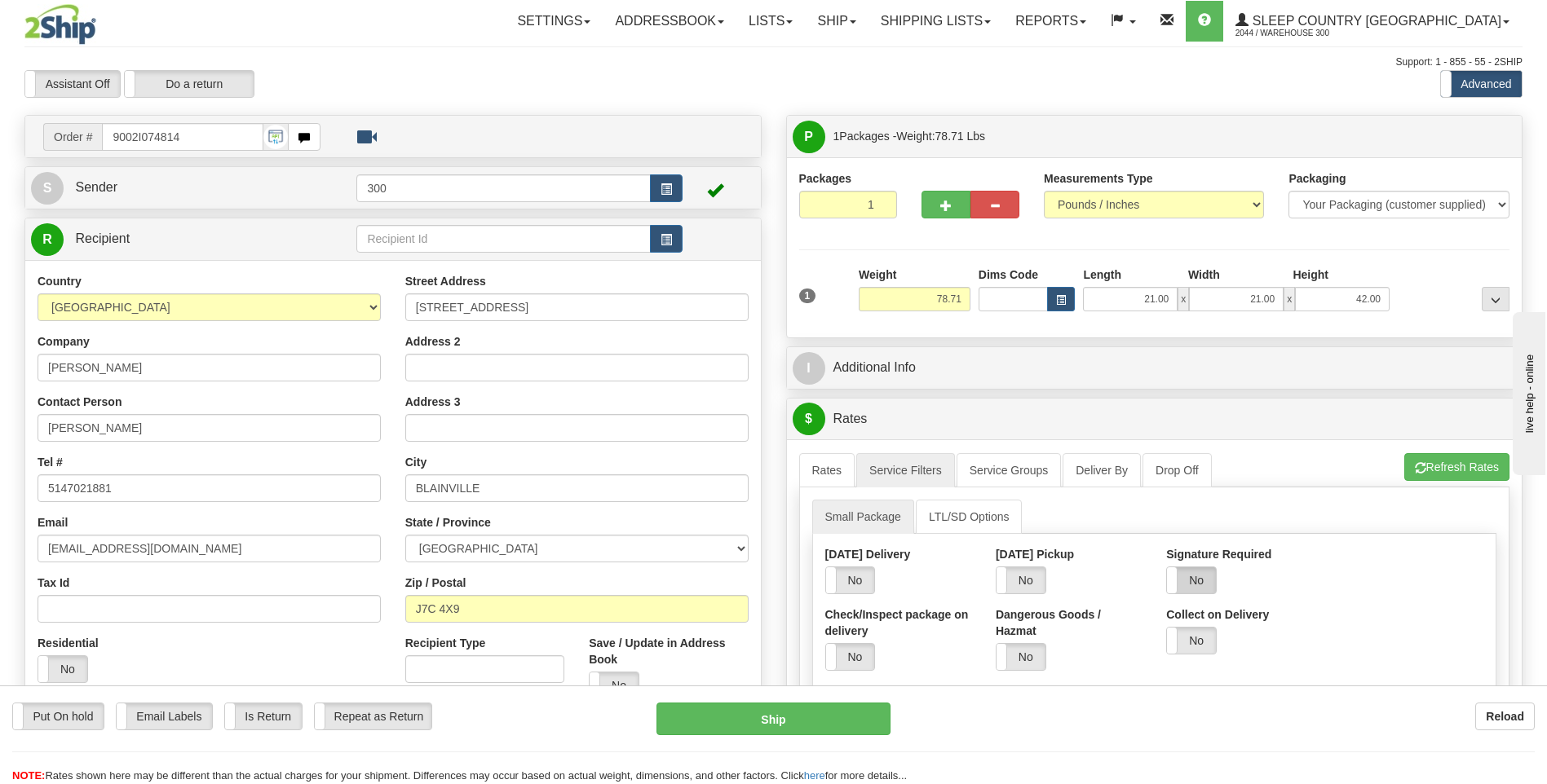
click at [1206, 578] on label "No" at bounding box center [1191, 580] width 49 height 26
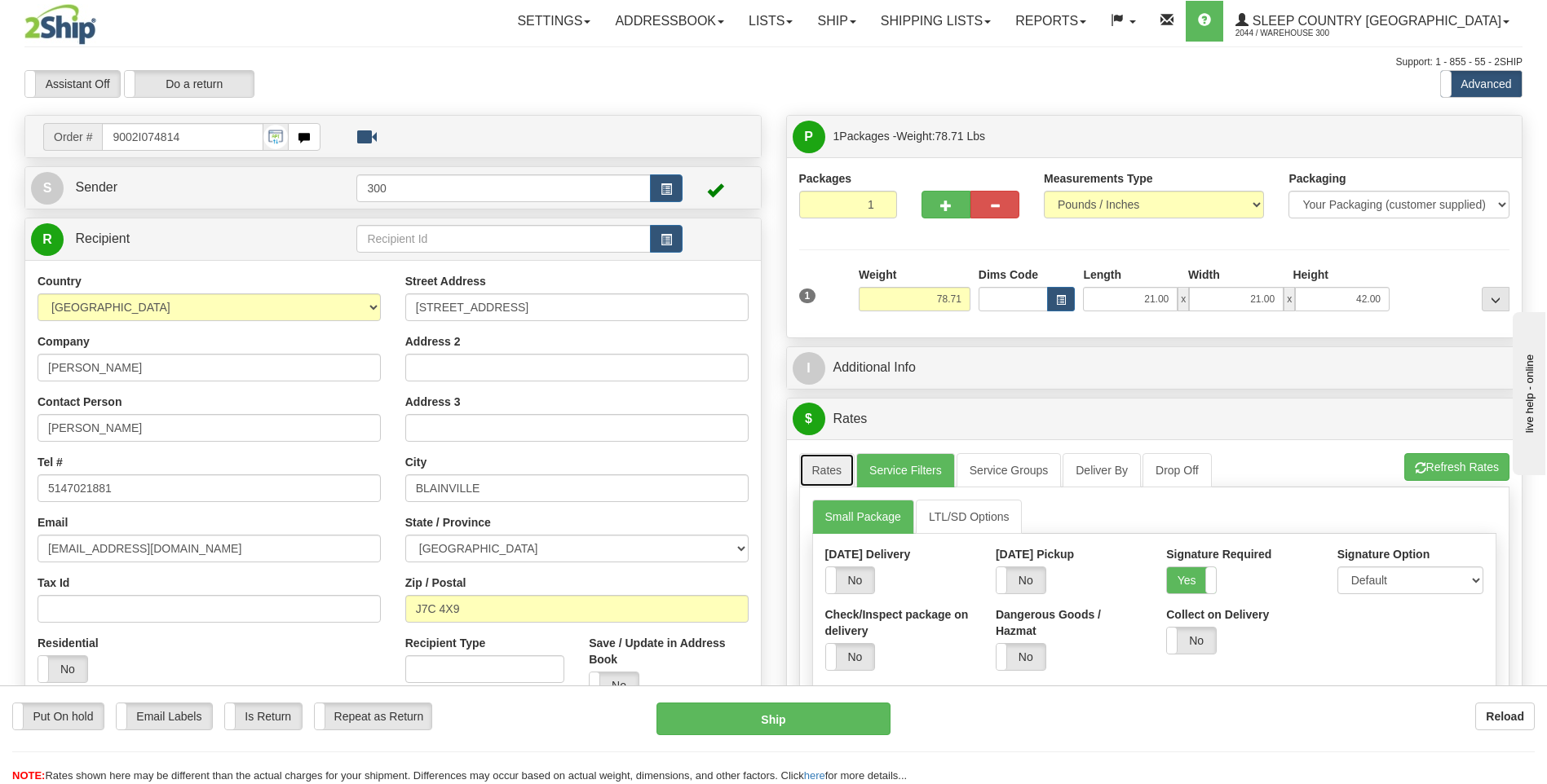
click at [808, 471] on link "Rates" at bounding box center [826, 470] width 56 height 34
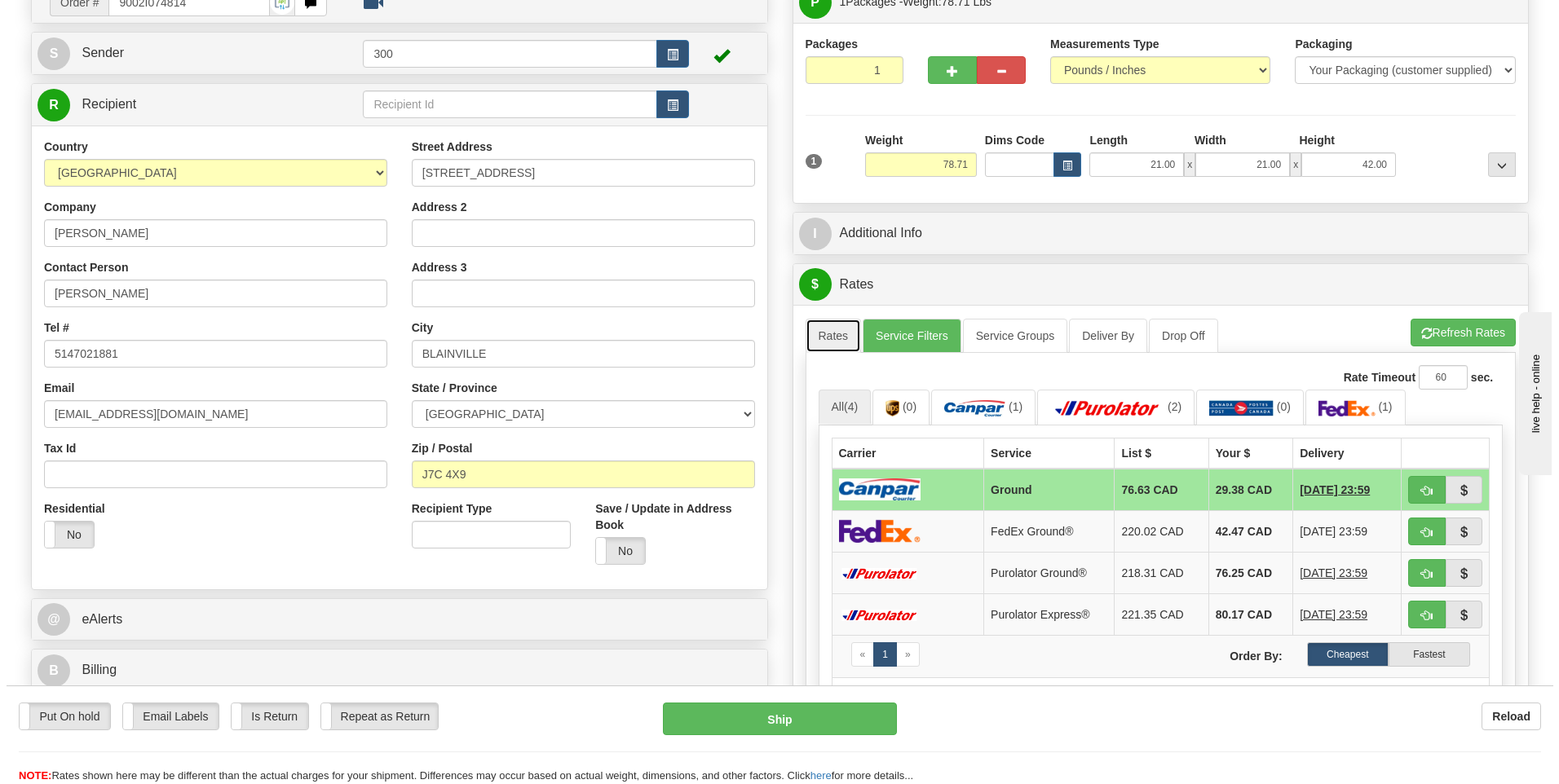
scroll to position [163, 0]
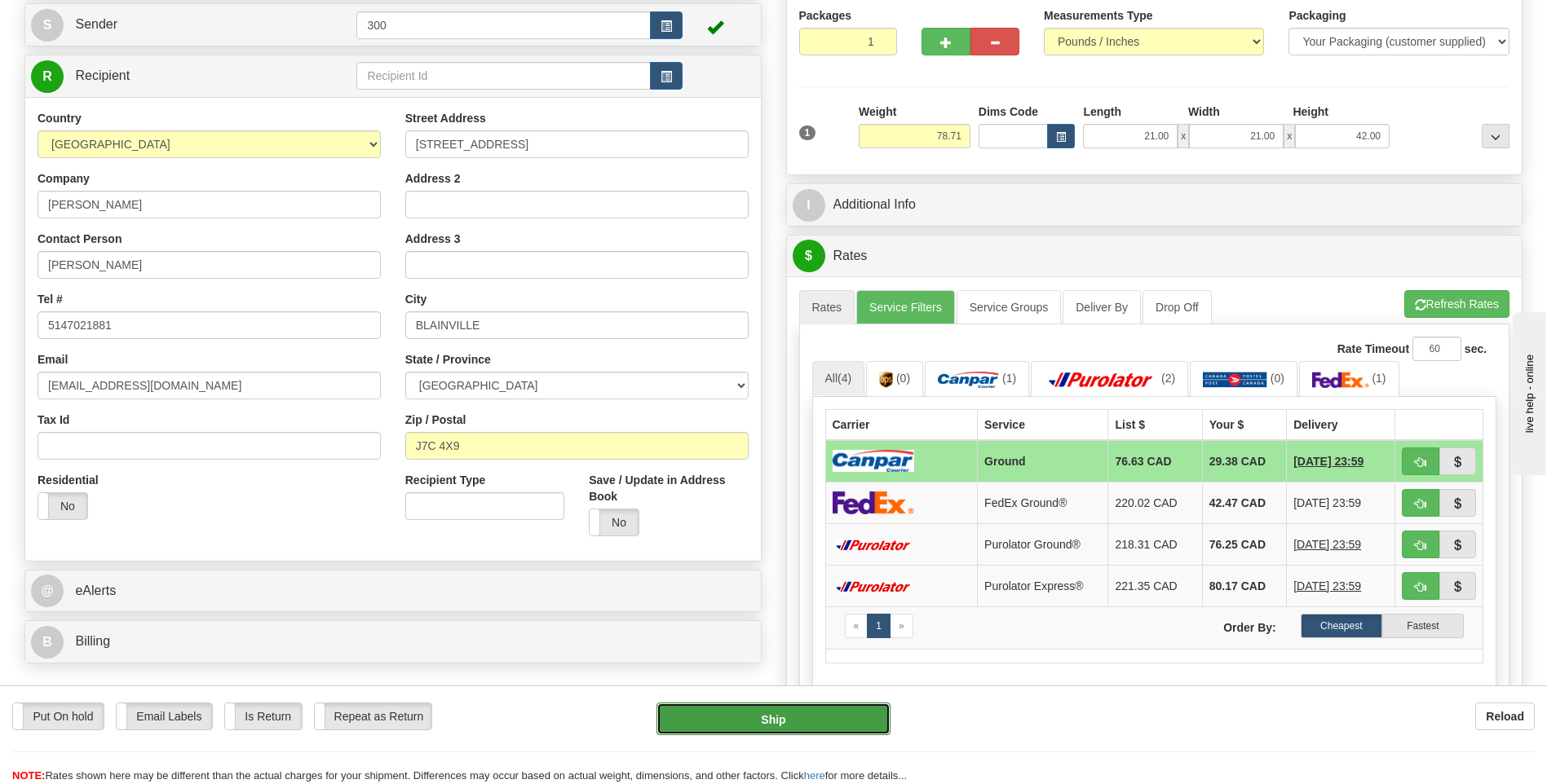
click at [748, 717] on button "Ship" at bounding box center [773, 719] width 233 height 32
type input "1"
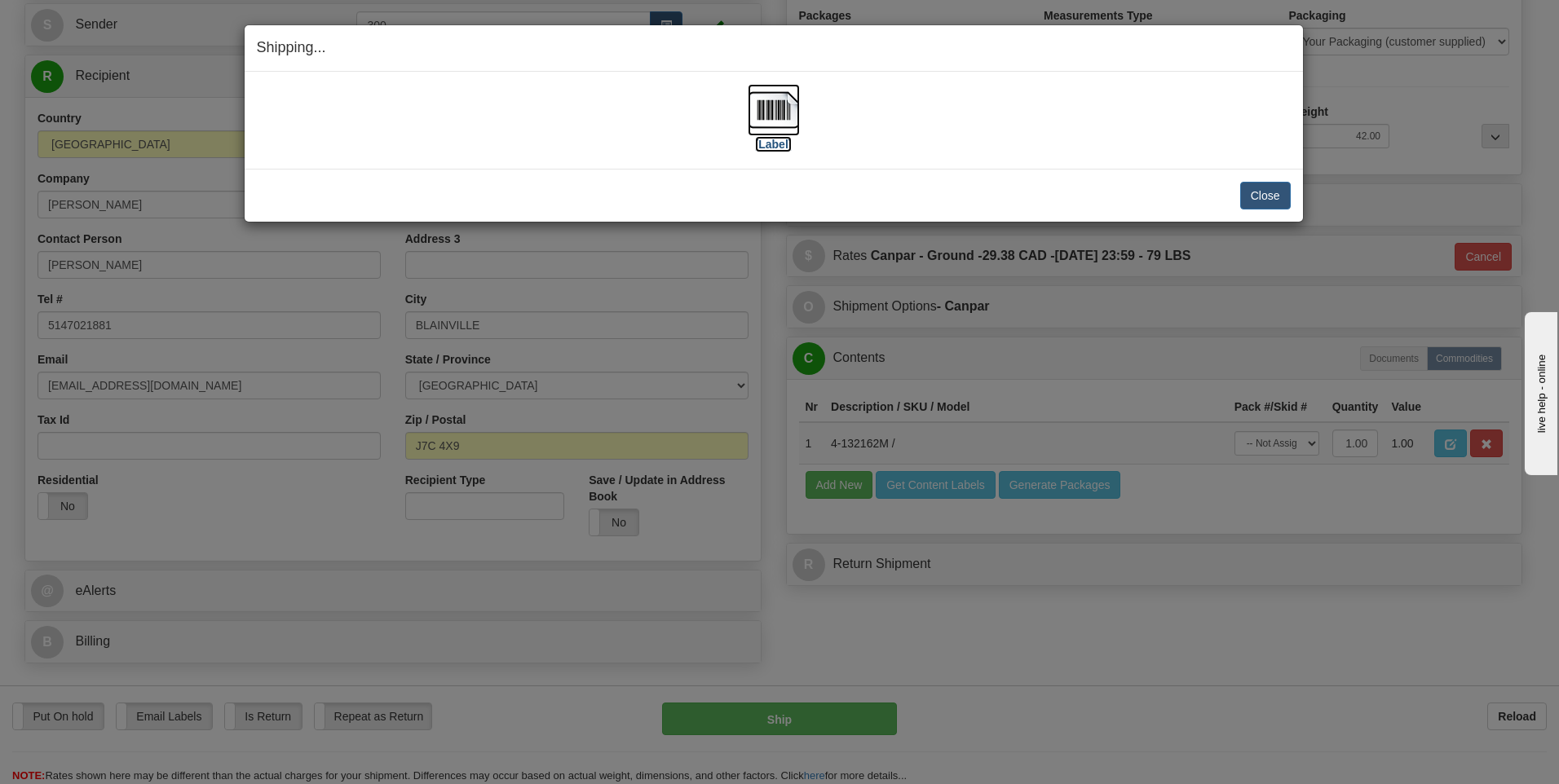
click at [767, 100] on img at bounding box center [774, 110] width 52 height 52
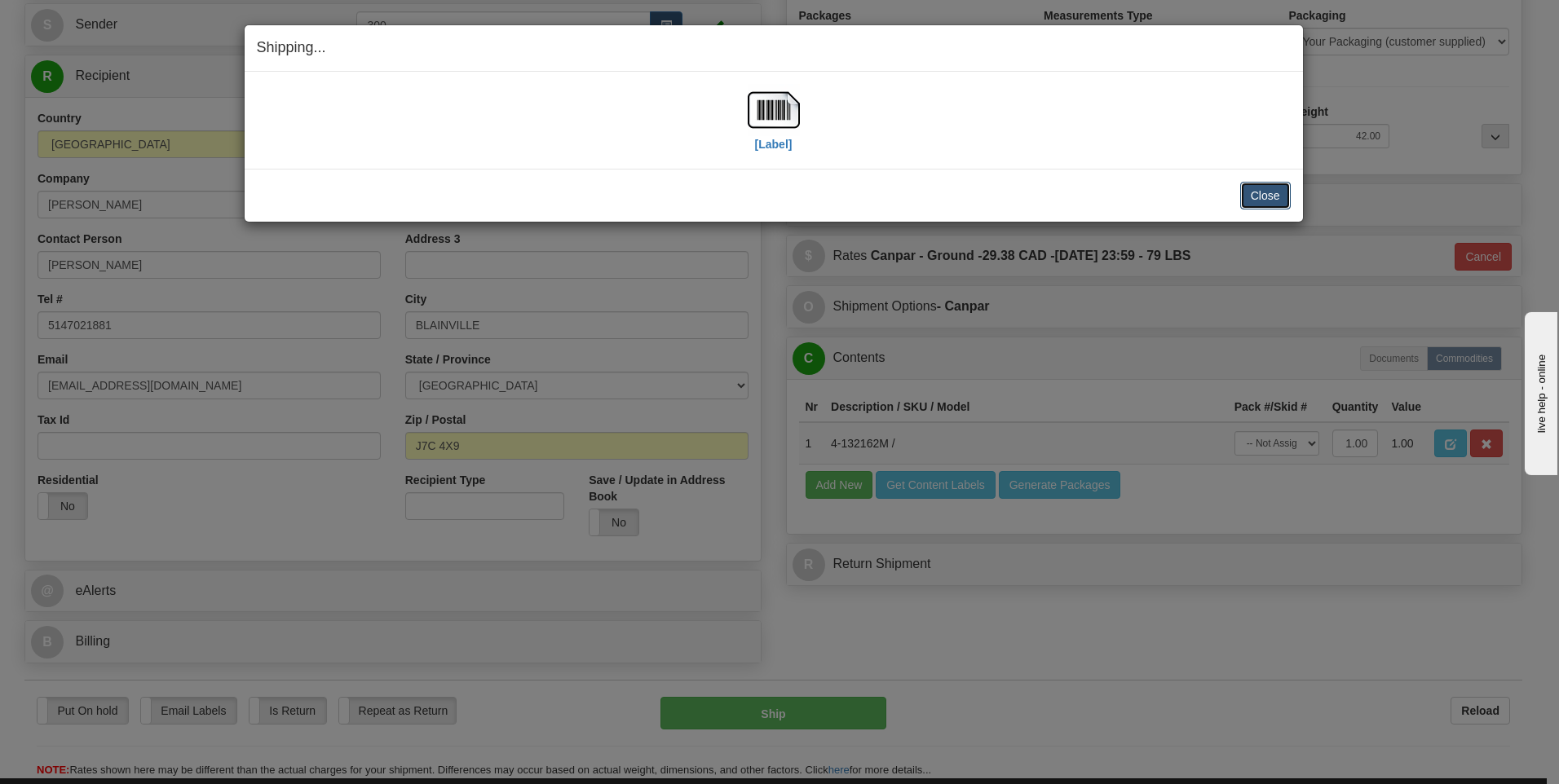
click at [1263, 204] on button "Close" at bounding box center [1266, 195] width 50 height 28
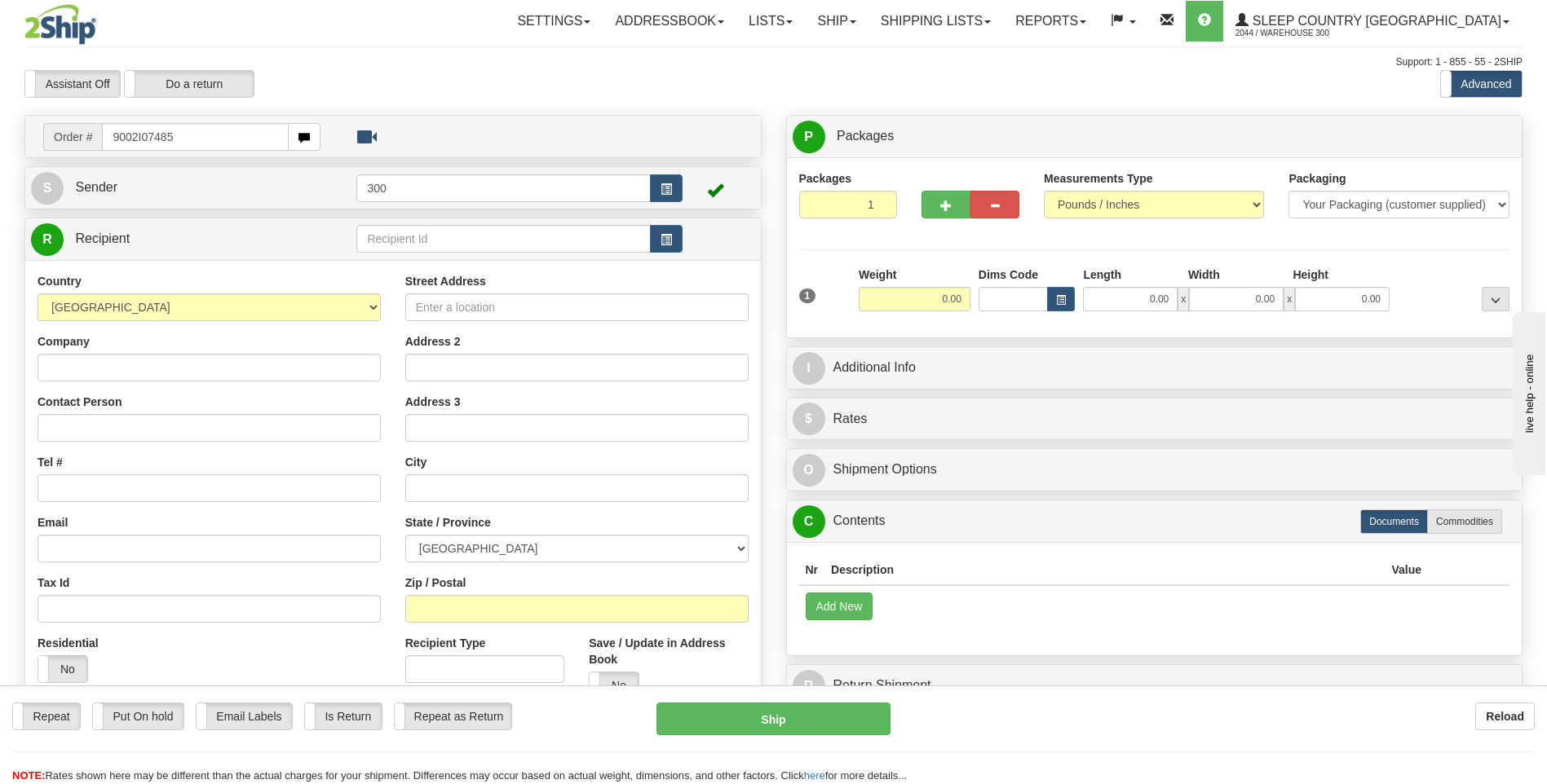
type input "9002I074859"
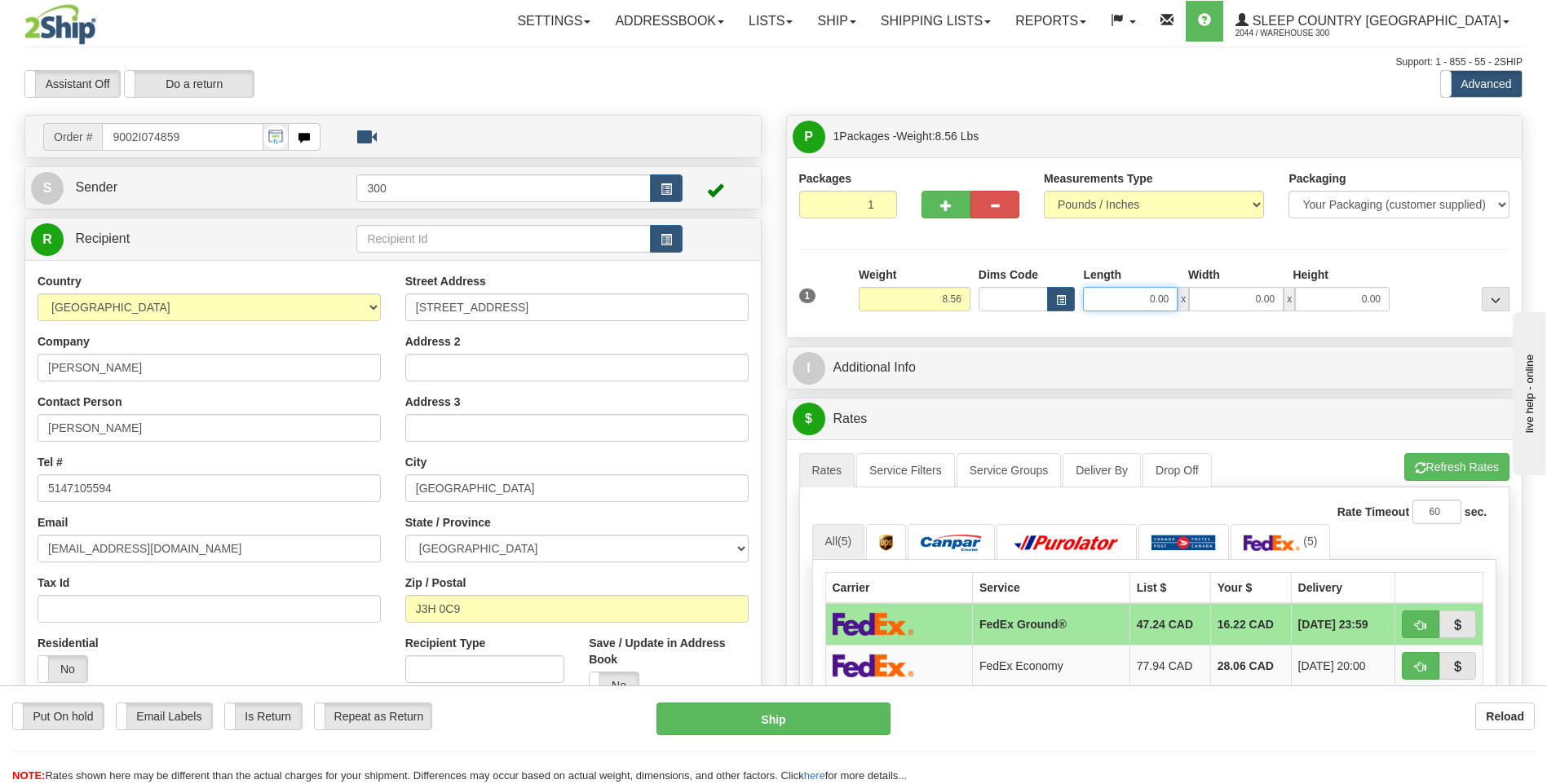
click at [1129, 290] on input "0.00" at bounding box center [1130, 298] width 95 height 24
type input "4.00"
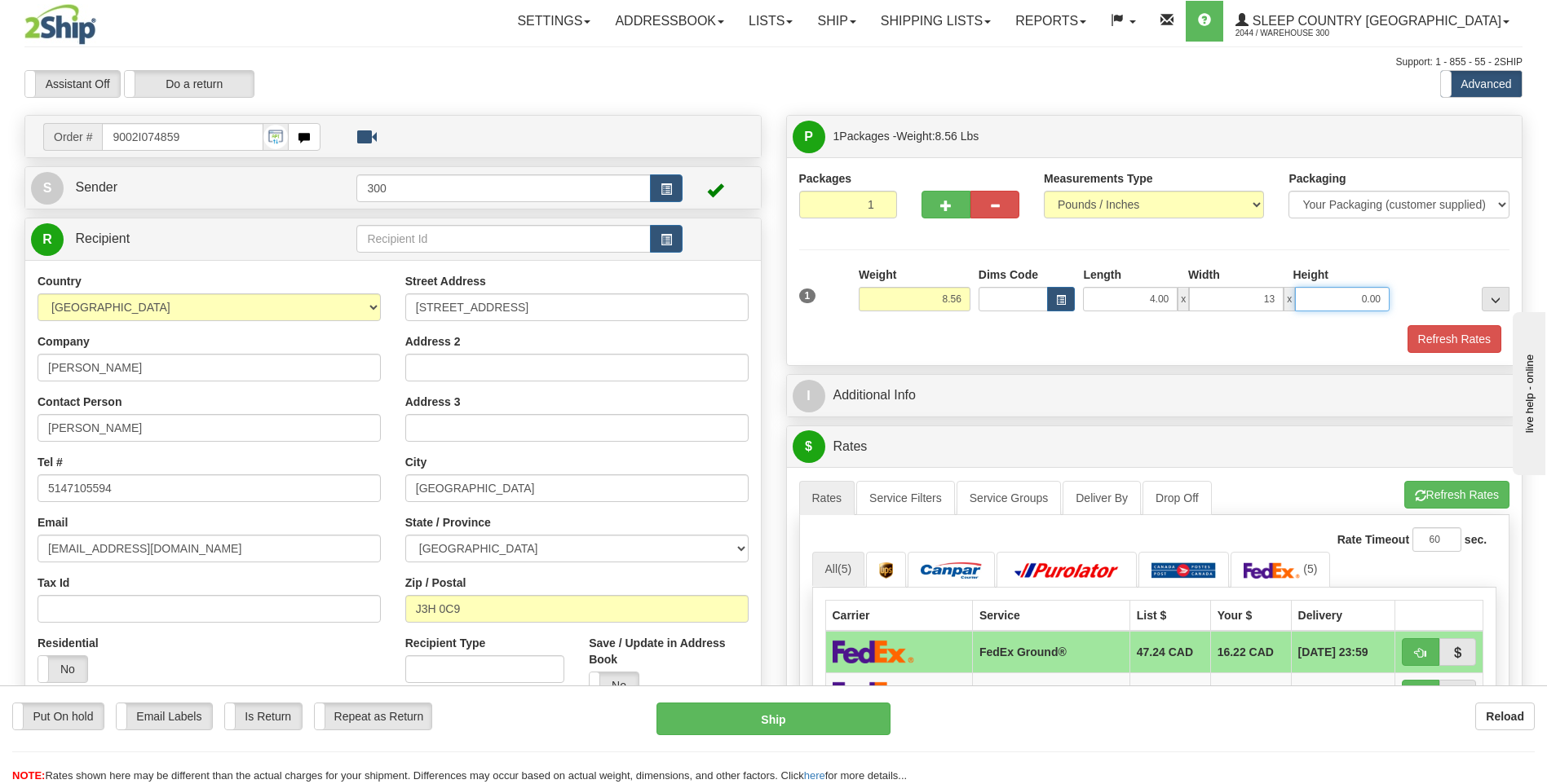
type input "13.00"
type input "11.00"
click at [1407, 325] on button "Refresh Rates" at bounding box center [1454, 339] width 94 height 28
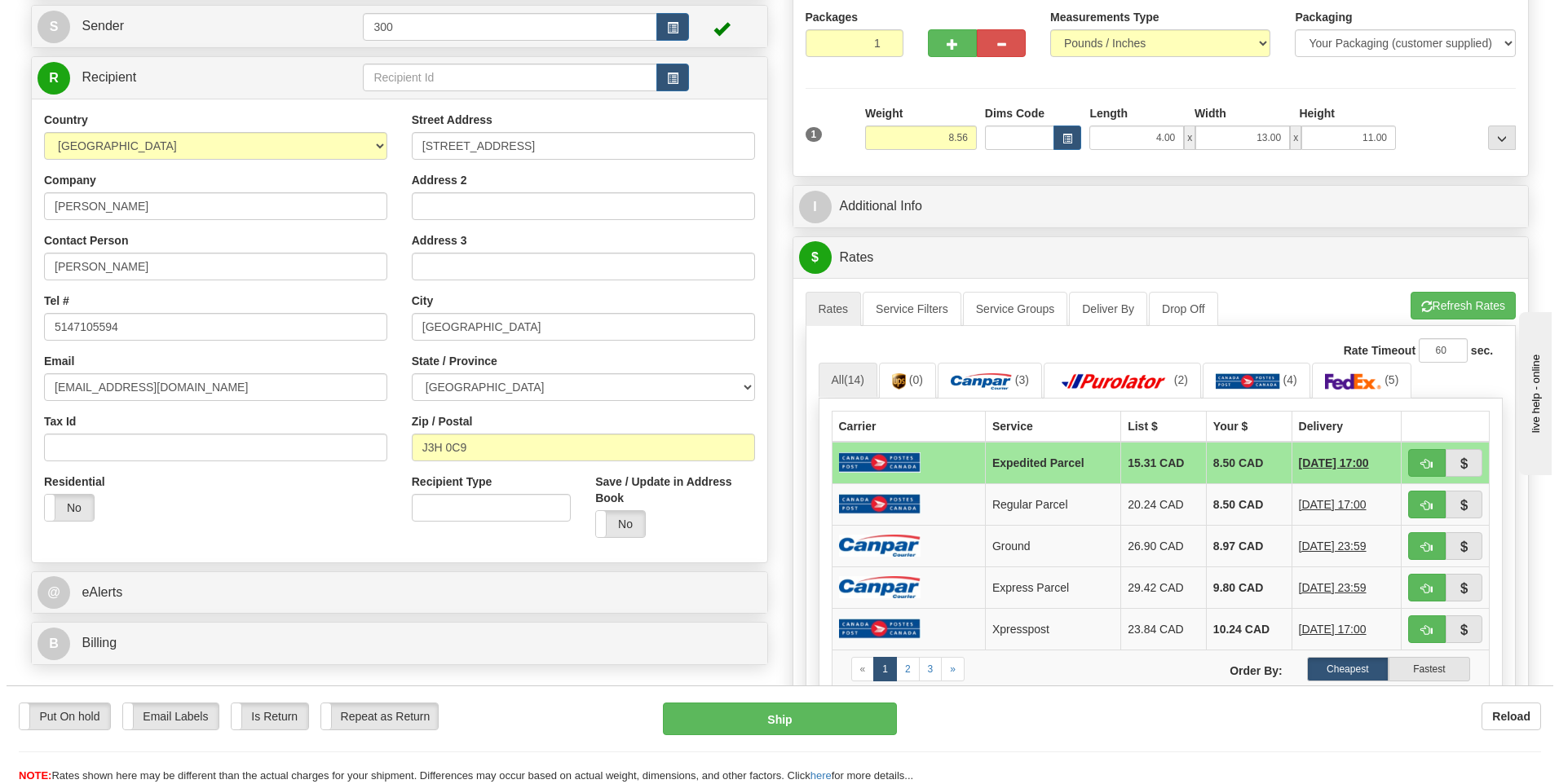
scroll to position [163, 0]
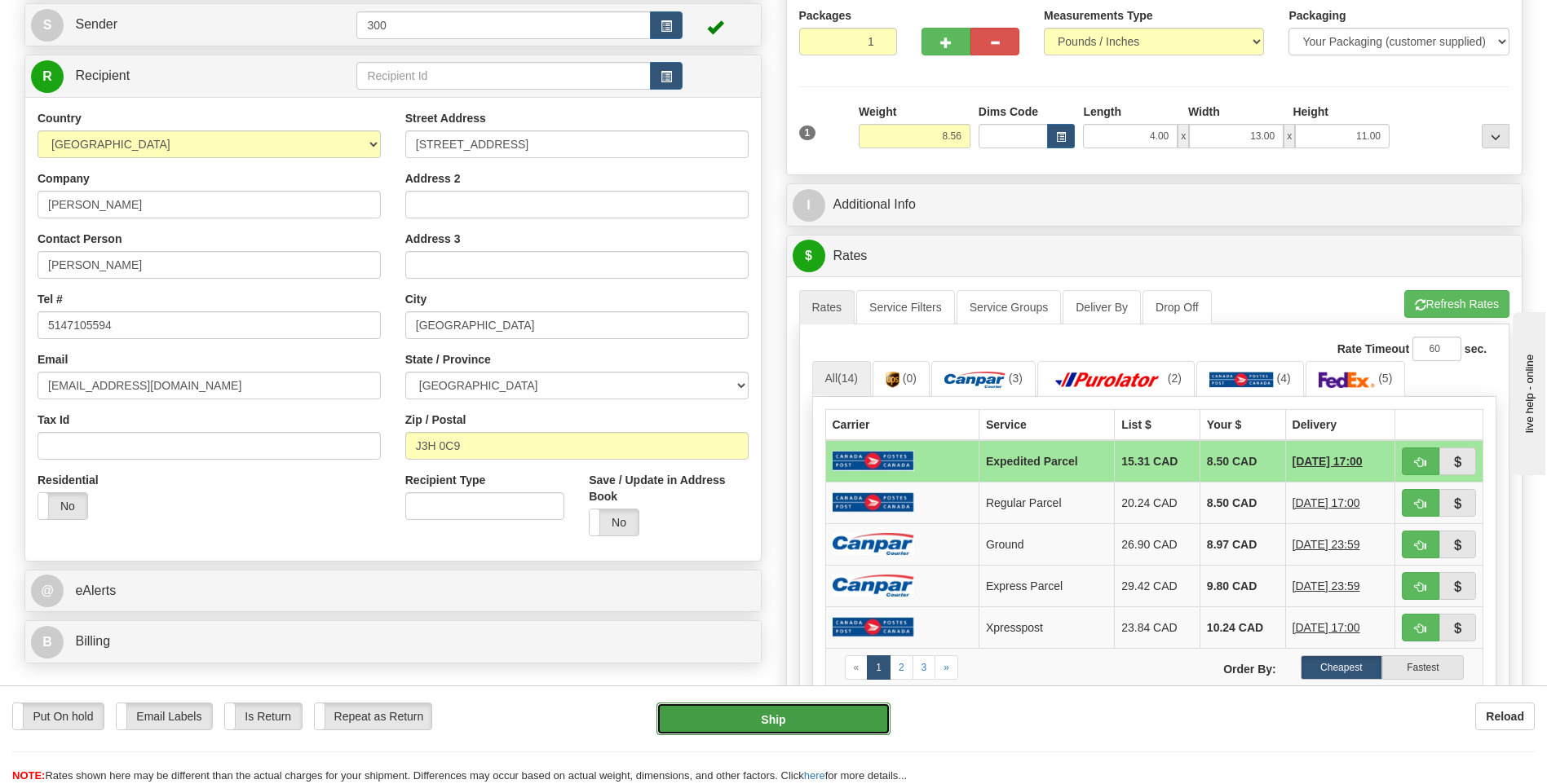
click at [749, 731] on button "Ship" at bounding box center [773, 719] width 233 height 32
type input "DOM.EP"
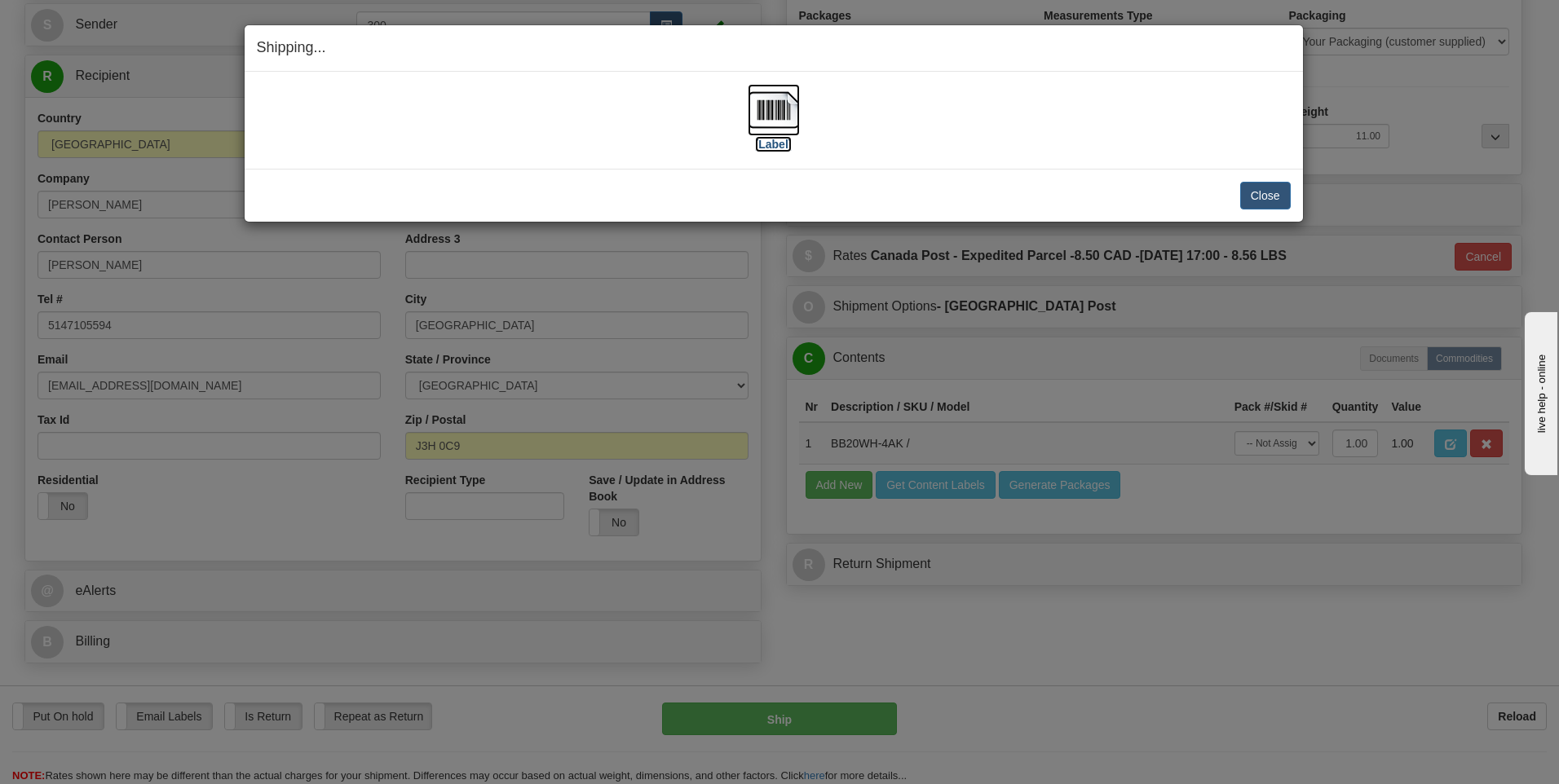
click at [767, 102] on img at bounding box center [774, 110] width 52 height 52
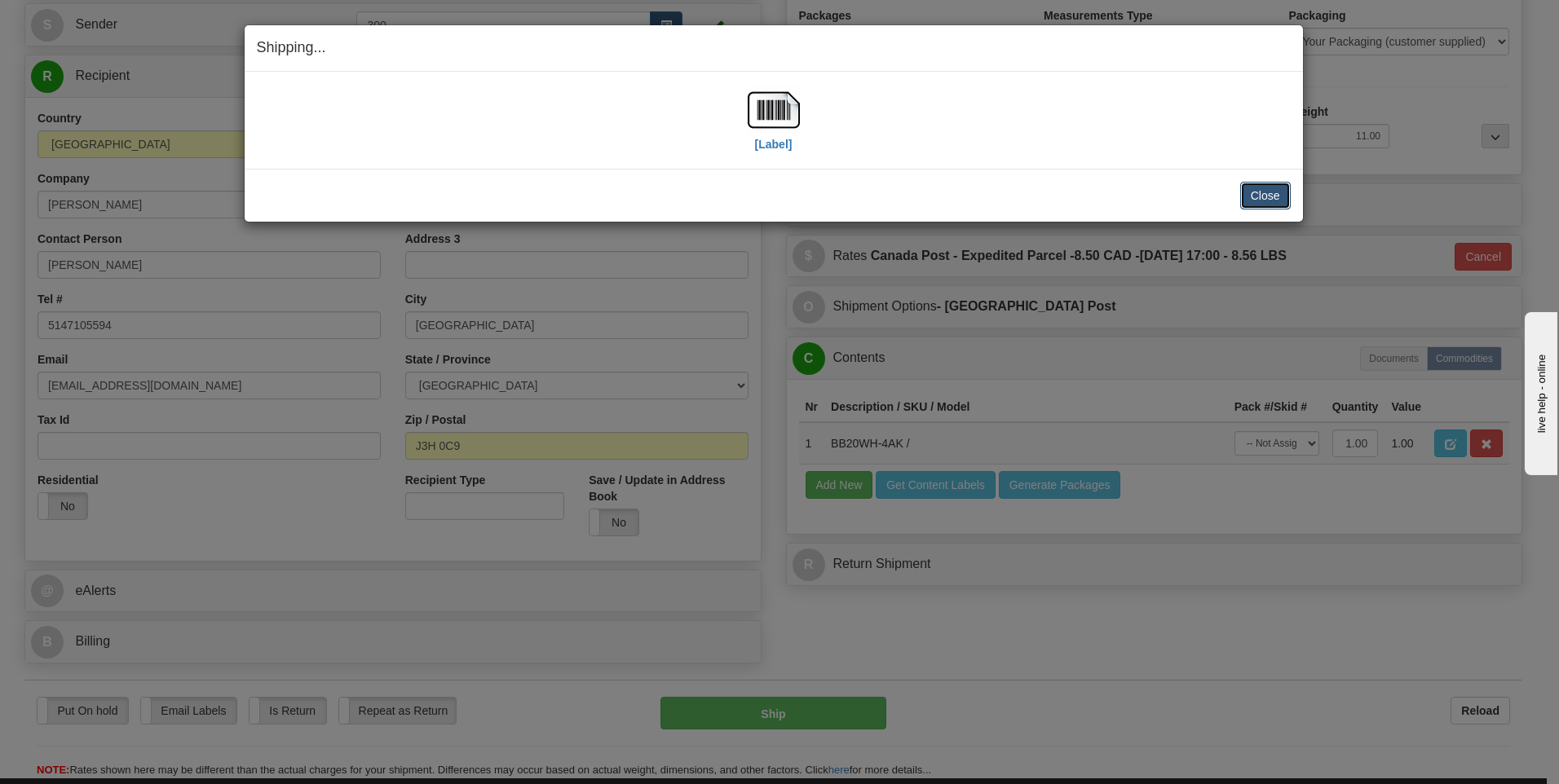
click at [1272, 201] on button "Close" at bounding box center [1266, 195] width 50 height 28
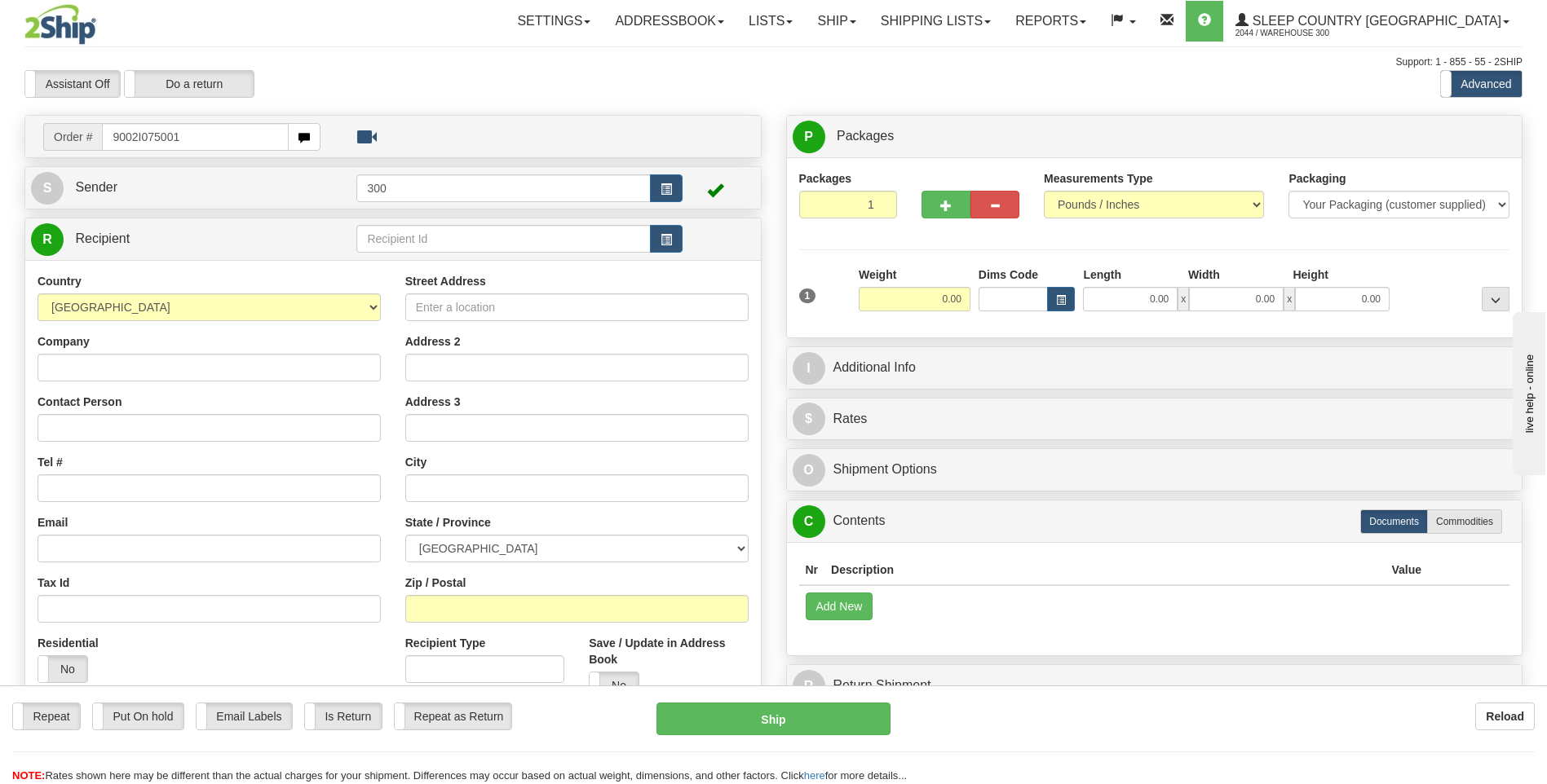
type input "9002I075001"
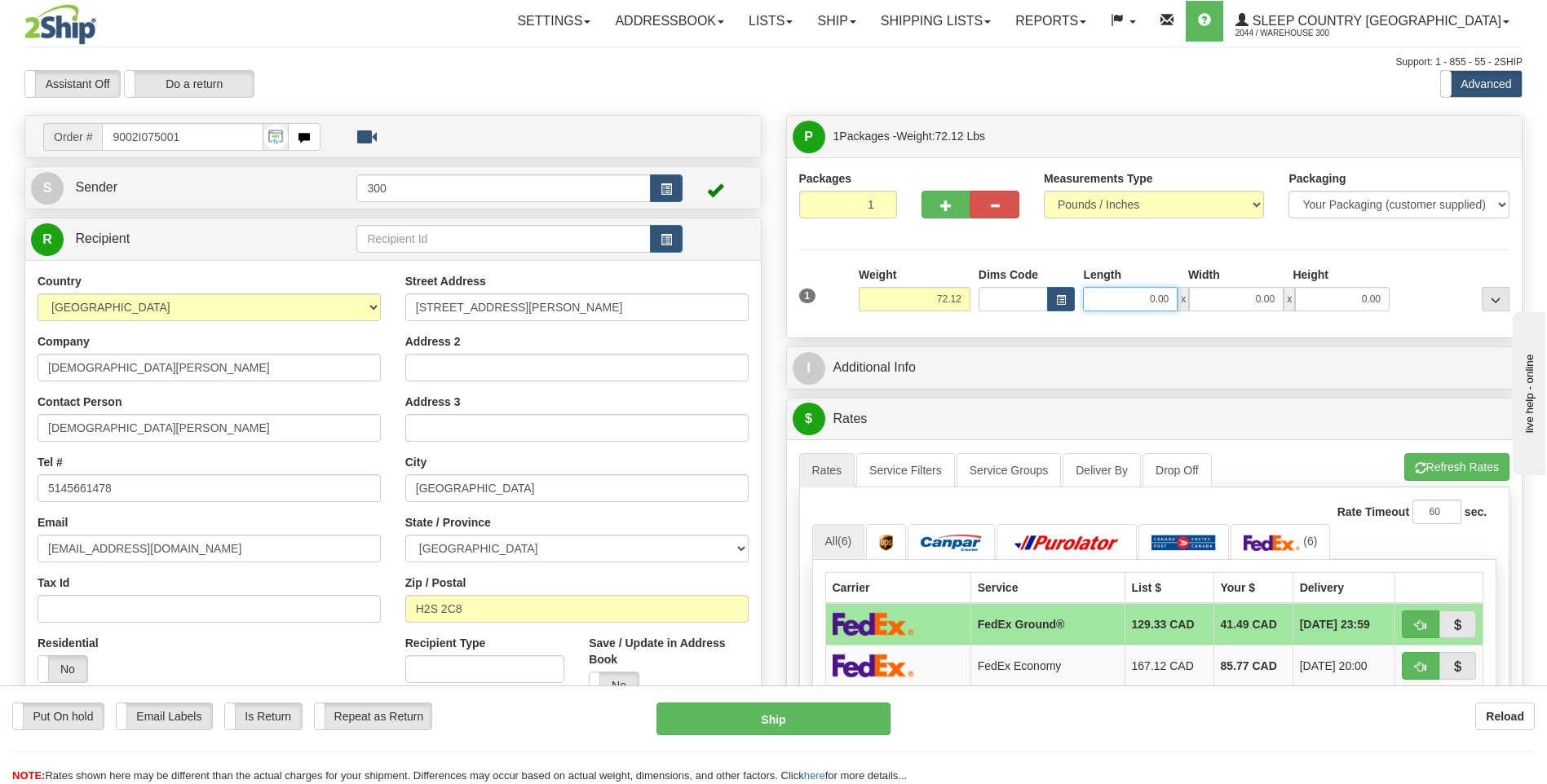
click at [1126, 302] on input "0.00" at bounding box center [1130, 298] width 95 height 24
type input "20.00"
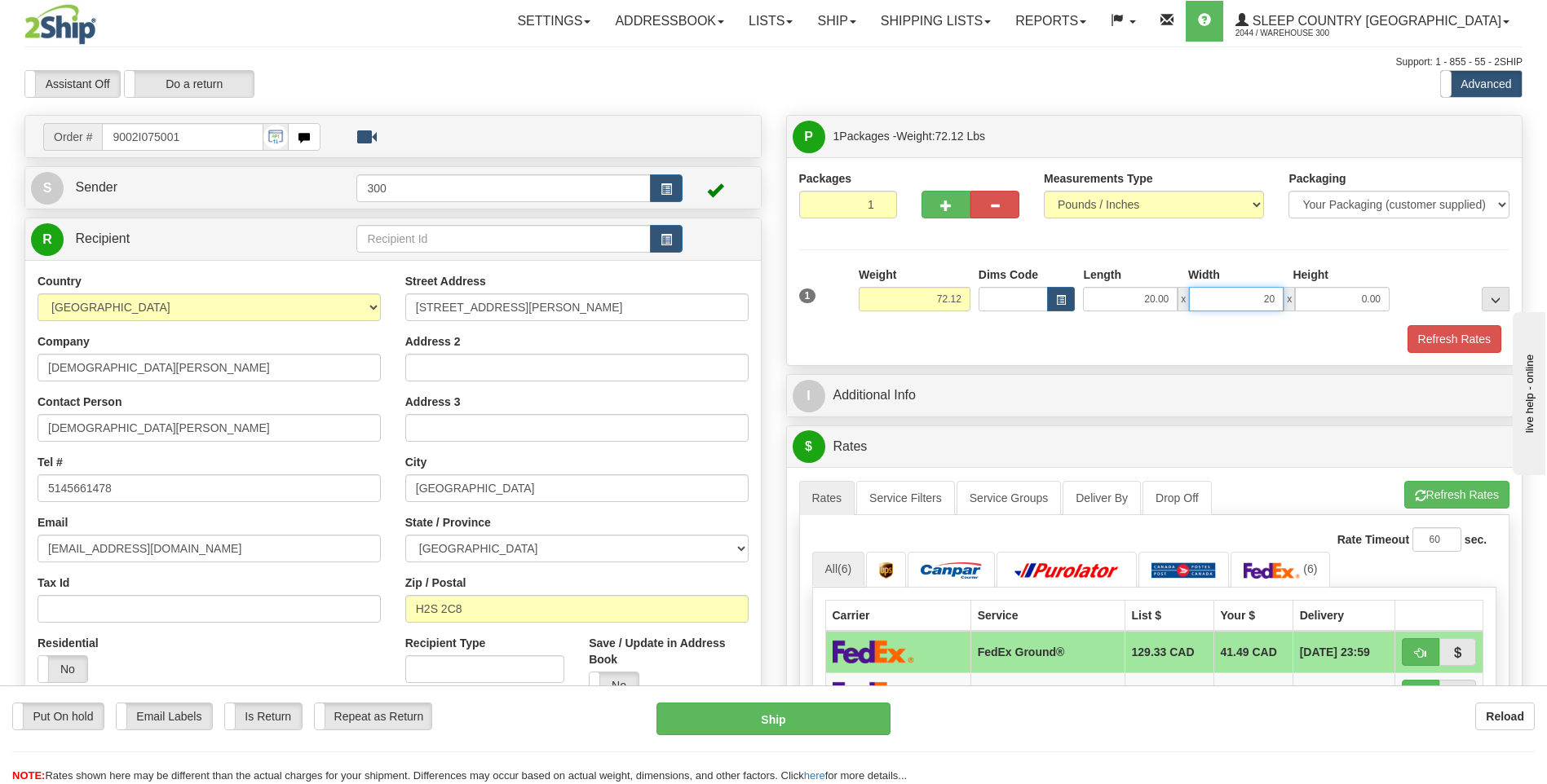
type input "20.00"
type input "42.00"
click at [1407, 325] on button "Refresh Rates" at bounding box center [1454, 339] width 94 height 28
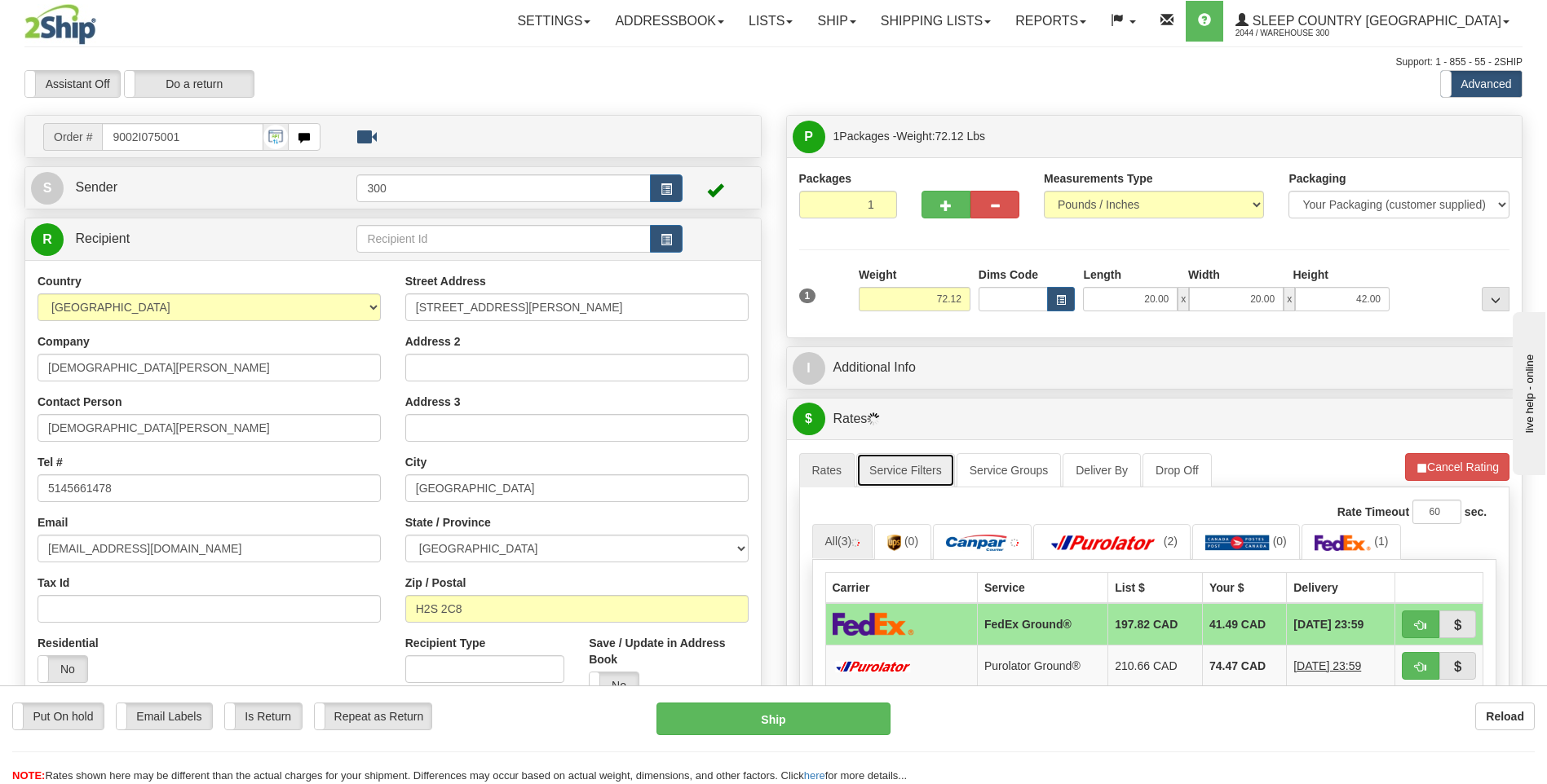
click at [886, 477] on link "Service Filters" at bounding box center [905, 470] width 99 height 34
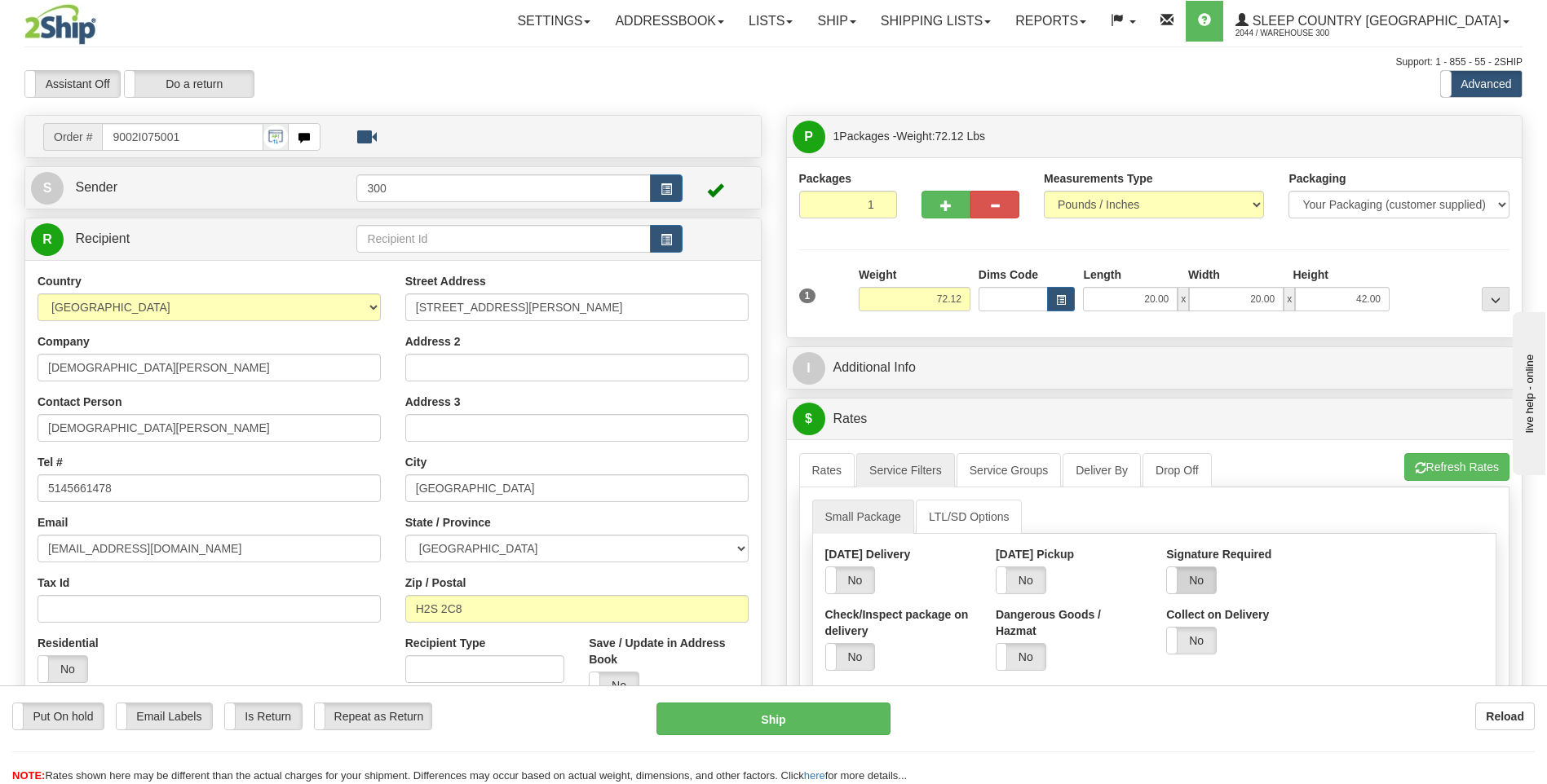
click at [1197, 590] on label "No" at bounding box center [1191, 580] width 49 height 26
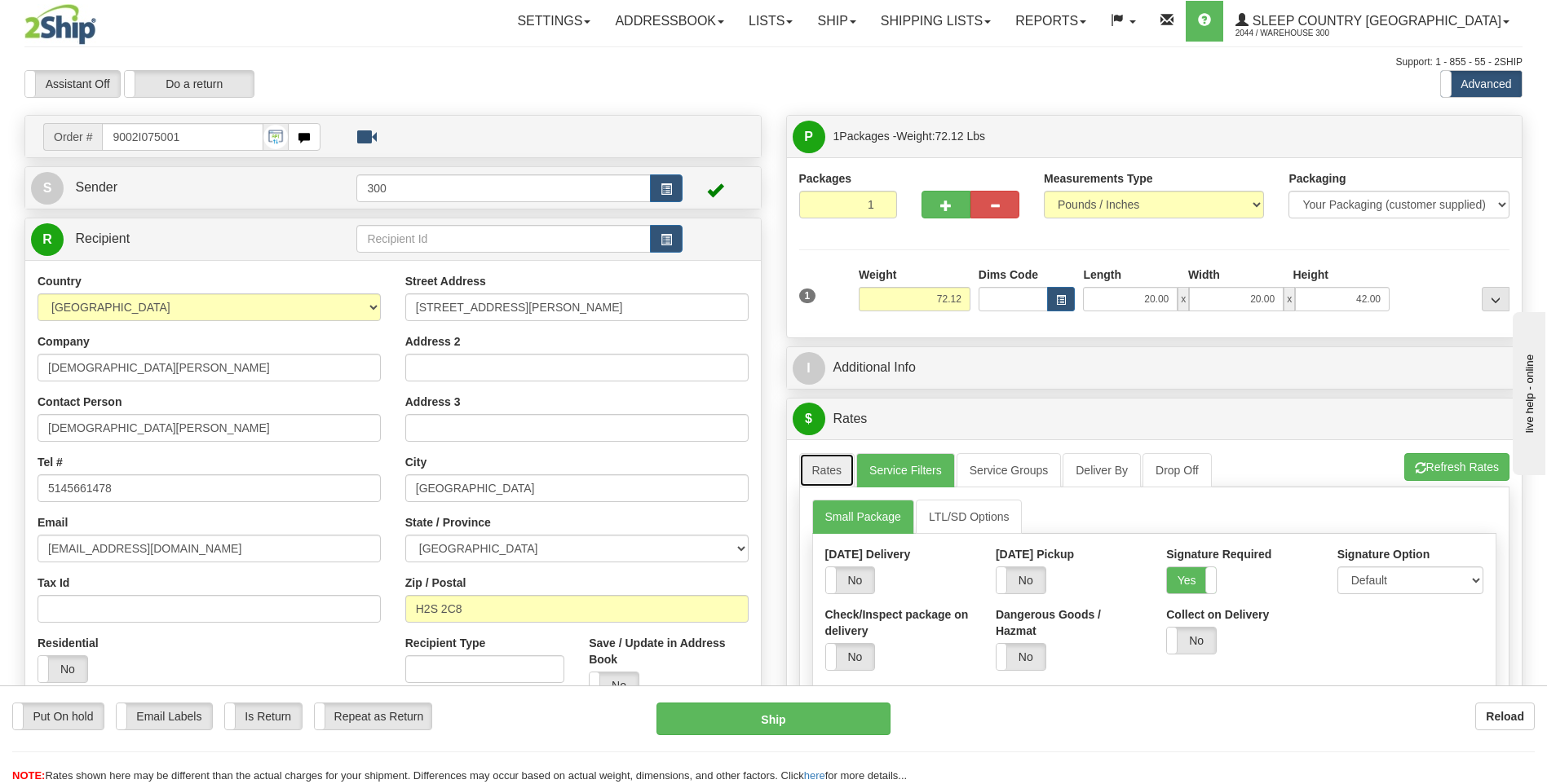
click at [825, 470] on link "Rates" at bounding box center [826, 470] width 56 height 34
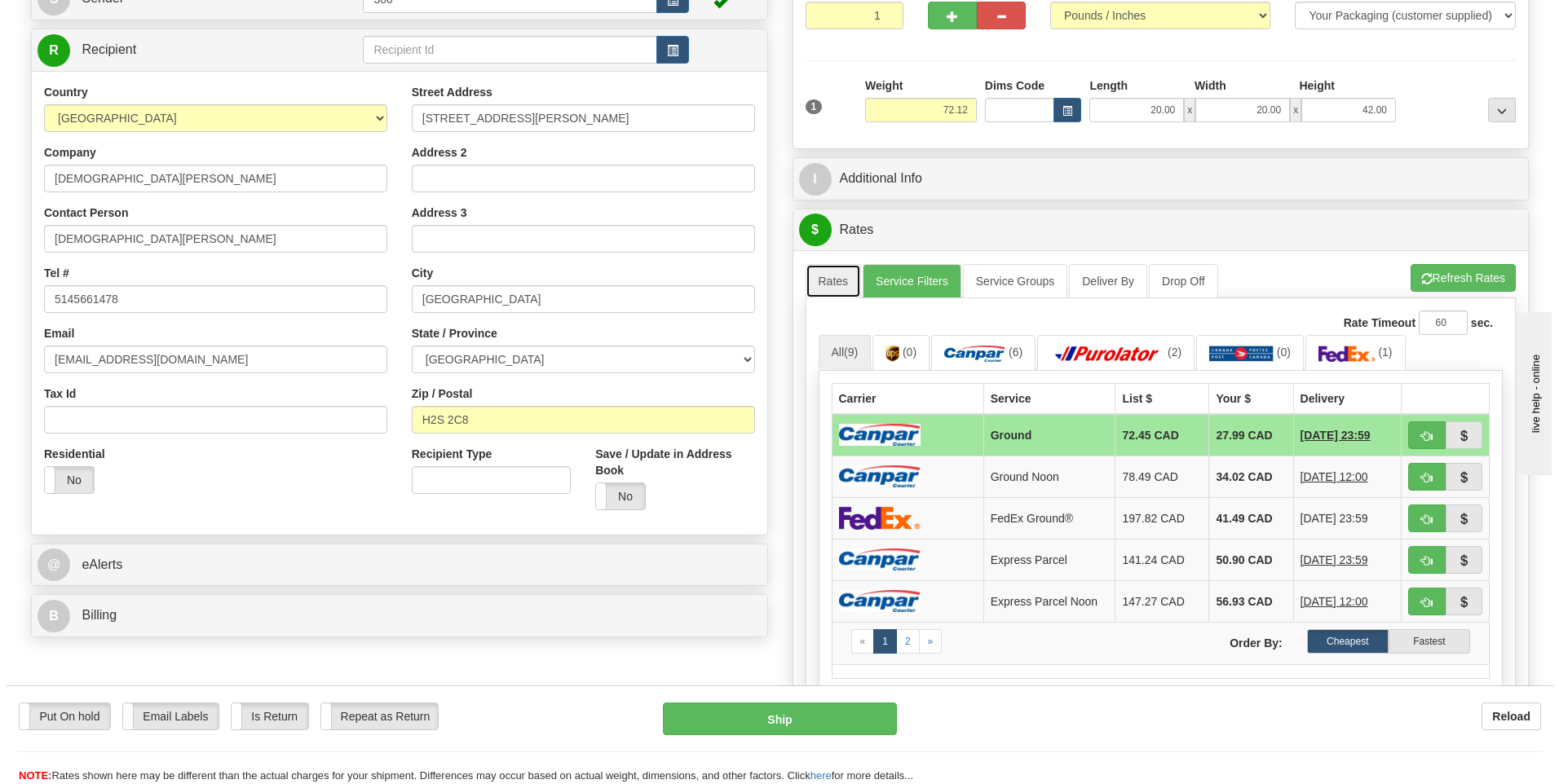
scroll to position [245, 0]
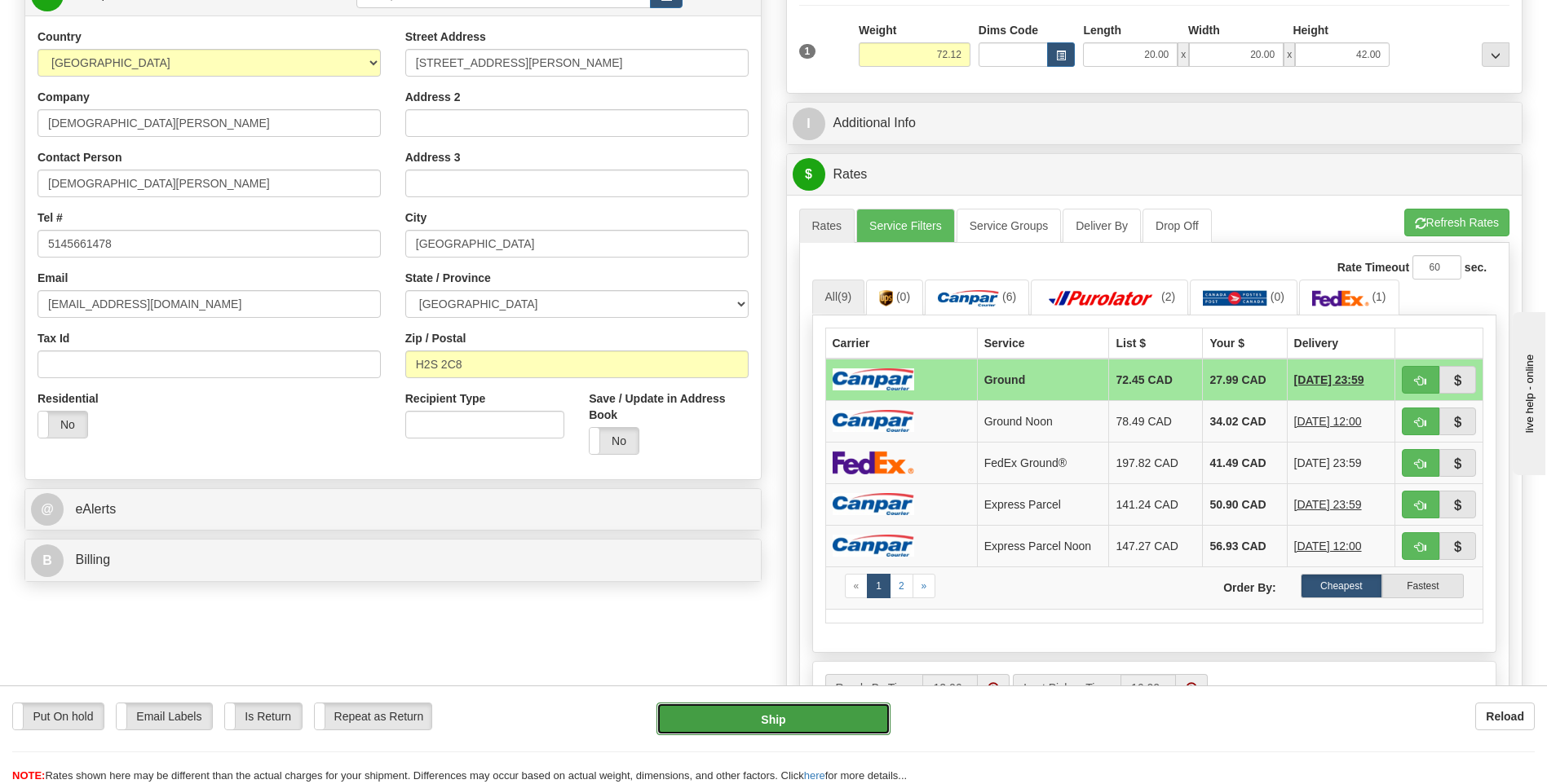
click at [748, 726] on button "Ship" at bounding box center [773, 719] width 233 height 32
type input "1"
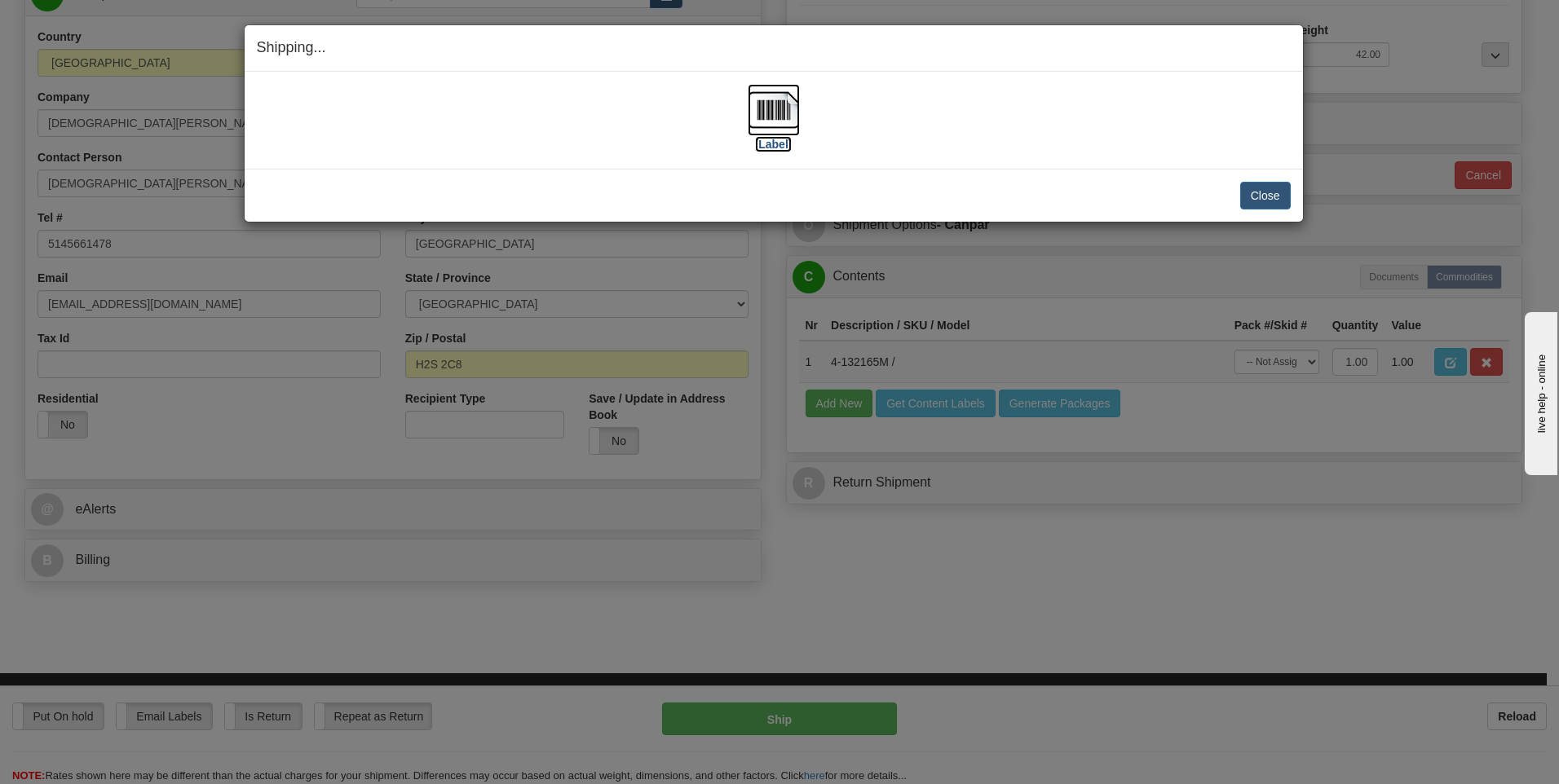
click at [778, 106] on img at bounding box center [774, 110] width 52 height 52
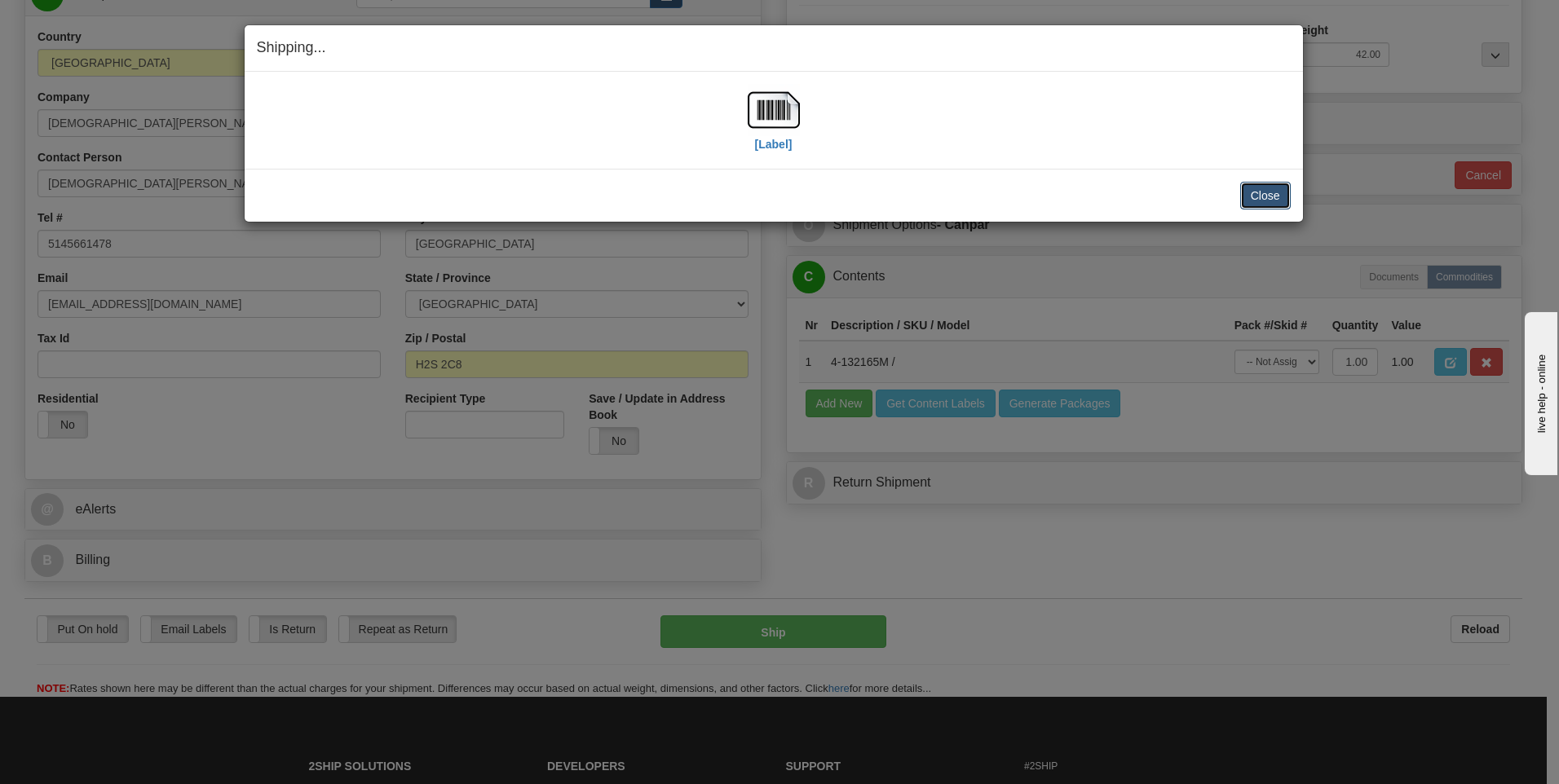
click at [1257, 195] on button "Close" at bounding box center [1266, 195] width 50 height 28
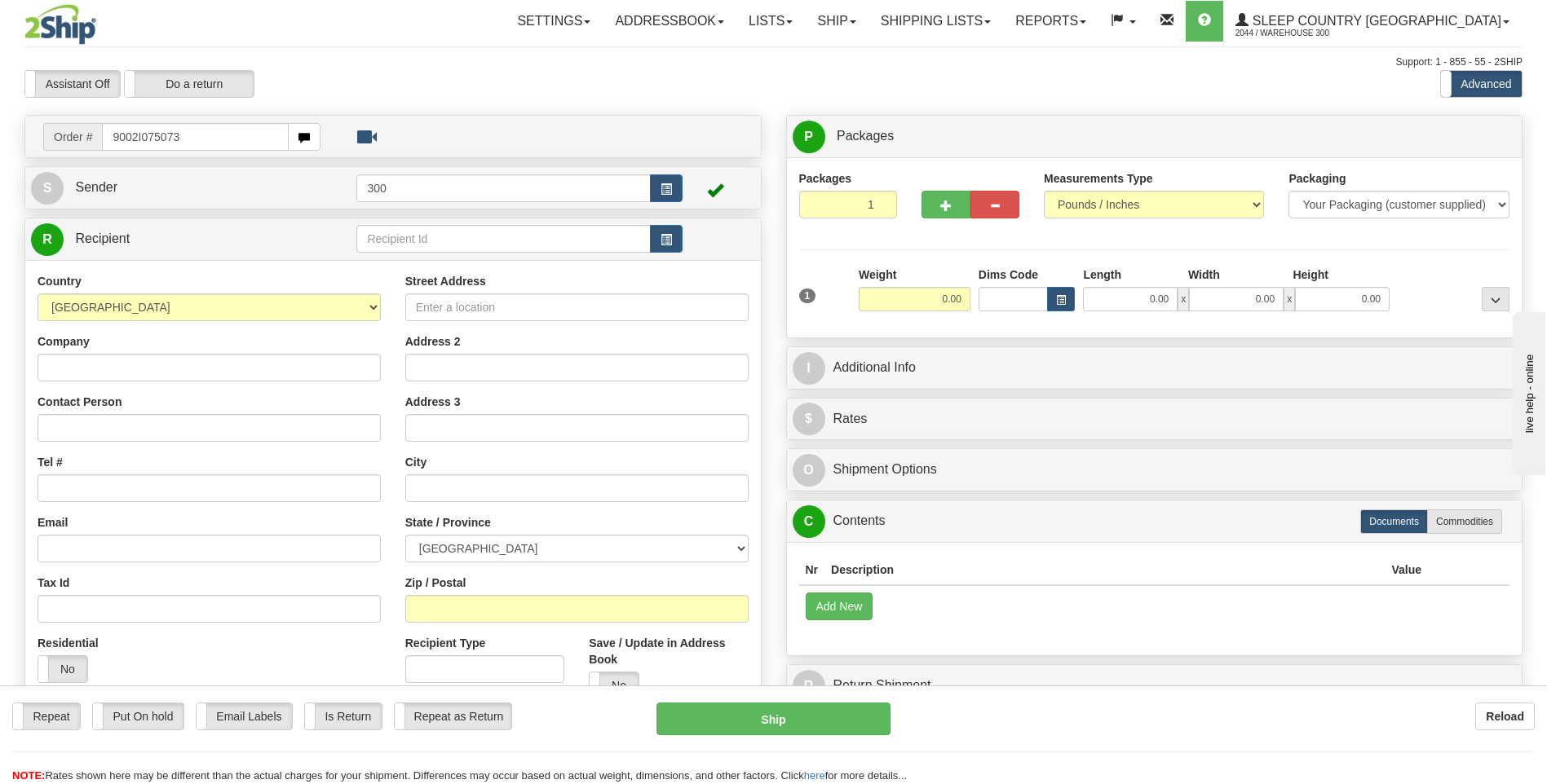
type input "9002I075073"
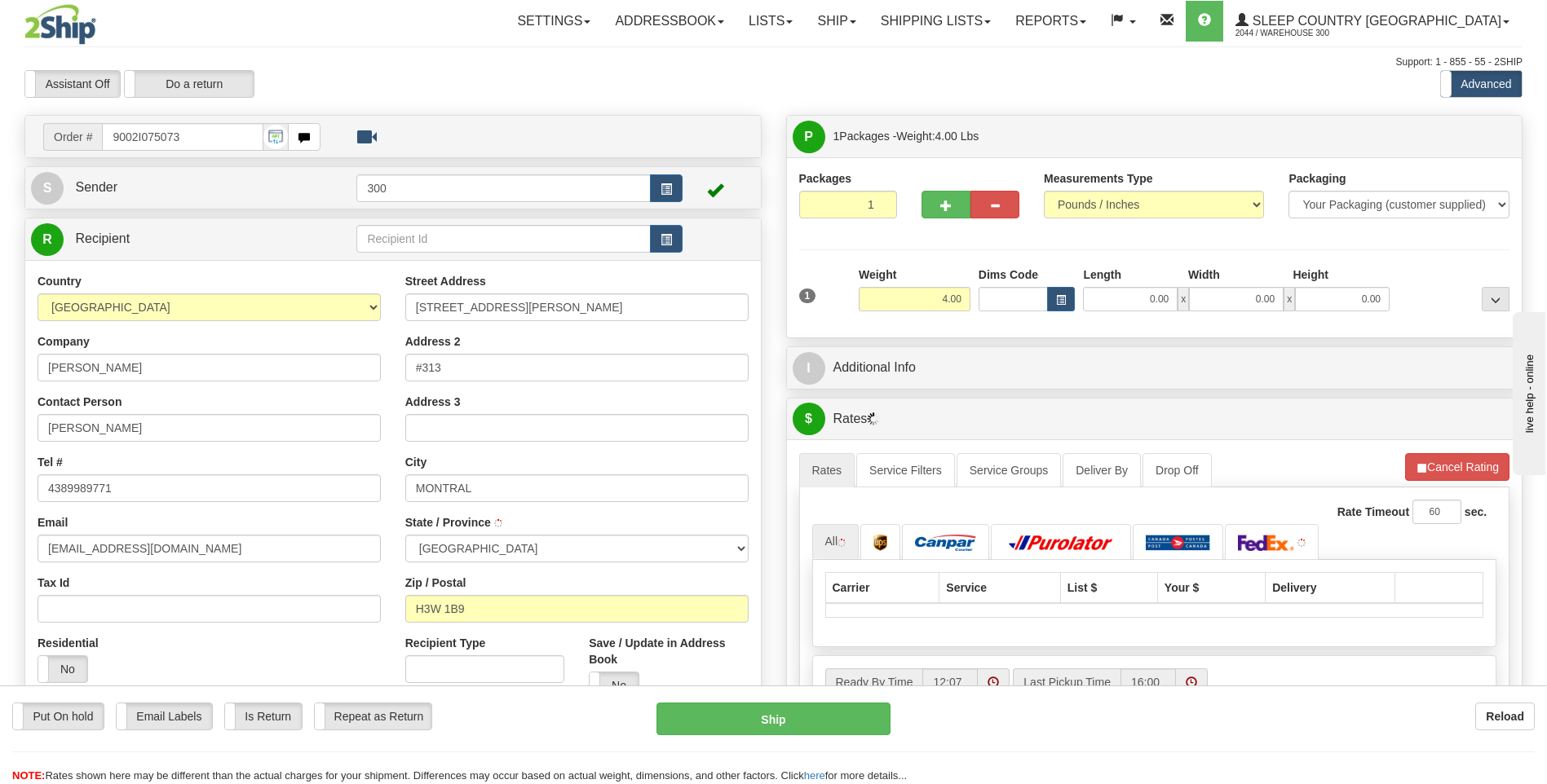
type input "[GEOGRAPHIC_DATA]"
click at [1104, 300] on input "0.00" at bounding box center [1130, 298] width 95 height 24
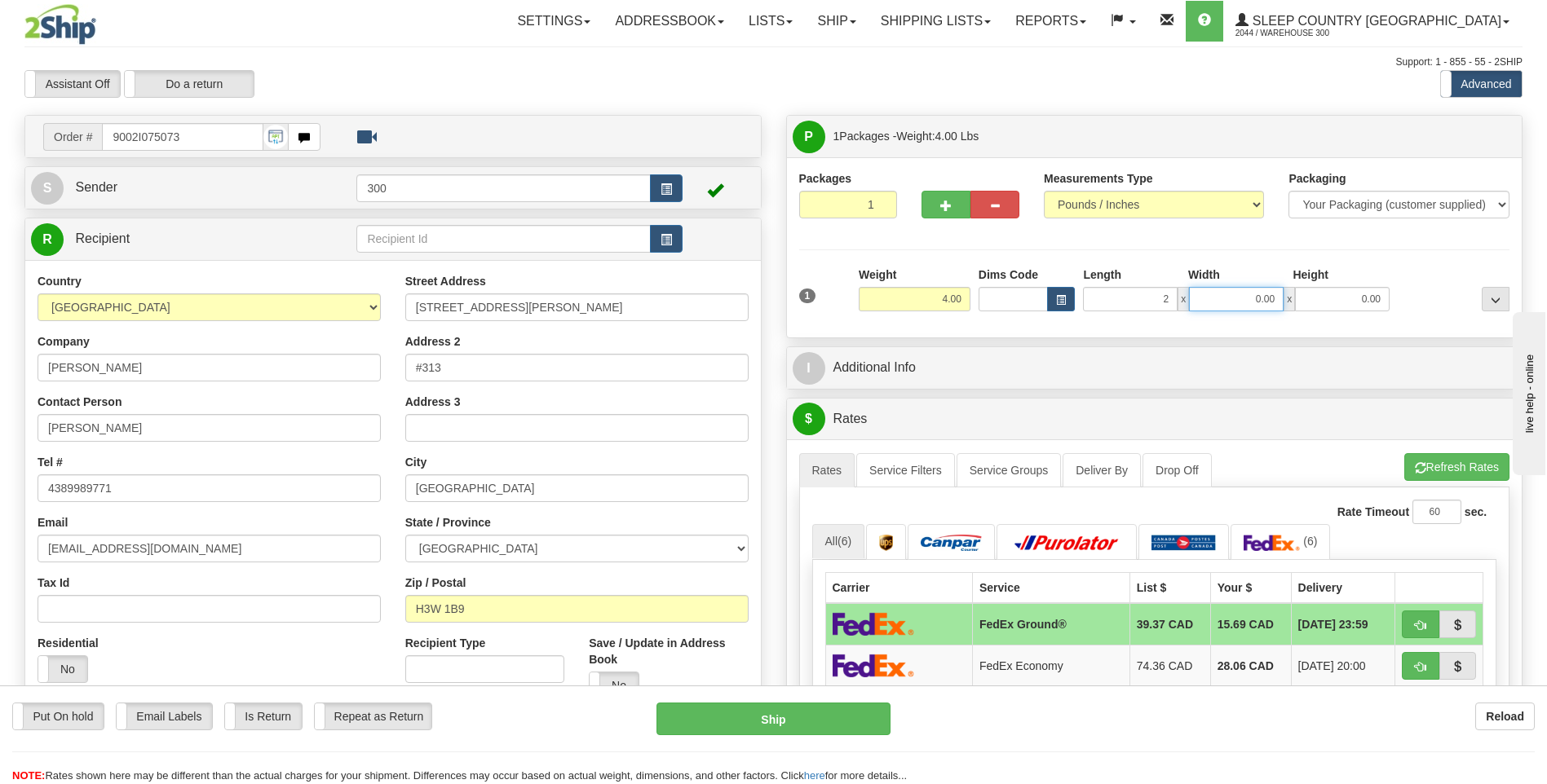
type input "2.00"
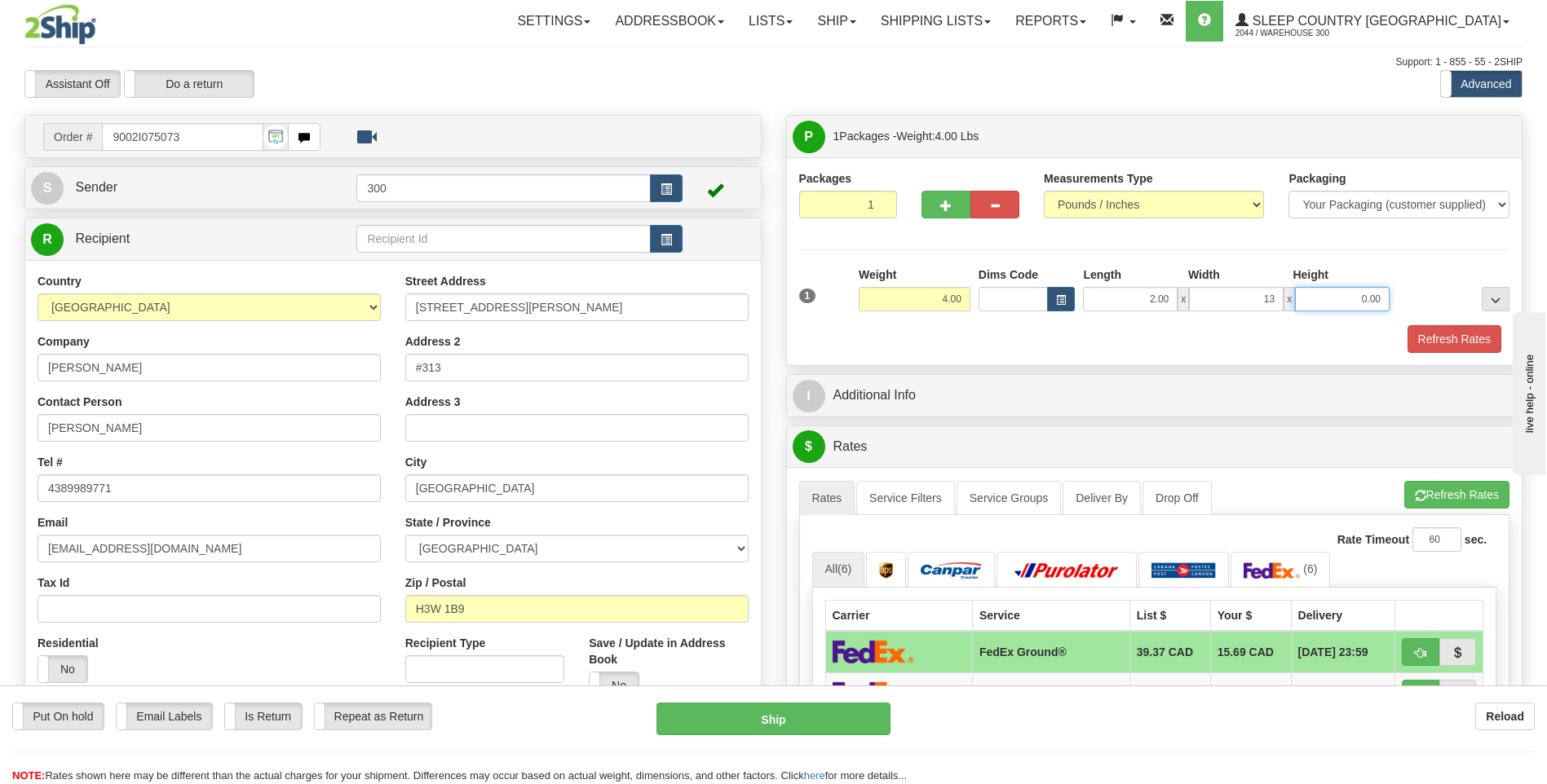
type input "13.00"
type input "10.00"
click at [1407, 325] on button "Refresh Rates" at bounding box center [1454, 339] width 94 height 28
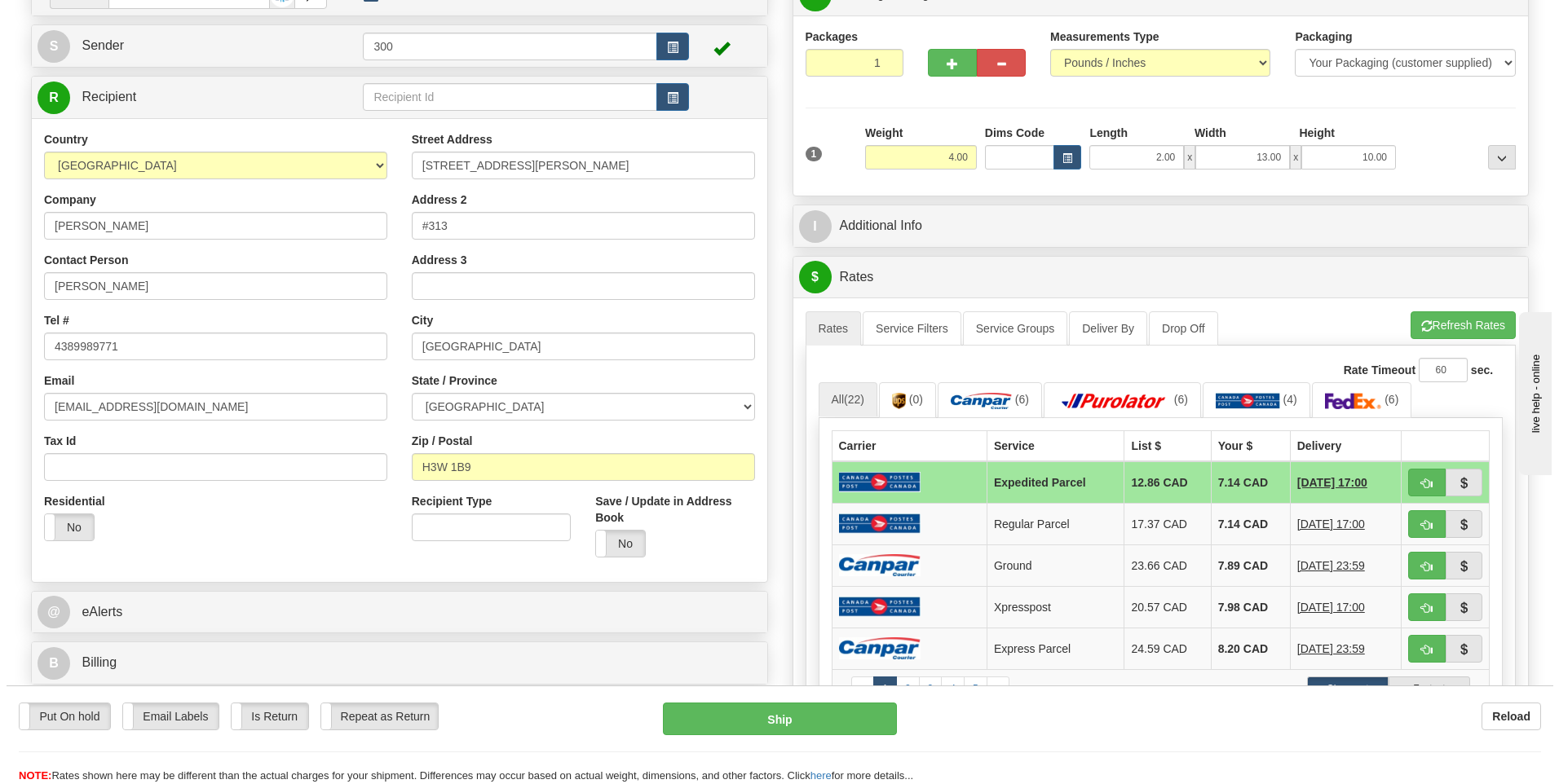
scroll to position [163, 0]
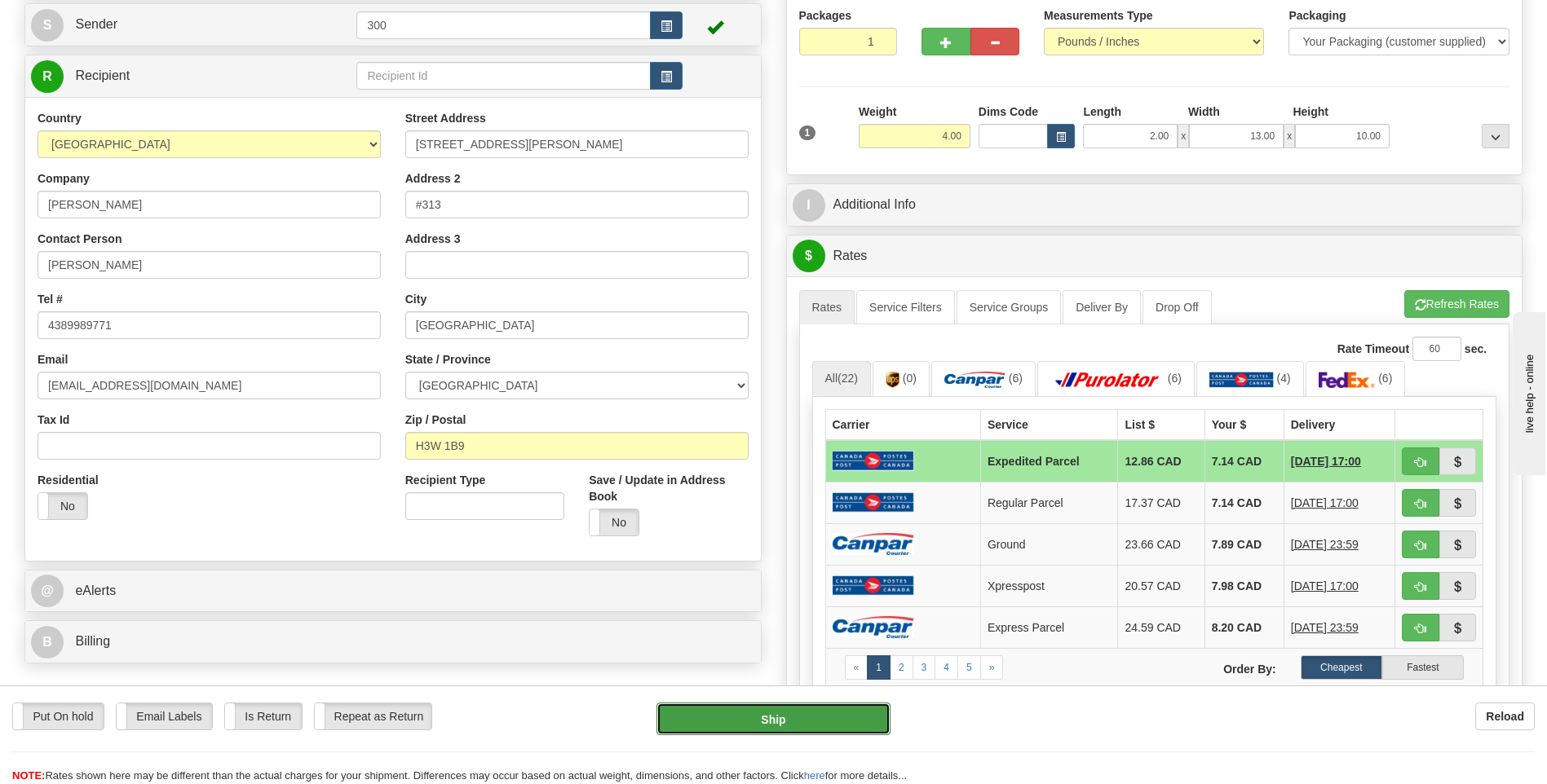
click at [741, 718] on button "Ship" at bounding box center [773, 719] width 233 height 32
type input "DOM.EP"
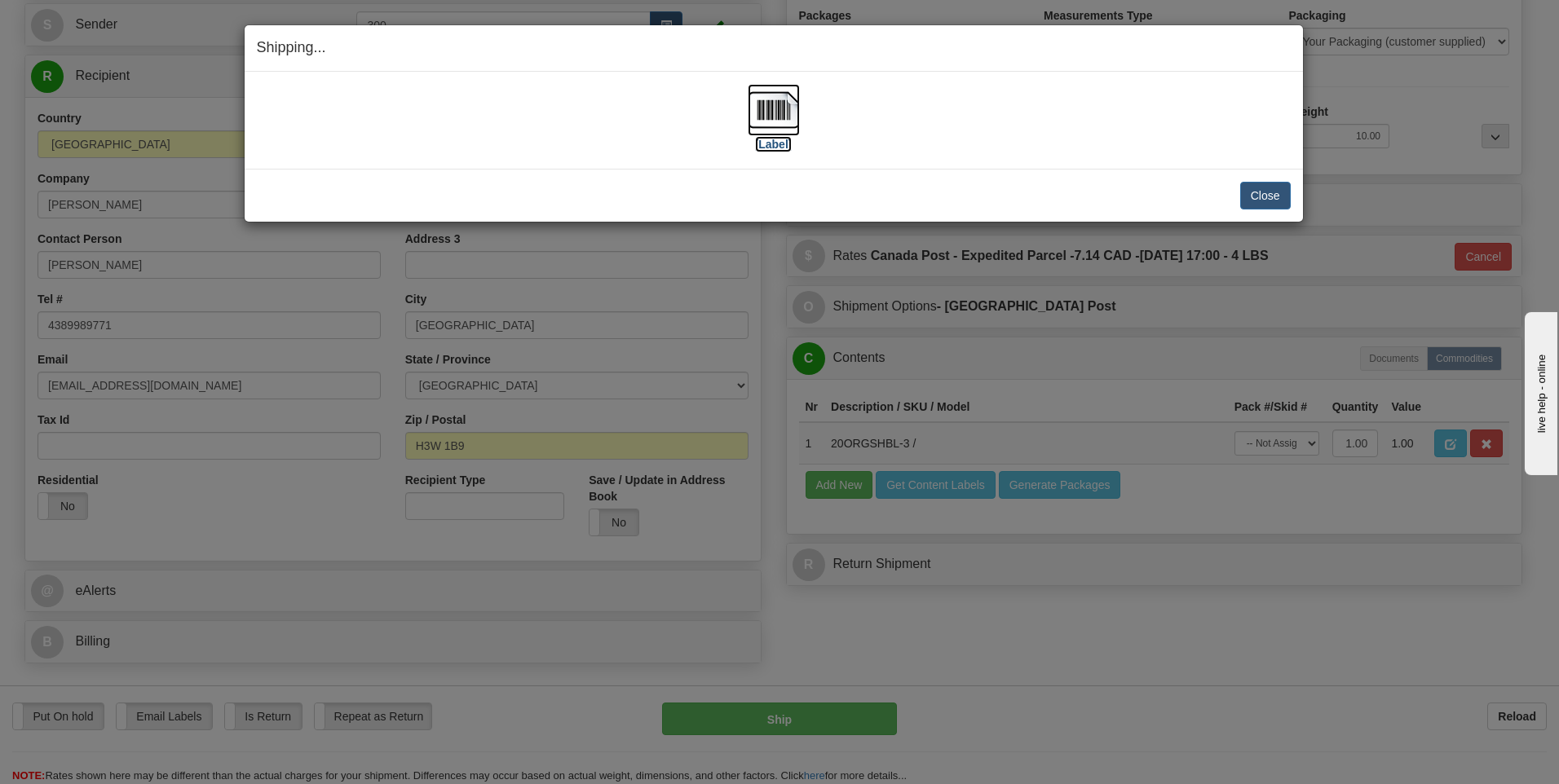
click at [767, 108] on img at bounding box center [774, 110] width 52 height 52
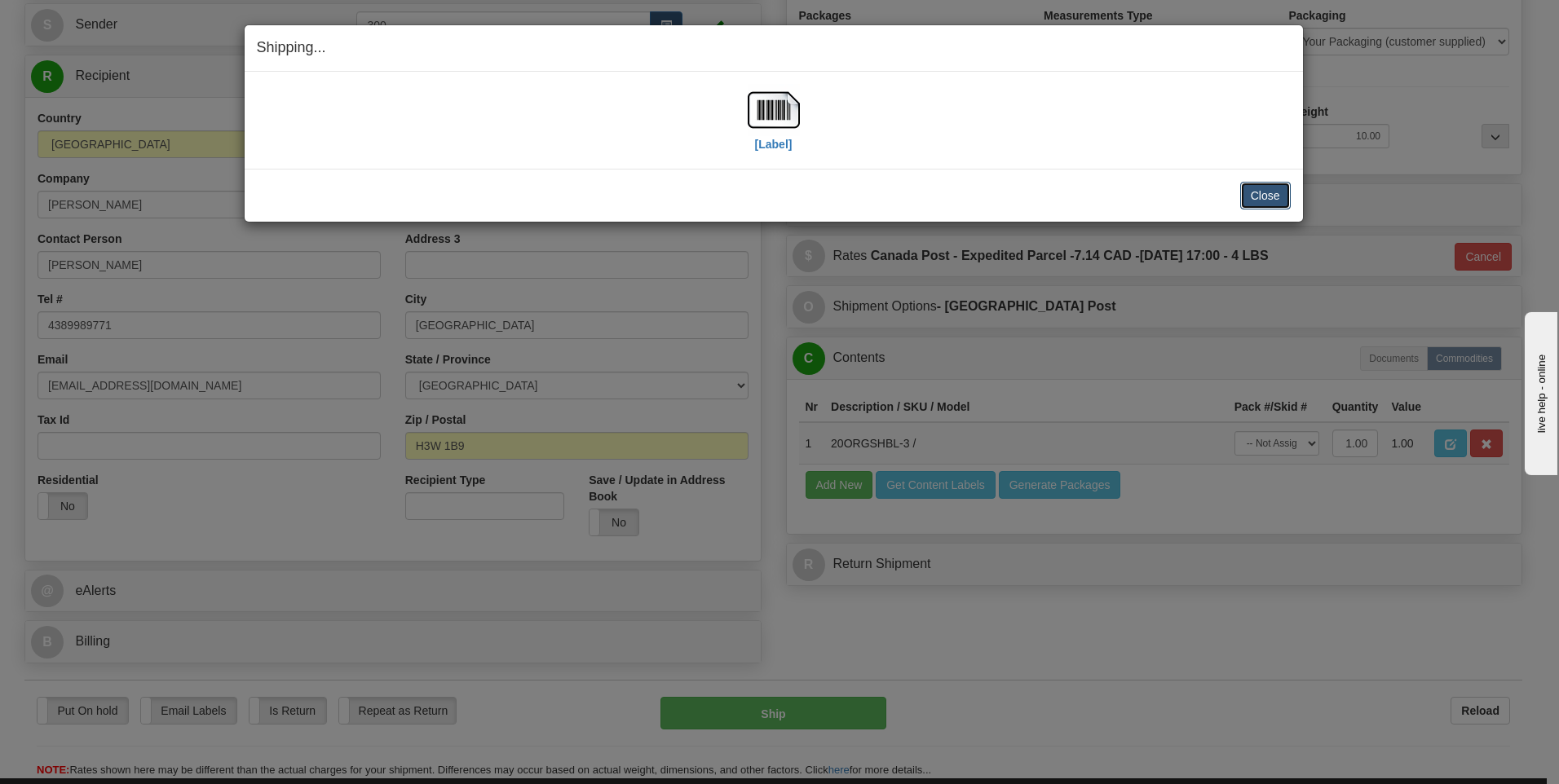
click at [1264, 195] on button "Close" at bounding box center [1266, 195] width 50 height 28
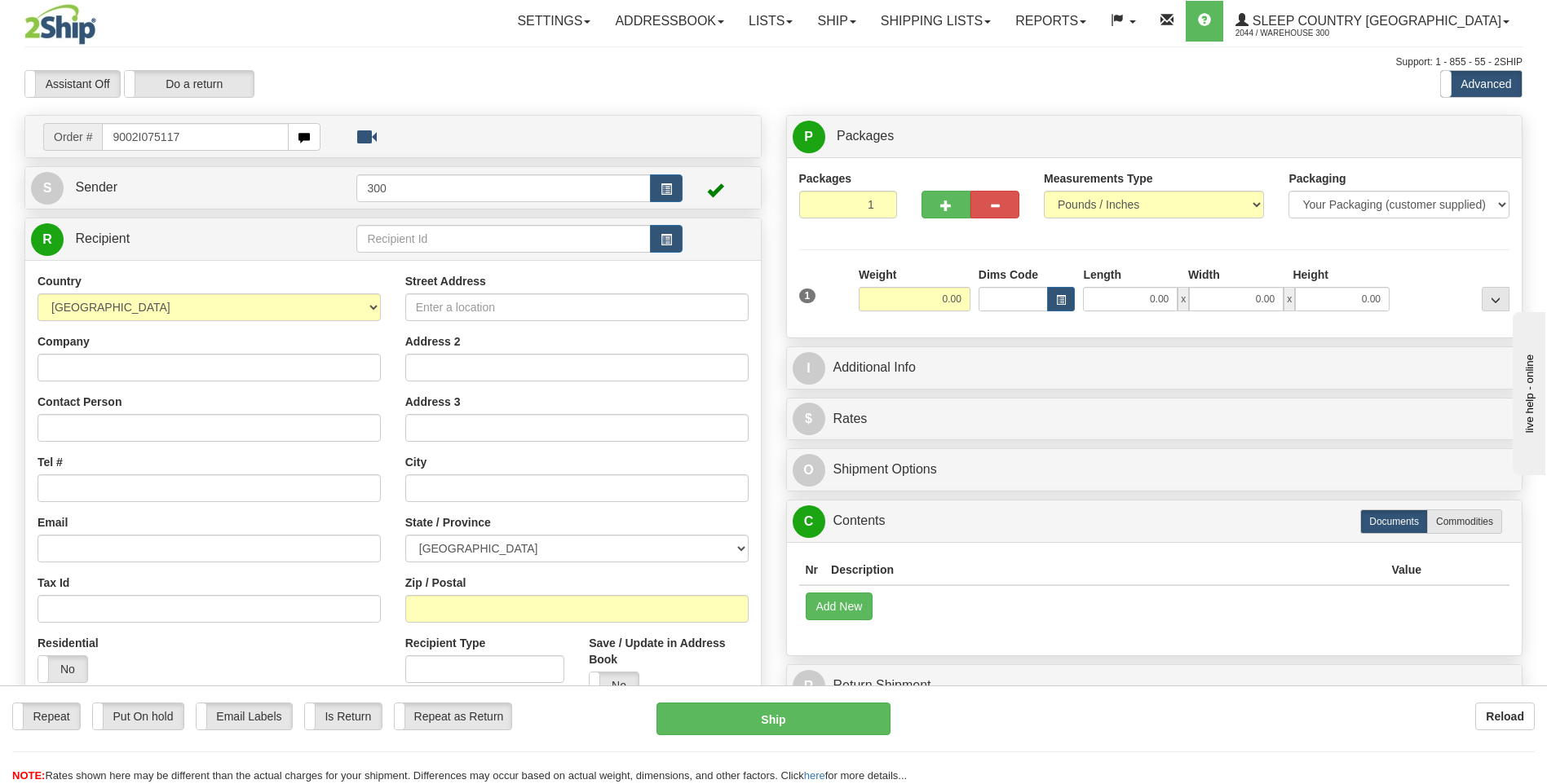
type input "9002I075117"
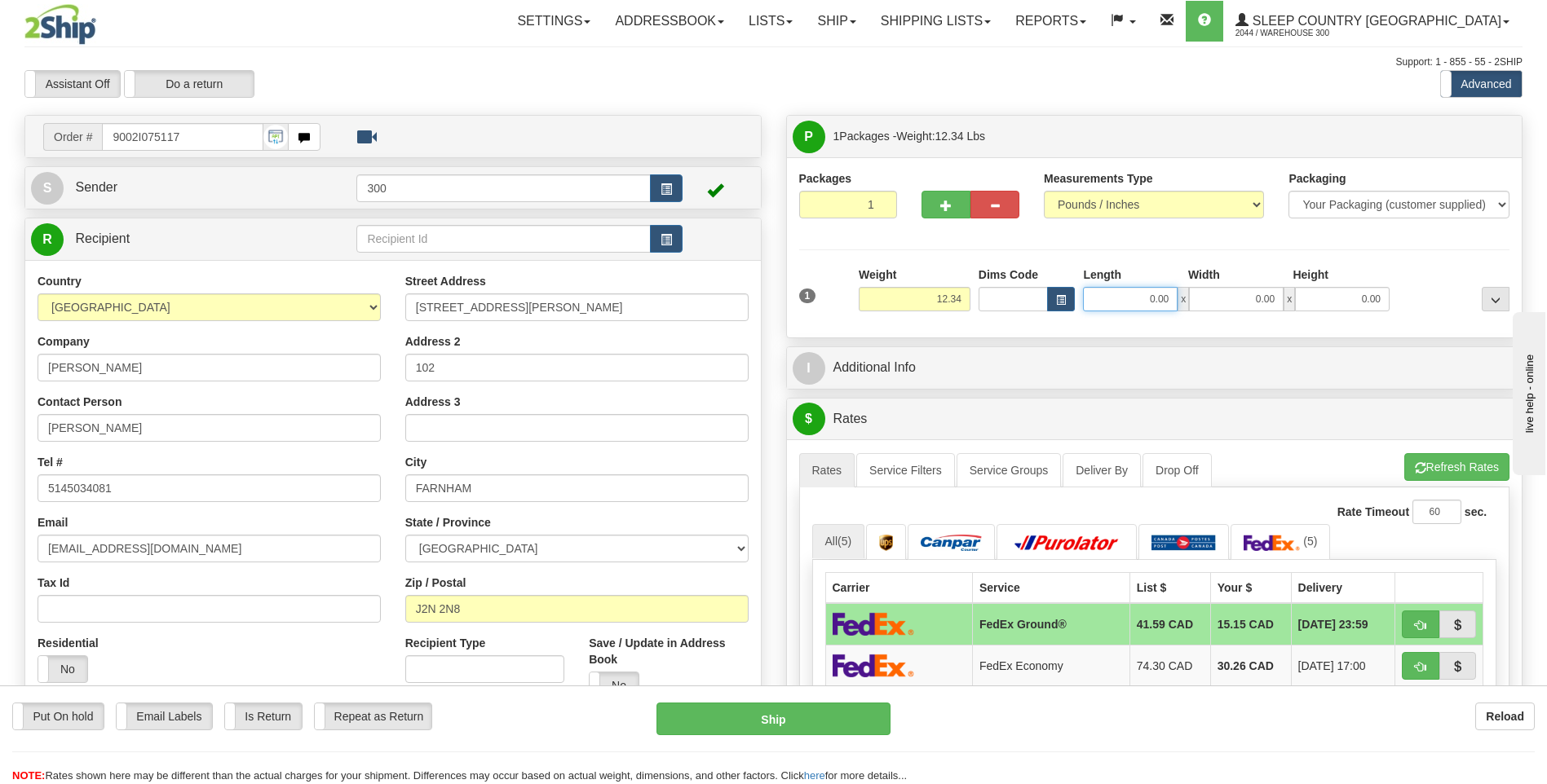
click at [1123, 301] on input "0.00" at bounding box center [1130, 298] width 95 height 24
type input "10.00"
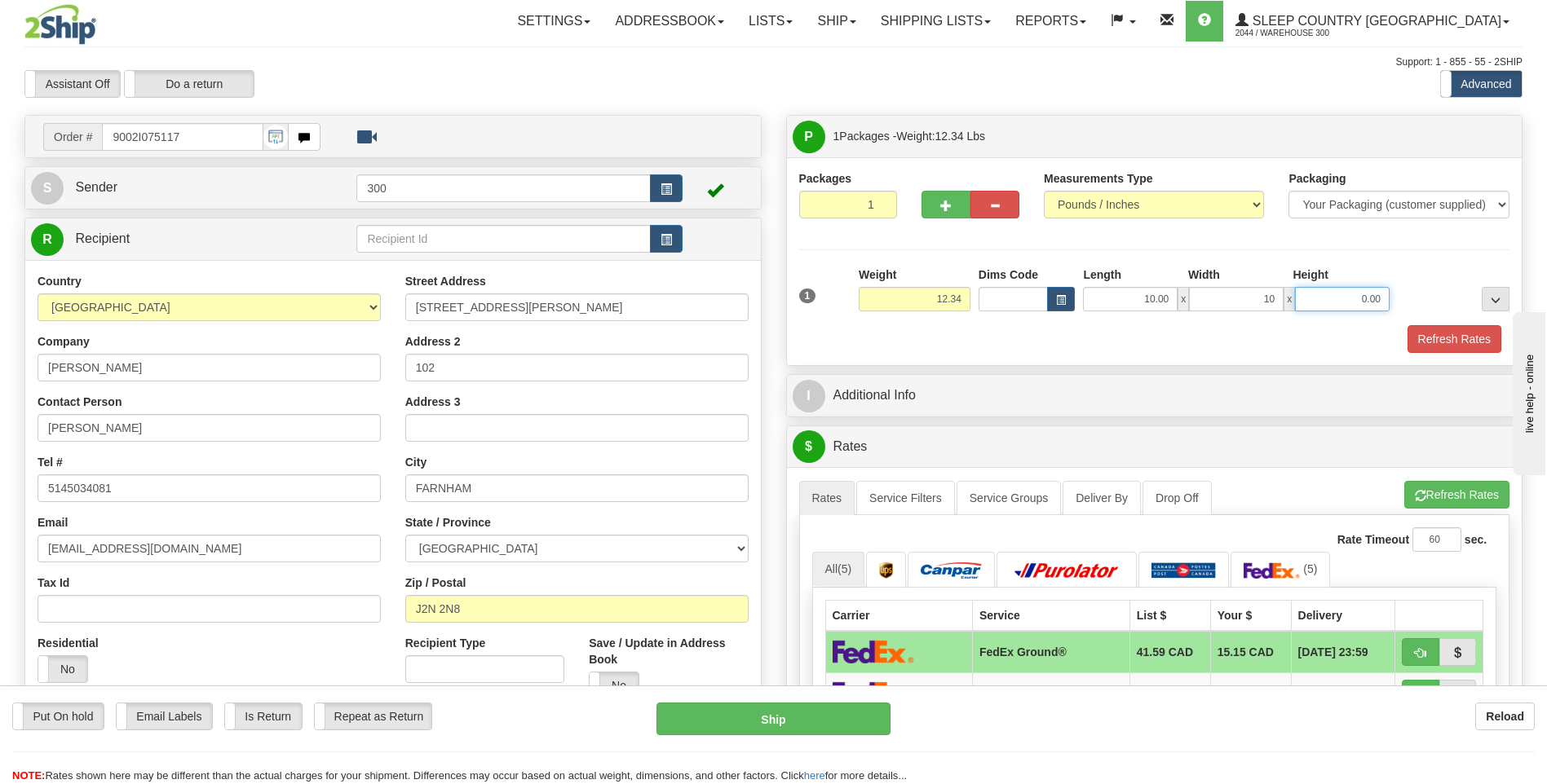
type input "10.00"
type input "14.00"
click at [1407, 325] on button "Refresh Rates" at bounding box center [1454, 339] width 94 height 28
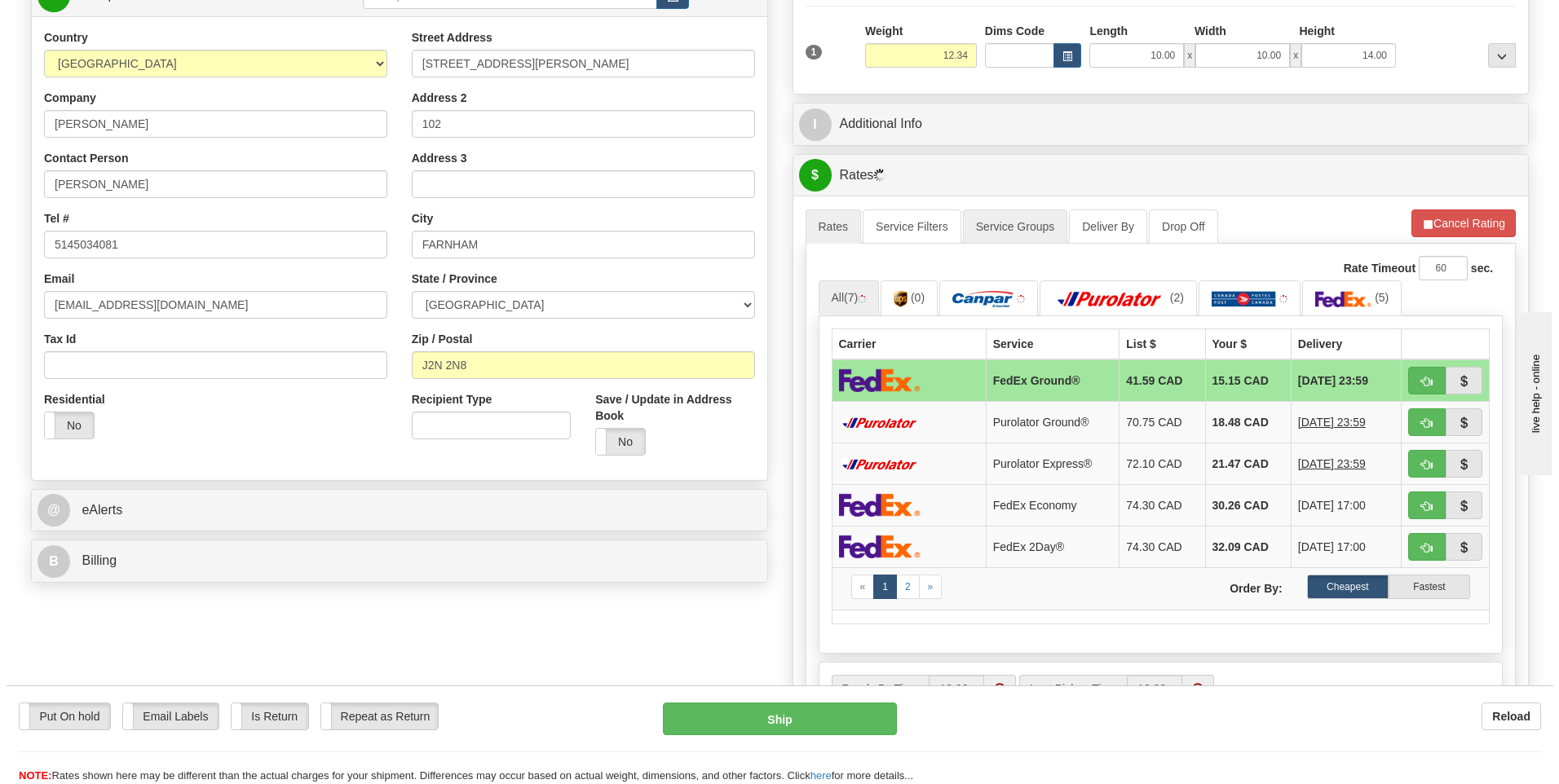
scroll to position [245, 0]
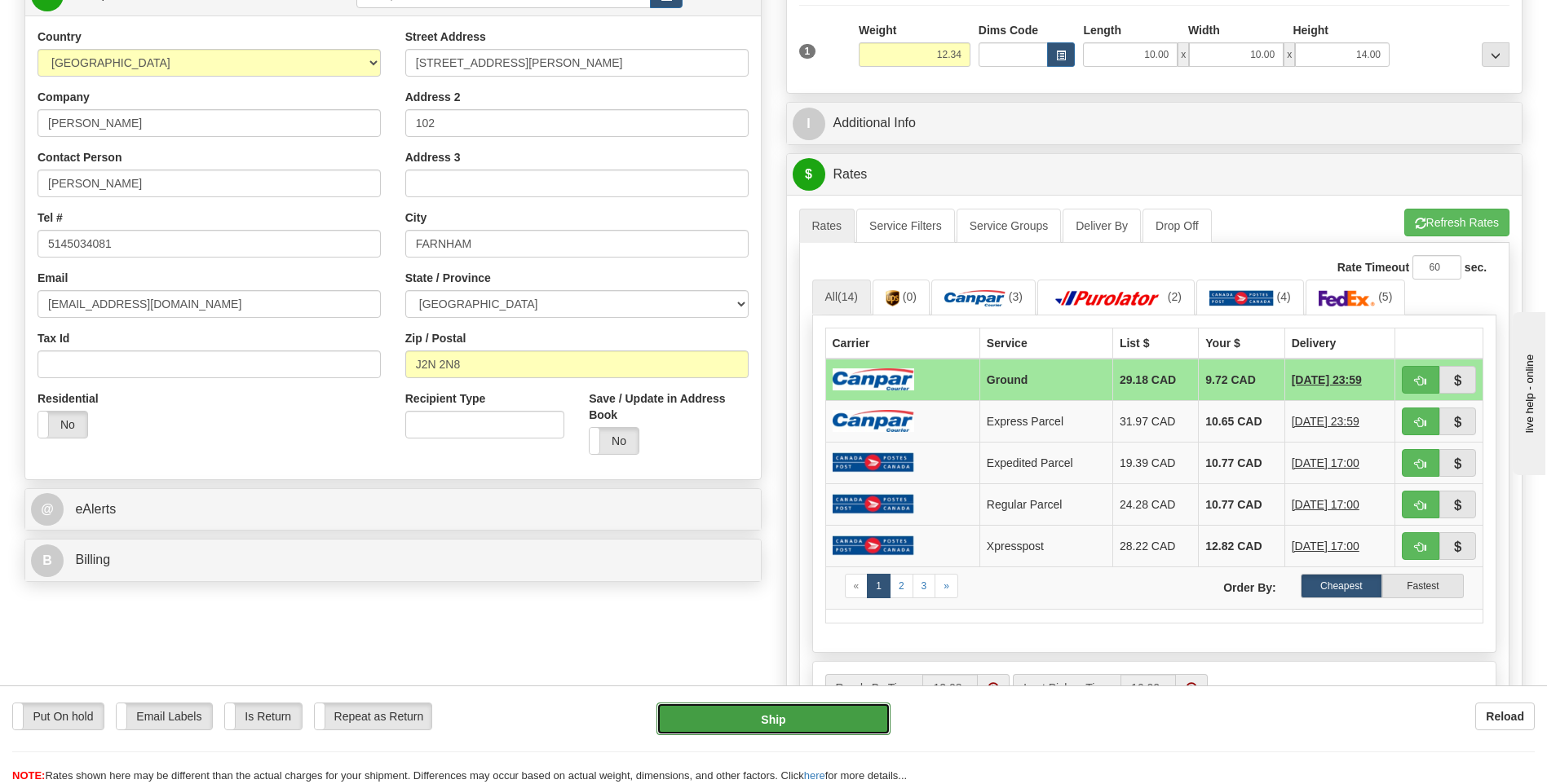
click at [735, 725] on button "Ship" at bounding box center [773, 719] width 233 height 32
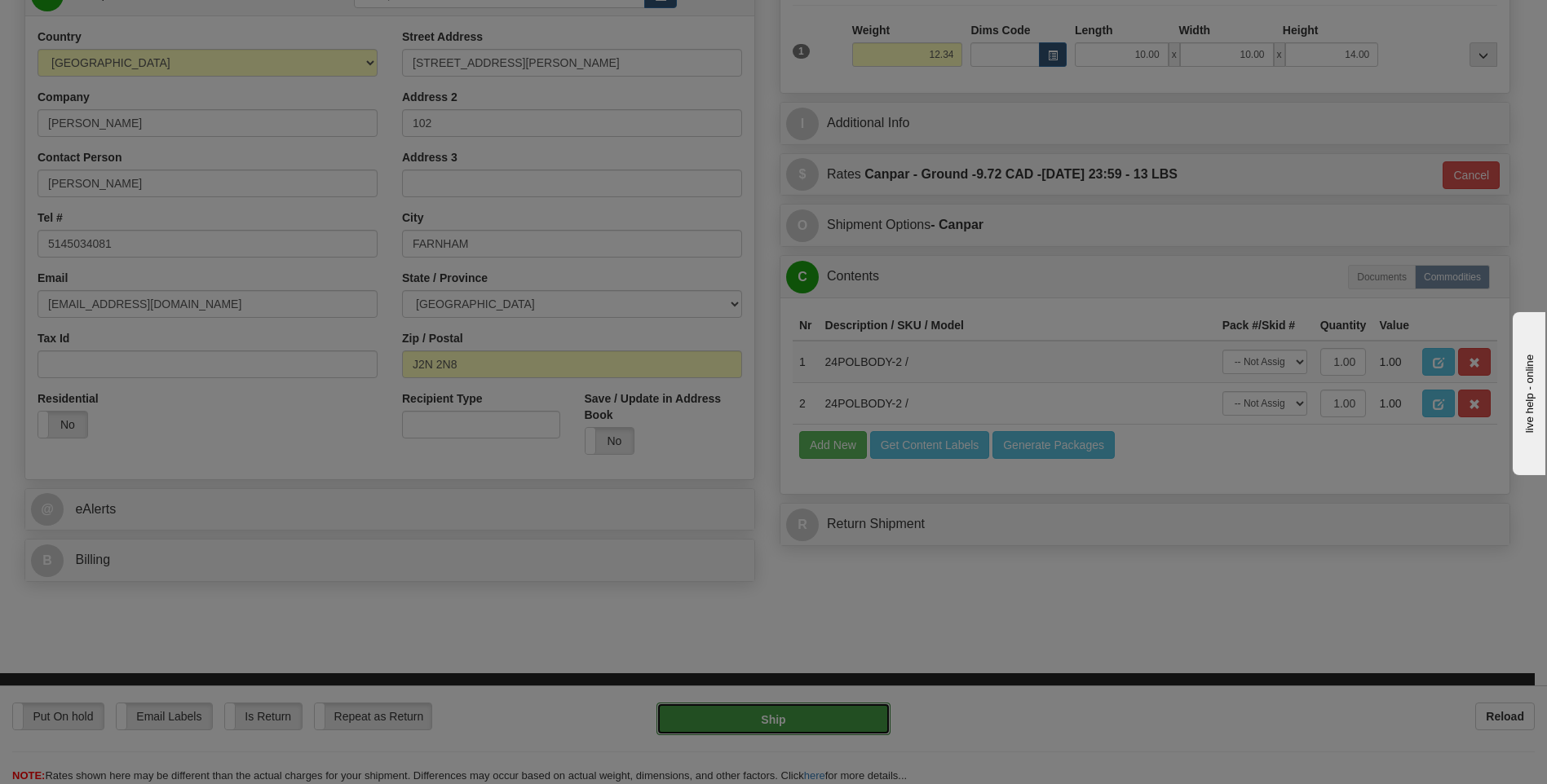
type input "1"
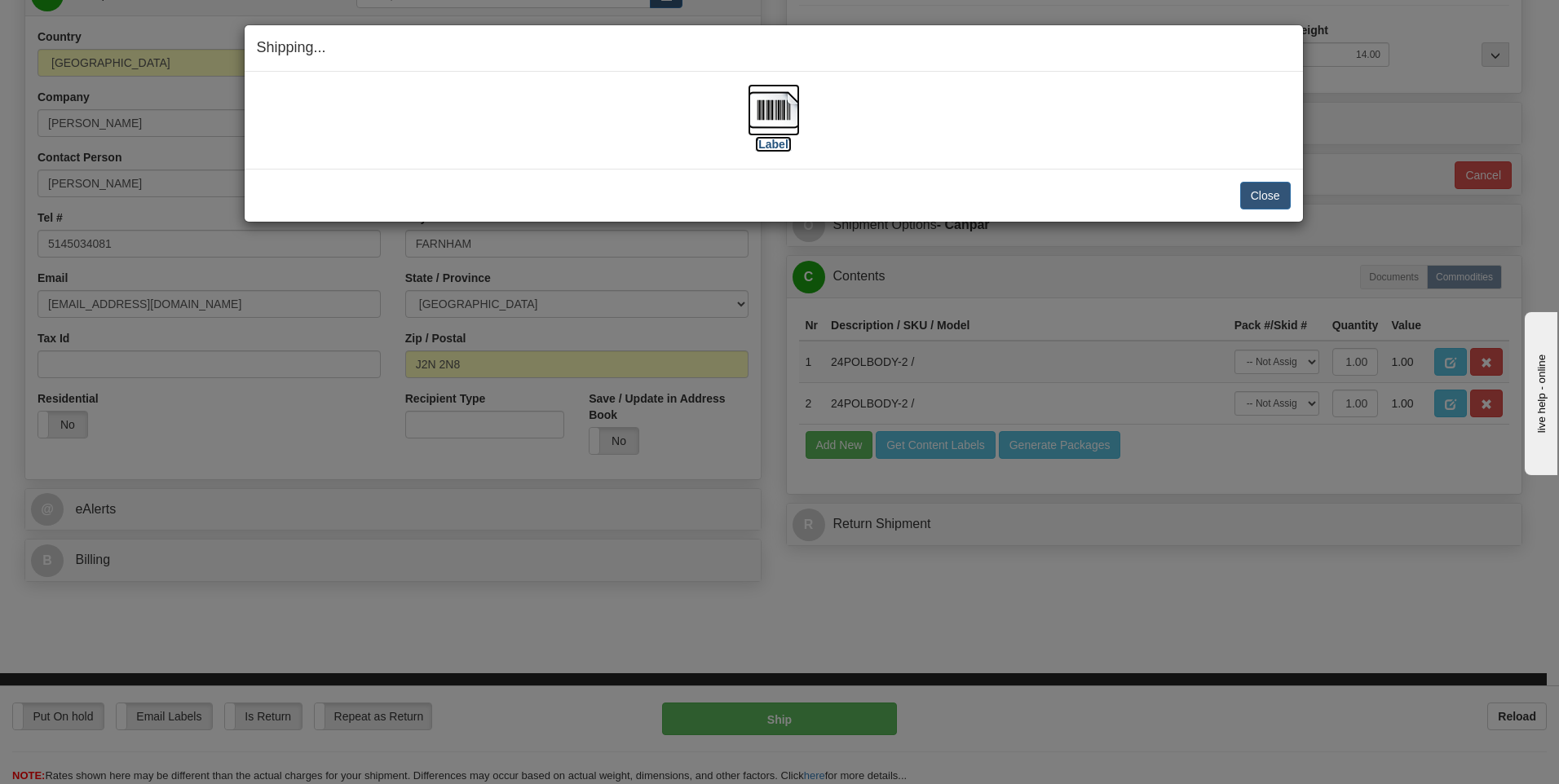
click at [773, 117] on img at bounding box center [774, 110] width 52 height 52
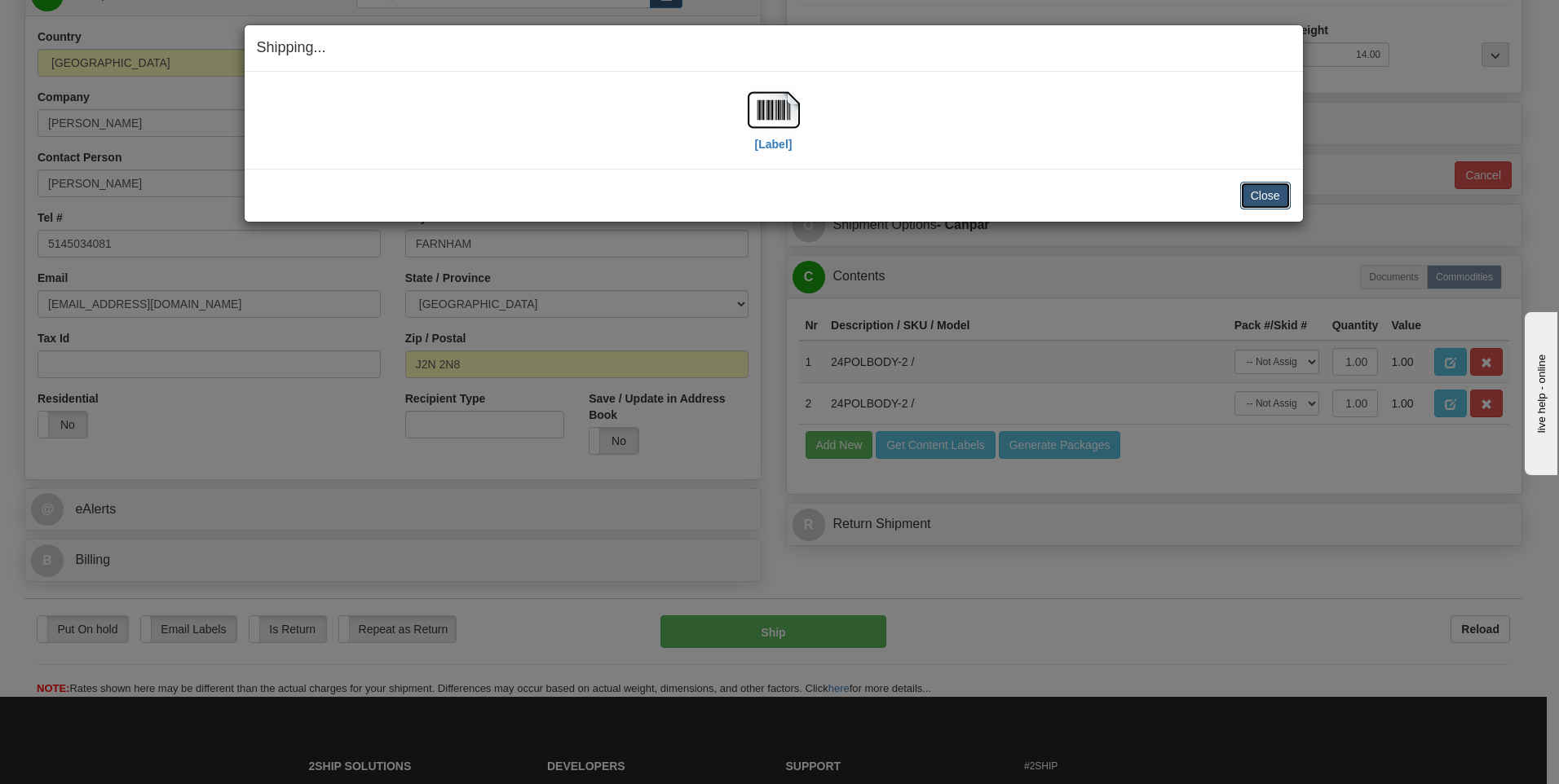
click at [1267, 200] on button "Close" at bounding box center [1266, 195] width 50 height 28
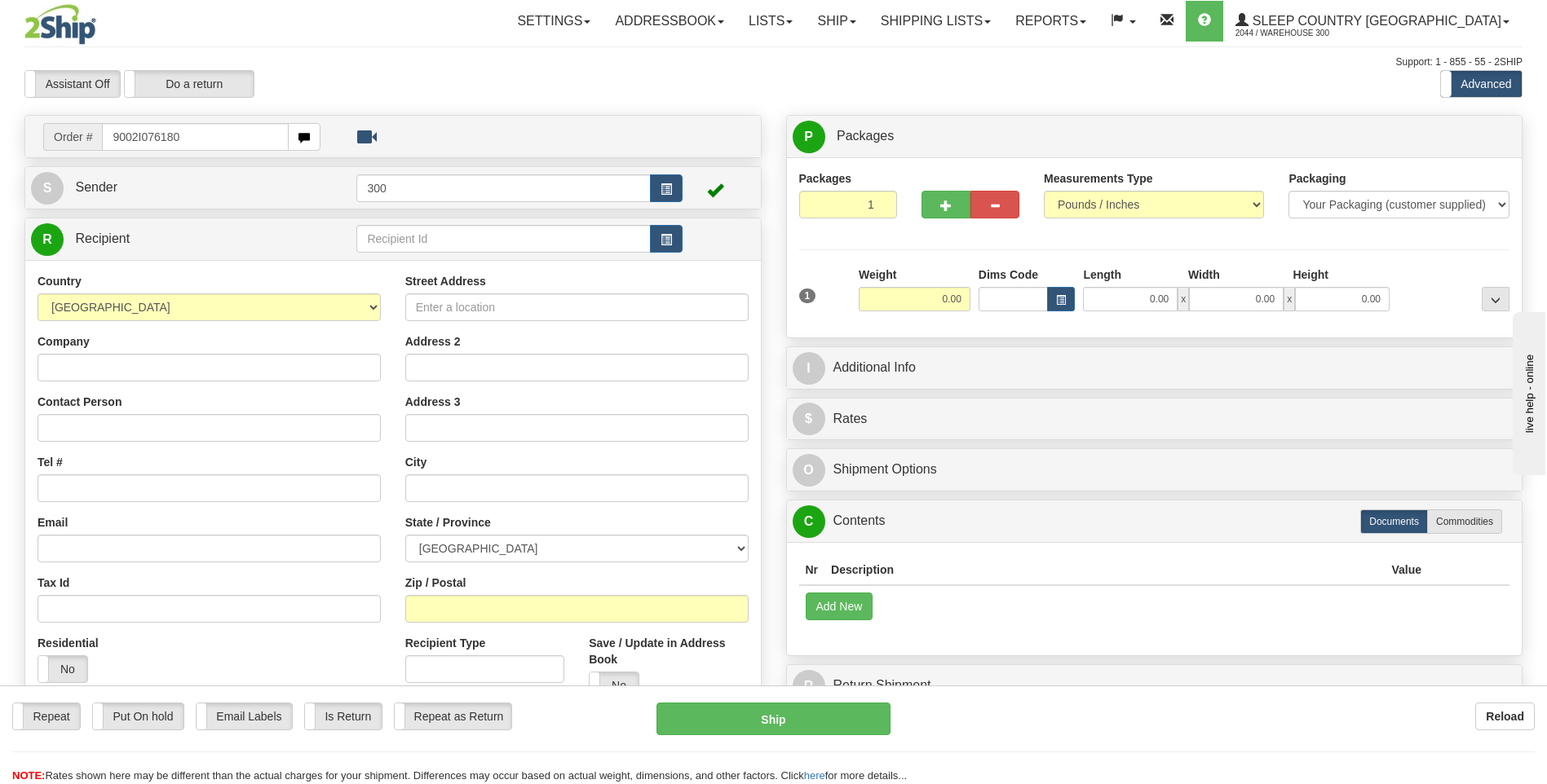
type input "9002I076180"
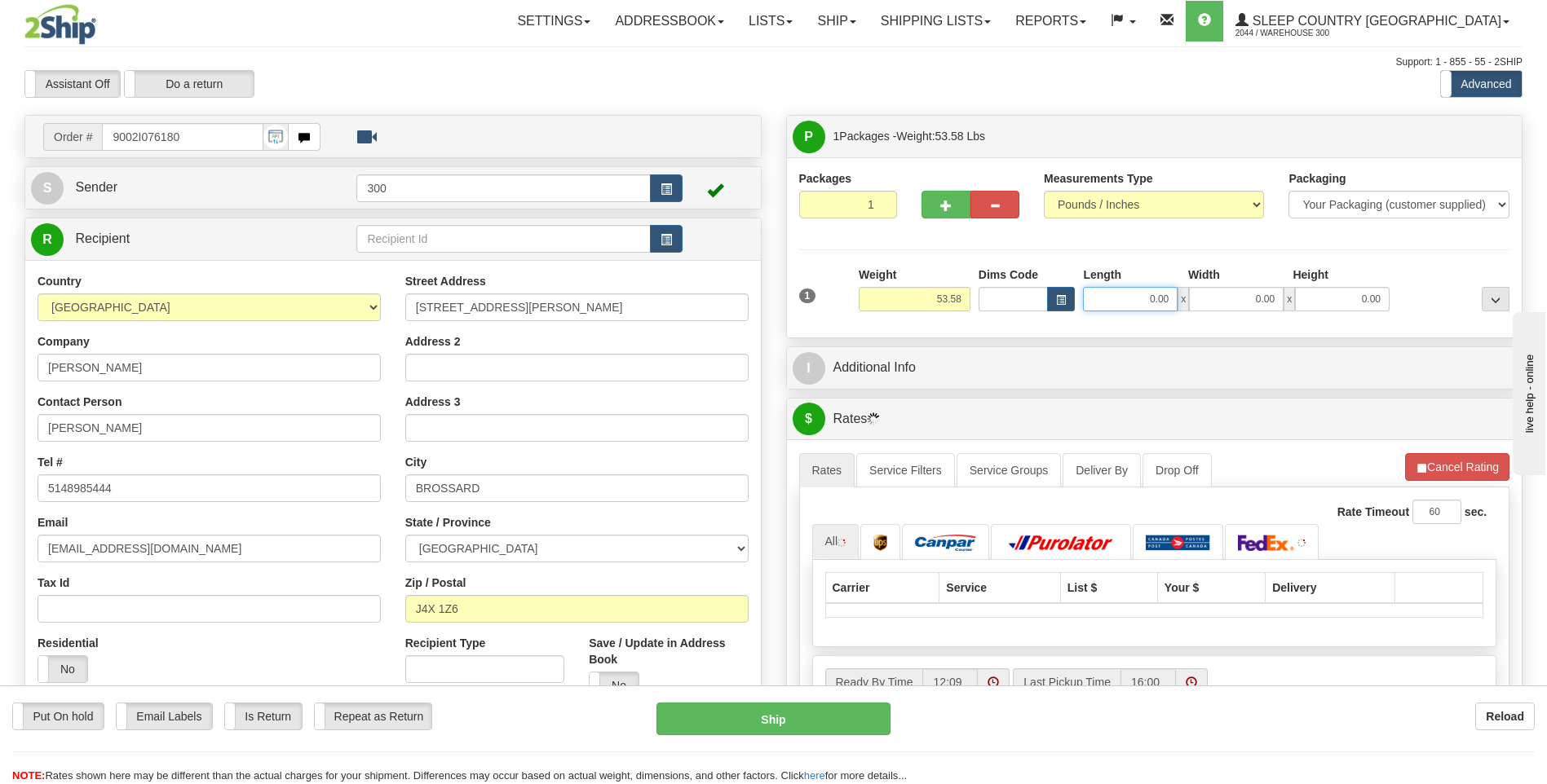
click at [1122, 296] on input "0.00" at bounding box center [1130, 298] width 95 height 24
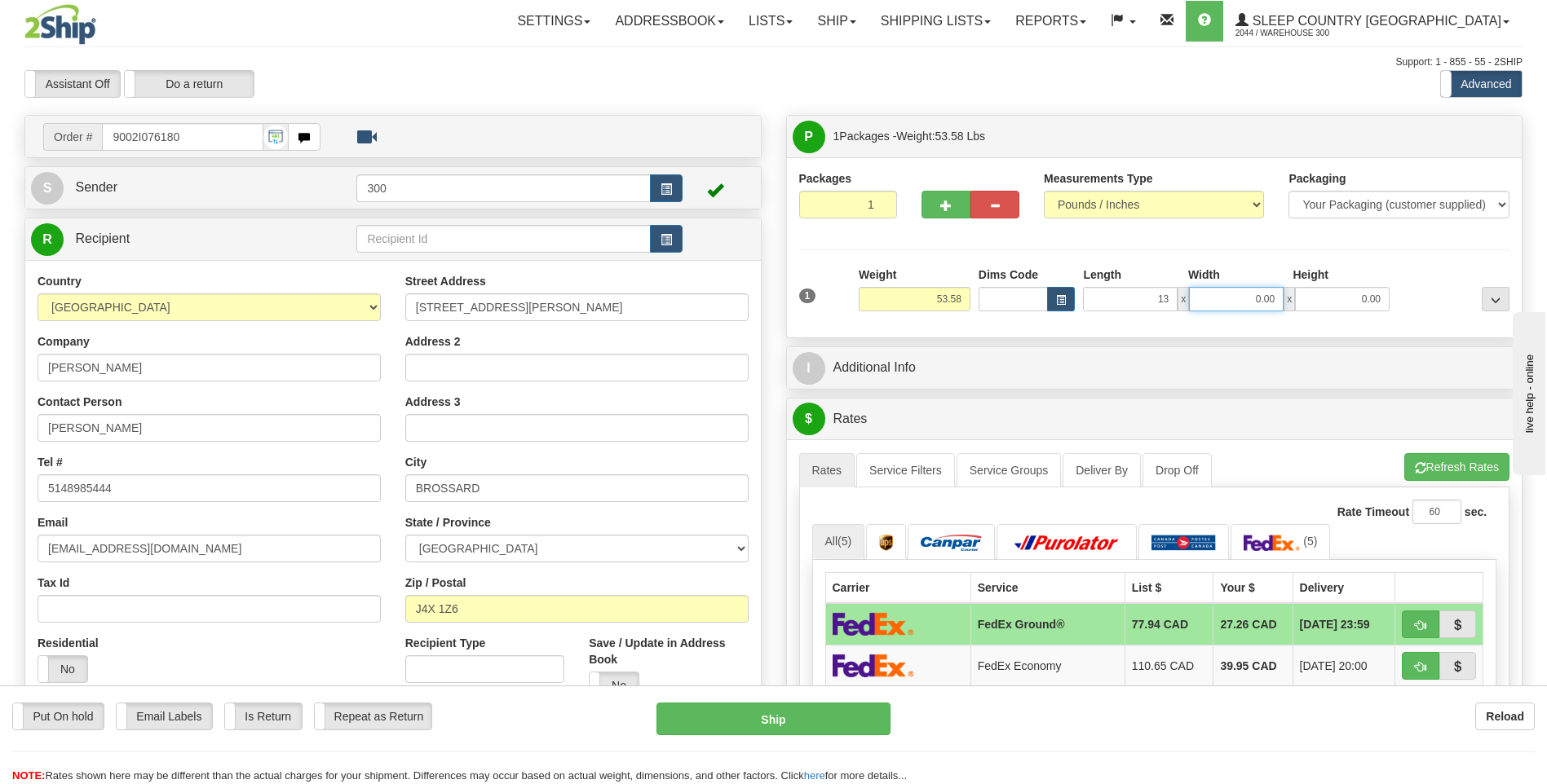
type input "13.00"
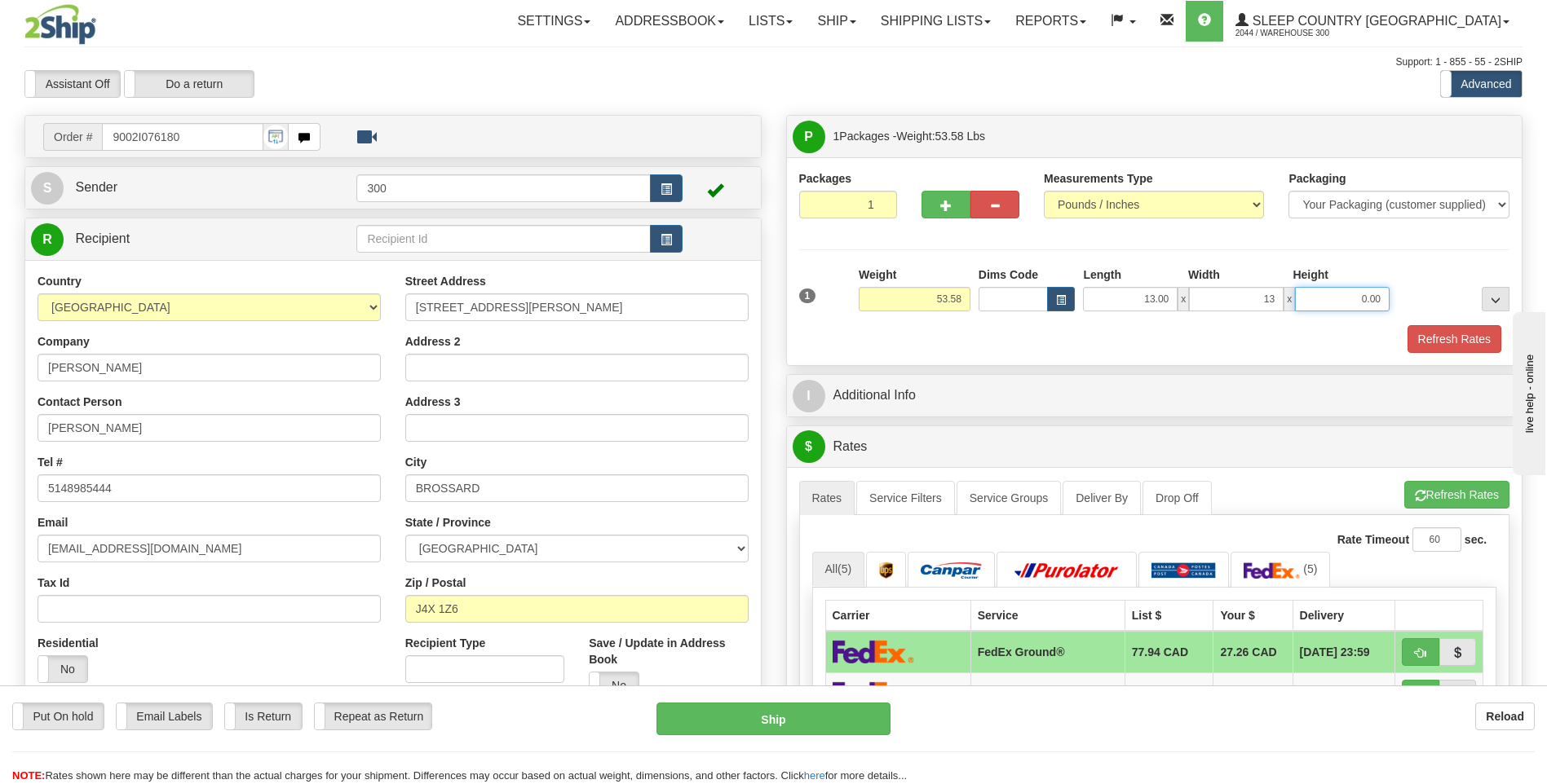
type input "13.00"
type input "40.00"
click at [1407, 325] on button "Refresh Rates" at bounding box center [1454, 339] width 94 height 28
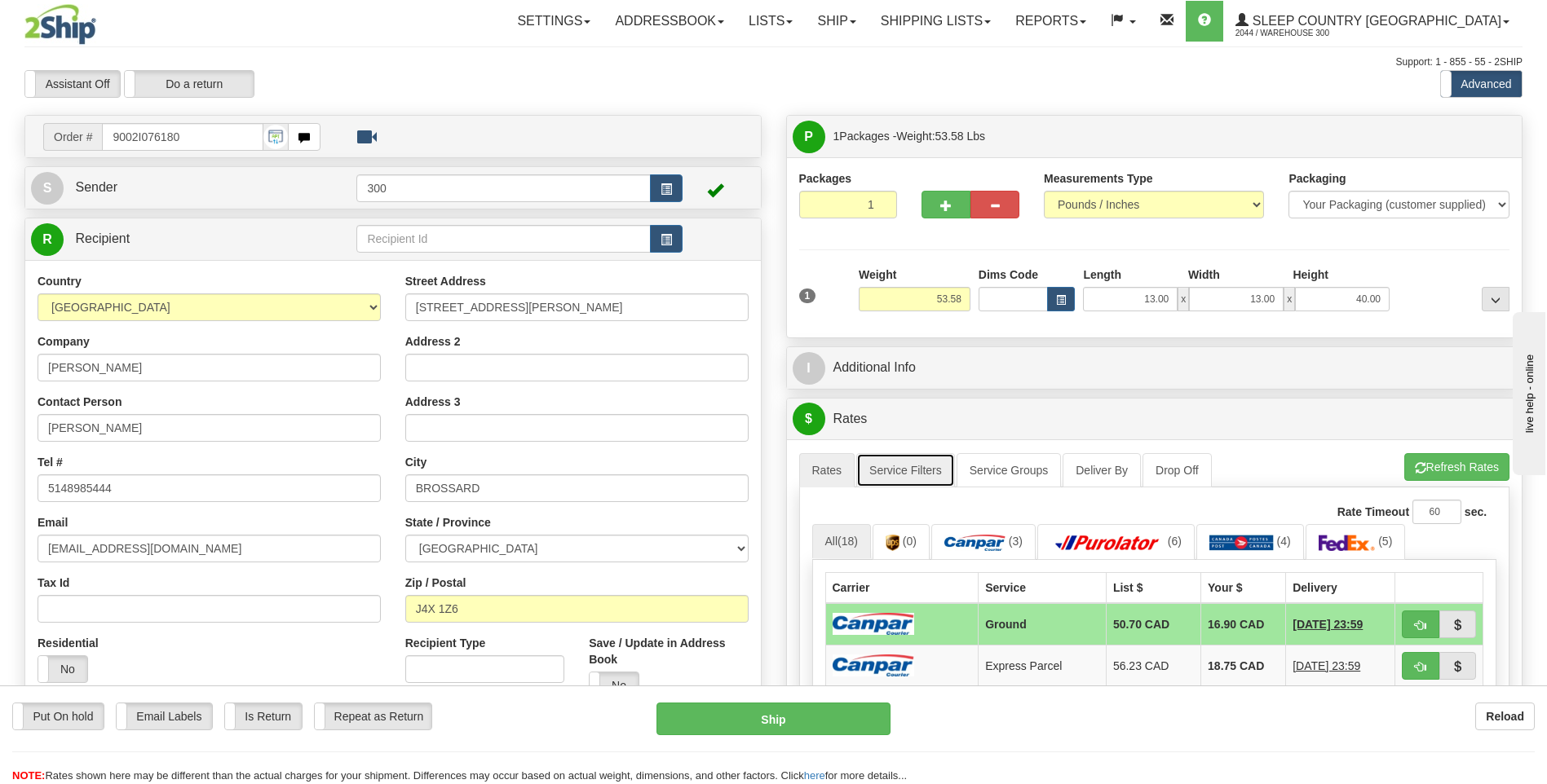
click at [901, 472] on link "Service Filters" at bounding box center [905, 470] width 99 height 34
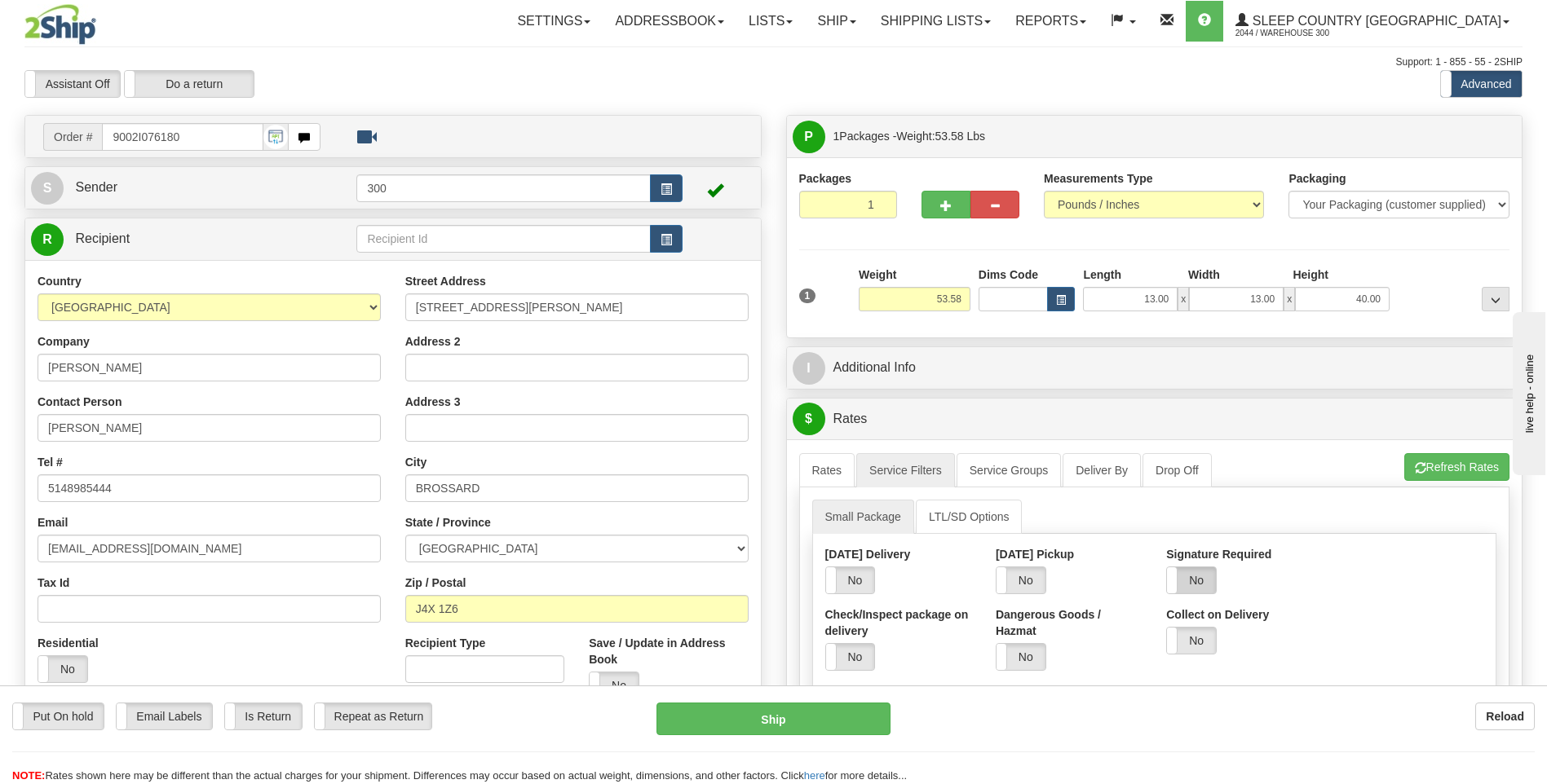
click at [1201, 575] on label "No" at bounding box center [1191, 580] width 49 height 26
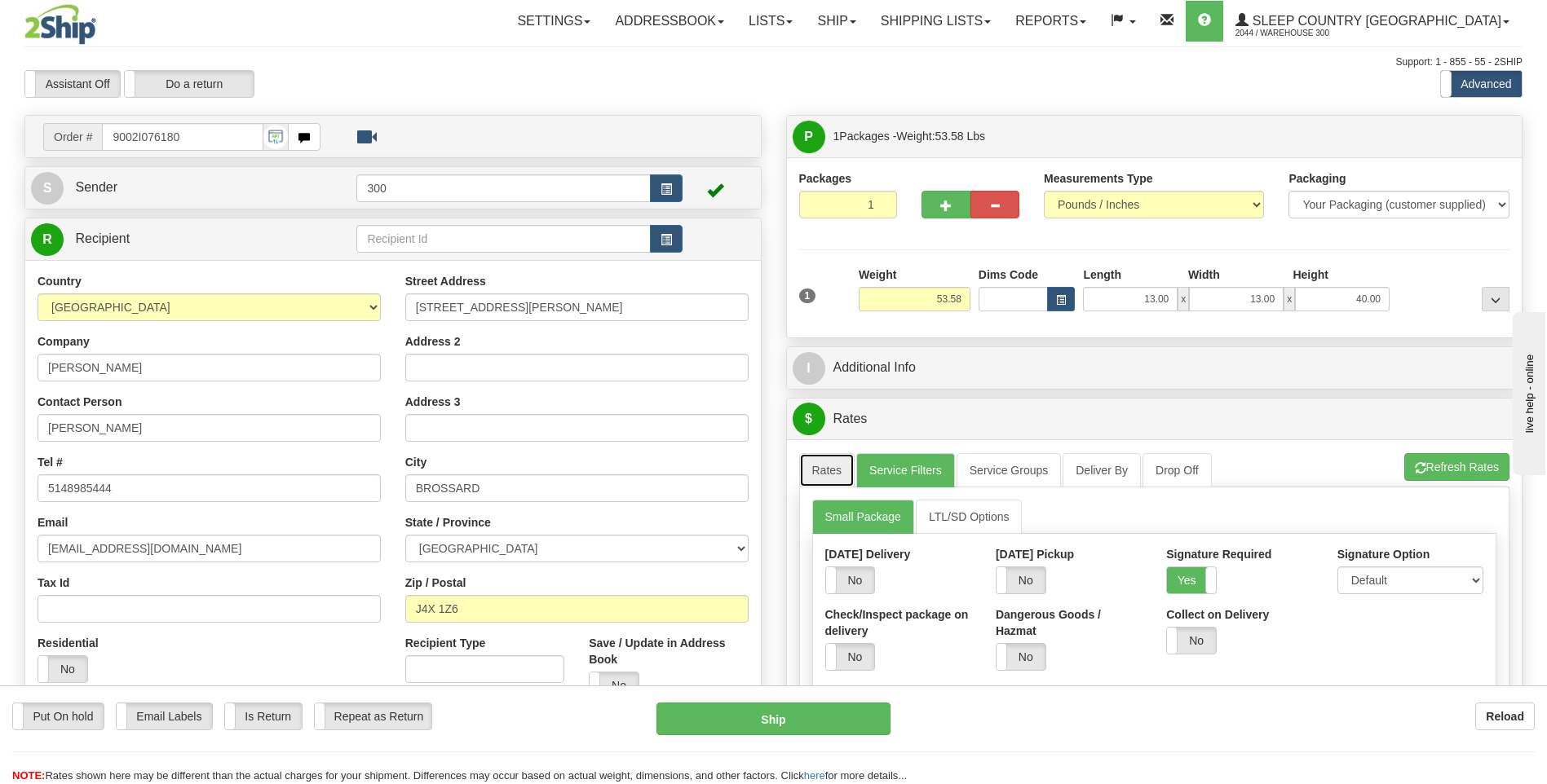
click at [816, 475] on link "Rates" at bounding box center [826, 470] width 56 height 34
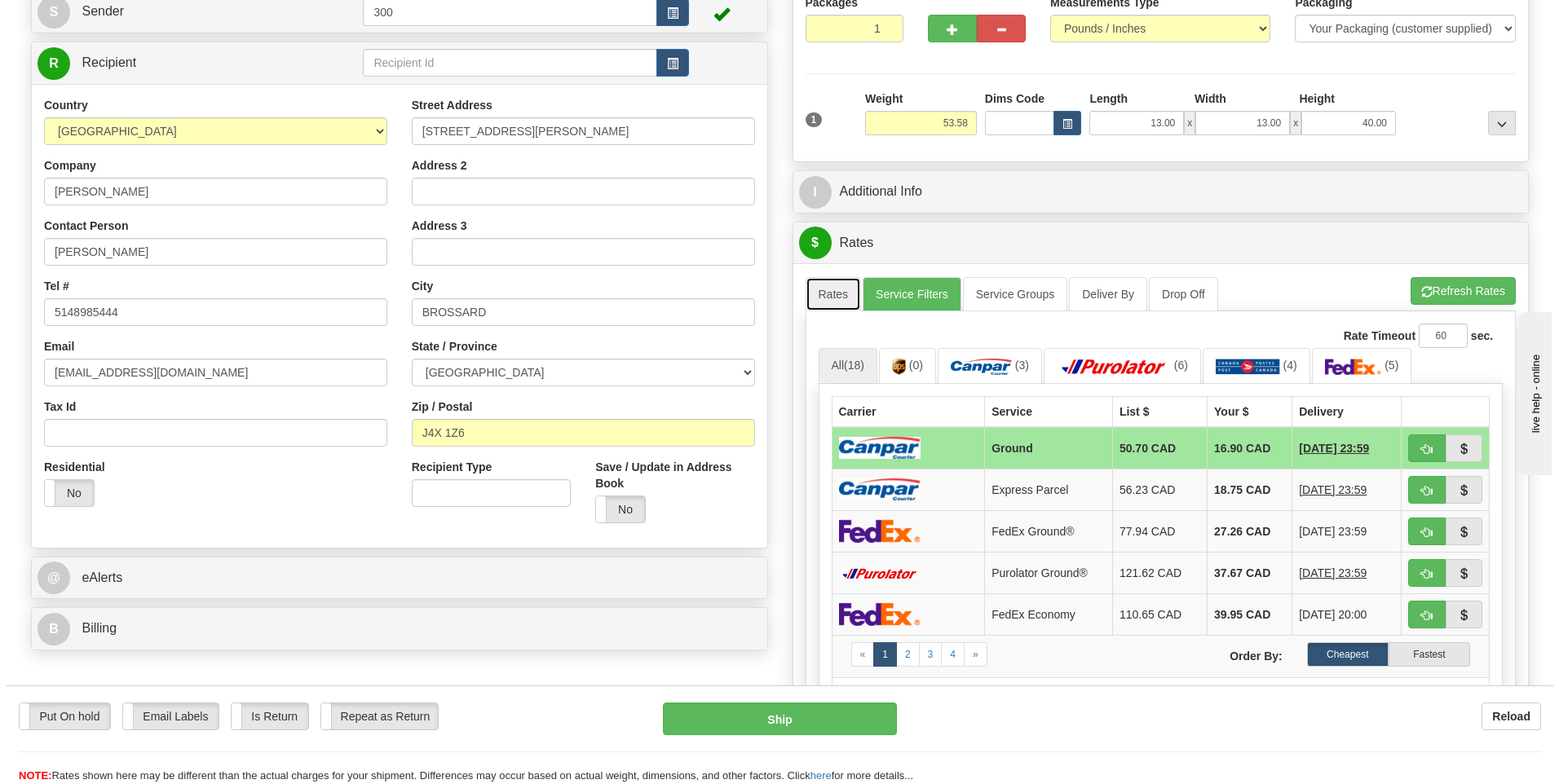
scroll to position [245, 0]
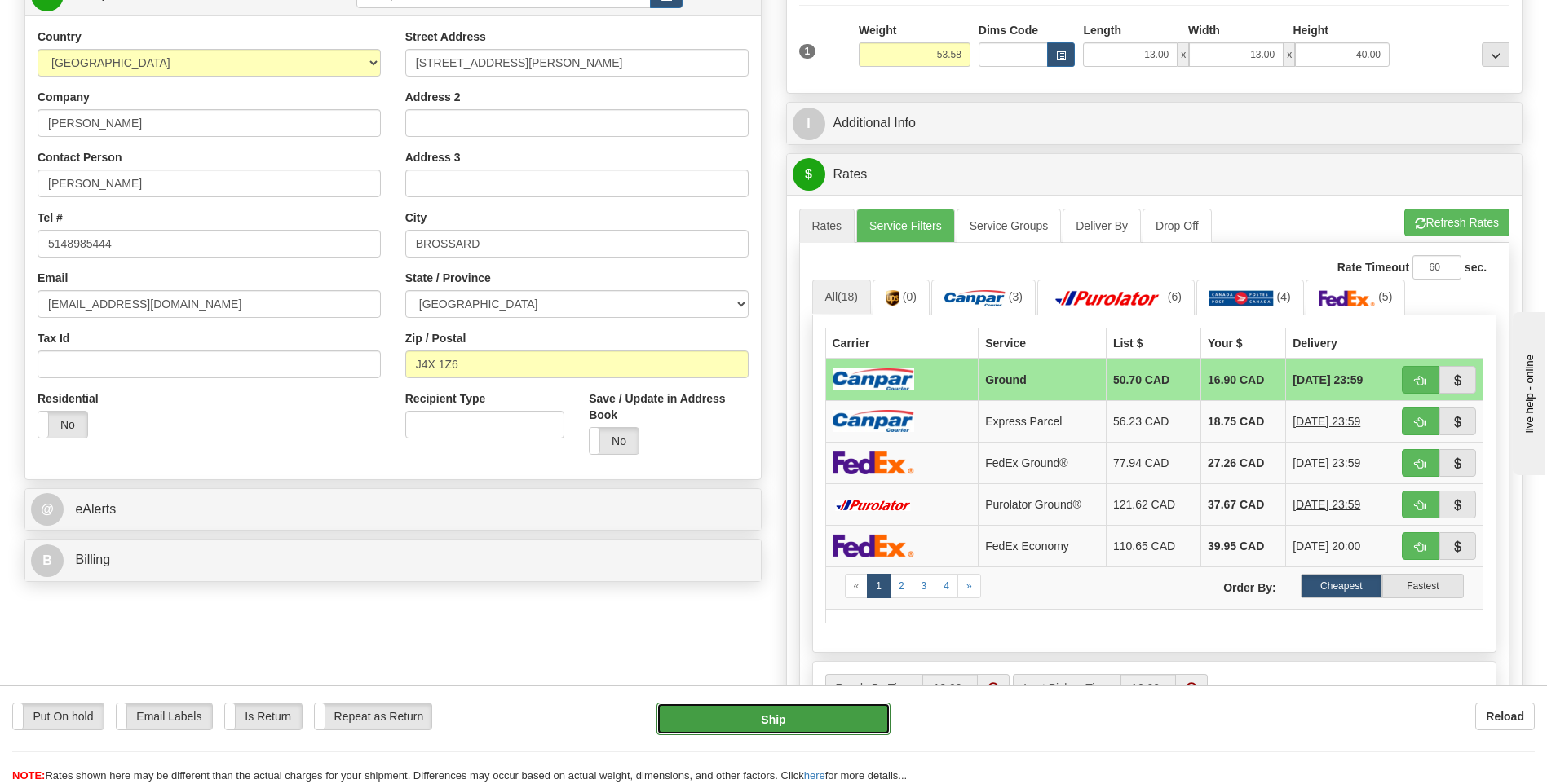
click at [754, 722] on button "Ship" at bounding box center [773, 719] width 233 height 32
type input "1"
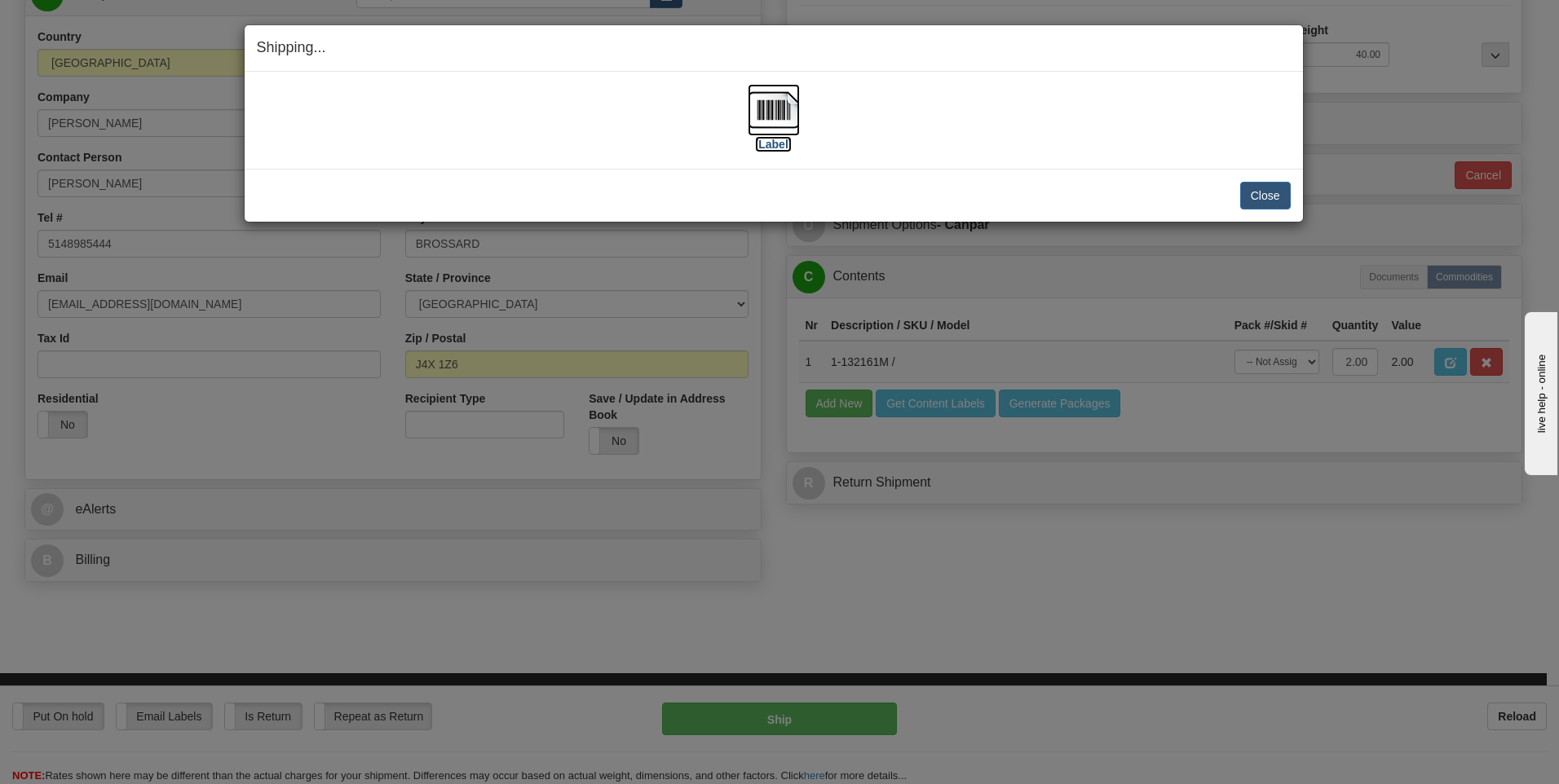
click at [782, 112] on img at bounding box center [774, 110] width 52 height 52
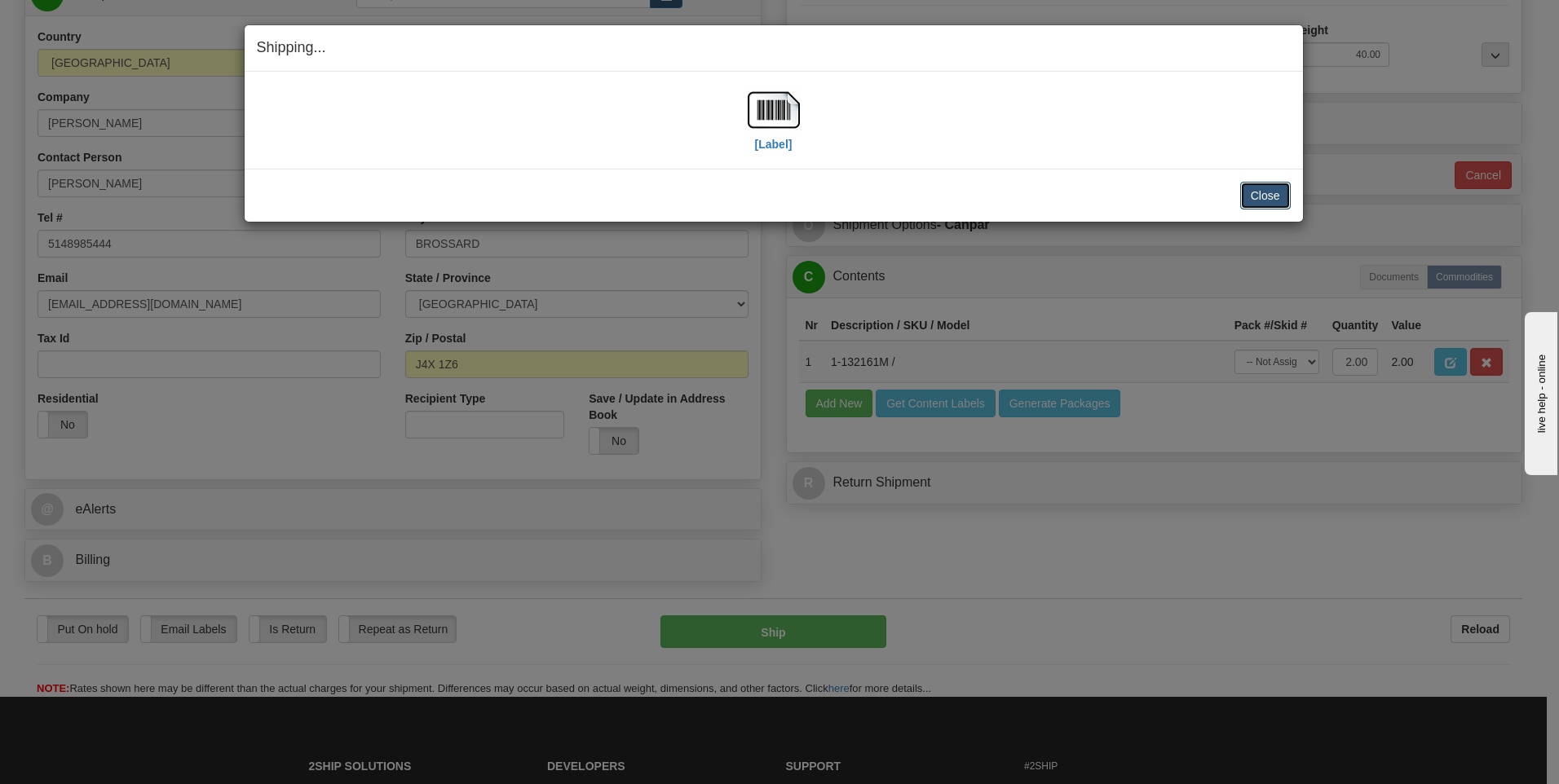
click at [1278, 191] on button "Close" at bounding box center [1266, 195] width 50 height 28
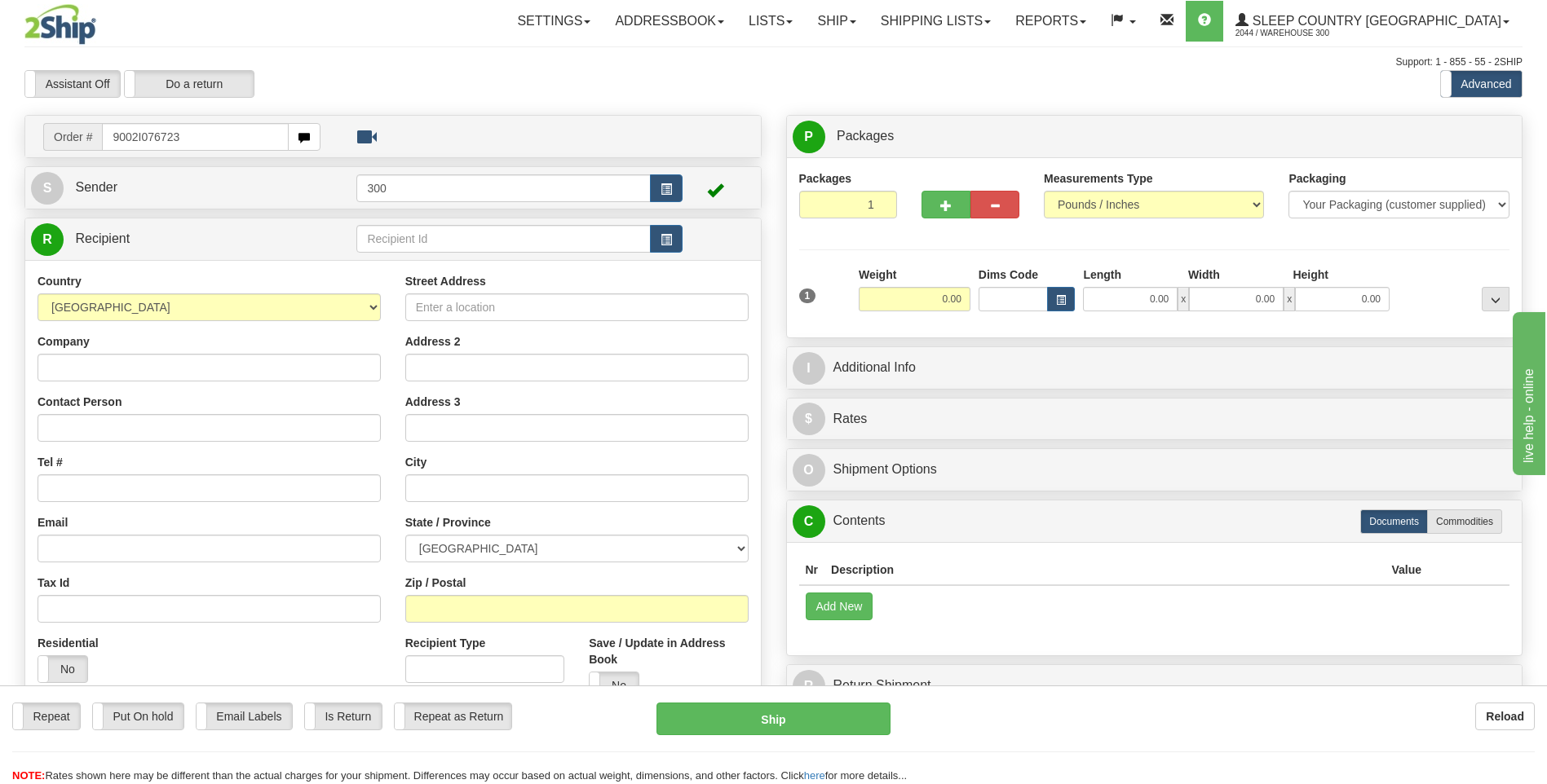
type input "9002I076723"
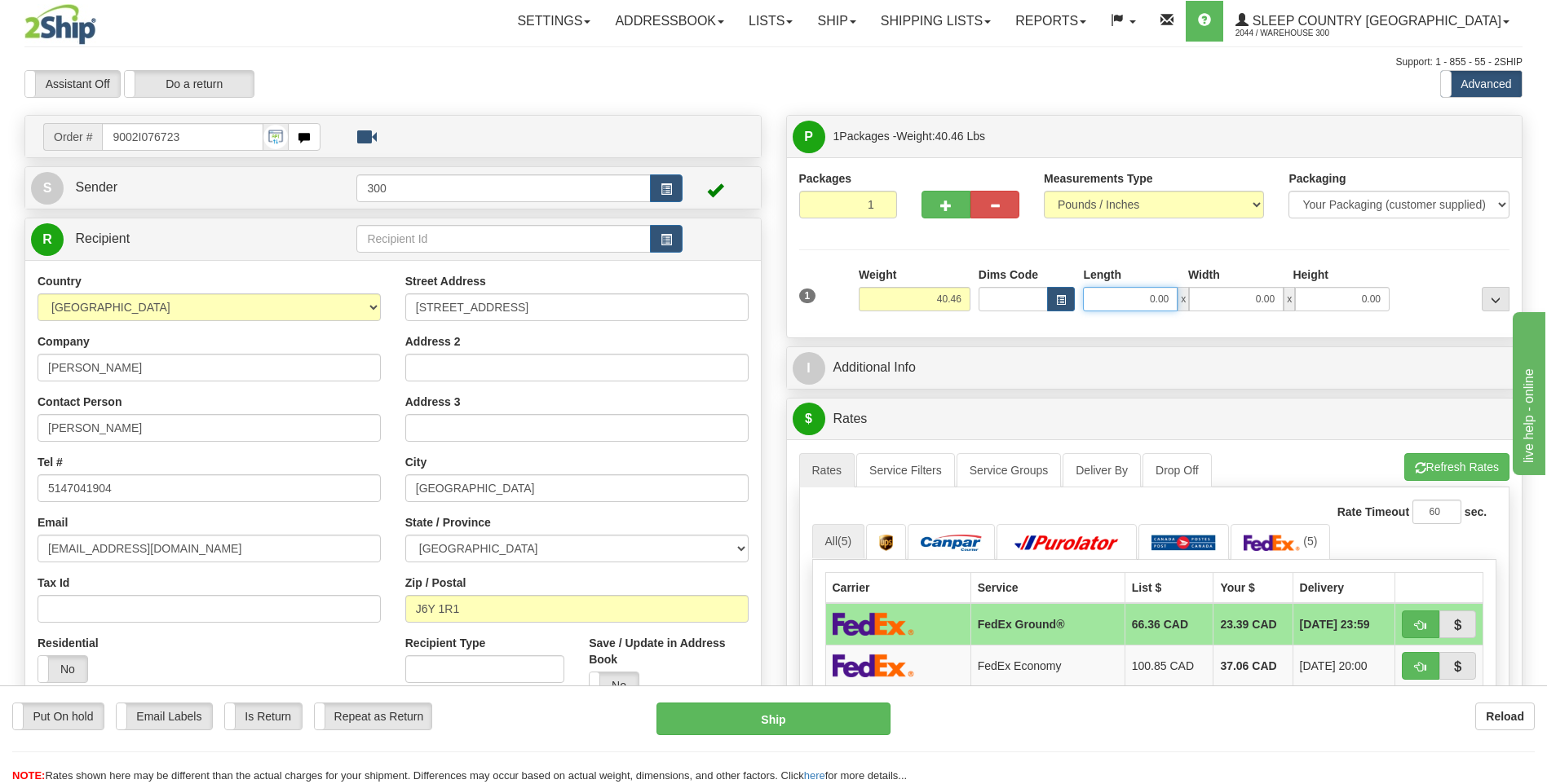
click at [1141, 297] on input "0.00" at bounding box center [1130, 298] width 95 height 24
type input "16.00"
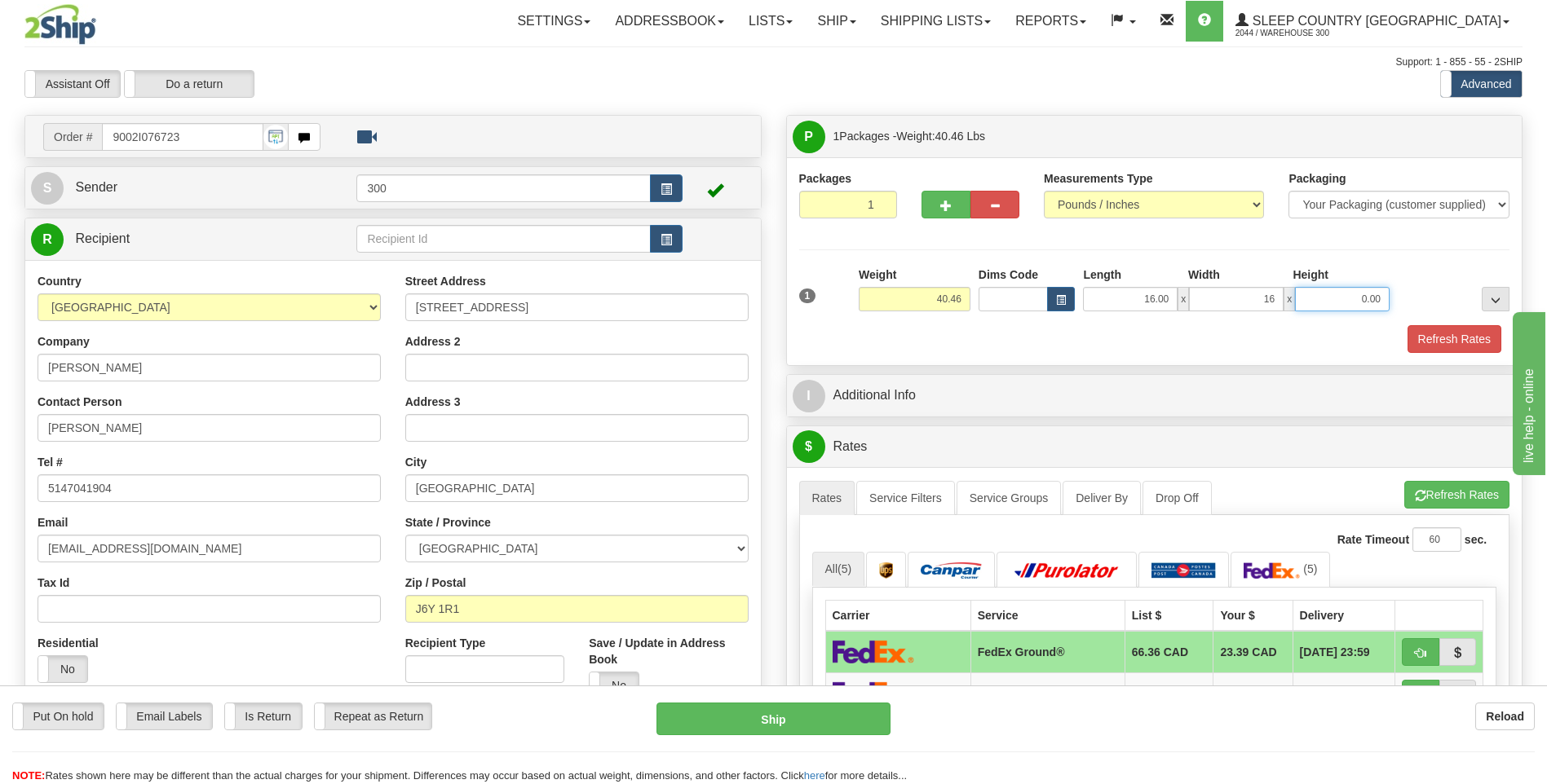
type input "16.00"
type input "40.00"
click at [1407, 325] on button "Refresh Rates" at bounding box center [1454, 339] width 94 height 28
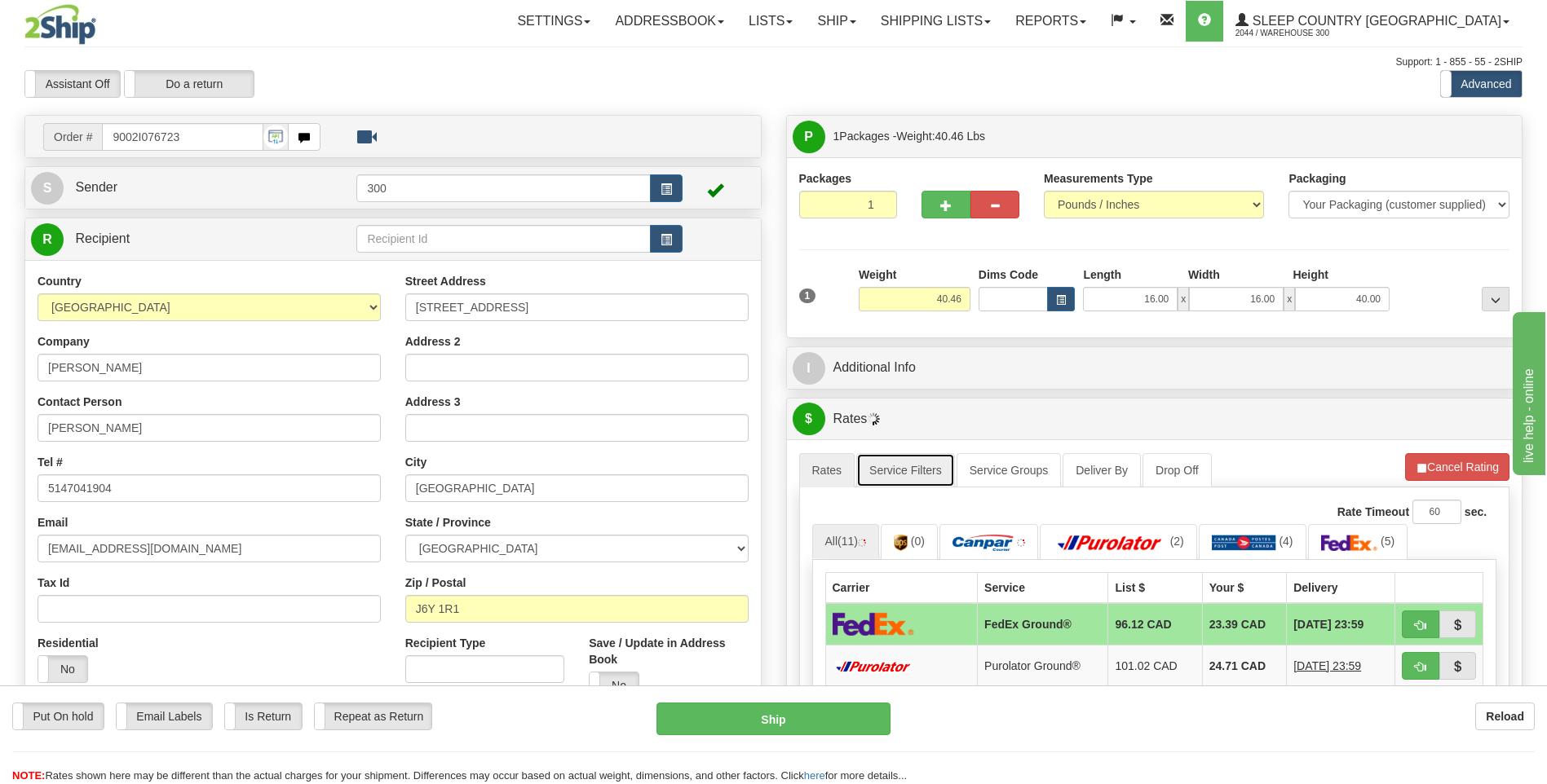
click at [907, 469] on link "Service Filters" at bounding box center [905, 470] width 99 height 34
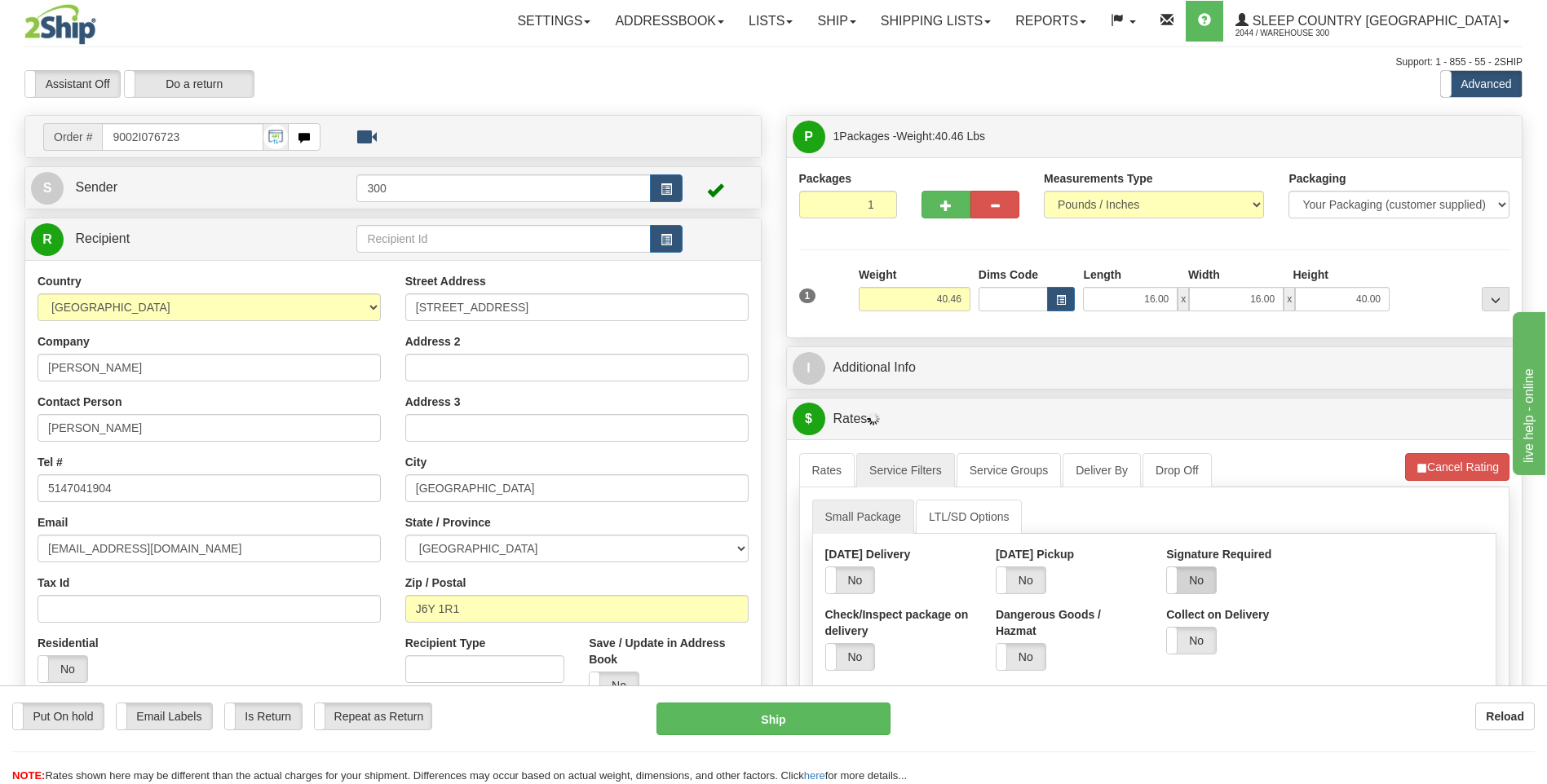
click at [1204, 585] on label "No" at bounding box center [1191, 580] width 49 height 26
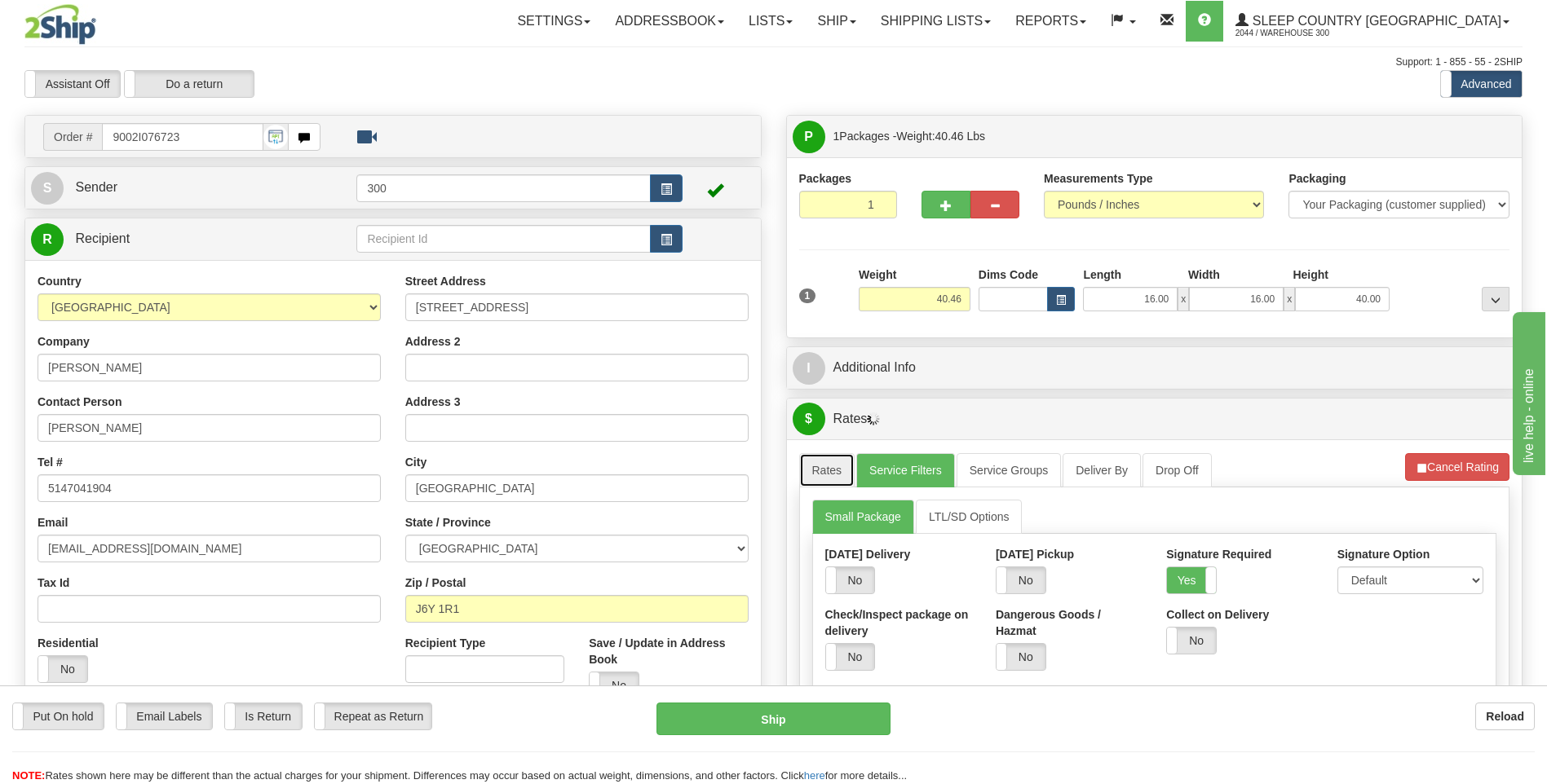
click at [818, 471] on link "Rates" at bounding box center [826, 470] width 56 height 34
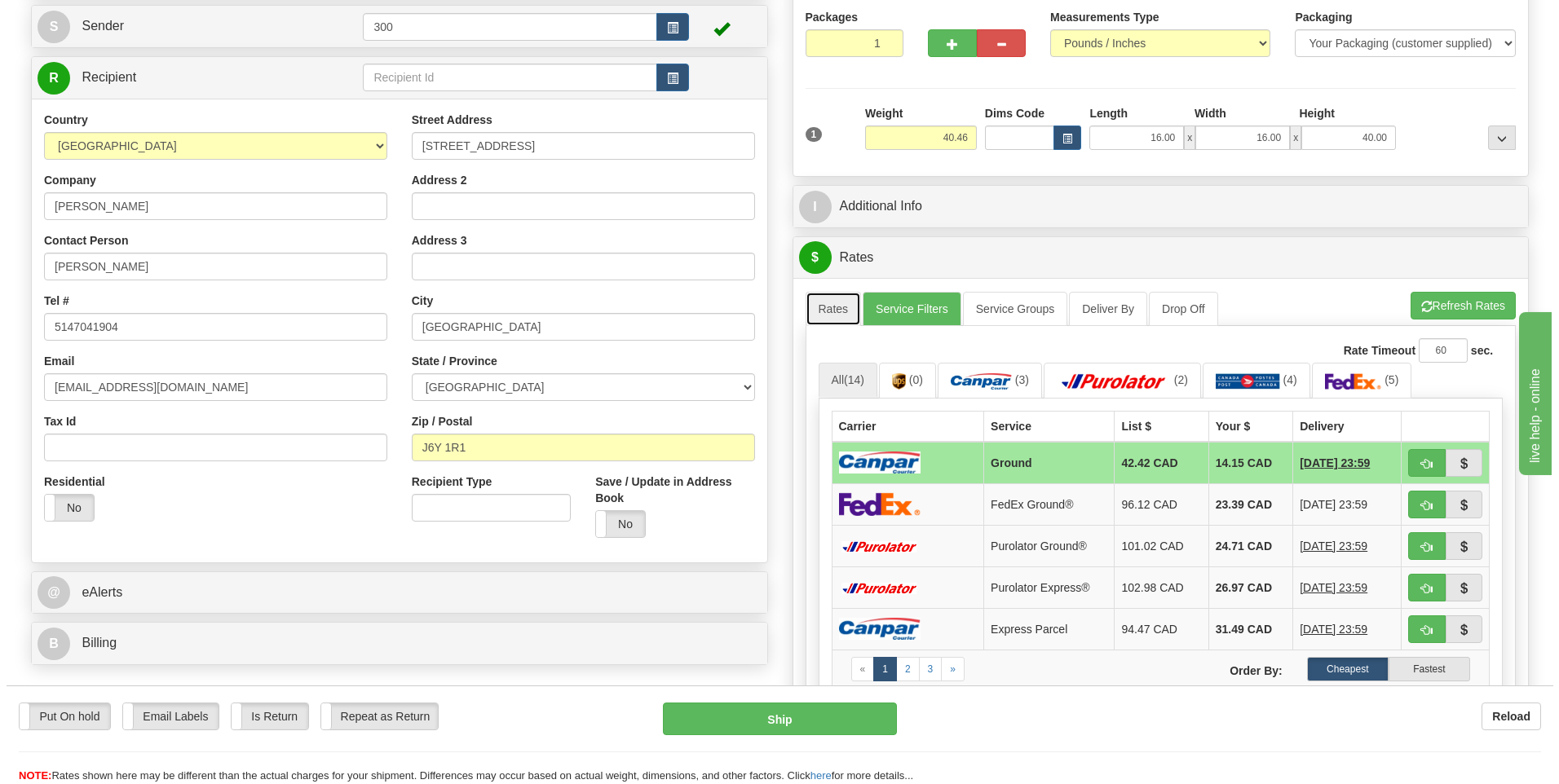
scroll to position [163, 0]
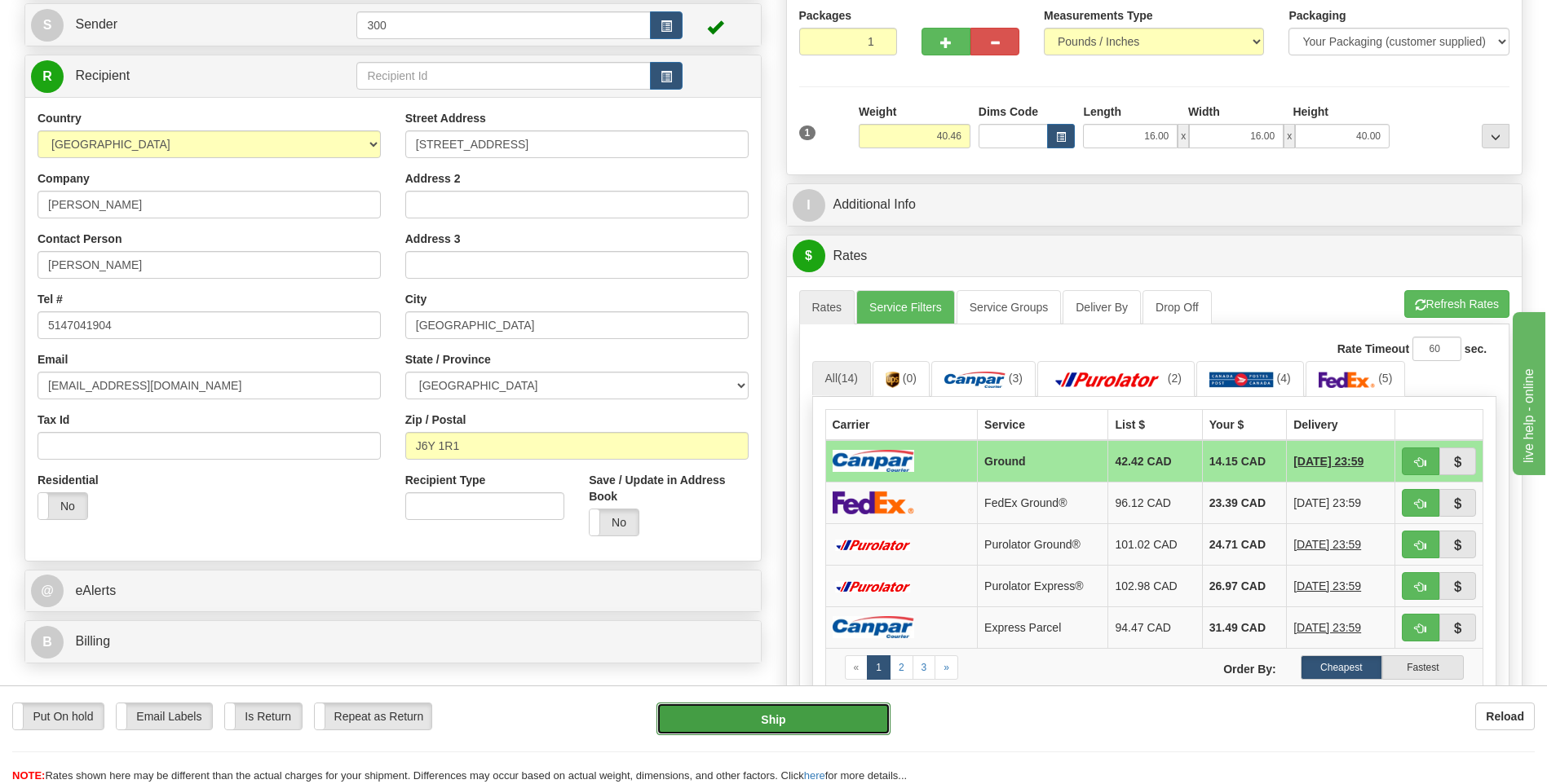
click at [763, 721] on button "Ship" at bounding box center [773, 719] width 233 height 32
type input "1"
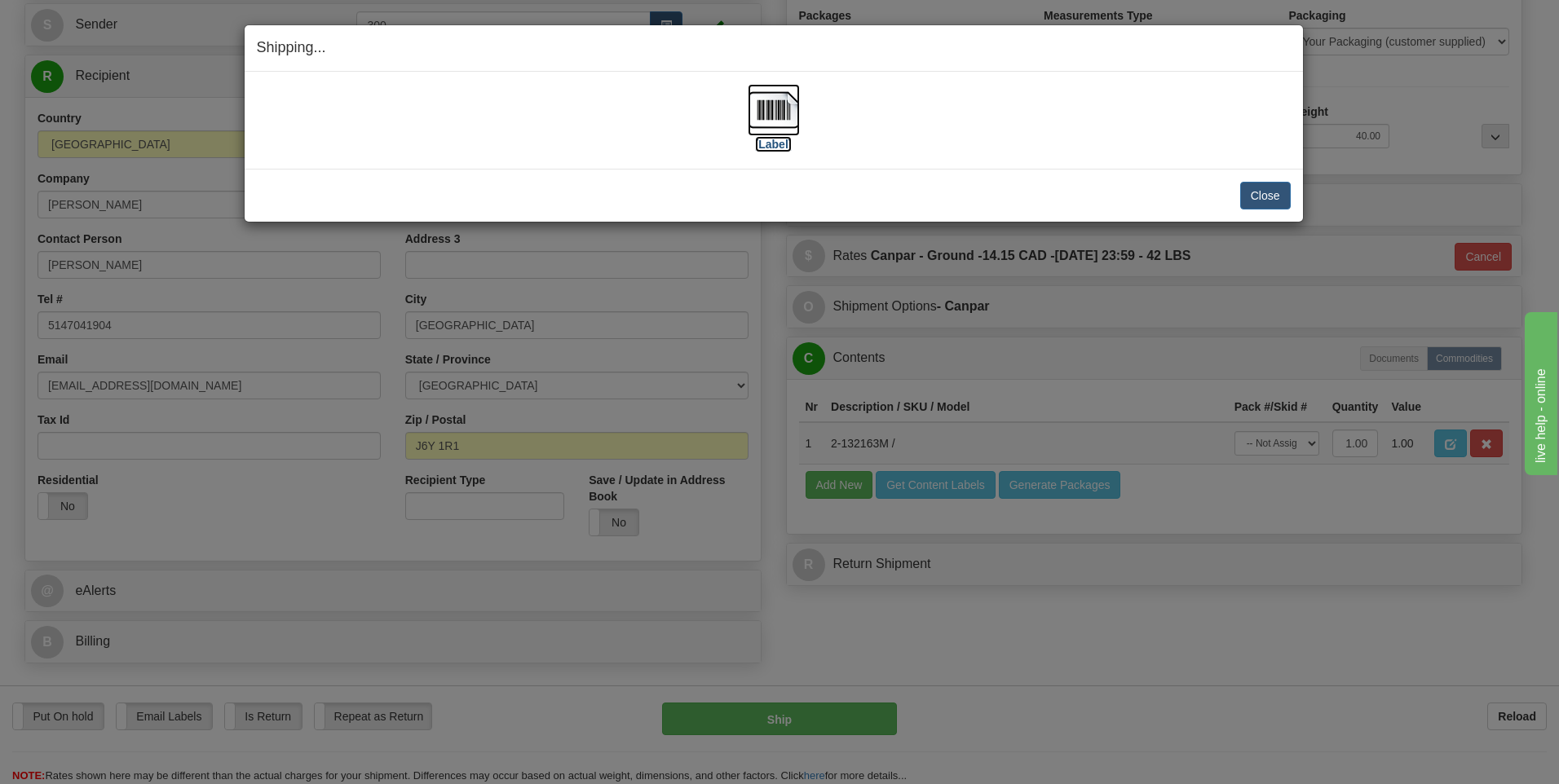
click at [774, 112] on img at bounding box center [774, 110] width 52 height 52
